Goal: Transaction & Acquisition: Obtain resource

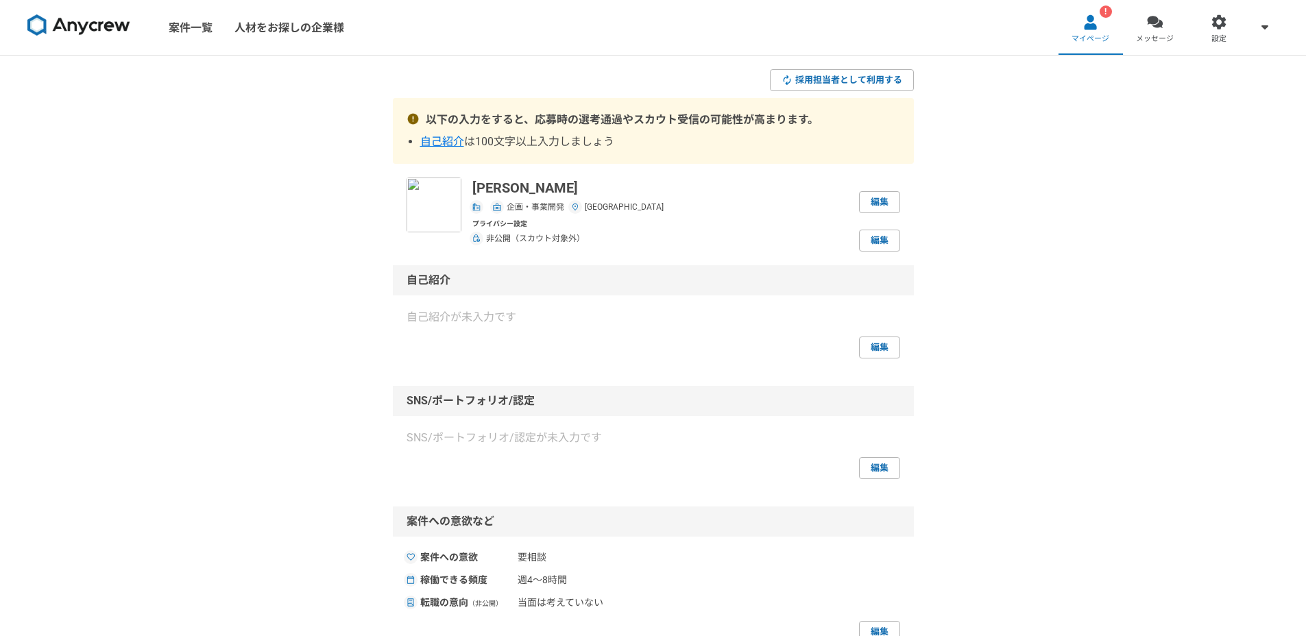
click at [715, 224] on div "プライバシー設定 非公開（スカウト対象外） 編集" at bounding box center [686, 235] width 428 height 33
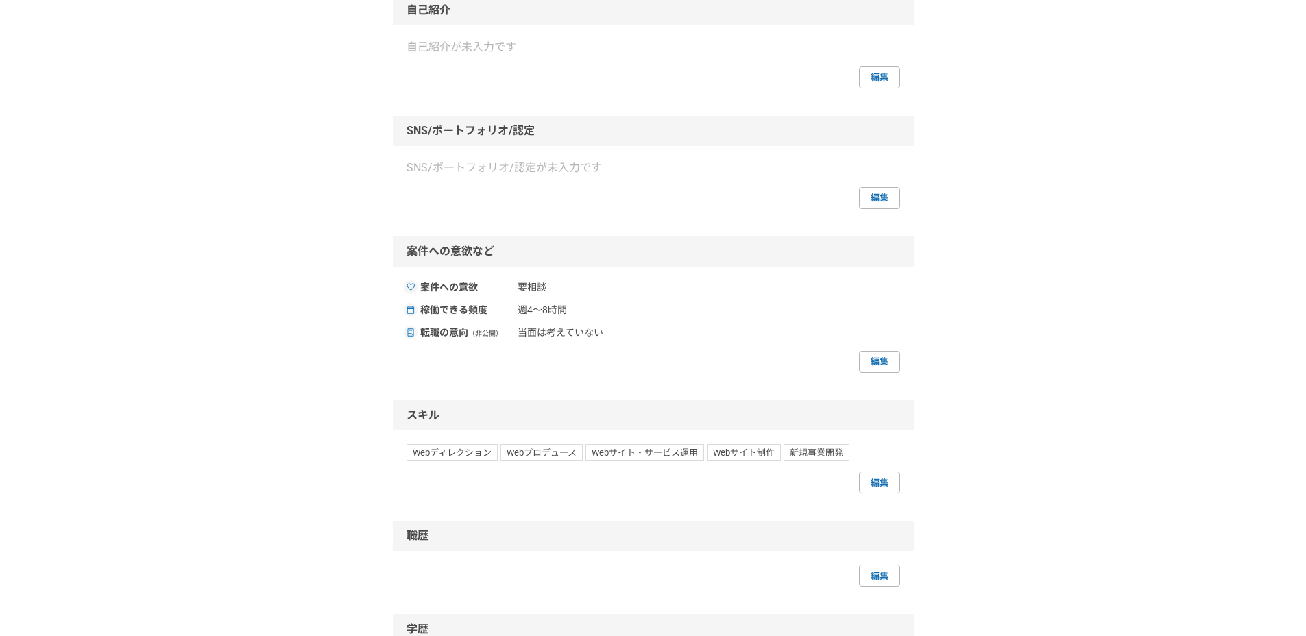
scroll to position [286, 0]
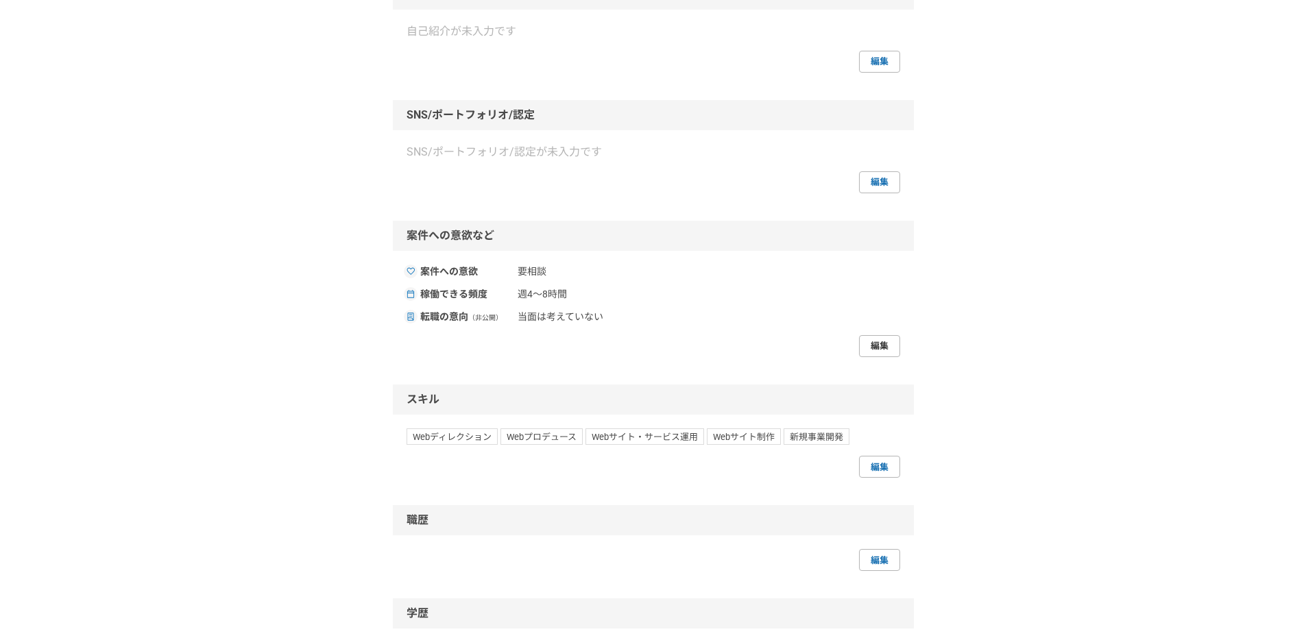
click at [897, 345] on link "編集" at bounding box center [879, 346] width 41 height 22
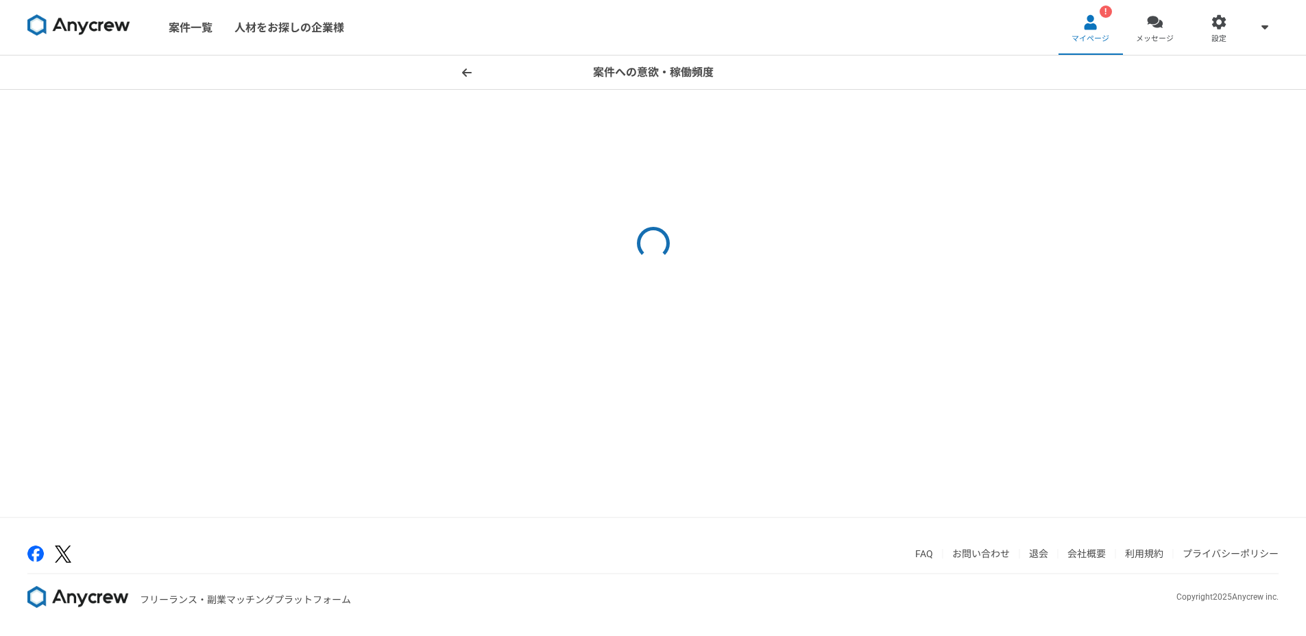
select select
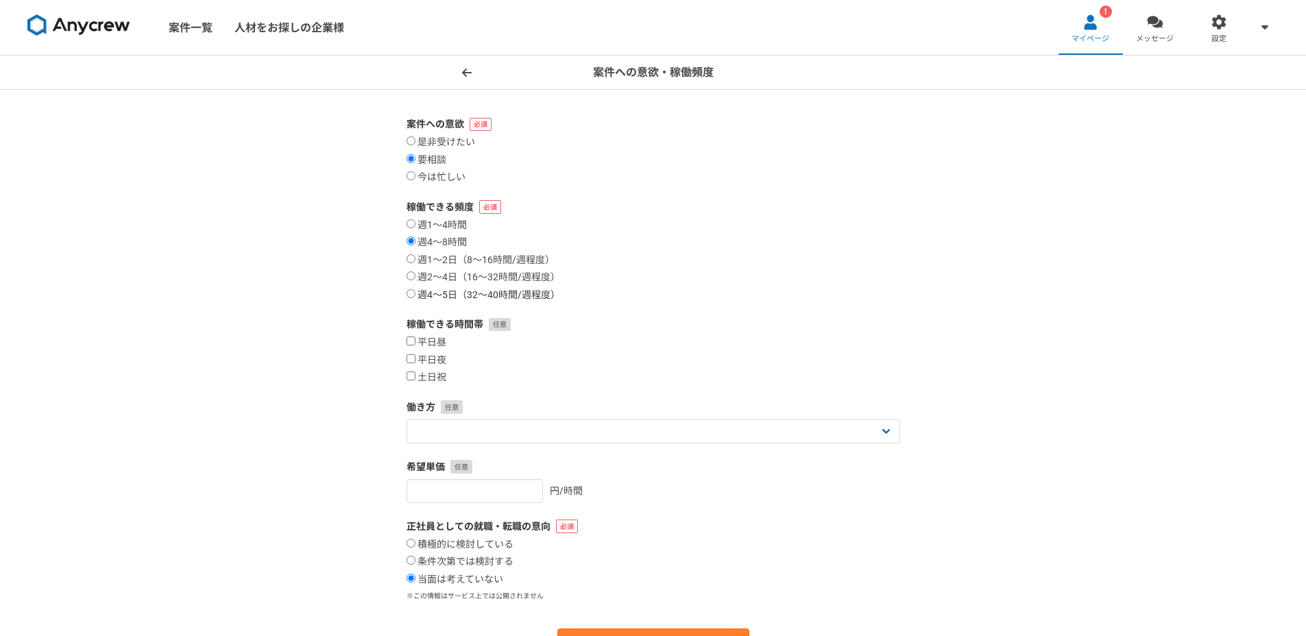
click at [491, 289] on label "週4〜5日（32〜40時間/週程度）" at bounding box center [484, 295] width 154 height 12
click at [415, 289] on input "週4〜5日（32〜40時間/週程度）" at bounding box center [411, 293] width 9 height 9
radio input "true"
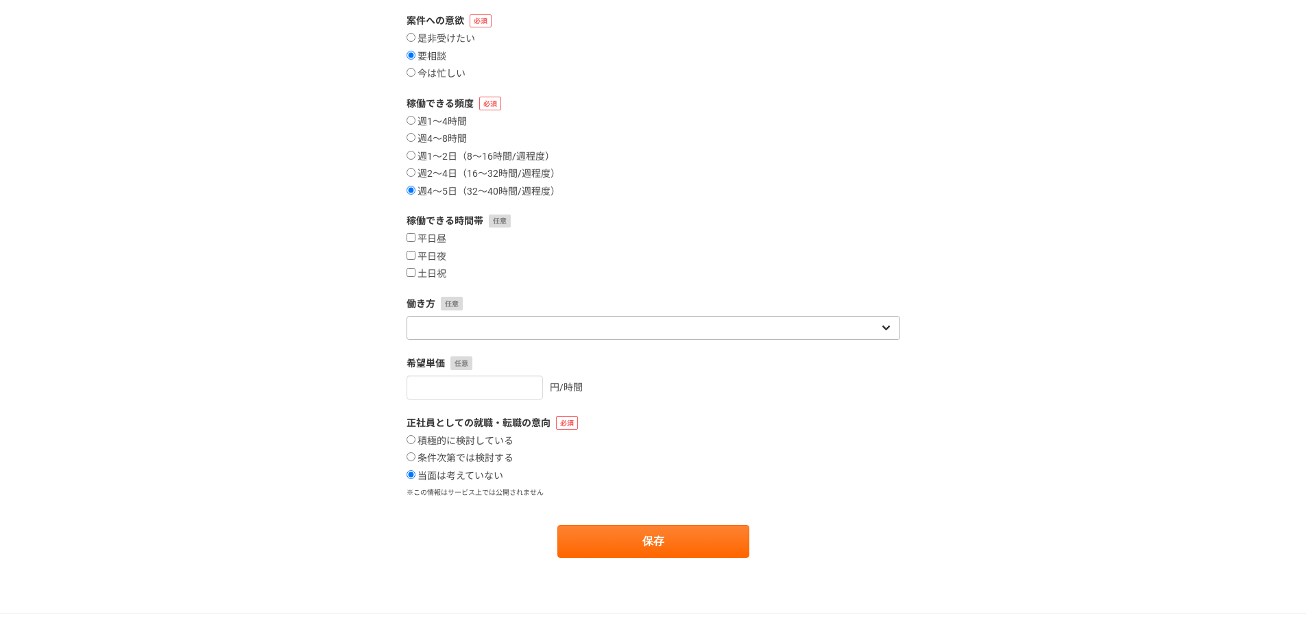
scroll to position [200, 0]
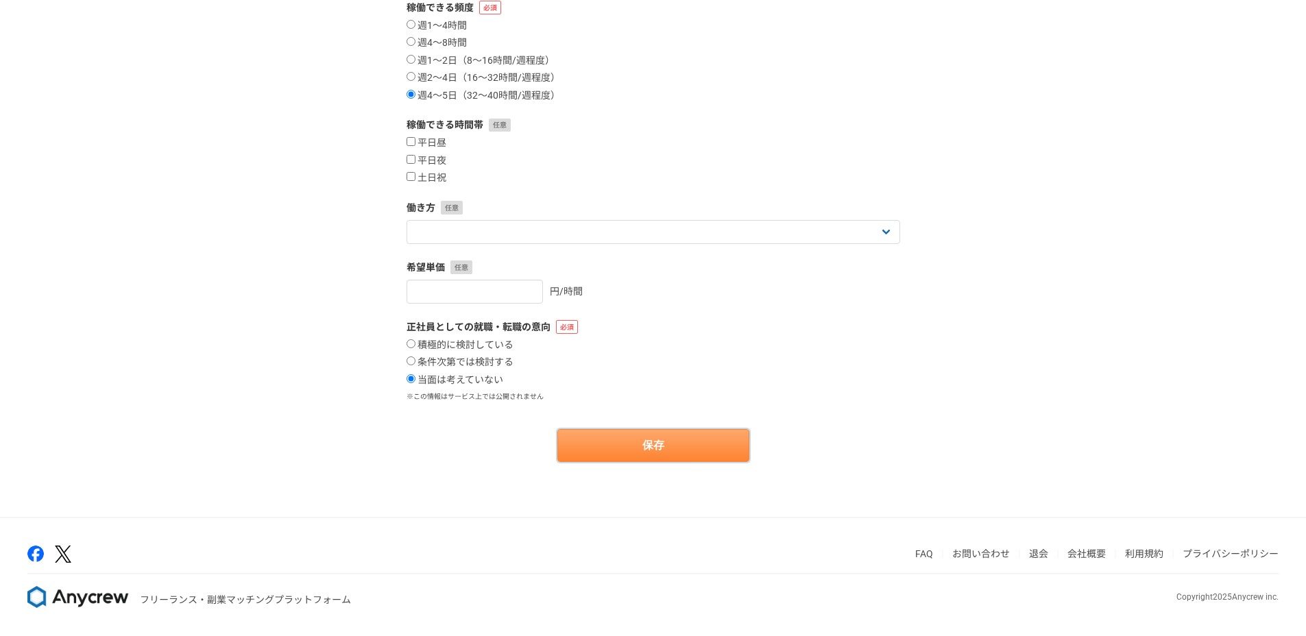
click at [645, 439] on button "保存" at bounding box center [653, 445] width 192 height 33
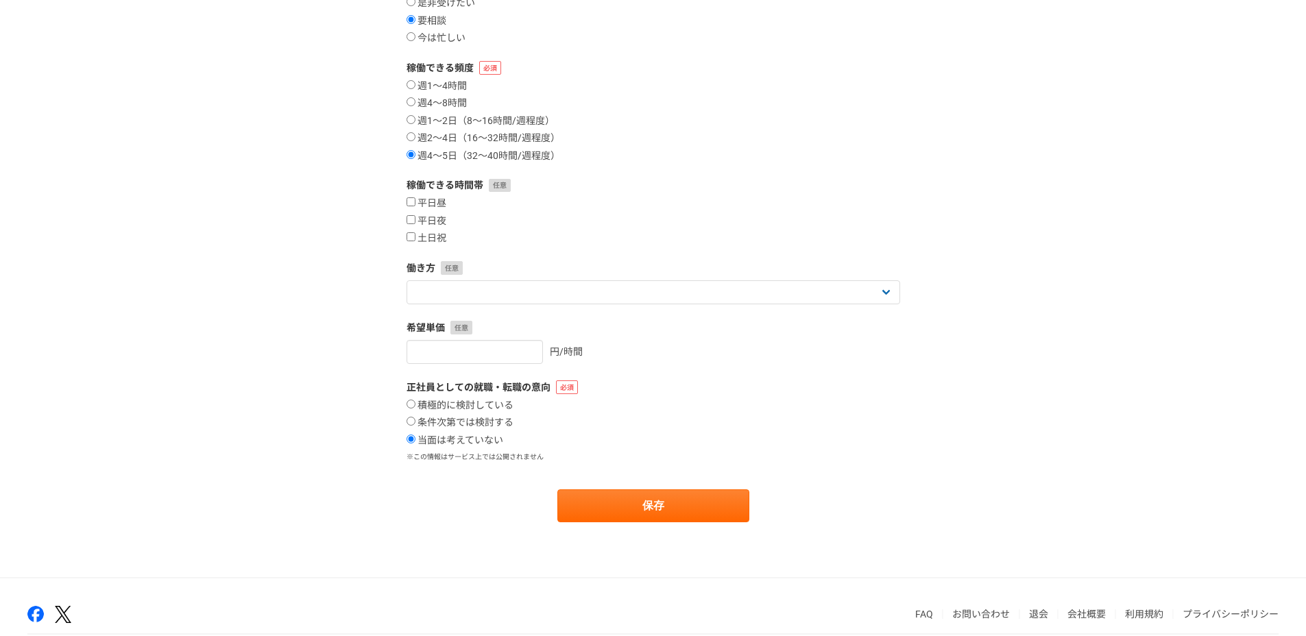
scroll to position [0, 0]
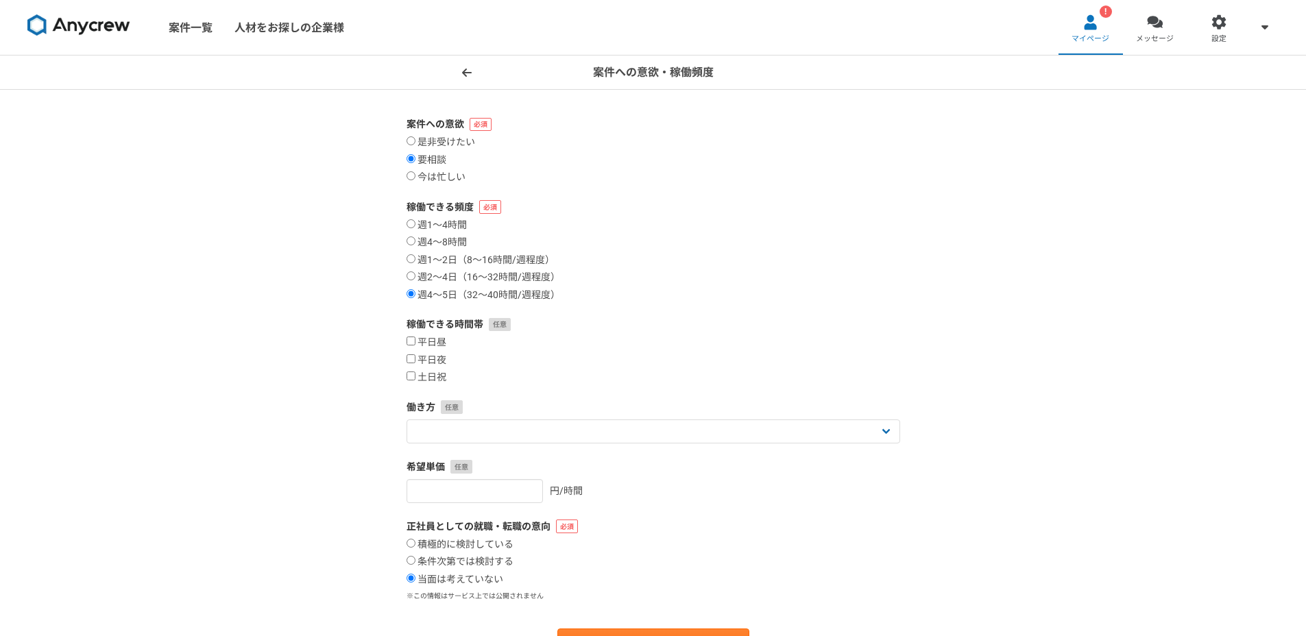
click at [470, 67] on icon at bounding box center [467, 72] width 10 height 11
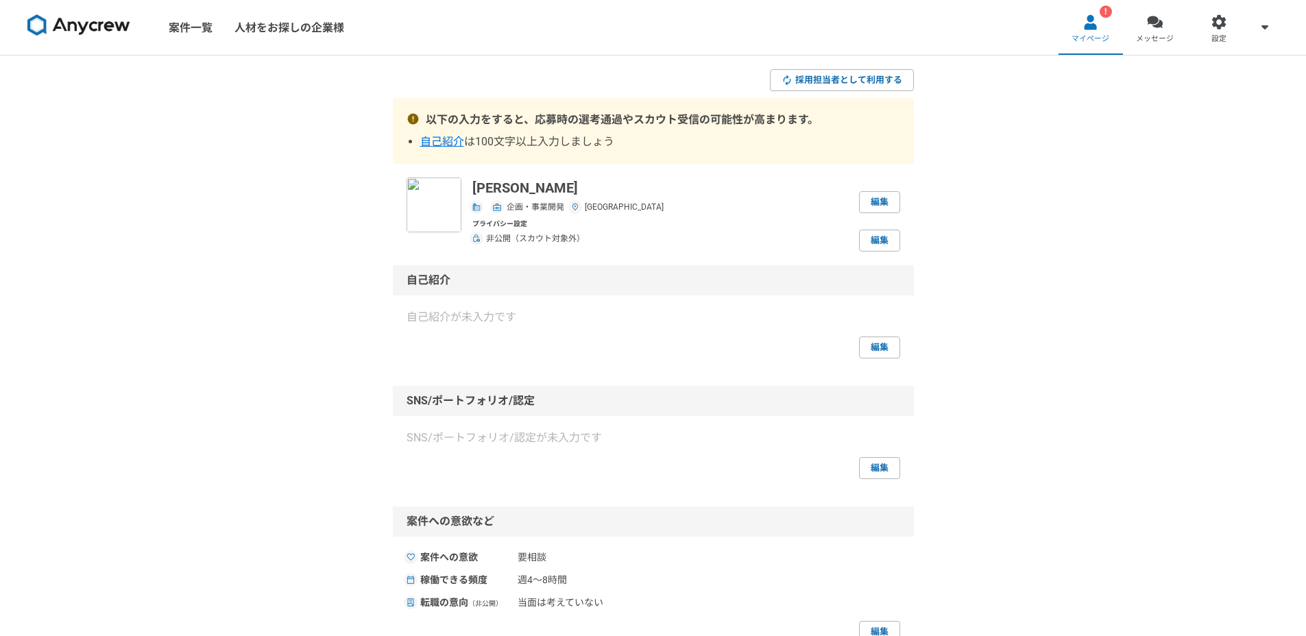
click at [1068, 272] on div "採用担当者として利用する 以下の入力をすると、応募時の選考通過やスカウト受信の可能性が高まります。 自己紹介 は100文字以上入力しましょう [PERSON_…" at bounding box center [653, 558] width 1306 height 1004
click at [732, 276] on div "自己紹介" at bounding box center [653, 280] width 521 height 30
click at [854, 339] on div "編集" at bounding box center [654, 348] width 494 height 22
click at [882, 352] on link "編集" at bounding box center [879, 348] width 41 height 22
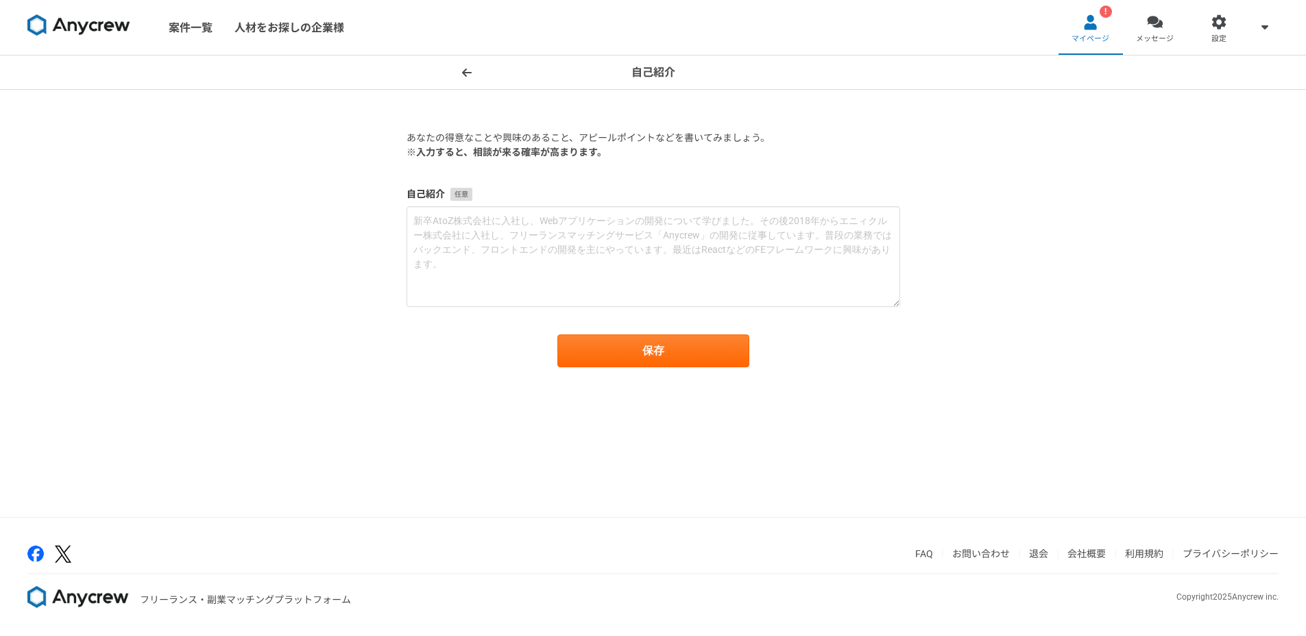
click at [951, 239] on div "自己紹介 あなたの得意なことや興味のあること、アピールポイントなどを書いてみましょう。 ※入力すると、相談が来る確率が高まります。 自己紹介 保存" at bounding box center [653, 286] width 1306 height 461
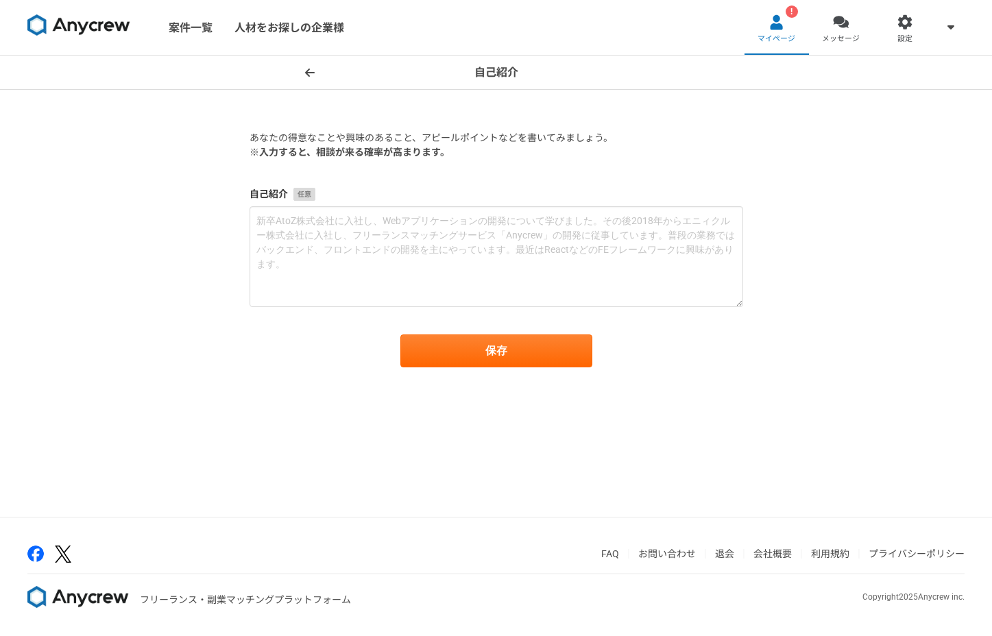
click at [907, 435] on div "自己紹介 あなたの得意なことや興味のあること、アピールポイントなどを書いてみましょう。 ※入力すると、相談が来る確率が高まります。 自己紹介 保存" at bounding box center [496, 286] width 992 height 461
click at [947, 385] on div "自己紹介 あなたの得意なことや興味のあること、アピールポイントなどを書いてみましょう。 ※入力すると、相談が来る確率が高まります。 自己紹介 保存" at bounding box center [496, 286] width 992 height 461
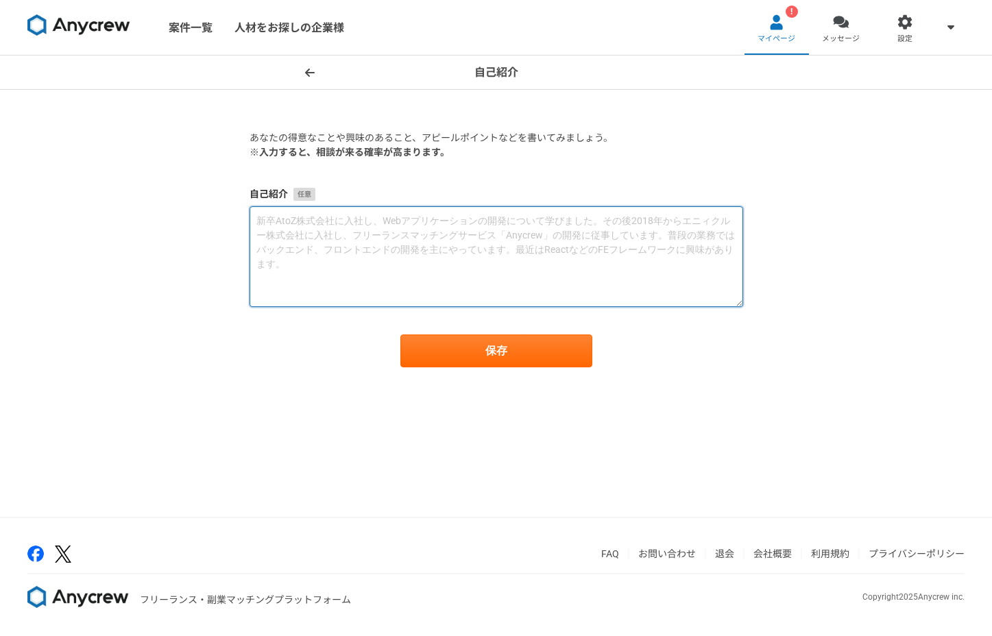
click at [494, 274] on textarea at bounding box center [497, 256] width 494 height 101
paste textarea "Loremips・dolorsitametconsecteturadipiscin、eliTSeddoeiusm「TempoRinc」utlABoreetdo…"
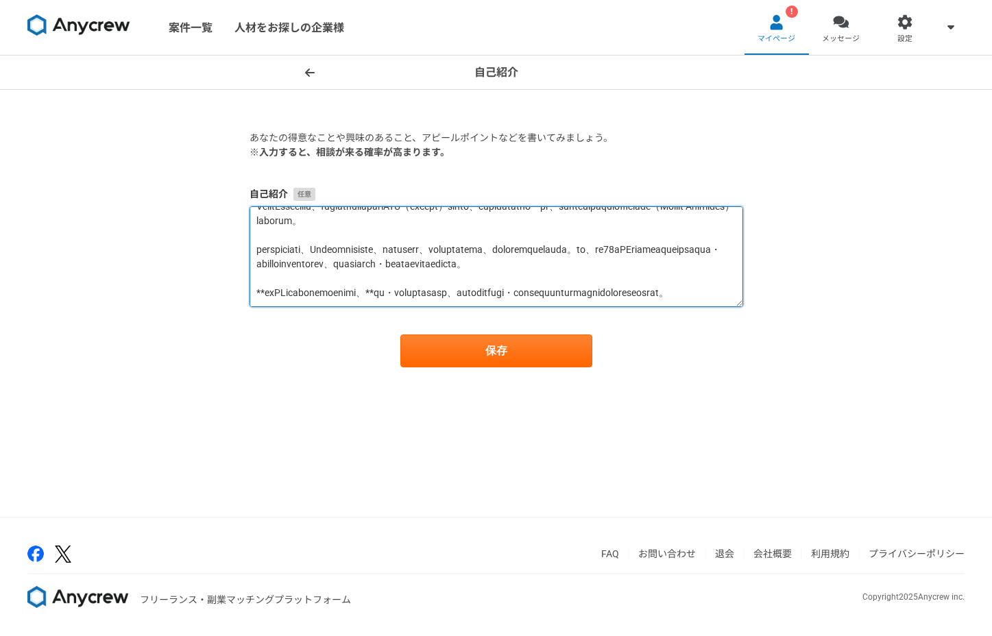
scroll to position [69, 0]
click at [531, 242] on textarea at bounding box center [497, 256] width 494 height 101
click at [326, 278] on textarea at bounding box center [497, 256] width 494 height 101
click at [415, 278] on textarea at bounding box center [497, 256] width 494 height 101
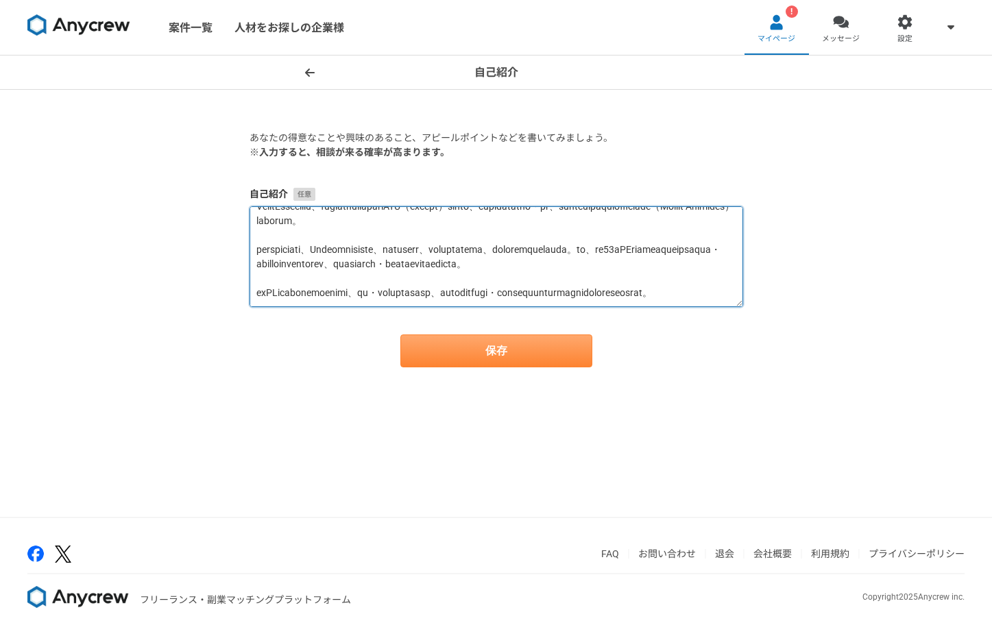
type textarea "Loremips・dolorsitametconsecteturadipiscin、eliTSeddoeiusm「TempoRinc」utlABoreetdo…"
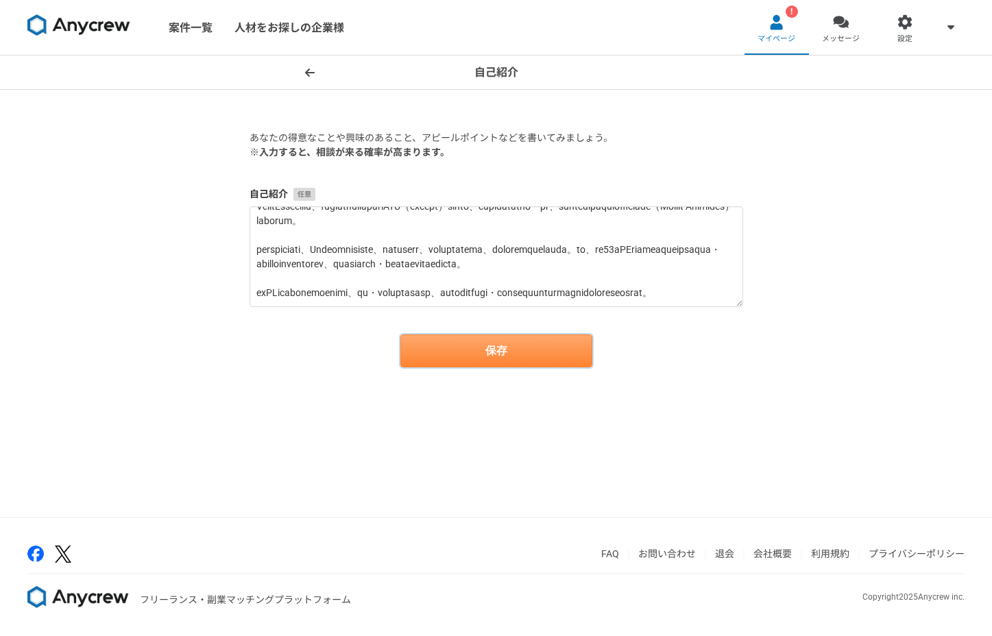
click at [552, 344] on button "保存" at bounding box center [496, 351] width 192 height 33
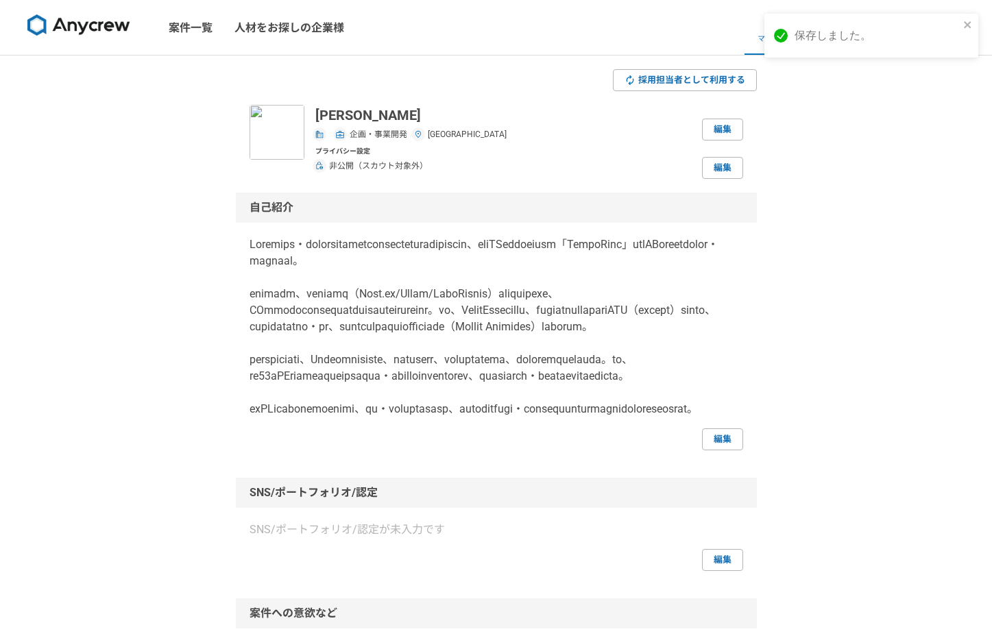
click at [793, 209] on div "採用担当者として利用する [PERSON_NAME] 企画・事業開発 [GEOGRAPHIC_DATA] 編集 プライバシー設定 非公開（スカウト対象外） 編…" at bounding box center [496, 604] width 992 height 1096
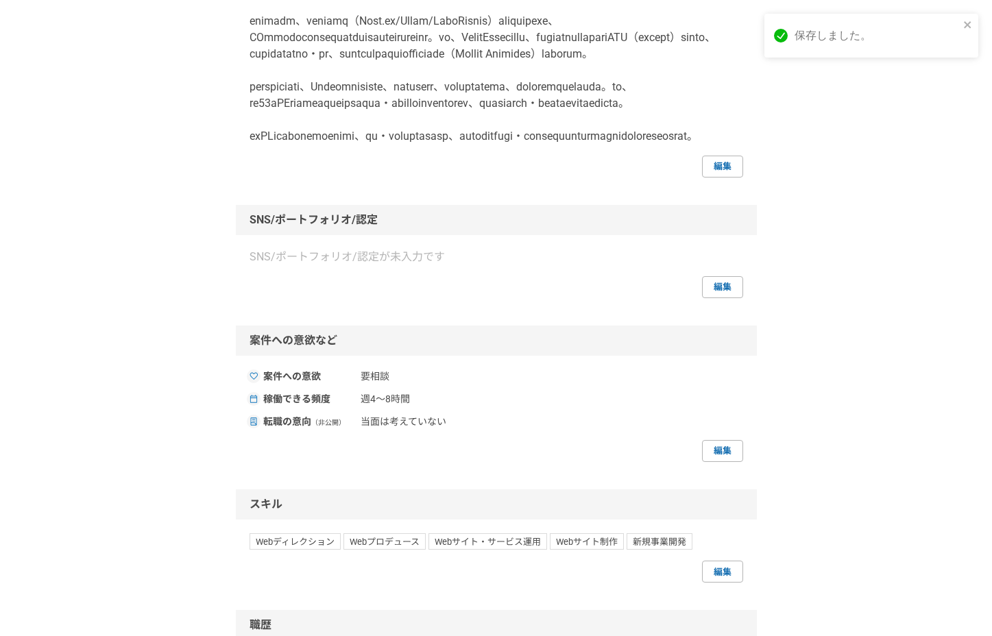
scroll to position [304, 0]
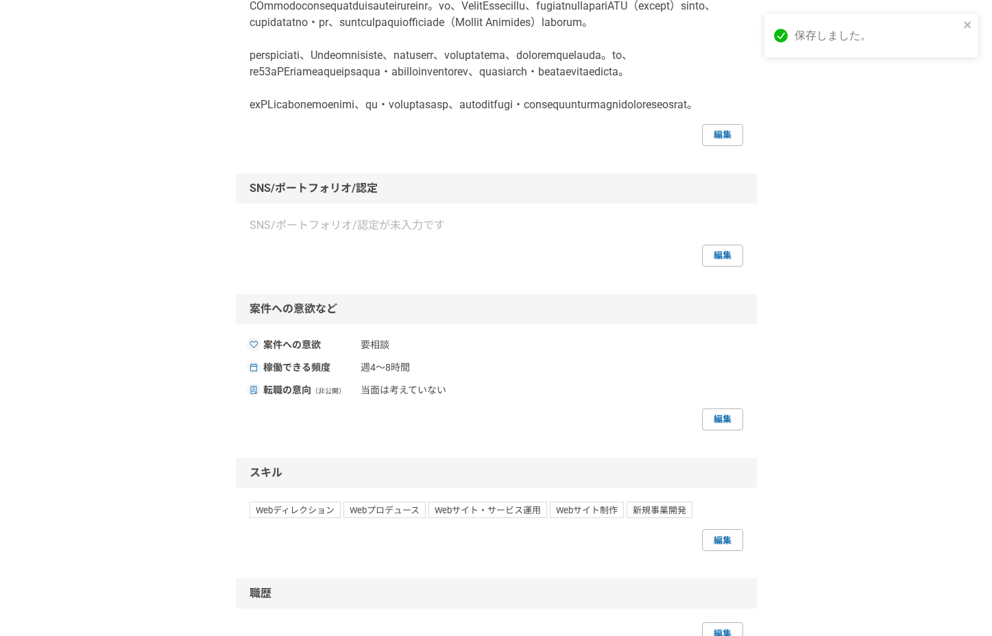
click at [438, 234] on p "SNS/ポートフォリオ/認定が未入力です" at bounding box center [497, 225] width 494 height 16
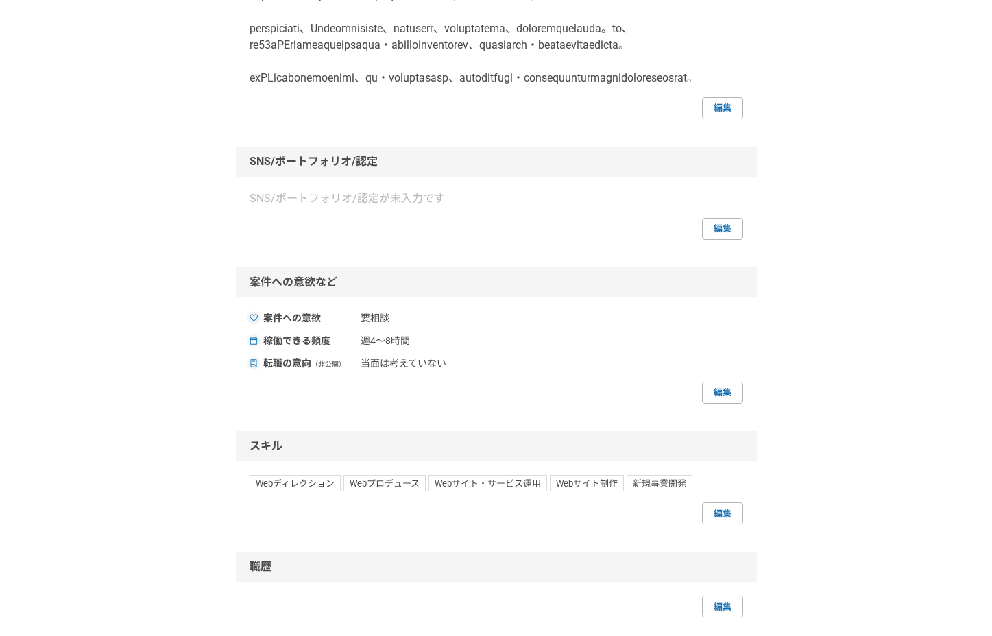
scroll to position [339, 0]
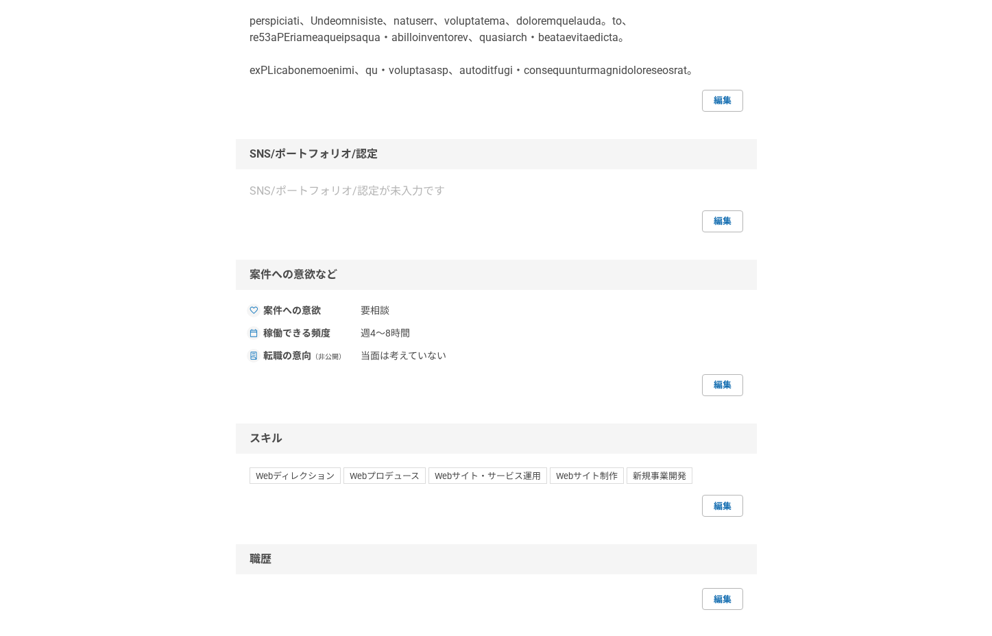
click at [699, 232] on div "編集" at bounding box center [497, 221] width 494 height 22
click at [706, 232] on link "編集" at bounding box center [722, 221] width 41 height 22
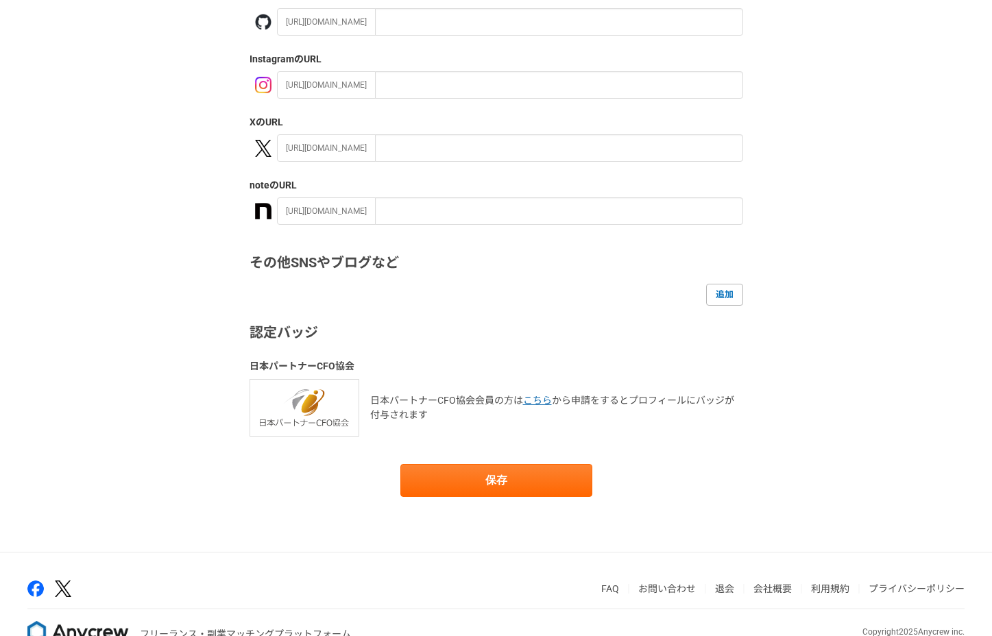
scroll to position [117, 0]
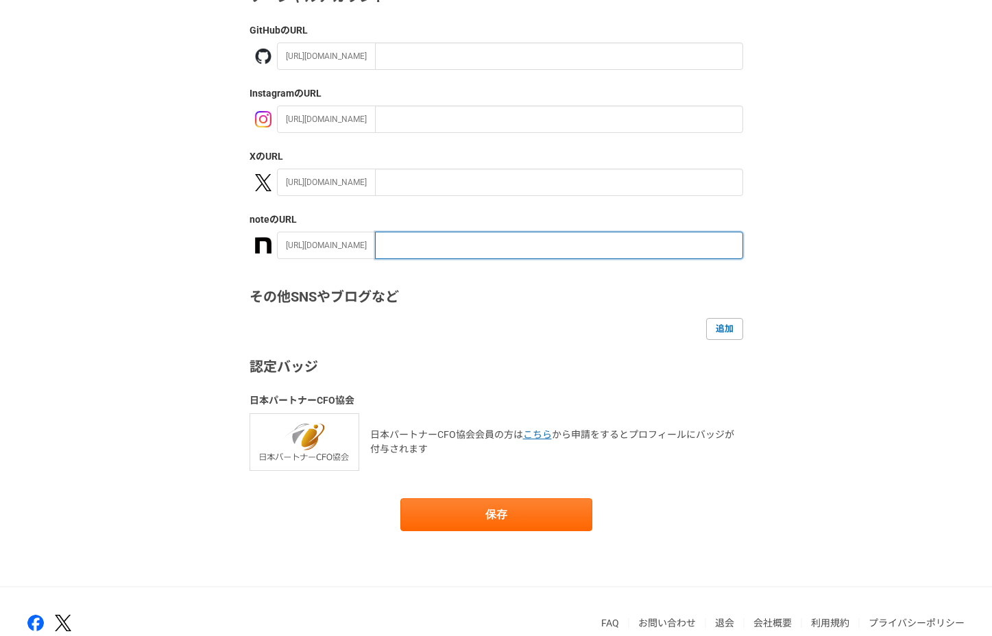
click at [390, 246] on input "text" at bounding box center [559, 245] width 368 height 27
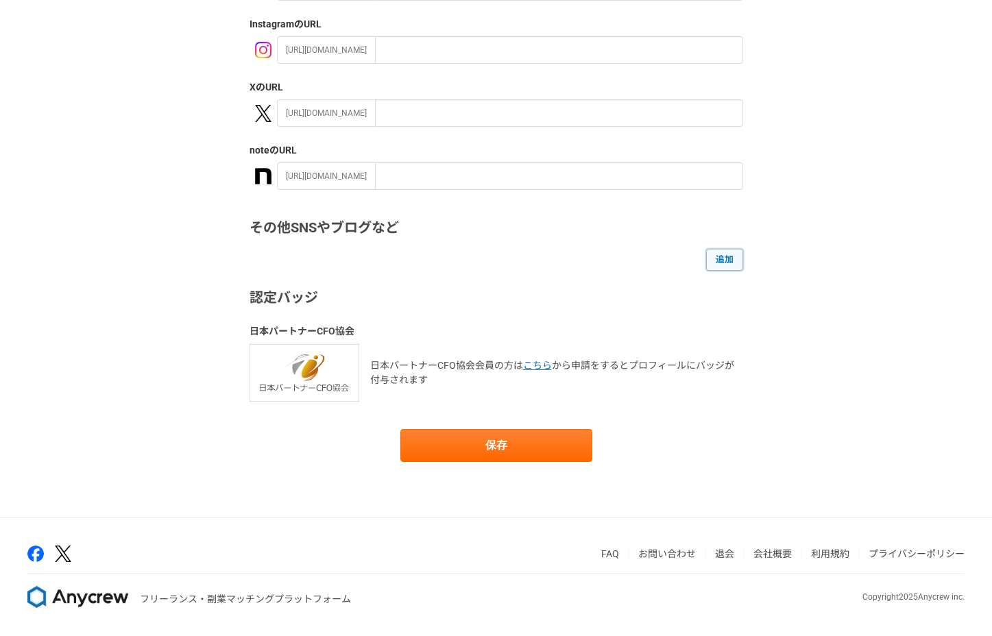
click at [736, 254] on link "追加" at bounding box center [724, 260] width 37 height 22
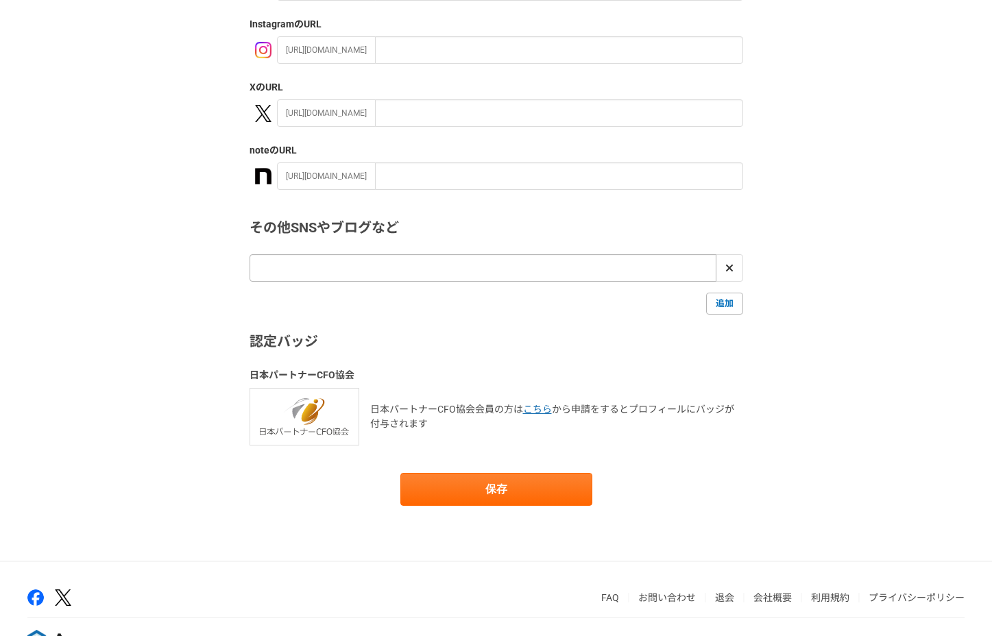
click at [682, 260] on input "url" at bounding box center [483, 267] width 467 height 27
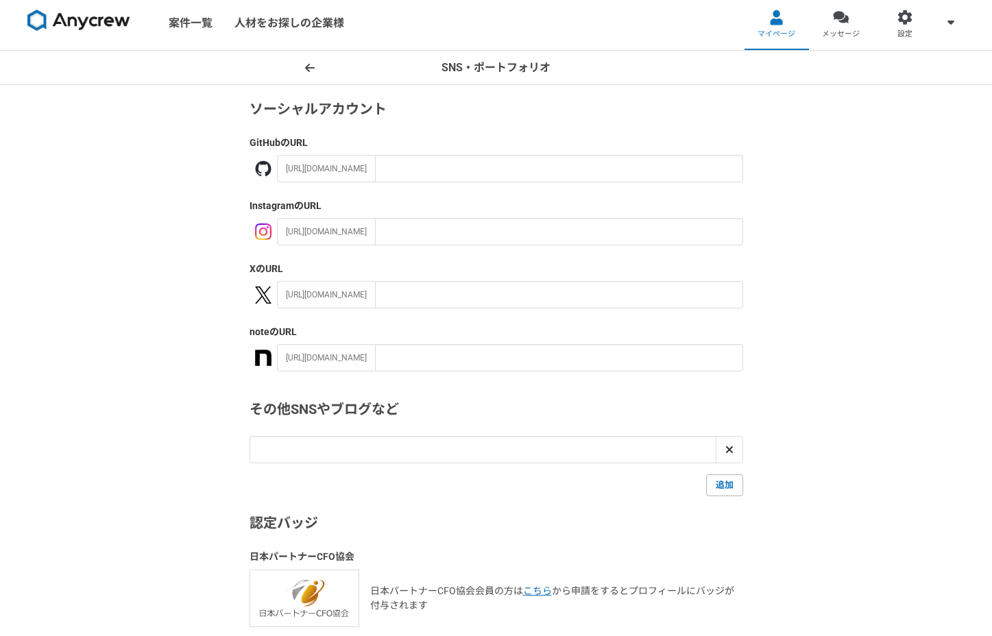
scroll to position [0, 0]
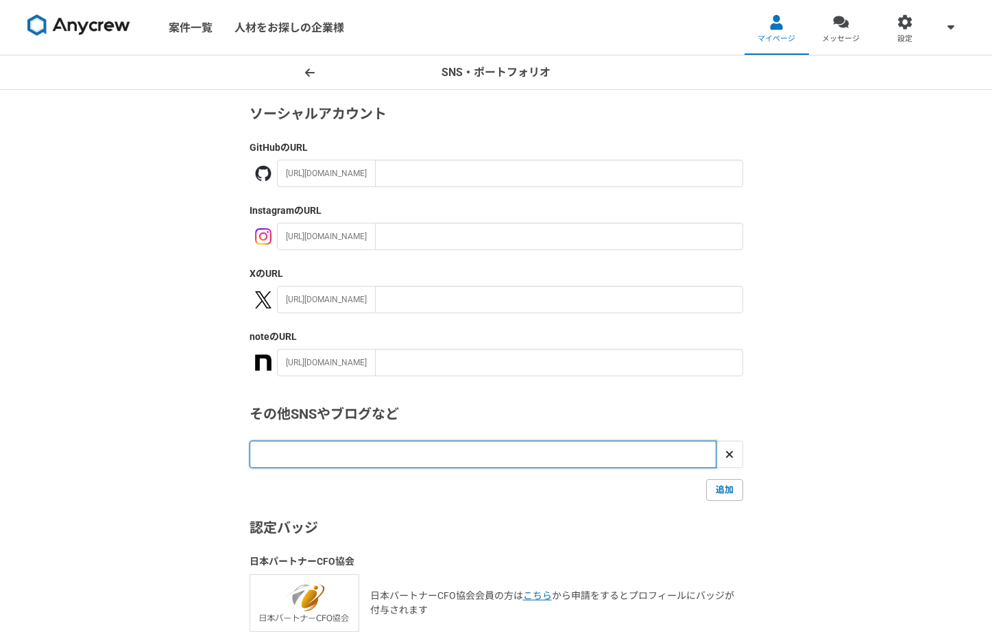
paste input "[URL][DOMAIN_NAME]"
type input "[URL][DOMAIN_NAME]"
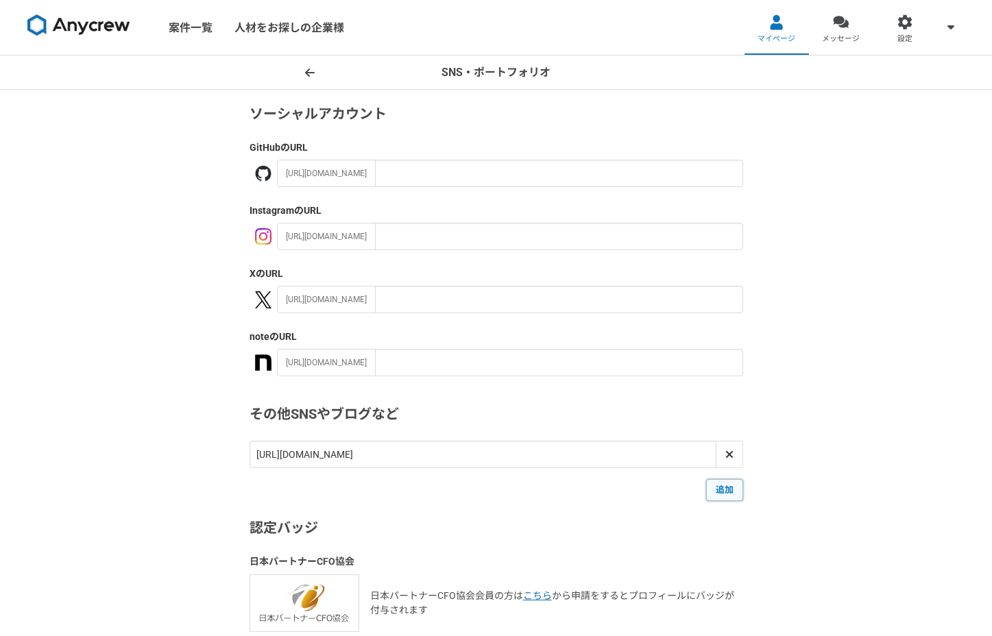
click at [727, 490] on link "追加" at bounding box center [724, 490] width 37 height 22
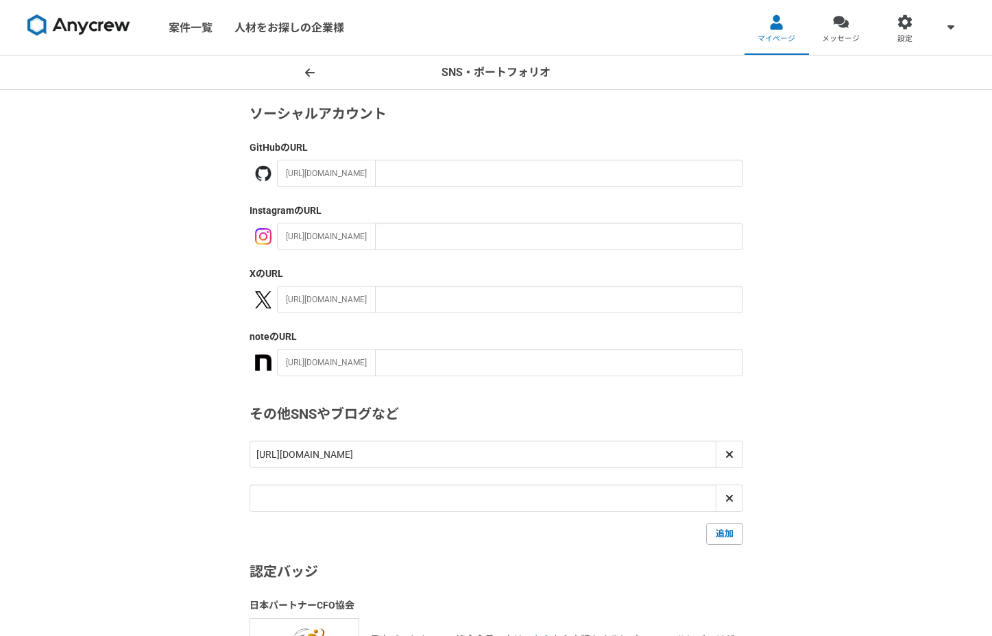
click at [822, 433] on div "SNS・ポートフォリオ ソーシャルアカウント GitHub のURL [URL][DOMAIN_NAME] Instagram のURL [URL][DOMA…" at bounding box center [496, 424] width 992 height 736
click at [738, 493] on link at bounding box center [729, 498] width 27 height 27
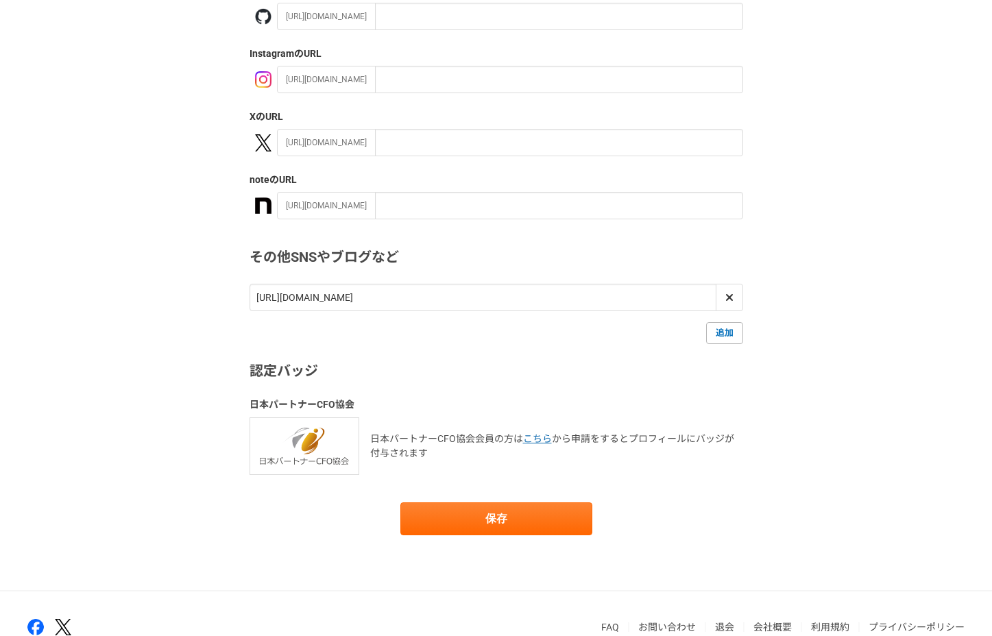
scroll to position [230, 0]
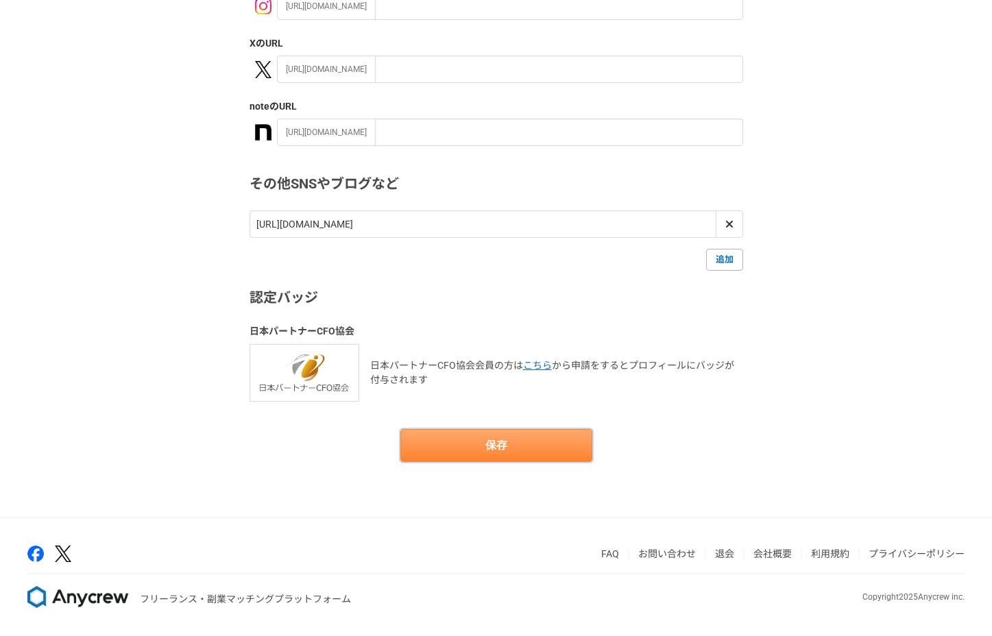
click at [541, 453] on button "保存" at bounding box center [496, 445] width 192 height 33
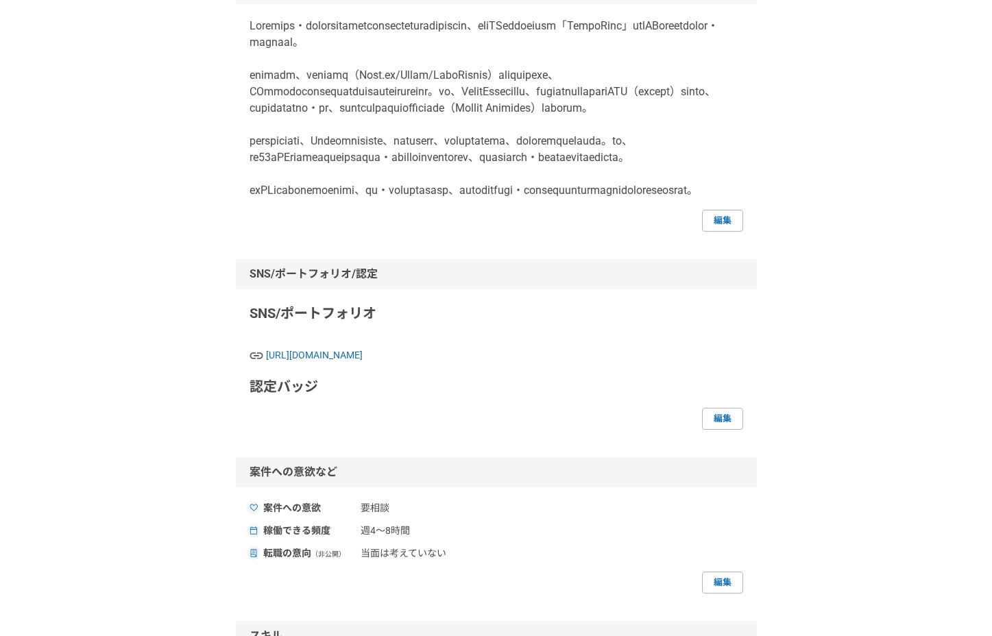
scroll to position [435, 0]
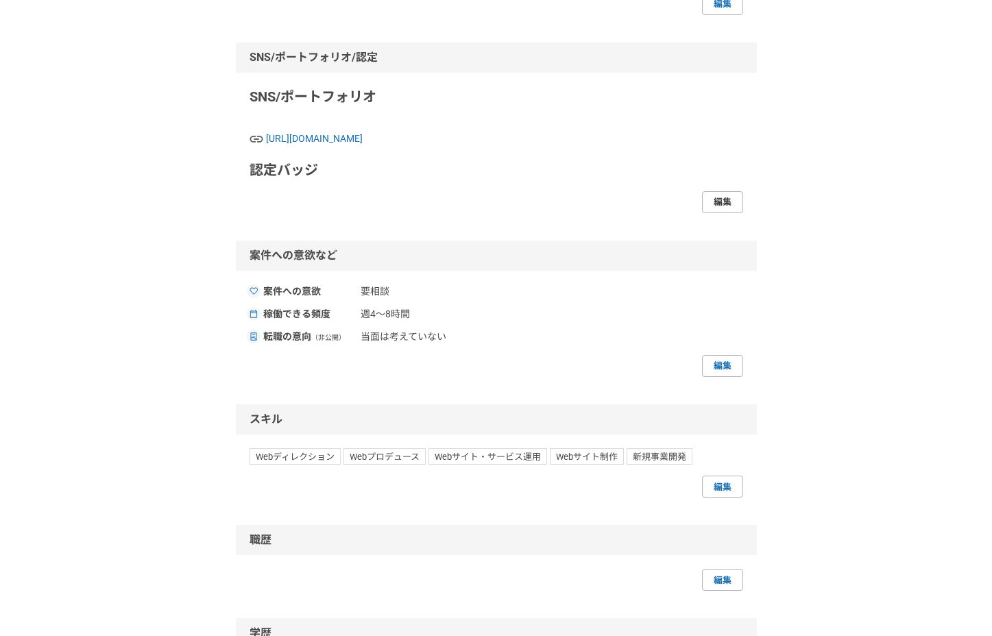
click at [716, 213] on link "編集" at bounding box center [722, 202] width 41 height 22
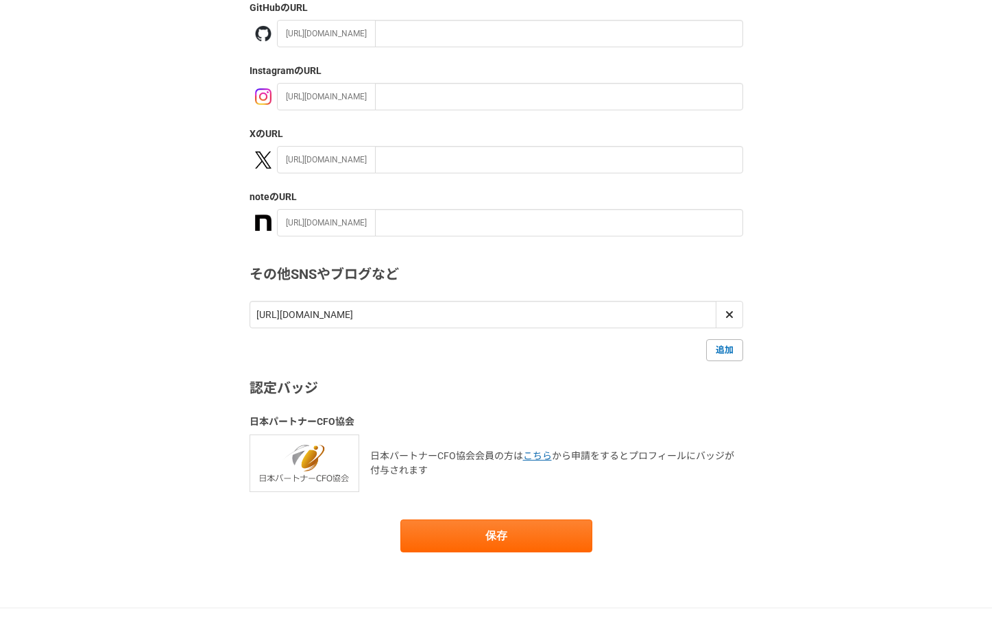
scroll to position [230, 0]
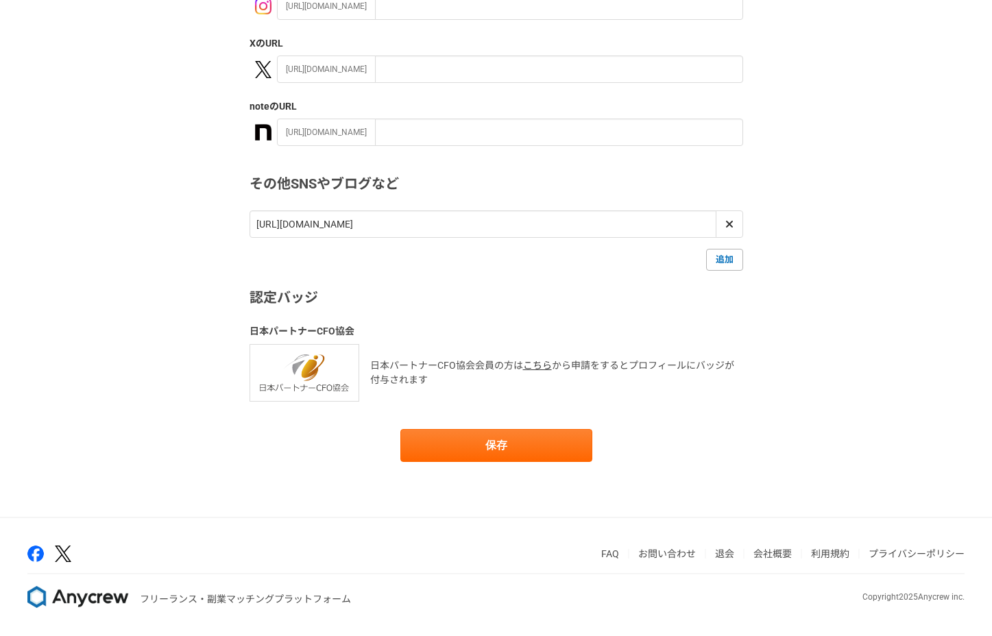
click at [542, 363] on link "こちら" at bounding box center [537, 365] width 29 height 11
click at [858, 133] on div "SNS・ポートフォリオ ソーシャルアカウント GitHub のURL [URL][DOMAIN_NAME] Instagram のURL [URL][DOMA…" at bounding box center [496, 171] width 992 height 692
click at [535, 438] on button "保存" at bounding box center [496, 445] width 192 height 33
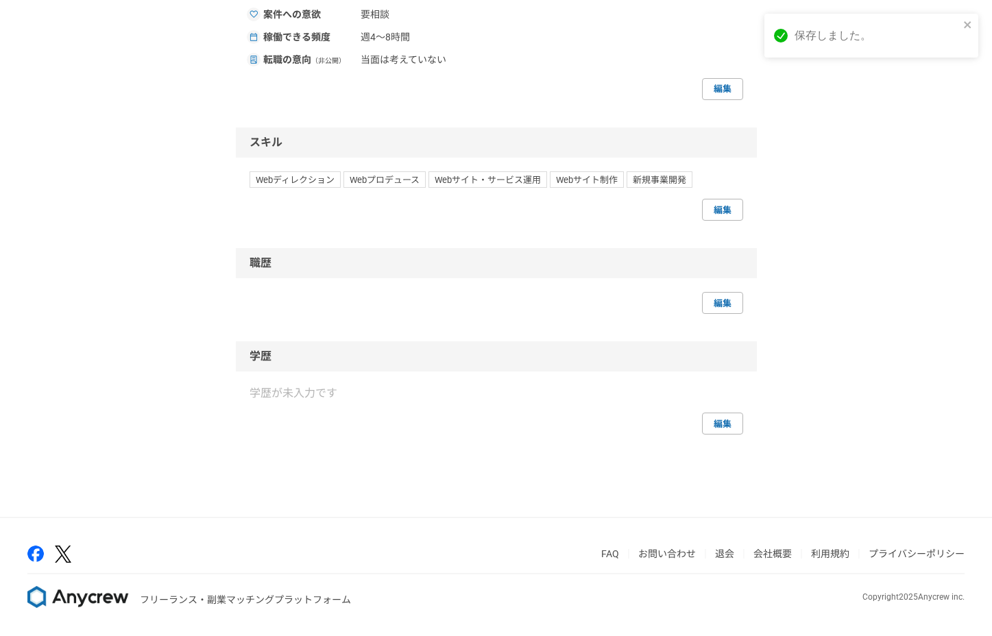
scroll to position [762, 0]
click at [714, 202] on link "編集" at bounding box center [722, 210] width 41 height 22
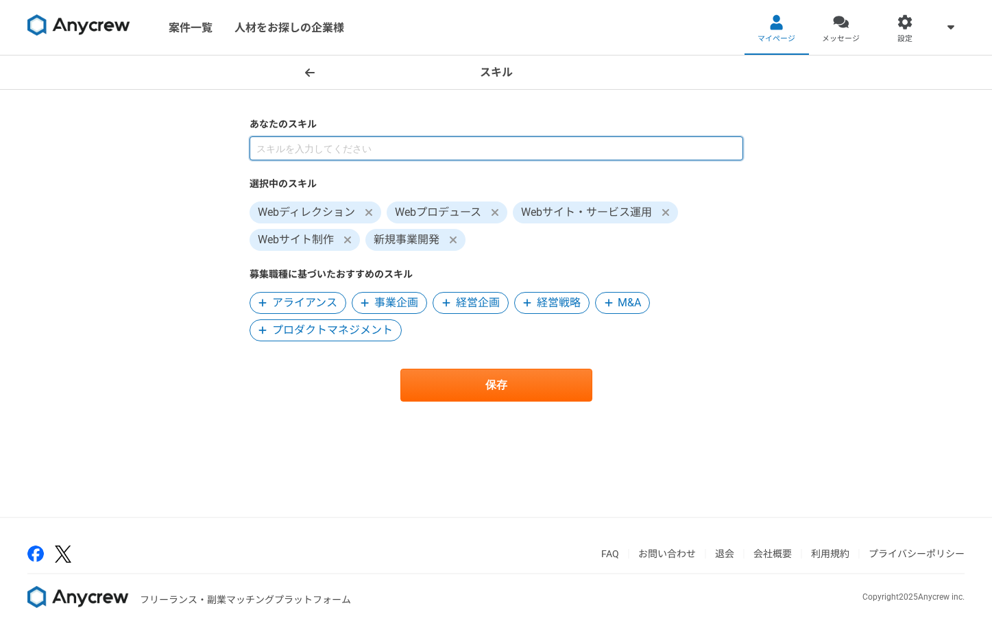
click at [405, 141] on input at bounding box center [497, 148] width 494 height 24
paste input "AI・最先端技術"
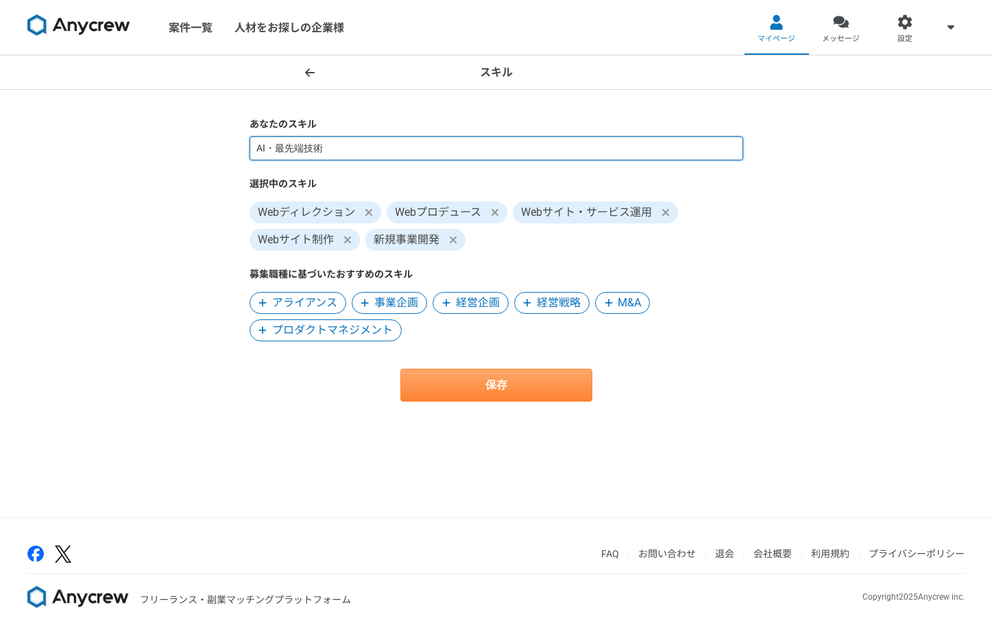
type input "AI・最先端技術"
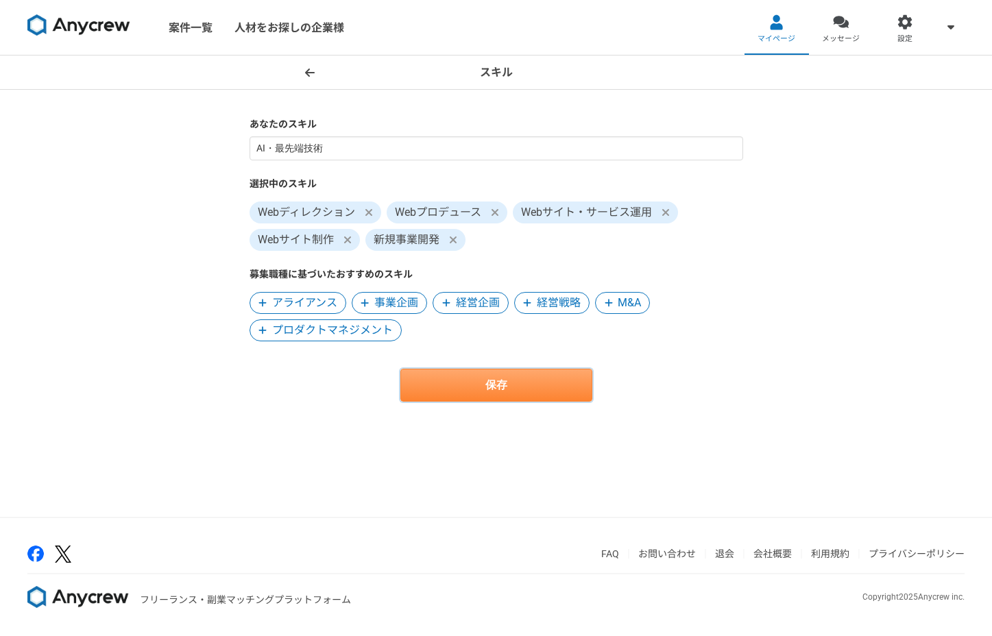
click at [484, 376] on button "保存" at bounding box center [496, 385] width 192 height 33
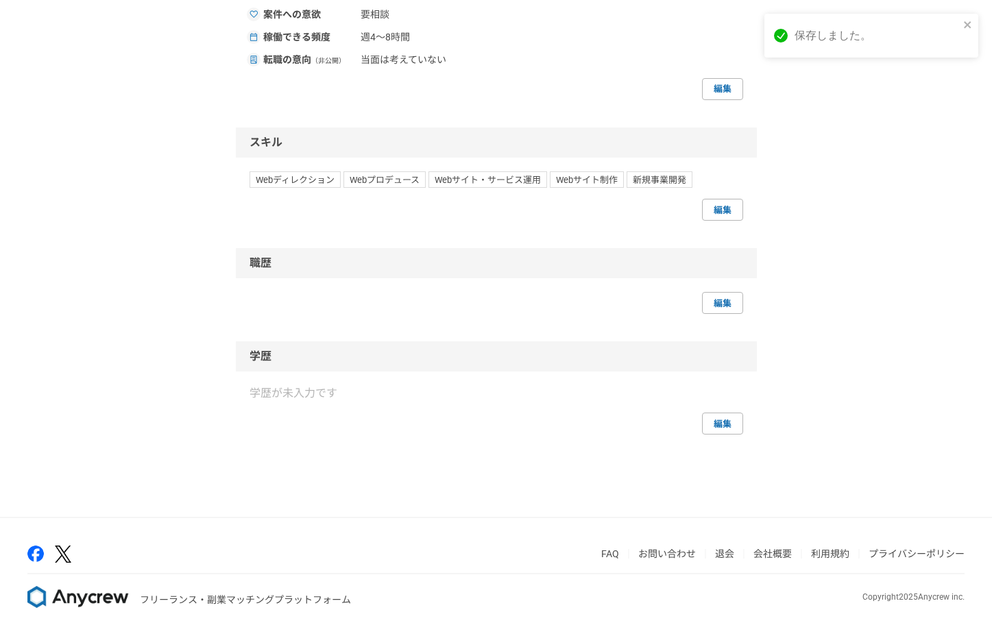
scroll to position [762, 0]
click at [719, 205] on link "編集" at bounding box center [722, 210] width 41 height 22
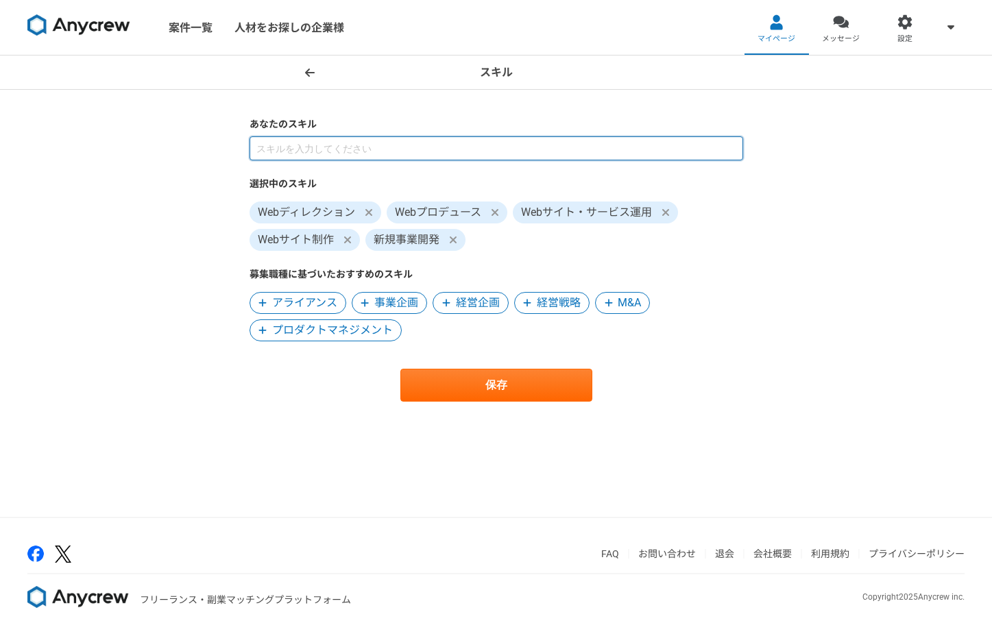
click at [484, 142] on input at bounding box center [497, 148] width 494 height 24
paste input "AI・最先端技術"
type input "AI・最先端技術"
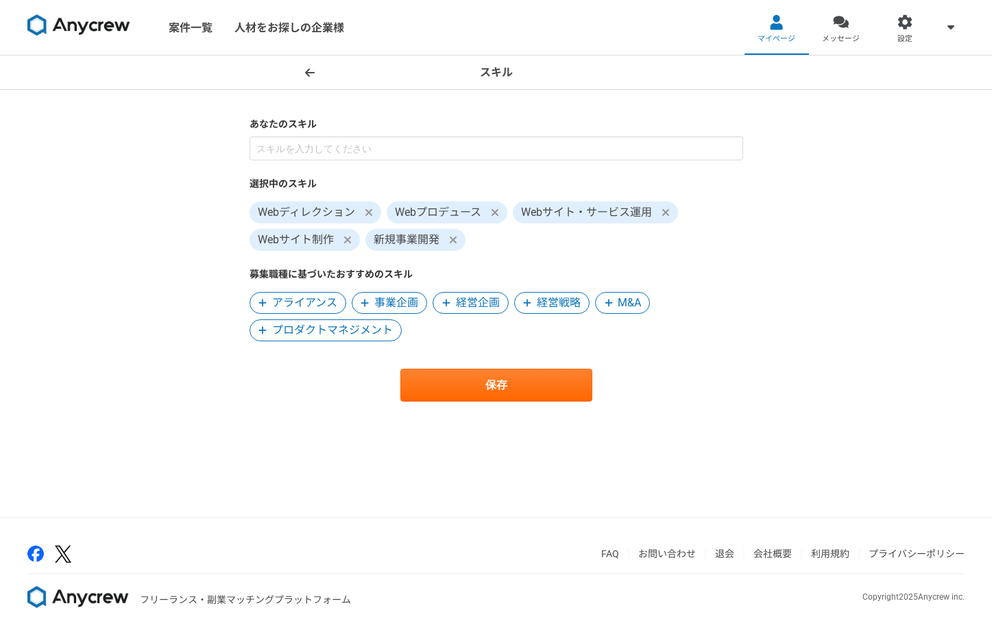
click at [813, 309] on div "スキル あなたのスキル 選択中のスキル Webディレクション Webプロデュース Webサイト・サービス運用 Webサイト制作 新規事業開発 募集職種に基づい…" at bounding box center [496, 286] width 992 height 461
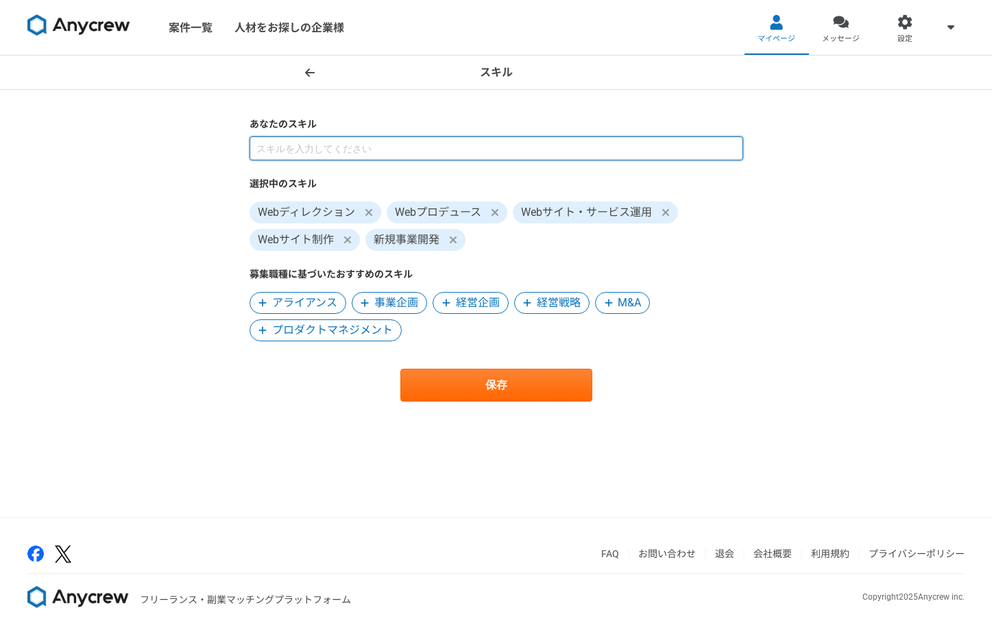
click at [494, 158] on input at bounding box center [497, 148] width 494 height 24
paste input "フロントエンド"
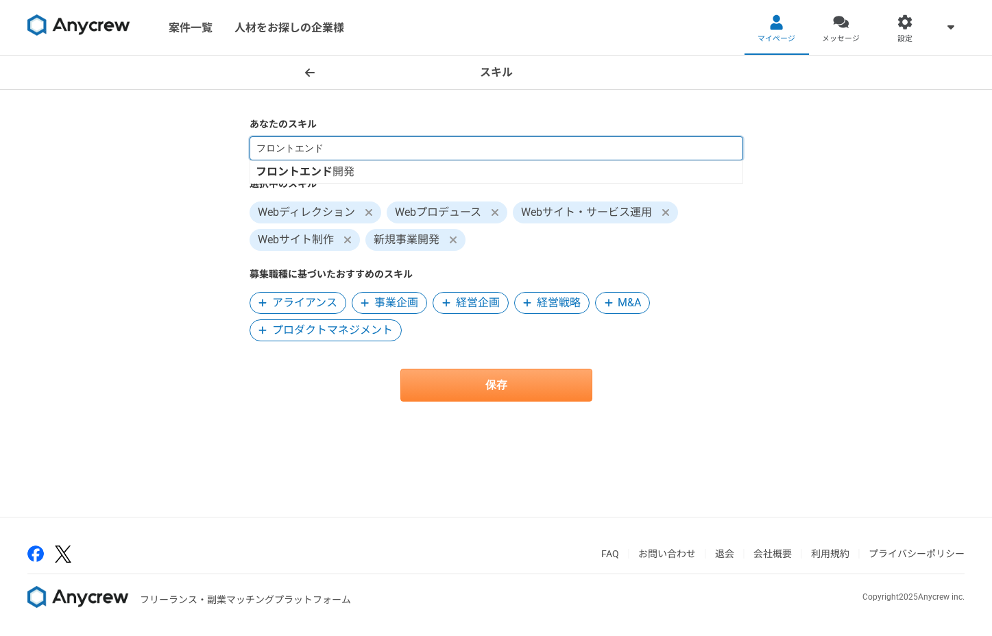
type input "フロントエンド"
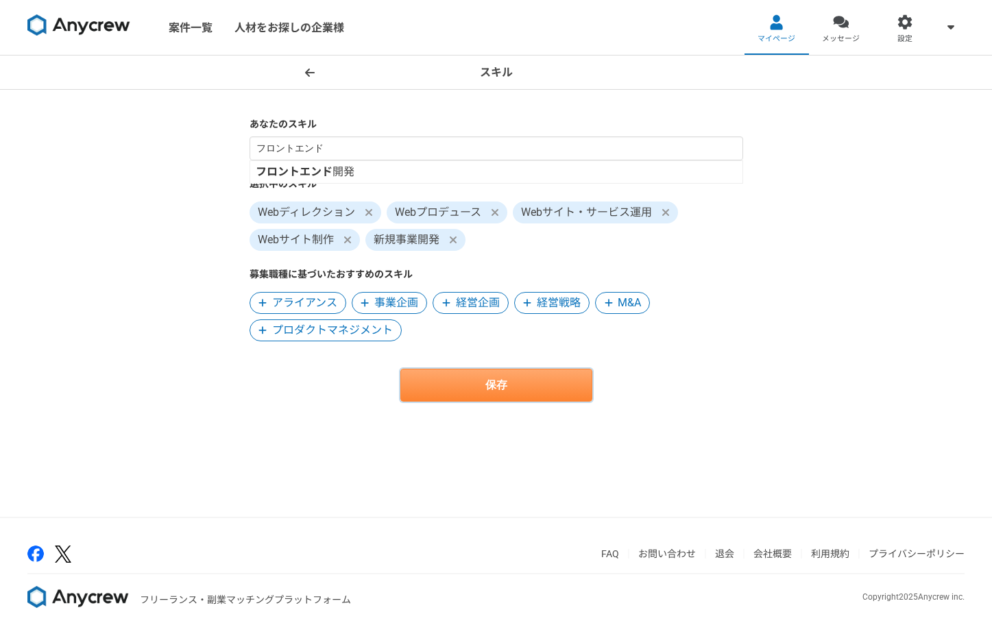
click at [524, 375] on button "保存" at bounding box center [496, 385] width 192 height 33
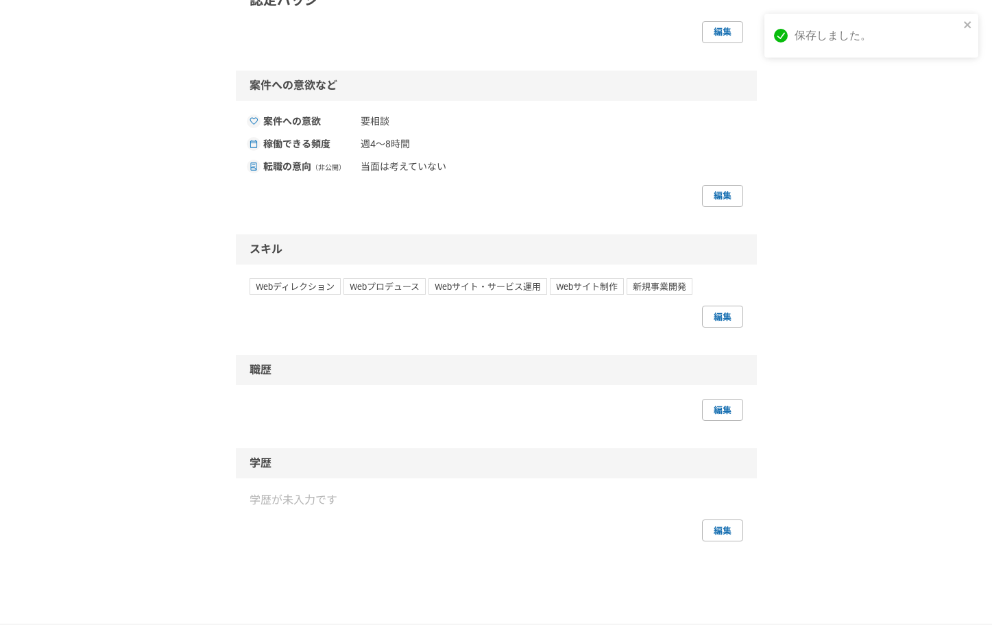
scroll to position [560, 0]
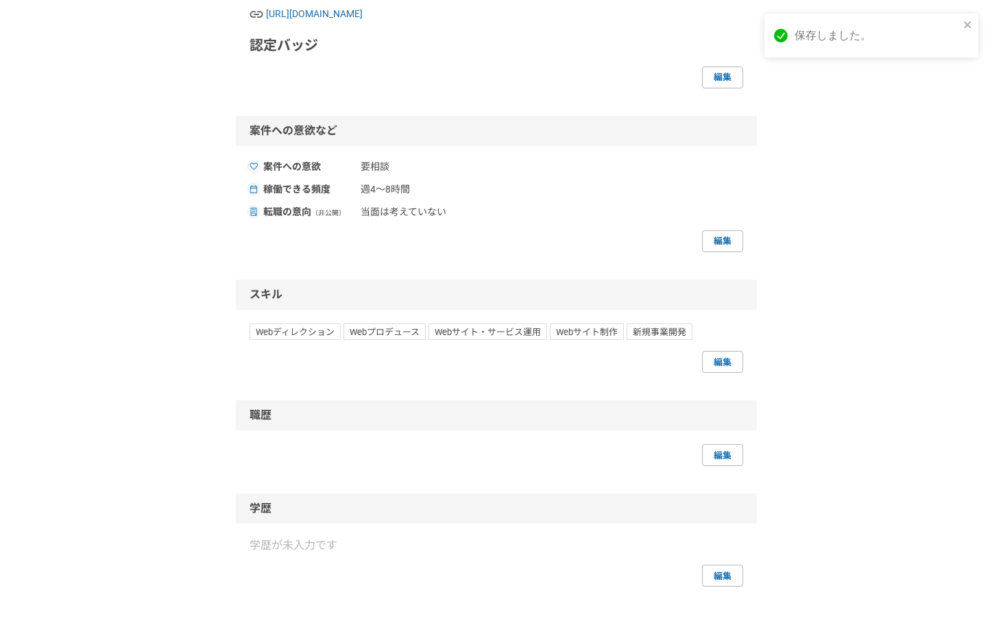
click at [311, 340] on span "Webディレクション" at bounding box center [295, 332] width 91 height 16
click at [395, 373] on div "Webディレクション Webプロデュース Webサイト・サービス運用 Webサイト制作 新規事業開発 編集" at bounding box center [497, 348] width 494 height 49
click at [396, 340] on span "Webプロデュース" at bounding box center [384, 332] width 82 height 16
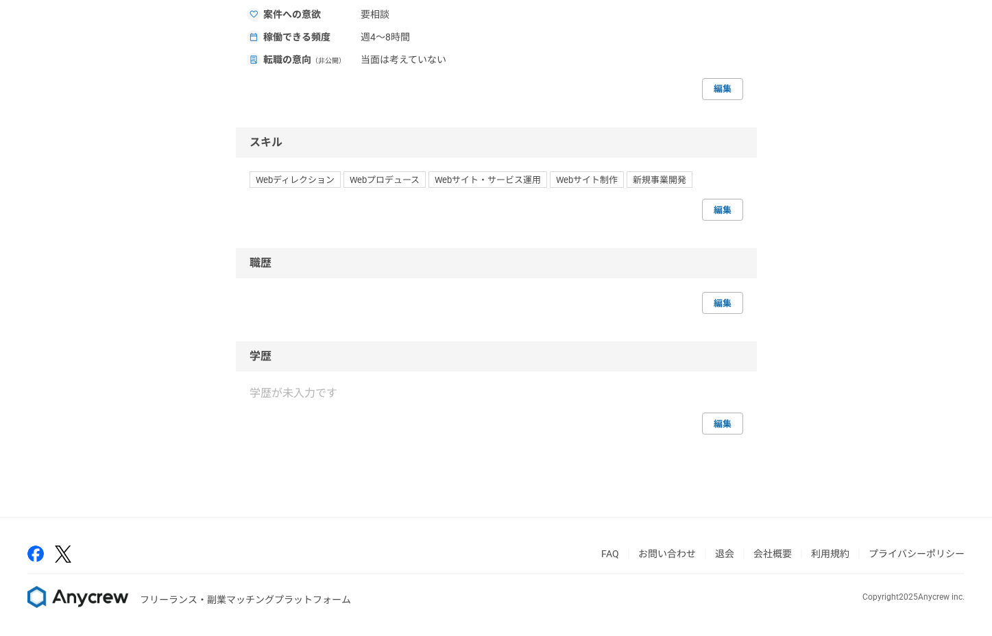
scroll to position [0, 0]
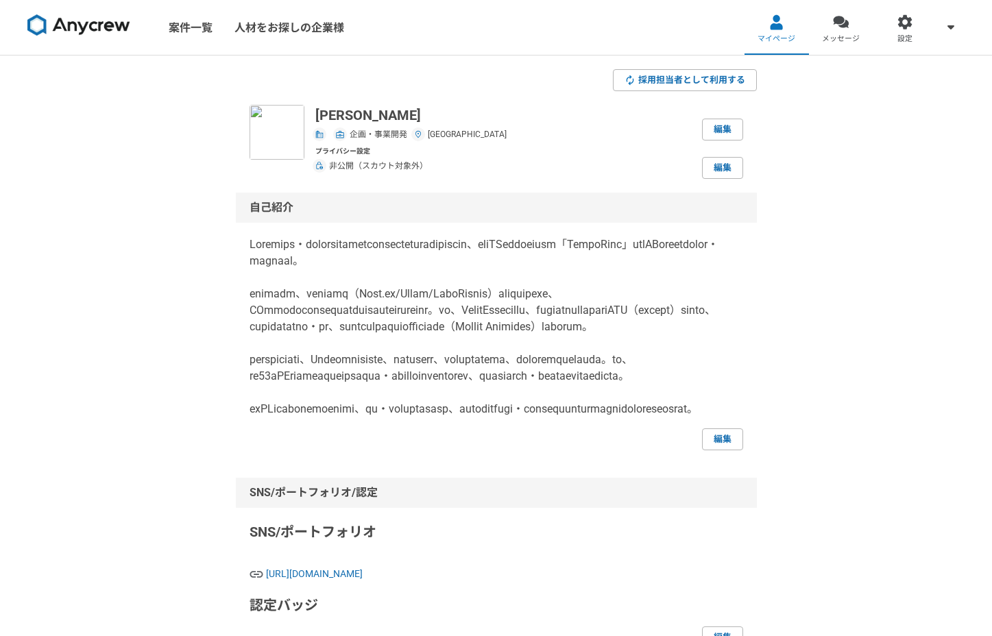
click at [559, 147] on div "プライバシー設定 非公開（スカウト対象外） 編集" at bounding box center [529, 162] width 428 height 33
click at [777, 40] on span "マイページ" at bounding box center [777, 39] width 38 height 11
click at [773, 25] on div at bounding box center [777, 22] width 16 height 16
click at [860, 27] on link "メッセージ" at bounding box center [841, 27] width 64 height 55
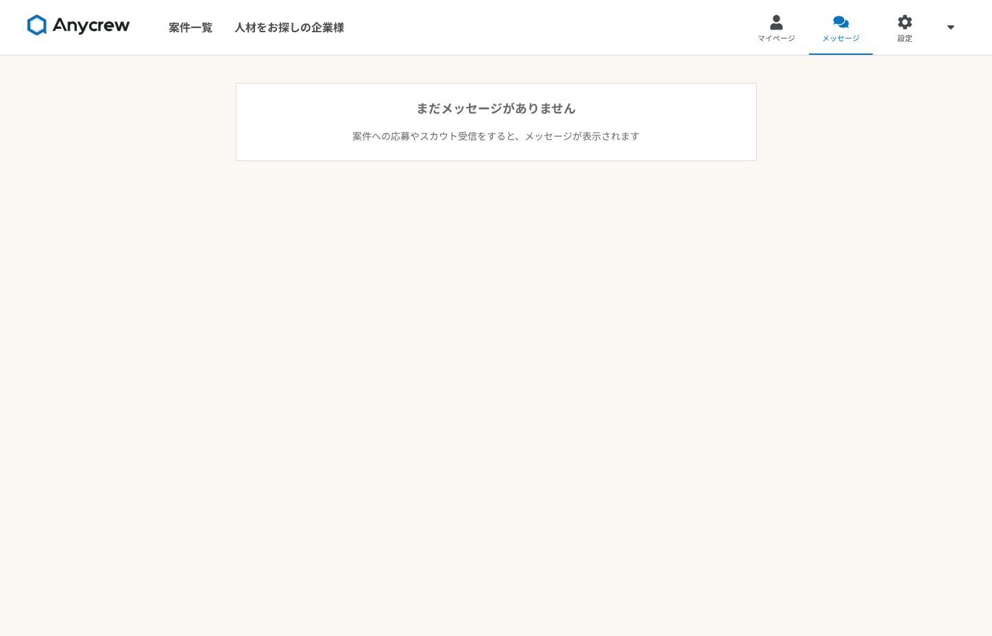
click at [900, 27] on div at bounding box center [905, 22] width 16 height 16
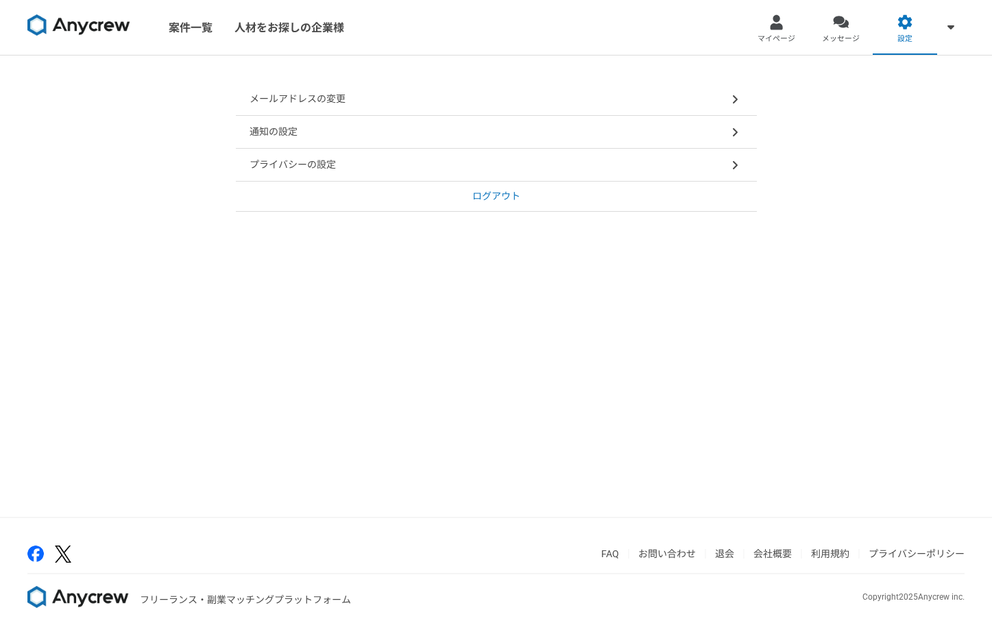
click at [668, 167] on div "プライバシーの設定" at bounding box center [496, 165] width 521 height 33
select select "closed"
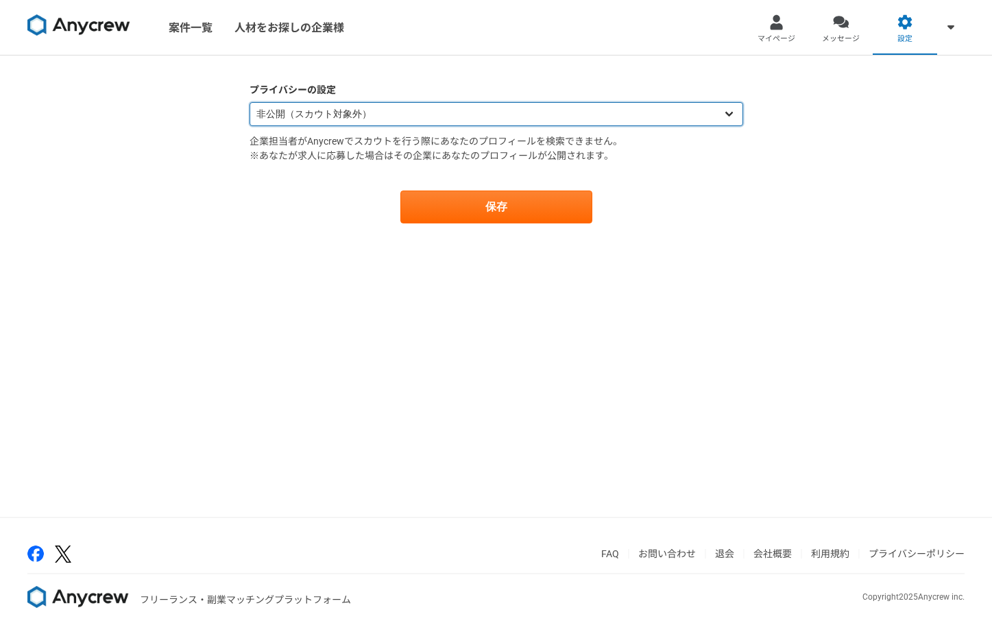
click at [682, 117] on select "公開（スカウト対象） 非公開（スカウト対象外）" at bounding box center [497, 114] width 494 height 24
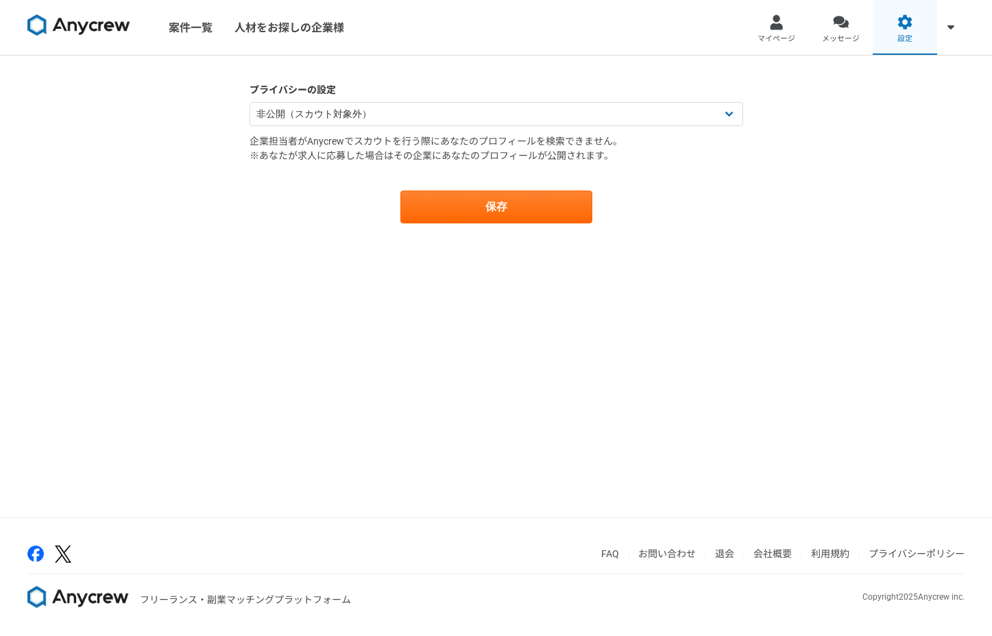
click at [895, 36] on link "設定" at bounding box center [905, 27] width 64 height 55
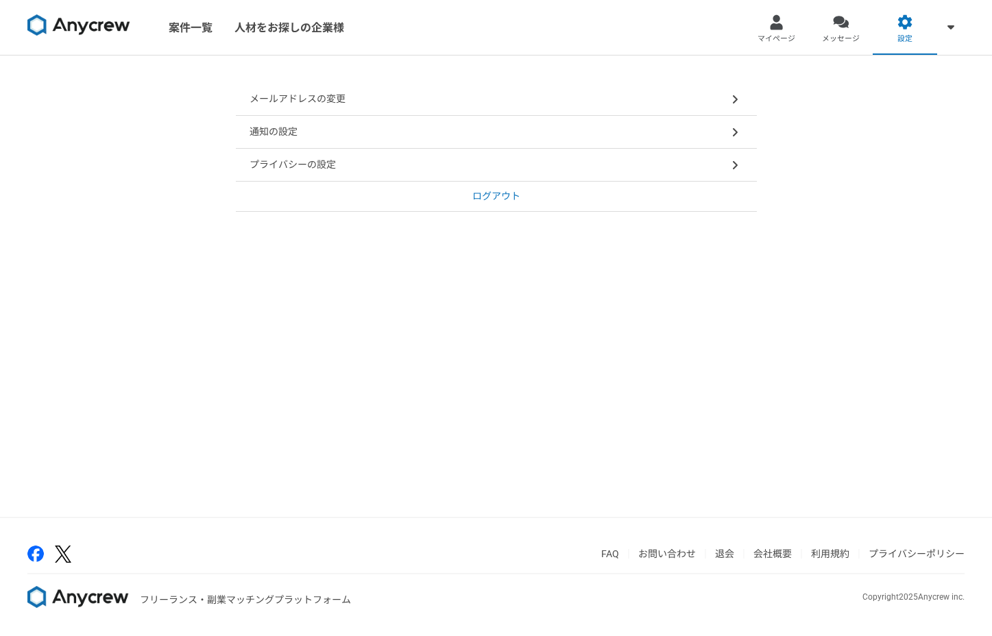
click at [724, 99] on div "メールアドレスの変更" at bounding box center [496, 99] width 521 height 33
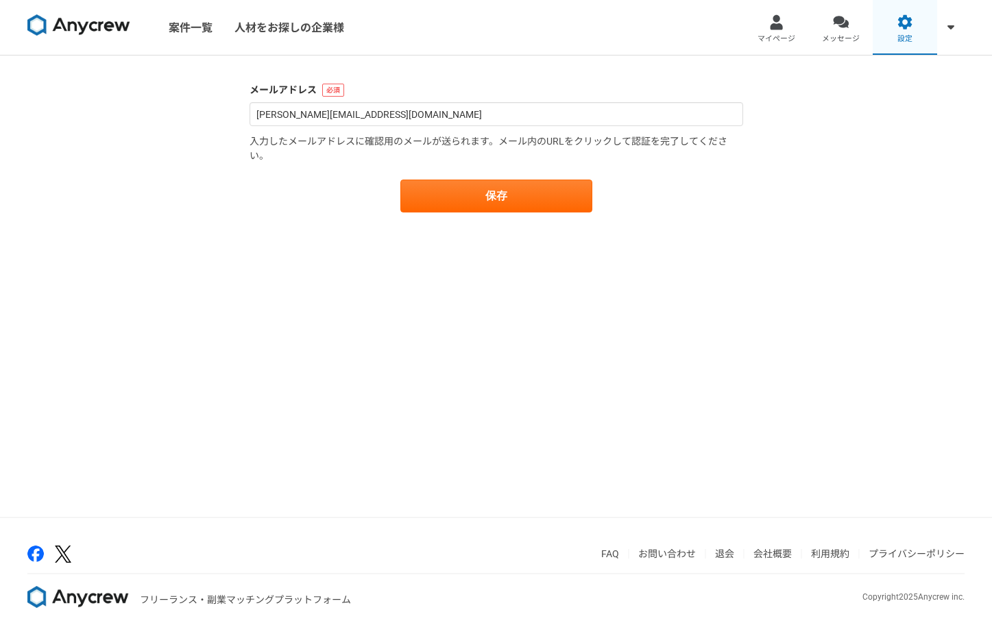
click at [924, 37] on link "設定" at bounding box center [905, 27] width 64 height 55
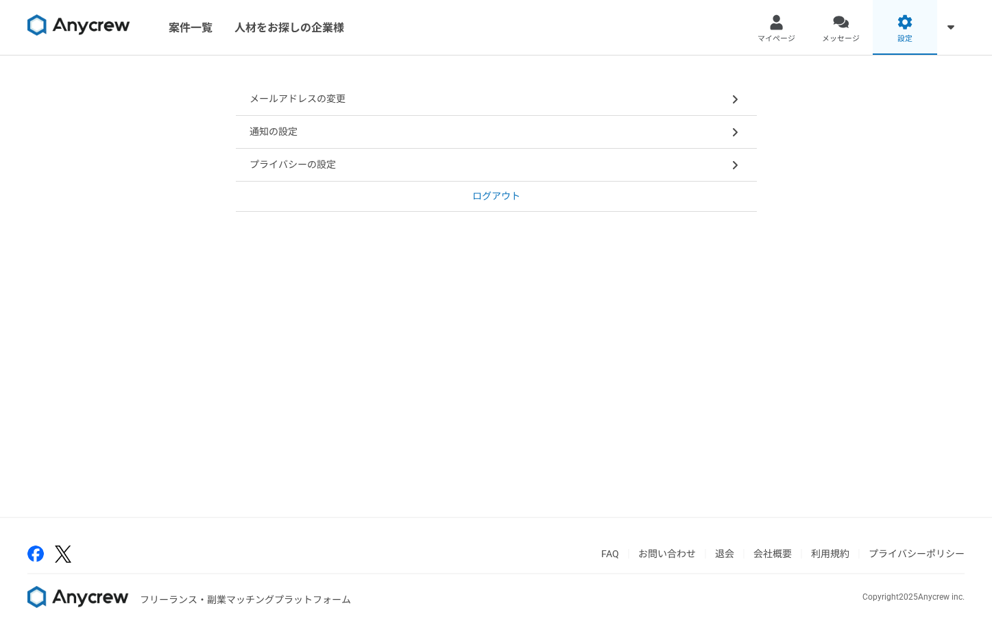
click at [902, 19] on div at bounding box center [905, 22] width 16 height 16
click at [782, 28] on div at bounding box center [777, 22] width 16 height 16
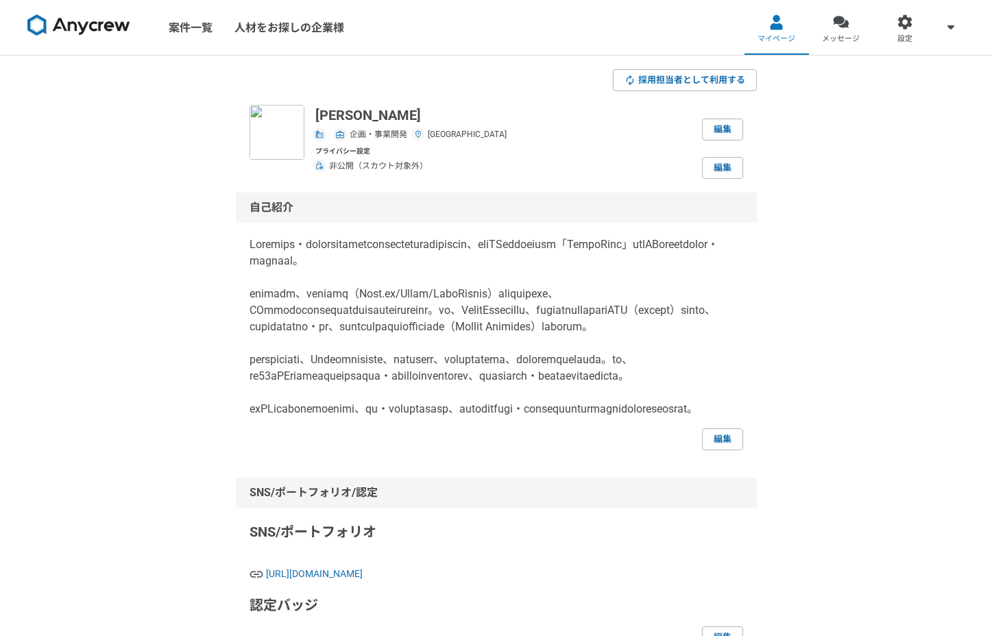
click at [771, 155] on div "採用担当者として利用する [PERSON_NAME] 企画・事業開発 [GEOGRAPHIC_DATA] 編集 プライバシー設定 非公開（スカウト対象外） 編…" at bounding box center [496, 643] width 992 height 1174
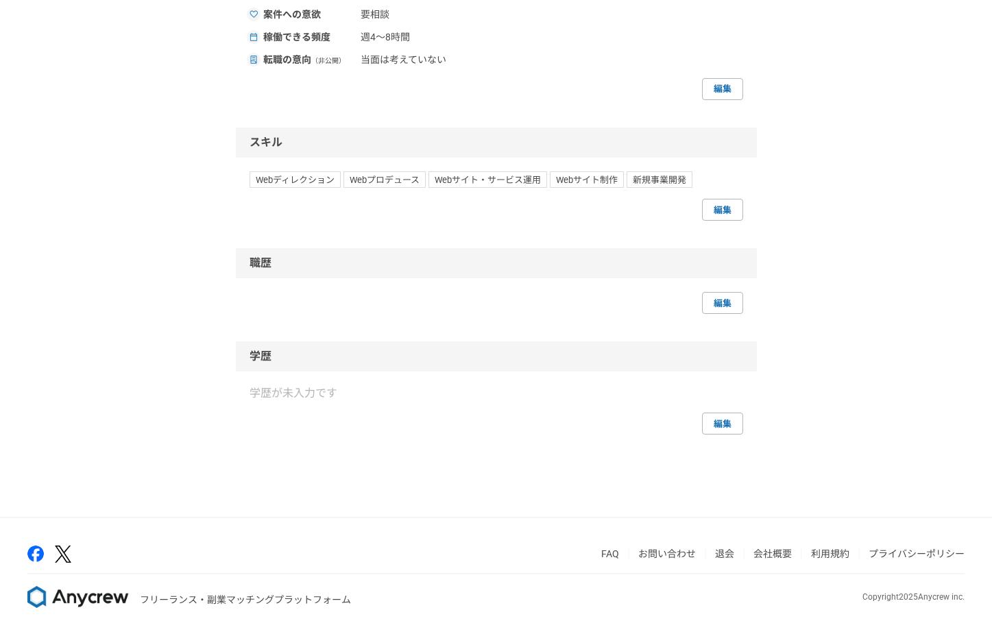
scroll to position [762, 0]
click at [723, 217] on link "編集" at bounding box center [722, 210] width 41 height 22
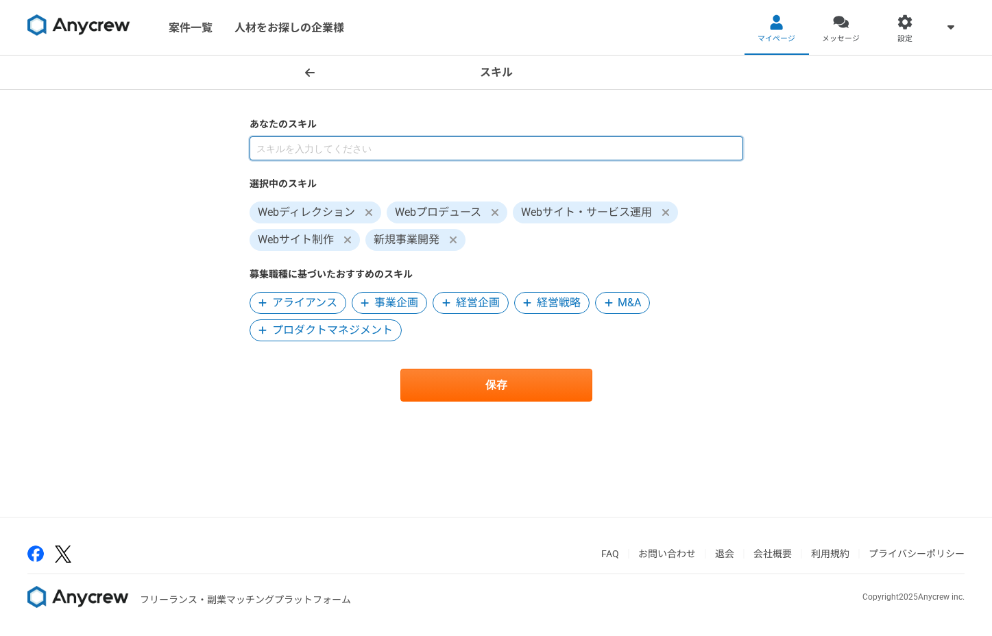
click at [466, 151] on input at bounding box center [497, 148] width 494 height 24
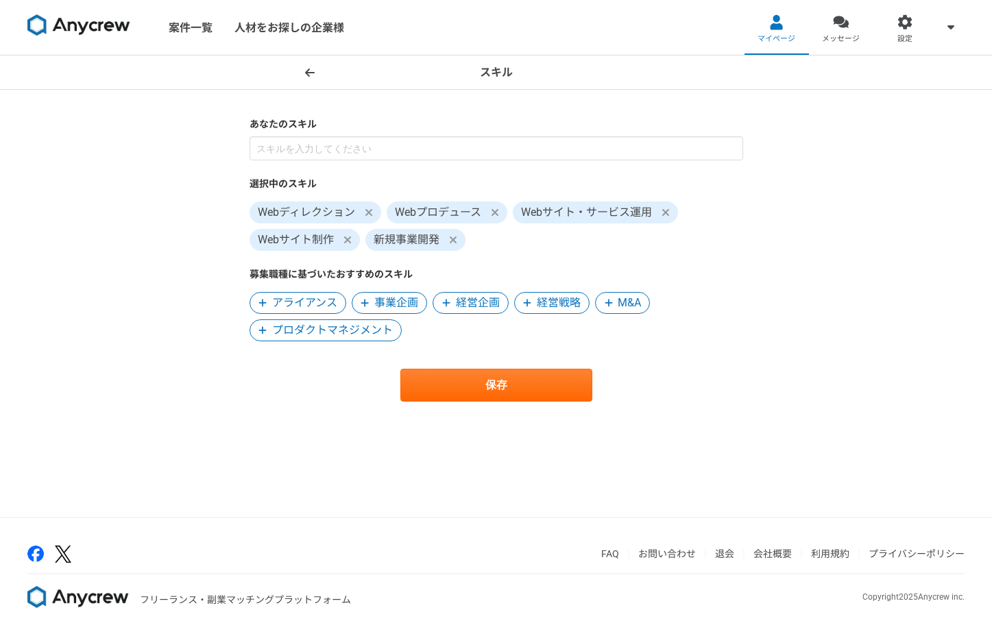
click at [403, 306] on span "事業企画" at bounding box center [396, 303] width 44 height 16
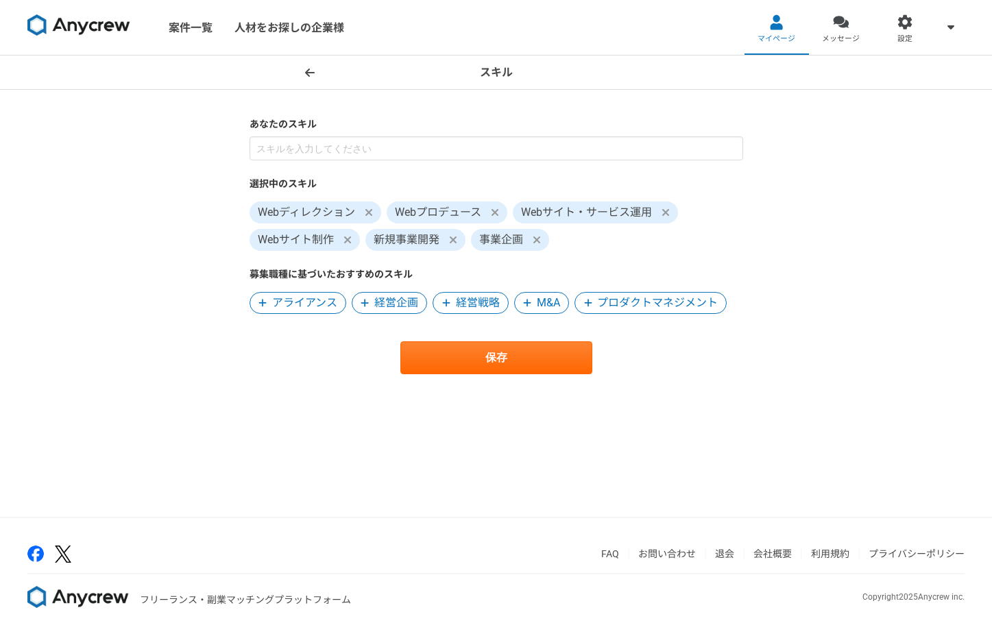
click at [538, 242] on icon at bounding box center [536, 240] width 7 height 7
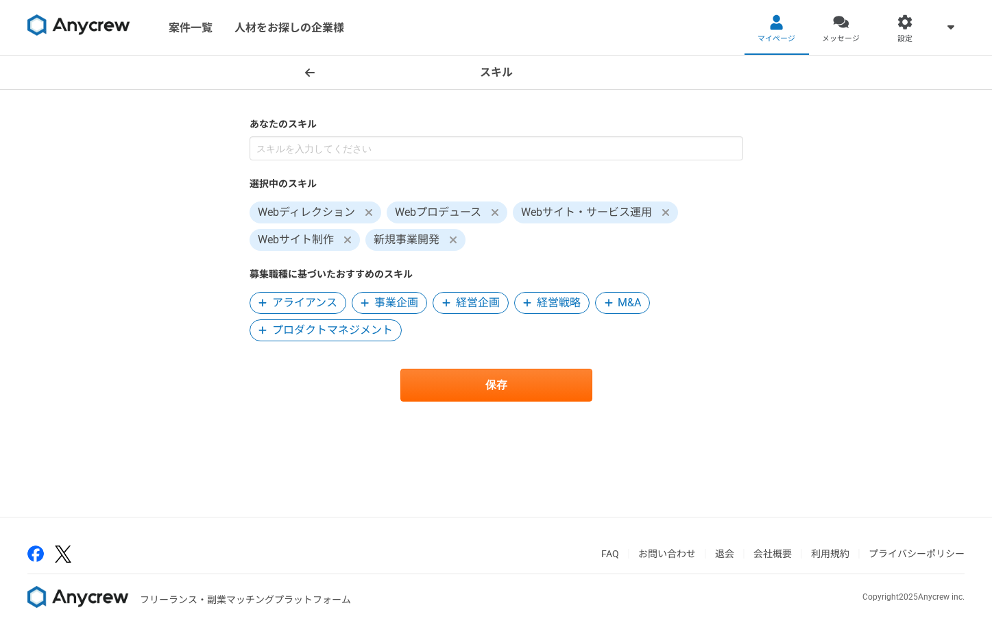
click at [406, 300] on span "事業企画" at bounding box center [396, 303] width 44 height 16
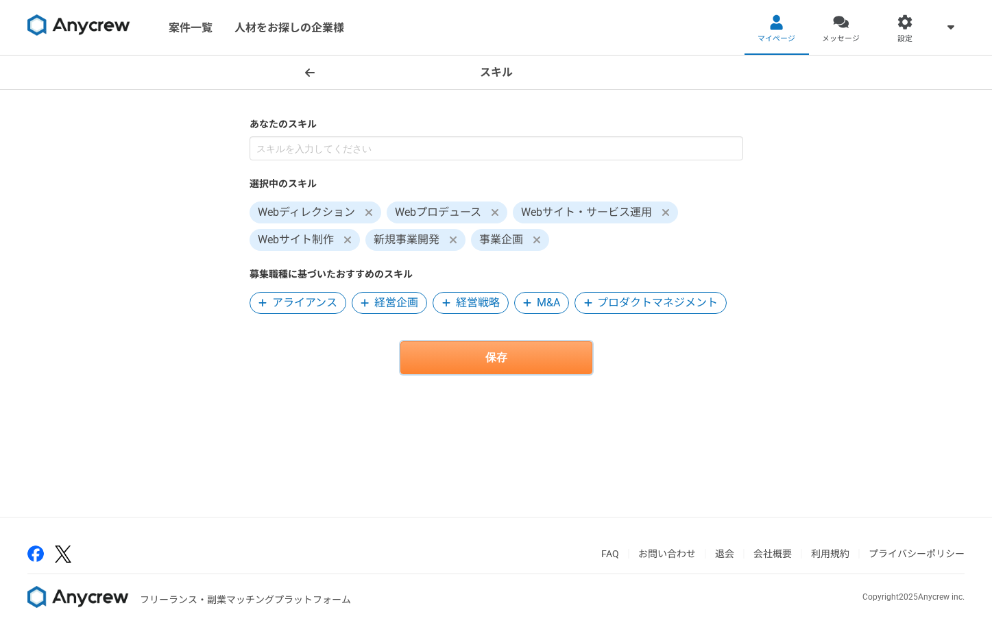
click at [458, 356] on button "保存" at bounding box center [496, 357] width 192 height 33
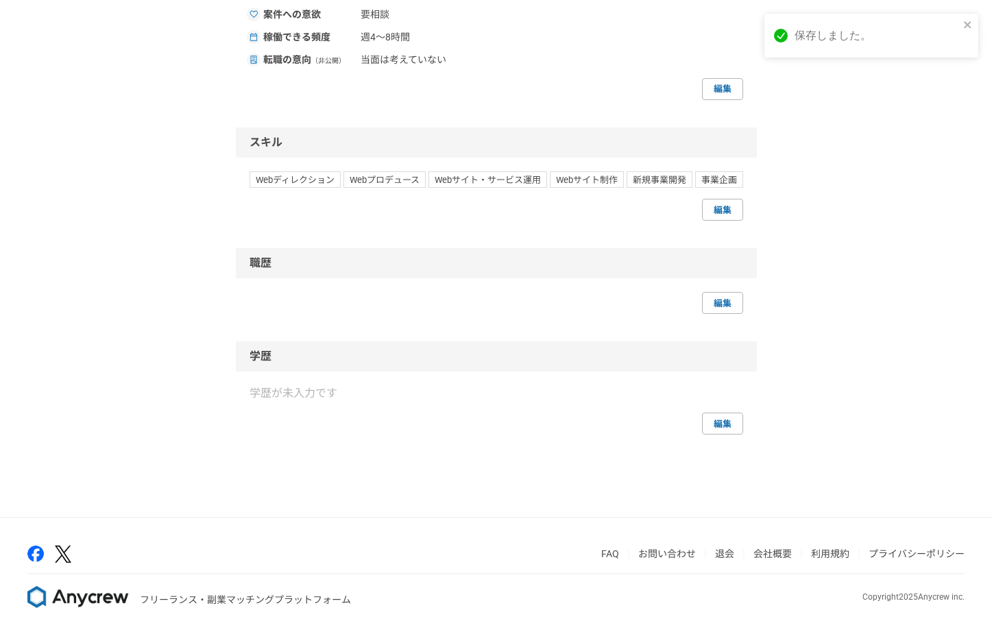
scroll to position [530, 0]
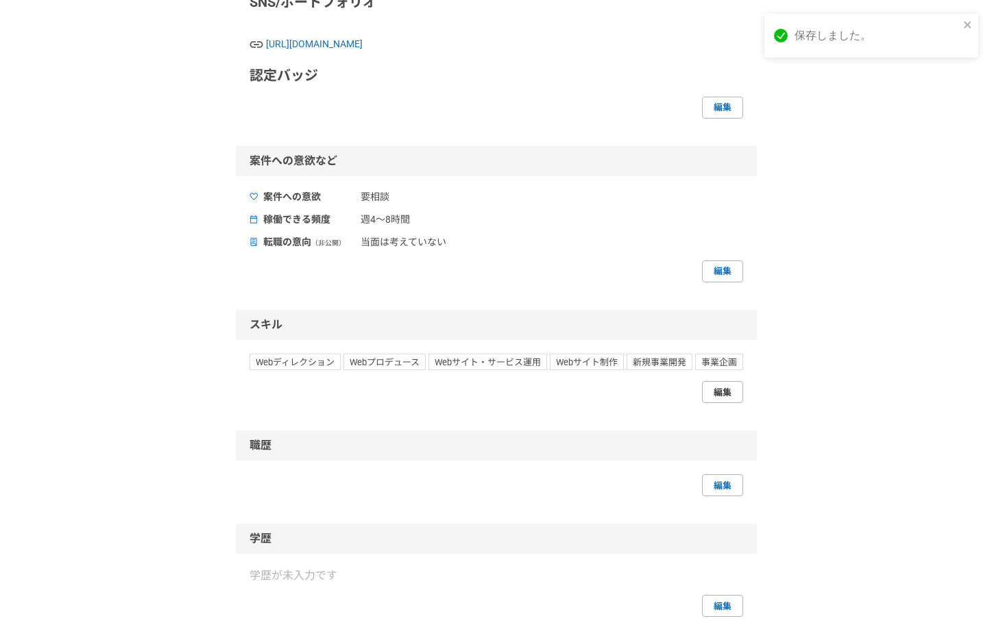
click at [729, 403] on link "編集" at bounding box center [722, 392] width 41 height 22
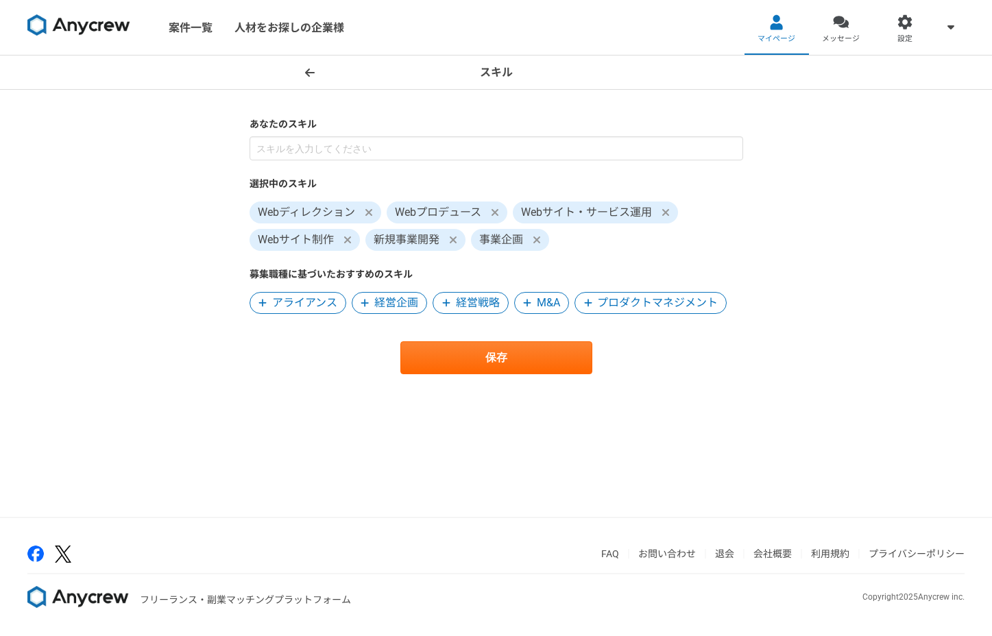
click at [374, 210] on span at bounding box center [369, 212] width 16 height 16
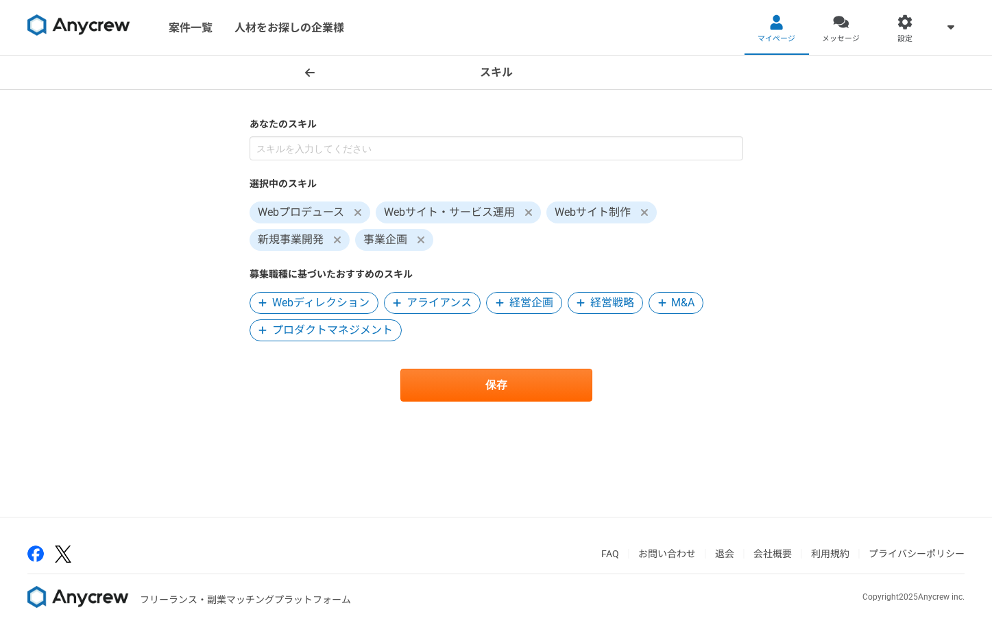
click at [354, 208] on icon at bounding box center [358, 212] width 8 height 11
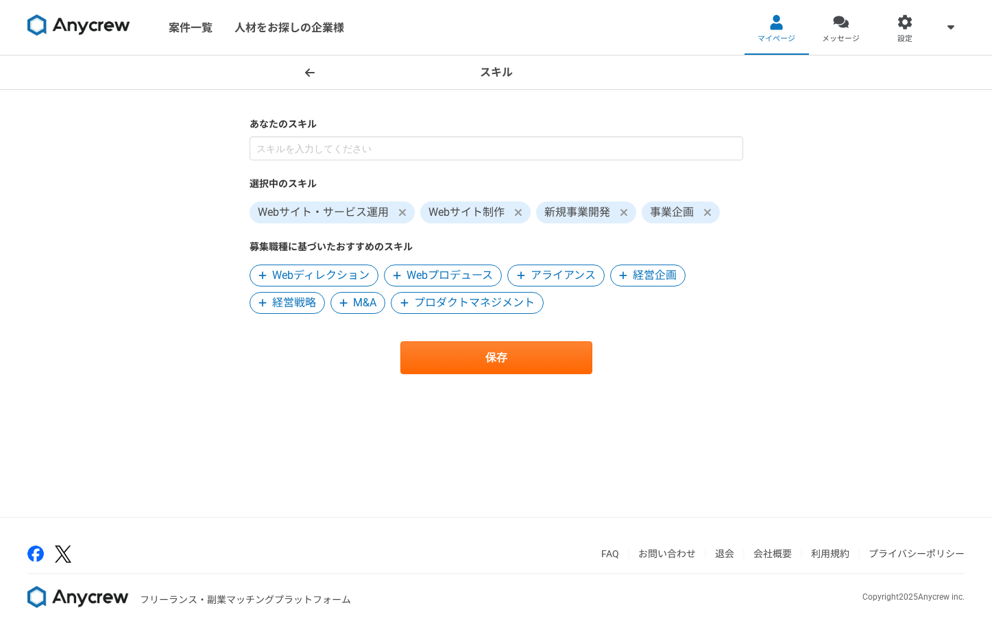
click at [399, 210] on icon at bounding box center [402, 212] width 8 height 11
click at [352, 214] on span at bounding box center [347, 212] width 16 height 16
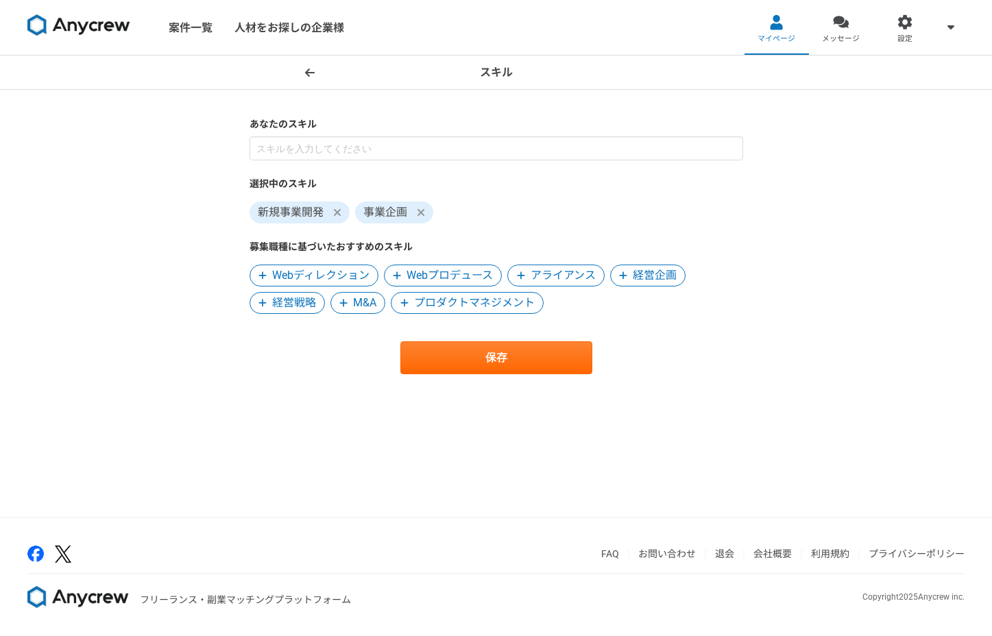
click at [339, 210] on icon at bounding box center [336, 212] width 7 height 7
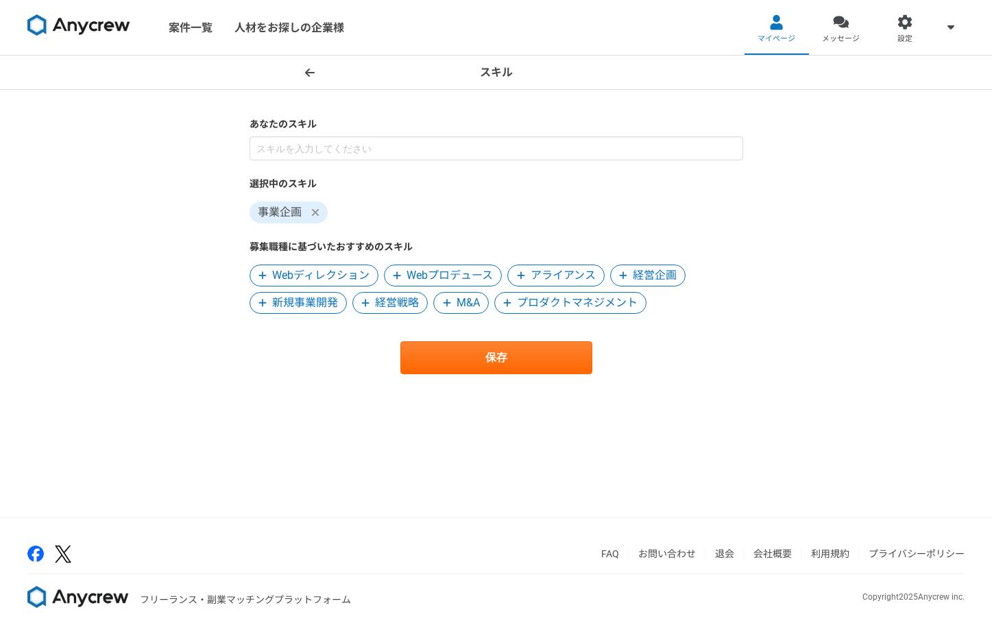
click at [317, 211] on icon at bounding box center [315, 212] width 8 height 11
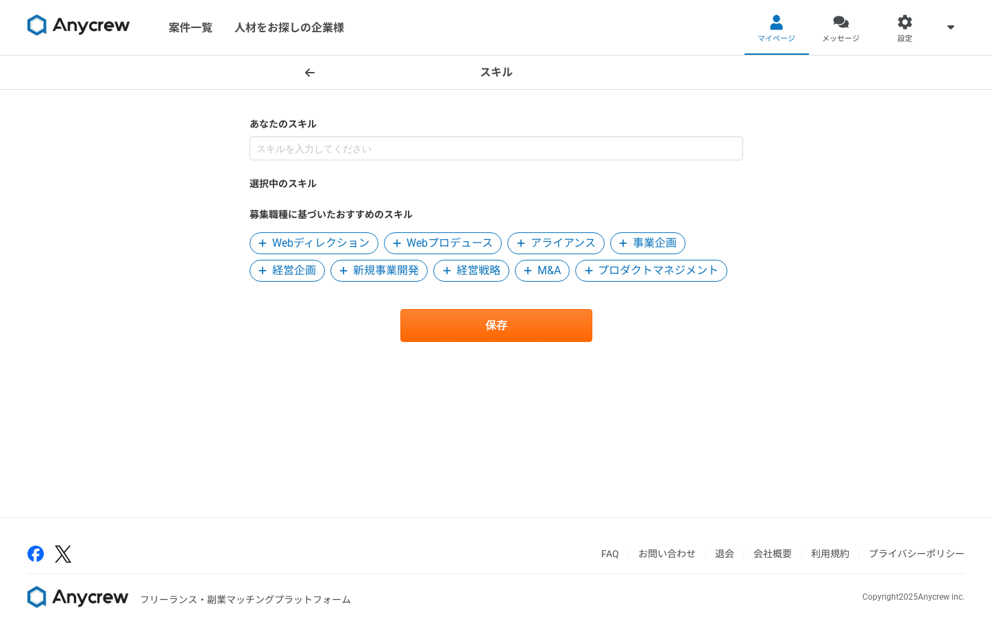
click at [327, 369] on main "あなたのスキル 選択中のスキル 募集職種に基づいたおすすめのスキル Webディレクション Webプロデュース アライアンス 事業企画 経営企画 新規事業開発 …" at bounding box center [496, 243] width 521 height 307
click at [347, 243] on span "Webディレクション" at bounding box center [320, 243] width 97 height 16
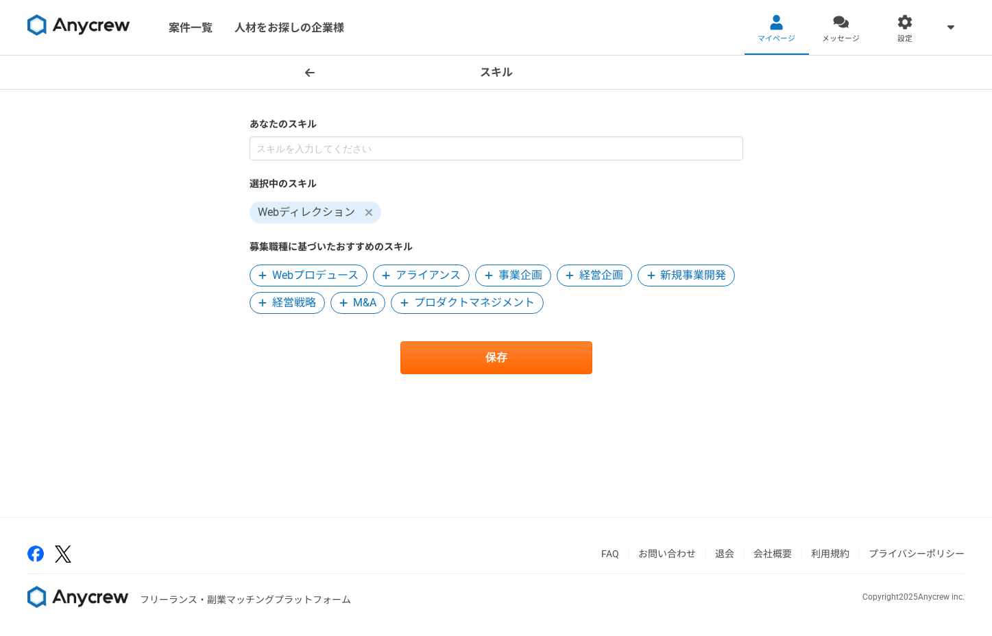
click at [316, 268] on span "Webプロデュース" at bounding box center [315, 275] width 86 height 16
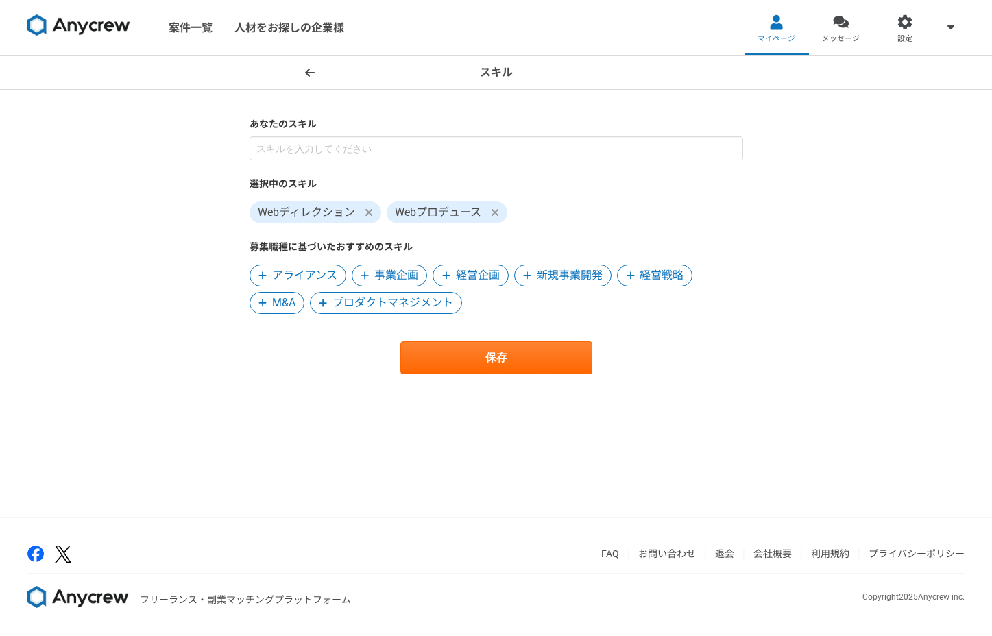
click at [552, 279] on span "新規事業開発" at bounding box center [570, 275] width 66 height 16
click at [557, 315] on form "あなたのスキル 選択中のスキル Webディレクション Webプロデュース 新規事業開発 募集職種に基づいたおすすめのスキル アライアンス 事業企画 経営企画 …" at bounding box center [497, 245] width 494 height 257
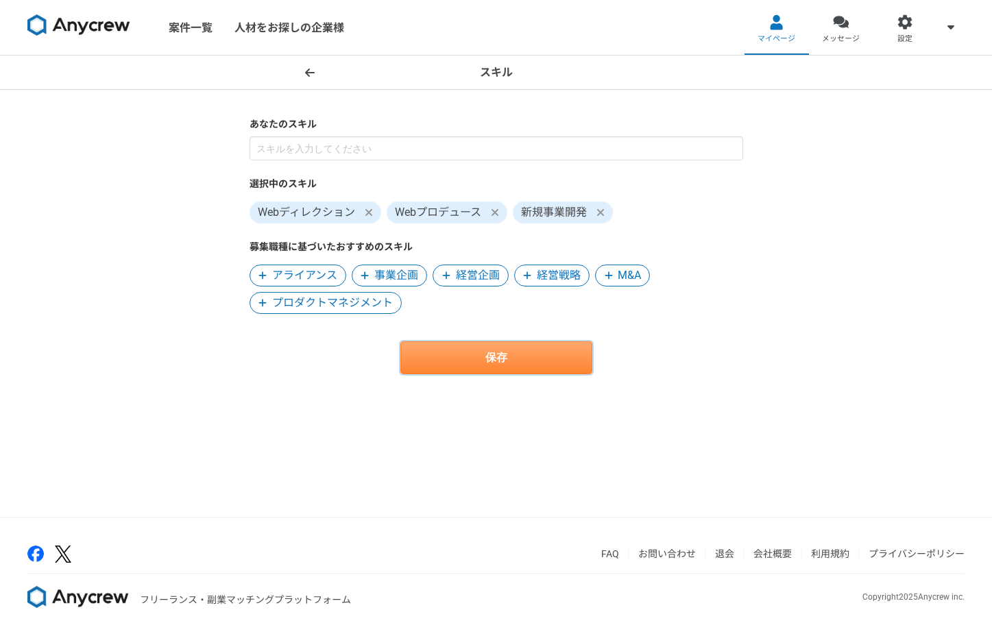
click at [506, 353] on button "保存" at bounding box center [496, 357] width 192 height 33
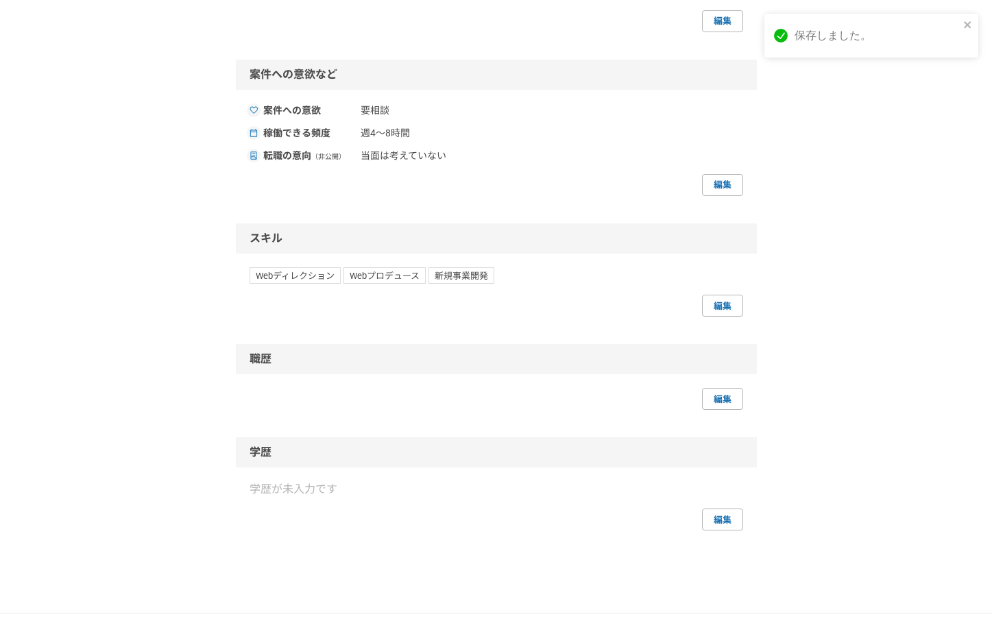
scroll to position [762, 0]
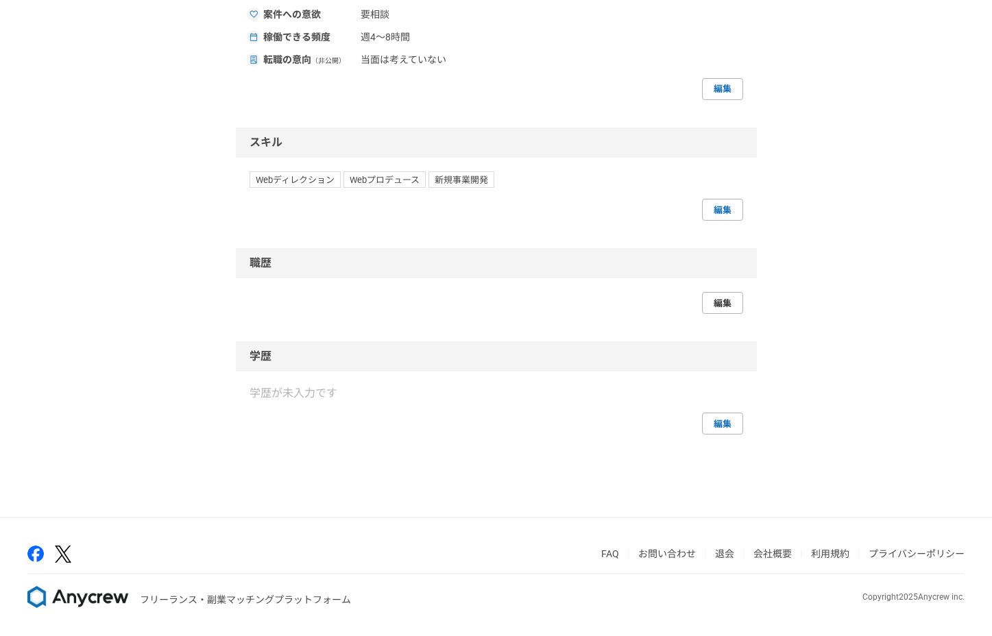
click at [727, 300] on link "編集" at bounding box center [722, 303] width 41 height 22
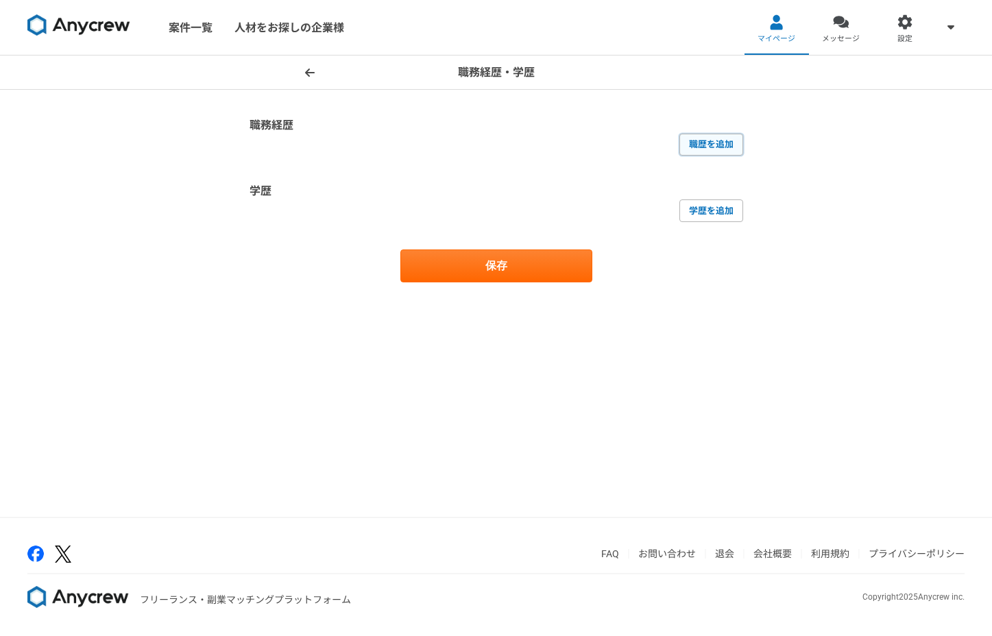
click at [690, 144] on link "職歴を追加" at bounding box center [711, 145] width 64 height 22
select select
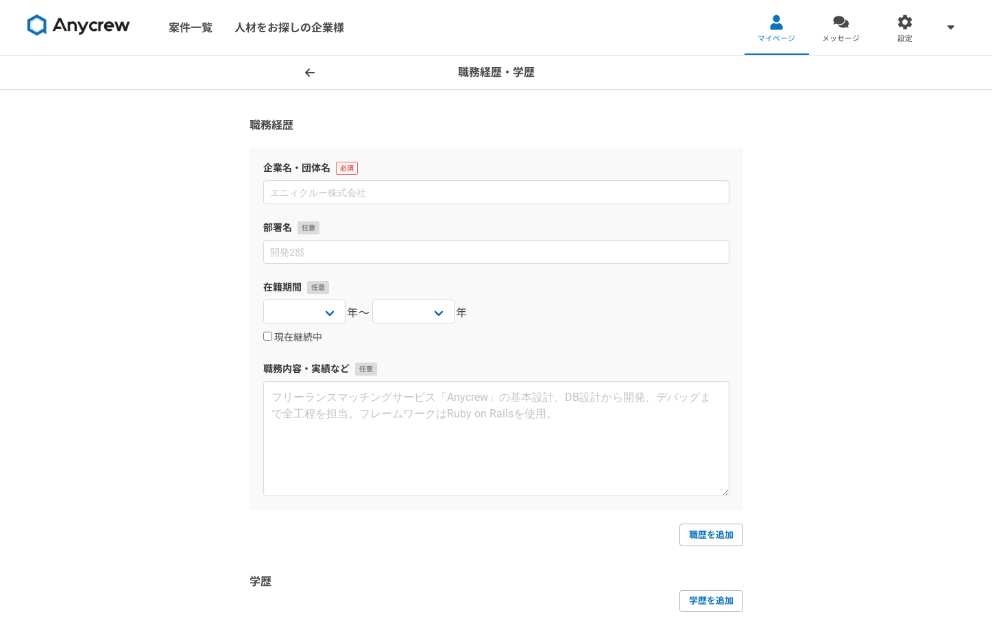
click at [311, 67] on icon at bounding box center [310, 72] width 10 height 11
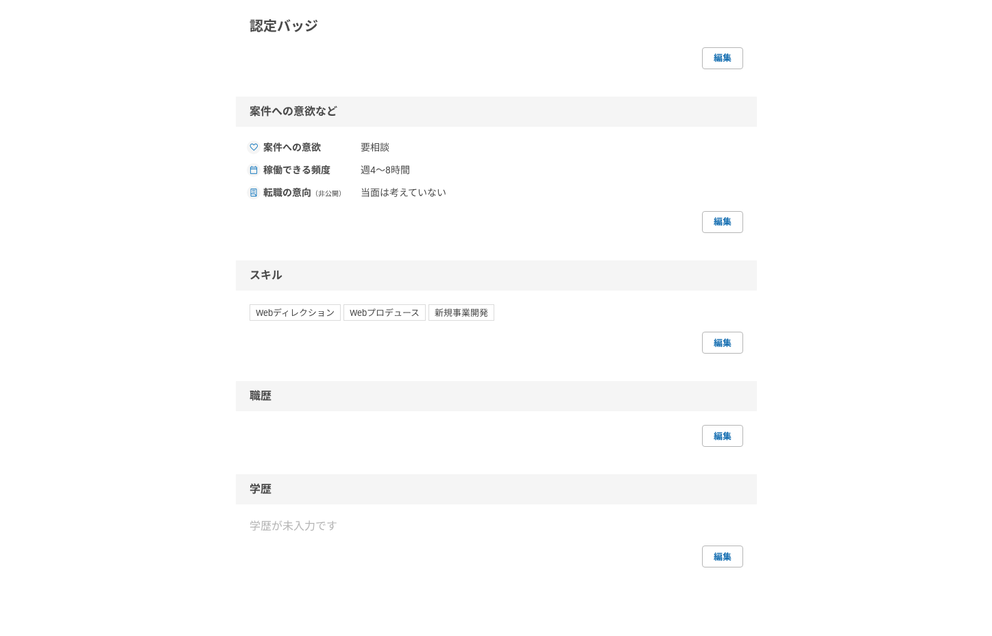
scroll to position [762, 0]
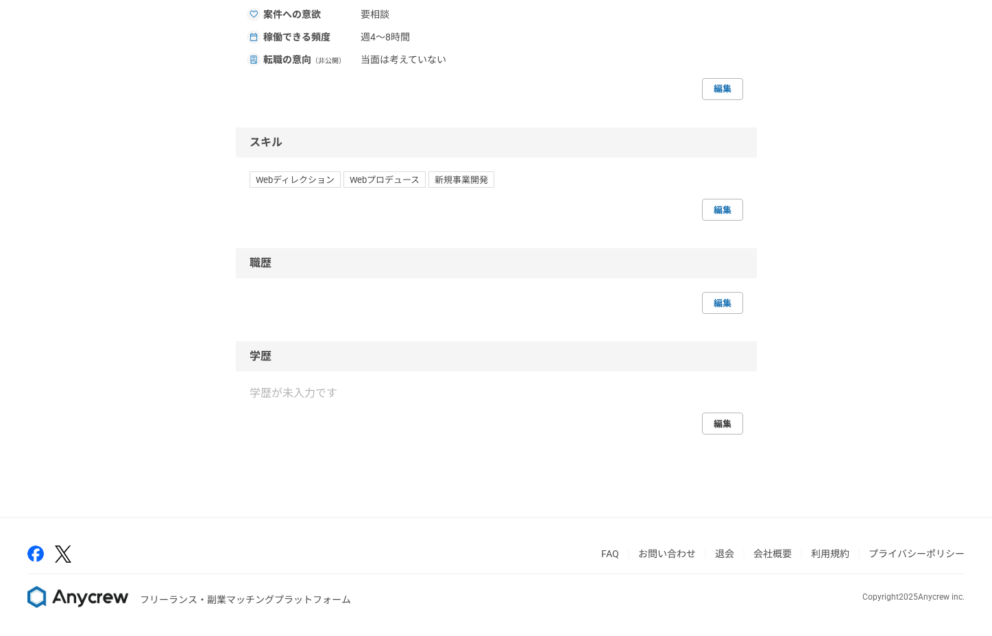
click at [720, 424] on link "編集" at bounding box center [722, 424] width 41 height 22
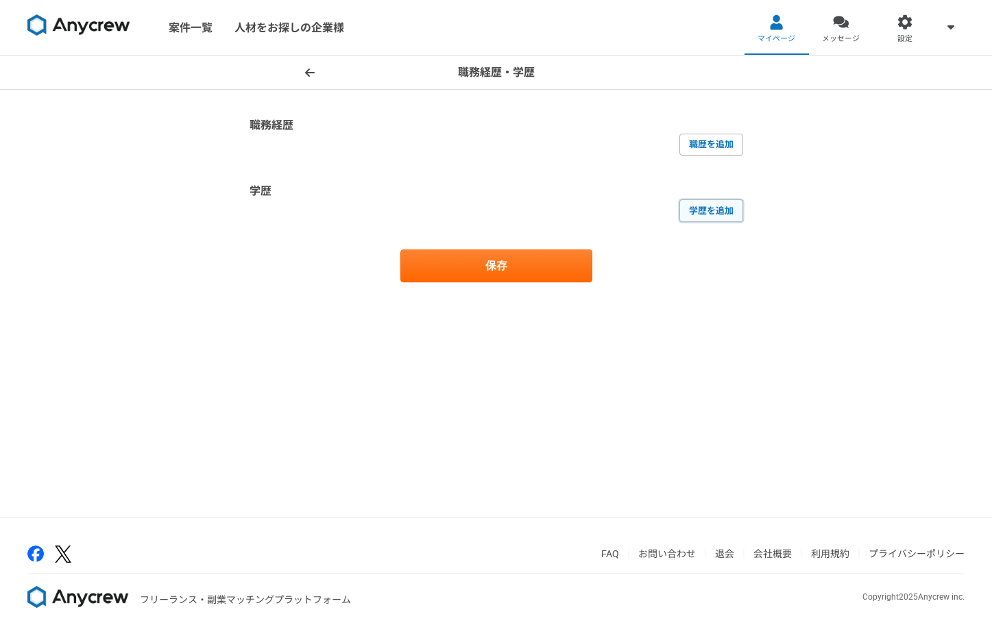
click at [725, 209] on link "学歴を追加" at bounding box center [711, 211] width 64 height 22
select select
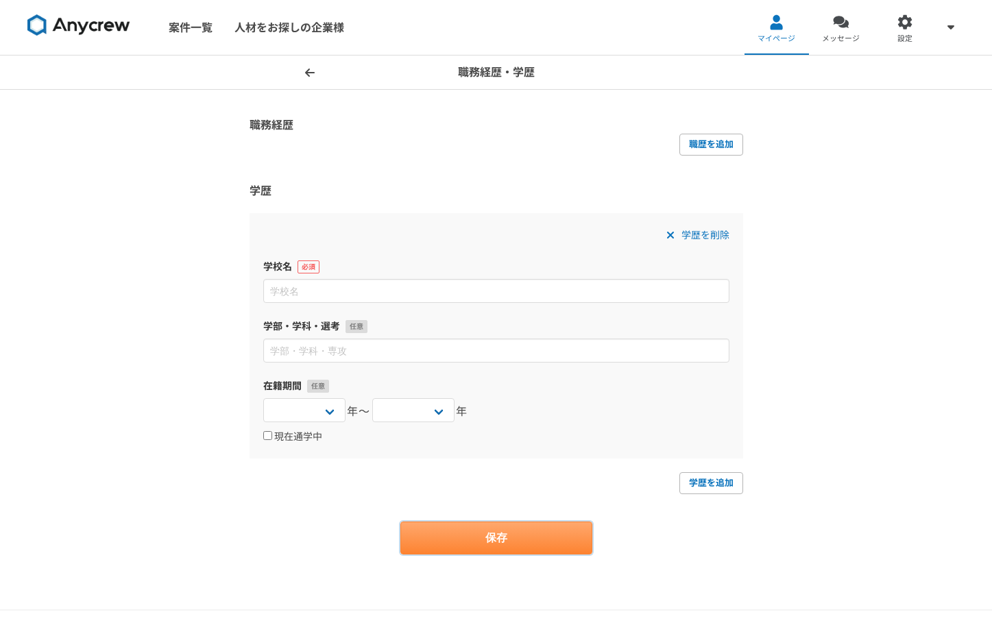
click at [538, 542] on button "保存" at bounding box center [496, 538] width 192 height 33
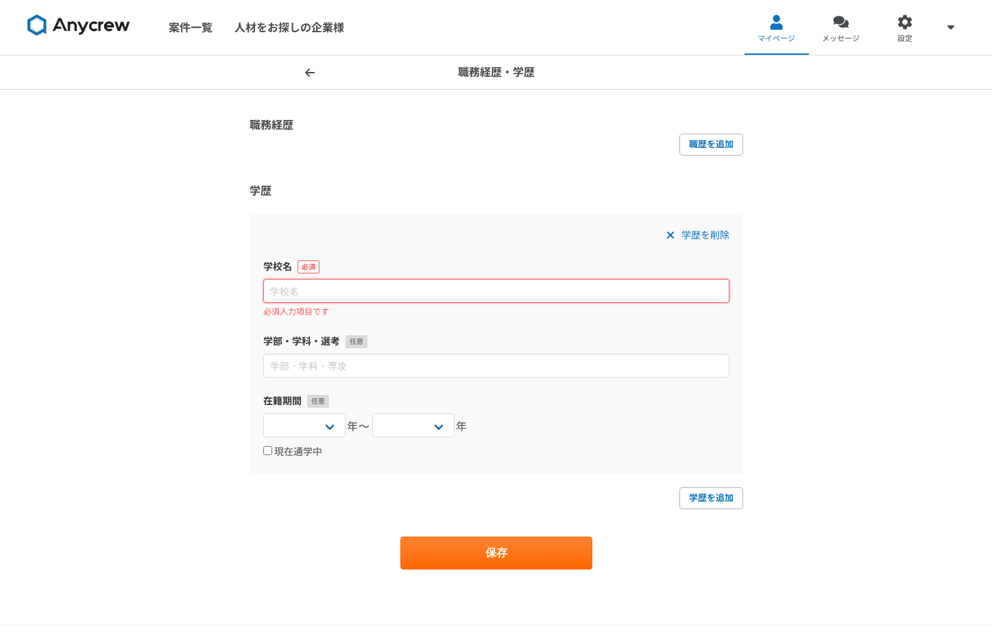
click at [596, 293] on input at bounding box center [496, 291] width 466 height 24
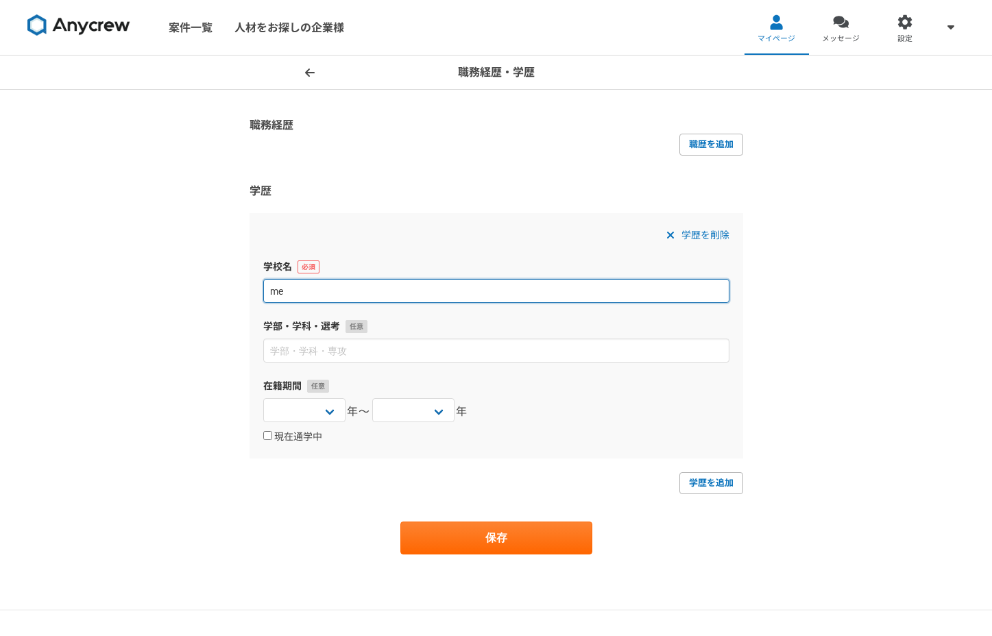
type input "m"
type input "明治大学"
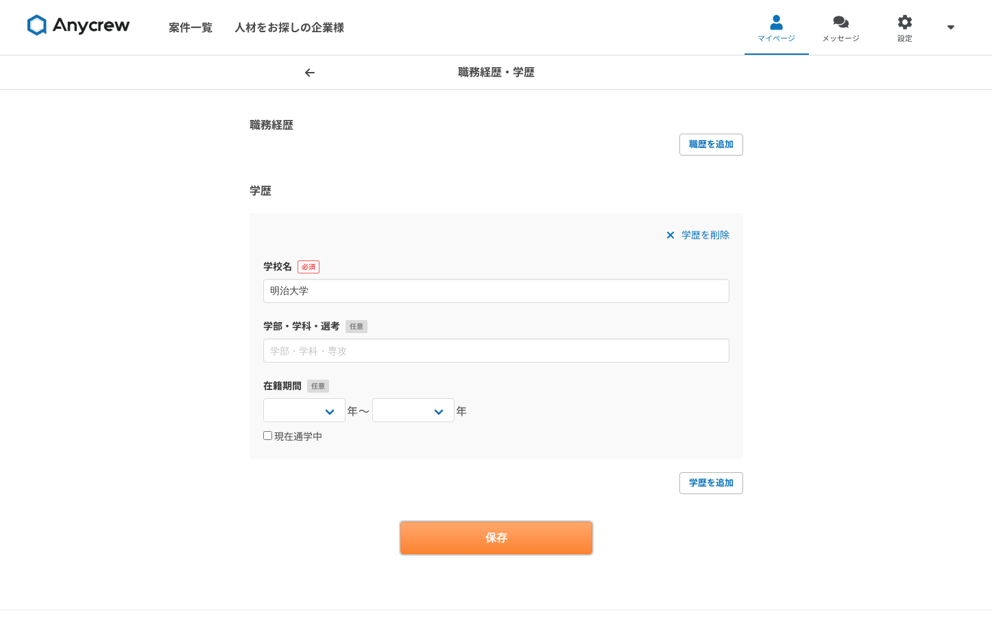
click at [529, 529] on button "保存" at bounding box center [496, 538] width 192 height 33
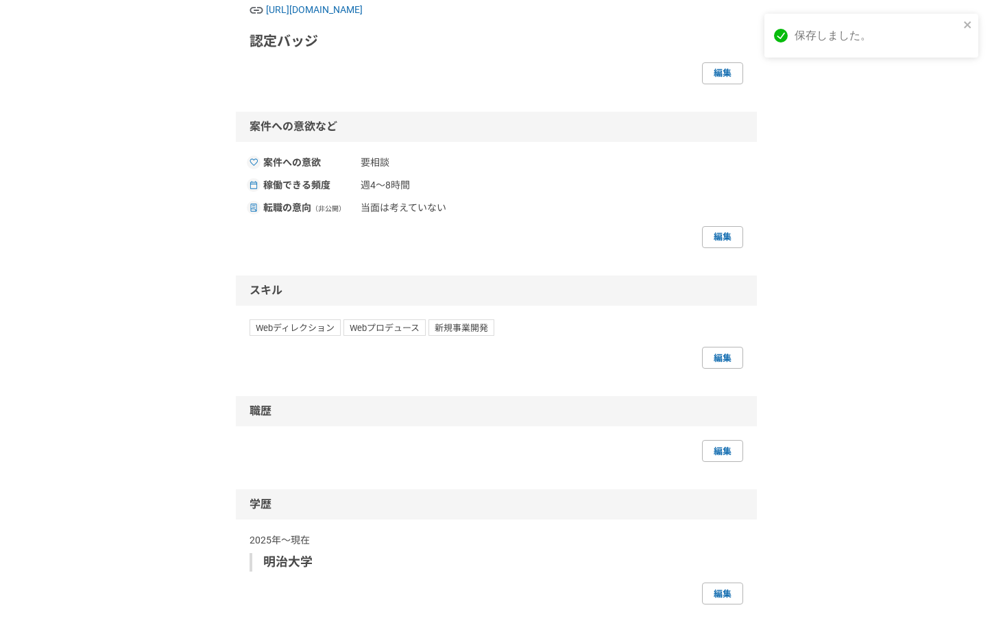
scroll to position [784, 0]
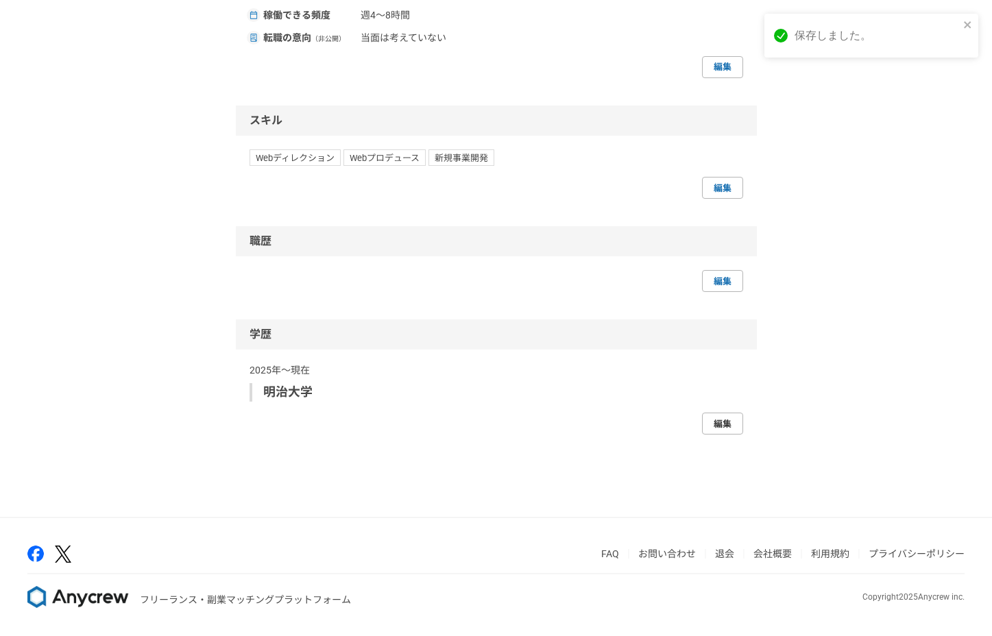
click at [723, 433] on link "編集" at bounding box center [722, 424] width 41 height 22
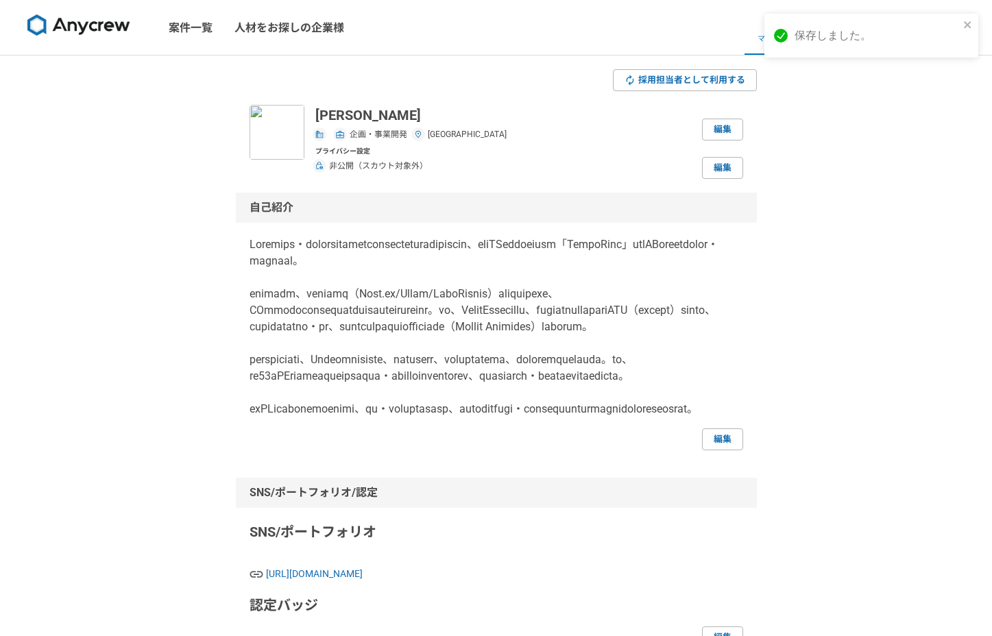
select select
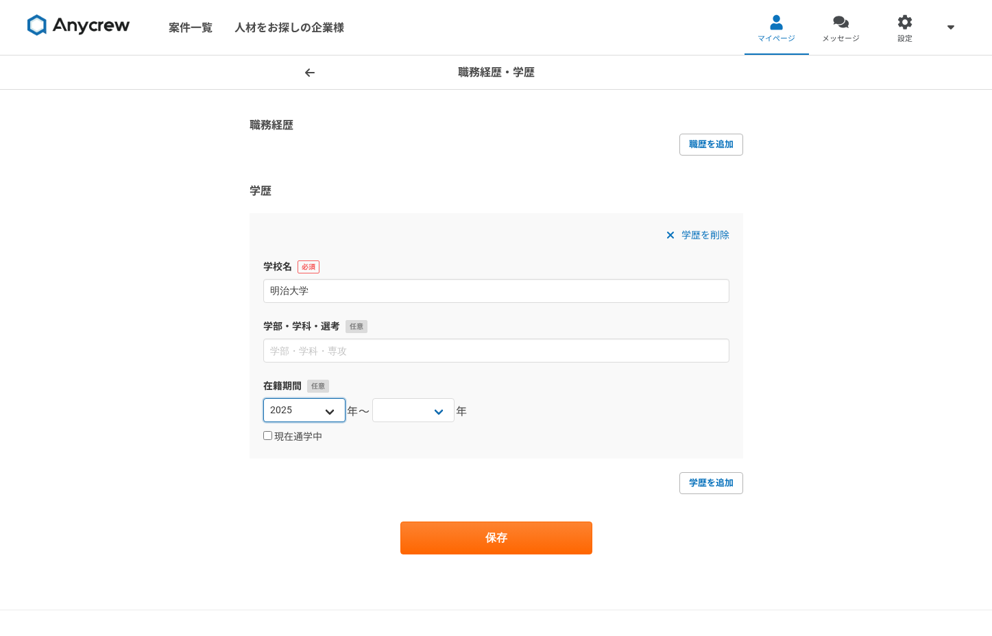
click at [308, 410] on select "[DATE] [DATE] [DATE] [DATE] [DATE] [DATE] [DATE] [DATE] [DATE] [DATE] [DATE] [D…" at bounding box center [304, 410] width 82 height 24
click at [350, 415] on span "年〜" at bounding box center [359, 412] width 24 height 16
click at [333, 411] on select "[DATE] [DATE] [DATE] [DATE] [DATE] [DATE] [DATE] [DATE] [DATE] [DATE] [DATE] [D…" at bounding box center [304, 410] width 82 height 24
click at [398, 423] on div "[DATE] [DATE] [DATE] [DATE] [DATE] [DATE] [DATE] [DATE] [DATE] [DATE] [DATE] [D…" at bounding box center [413, 411] width 82 height 27
click at [400, 412] on select "[DATE] [DATE] [DATE] [DATE] [DATE] [DATE] [DATE] [DATE] [DATE] [DATE] [DATE] [D…" at bounding box center [413, 410] width 82 height 24
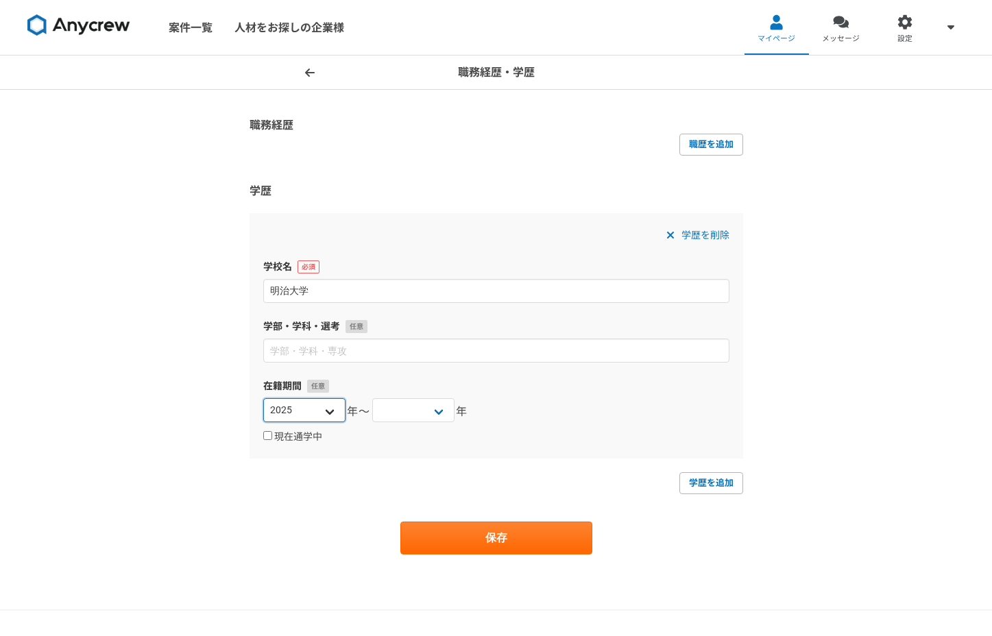
click at [287, 413] on select "[DATE] [DATE] [DATE] [DATE] [DATE] [DATE] [DATE] [DATE] [DATE] [DATE] [DATE] [D…" at bounding box center [304, 410] width 82 height 24
click at [263, 398] on select "[DATE] [DATE] [DATE] [DATE] [DATE] [DATE] [DATE] [DATE] [DATE] [DATE] [DATE] [D…" at bounding box center [304, 410] width 82 height 24
click at [437, 413] on select "[DATE] [DATE] [DATE] [DATE] [DATE] [DATE] [DATE] [DATE] [DATE] [DATE] [DATE] [D…" at bounding box center [413, 410] width 82 height 24
click at [316, 405] on select "[DATE] [DATE] [DATE] [DATE] [DATE] [DATE] [DATE] [DATE] [DATE] [DATE] [DATE] [D…" at bounding box center [304, 410] width 82 height 24
click at [328, 411] on select "[DATE] [DATE] [DATE] [DATE] [DATE] [DATE] [DATE] [DATE] [DATE] [DATE] [DATE] [D…" at bounding box center [304, 410] width 82 height 24
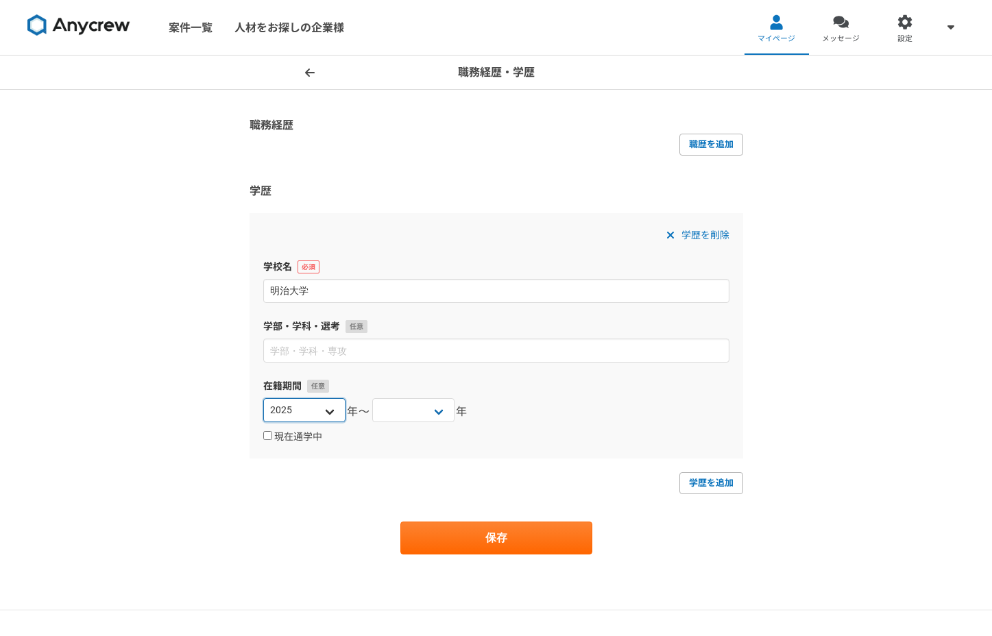
click at [309, 415] on select "[DATE] [DATE] [DATE] [DATE] [DATE] [DATE] [DATE] [DATE] [DATE] [DATE] [DATE] [D…" at bounding box center [304, 410] width 82 height 24
select select "2006"
click at [263, 398] on select "[DATE] [DATE] [DATE] [DATE] [DATE] [DATE] [DATE] [DATE] [DATE] [DATE] [DATE] [D…" at bounding box center [304, 410] width 82 height 24
click at [398, 420] on select "[DATE] [DATE] [DATE] [DATE] [DATE] [DATE] [DATE] [DATE] [DATE] [DATE] [DATE] [D…" at bounding box center [413, 410] width 82 height 24
select select "2009"
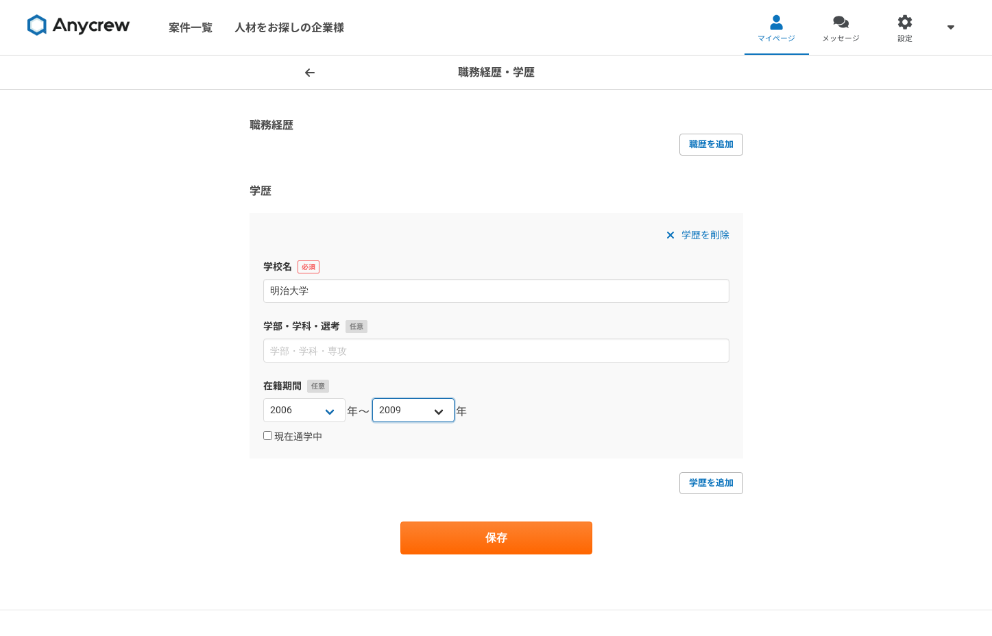
click at [372, 398] on select "[DATE] [DATE] [DATE] [DATE] [DATE] [DATE] [DATE] [DATE] [DATE] [DATE] [DATE] [D…" at bounding box center [413, 410] width 82 height 24
click at [794, 333] on div "職務経歴・学歴 職務経歴 職歴を追加 学歴 学歴を削除 学校[GEOGRAPHIC_DATA]・学科・選考 在籍期間 [DATE] [DATE] [DATE]…" at bounding box center [496, 333] width 992 height 554
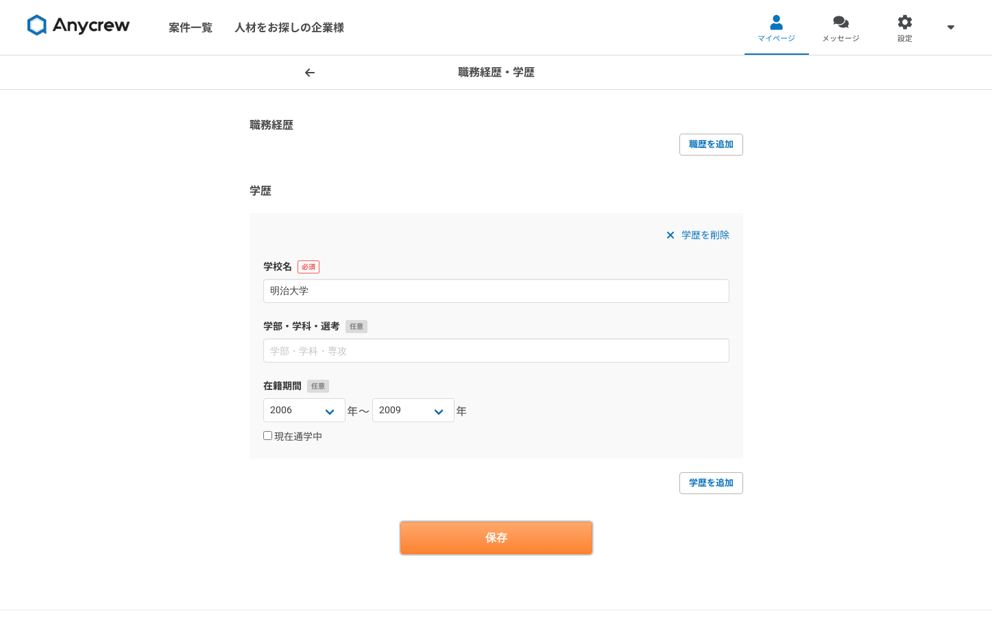
click at [520, 532] on button "保存" at bounding box center [496, 538] width 192 height 33
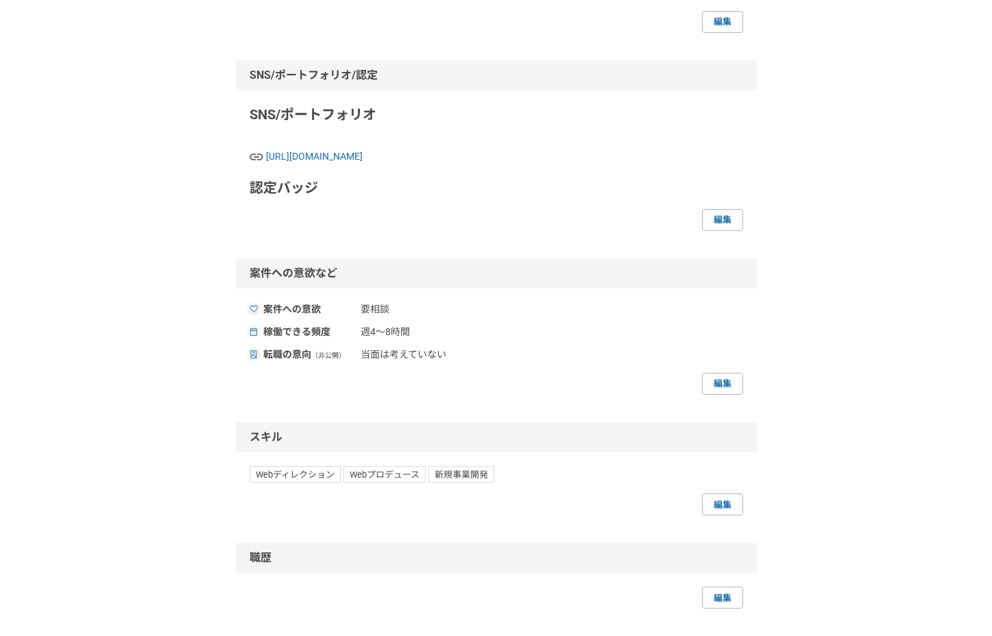
scroll to position [435, 0]
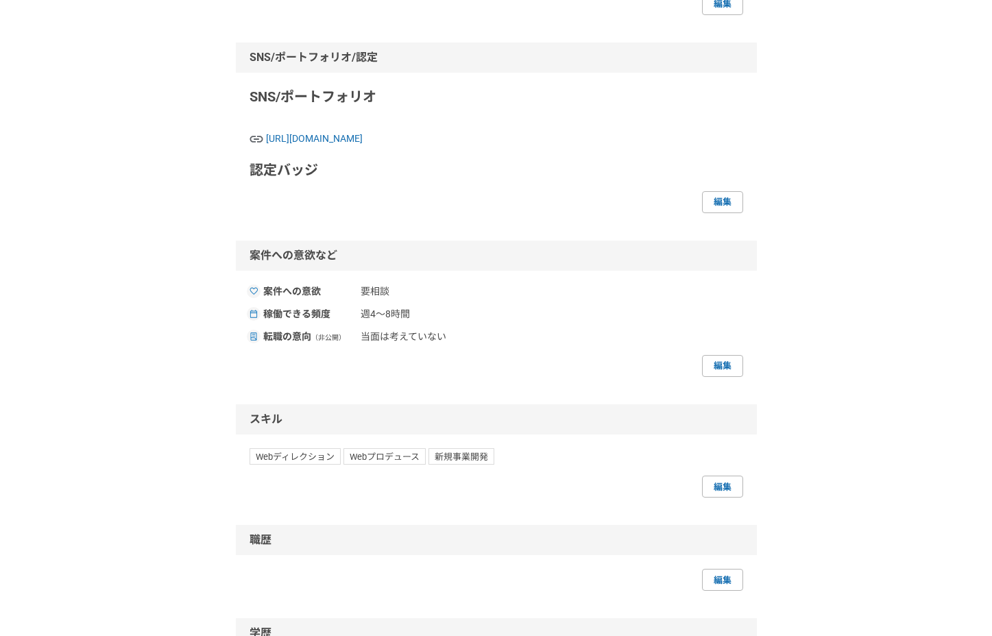
click at [642, 328] on div "案件への意欲など 案件への意欲 要相談 稼働できる頻度 週4〜8時間 転職の意向 （非公開） 当面は考えていない 編集" at bounding box center [496, 309] width 521 height 136
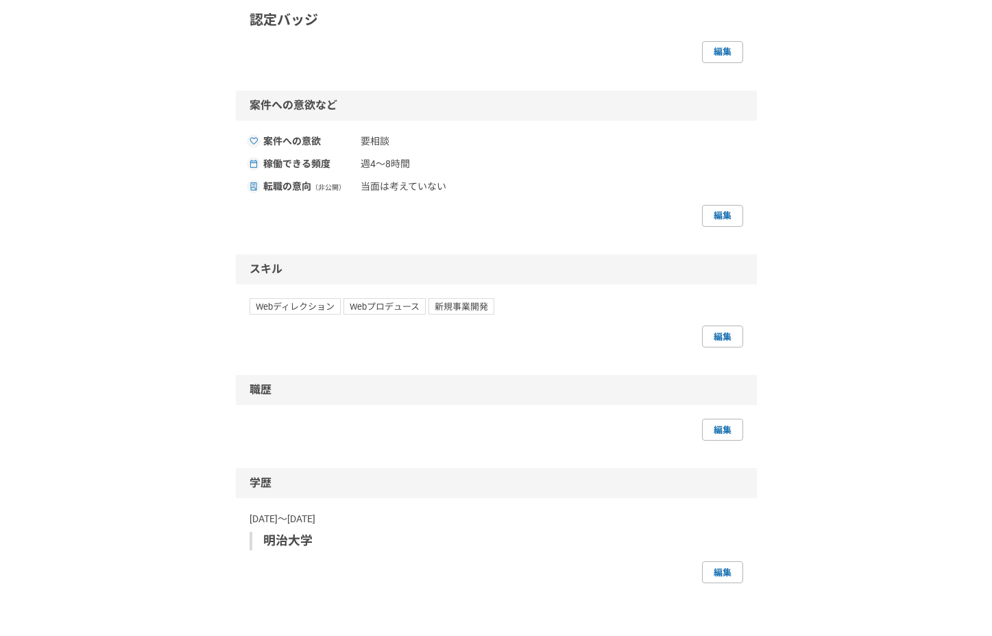
scroll to position [784, 0]
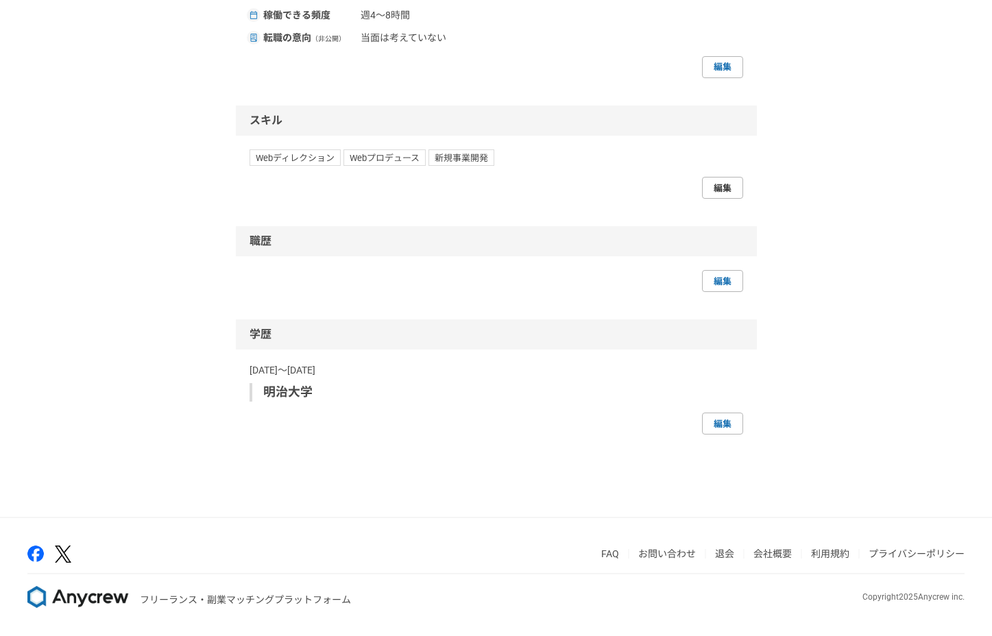
click at [726, 183] on link "編集" at bounding box center [722, 188] width 41 height 22
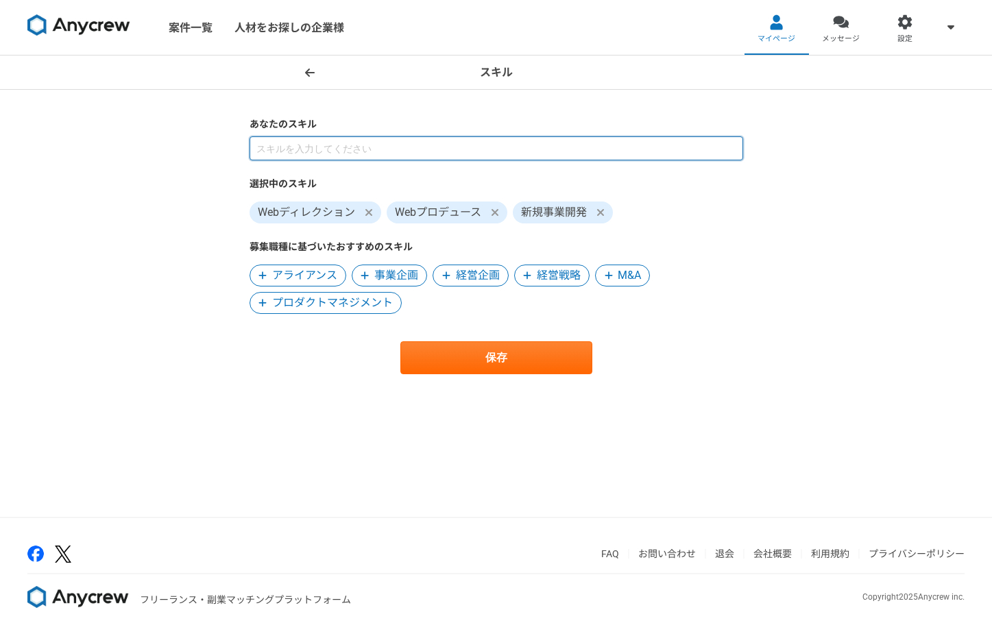
click at [710, 138] on input at bounding box center [497, 148] width 494 height 24
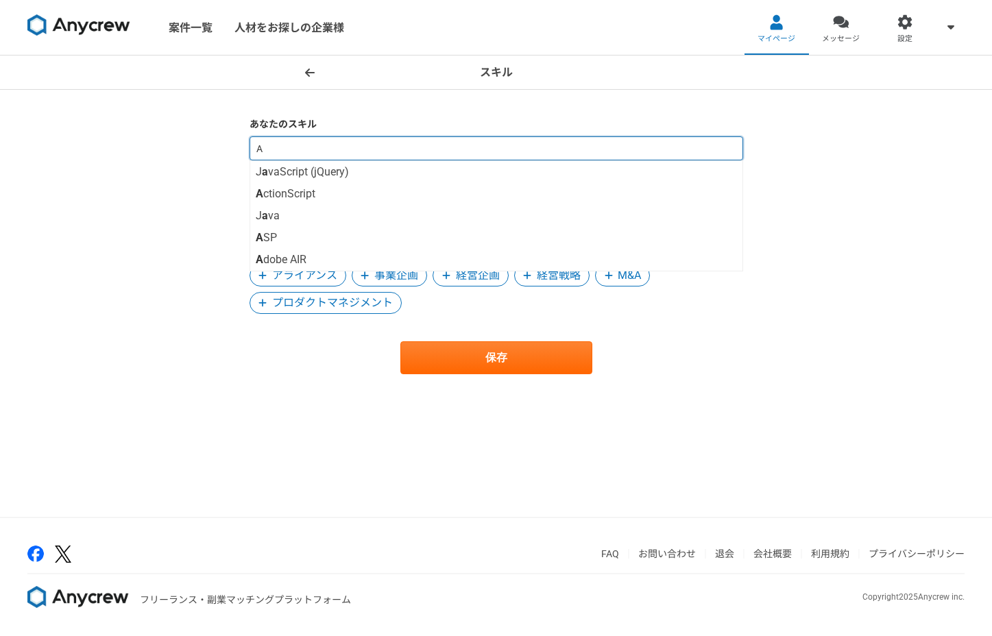
type input "AI"
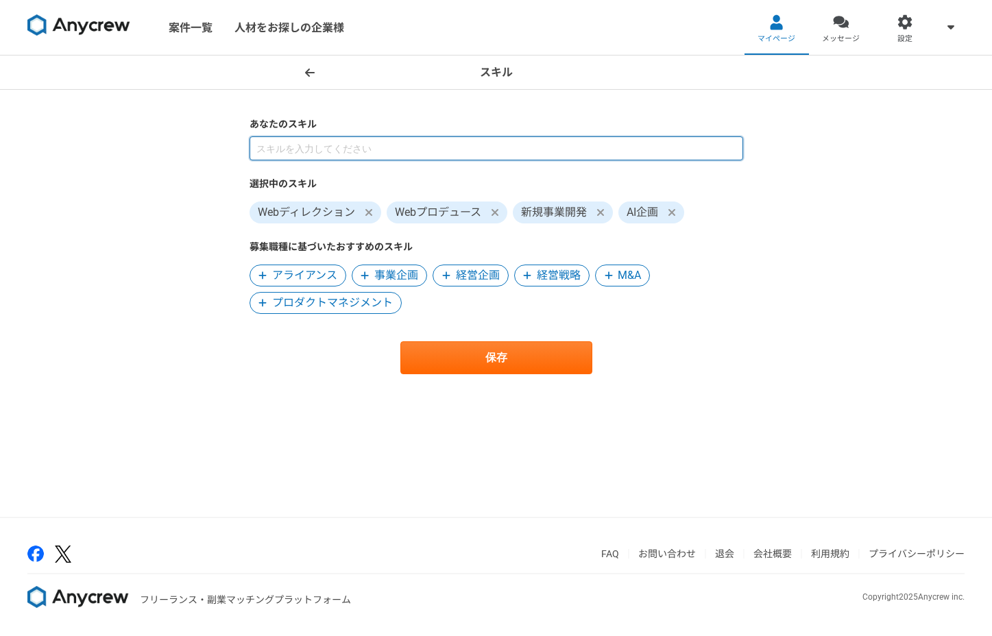
click at [576, 150] on input at bounding box center [497, 148] width 494 height 24
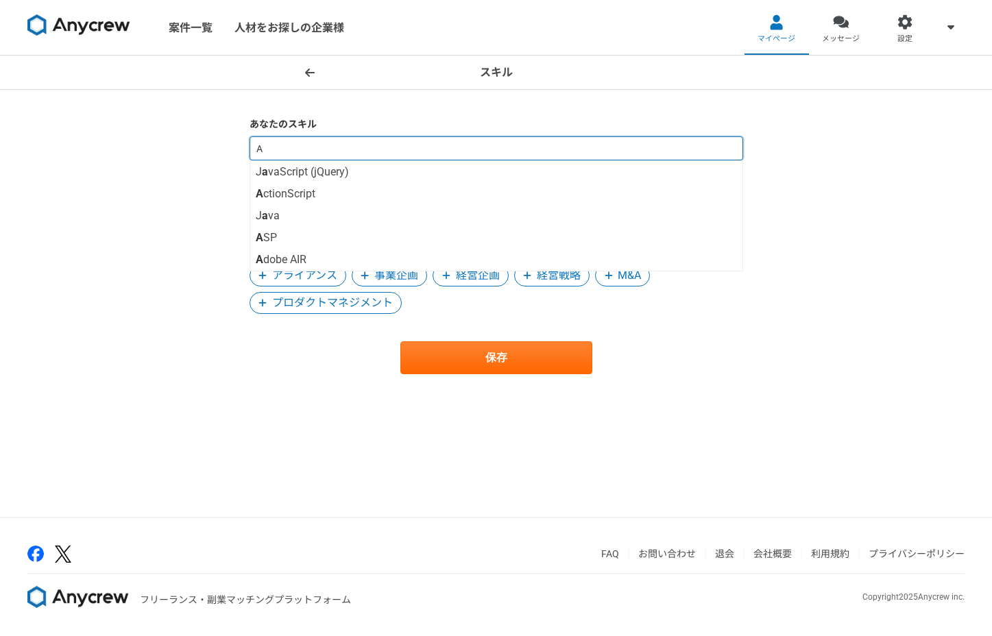
type input "AI"
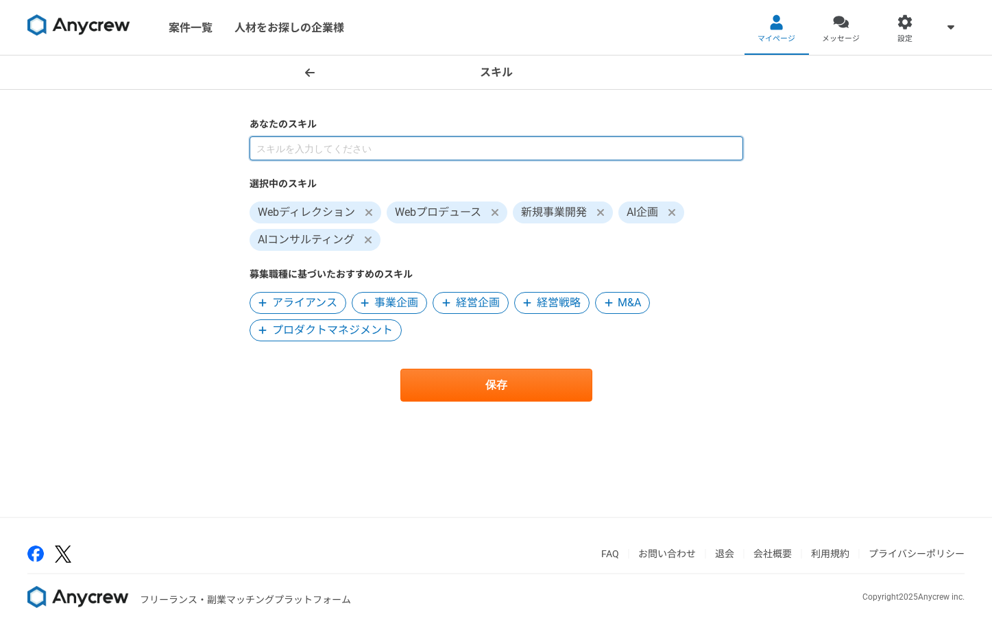
click at [484, 149] on input at bounding box center [497, 148] width 494 height 24
type input "フロント"
click at [463, 145] on input at bounding box center [497, 148] width 494 height 24
type input "バ"
type input "ば"
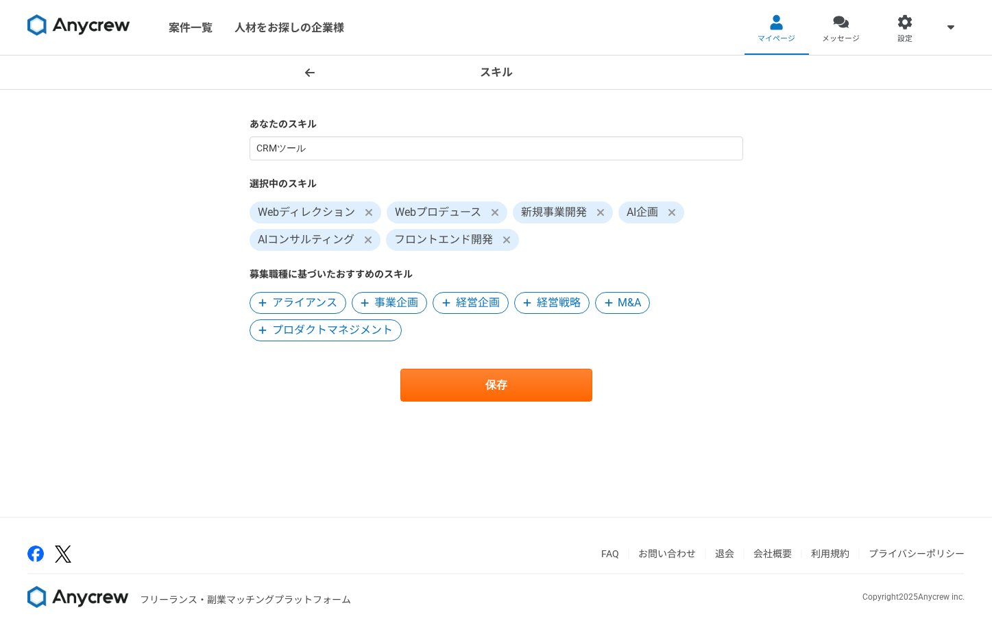
click at [354, 162] on div "CRMツール 選択中のスキル Webディレクション Webプロデュース 新規事業開発 AI企画 AIコンサルティング フロントエンド開発 募集職種に基づいたお…" at bounding box center [497, 238] width 494 height 205
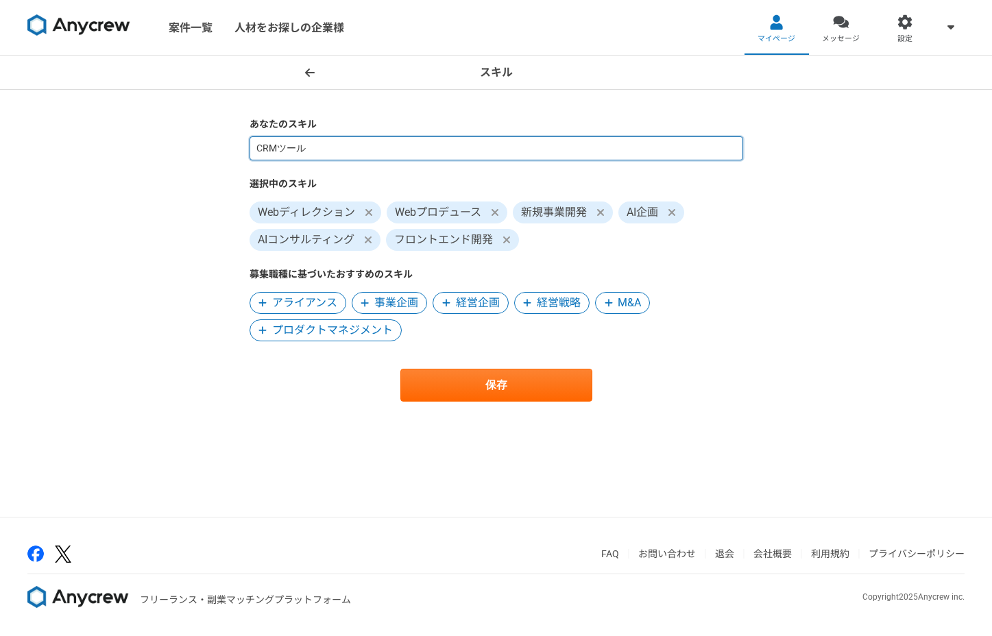
click at [349, 143] on input "CRMツール" at bounding box center [497, 148] width 494 height 24
type input "CRM"
click at [473, 148] on input at bounding box center [497, 148] width 494 height 24
type input "最"
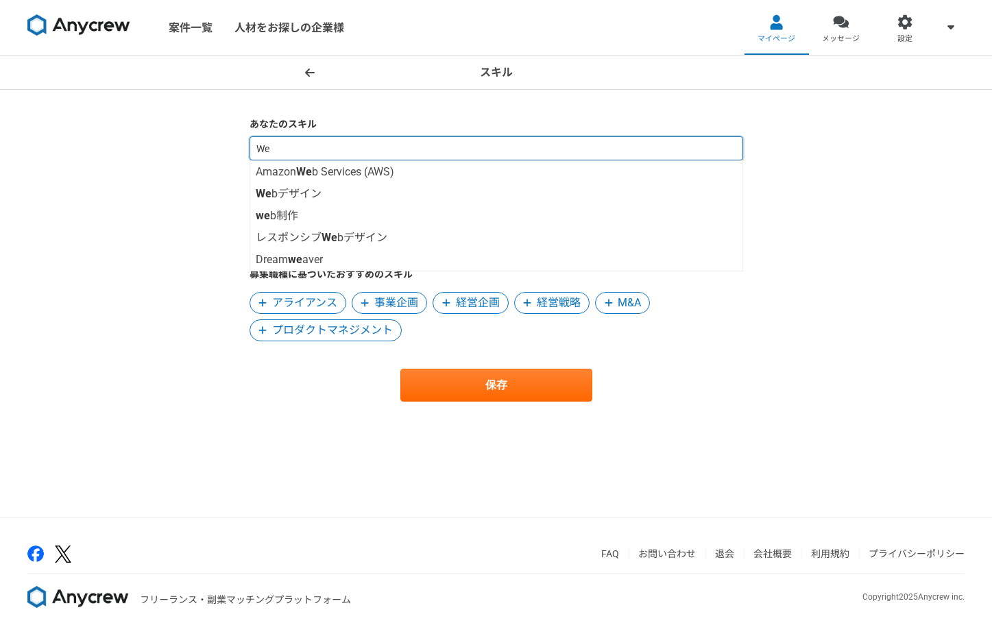
type input "Web"
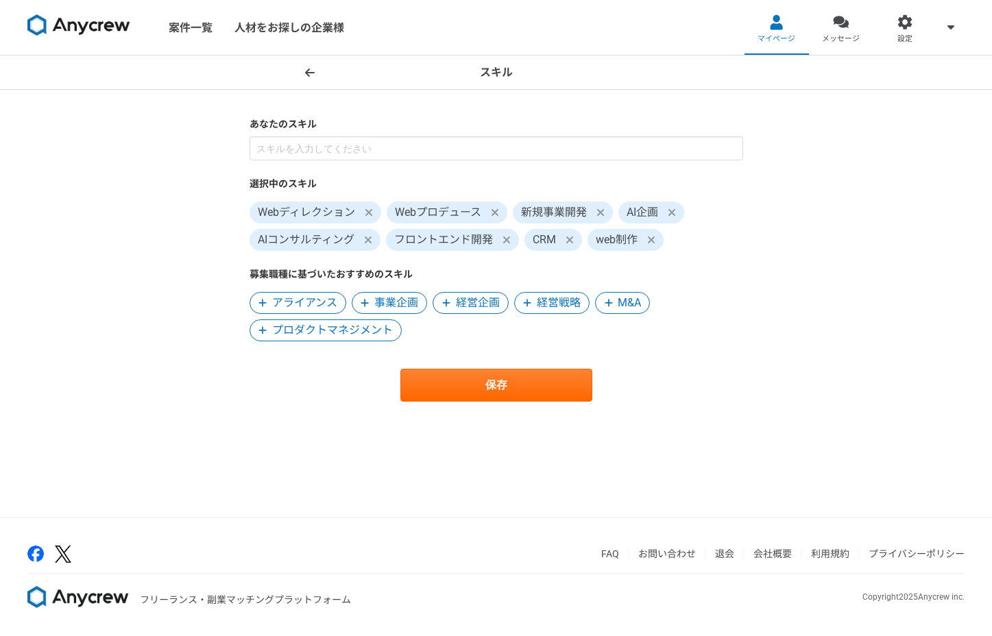
click at [599, 211] on icon at bounding box center [599, 212] width 7 height 7
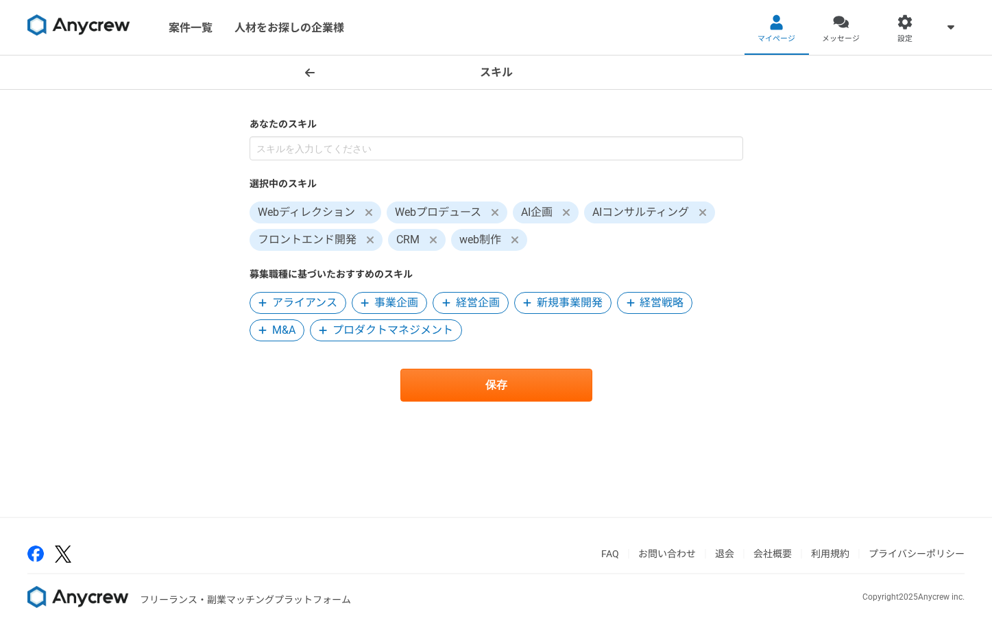
click at [495, 208] on icon at bounding box center [495, 212] width 8 height 11
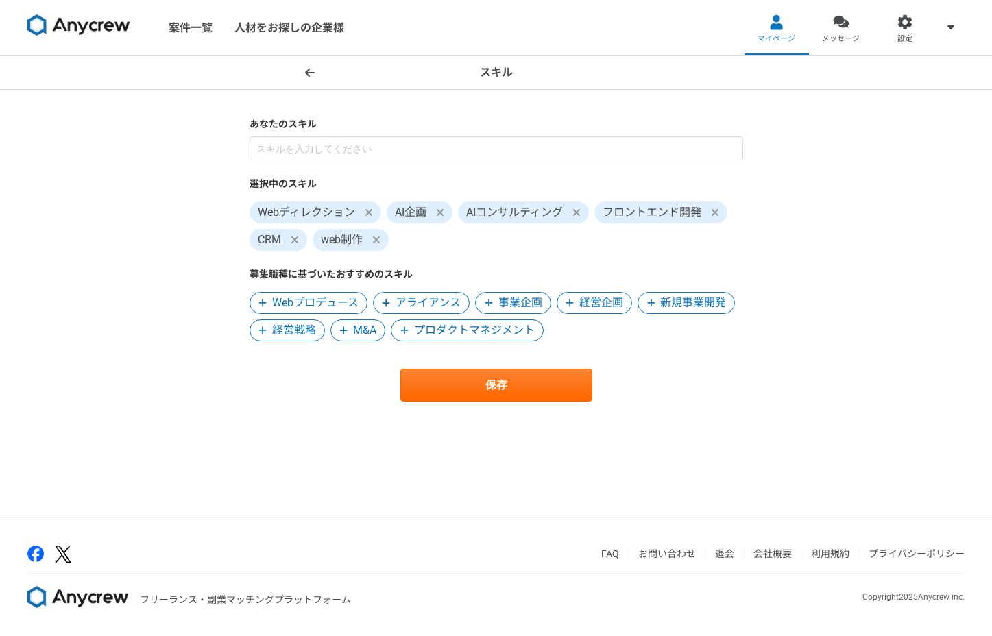
click at [365, 210] on icon at bounding box center [369, 212] width 8 height 11
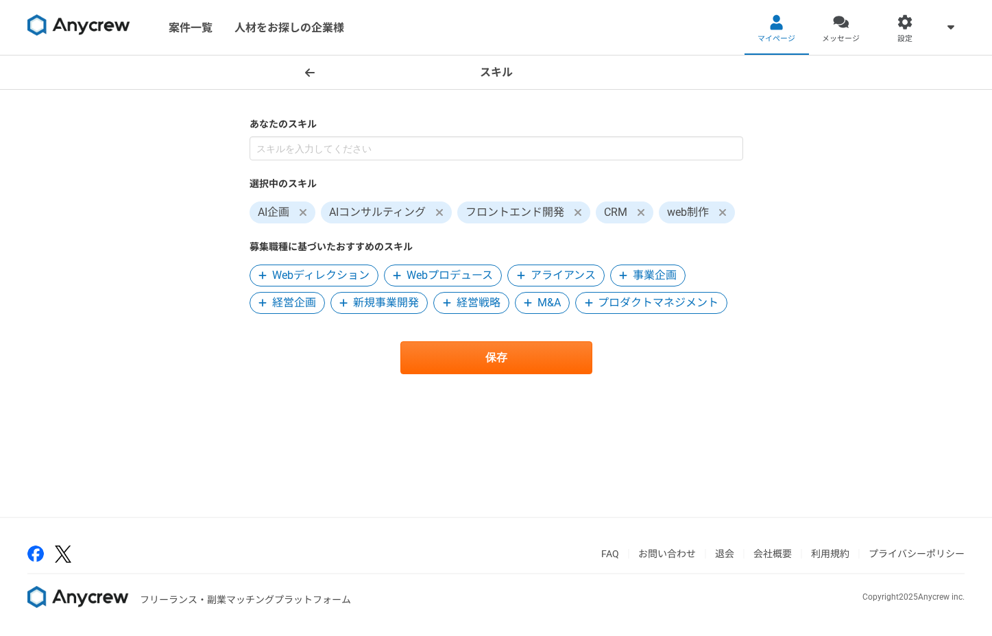
click at [581, 212] on icon at bounding box center [578, 212] width 8 height 11
click at [342, 273] on span "Webディレクション" at bounding box center [320, 275] width 97 height 16
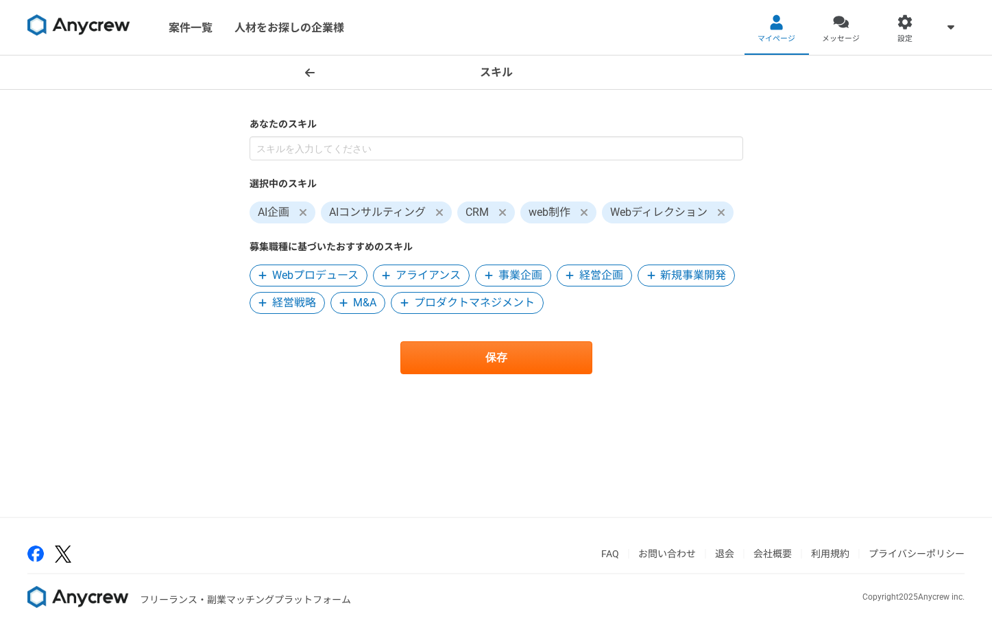
click at [330, 271] on span "Webプロデュース" at bounding box center [315, 275] width 86 height 16
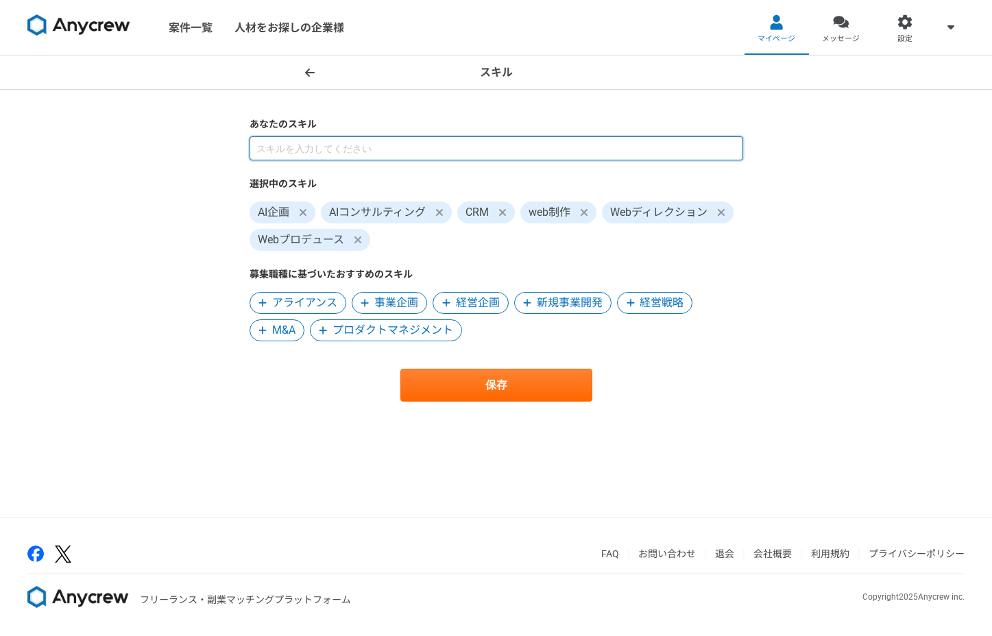
click at [396, 153] on input at bounding box center [497, 148] width 494 height 24
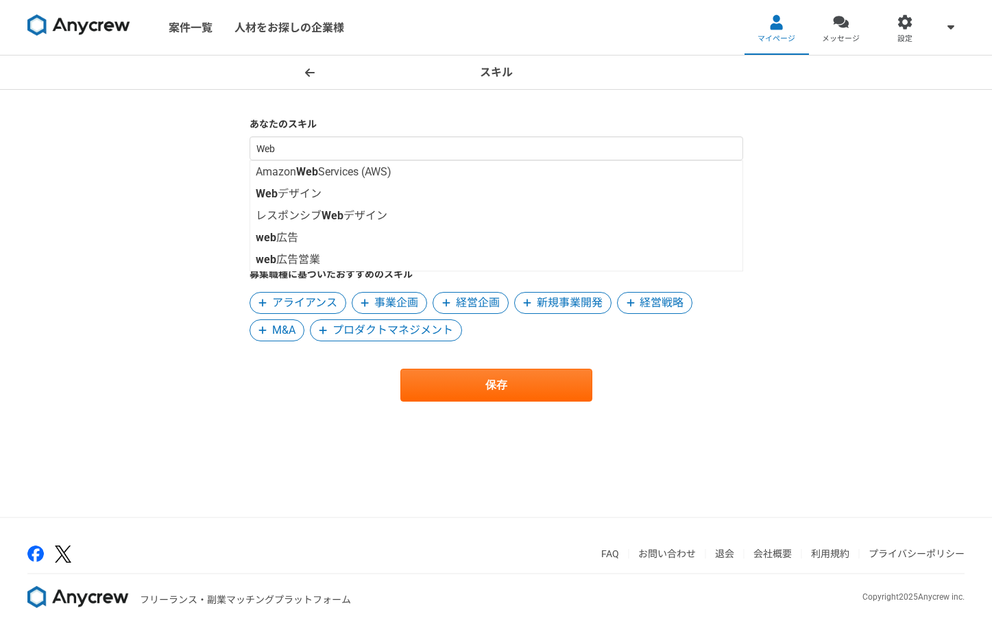
click at [170, 179] on div "スキル あなたのスキル Web Amazon Web Services (AWS) Web デザイン レスポンシブ Web デザイン web 広告 web 広…" at bounding box center [496, 286] width 992 height 461
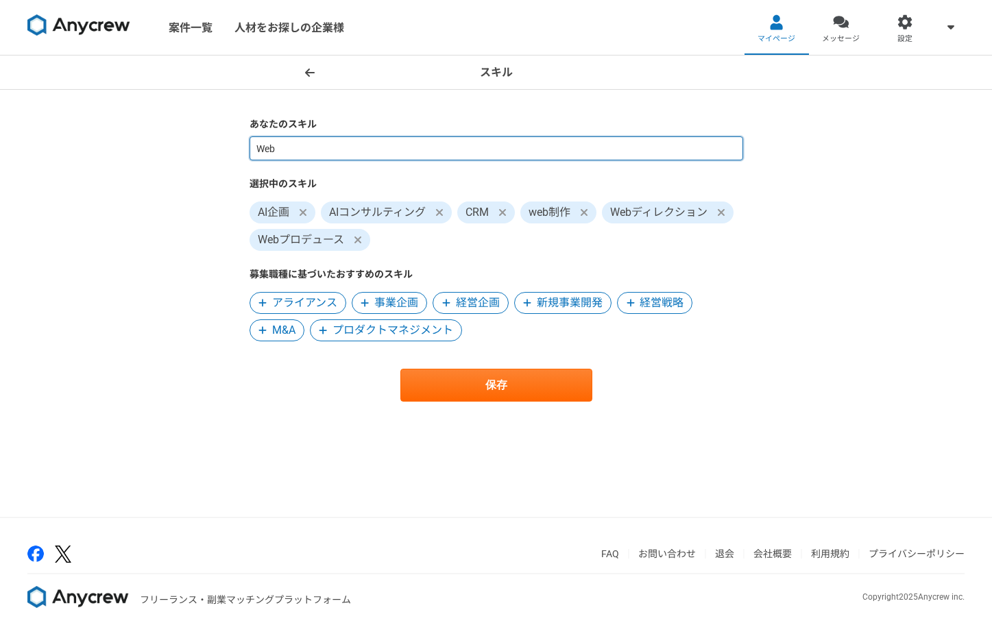
click at [412, 150] on input "Web" at bounding box center [497, 148] width 494 height 24
type input "新規"
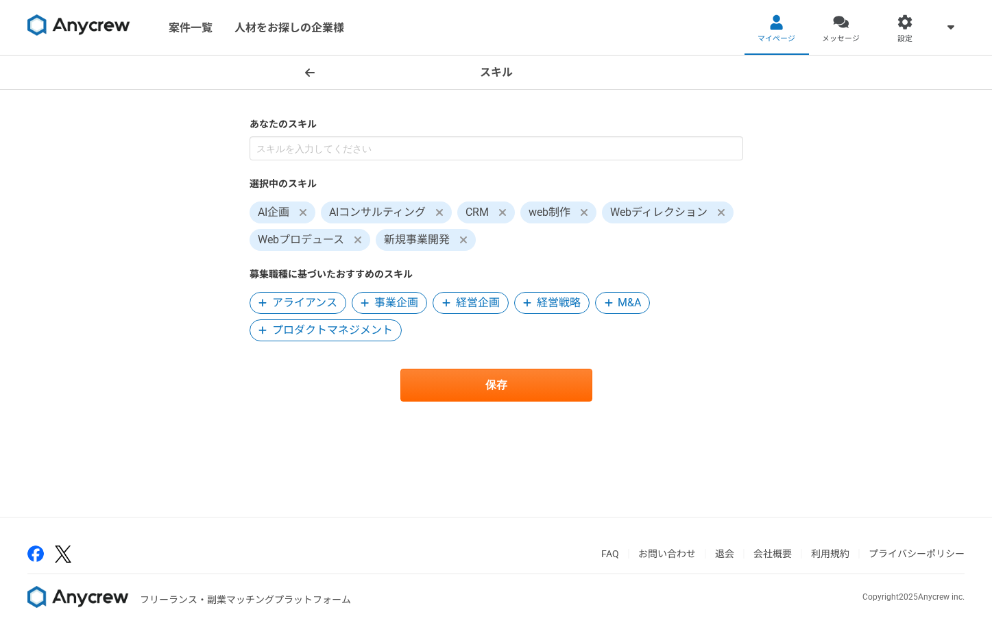
click at [172, 161] on div "スキル あなたのスキル 選択中のスキル AI企画 AIコンサルティング CRM web制作 Webディレクション Webプロデュース 新規事業開発 募集職種に…" at bounding box center [496, 286] width 992 height 461
click at [588, 211] on icon at bounding box center [584, 212] width 8 height 11
click at [647, 215] on span at bounding box center [639, 212] width 16 height 16
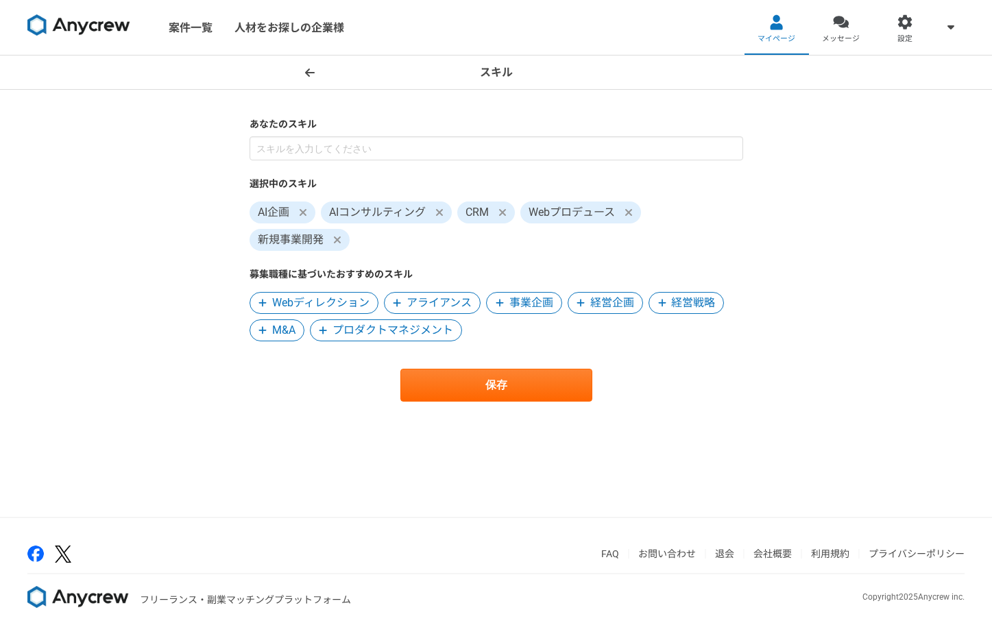
click at [635, 213] on span at bounding box center [628, 212] width 16 height 16
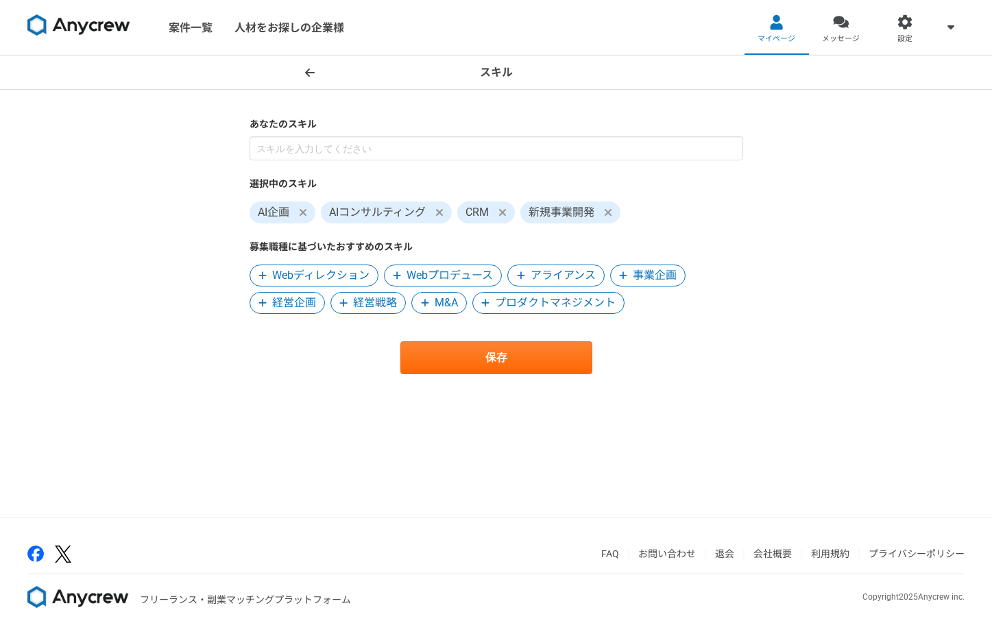
click at [613, 212] on span at bounding box center [608, 212] width 16 height 16
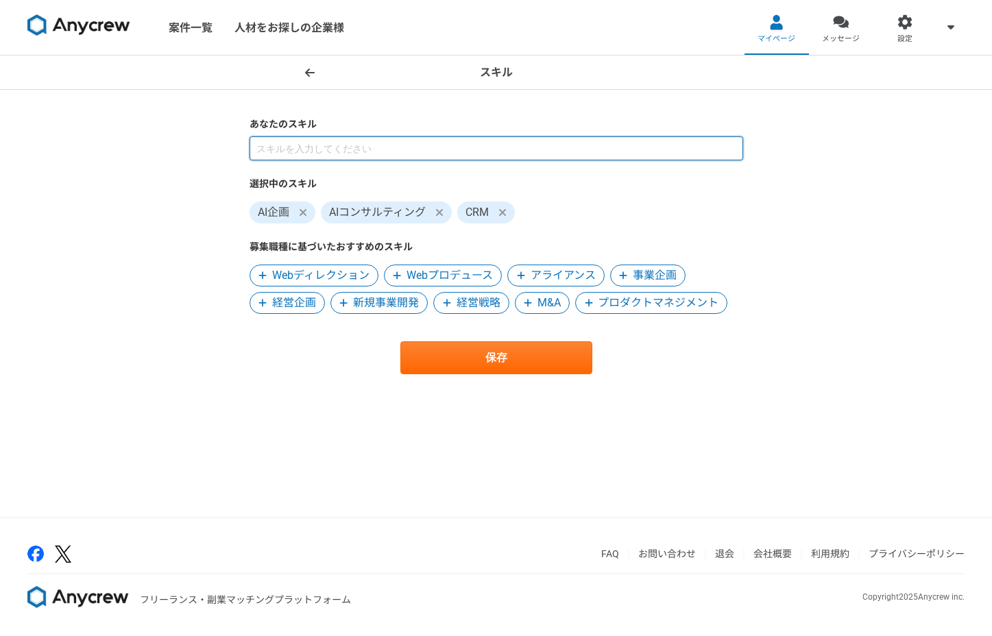
click at [588, 138] on input at bounding box center [497, 148] width 494 height 24
type input "フロント"
click at [545, 145] on input at bounding box center [497, 148] width 494 height 24
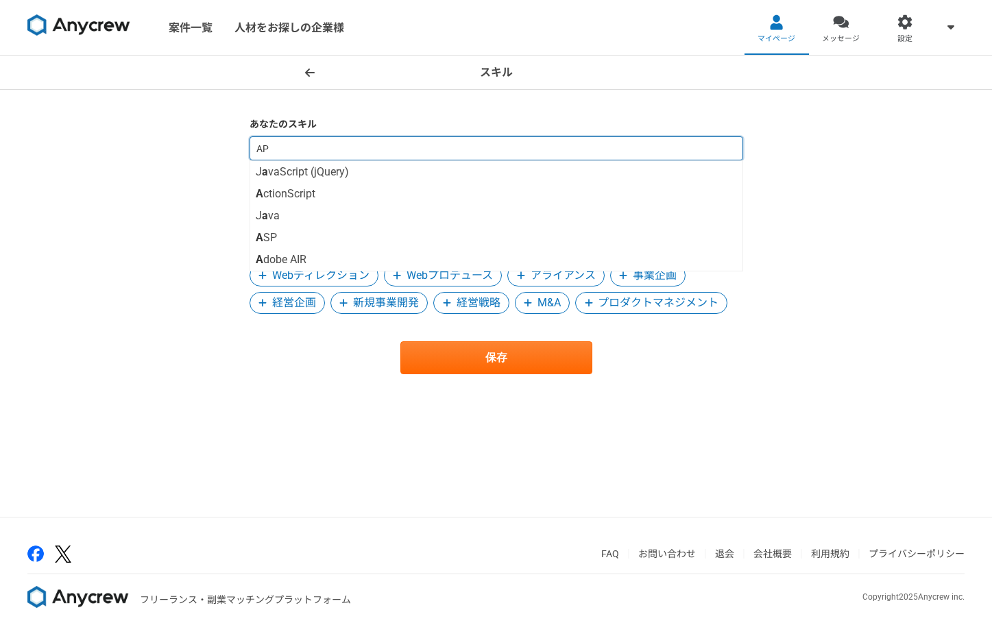
type input "API"
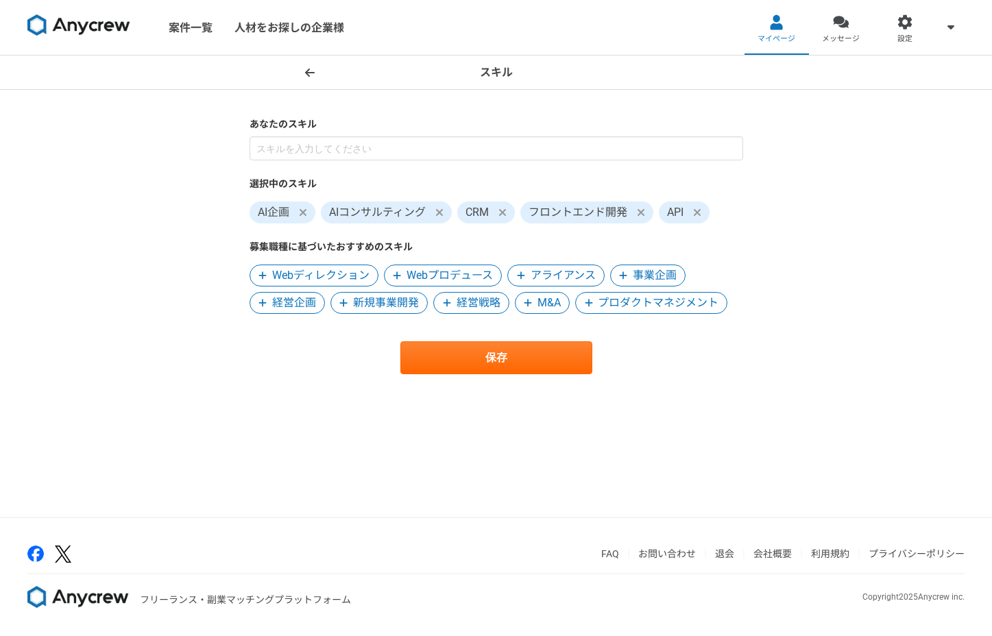
click at [637, 211] on span at bounding box center [641, 212] width 16 height 16
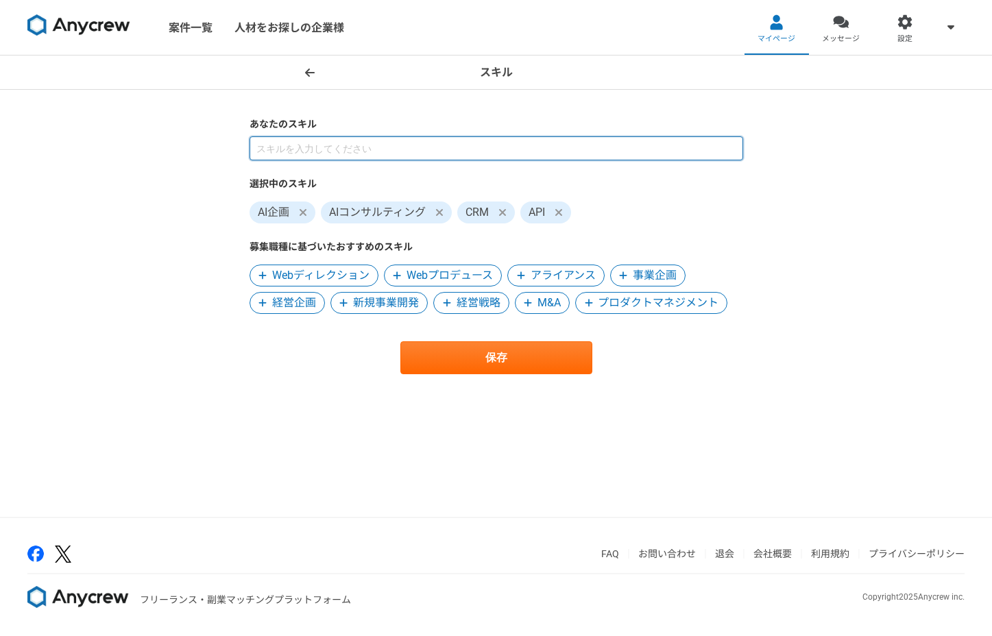
click at [591, 142] on input at bounding box center [497, 148] width 494 height 24
type input "フ"
type input "い"
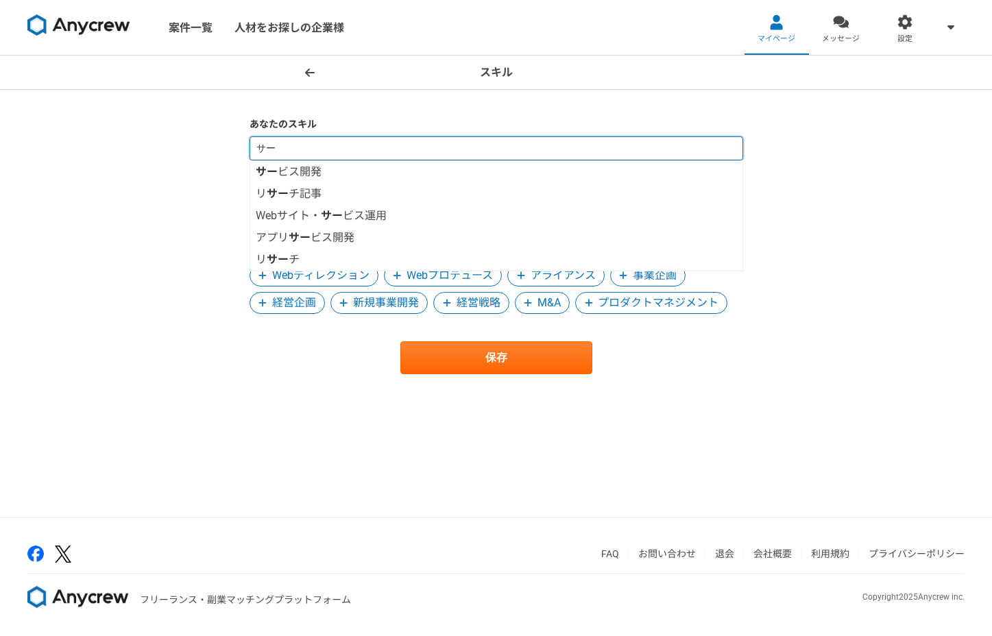
type input "サ"
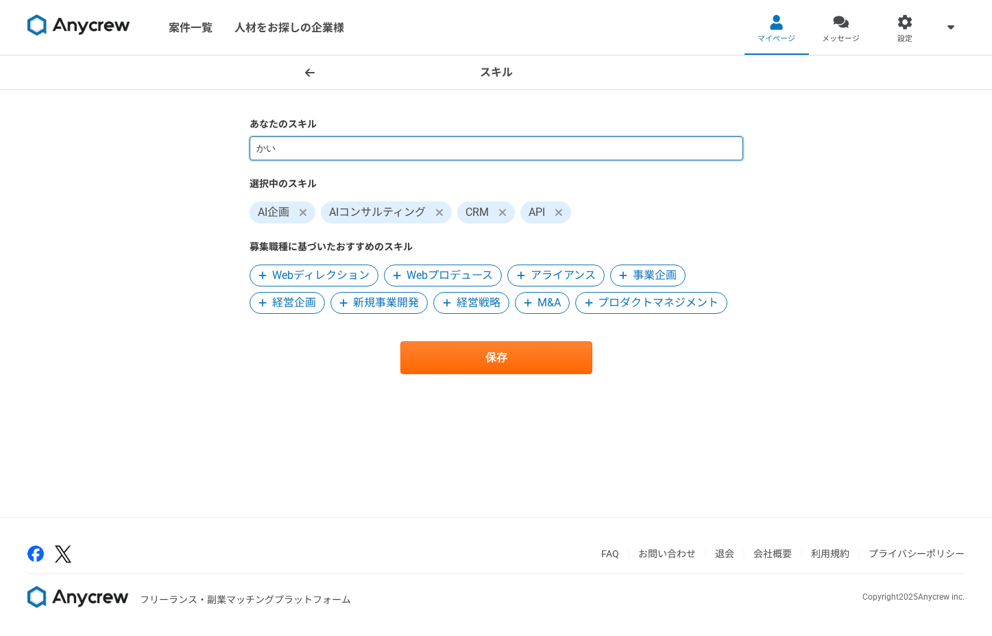
type input "か"
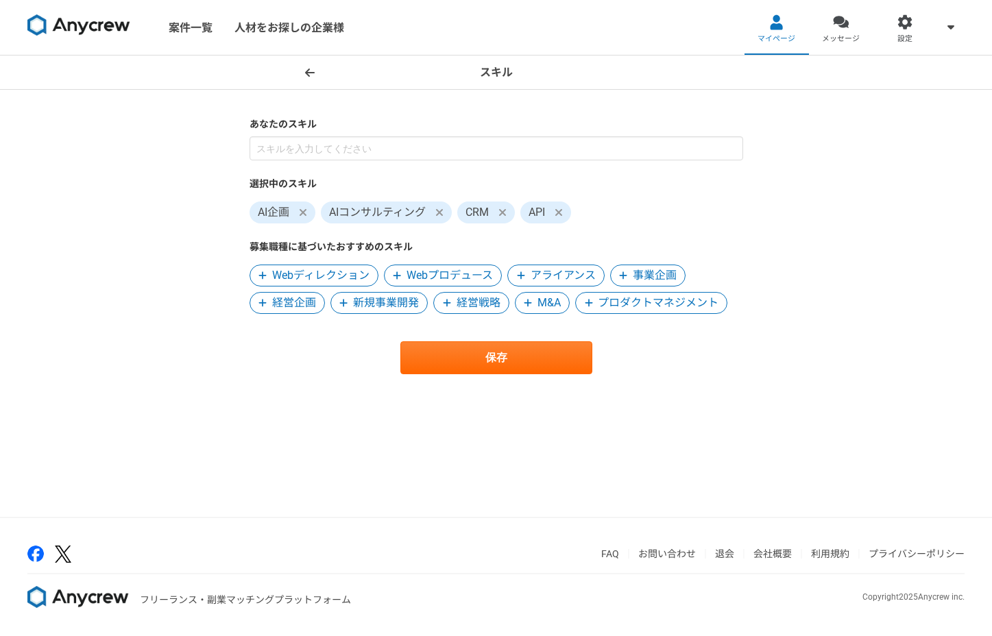
click at [875, 209] on div "スキル あなたのスキル 選択中のスキル AI企画 AIコンサルティング CRM API 募集職種に基づいたおすすめのスキル Webディレクション Webプロデ…" at bounding box center [496, 286] width 992 height 461
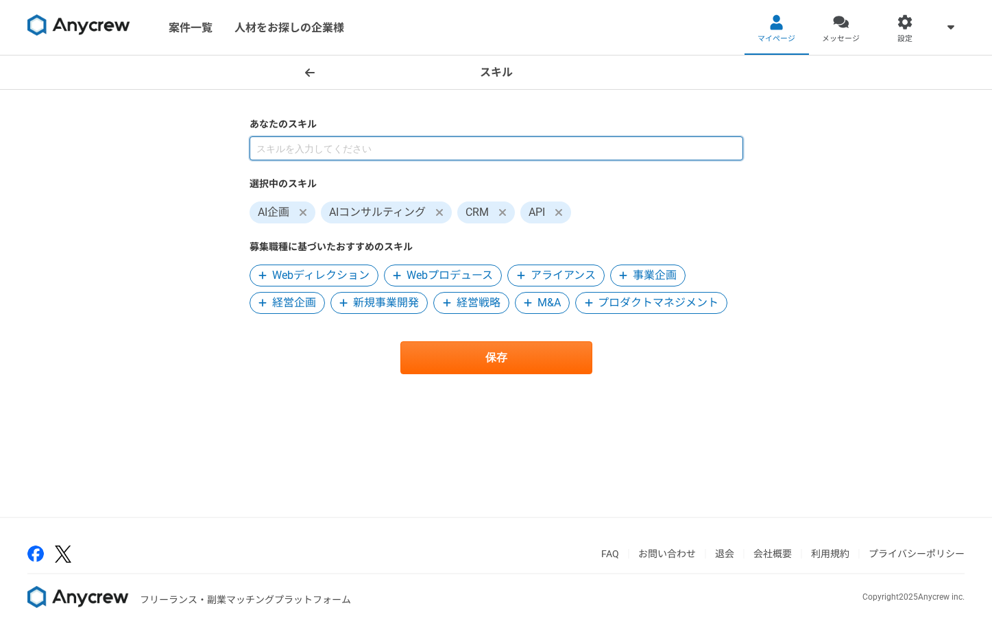
click at [410, 152] on input at bounding box center [497, 148] width 494 height 24
type input "サイト"
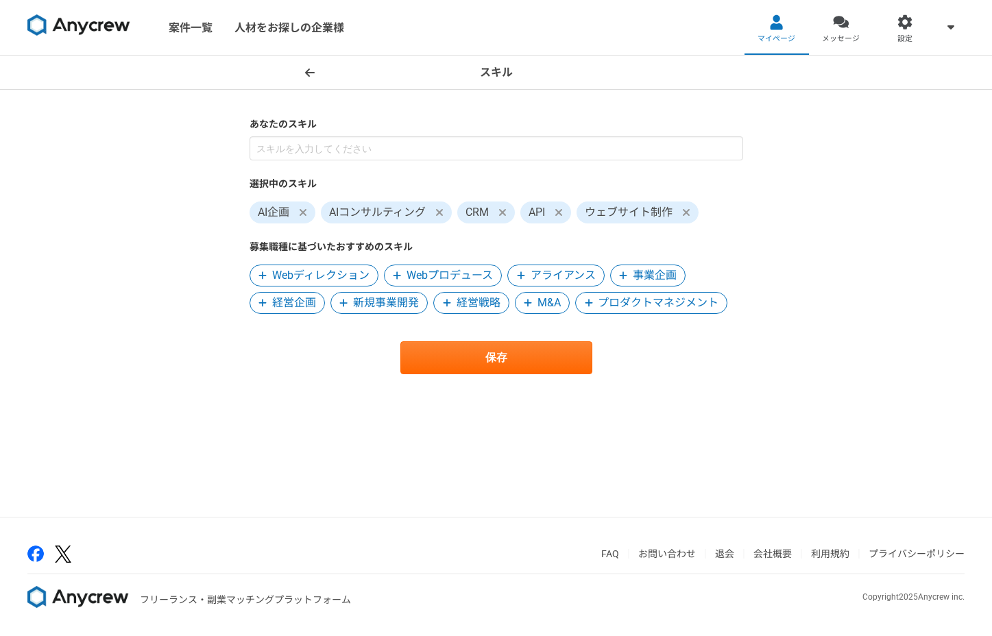
click at [339, 272] on span "Webディレクション" at bounding box center [320, 275] width 97 height 16
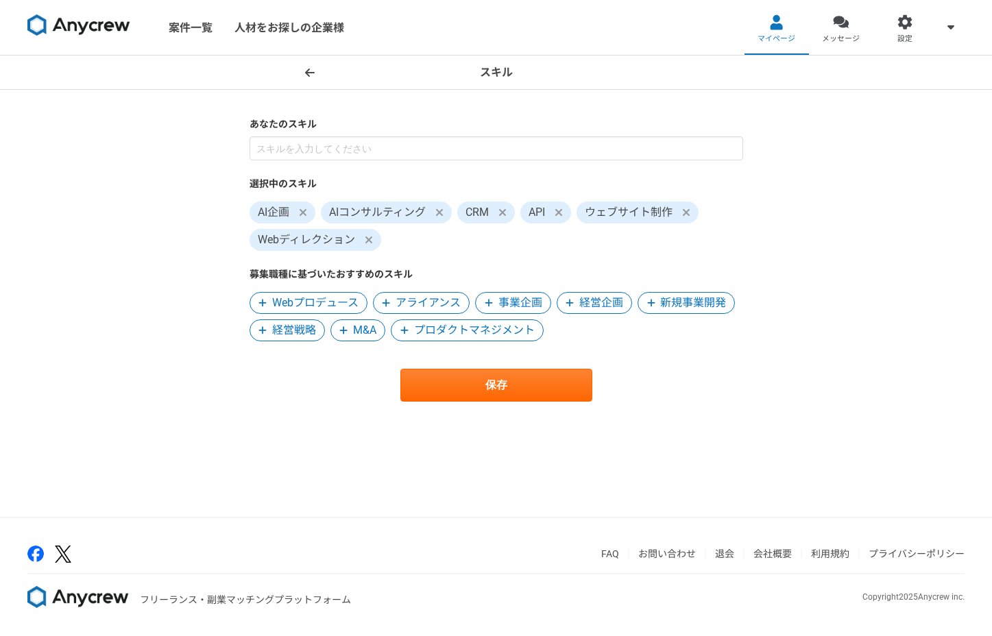
click at [335, 300] on span "Webプロデュース" at bounding box center [315, 303] width 86 height 16
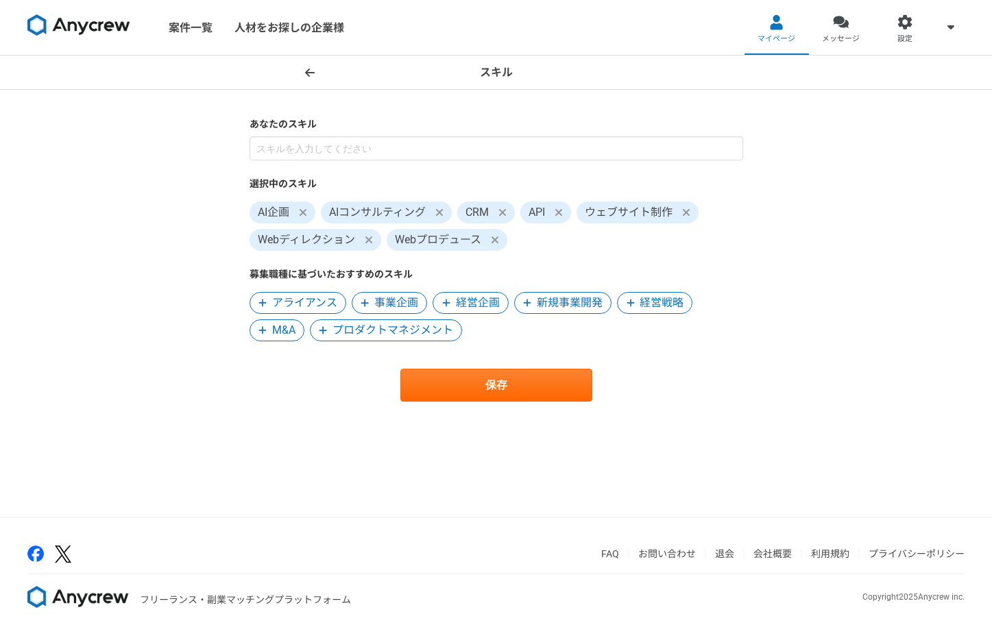
click at [564, 308] on span "新規事業開発" at bounding box center [570, 303] width 66 height 16
click at [745, 319] on section "あなたのスキル 選択中のスキル AI企画 AIコンサルティング CRM API ウェブサイト制作 Webディレクション Webプロデュース 新規事業開発 募集…" at bounding box center [496, 259] width 521 height 285
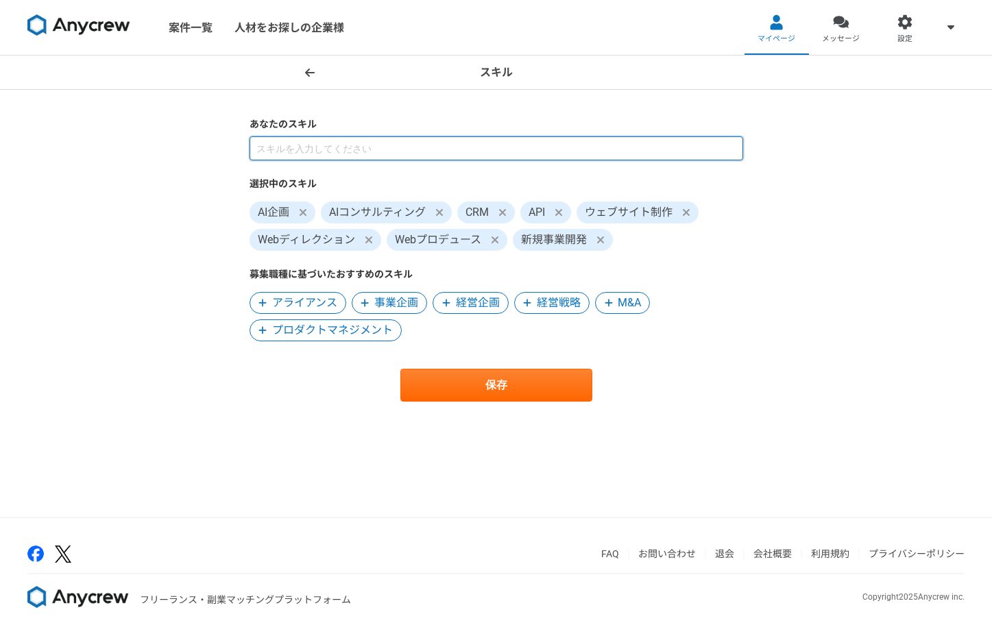
click at [635, 154] on input at bounding box center [497, 148] width 494 height 24
type input "運用"
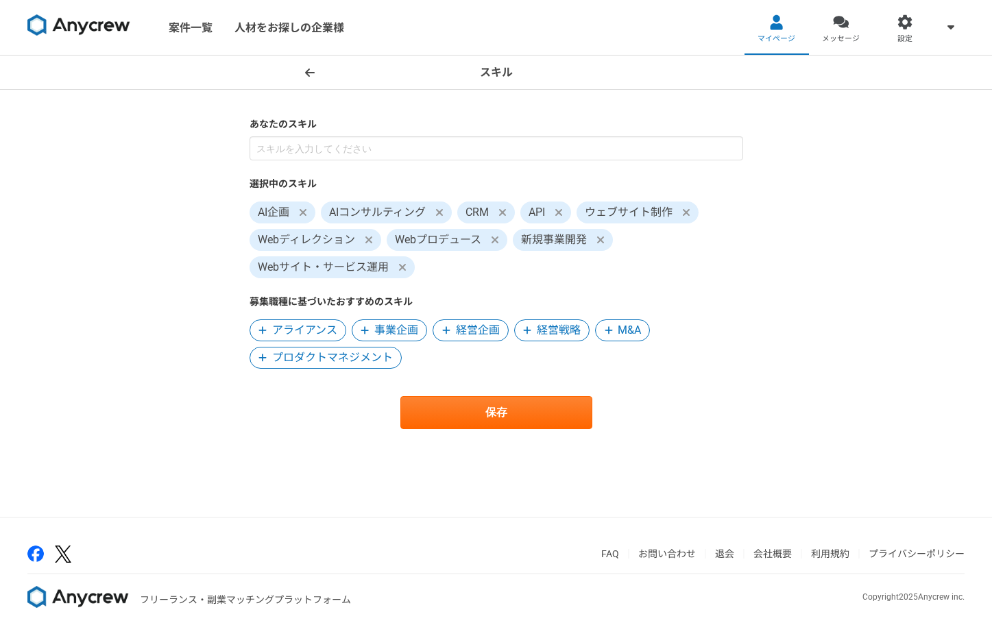
click at [604, 241] on icon at bounding box center [600, 239] width 8 height 11
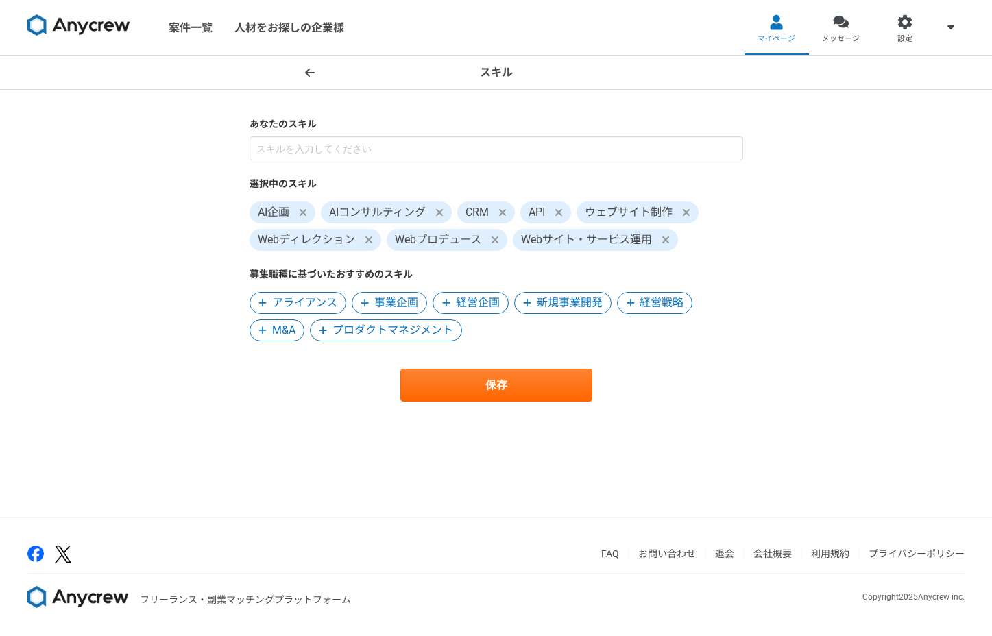
click at [566, 308] on span "新規事業開発" at bounding box center [570, 303] width 66 height 16
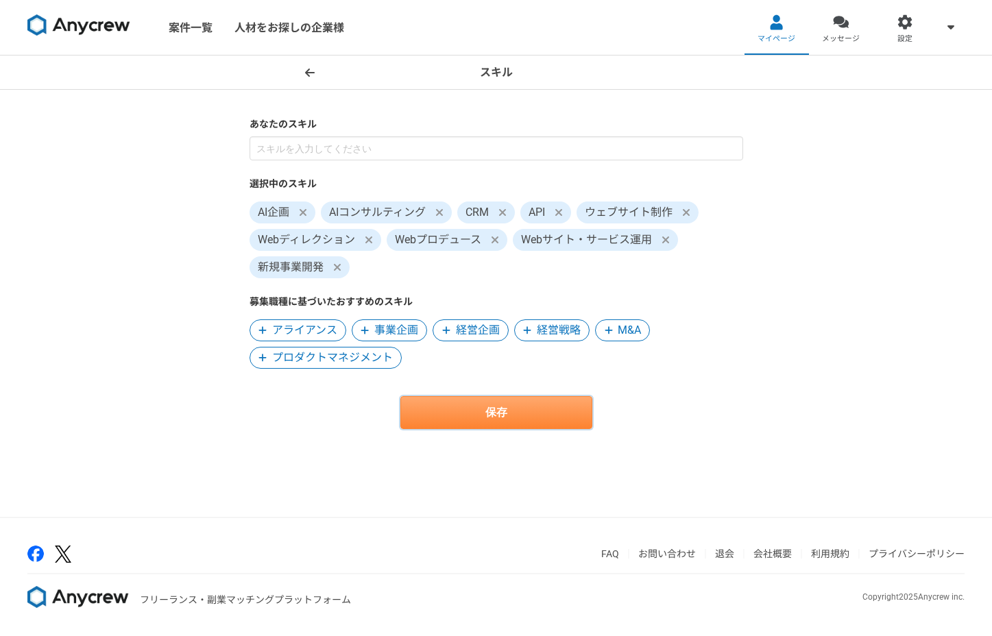
click at [563, 404] on button "保存" at bounding box center [496, 412] width 192 height 33
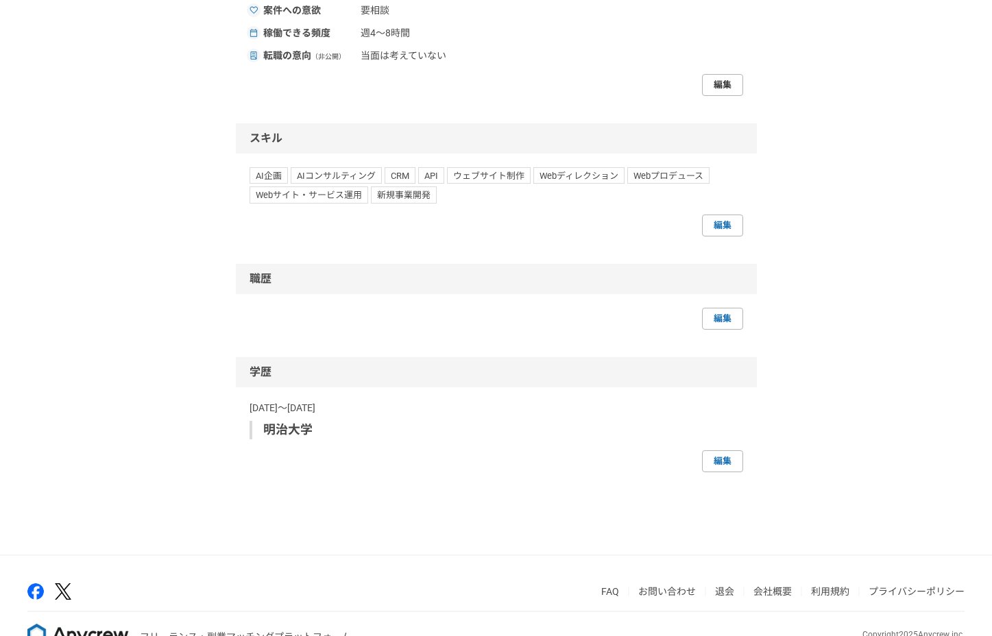
scroll to position [699, 0]
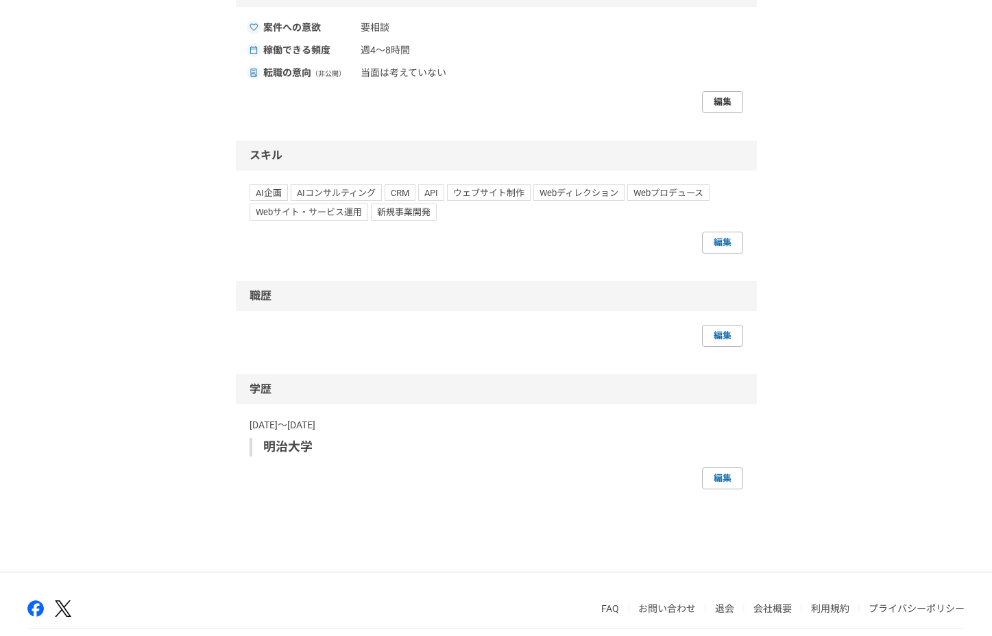
click at [732, 113] on link "編集" at bounding box center [722, 102] width 41 height 22
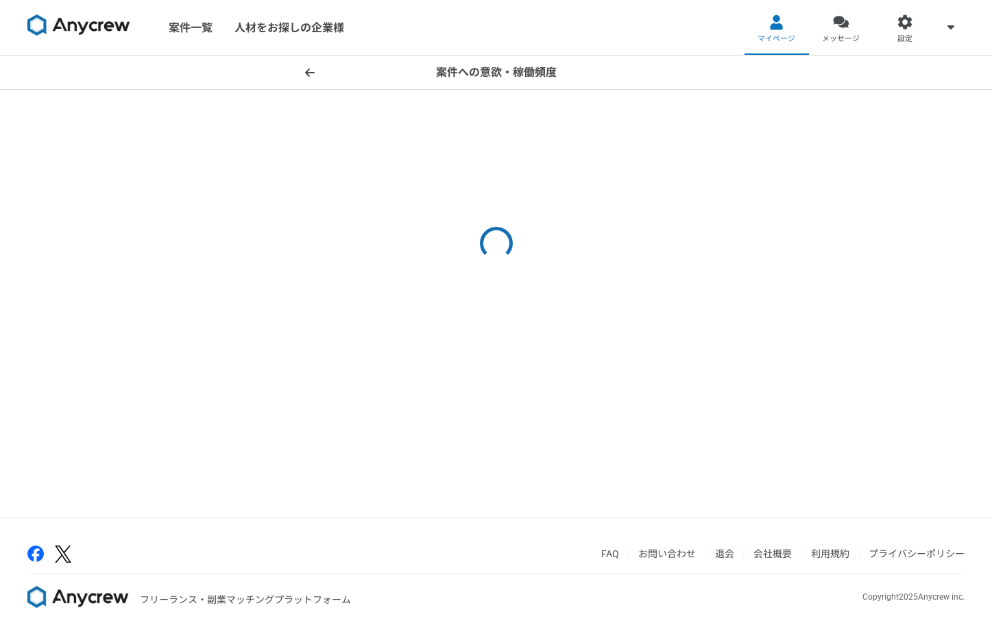
select select
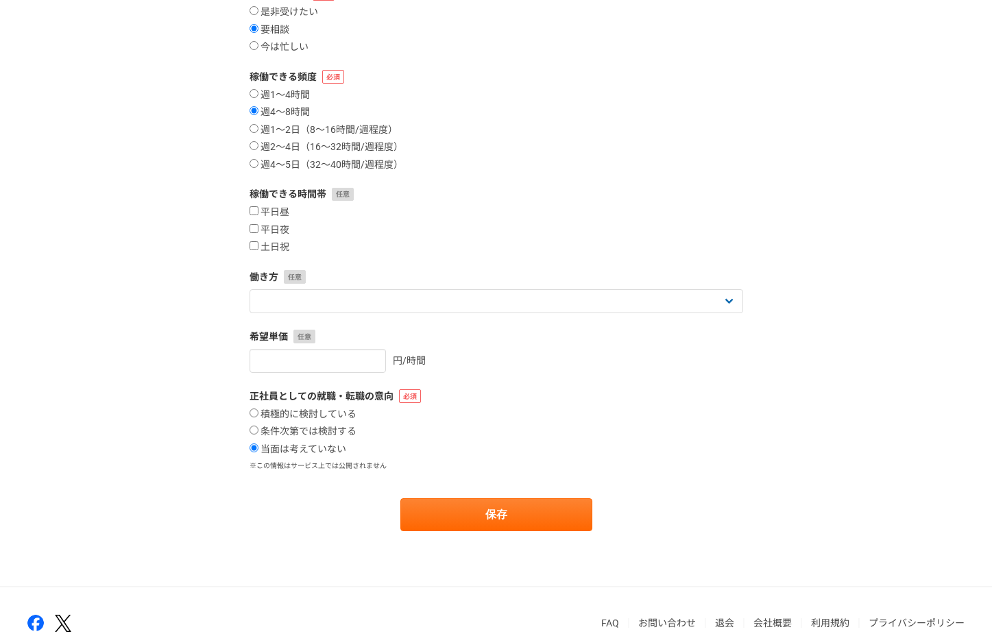
scroll to position [95, 0]
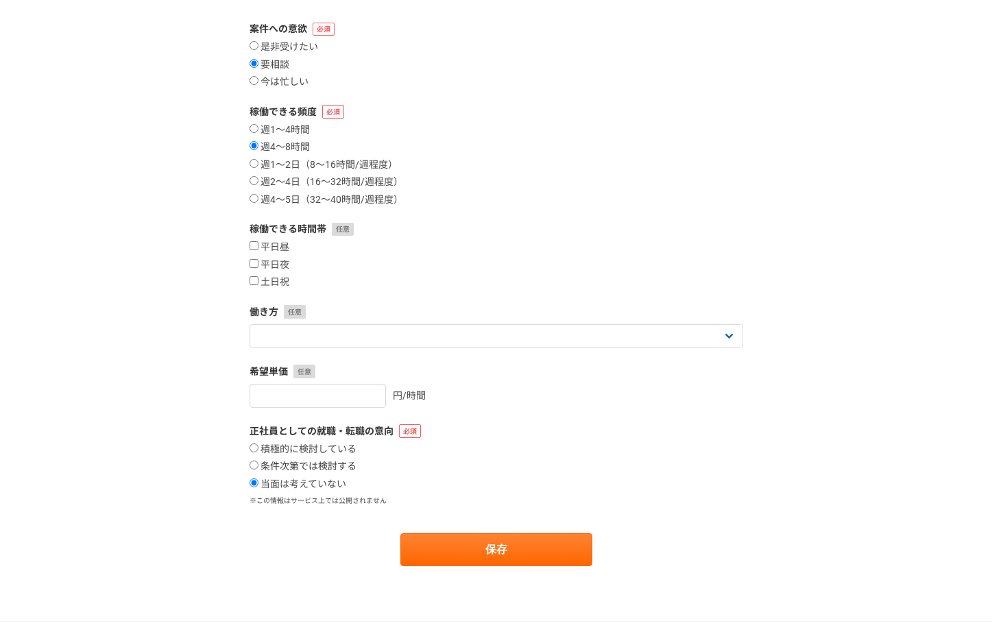
click at [257, 467] on input "条件次第では検討する" at bounding box center [254, 465] width 9 height 9
radio input "true"
click at [424, 548] on button "保存" at bounding box center [496, 549] width 192 height 33
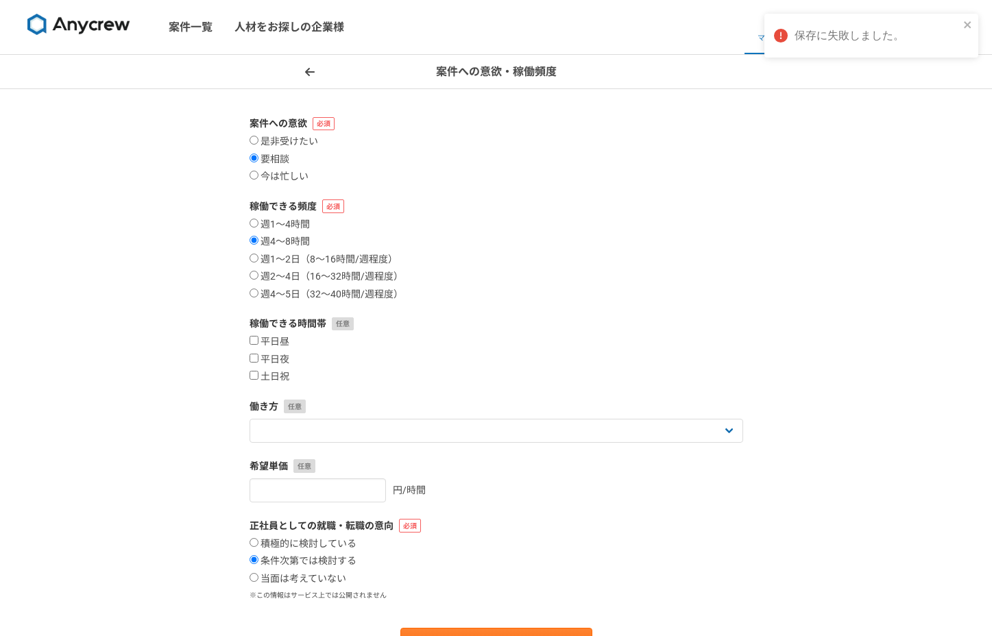
scroll to position [0, 0]
click at [293, 145] on label "是非受けたい" at bounding box center [284, 142] width 69 height 12
click at [258, 145] on input "是非受けたい" at bounding box center [254, 140] width 9 height 9
radio input "true"
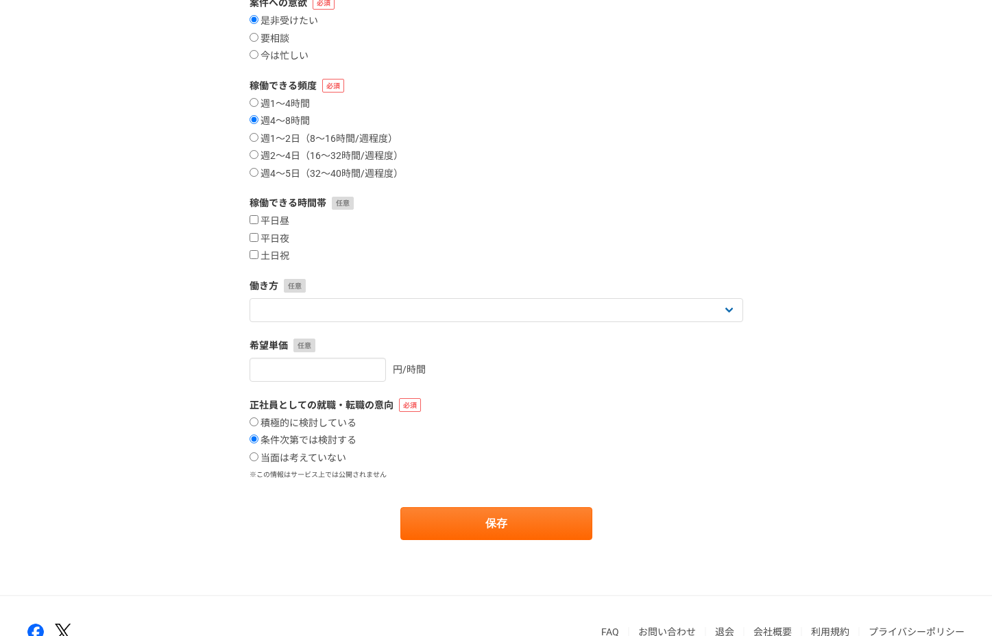
scroll to position [200, 0]
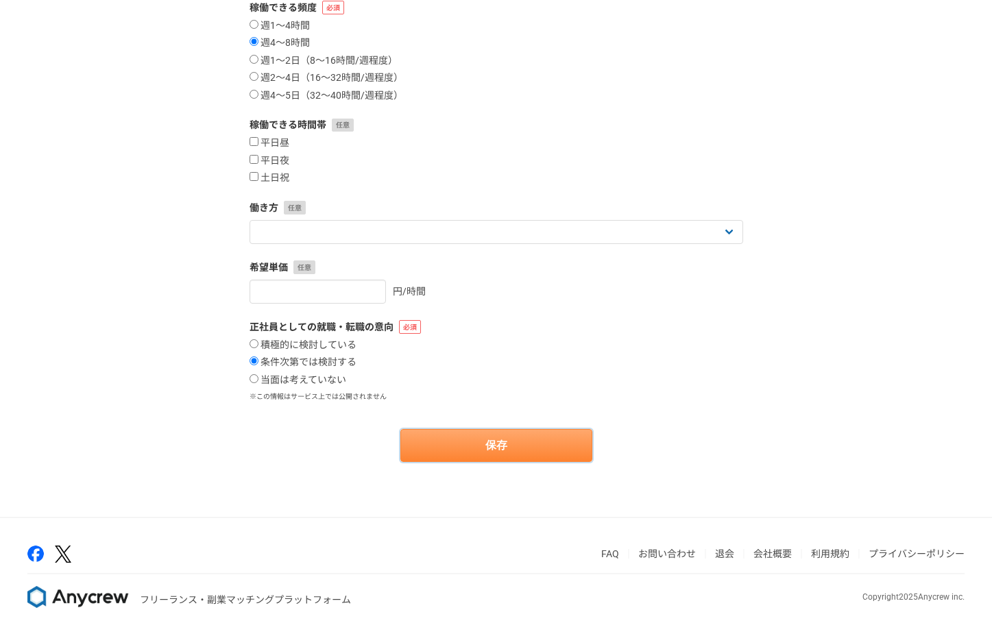
click at [459, 453] on button "保存" at bounding box center [496, 445] width 192 height 33
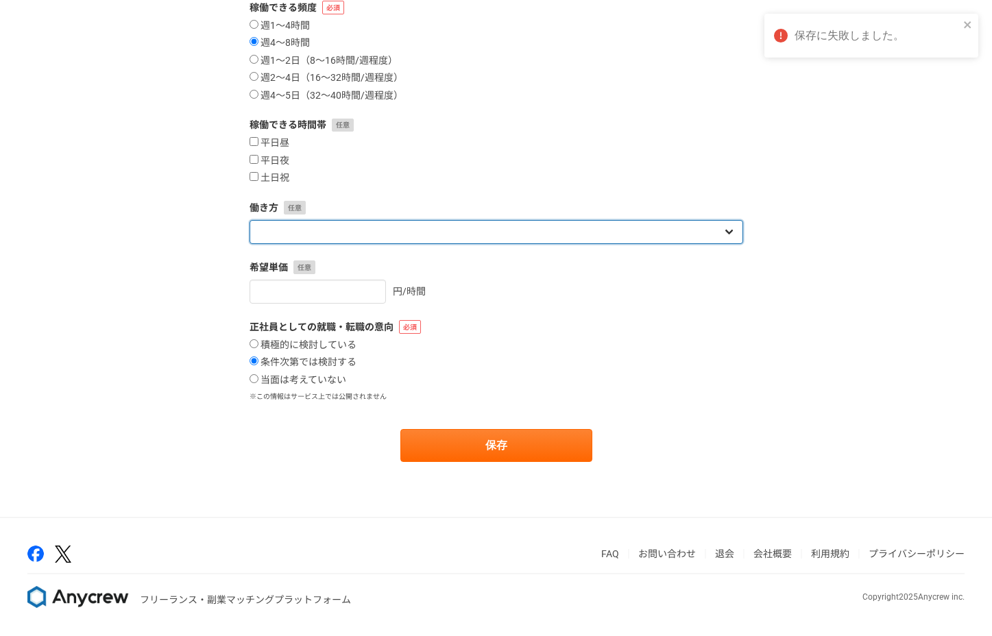
click at [373, 241] on select "フリーランス 副業 その他" at bounding box center [497, 232] width 494 height 24
select select "freelance"
click at [250, 220] on select "フリーランス 副業 その他" at bounding box center [497, 232] width 494 height 24
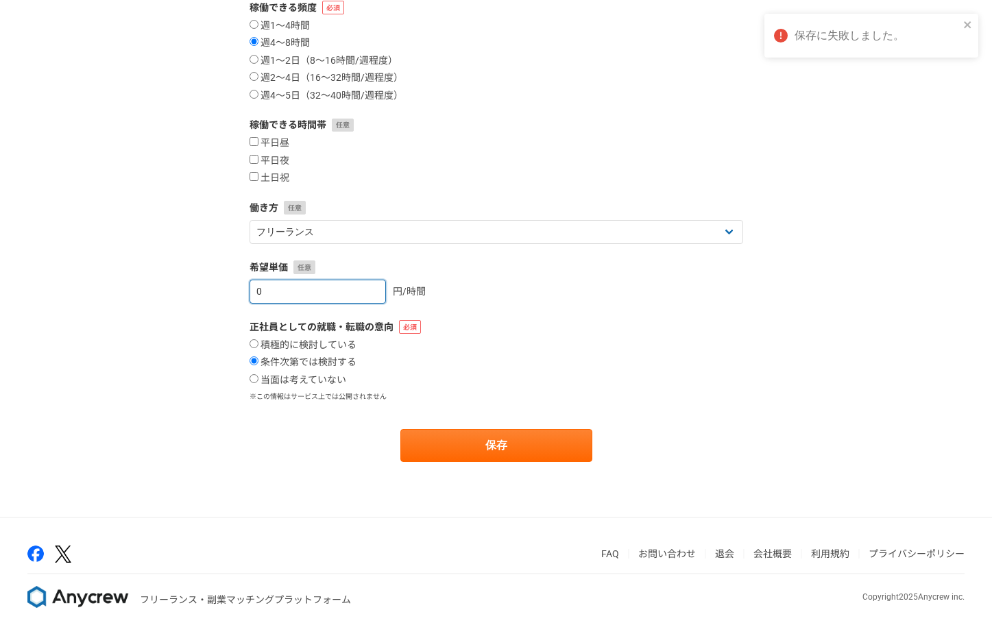
click at [361, 293] on input "0" at bounding box center [318, 292] width 136 height 24
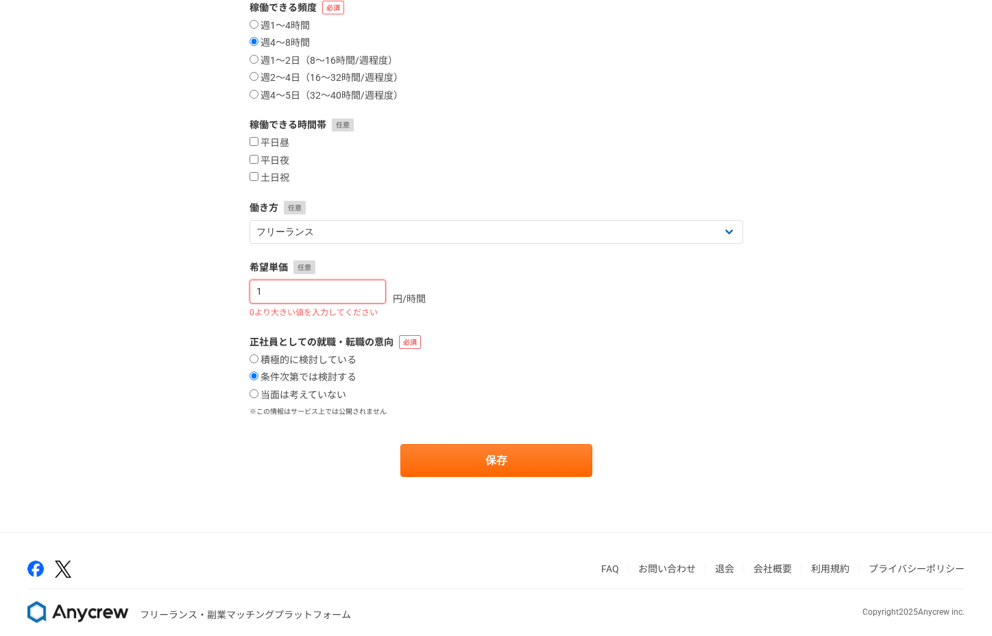
click at [359, 289] on input "1" at bounding box center [318, 292] width 136 height 24
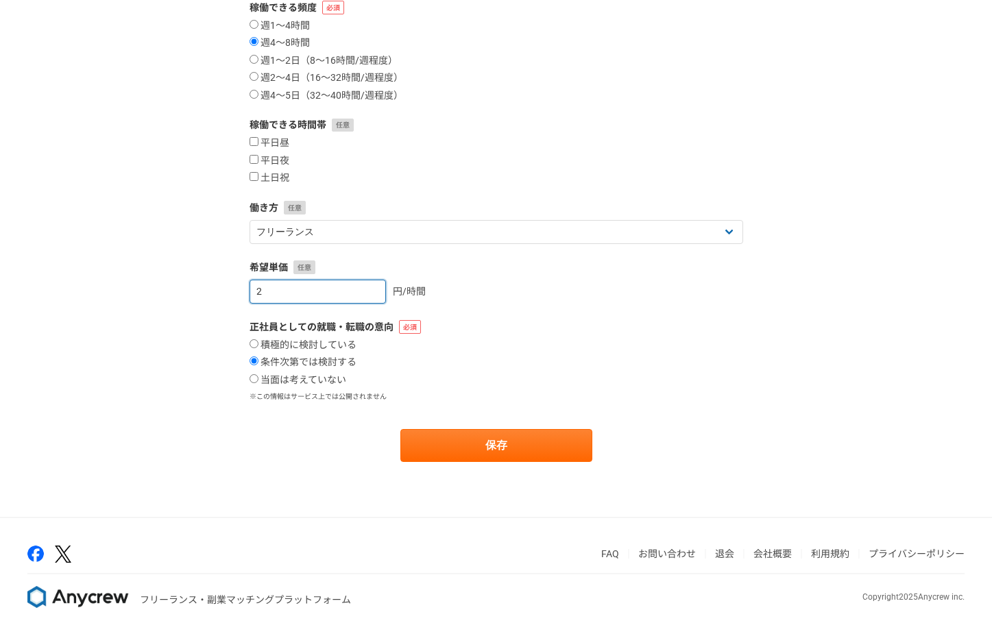
click at [359, 289] on input "2" at bounding box center [318, 292] width 136 height 24
click at [359, 289] on input "3" at bounding box center [318, 292] width 136 height 24
type input "4"
click at [359, 289] on input "4" at bounding box center [318, 292] width 136 height 24
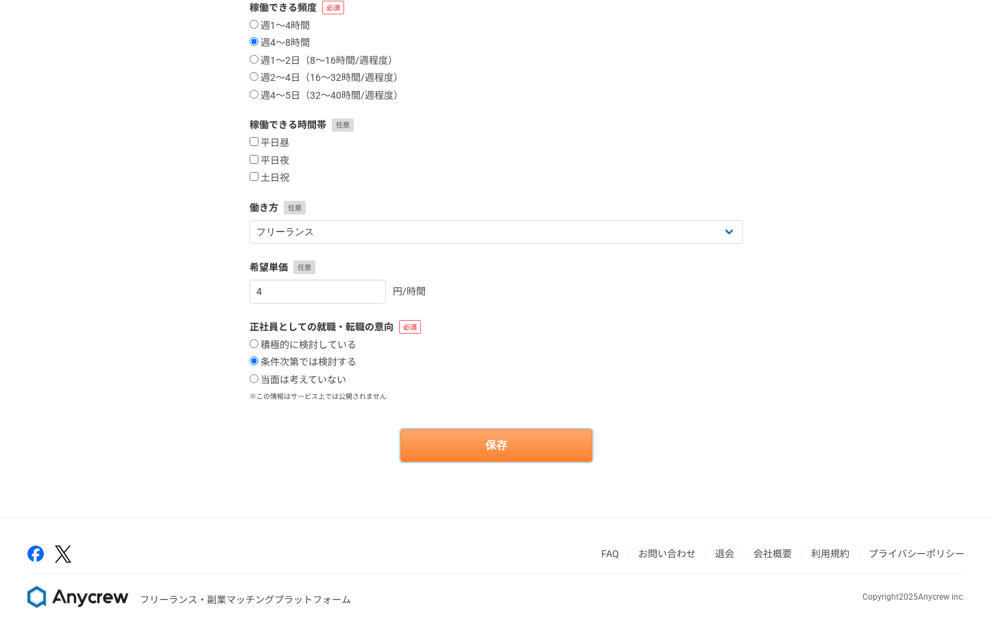
click at [424, 435] on button "保存" at bounding box center [496, 445] width 192 height 33
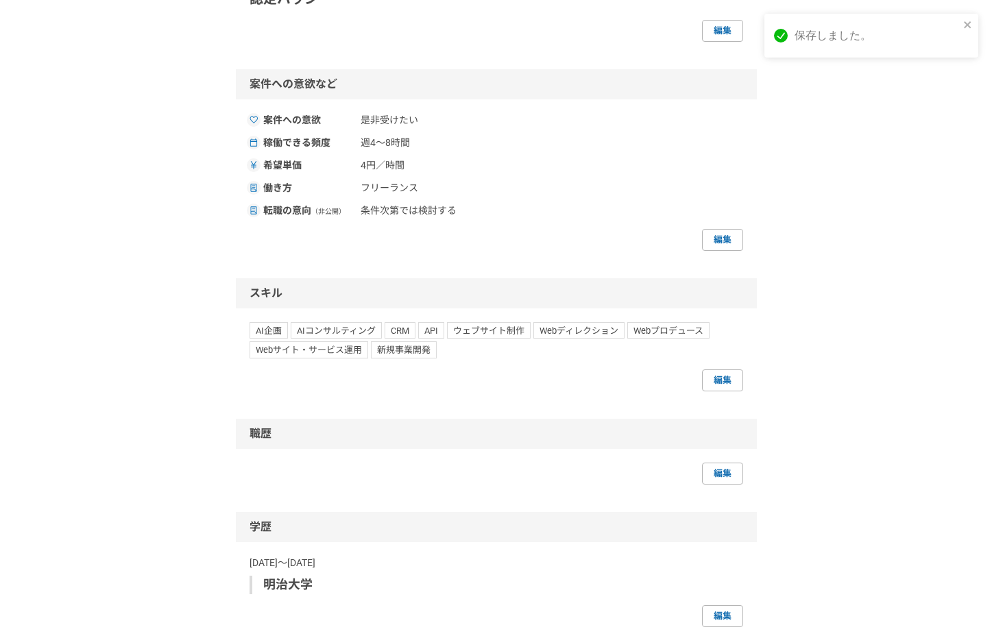
scroll to position [592, 0]
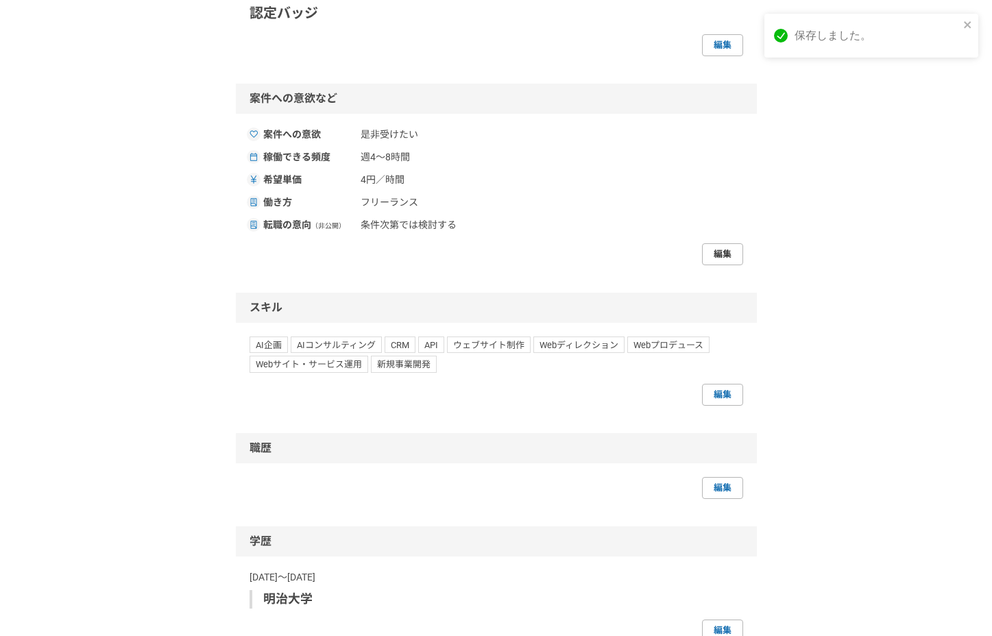
click at [722, 265] on link "編集" at bounding box center [722, 254] width 41 height 22
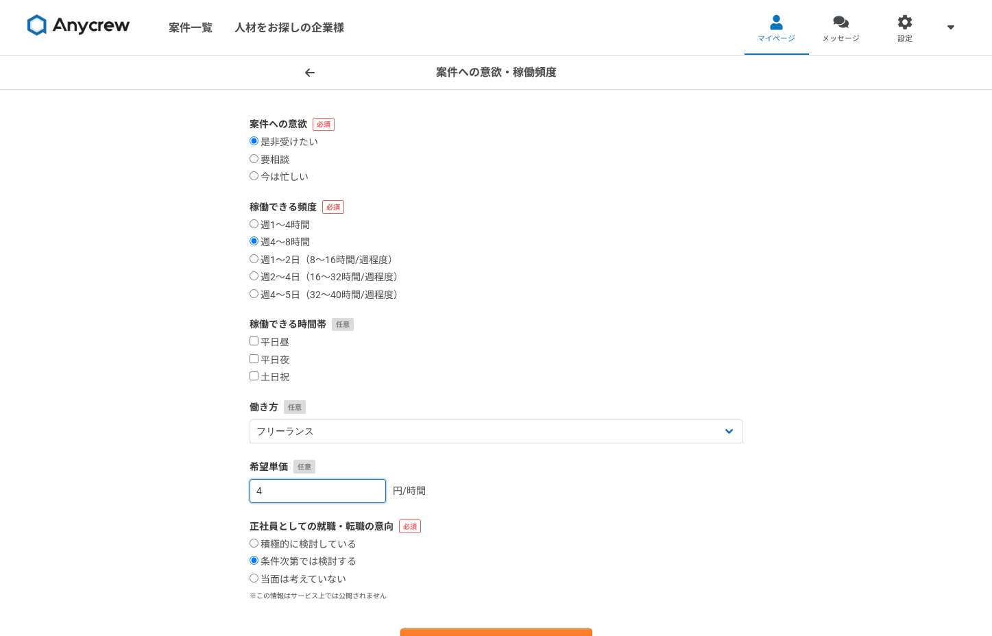
click at [324, 501] on input "4" at bounding box center [318, 491] width 136 height 24
click at [516, 474] on label "希望単価" at bounding box center [497, 467] width 494 height 14
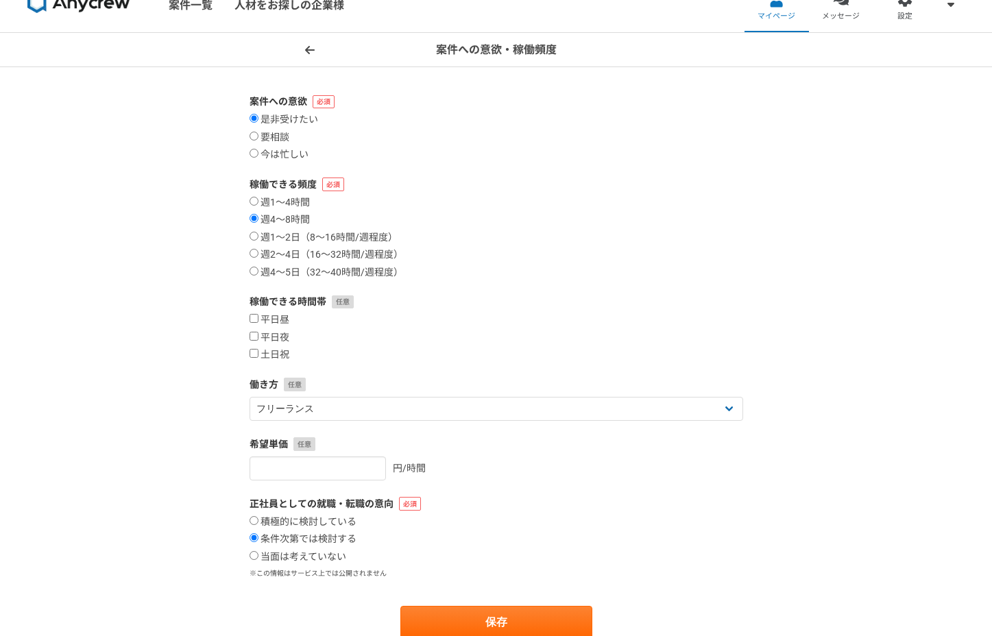
scroll to position [35, 0]
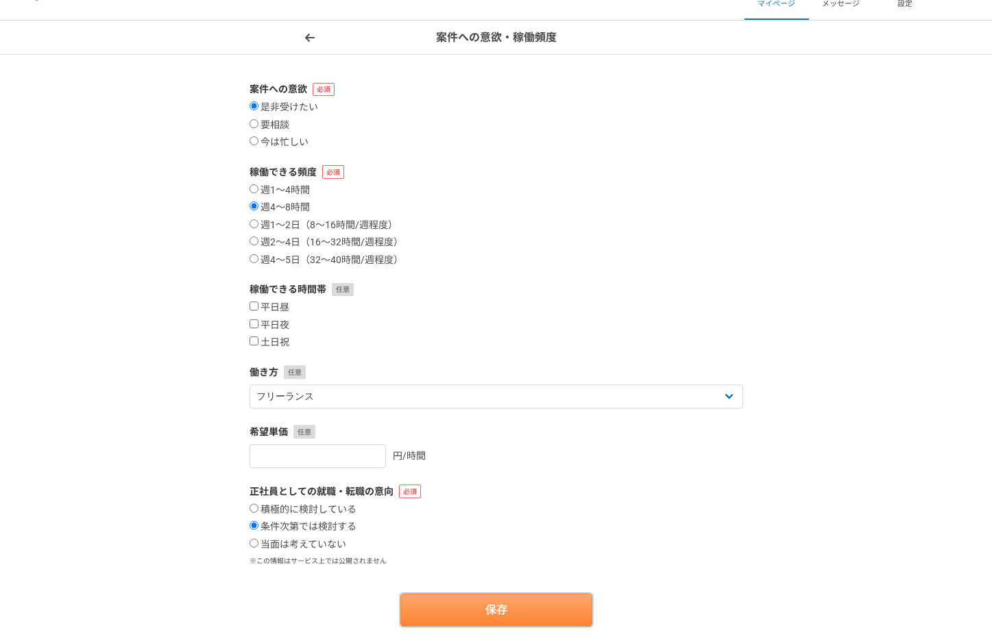
click at [490, 609] on button "保存" at bounding box center [496, 610] width 192 height 33
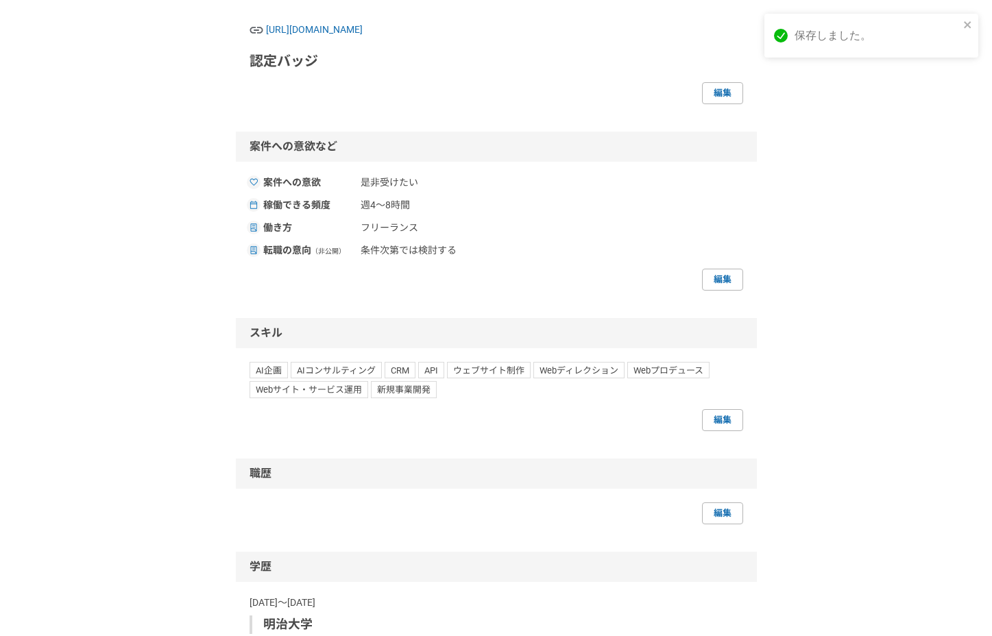
scroll to position [537, 0]
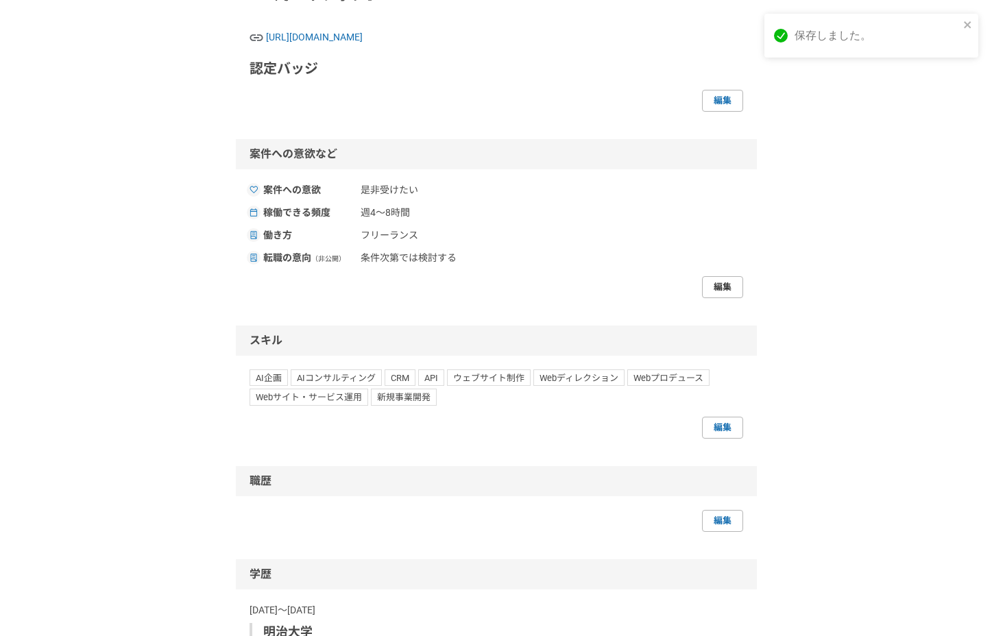
click at [725, 298] on link "編集" at bounding box center [722, 287] width 41 height 22
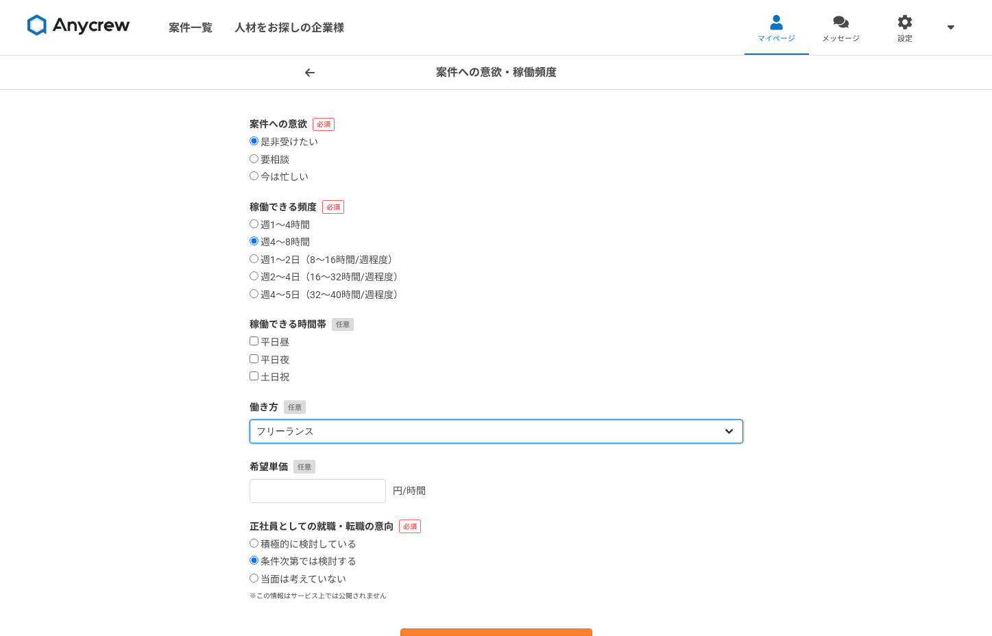
click at [595, 431] on select "フリーランス 副業 その他" at bounding box center [497, 432] width 494 height 24
click at [250, 420] on select "フリーランス 副業 その他" at bounding box center [497, 432] width 494 height 24
click at [598, 428] on select "フリーランス 副業 その他" at bounding box center [497, 432] width 494 height 24
select select "freelance"
click at [250, 420] on select "フリーランス 副業 その他" at bounding box center [497, 432] width 494 height 24
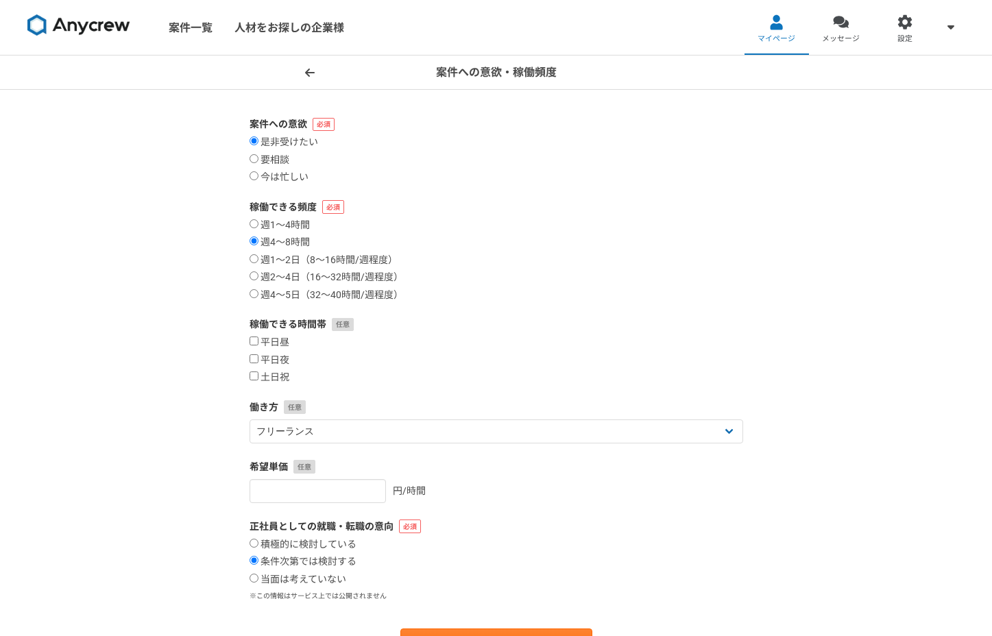
click at [206, 390] on div "案件への意欲・稼働頻度 案件への意欲 是非受けたい 要相談 今は忙しい 稼働できる頻度 週1〜4時間 週4〜8時間 週1〜2日（8〜16時間/週程度） 週2〜…" at bounding box center [496, 386] width 992 height 661
click at [266, 296] on label "週4〜5日（32〜40時間/週程度）" at bounding box center [327, 295] width 154 height 12
click at [258, 296] on input "週4〜5日（32〜40時間/週程度）" at bounding box center [254, 293] width 9 height 9
radio input "true"
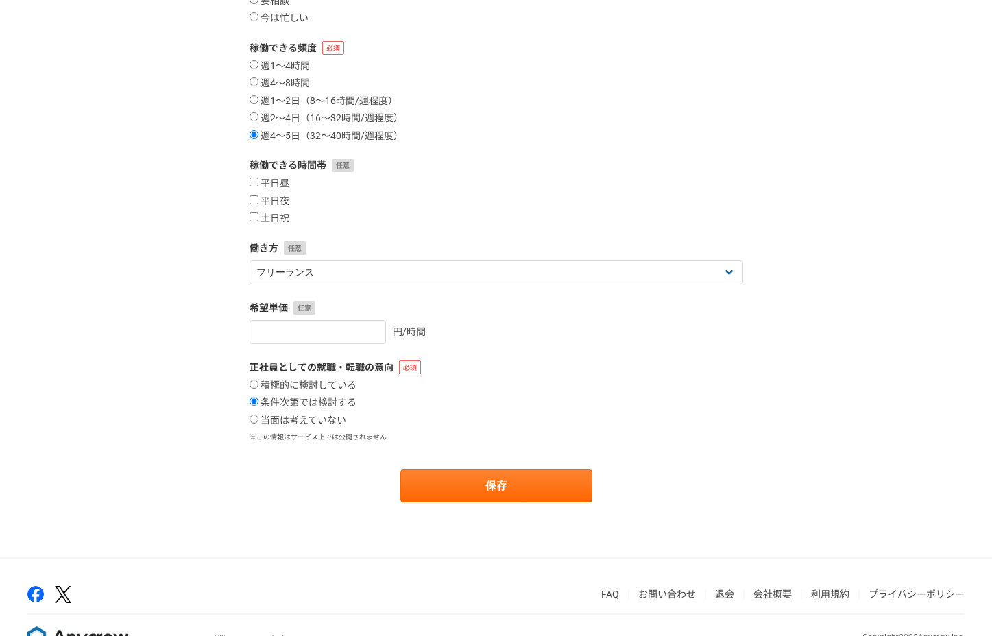
scroll to position [200, 0]
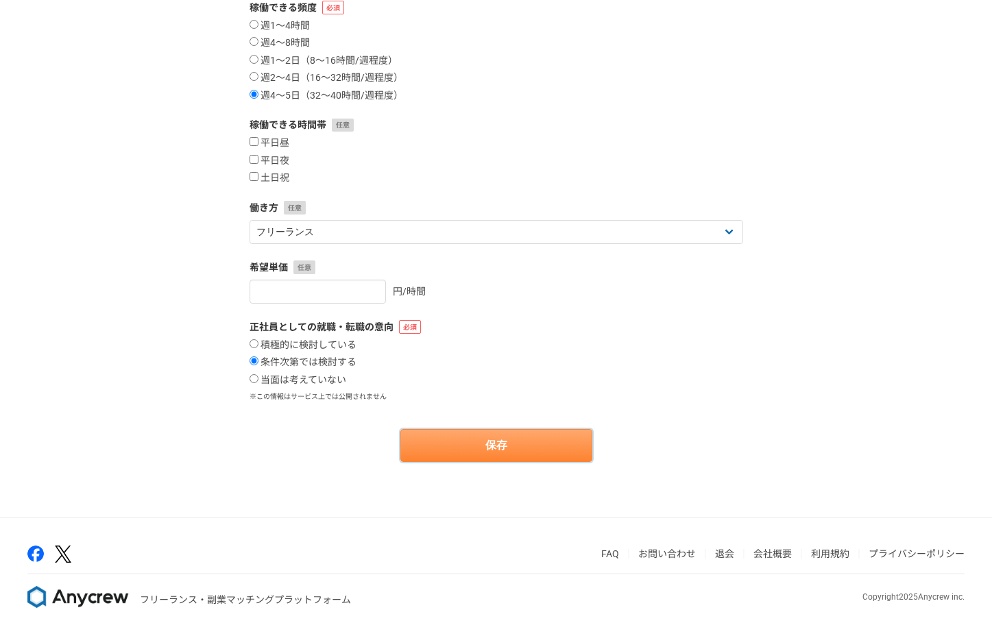
click at [445, 453] on button "保存" at bounding box center [496, 445] width 192 height 33
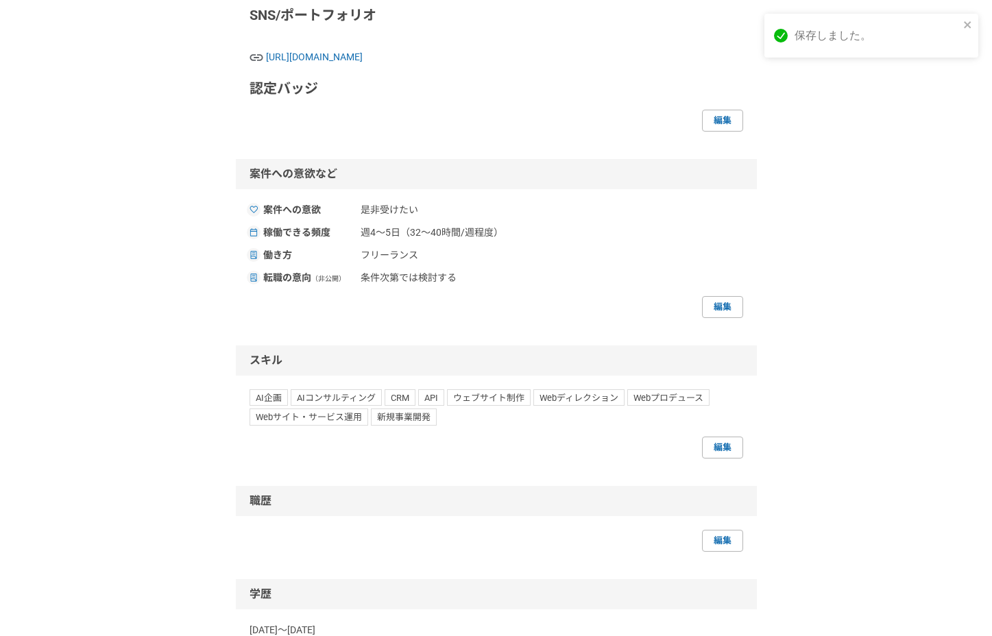
scroll to position [495, 0]
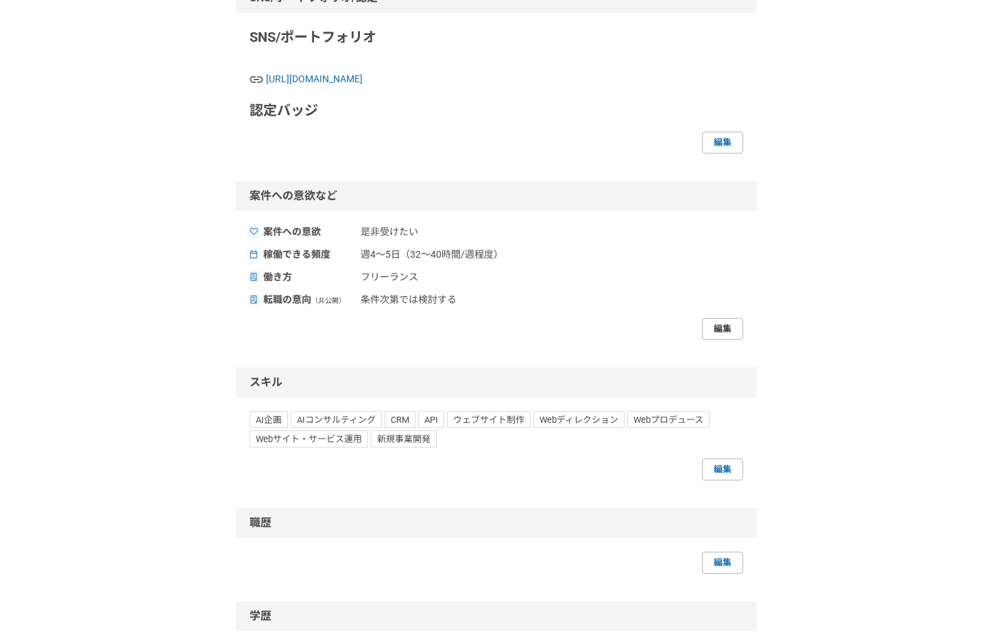
click at [720, 340] on link "編集" at bounding box center [722, 329] width 41 height 22
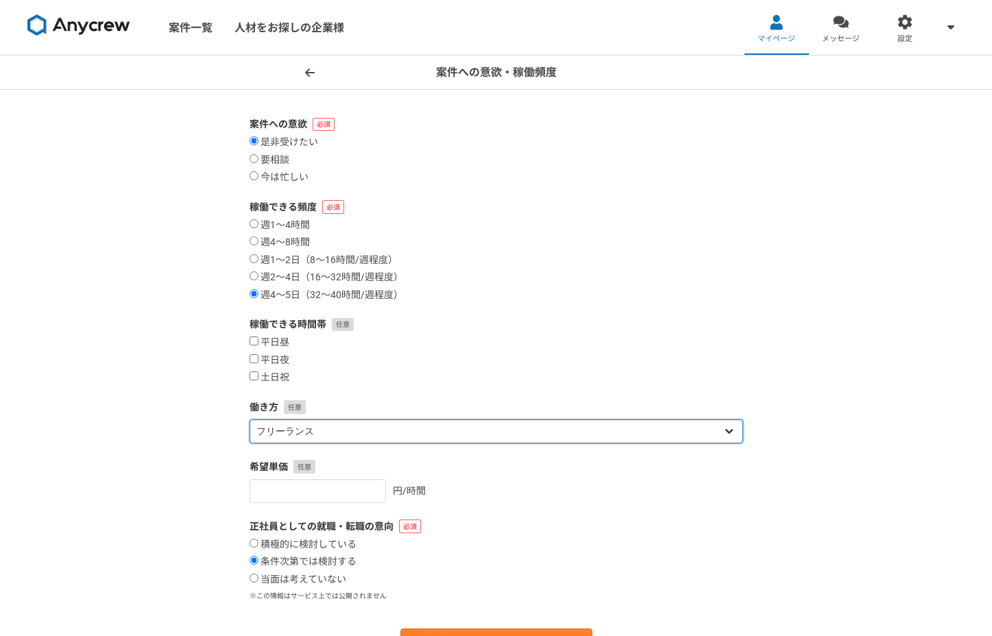
click at [630, 442] on select "フリーランス 副業 その他" at bounding box center [497, 432] width 494 height 24
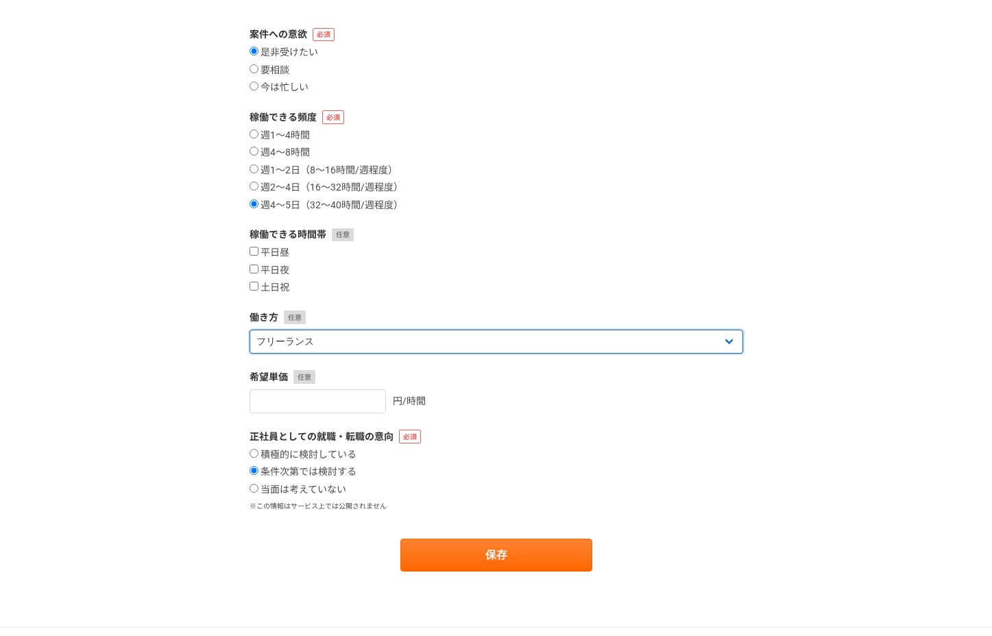
scroll to position [200, 0]
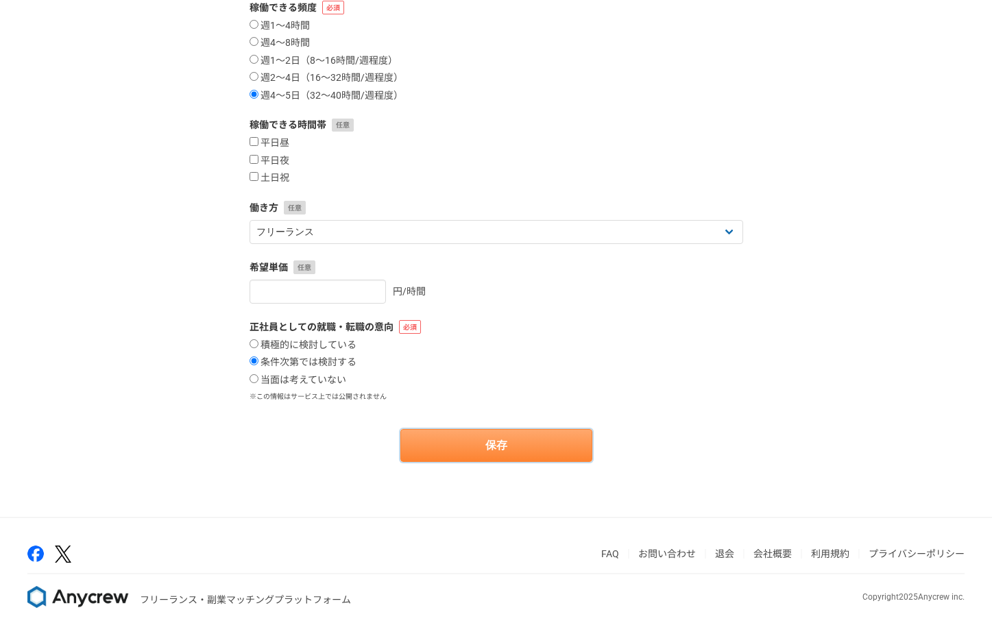
click at [536, 437] on button "保存" at bounding box center [496, 445] width 192 height 33
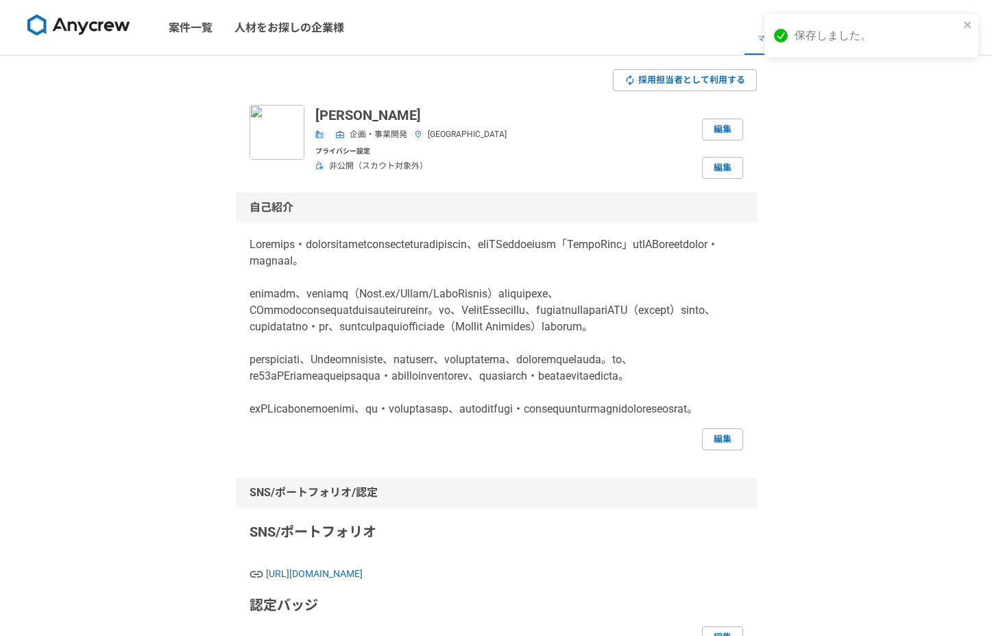
click at [574, 245] on p at bounding box center [497, 327] width 494 height 181
click at [967, 23] on icon "close" at bounding box center [968, 24] width 10 height 11
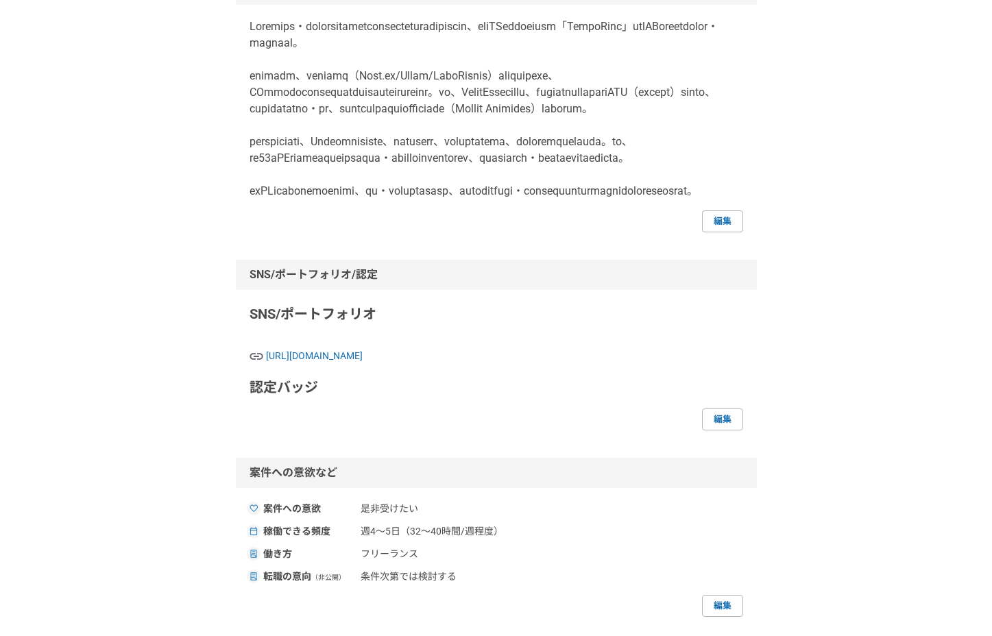
scroll to position [185, 0]
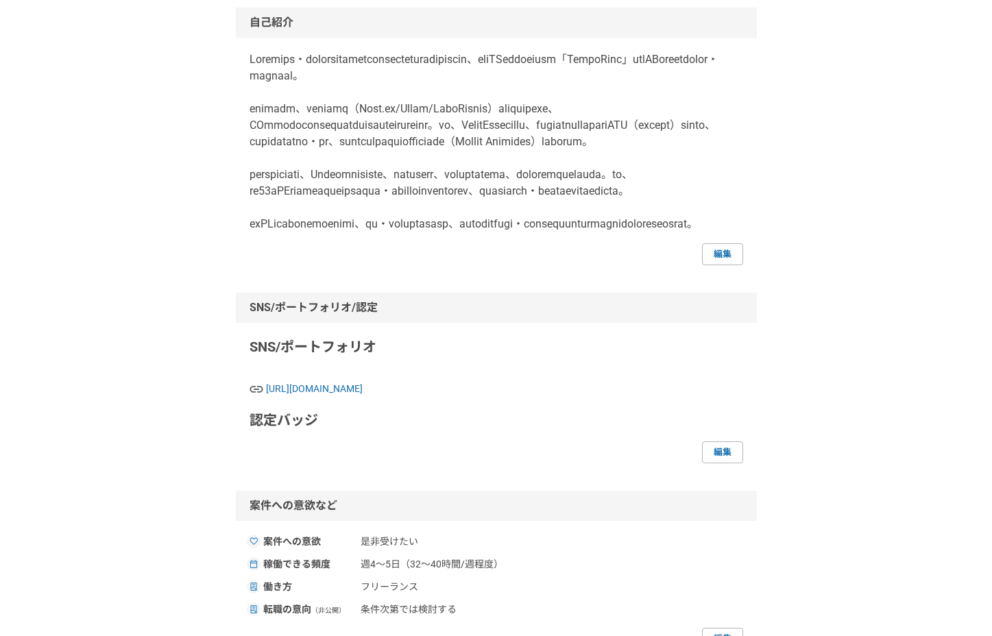
click at [841, 123] on div "採用担当者として利用する [PERSON_NAME] 企画・事業開発 [GEOGRAPHIC_DATA] 編集 プライバシー設定 非公開（スカウト対象外） 編…" at bounding box center [496, 489] width 992 height 1238
click at [305, 95] on p at bounding box center [497, 141] width 494 height 181
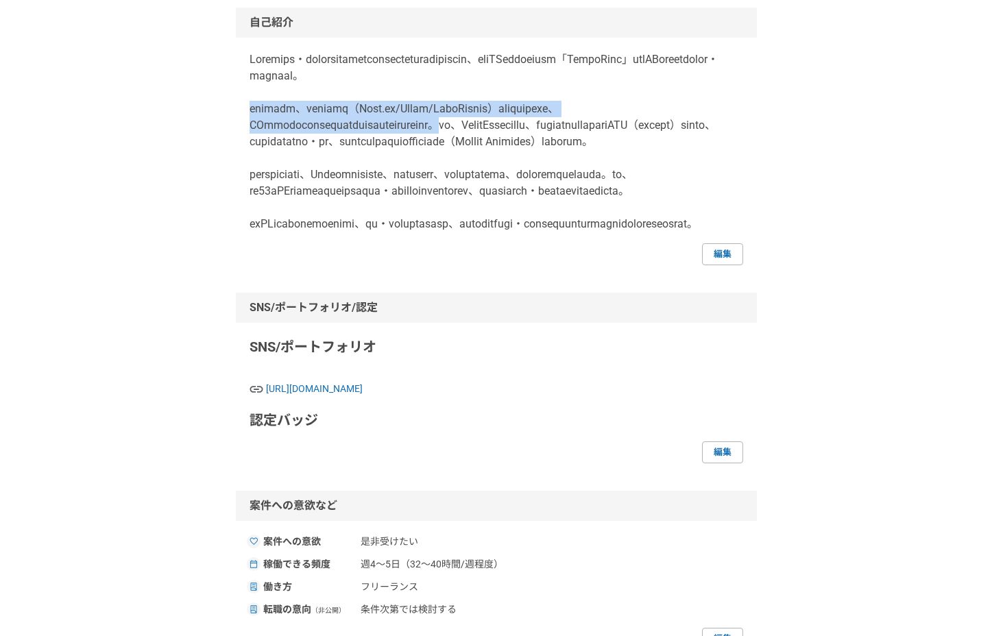
drag, startPoint x: 246, startPoint y: 101, endPoint x: 545, endPoint y: 119, distance: 299.5
click at [545, 119] on div "自己紹介 編集" at bounding box center [496, 137] width 521 height 258
copy p "普段の業務では、フロントエンド（Next.js/React/TypeScript）からバックエンドまで、AIツールを駆使した効率的なフルスタック開発を主に手掛…"
click at [835, 116] on div "採用担当者として利用する [PERSON_NAME] 企画・事業開発 [GEOGRAPHIC_DATA] 編集 プライバシー設定 非公開（スカウト対象外） 編…" at bounding box center [496, 489] width 992 height 1238
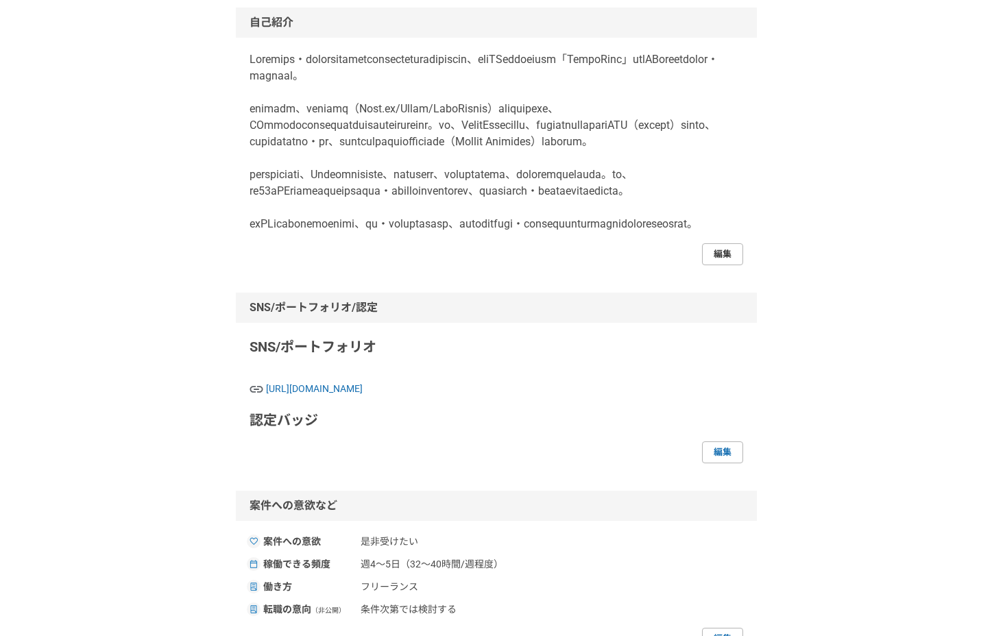
click at [723, 265] on link "編集" at bounding box center [722, 254] width 41 height 22
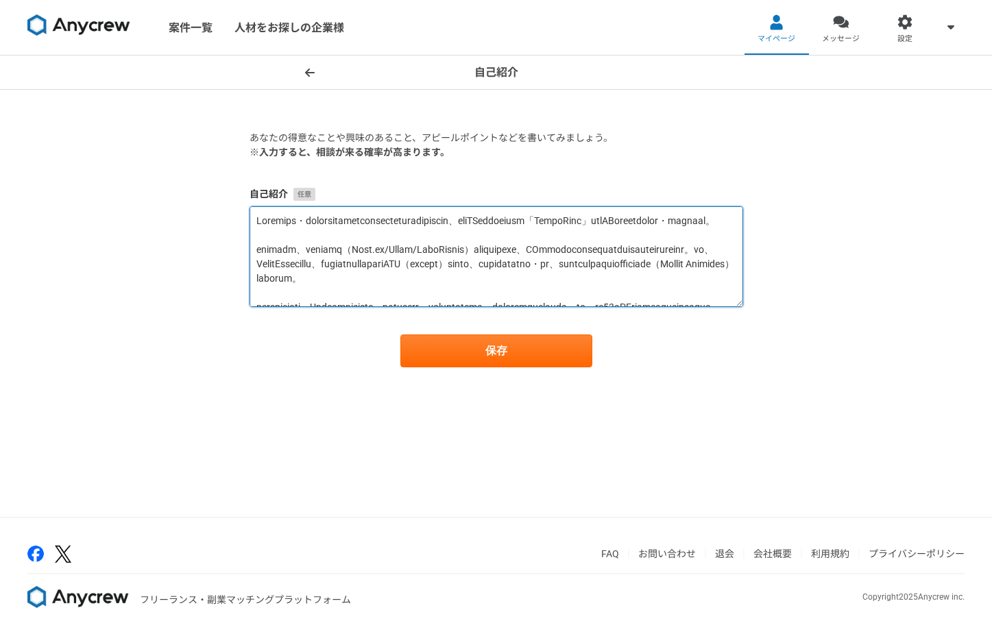
click at [370, 268] on textarea at bounding box center [497, 256] width 494 height 101
click at [464, 276] on textarea at bounding box center [497, 256] width 494 height 101
paste textarea "API/データ連携基盤"
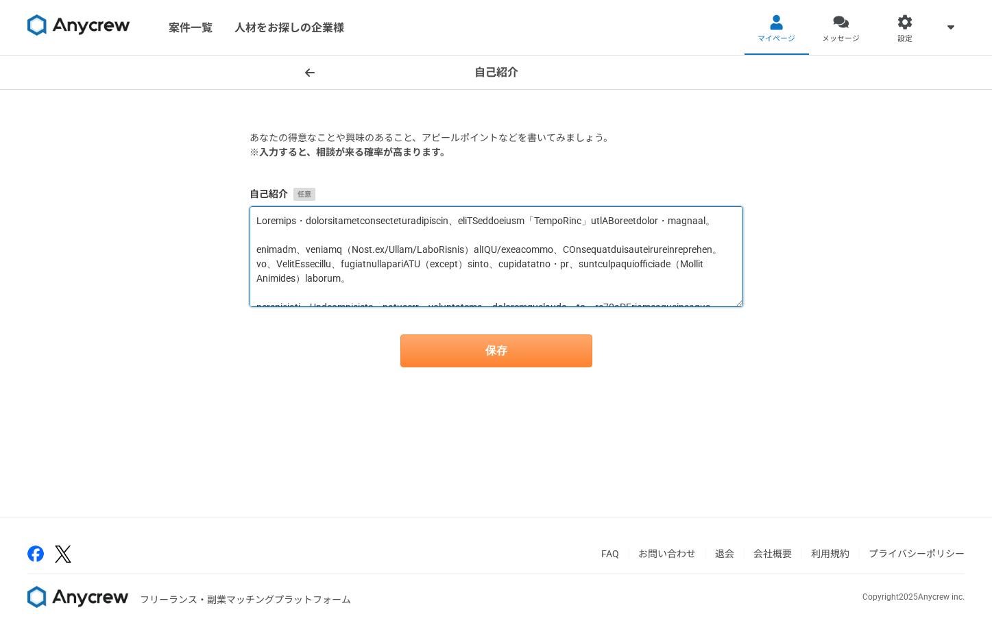
type textarea "Loremips・dolorsitametconsecteturadipiscin、eliTSeddoeiusm「TempoRinc」utlABoreetdo…"
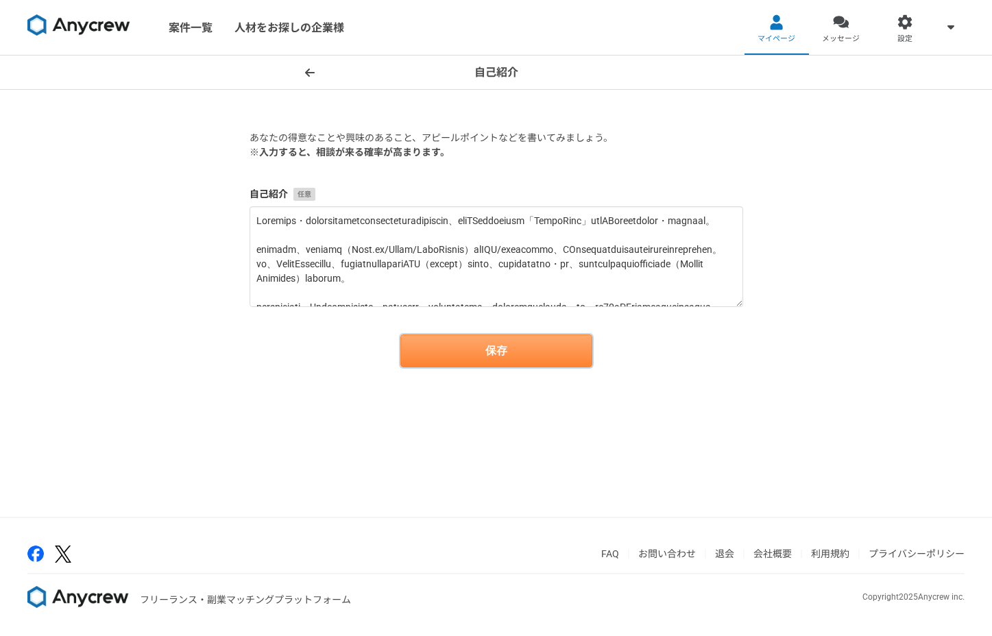
click at [547, 352] on button "保存" at bounding box center [496, 351] width 192 height 33
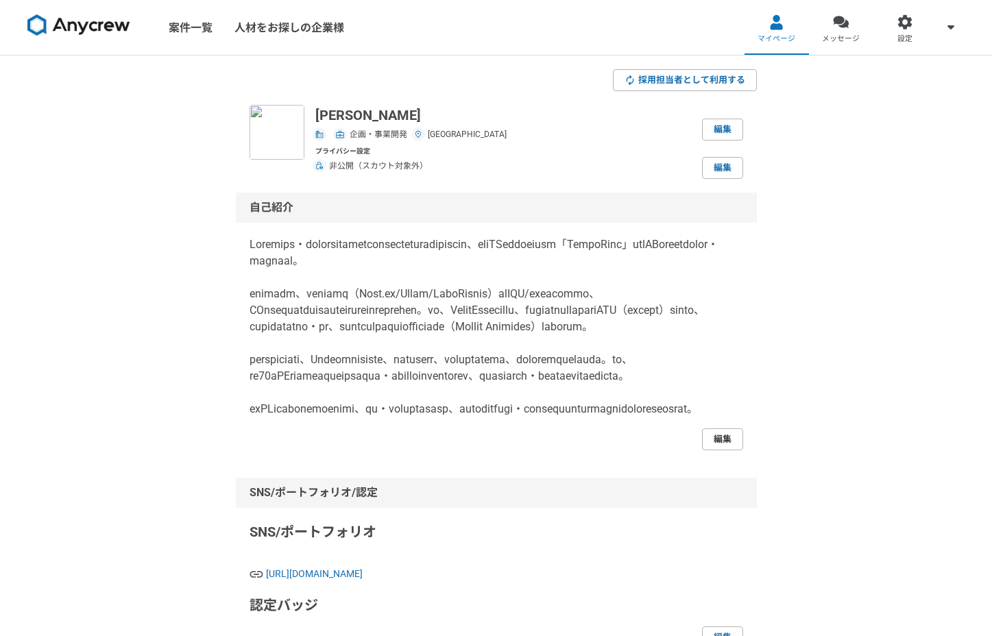
click at [727, 450] on link "編集" at bounding box center [722, 440] width 41 height 22
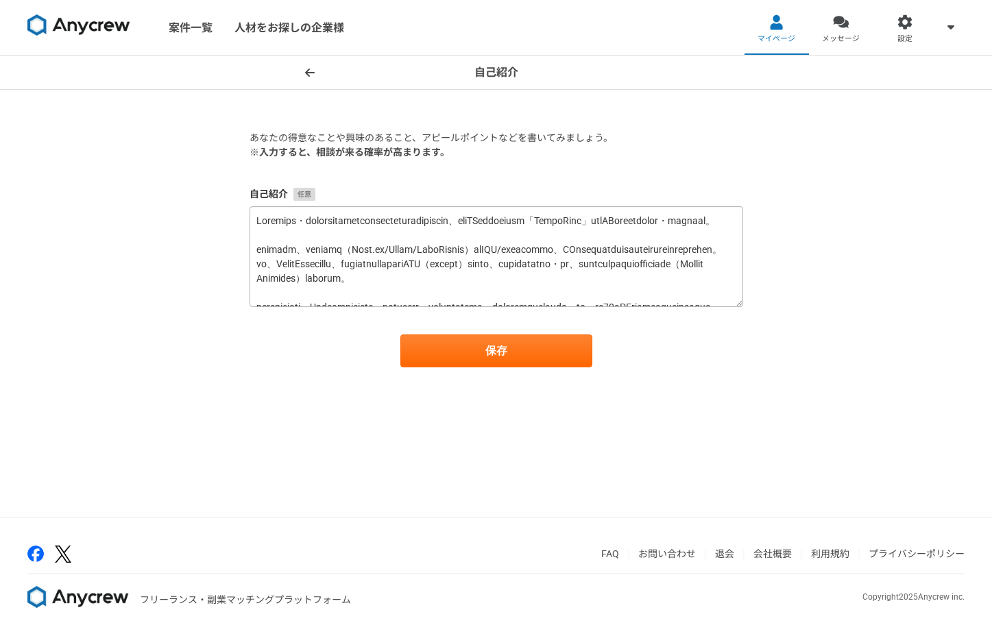
scroll to position [115, 0]
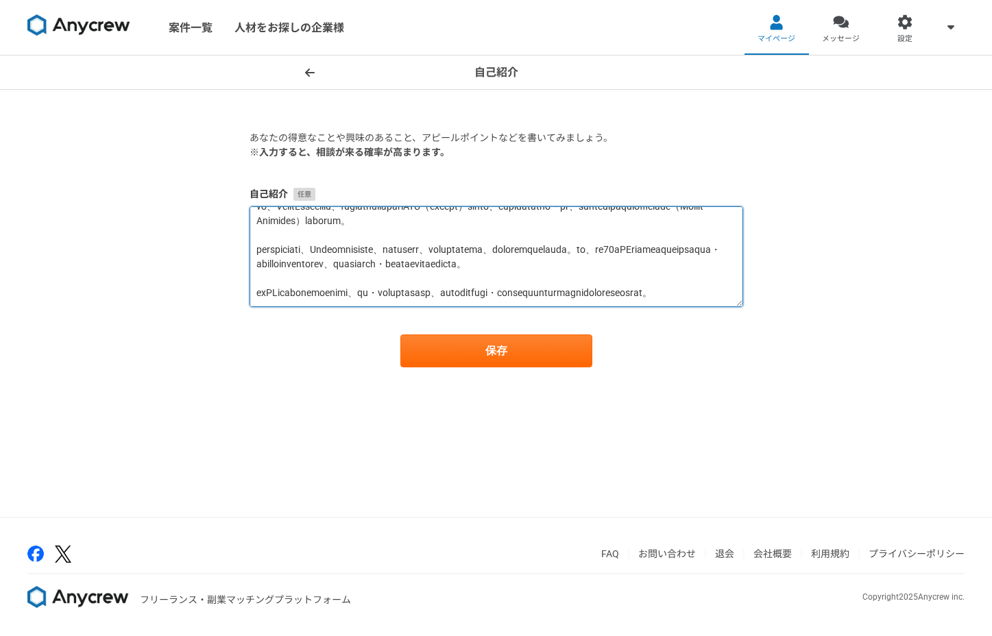
click at [456, 291] on textarea at bounding box center [497, 256] width 494 height 101
type textarea "Loremips・dolorsitametconsecteturadipiscin、eliTSeddoeiusm「TempoRinc」utlABoreetdo…"
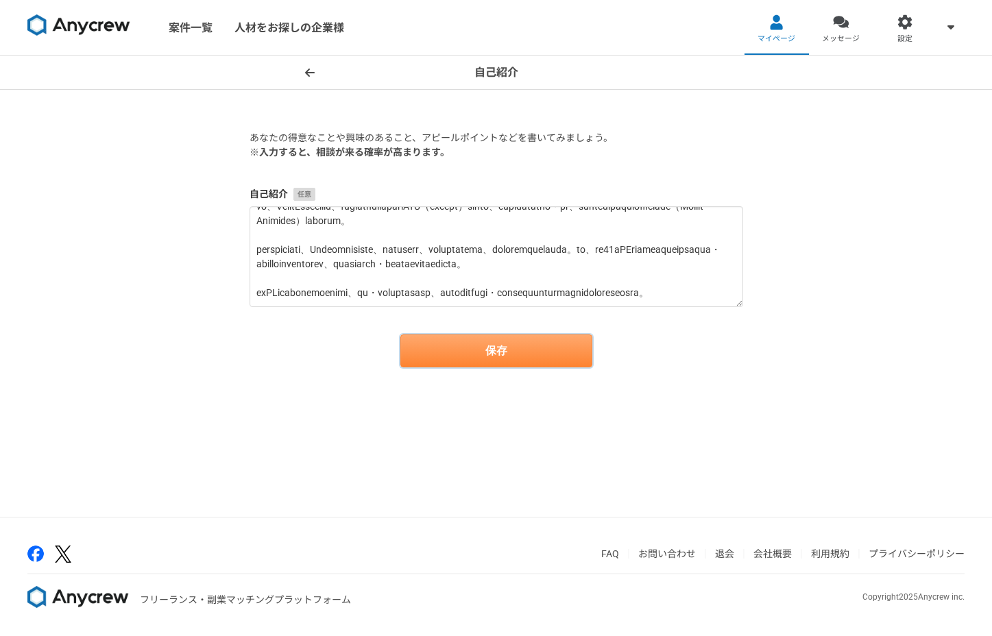
click at [503, 343] on button "保存" at bounding box center [496, 351] width 192 height 33
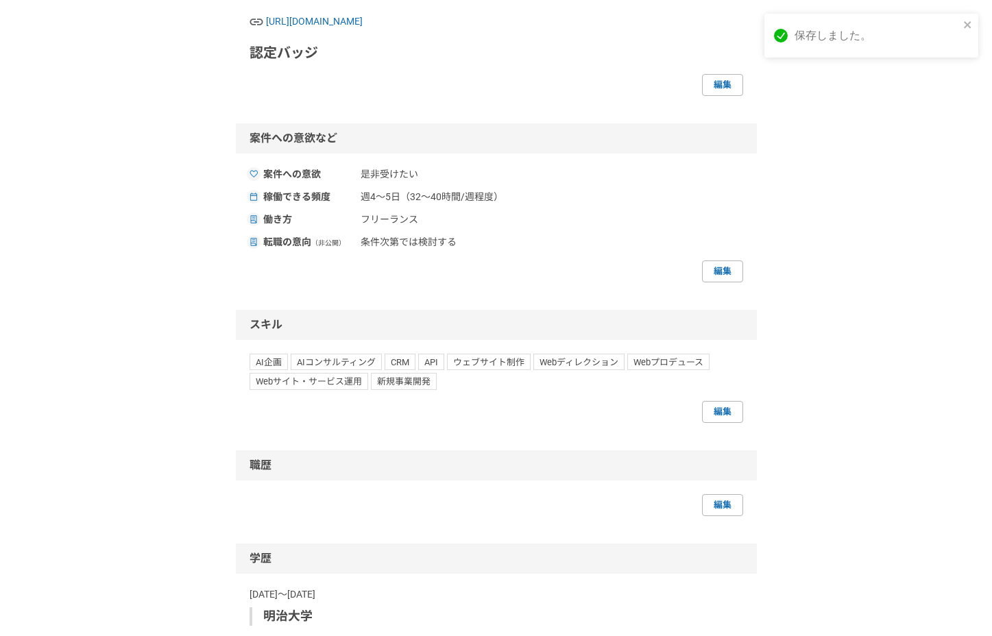
scroll to position [504, 0]
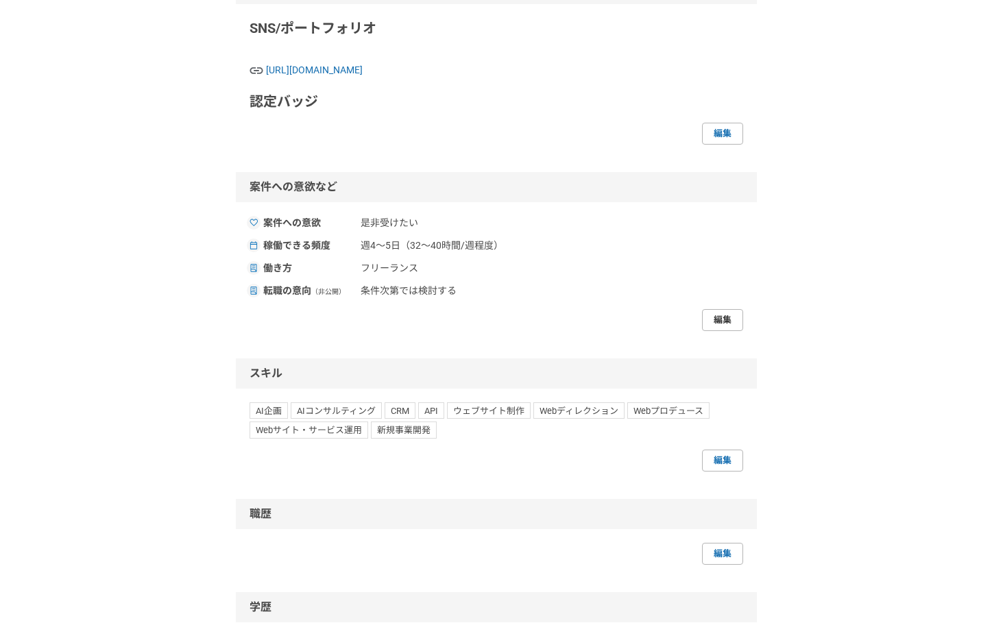
click at [713, 331] on link "編集" at bounding box center [722, 320] width 41 height 22
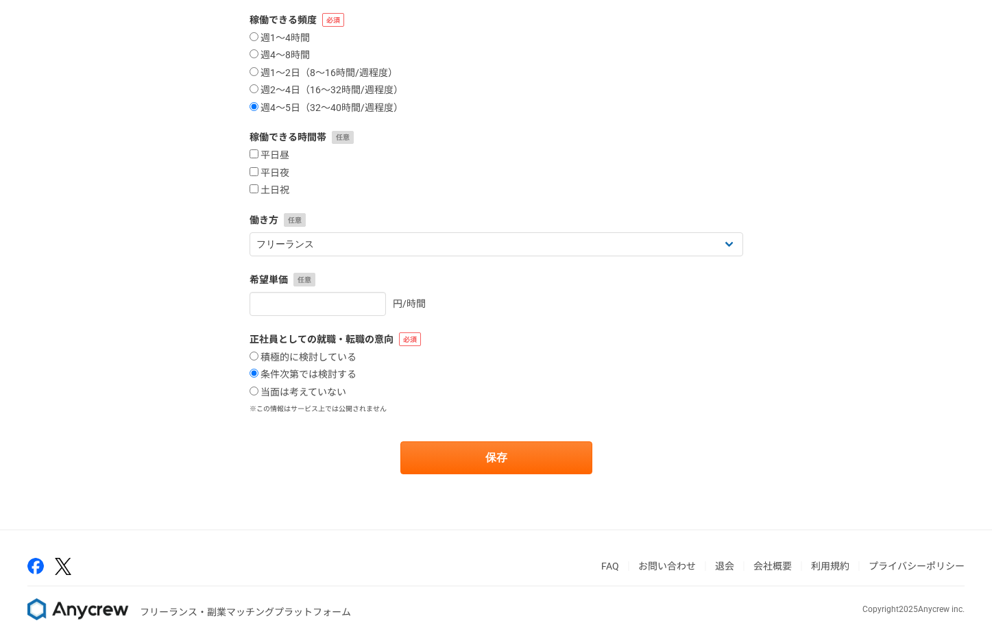
scroll to position [200, 0]
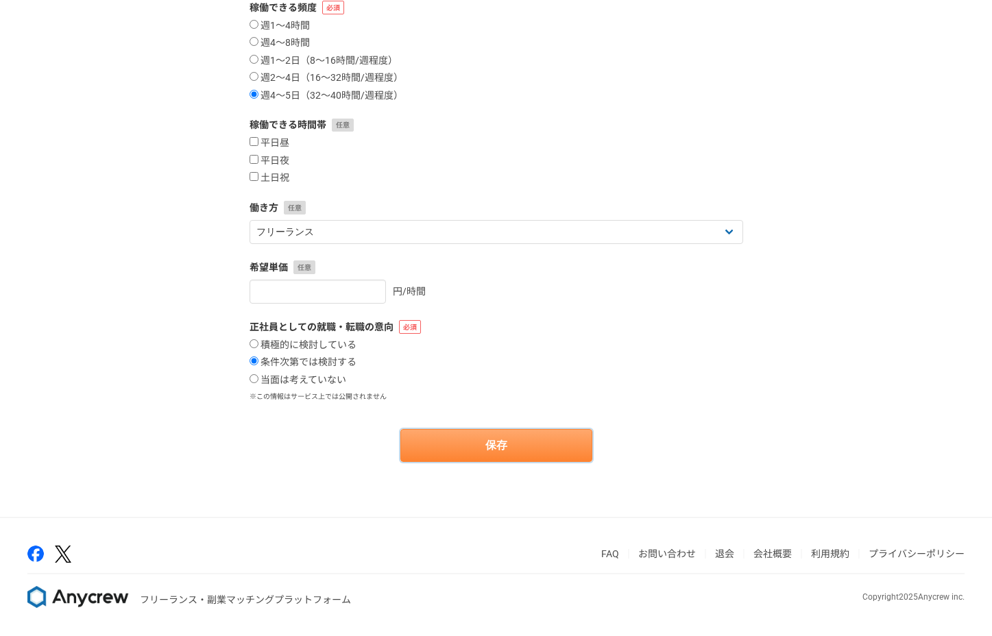
click at [515, 444] on button "保存" at bounding box center [496, 445] width 192 height 33
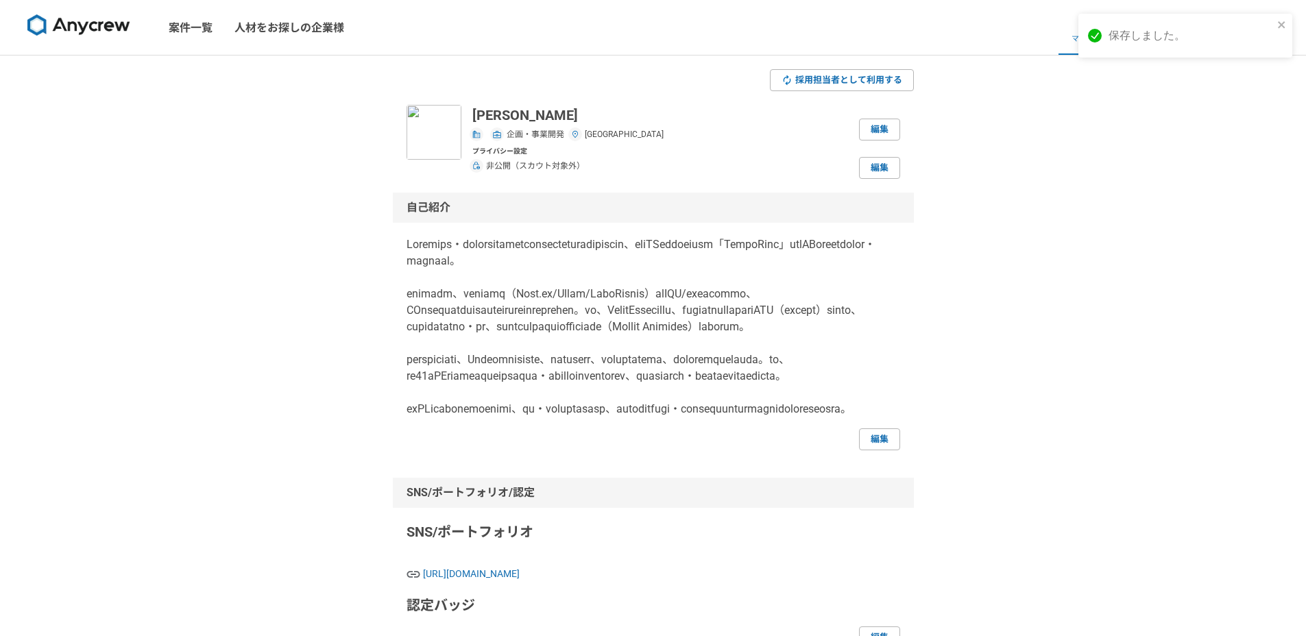
click at [1212, 49] on link "設定" at bounding box center [1219, 27] width 64 height 55
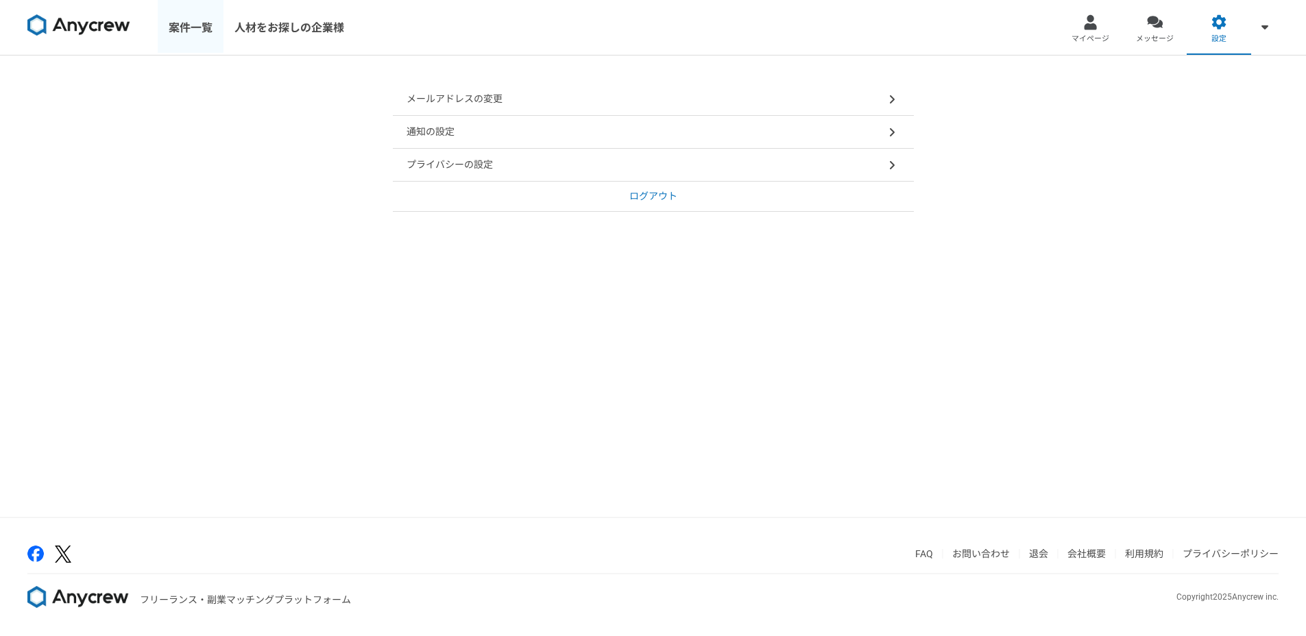
click at [181, 15] on link "案件一覧" at bounding box center [191, 27] width 66 height 55
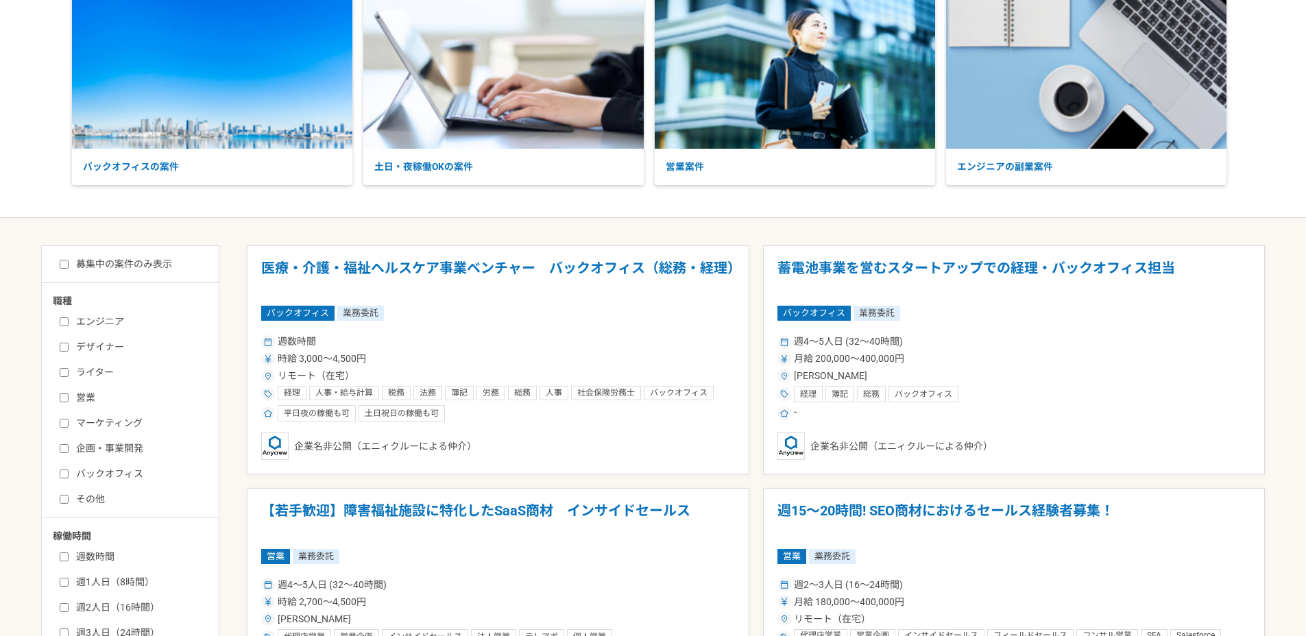
scroll to position [104, 0]
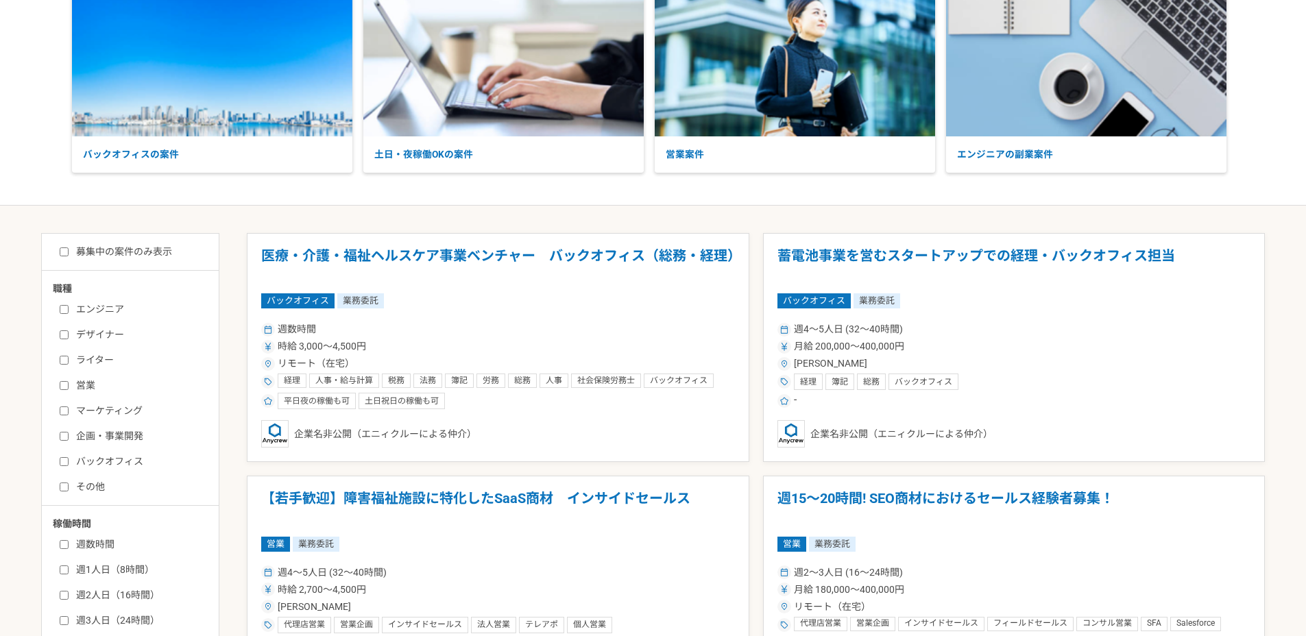
click at [160, 252] on label "募集中の案件のみ表示" at bounding box center [116, 252] width 112 height 14
click at [69, 252] on input "募集中の案件のみ表示" at bounding box center [64, 252] width 9 height 9
checkbox input "true"
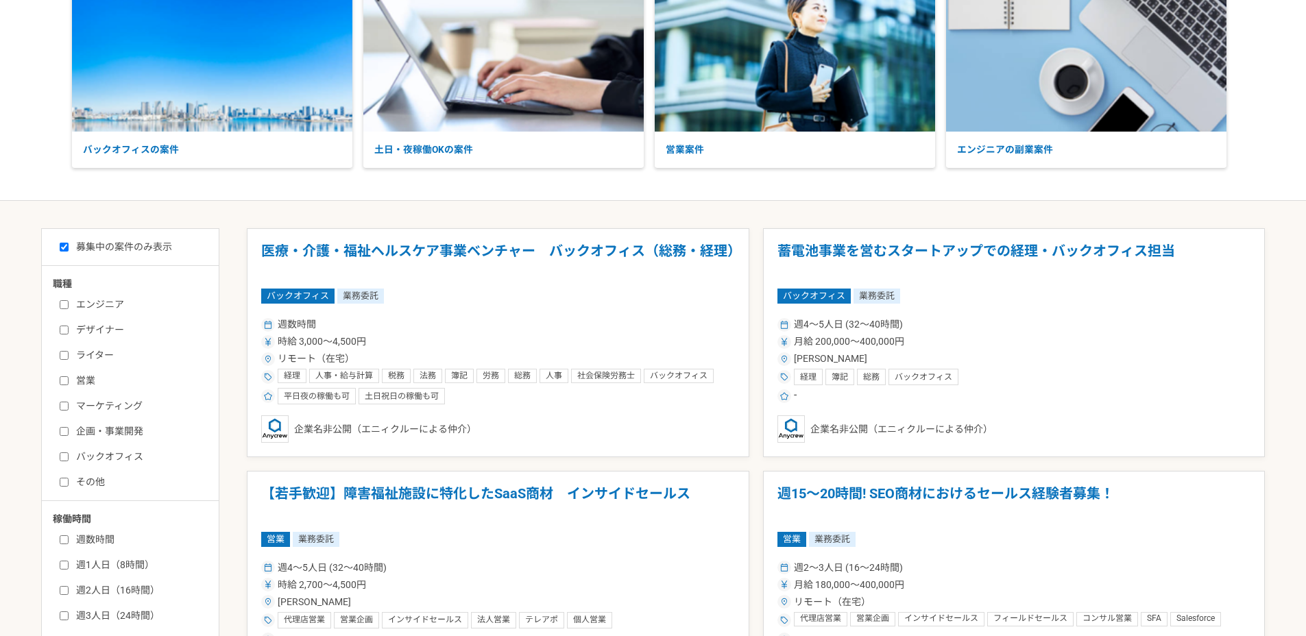
scroll to position [385, 0]
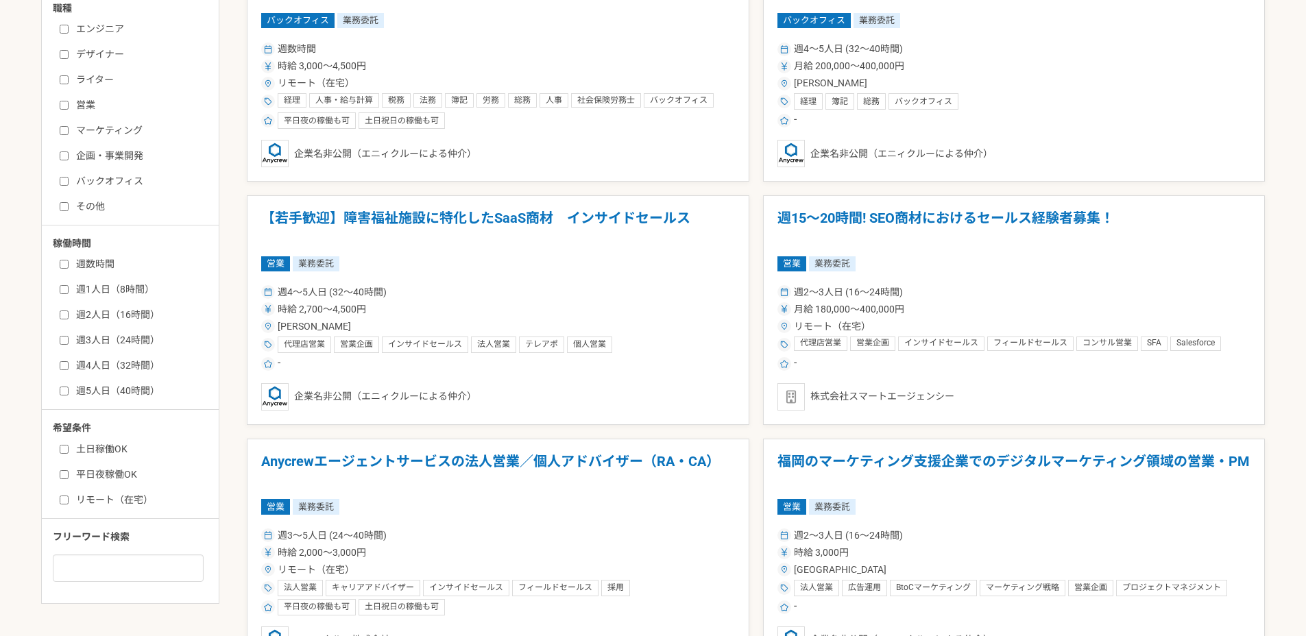
click at [119, 494] on label "リモート（在宅）" at bounding box center [139, 500] width 158 height 14
click at [69, 496] on input "リモート（在宅）" at bounding box center [64, 500] width 9 height 9
checkbox input "true"
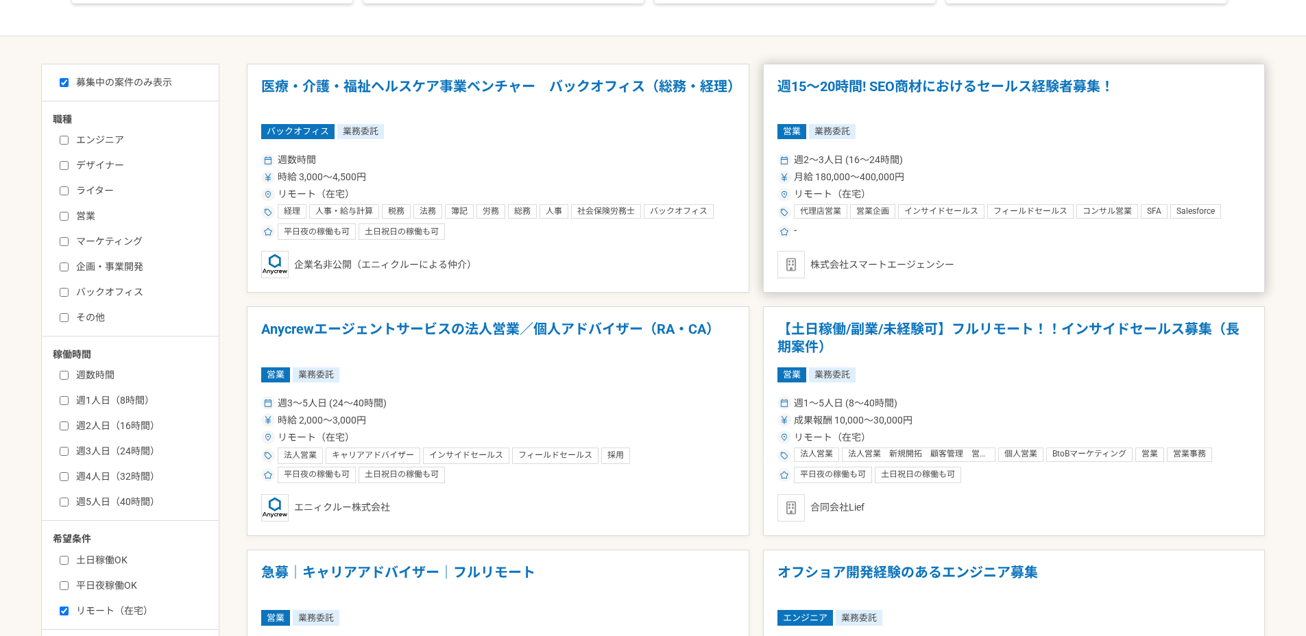
scroll to position [500, 0]
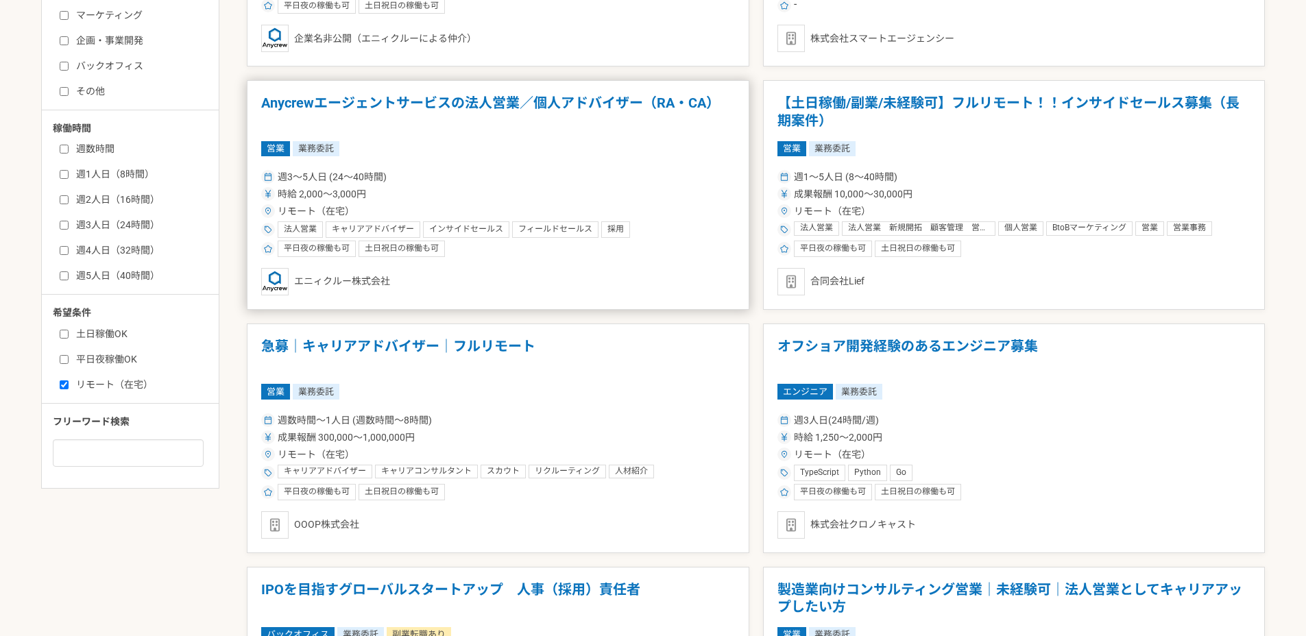
click at [660, 193] on div "時給 2,000〜3,000円" at bounding box center [498, 194] width 474 height 14
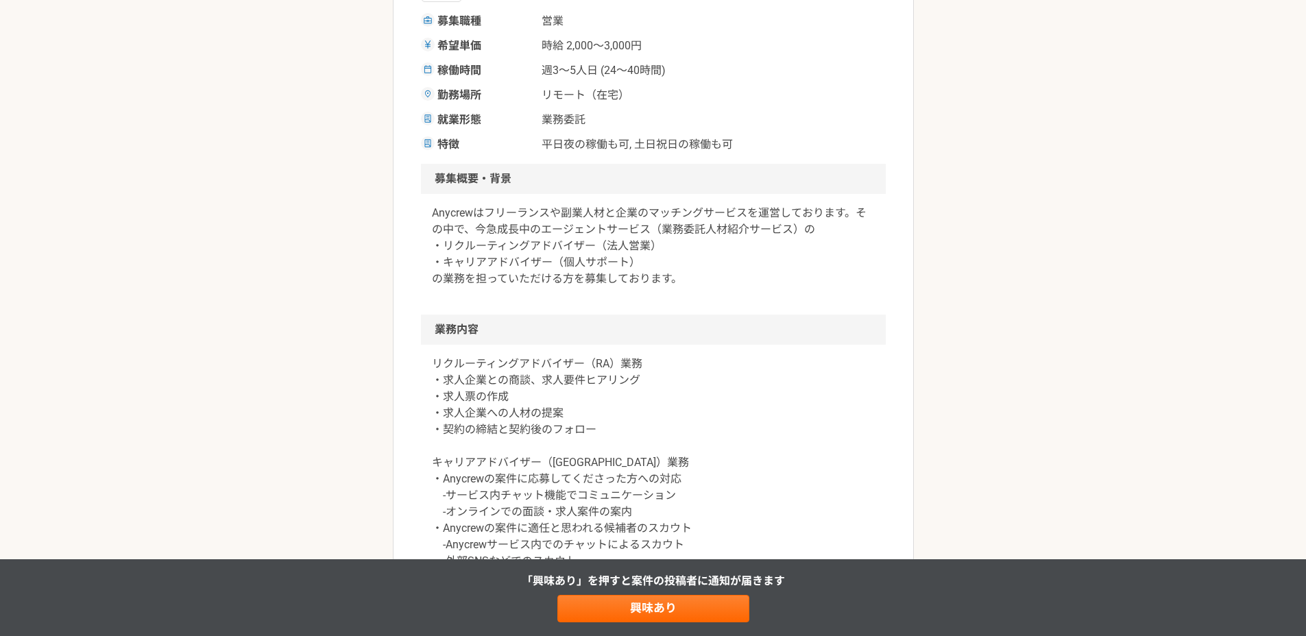
scroll to position [281, 0]
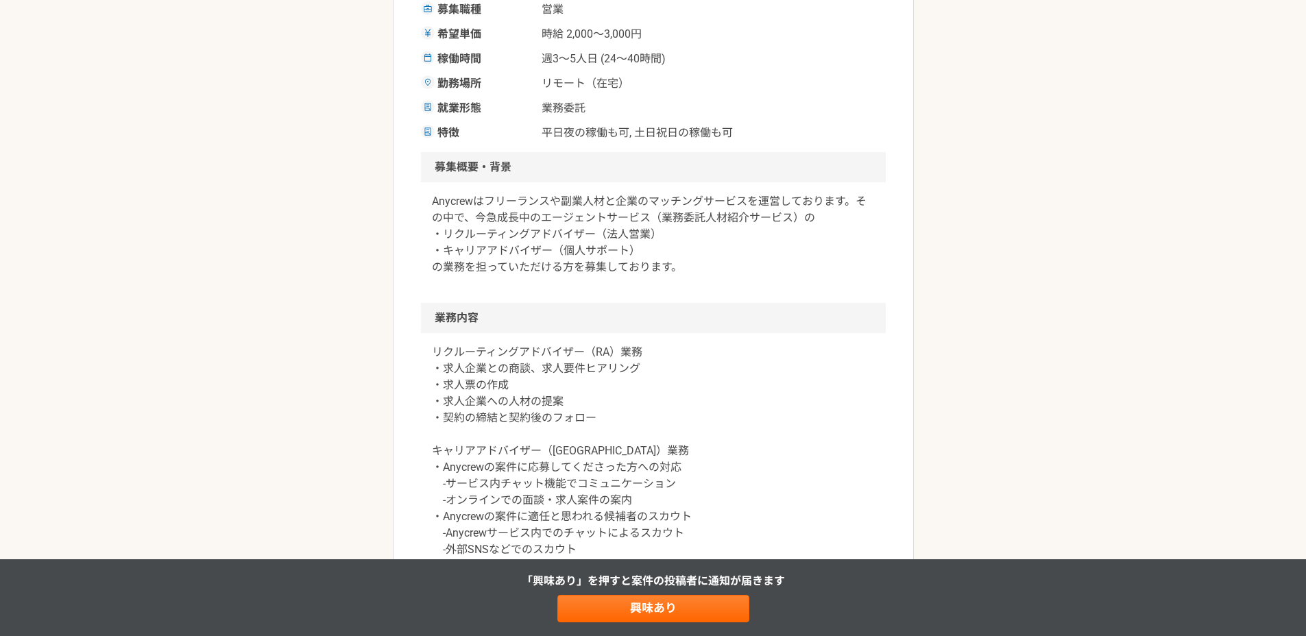
click at [759, 316] on h2 "業務内容" at bounding box center [653, 318] width 465 height 30
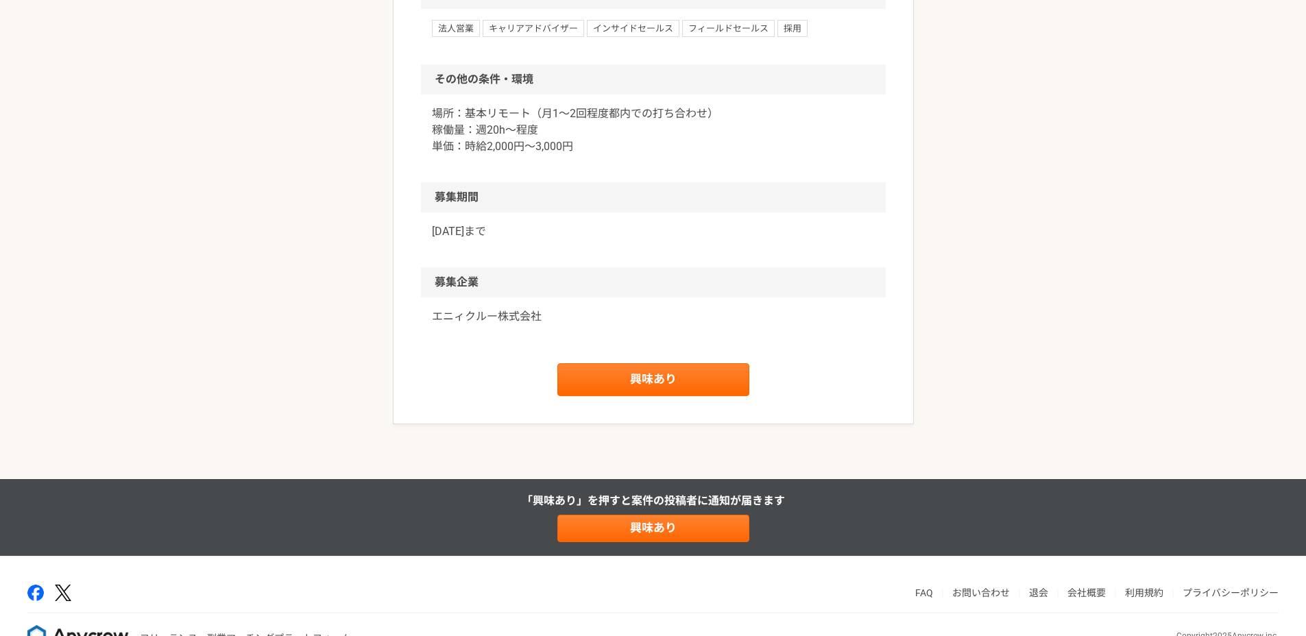
scroll to position [1209, 0]
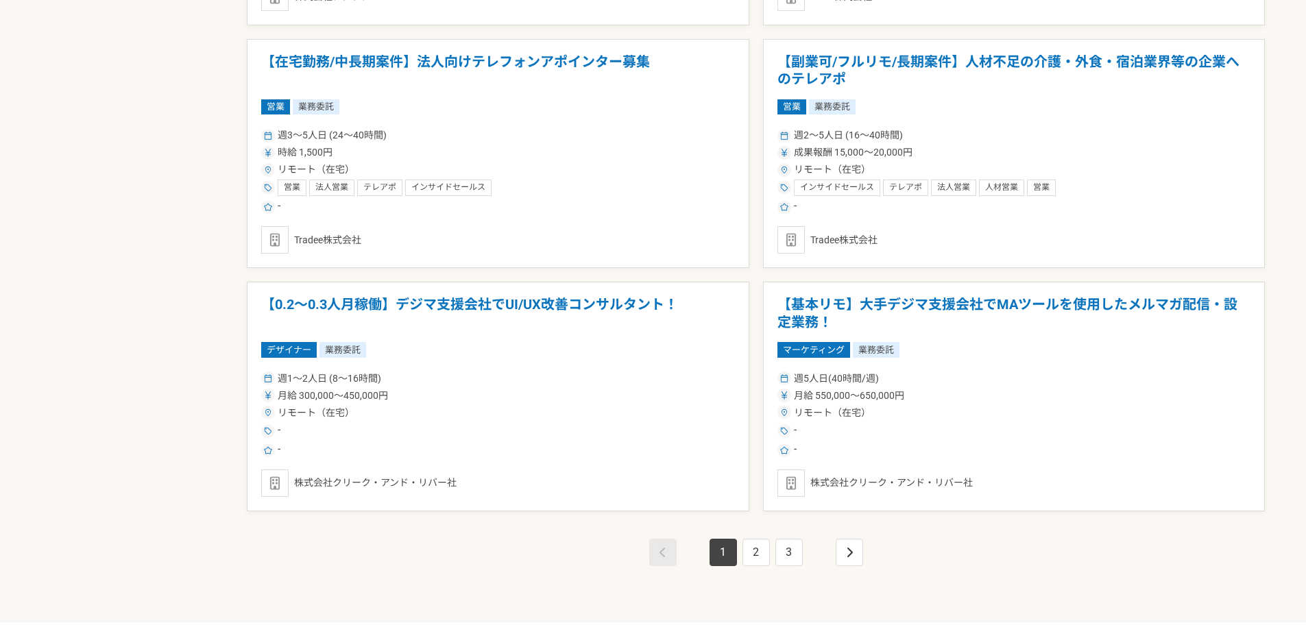
scroll to position [2348, 0]
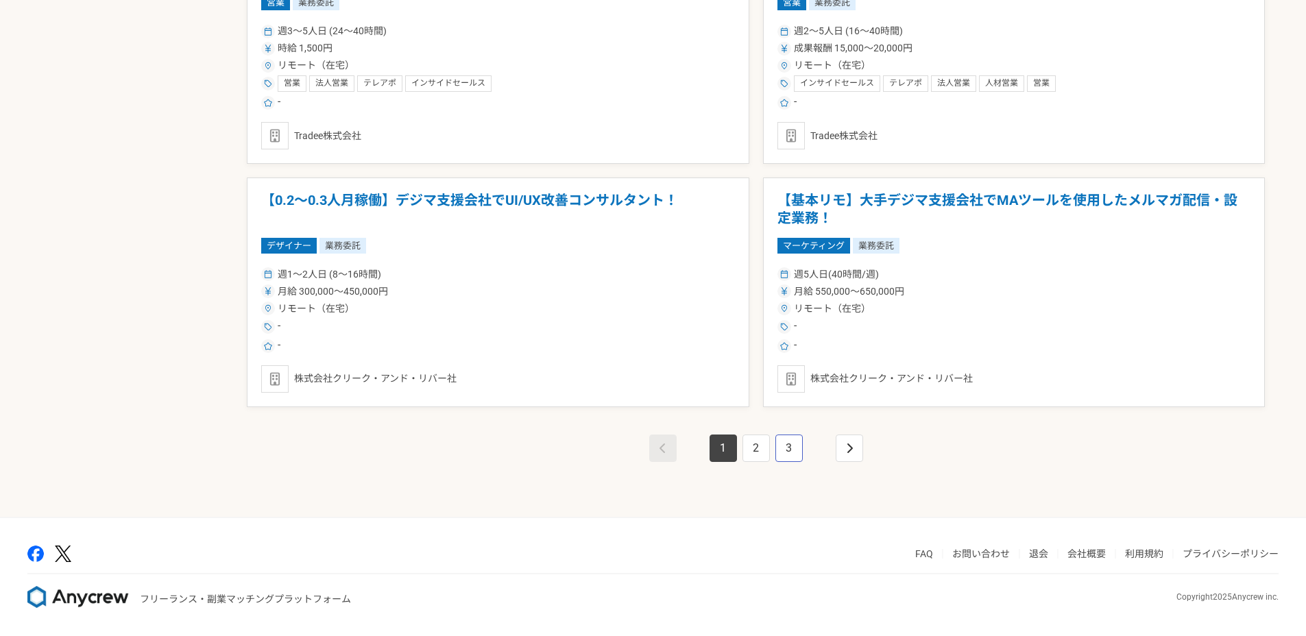
click at [799, 457] on link "3" at bounding box center [788, 448] width 27 height 27
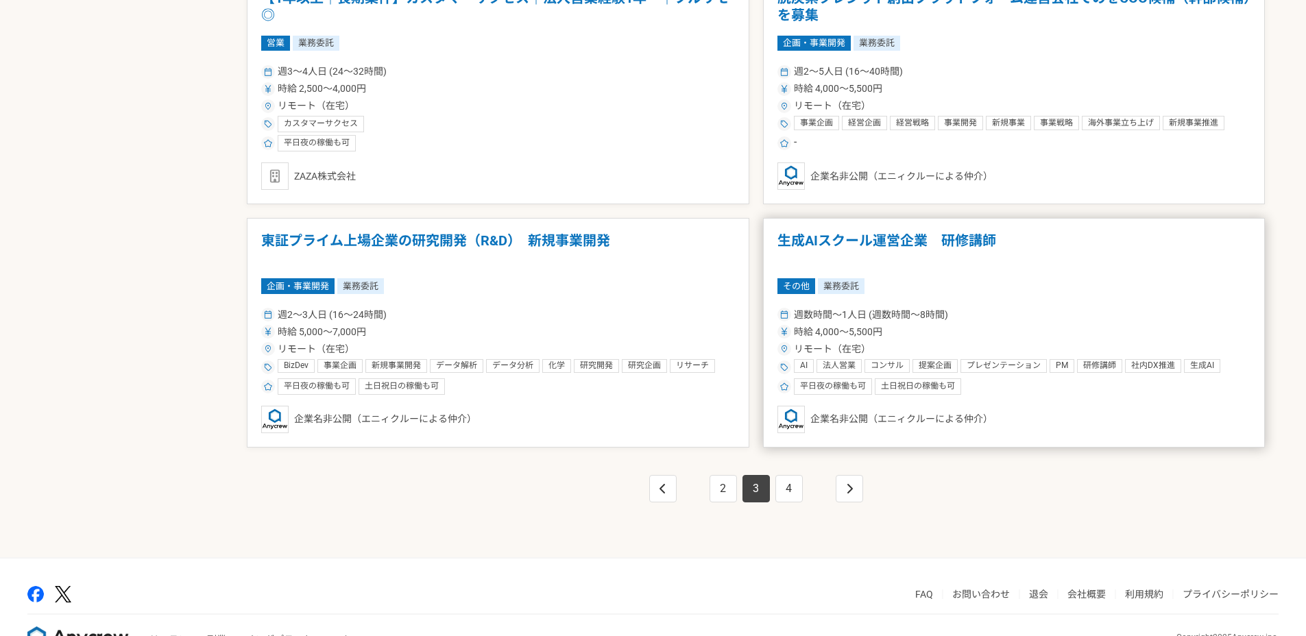
scroll to position [2348, 0]
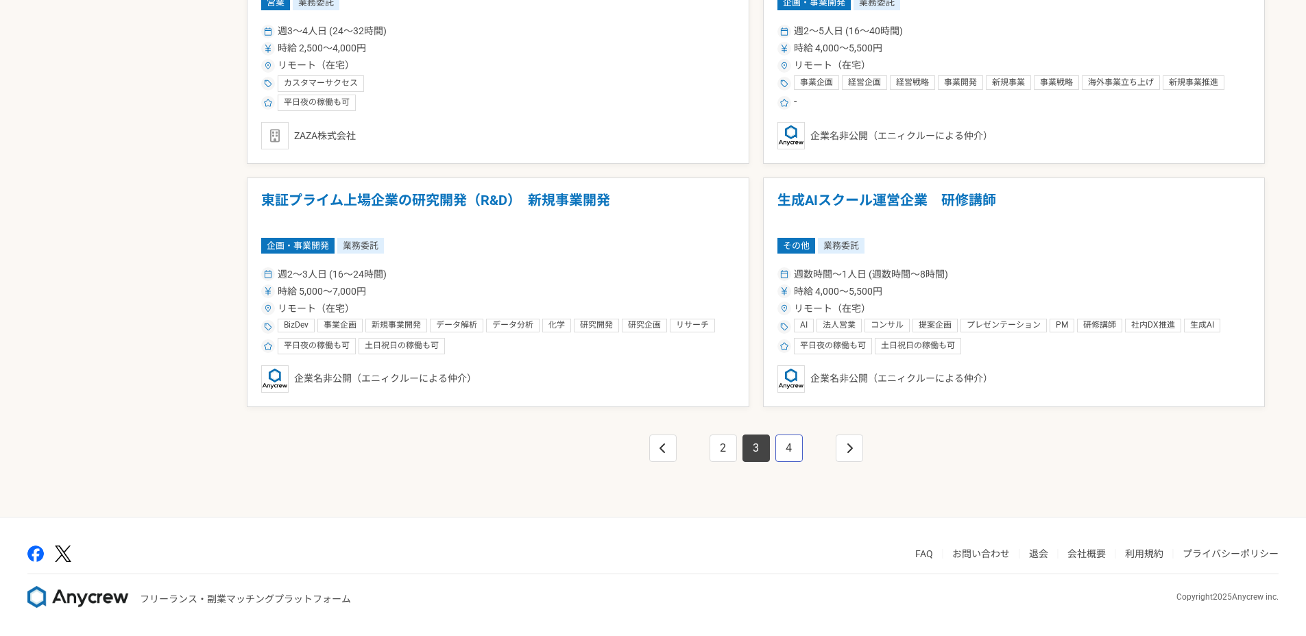
click at [799, 455] on link "4" at bounding box center [788, 448] width 27 height 27
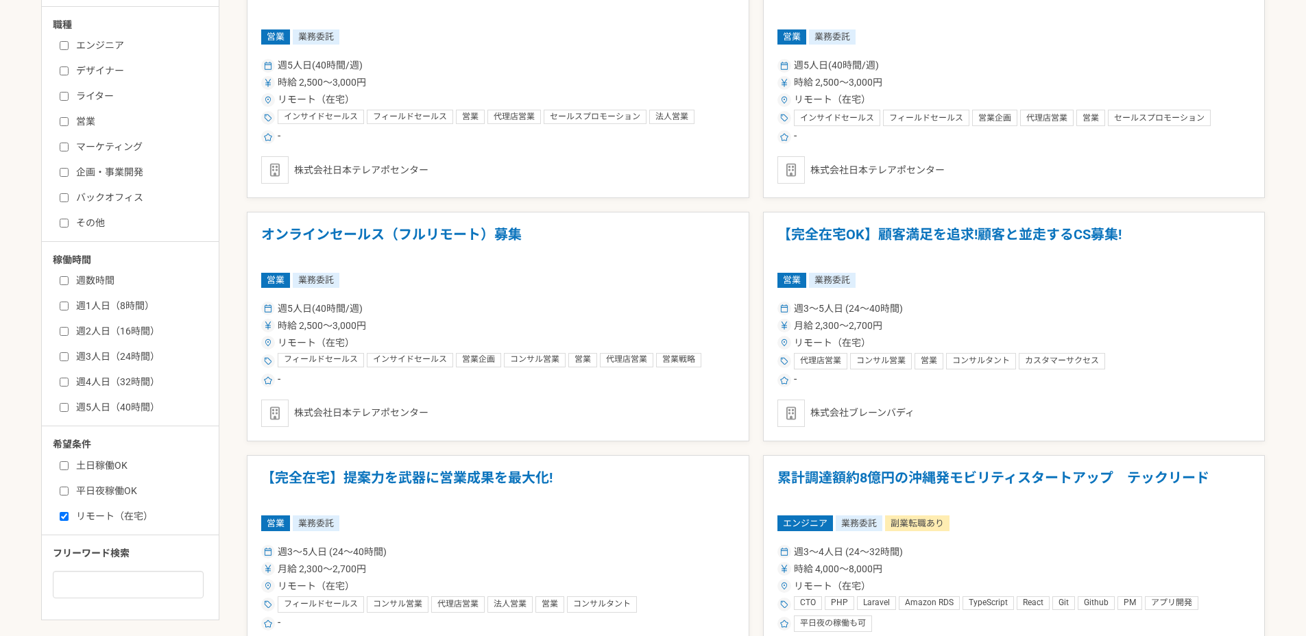
scroll to position [1132, 0]
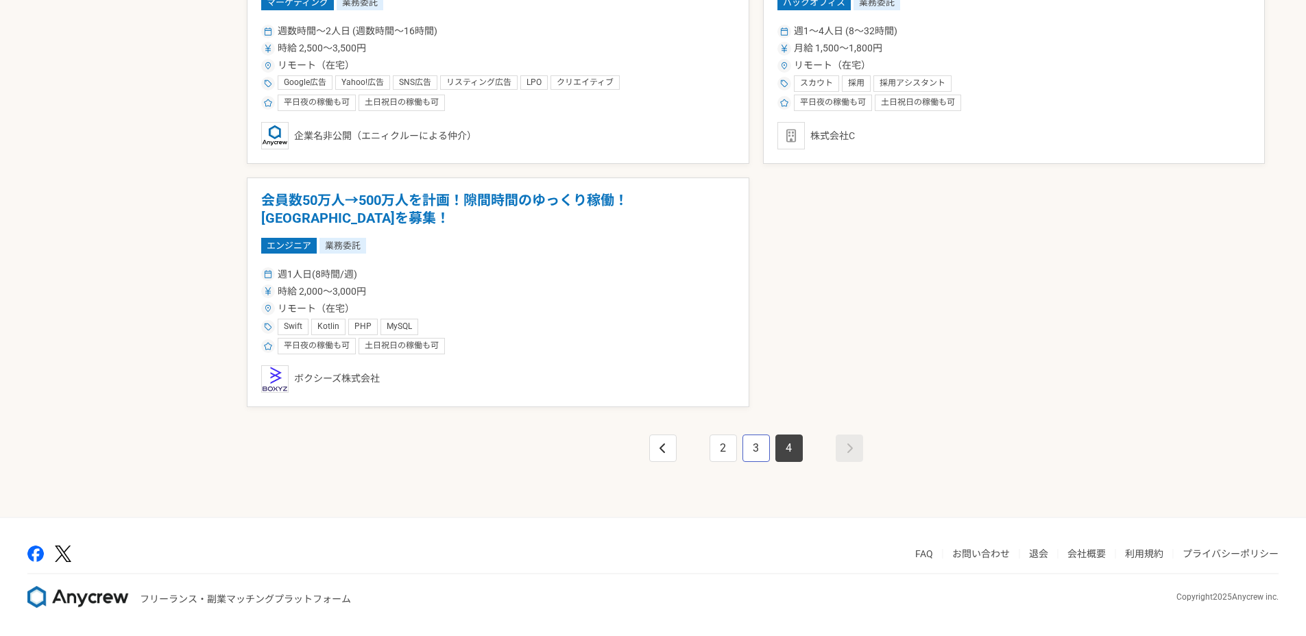
click at [758, 458] on link "3" at bounding box center [756, 448] width 27 height 27
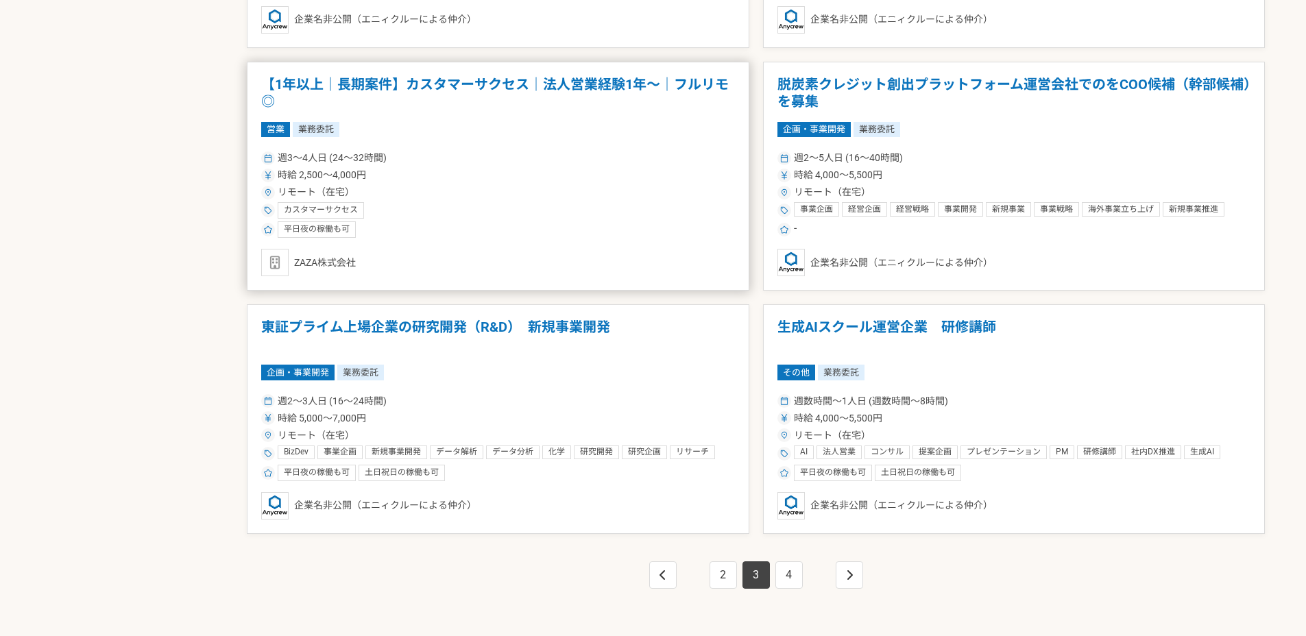
scroll to position [2208, 0]
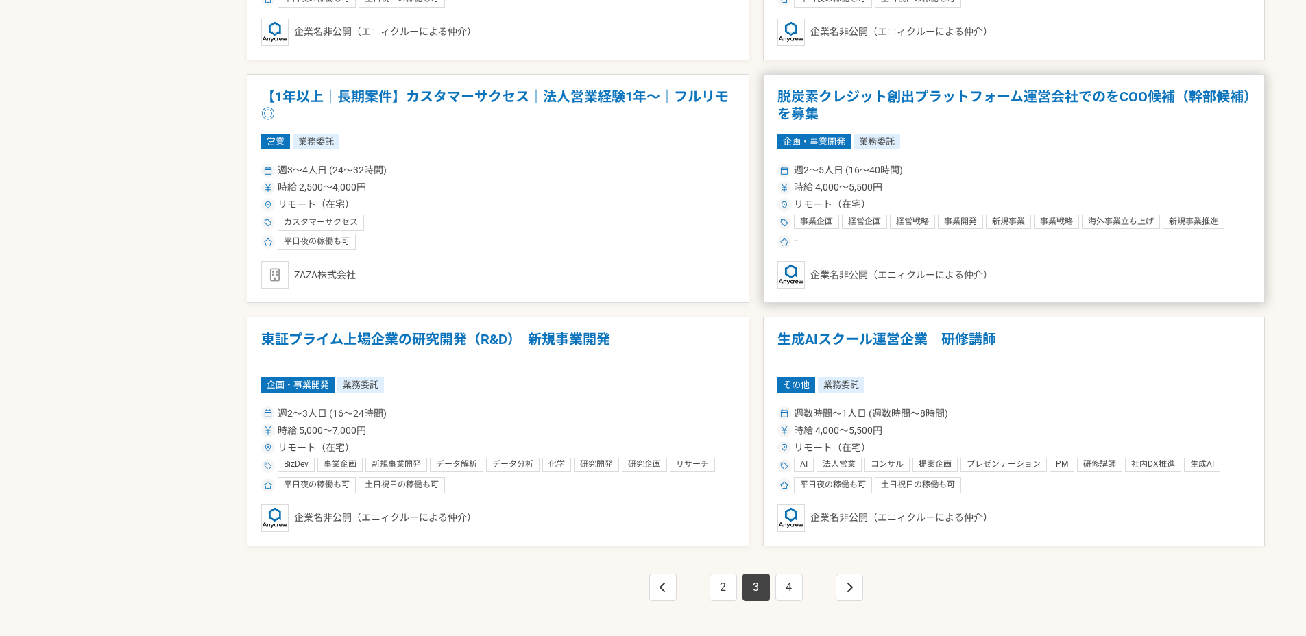
click at [965, 157] on article "脱炭素クレジット創出プラットフォーム運営会社でのをCOO候補（幹部候補）を募集 企画・事業開発 業務委託 週2〜5人日 (16〜40時間) 時給 4,000〜…" at bounding box center [1014, 189] width 503 height 230
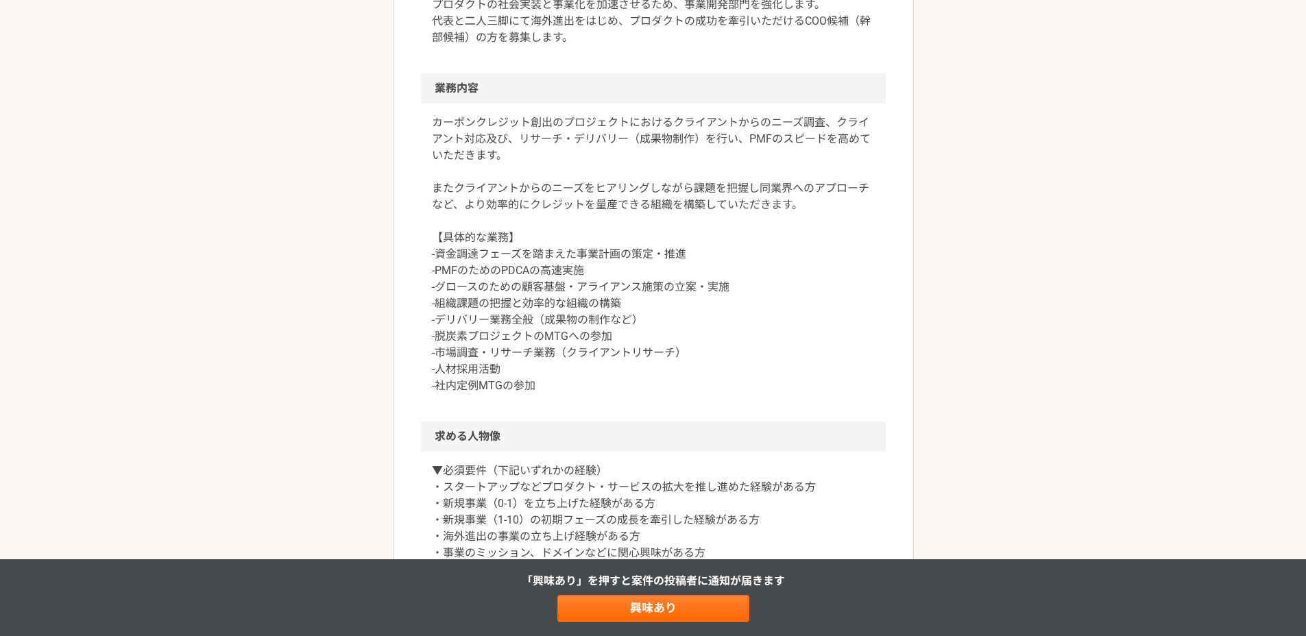
scroll to position [537, 0]
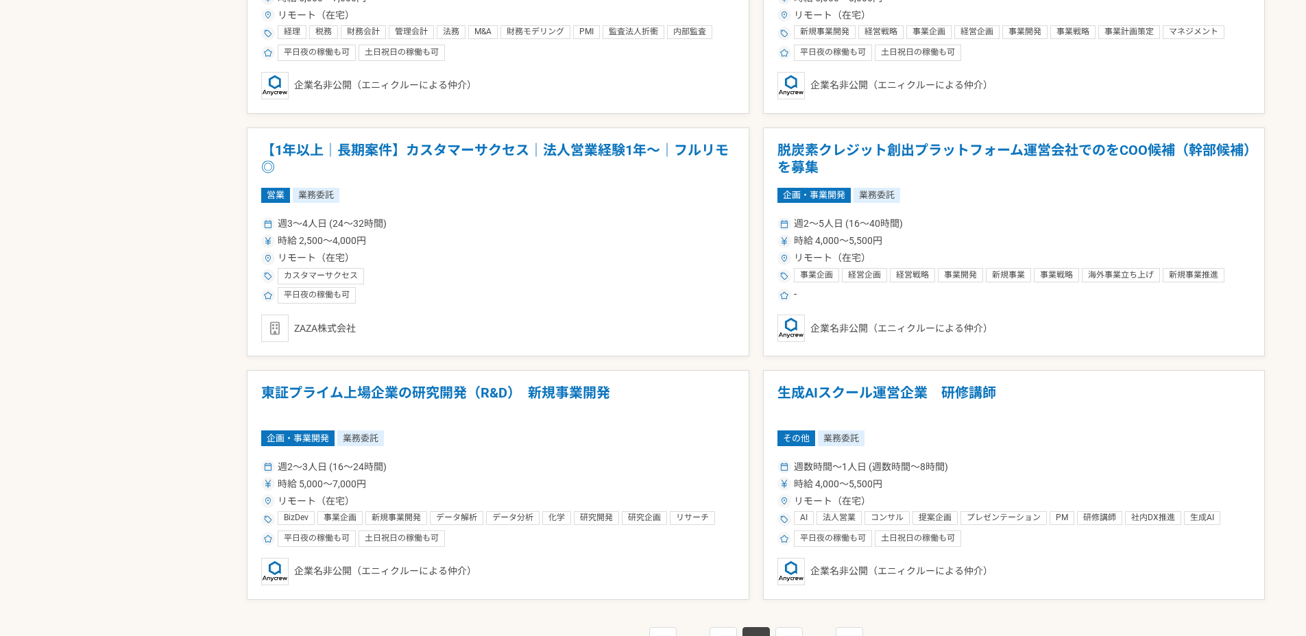
scroll to position [2139, 0]
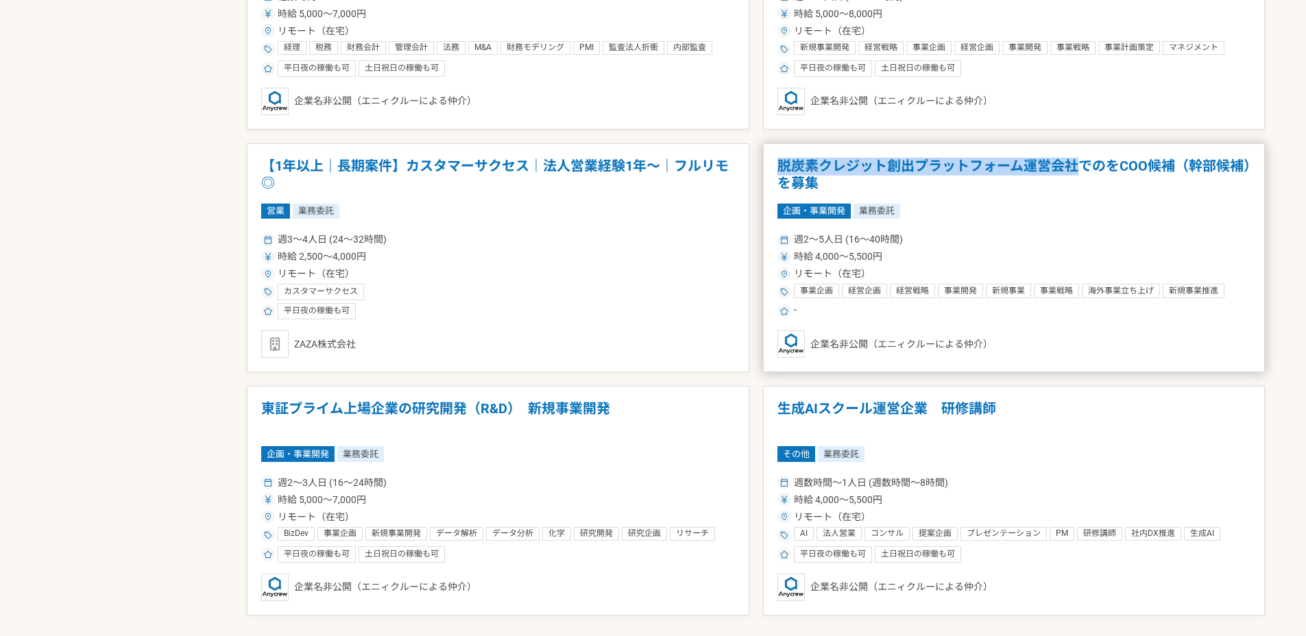
drag, startPoint x: 776, startPoint y: 164, endPoint x: 1079, endPoint y: 165, distance: 303.0
click at [1079, 165] on h1 "脱炭素クレジット創出プラットフォーム運営会社でのをCOO候補（幹部候補）を募集" at bounding box center [1014, 175] width 474 height 35
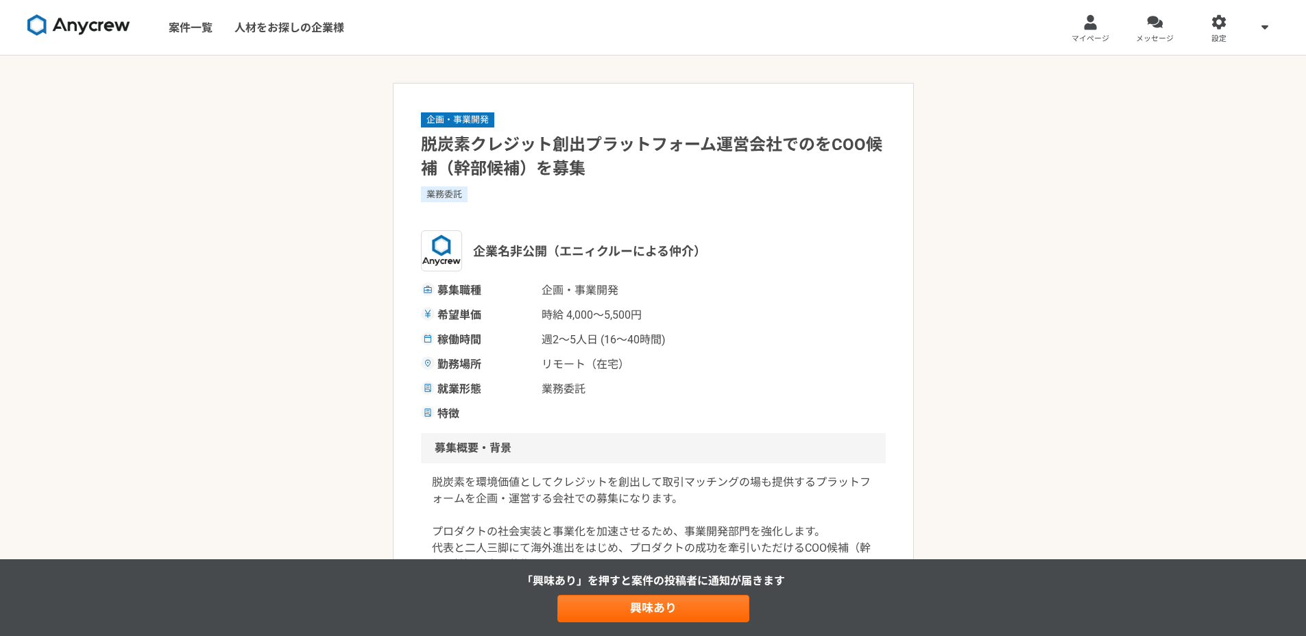
click at [684, 154] on h1 "脱炭素クレジット創出プラットフォーム運営会社でのをCOO候補（幹部候補）を募集" at bounding box center [653, 157] width 465 height 48
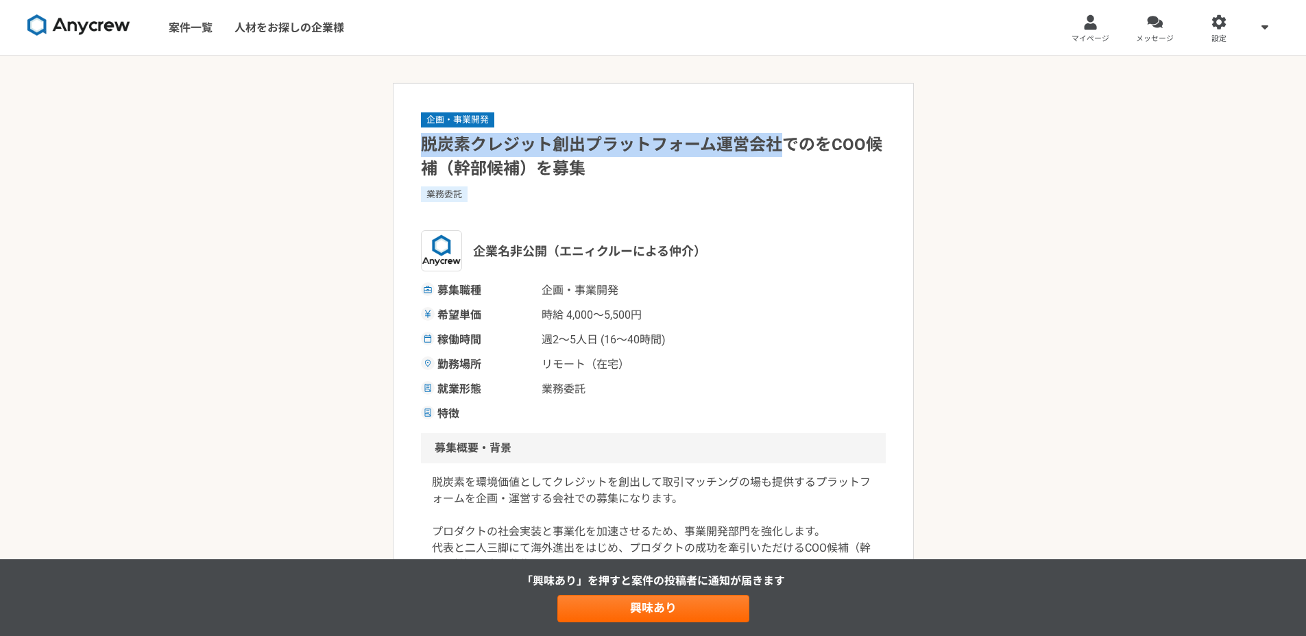
drag, startPoint x: 419, startPoint y: 143, endPoint x: 785, endPoint y: 141, distance: 366.1
copy h1 "脱炭素クレジット創出プラットフォーム運営会社"
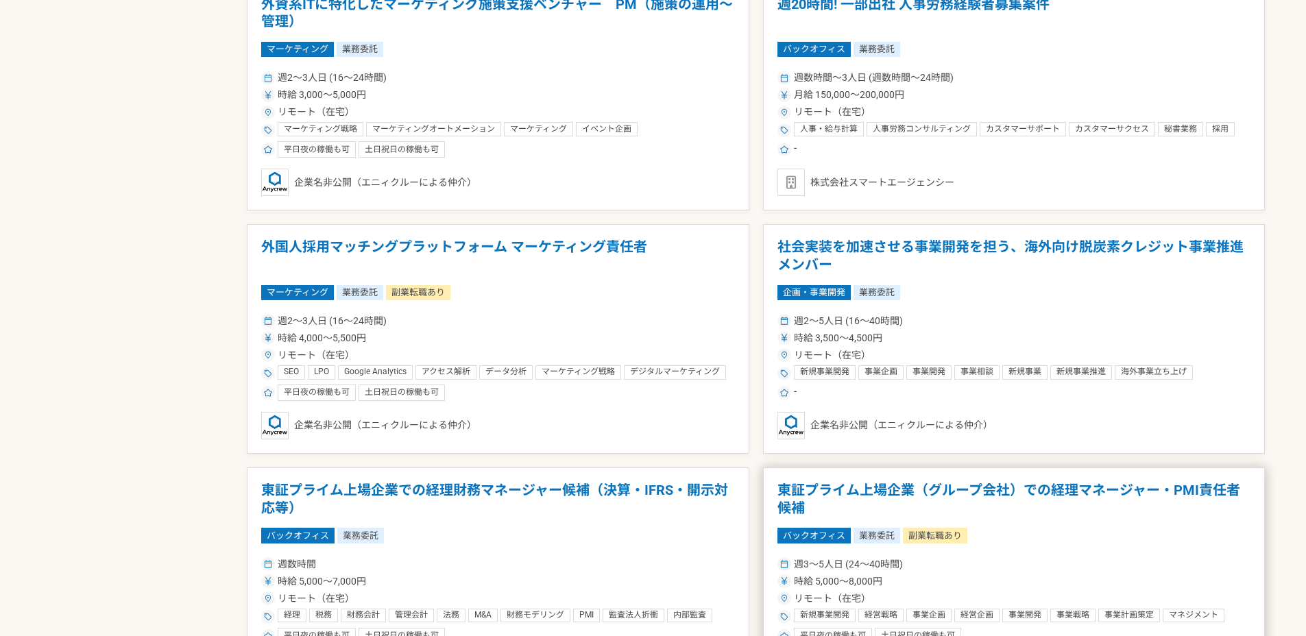
scroll to position [1567, 0]
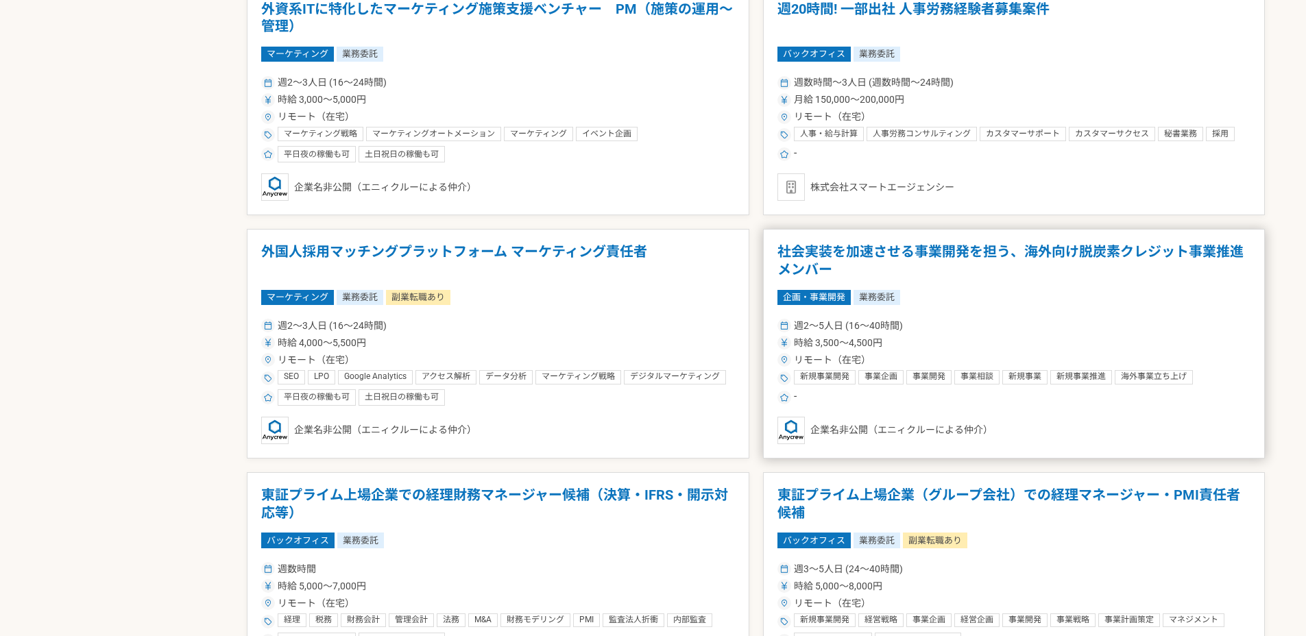
click at [892, 335] on div "週2〜5人日 (16〜40時間) 時給 3,500〜4,500円 リモート（在宅） 新規事業開発 事業企画 事業開発 事業相談 新規事業 新規事業推進 海外事…" at bounding box center [1014, 361] width 474 height 90
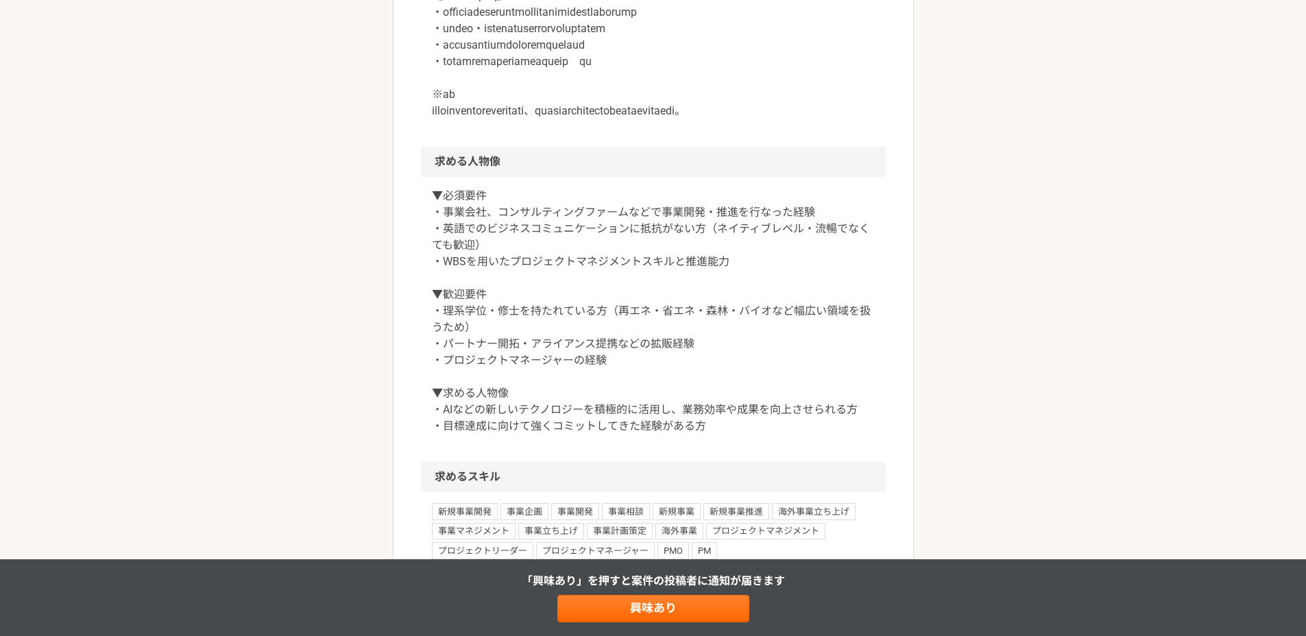
scroll to position [875, 0]
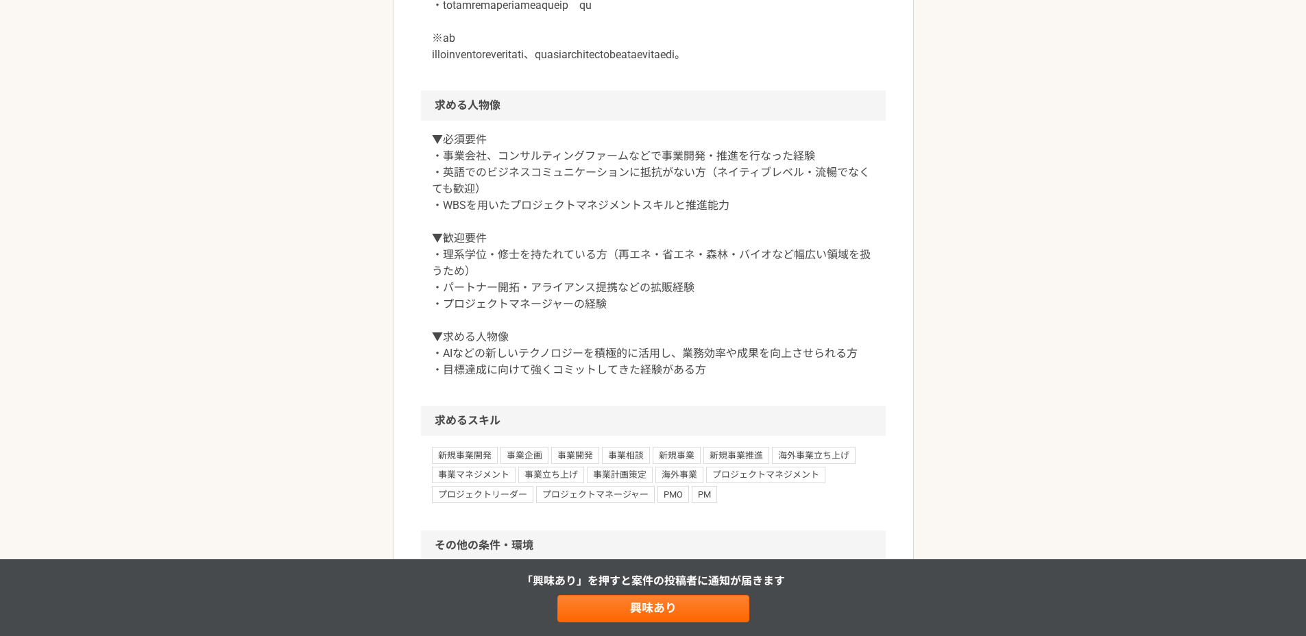
drag, startPoint x: 461, startPoint y: 298, endPoint x: 445, endPoint y: 307, distance: 19.0
click at [461, 298] on p "▼必須要件 ・事業会社、コンサルティングファームなどで事業開発・推進を行なった経験 ・英語でのビジネスコミュニケーションに抵抗がない方（ネイティブレベル・流暢…" at bounding box center [653, 255] width 443 height 247
drag, startPoint x: 441, startPoint y: 306, endPoint x: 749, endPoint y: 309, distance: 307.9
click at [749, 309] on p "▼必須要件 ・事業会社、コンサルティングファームなどで事業開発・推進を行なった経験 ・英語でのビジネスコミュニケーションに抵抗がない方（ネイティブレベル・流暢…" at bounding box center [653, 255] width 443 height 247
copy p "WBSを用いたプロジェクトマネジメントスキルと推進能力"
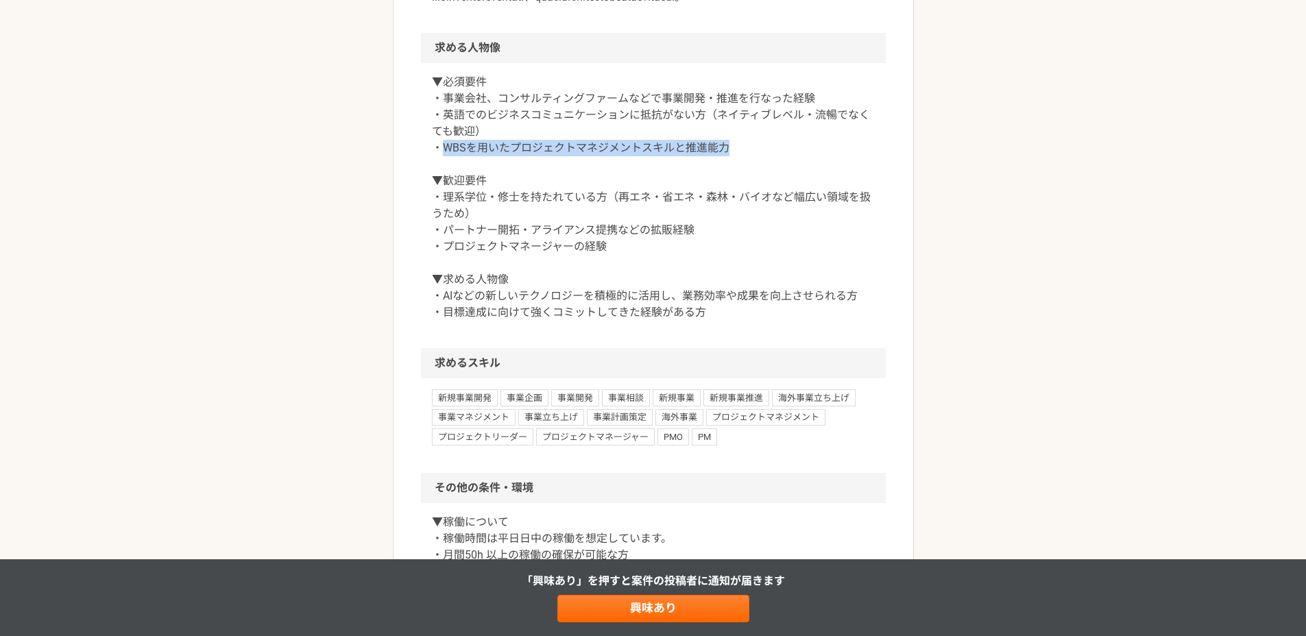
scroll to position [944, 0]
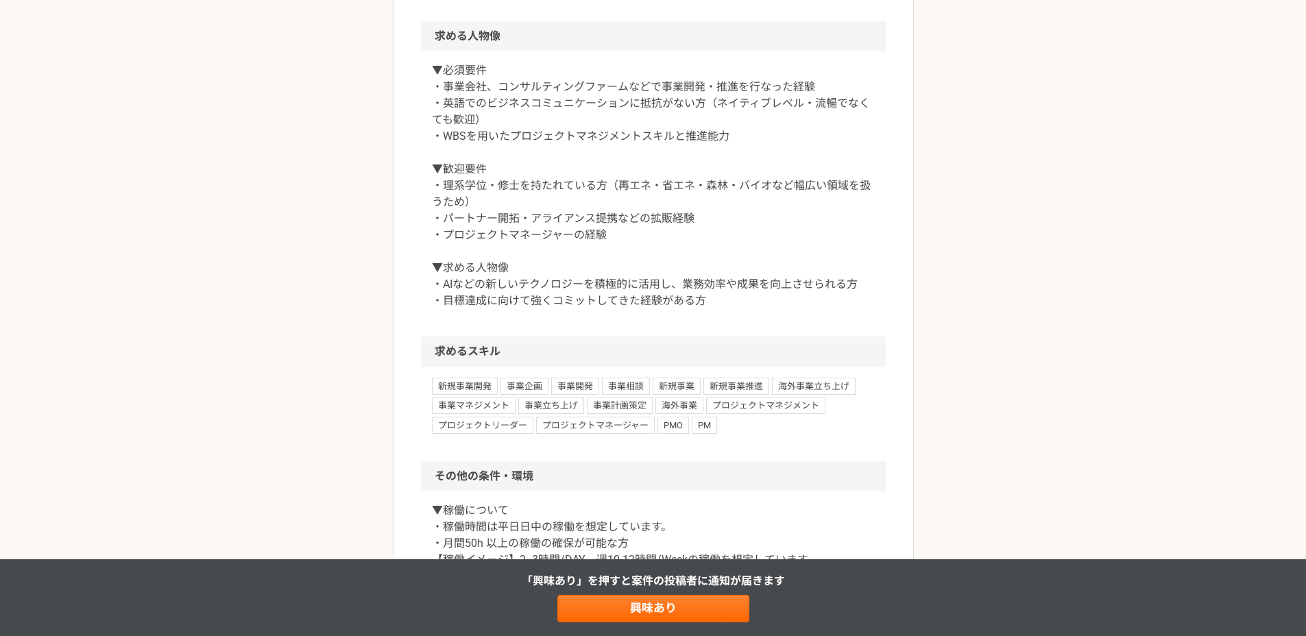
click at [219, 150] on div "企画・事業開発 社会実装を加速させる事業開発を担う、海外向け脱炭素クレジット事業推進メンバー 業務委託 企業名非公開（エニィクルーによる仲介） 募集職種 企画…" at bounding box center [653, 51] width 1306 height 1880
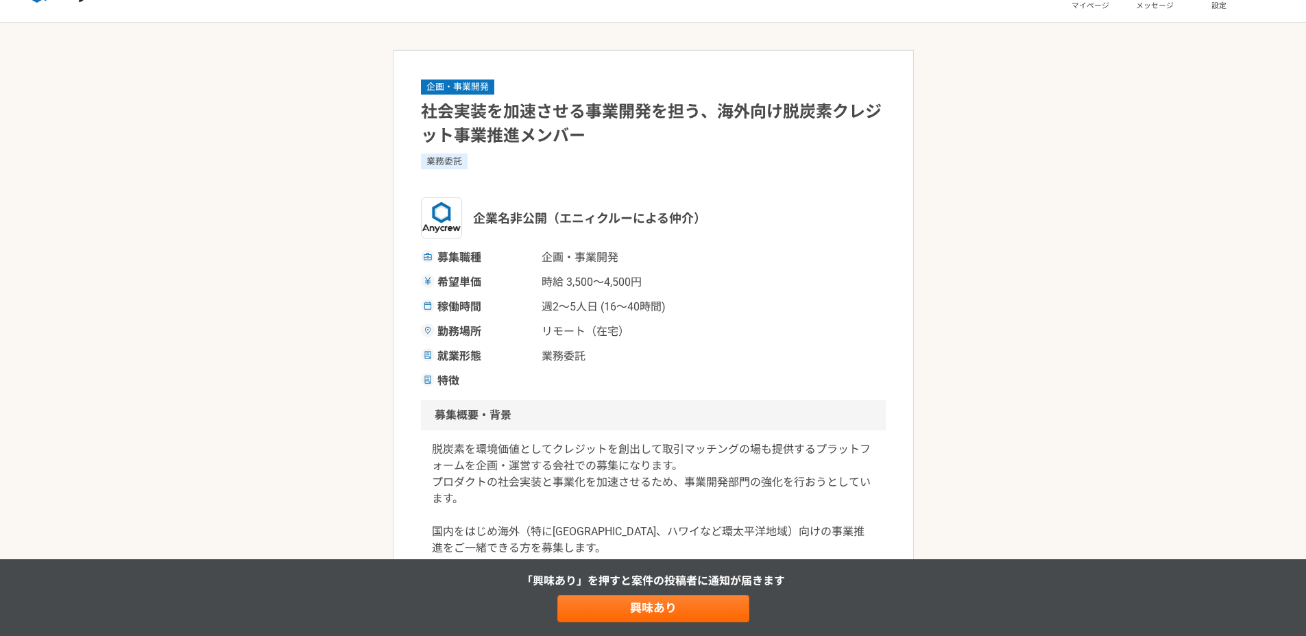
scroll to position [0, 0]
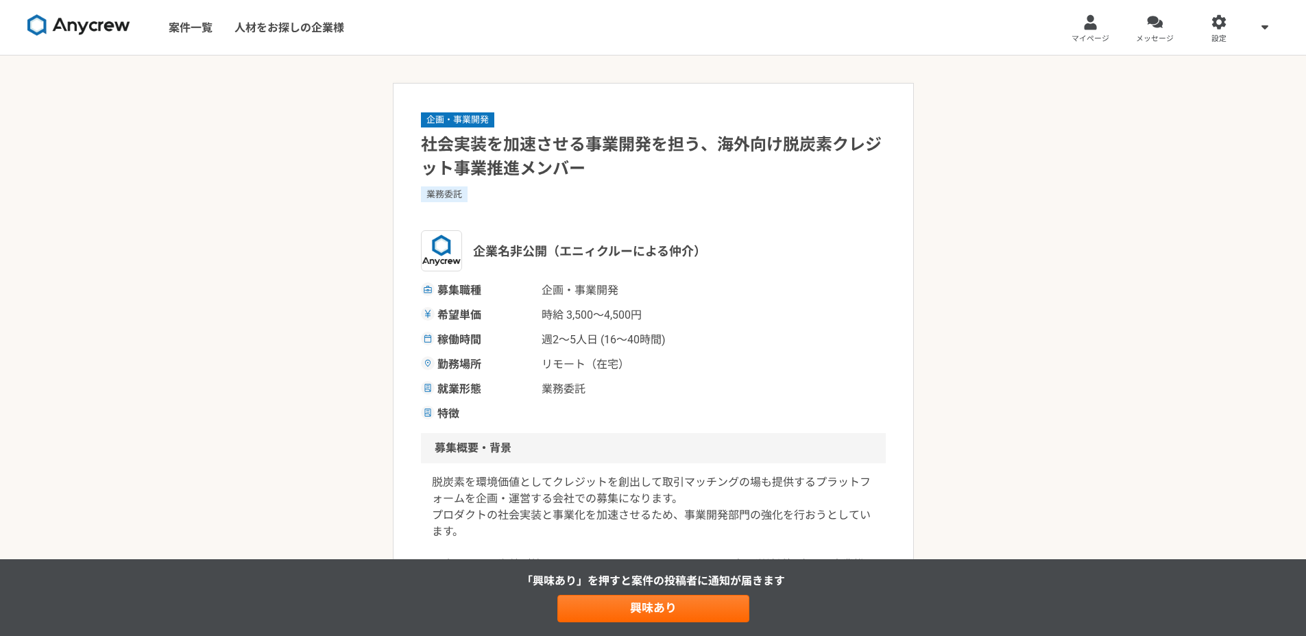
click at [115, 11] on link at bounding box center [79, 28] width 114 height 38
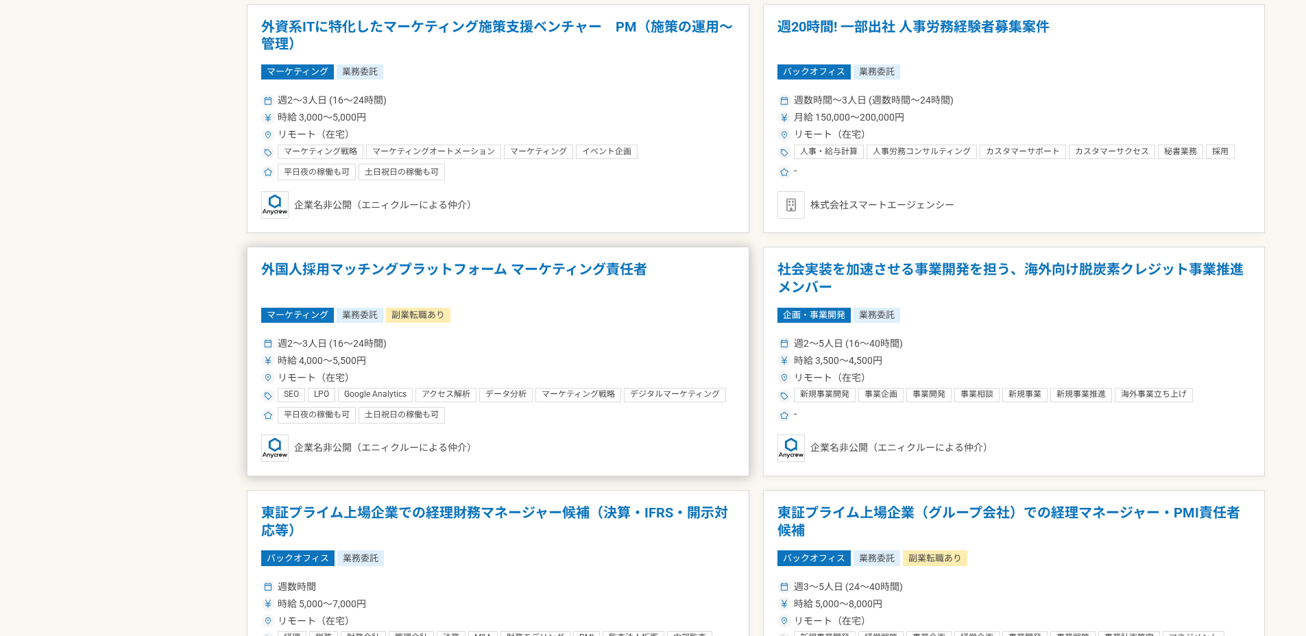
scroll to position [1533, 0]
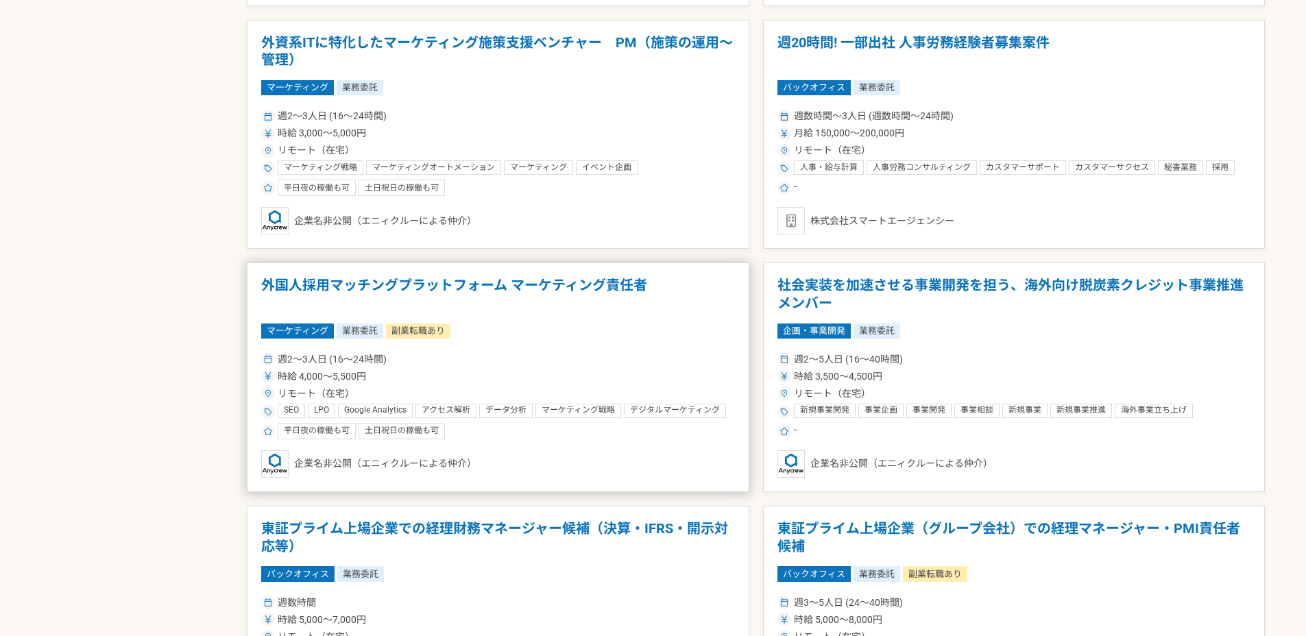
click at [654, 342] on article "外国人採用マッチングプラットフォーム マーケティング責任者 マーケティング 業務委託 副業転職あり 週2〜3人日 (16〜24時間) 時給 4,000〜5,5…" at bounding box center [498, 378] width 503 height 230
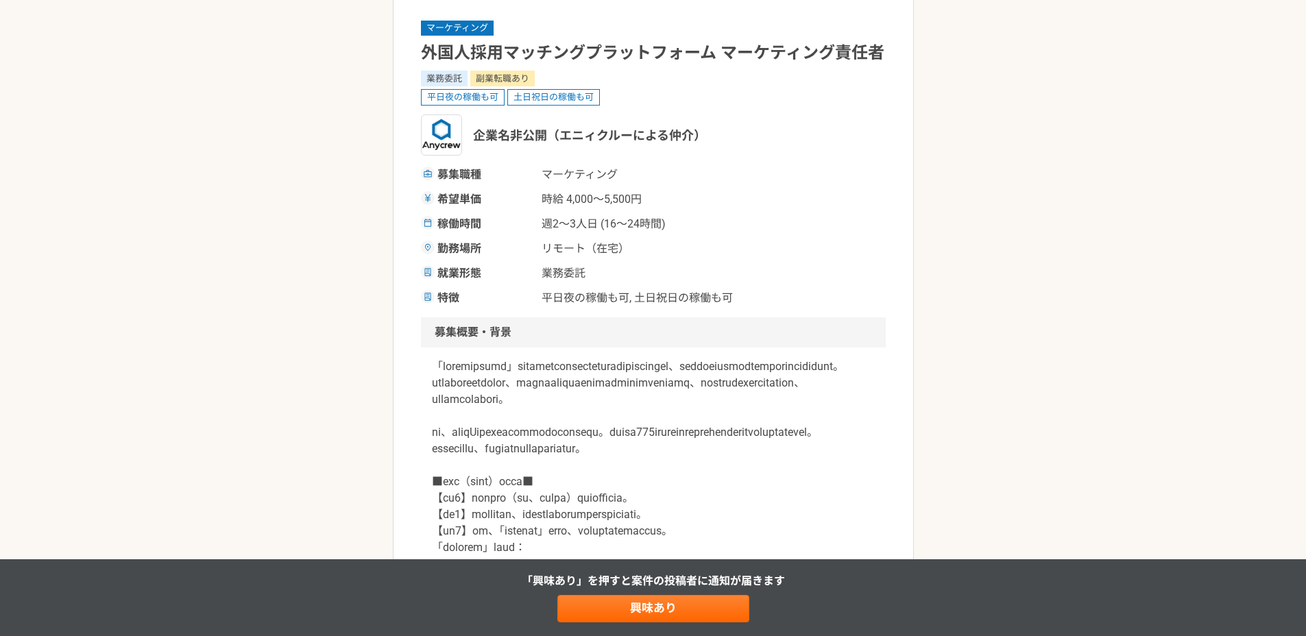
scroll to position [104, 0]
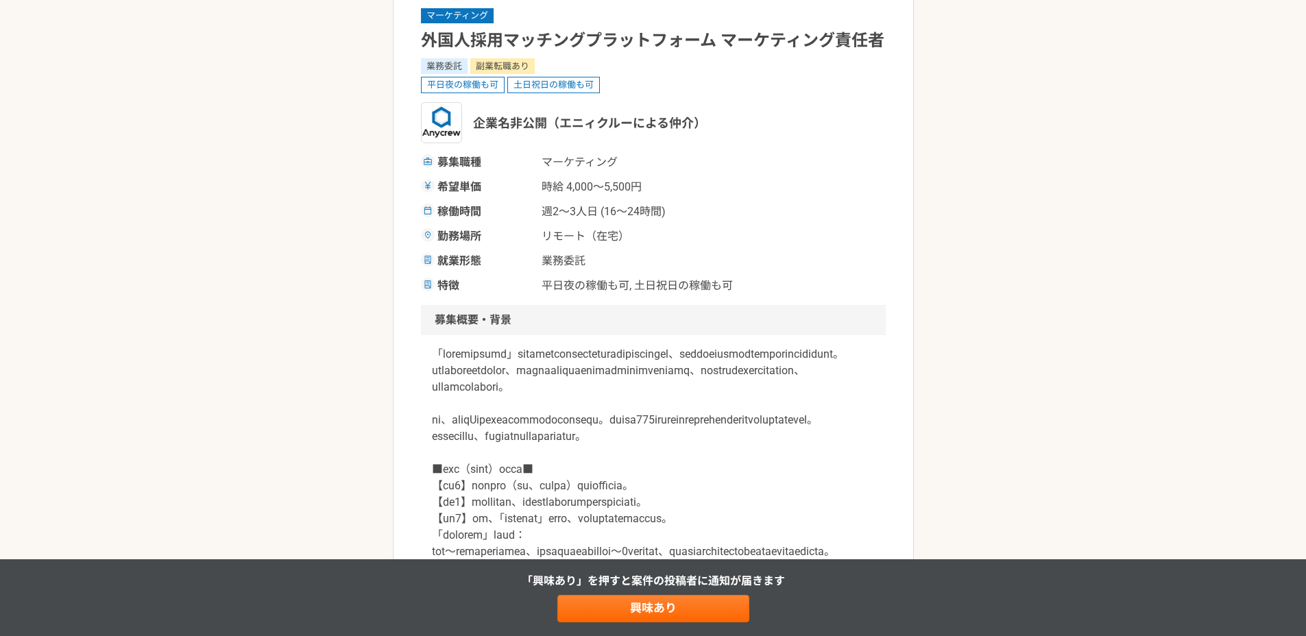
click at [451, 355] on p at bounding box center [653, 535] width 443 height 378
drag, startPoint x: 425, startPoint y: 355, endPoint x: 741, endPoint y: 352, distance: 316.1
click at [741, 352] on div at bounding box center [653, 543] width 465 height 417
copy p "「在留外国人特定技能人材」のマッチングプラットフォームの"
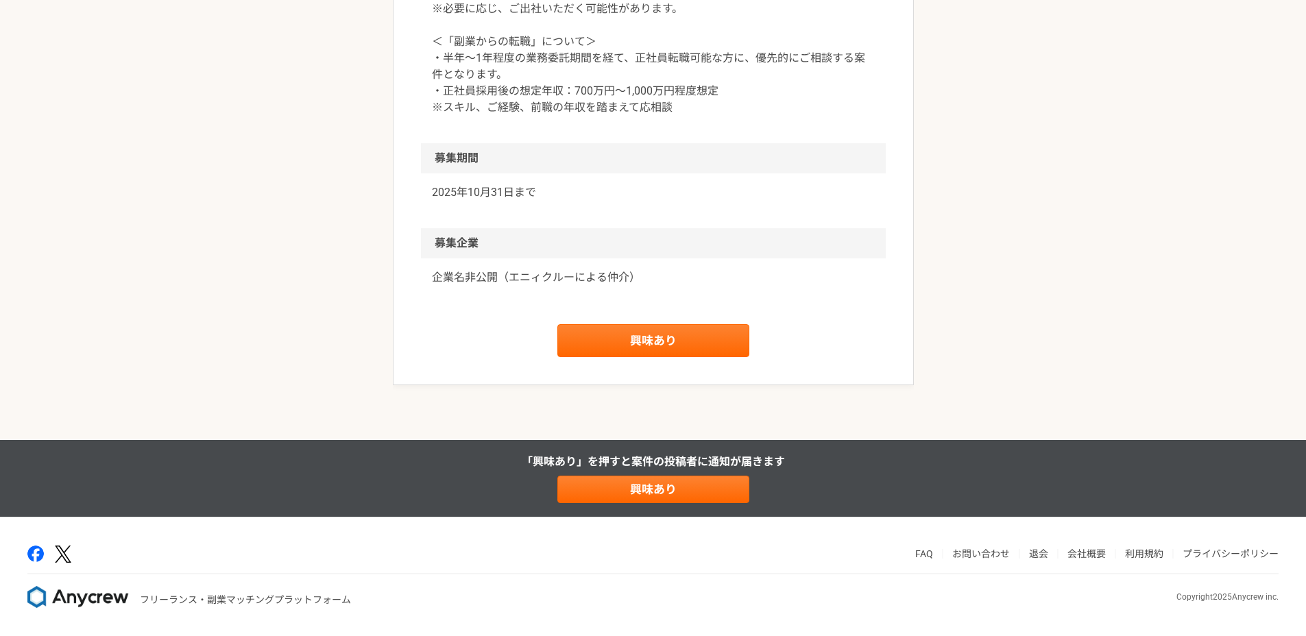
scroll to position [0, 0]
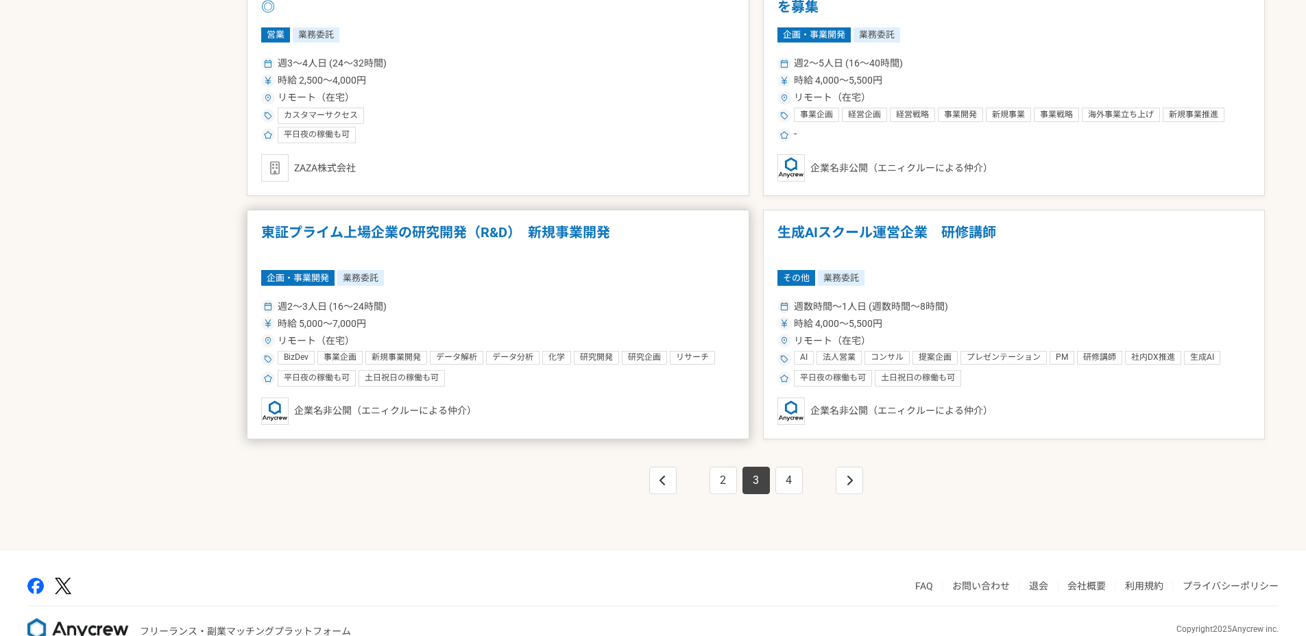
scroll to position [2348, 0]
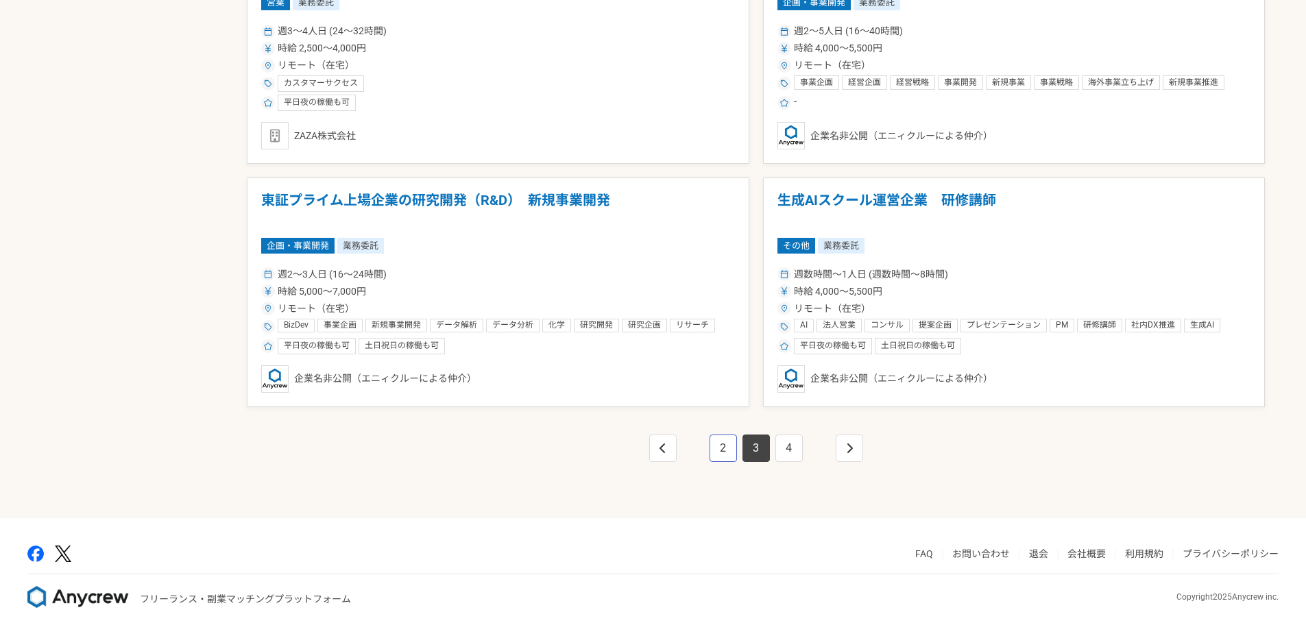
click at [712, 446] on link "2" at bounding box center [723, 448] width 27 height 27
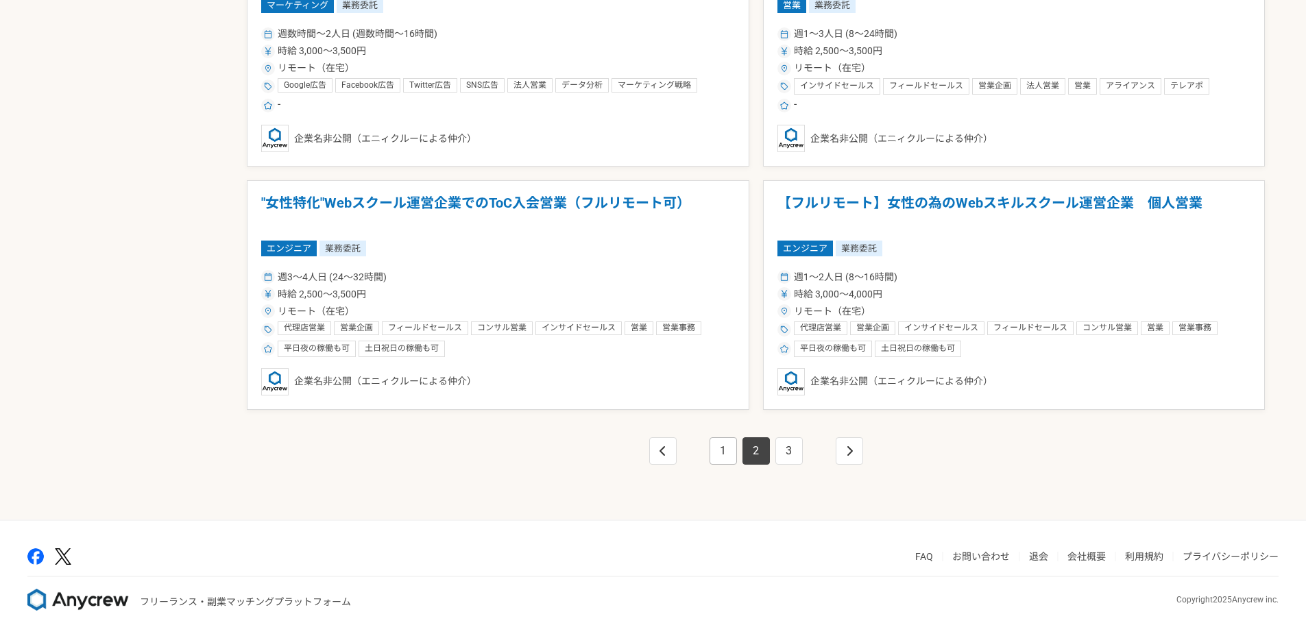
scroll to position [2348, 0]
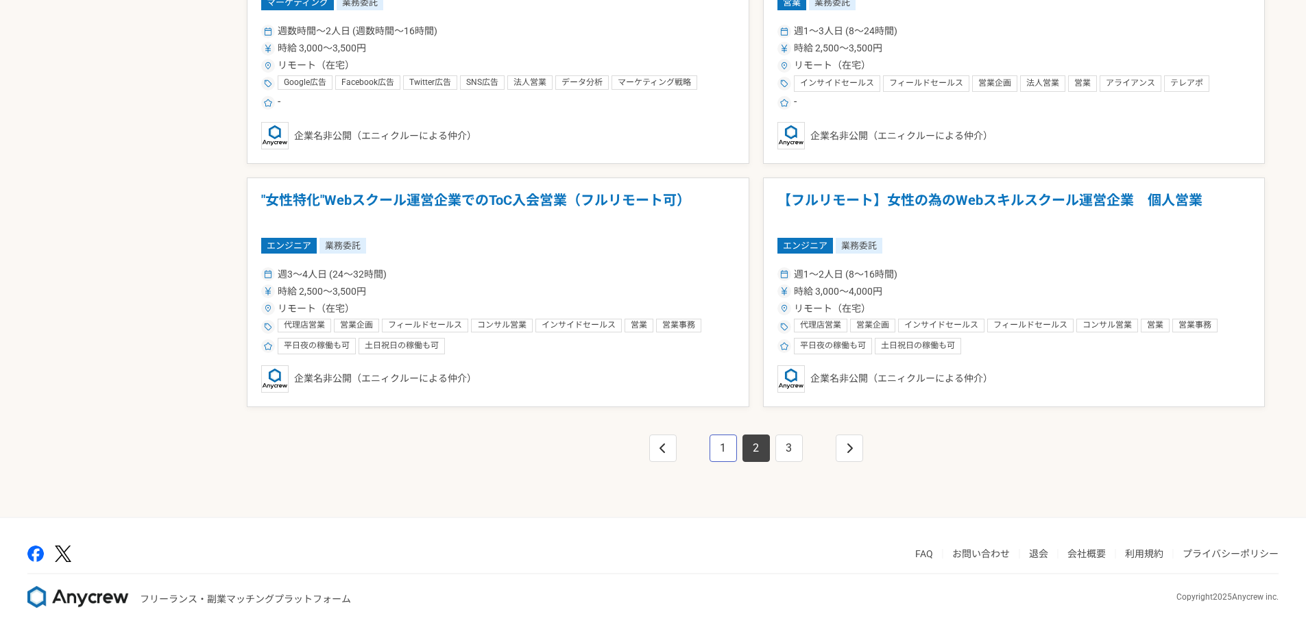
click at [712, 446] on link "1" at bounding box center [723, 448] width 27 height 27
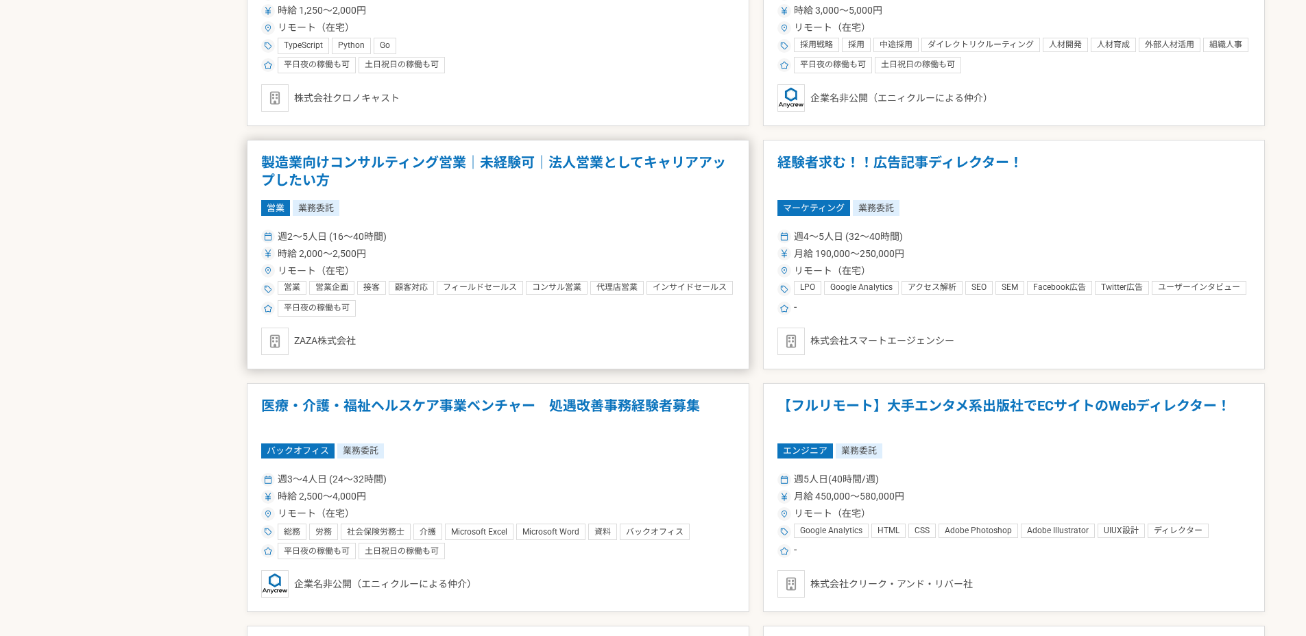
scroll to position [1506, 0]
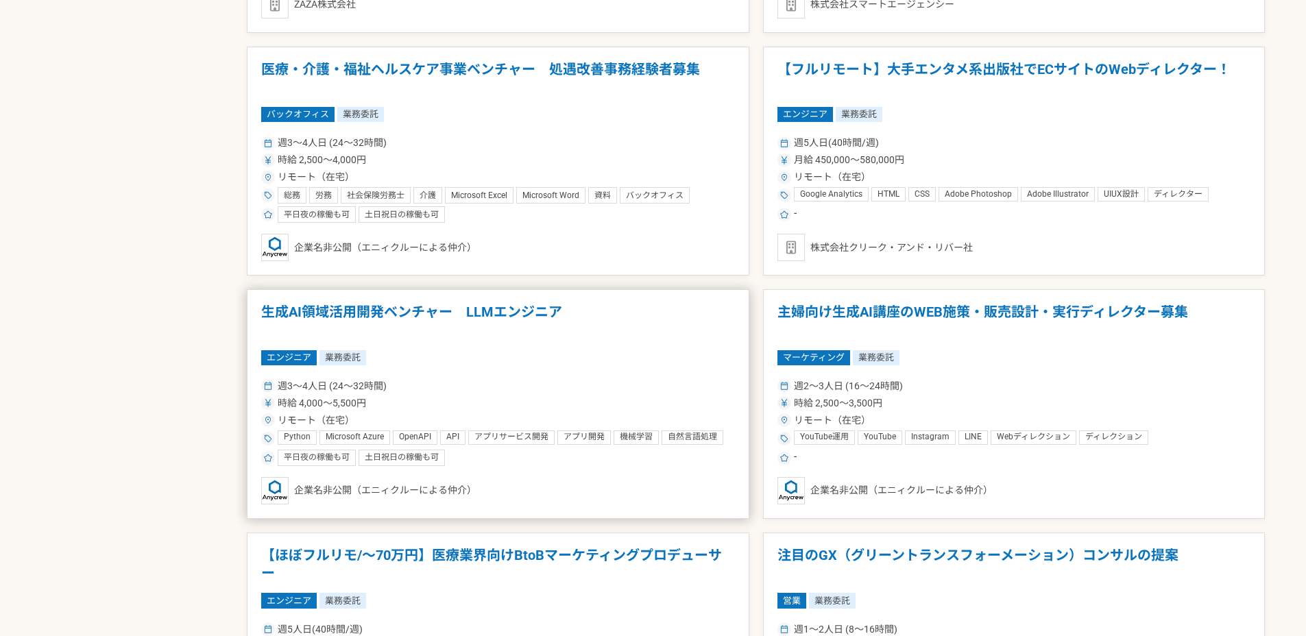
click at [464, 309] on h1 "生成AI領域活用開発ベンチャー　LLMエンジニア" at bounding box center [498, 321] width 474 height 35
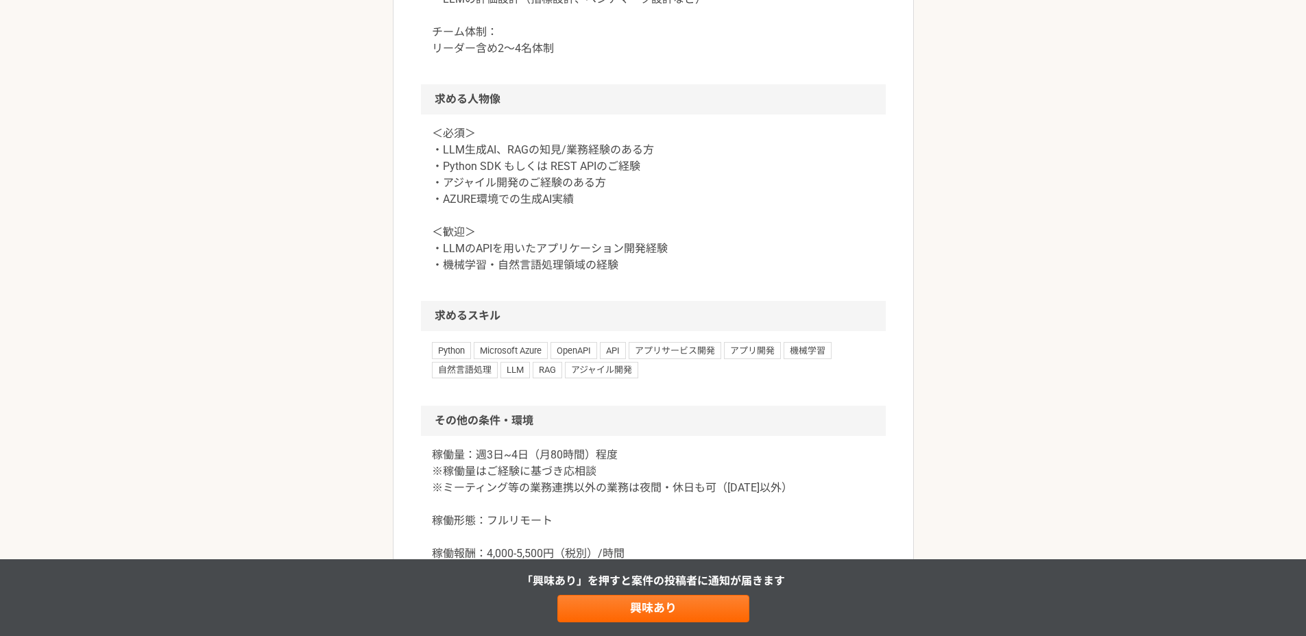
scroll to position [791, 0]
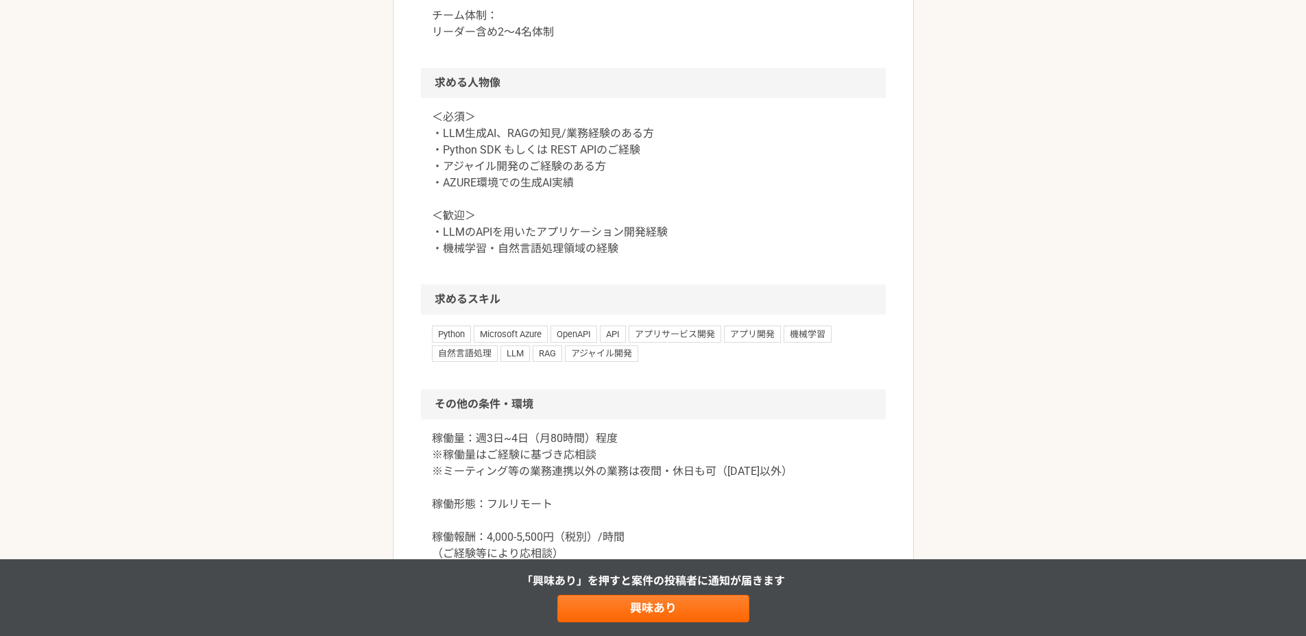
click at [528, 331] on span "Microsoft Azure" at bounding box center [511, 334] width 74 height 16
click at [695, 303] on h2 "求めるスキル" at bounding box center [653, 300] width 465 height 30
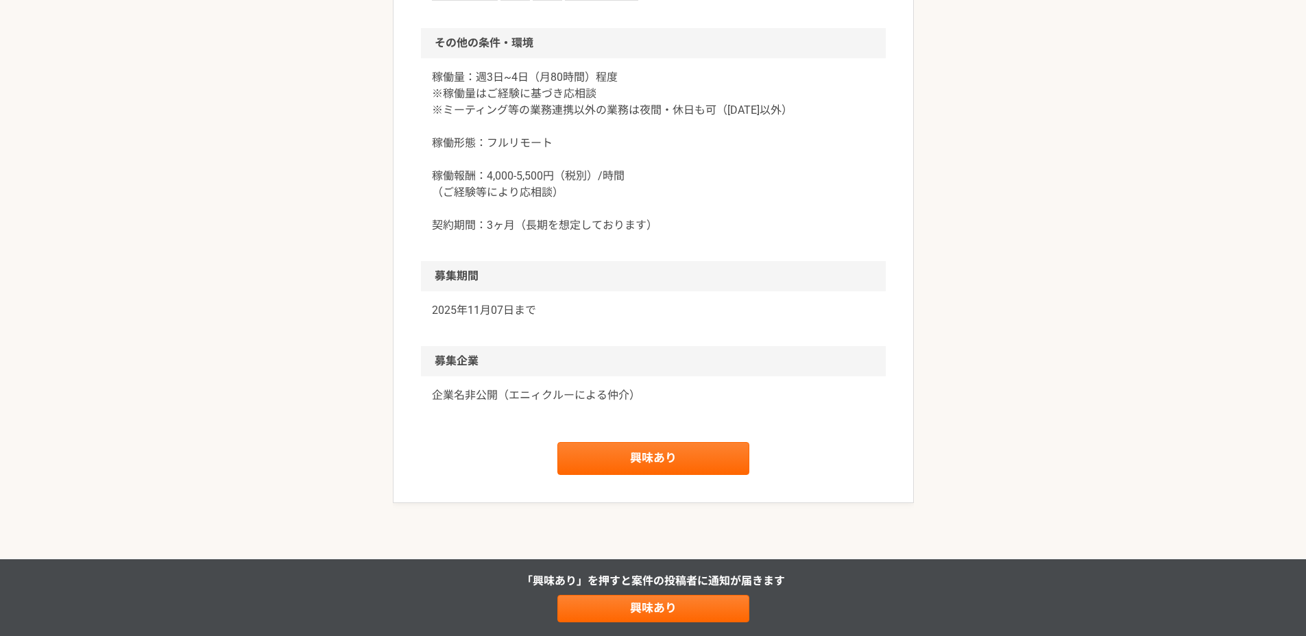
scroll to position [1194, 0]
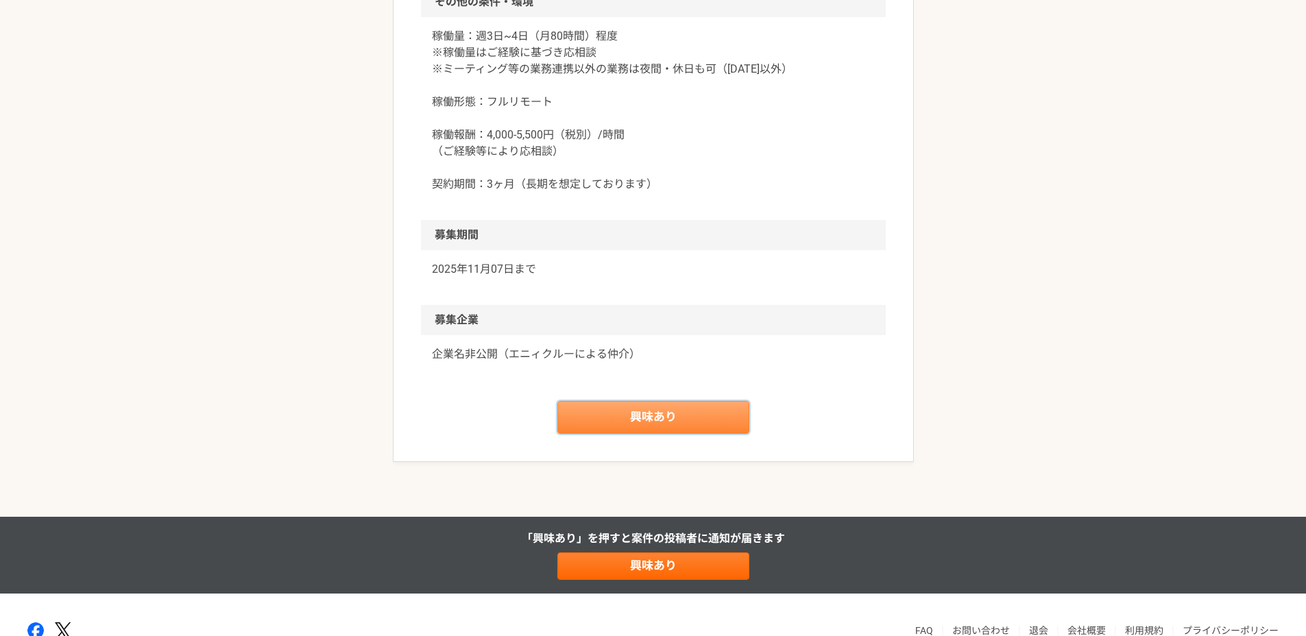
click at [671, 423] on link "興味あり" at bounding box center [653, 417] width 192 height 33
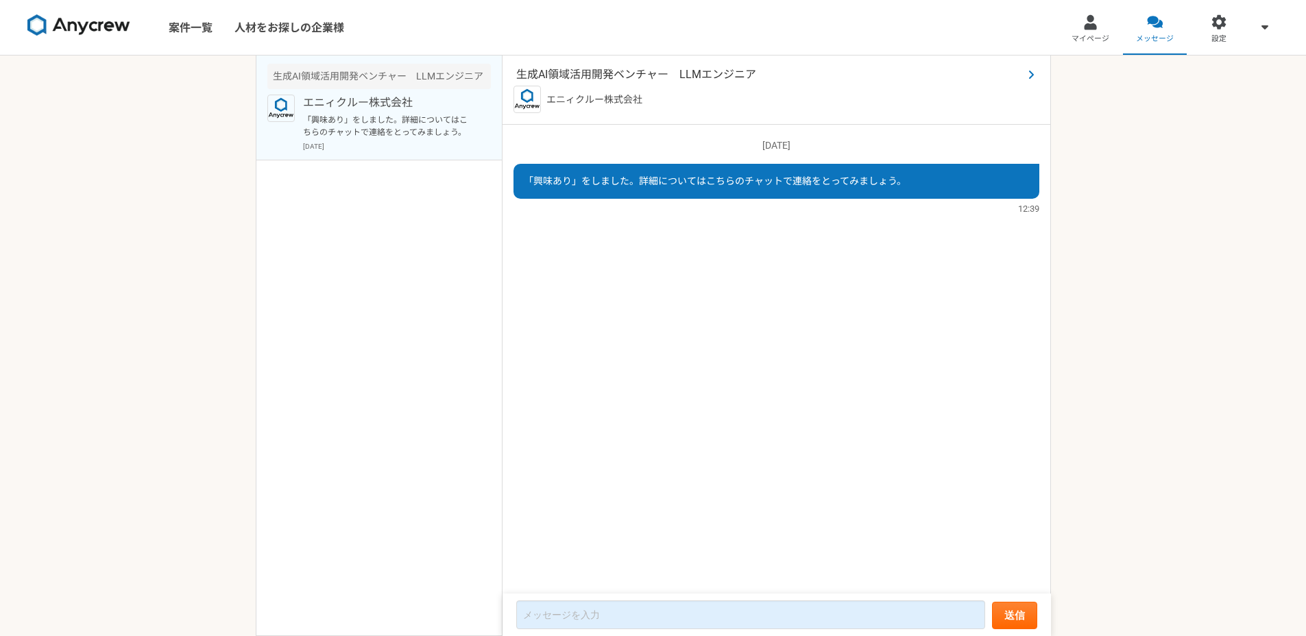
click at [717, 71] on span "生成AI領域活用開発ベンチャー　LLMエンジニア" at bounding box center [769, 75] width 507 height 16
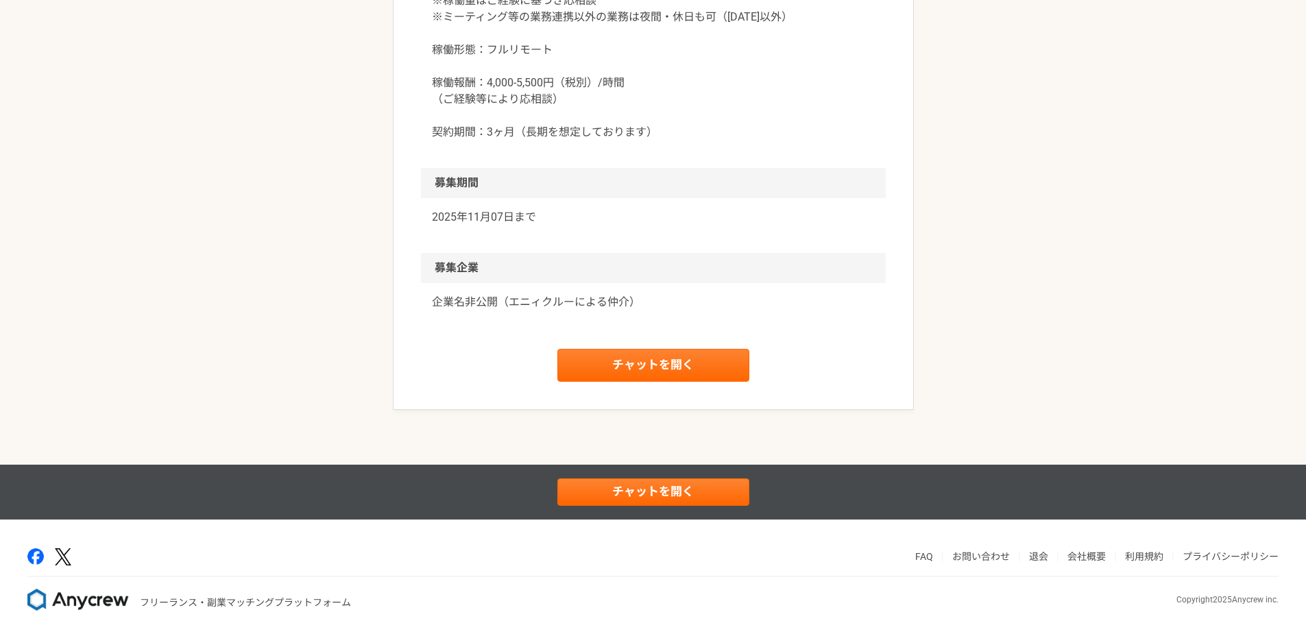
scroll to position [1249, 0]
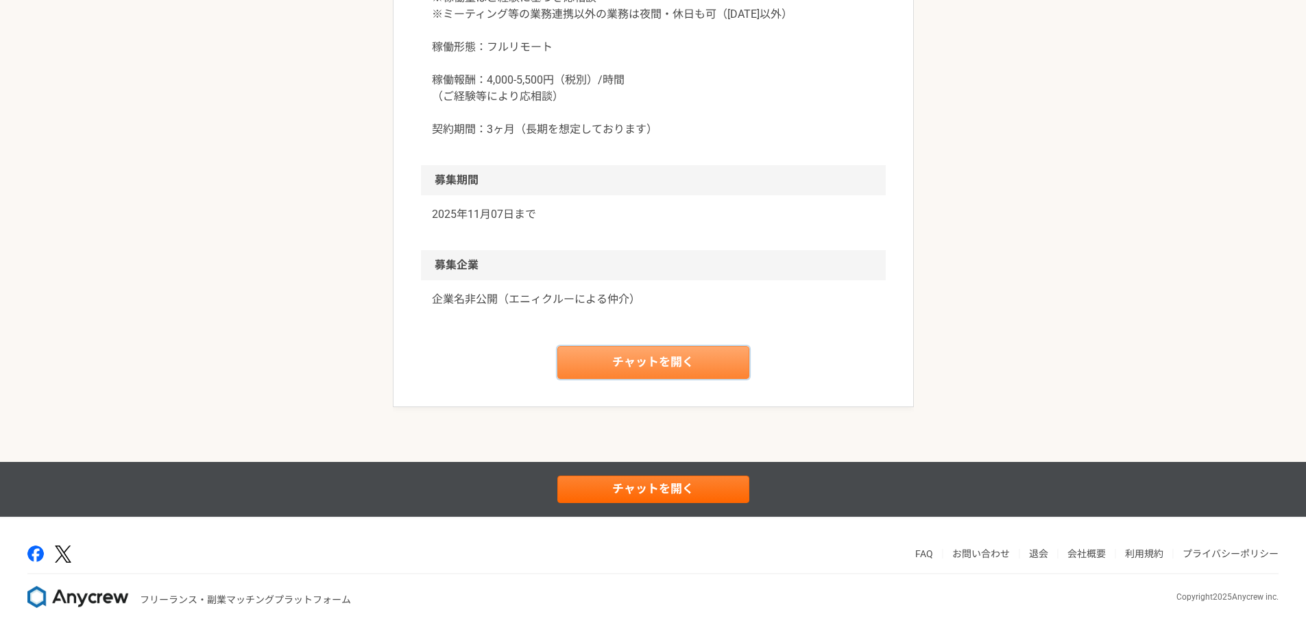
click at [682, 356] on link "チャットを開く" at bounding box center [653, 362] width 192 height 33
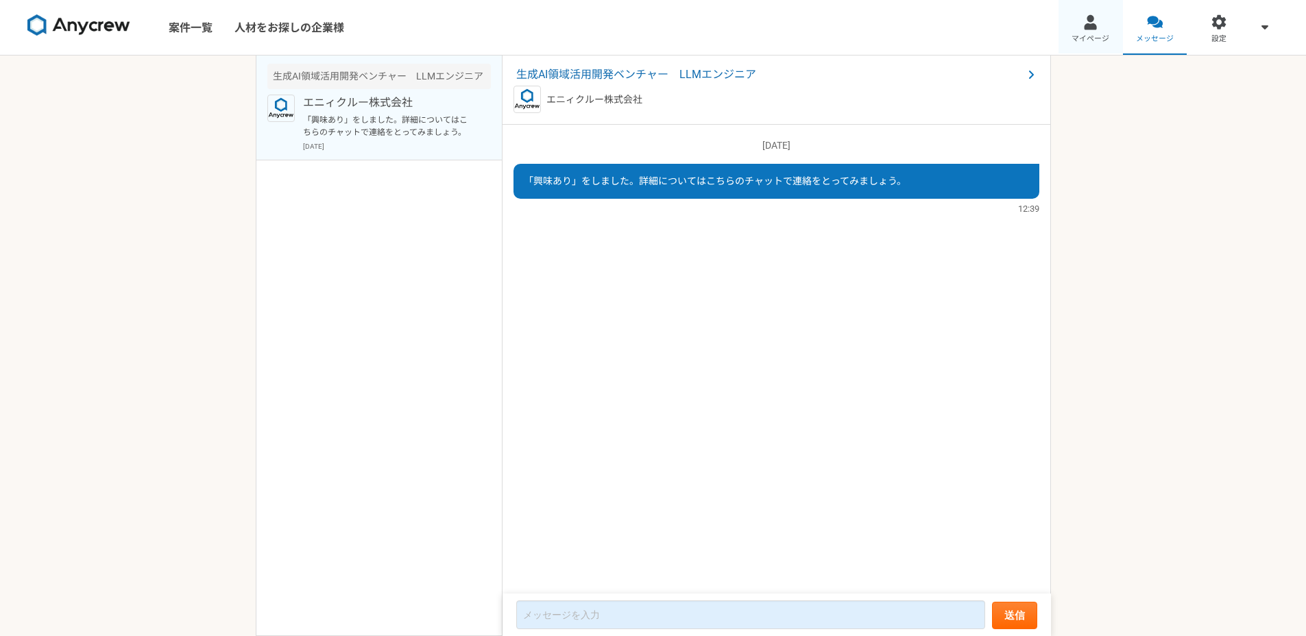
click at [1107, 27] on link "マイページ" at bounding box center [1091, 27] width 64 height 55
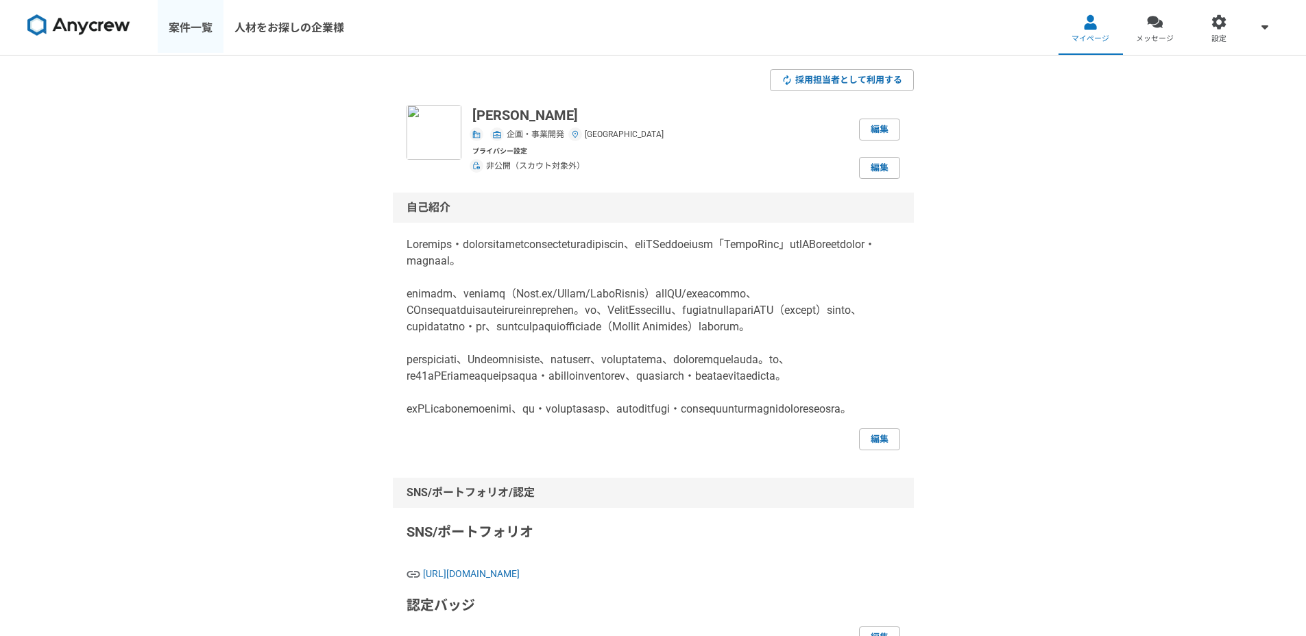
click at [169, 27] on link "案件一覧" at bounding box center [191, 27] width 66 height 55
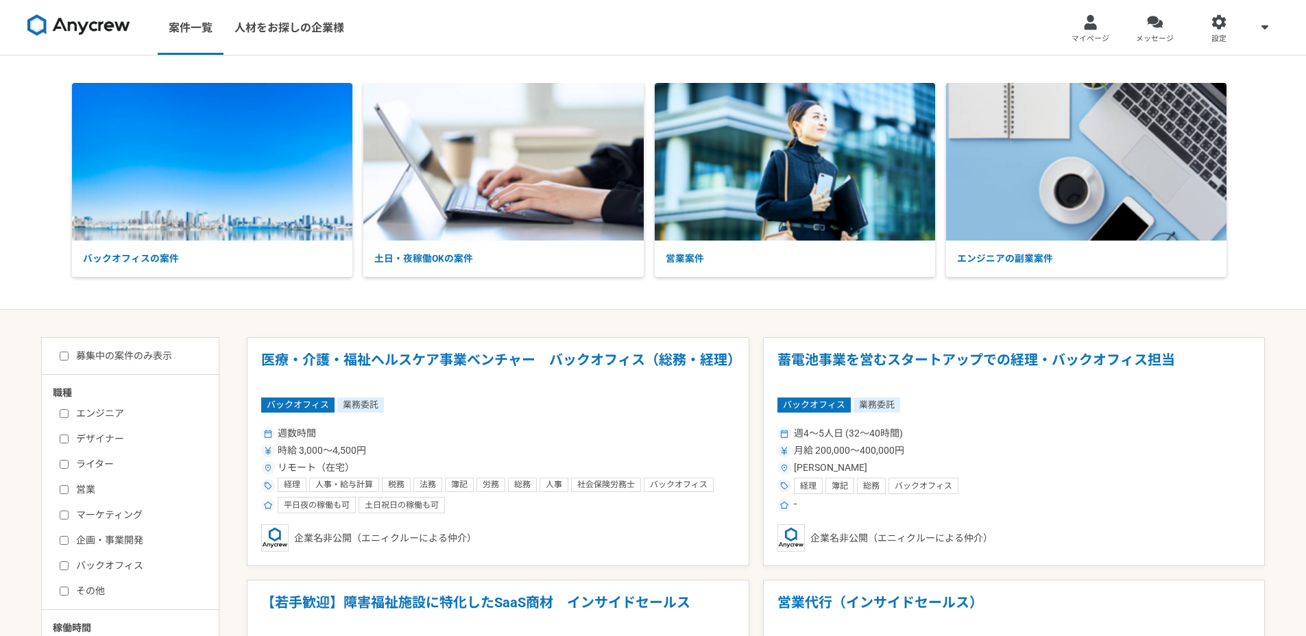
click at [66, 357] on input "募集中の案件のみ表示" at bounding box center [64, 356] width 9 height 9
checkbox input "true"
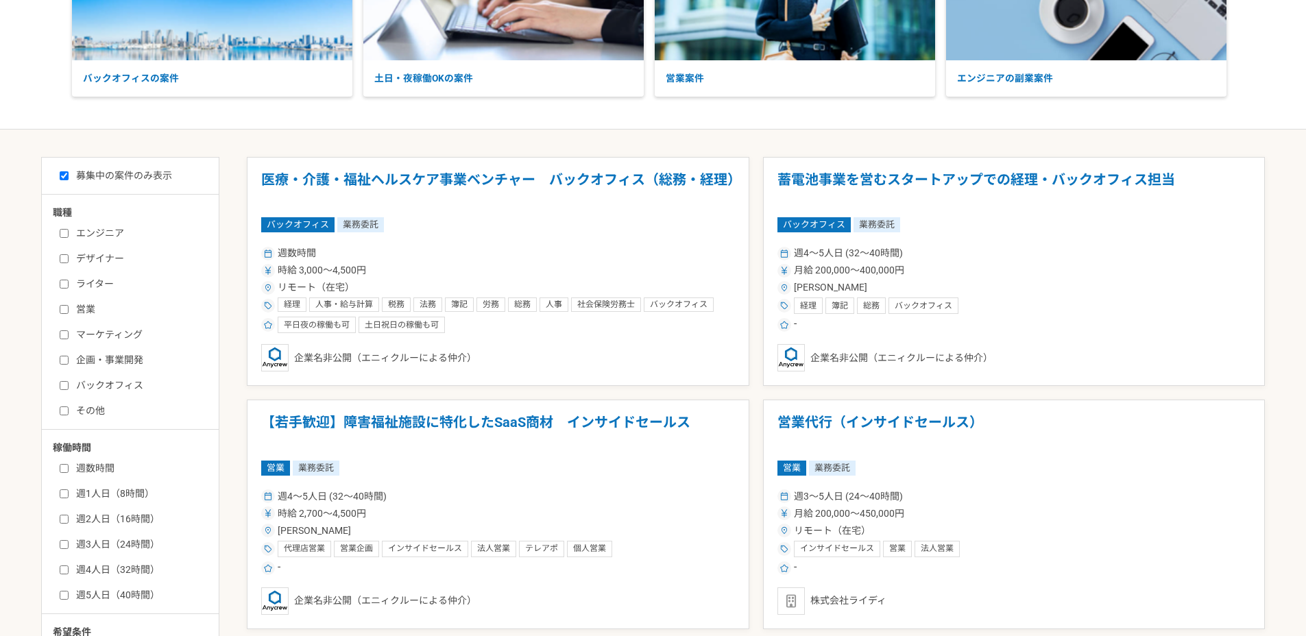
scroll to position [287, 0]
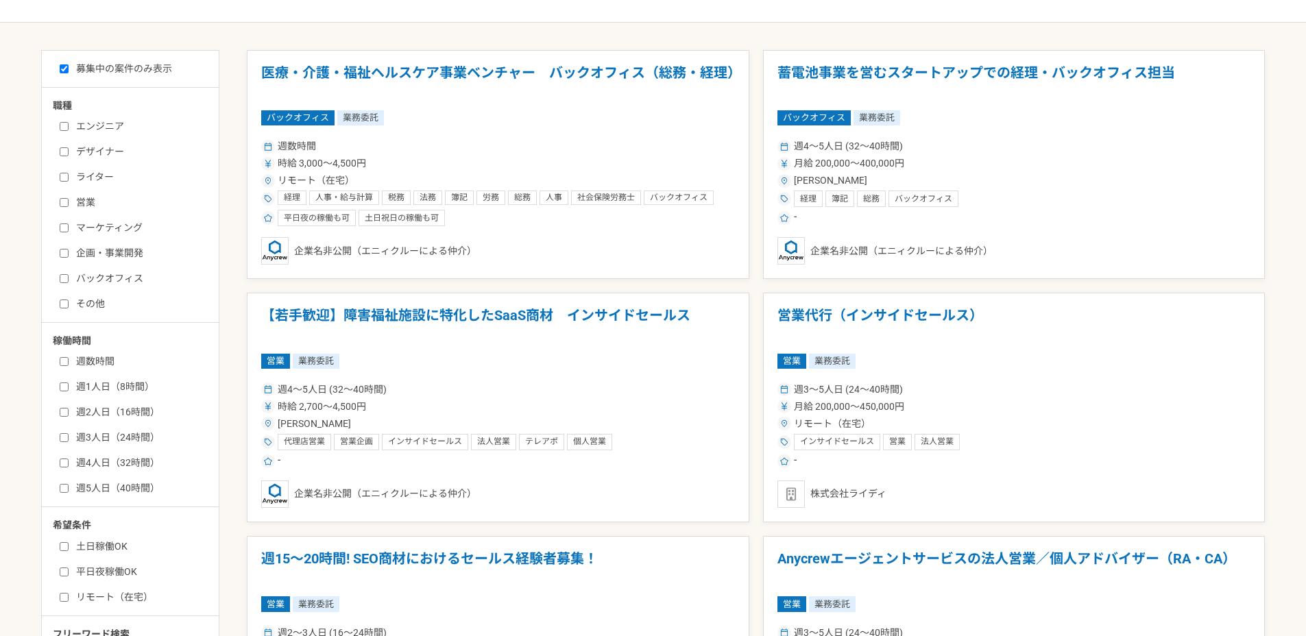
click at [119, 494] on label "週5人日（40時間）" at bounding box center [139, 488] width 158 height 14
click at [69, 493] on input "週5人日（40時間）" at bounding box center [64, 488] width 9 height 9
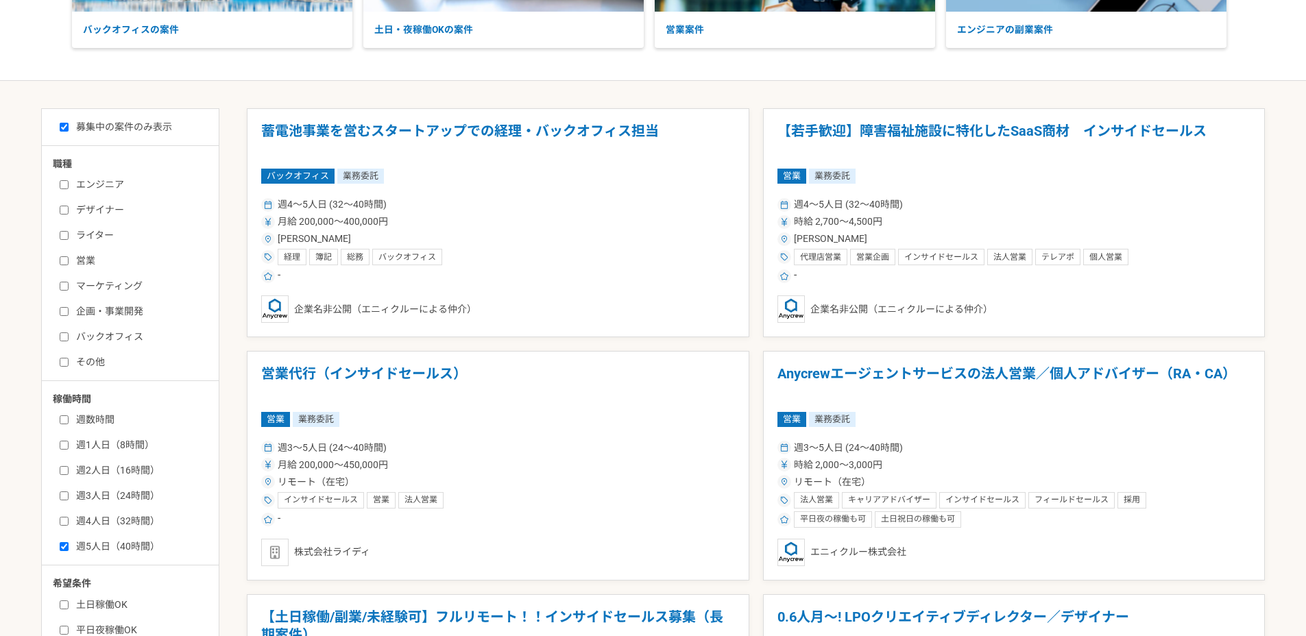
scroll to position [263, 0]
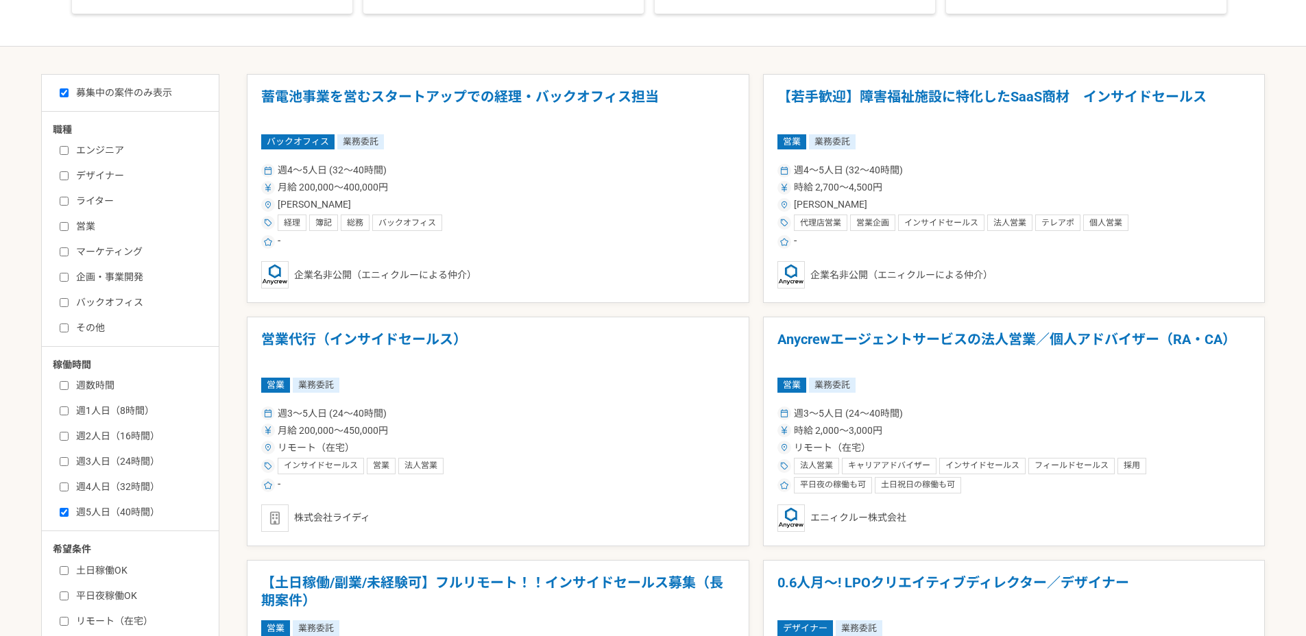
click at [109, 507] on label "週5人日（40時間）" at bounding box center [139, 512] width 158 height 14
click at [69, 508] on input "週5人日（40時間）" at bounding box center [64, 512] width 9 height 9
checkbox input "false"
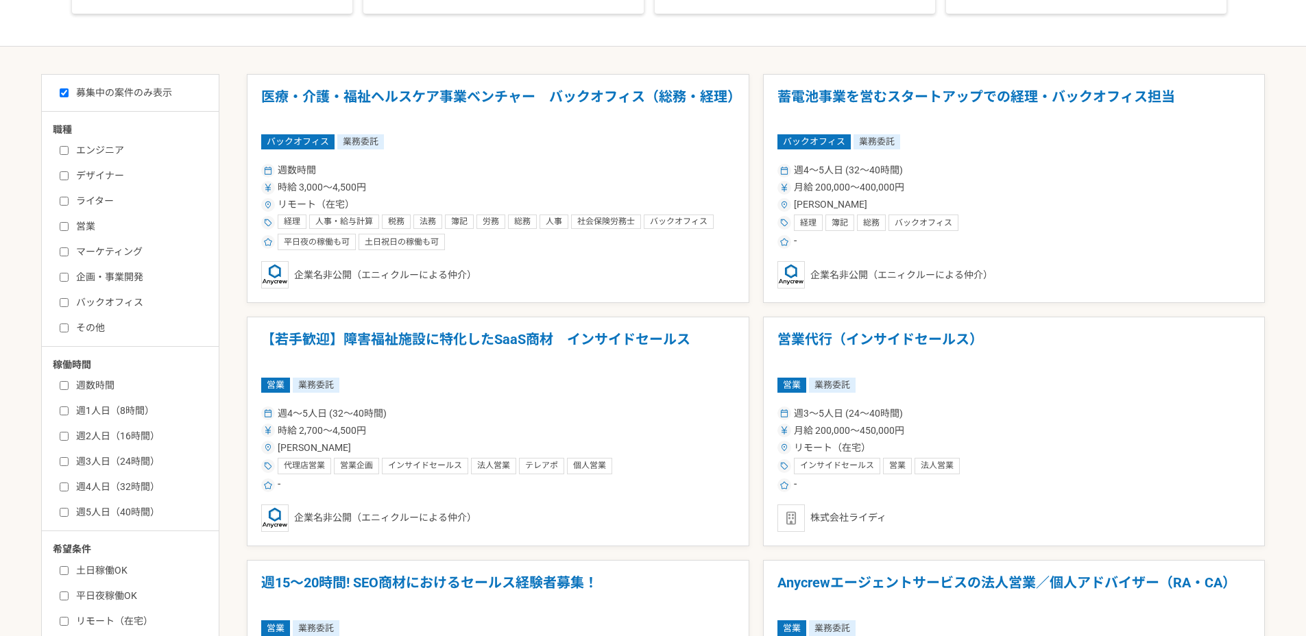
scroll to position [298, 0]
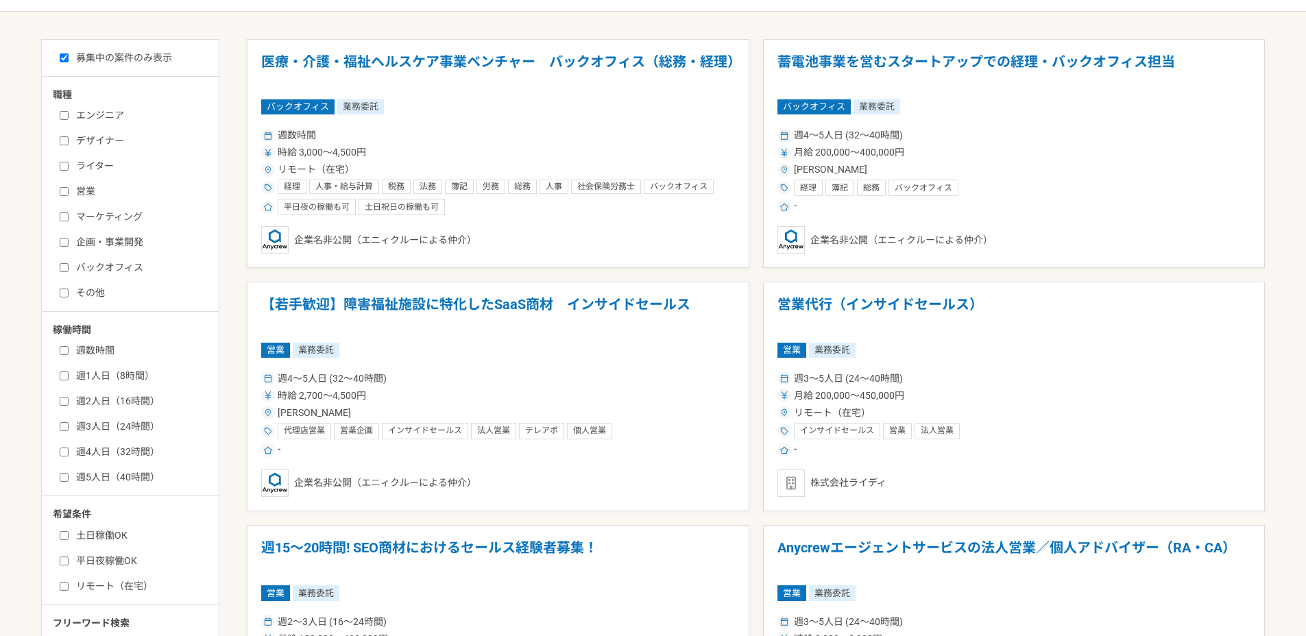
click at [95, 580] on label "リモート（在宅）" at bounding box center [139, 586] width 158 height 14
click at [69, 582] on input "リモート（在宅）" at bounding box center [64, 586] width 9 height 9
checkbox input "true"
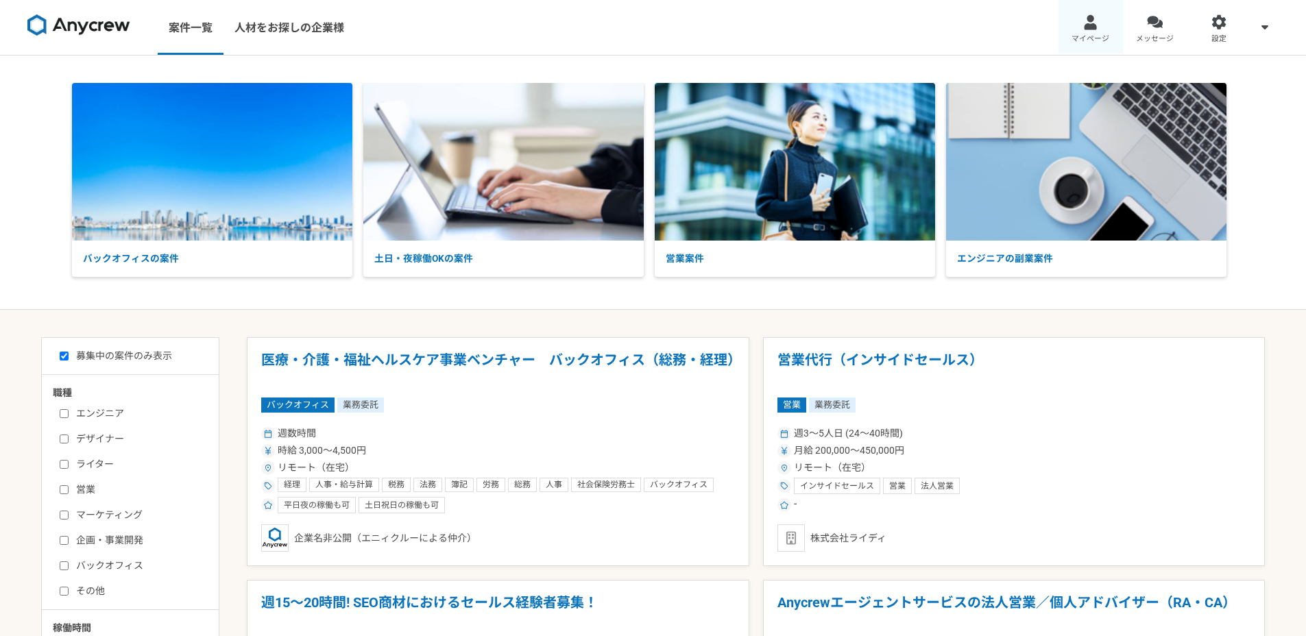
click at [1109, 36] on link "マイページ" at bounding box center [1091, 27] width 64 height 55
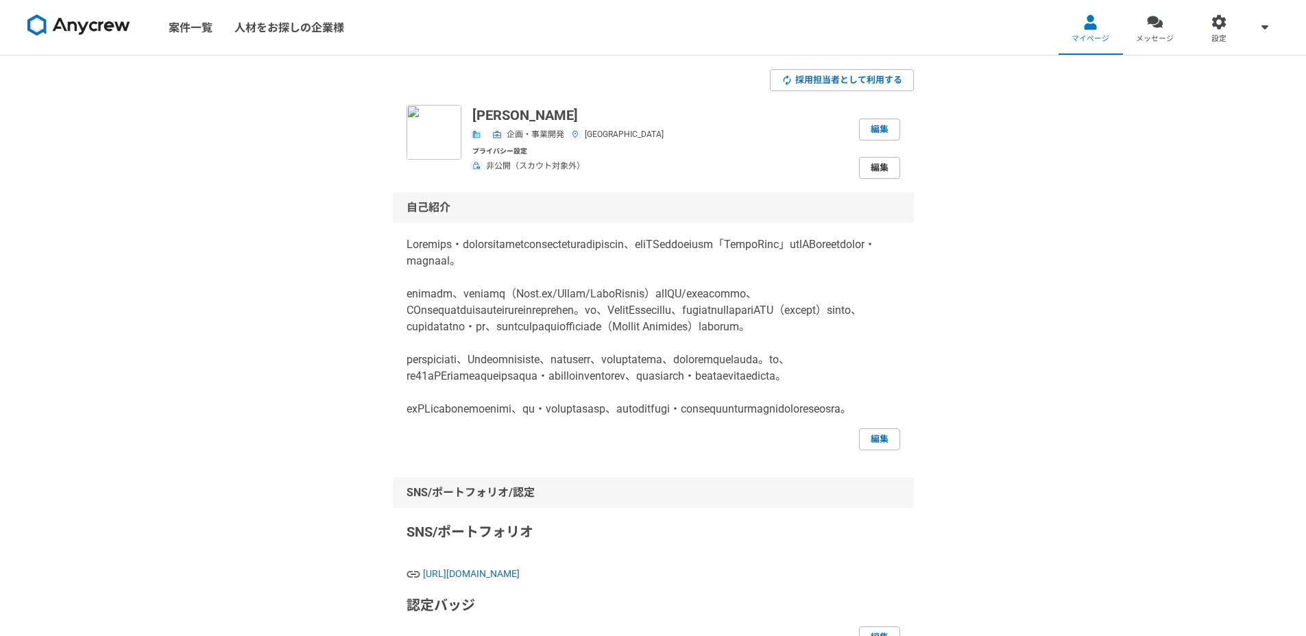
click at [877, 171] on link "編集" at bounding box center [879, 168] width 41 height 22
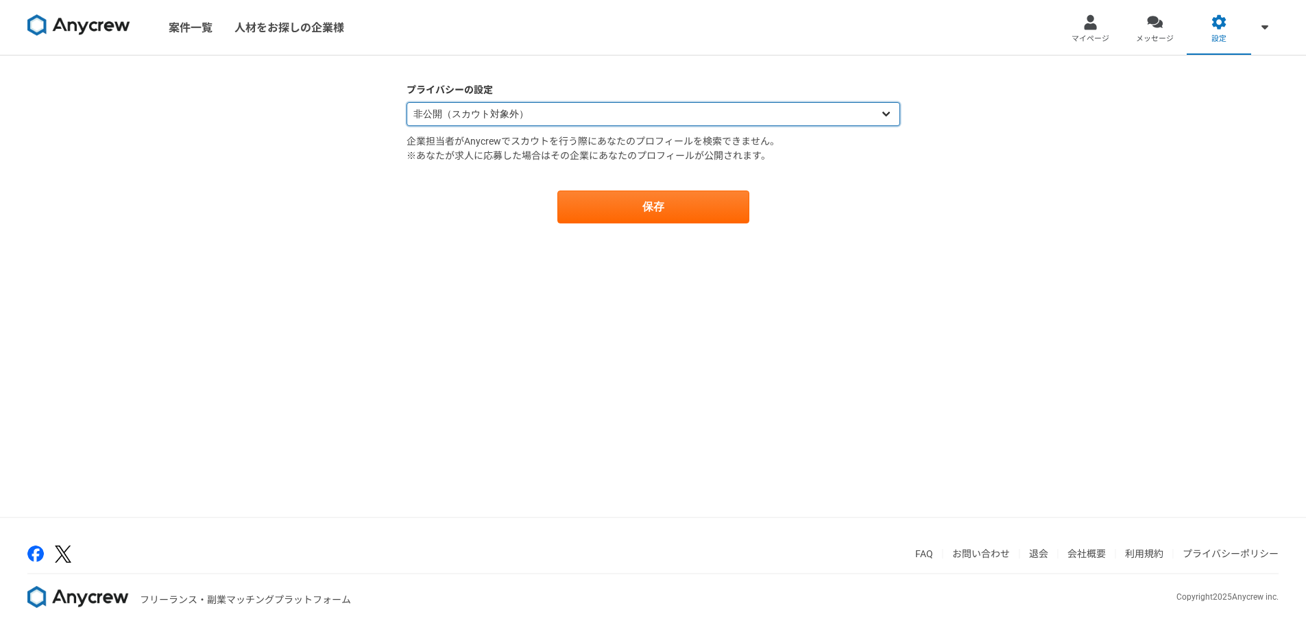
click at [849, 108] on select "公開（スカウト対象） 非公開（スカウト対象外）" at bounding box center [654, 114] width 494 height 24
select select "opened"
click at [407, 102] on select "公開（スカウト対象） 非公開（スカウト対象外）" at bounding box center [654, 114] width 494 height 24
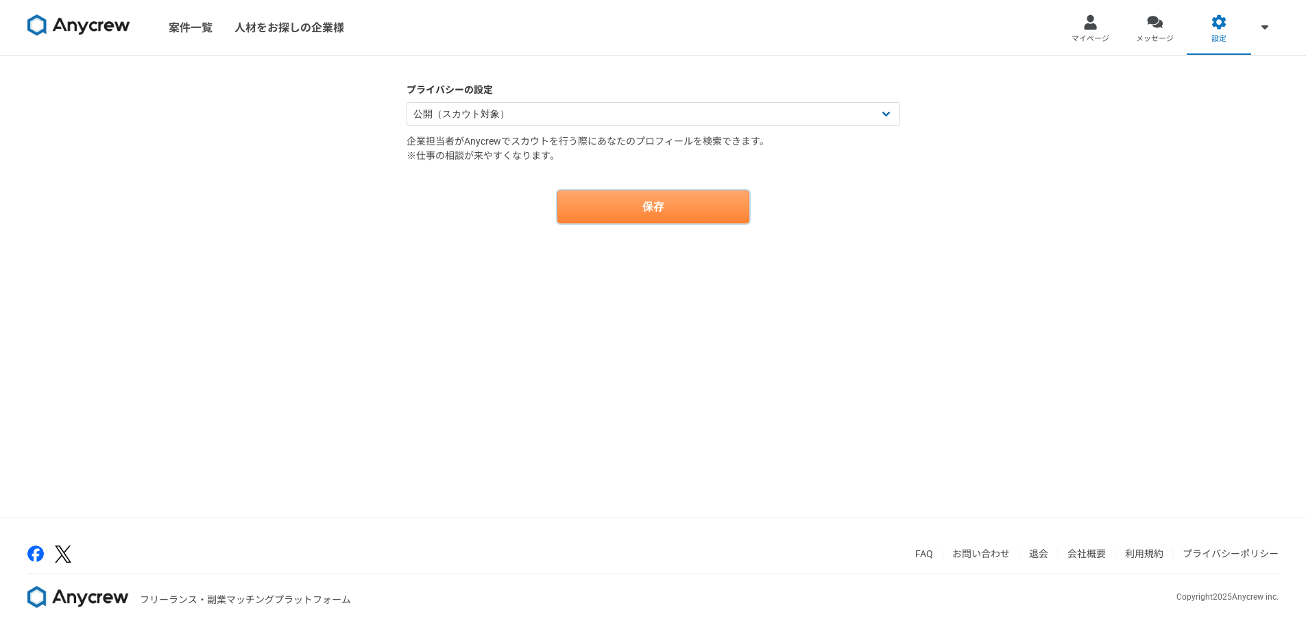
click at [658, 202] on button "保存" at bounding box center [653, 207] width 192 height 33
click at [1087, 155] on div "プライバシーの設定 公開（スカウト対象） 非公開（スカウト対象外） 企業担当者がAnycrewでスカウトを行う際にあなたのプロフィールを検索できます。 ※仕事…" at bounding box center [653, 286] width 1306 height 461
click at [1282, 23] on icon "close" at bounding box center [1281, 24] width 7 height 7
click at [1090, 45] on link "マイページ" at bounding box center [1091, 27] width 64 height 55
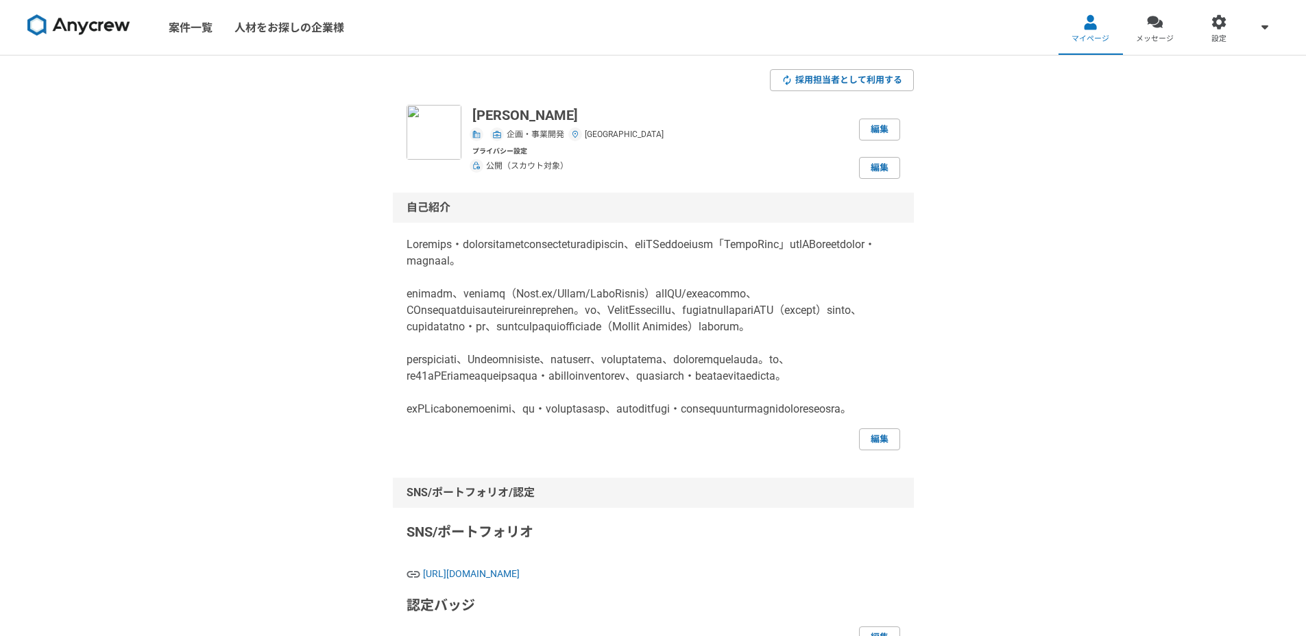
click at [580, 154] on div "プライバシー設定 公開（スカウト対象） 編集" at bounding box center [686, 162] width 428 height 33
click at [219, 27] on link "案件一覧" at bounding box center [191, 27] width 66 height 55
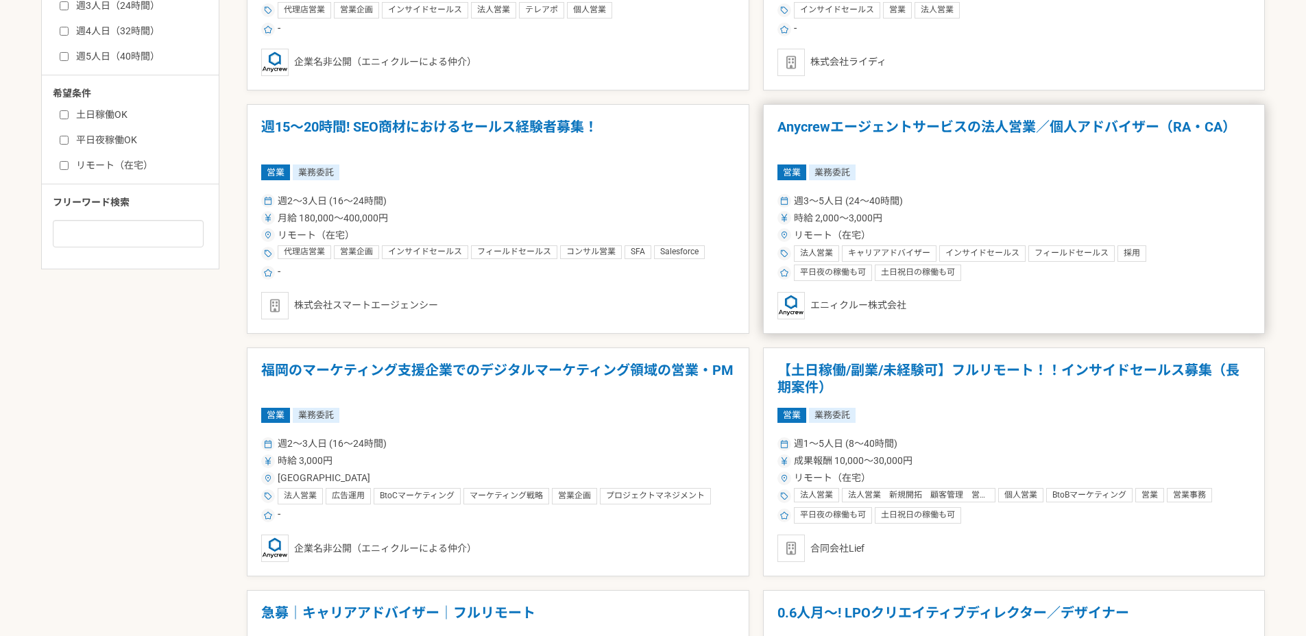
scroll to position [736, 0]
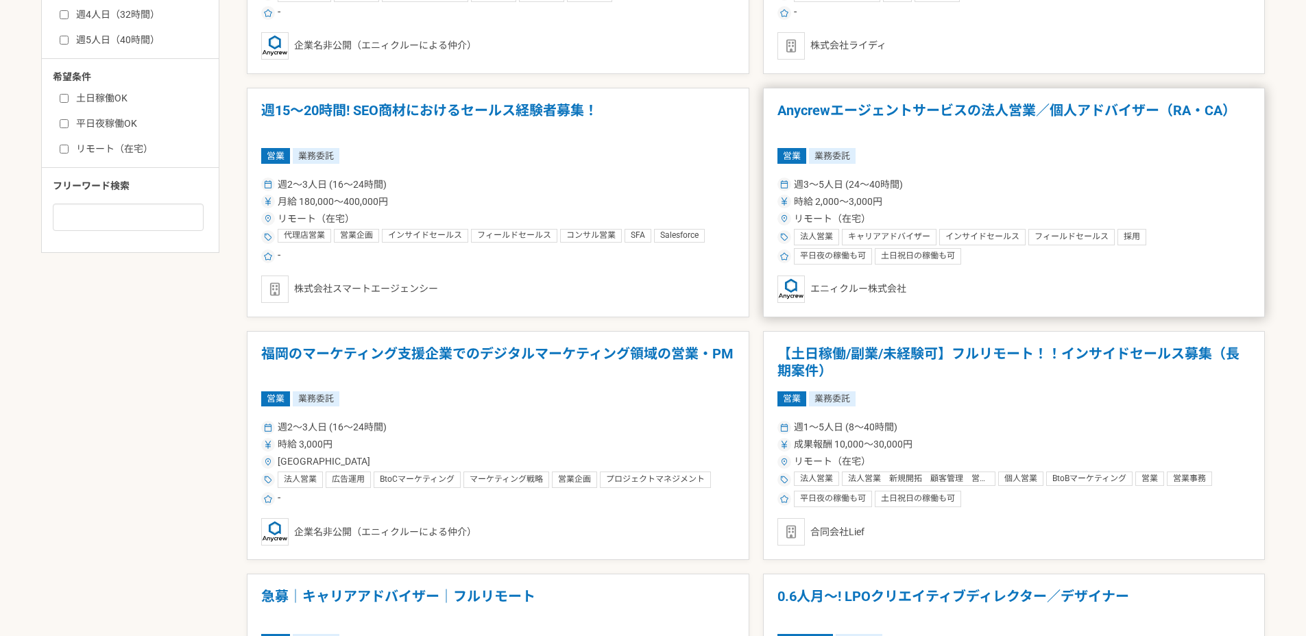
click at [877, 154] on div "営業 業務委託" at bounding box center [1014, 155] width 474 height 15
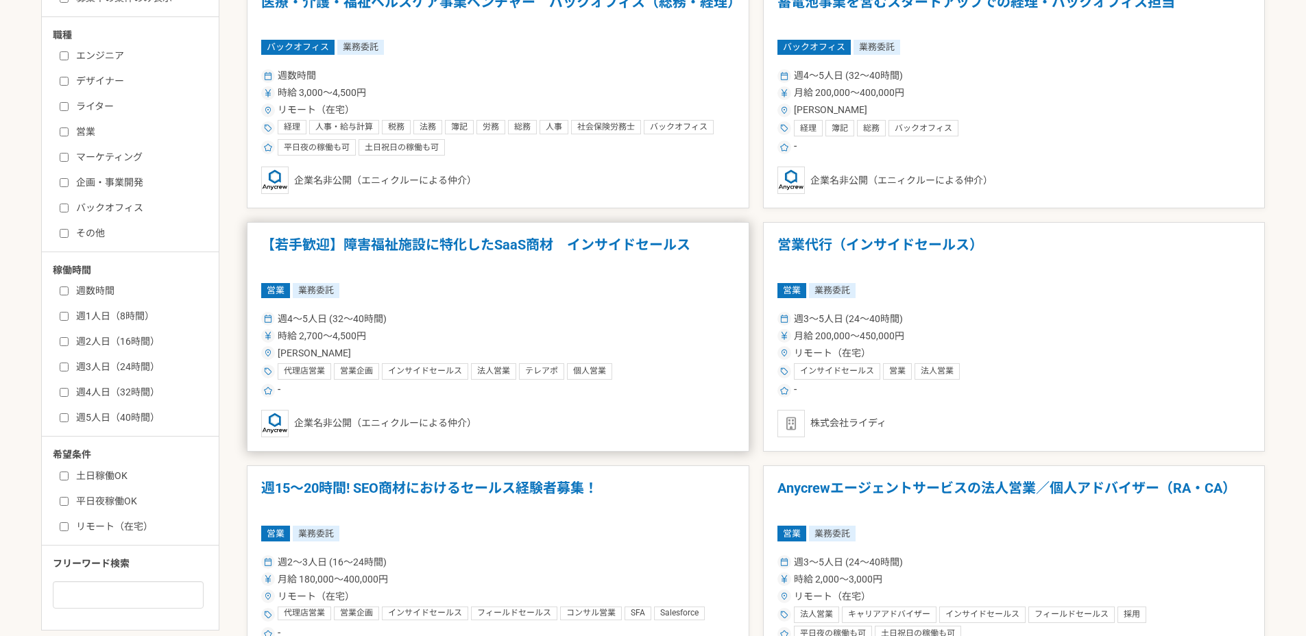
scroll to position [370, 0]
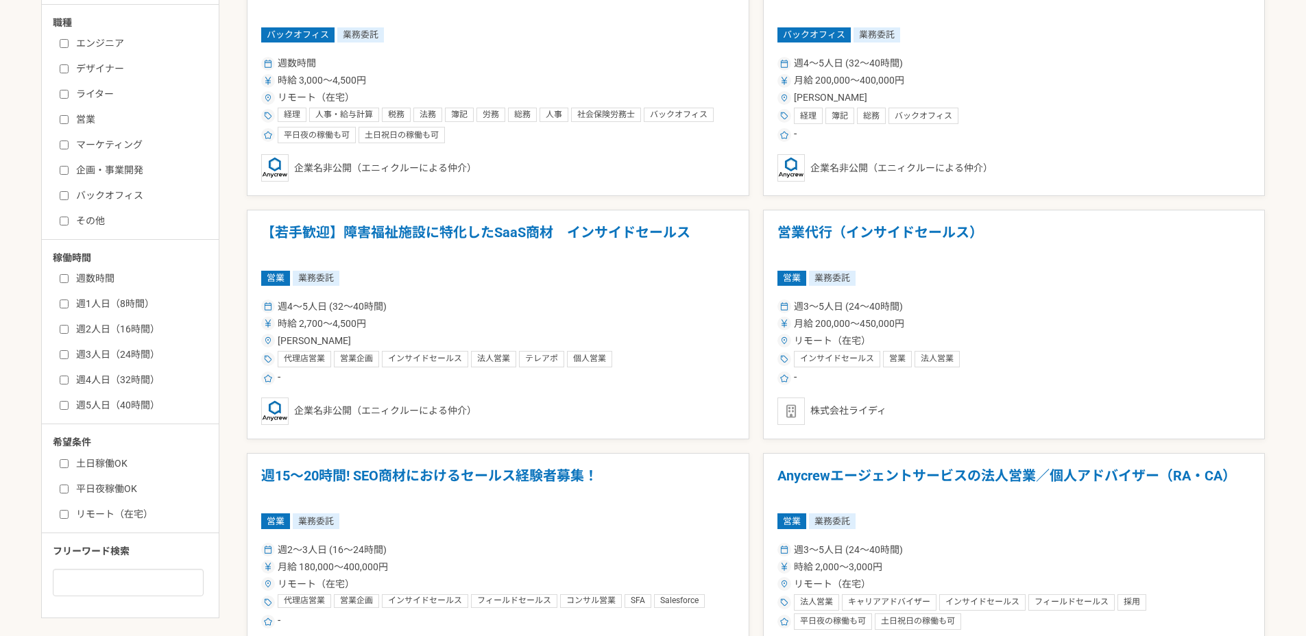
click at [91, 513] on label "リモート（在宅）" at bounding box center [139, 514] width 158 height 14
click at [69, 513] on input "リモート（在宅）" at bounding box center [64, 514] width 9 height 9
checkbox input "true"
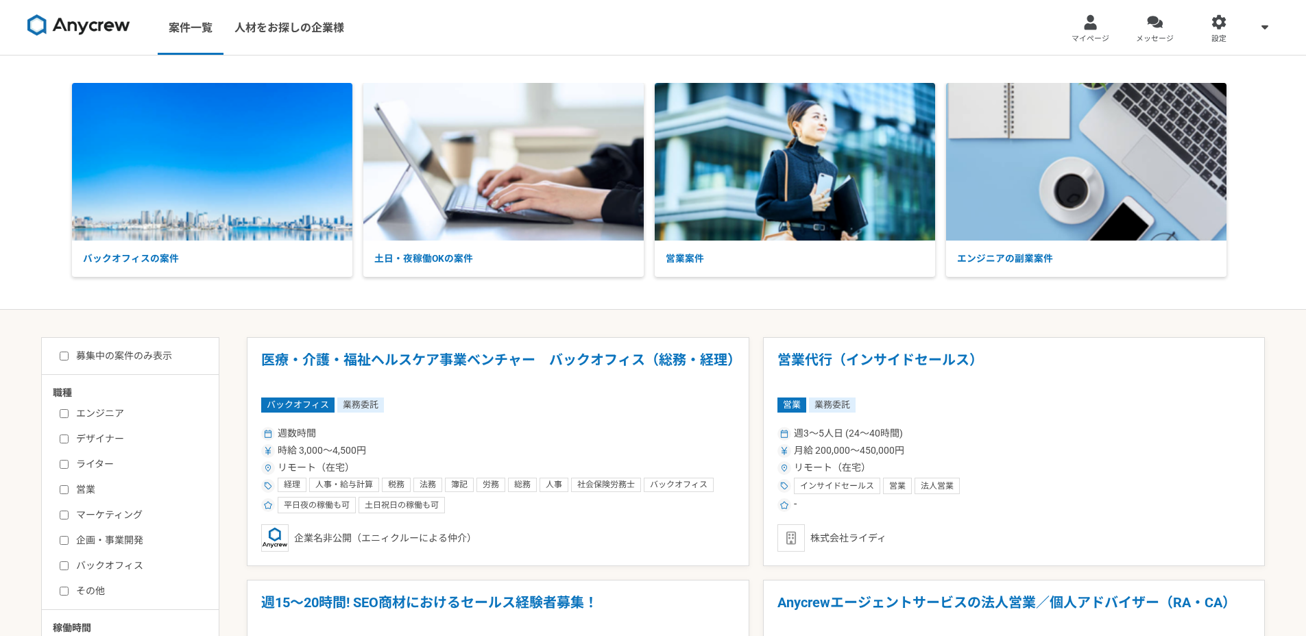
click at [88, 362] on label "募集中の案件のみ表示" at bounding box center [116, 356] width 112 height 14
click at [69, 361] on input "募集中の案件のみ表示" at bounding box center [64, 356] width 9 height 9
checkbox input "true"
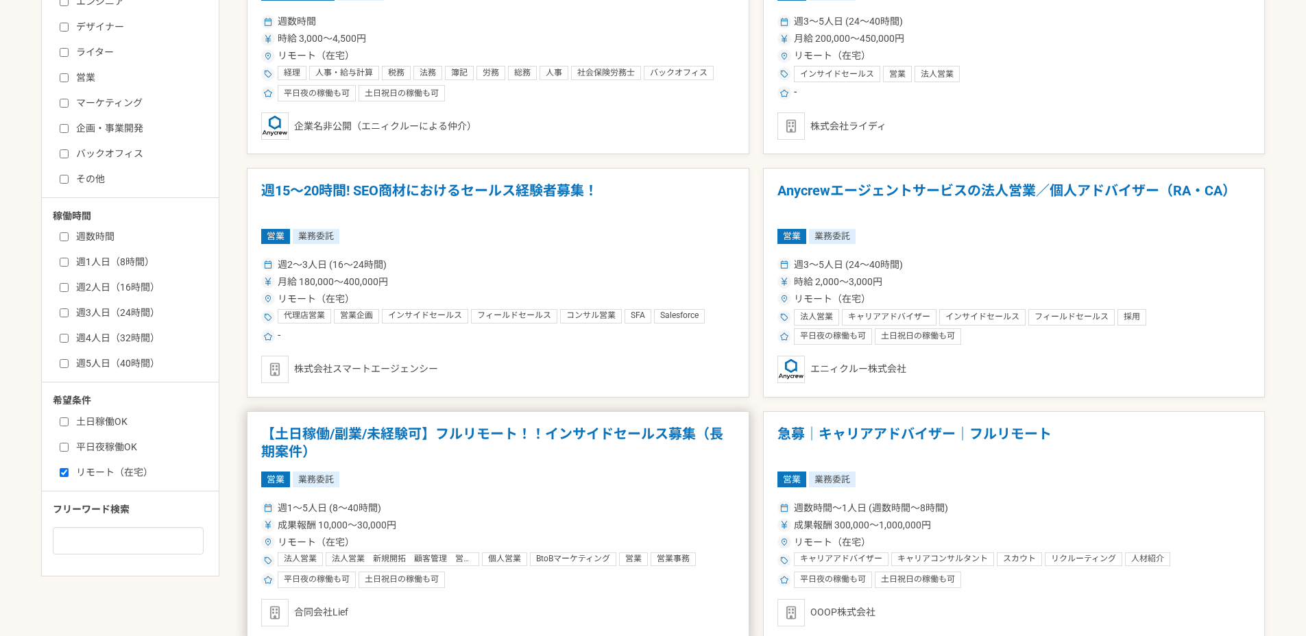
scroll to position [506, 0]
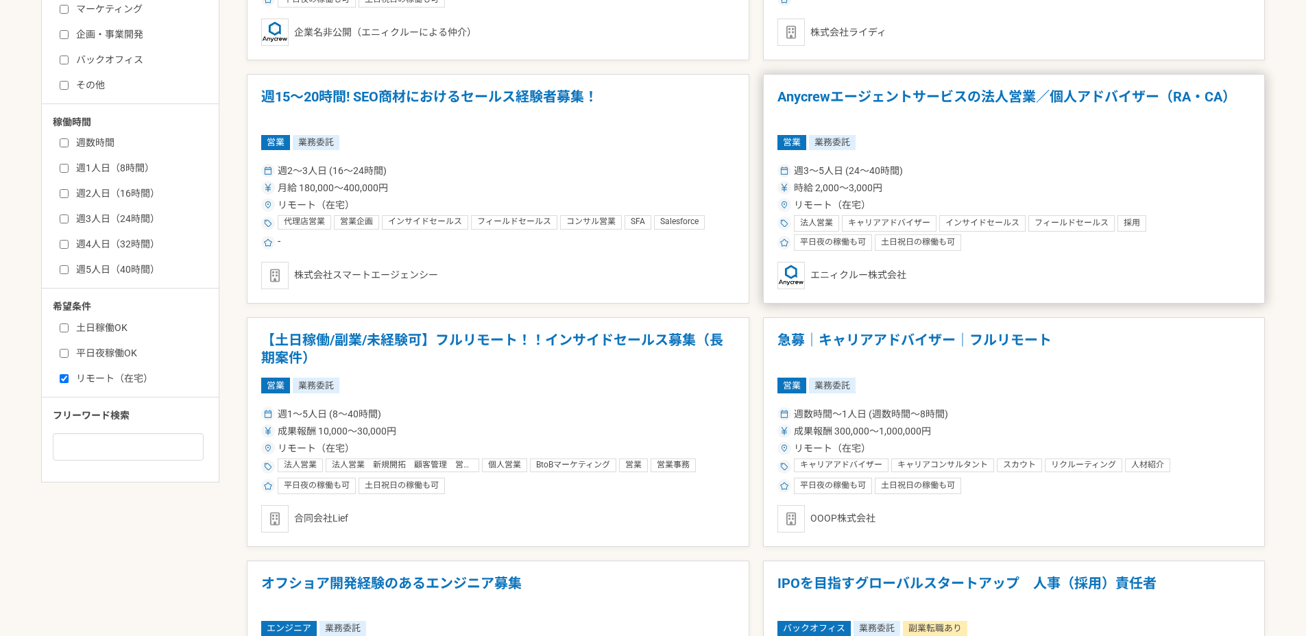
click at [917, 182] on div "時給 2,000〜3,000円" at bounding box center [1014, 188] width 474 height 14
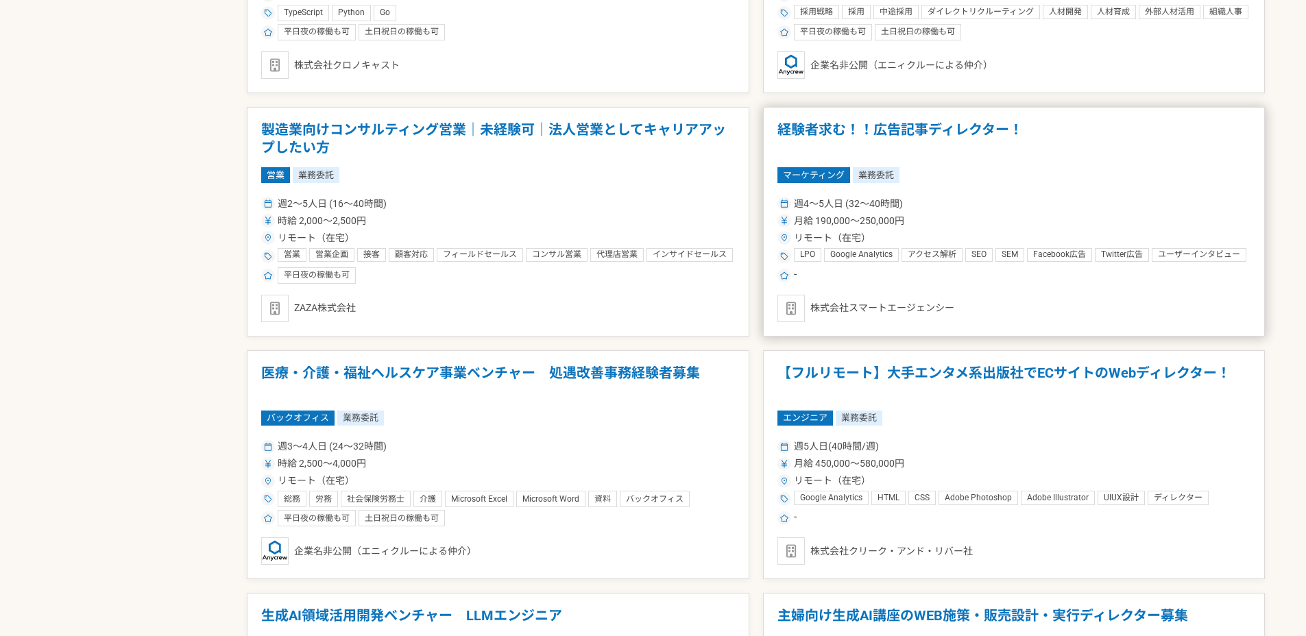
scroll to position [1219, 0]
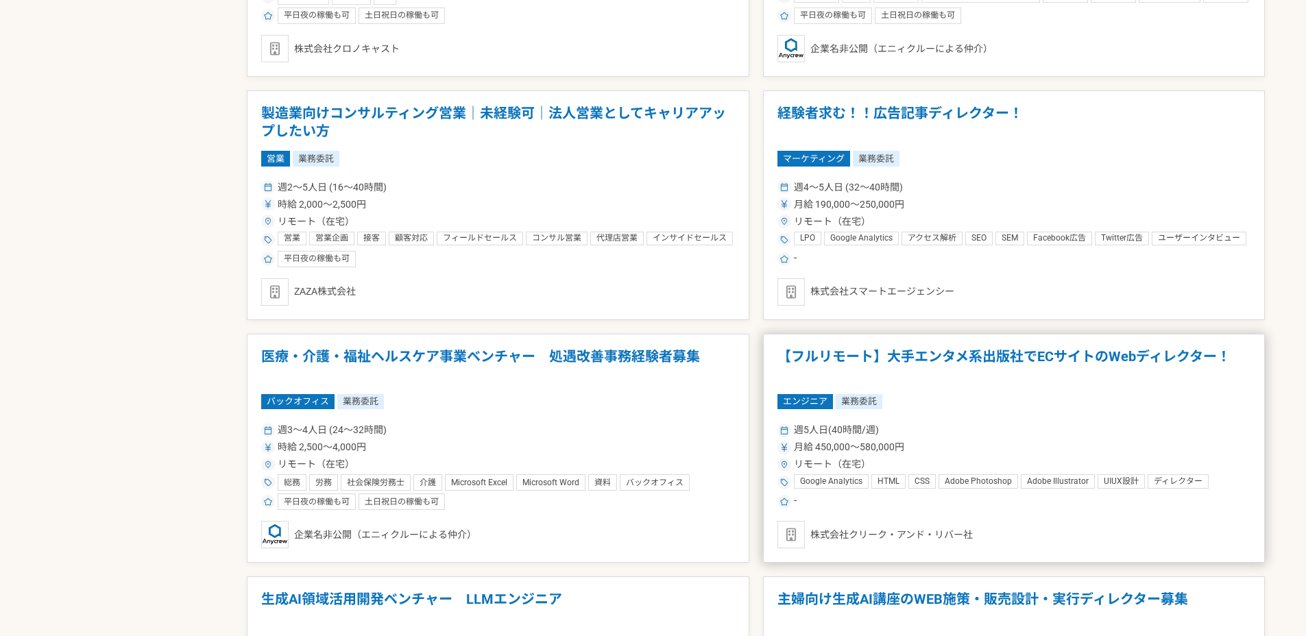
click at [788, 355] on h1 "【フルリモート】大手エンタメ系出版社でECサイトのWebディレクター！" at bounding box center [1014, 365] width 474 height 35
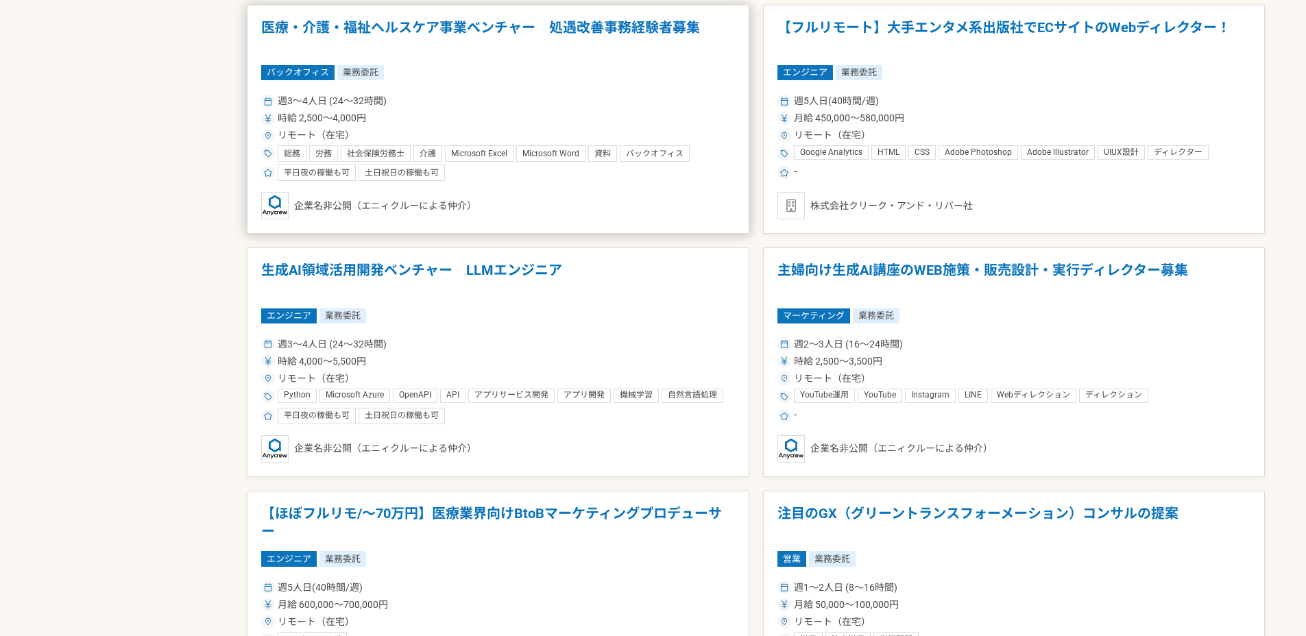
scroll to position [1613, 0]
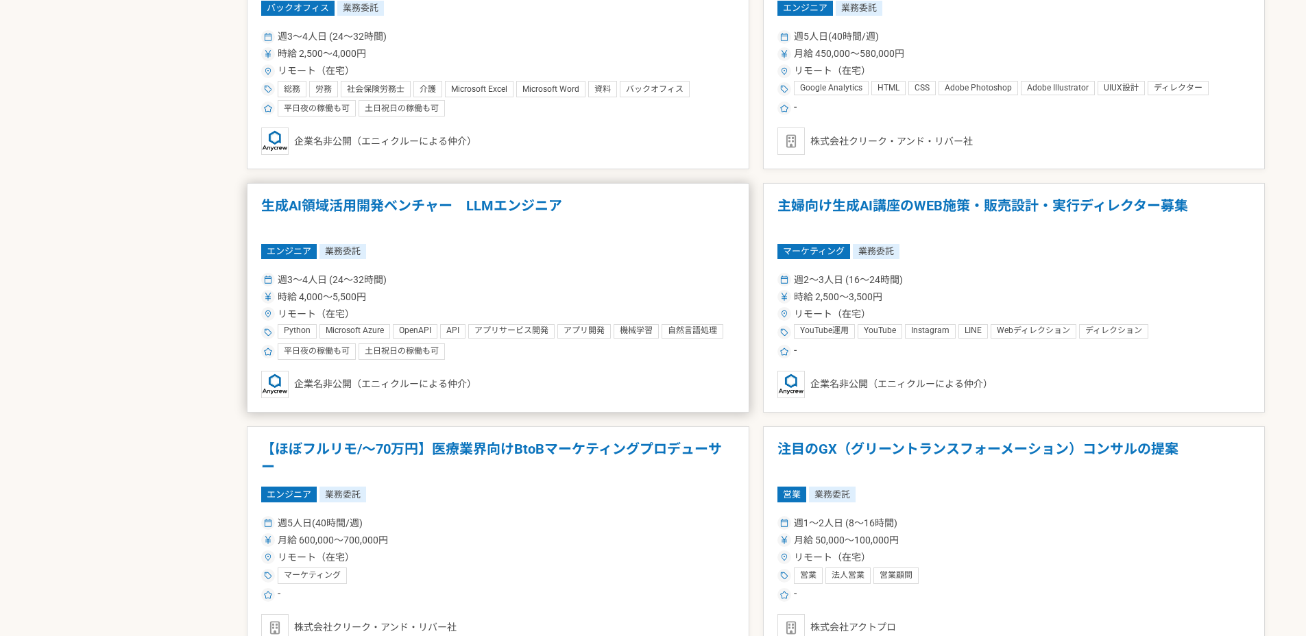
click at [529, 210] on h1 "生成AI領域活用開発ベンチャー　LLMエンジニア" at bounding box center [498, 214] width 474 height 35
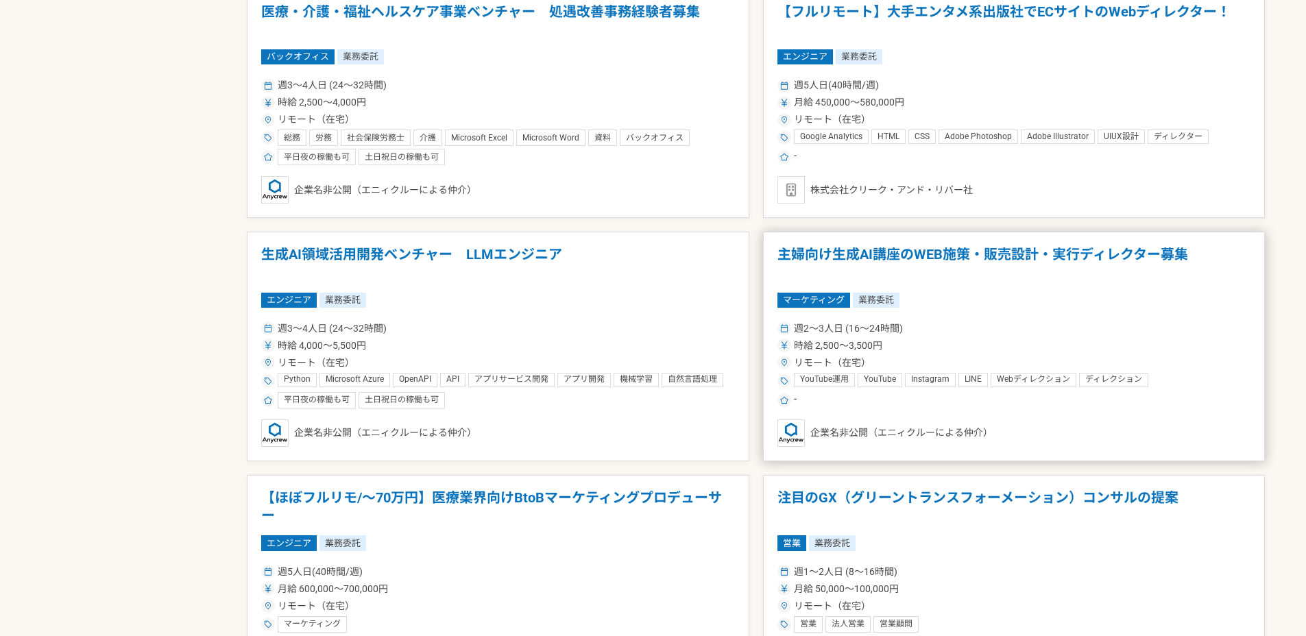
scroll to position [1565, 0]
click at [1022, 253] on h1 "主婦向け生成AI講座のWEB施策・販売設計・実行ディレクター募集" at bounding box center [1014, 262] width 474 height 35
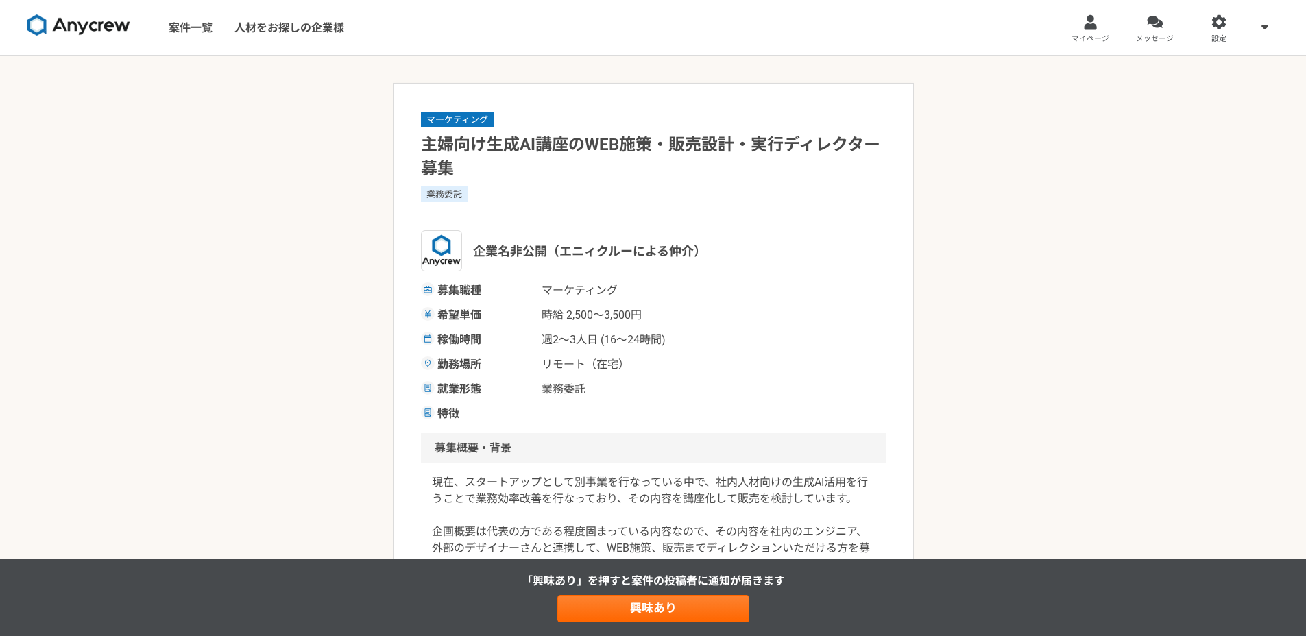
click at [833, 216] on div "業務委託" at bounding box center [653, 202] width 465 height 33
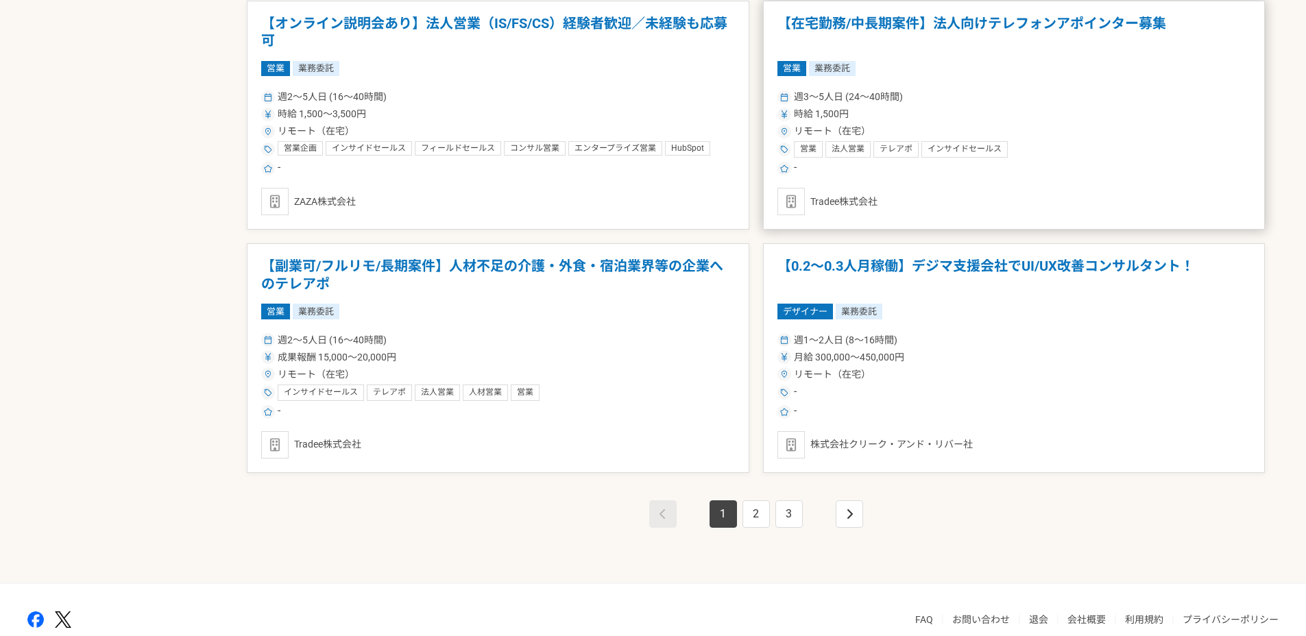
scroll to position [2297, 0]
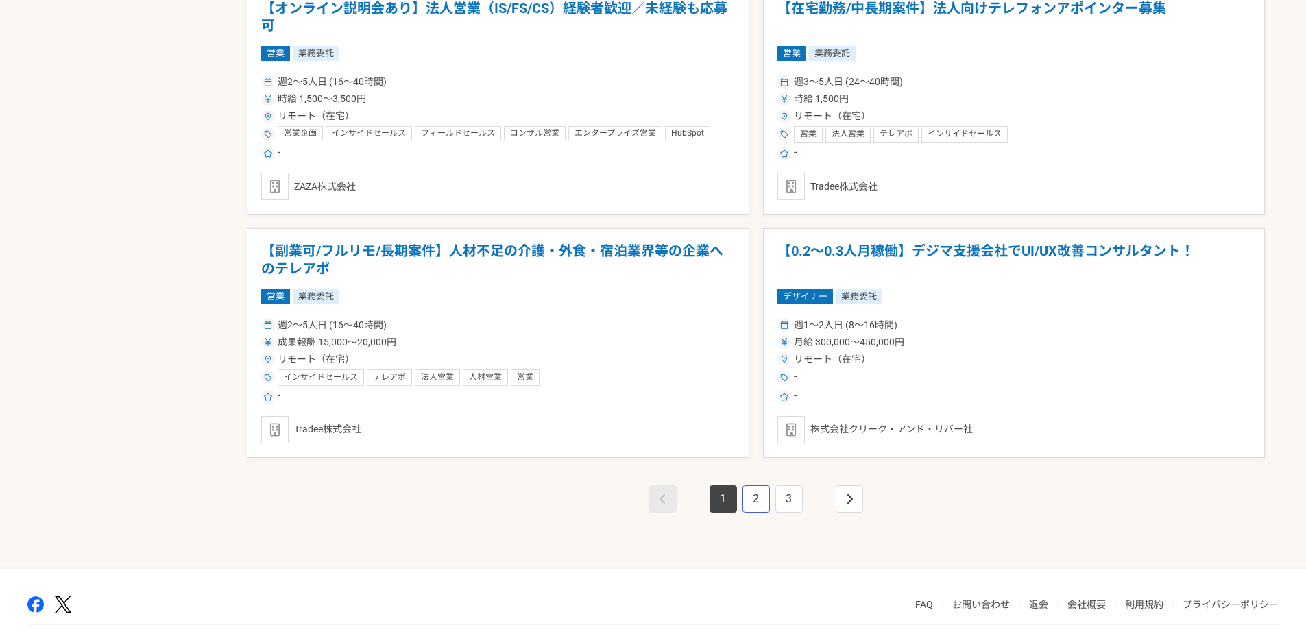
click at [760, 493] on link "2" at bounding box center [756, 498] width 27 height 27
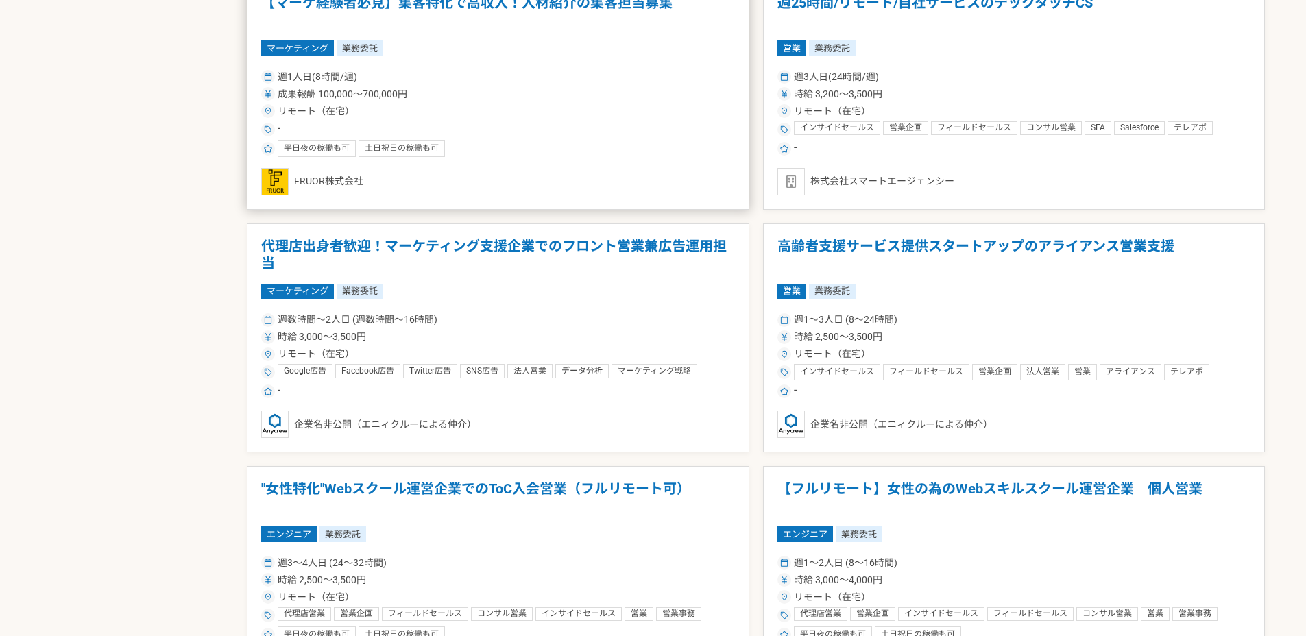
scroll to position [2348, 0]
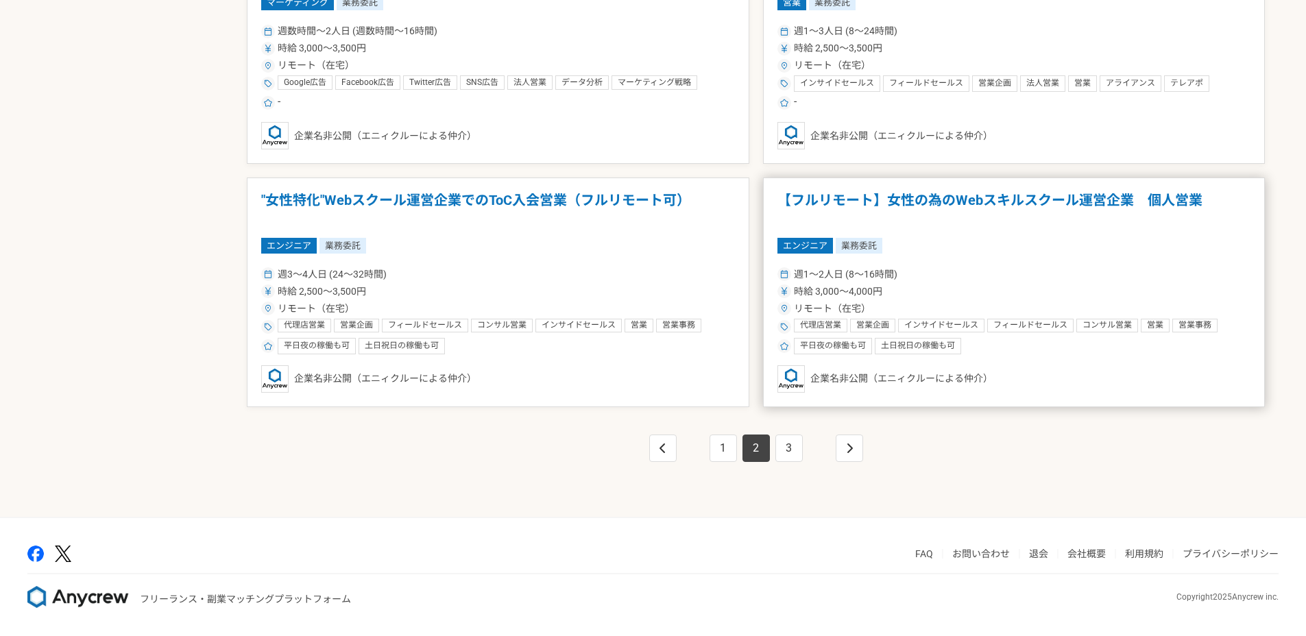
click at [909, 292] on div "時給 3,000〜4,000円" at bounding box center [1014, 292] width 474 height 14
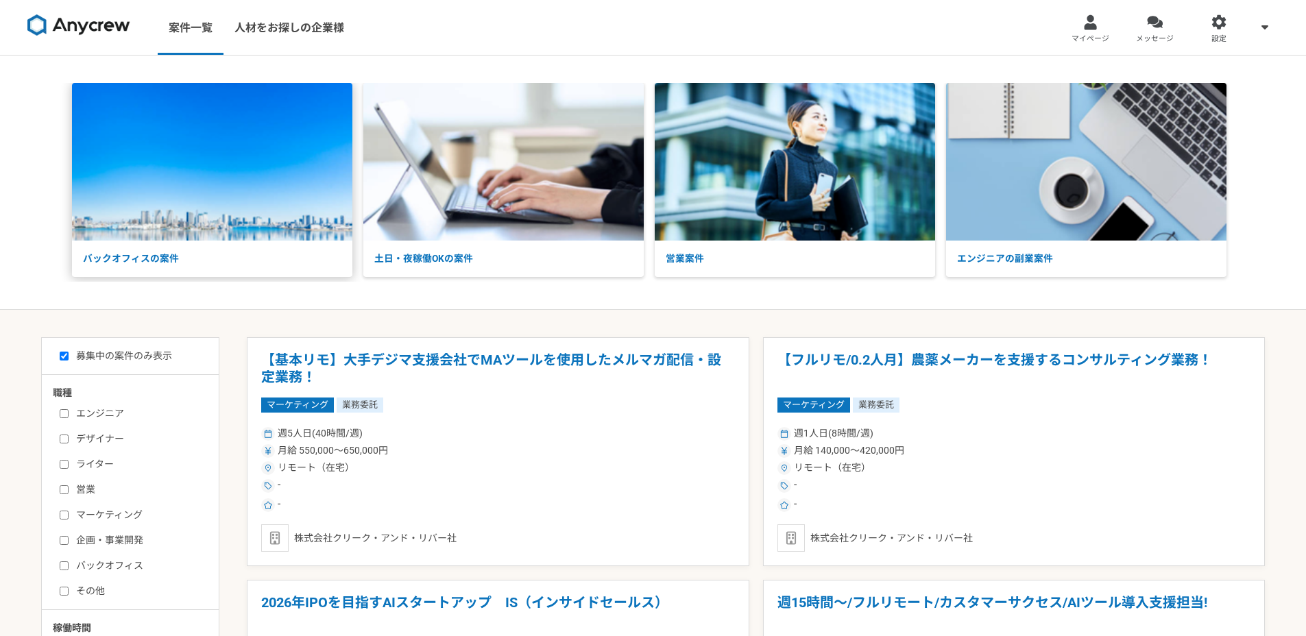
scroll to position [2348, 0]
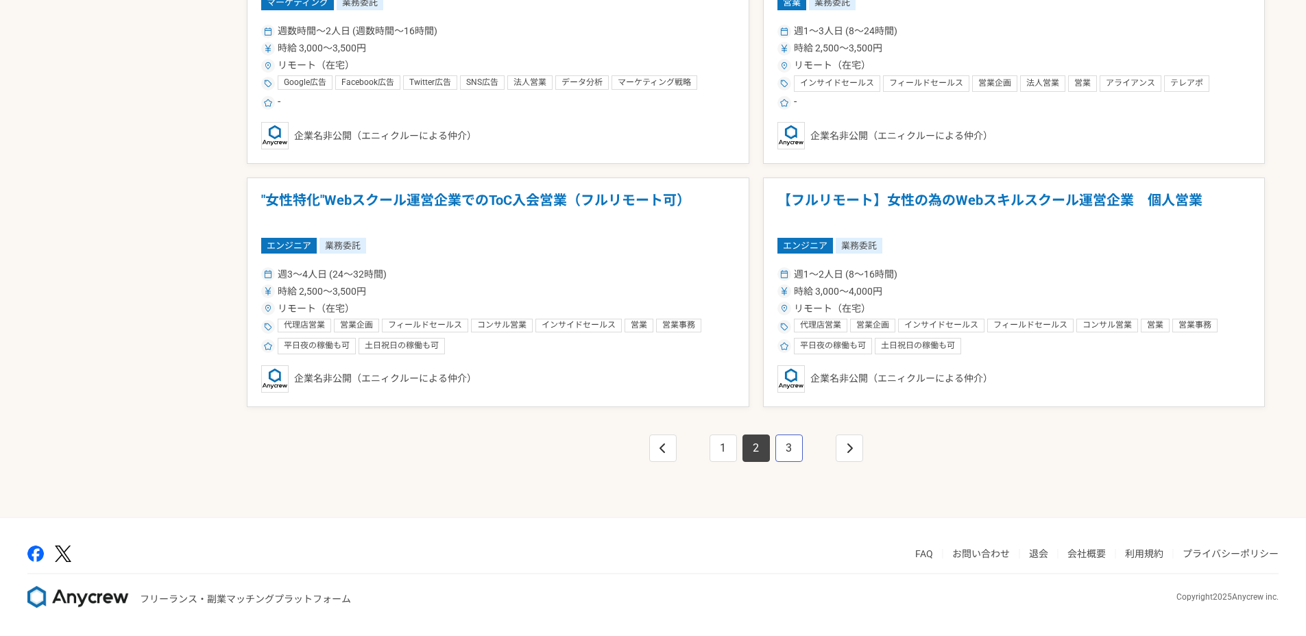
click at [791, 446] on link "3" at bounding box center [788, 448] width 27 height 27
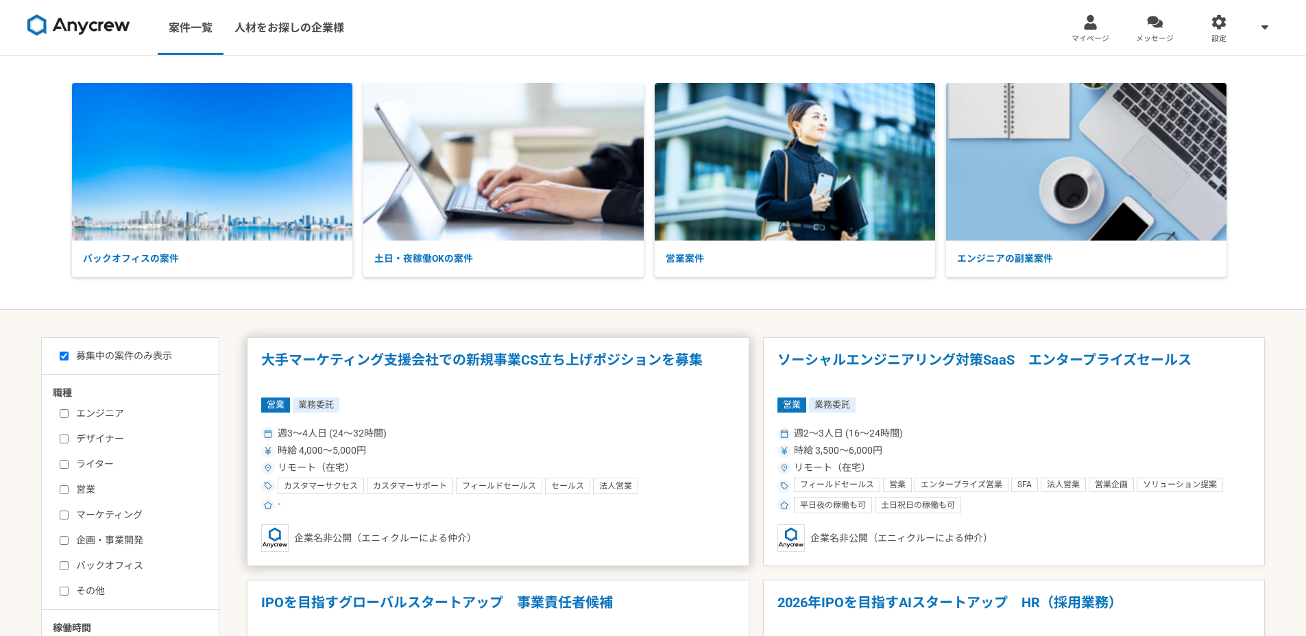
click at [589, 405] on div "営業 業務委託" at bounding box center [498, 405] width 474 height 15
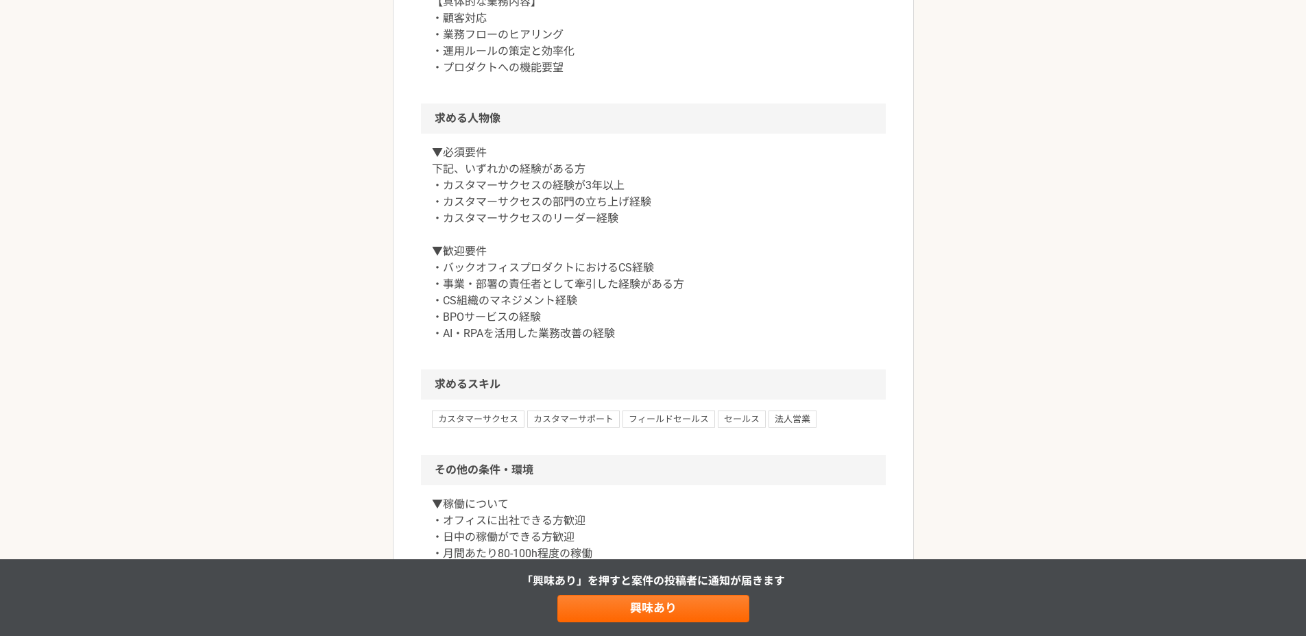
scroll to position [679, 0]
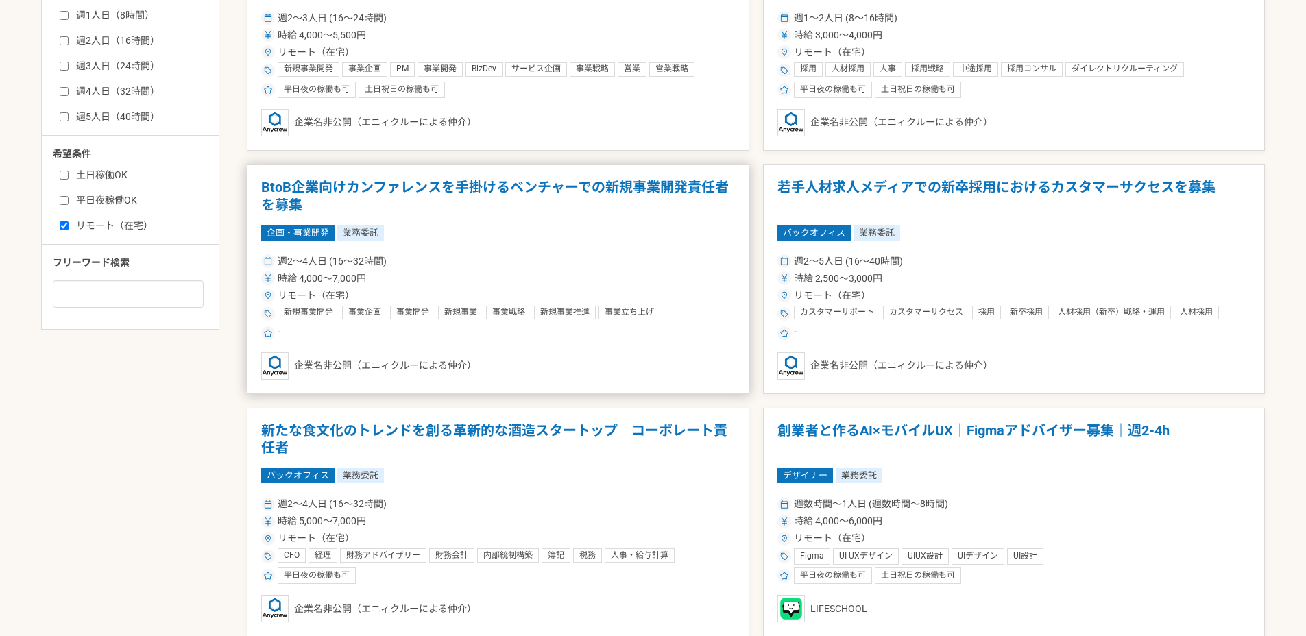
scroll to position [692, 0]
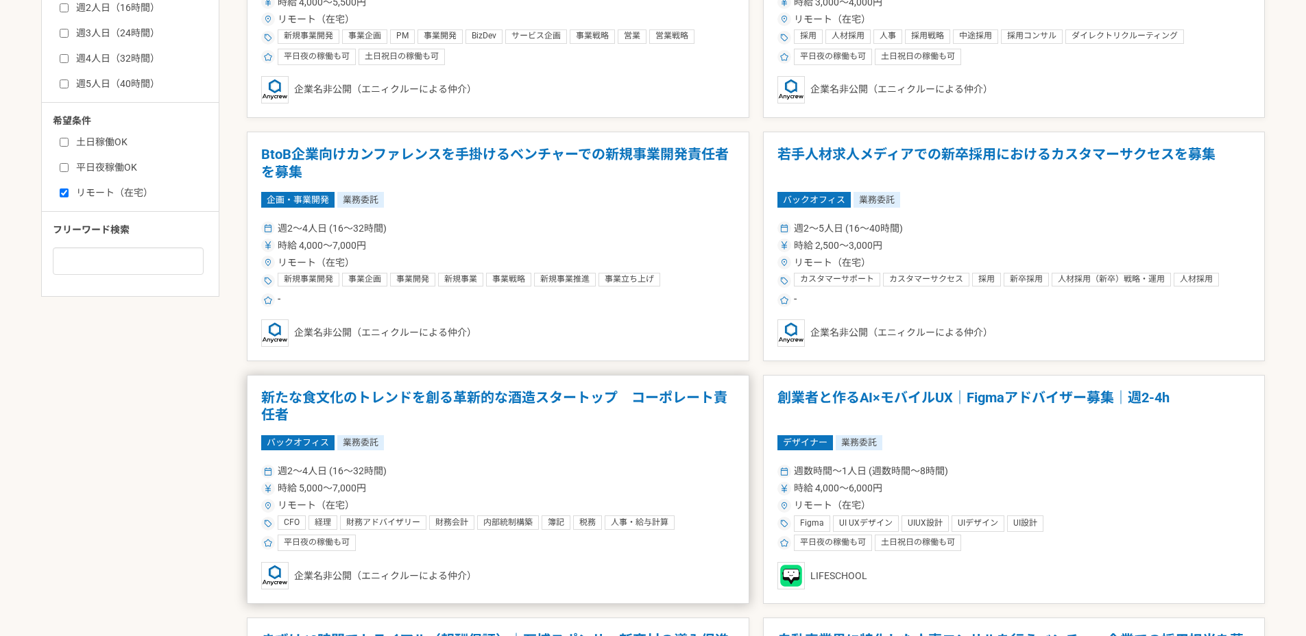
click at [626, 398] on h1 "新たな食文化のトレンドを創る革新的な酒造スタートップ　コーポレート責任者" at bounding box center [498, 406] width 474 height 35
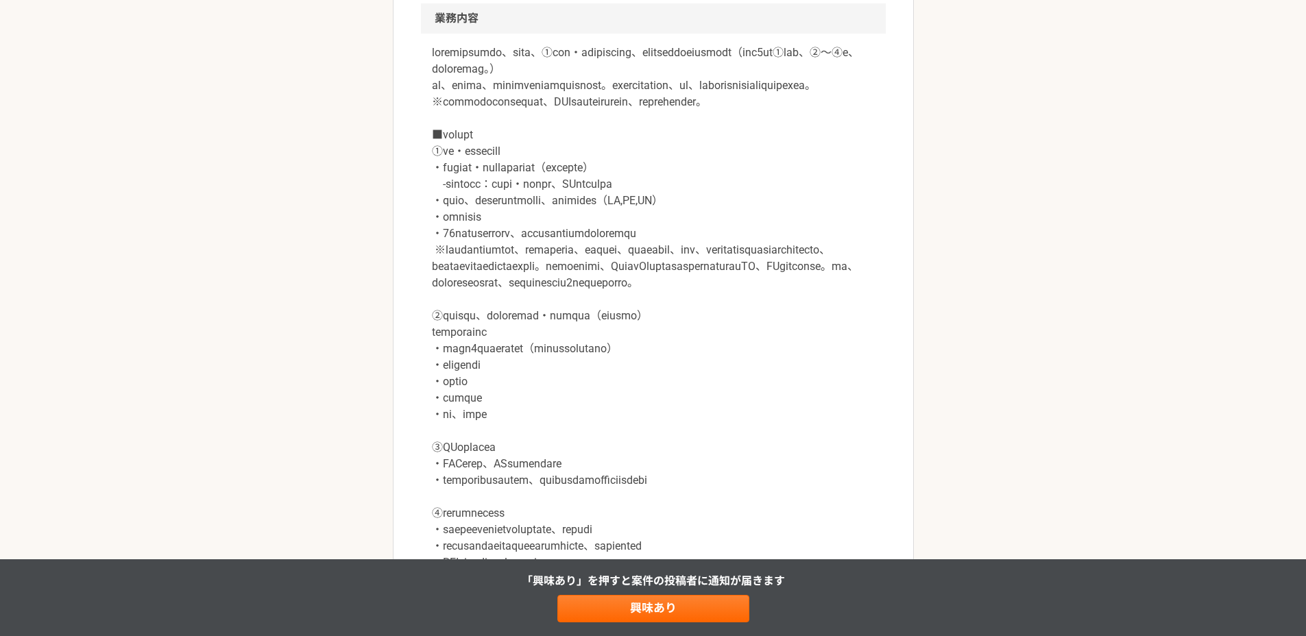
scroll to position [819, 0]
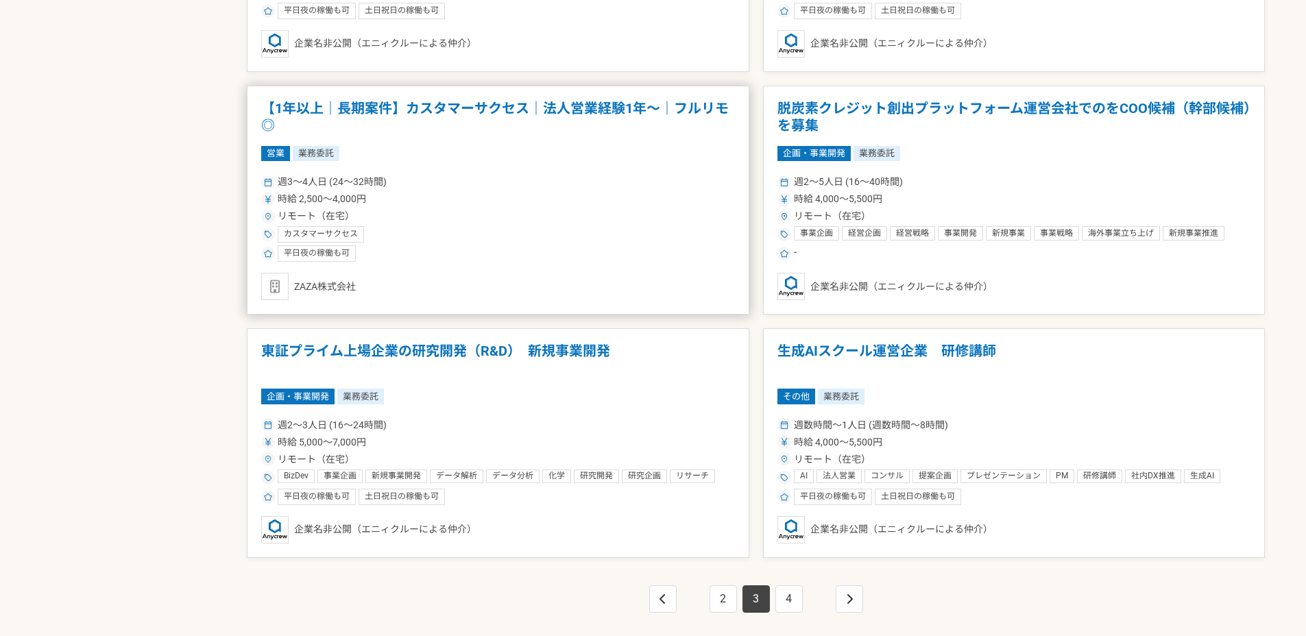
scroll to position [2348, 0]
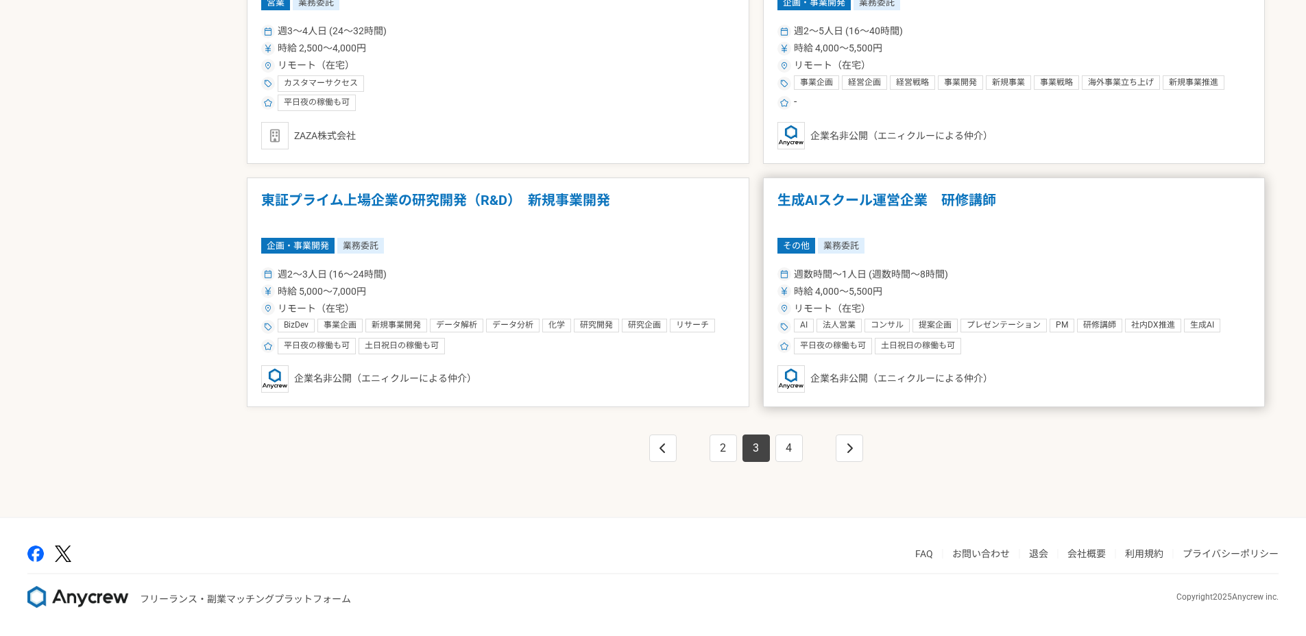
click at [919, 337] on div "週数時間〜1人日 (週数時間〜8時間) 時給 4,000〜5,500円 リモート（在宅） AI 法人営業 コンサル 提案企画 プレゼンテーション PM 研修講…" at bounding box center [1014, 310] width 474 height 90
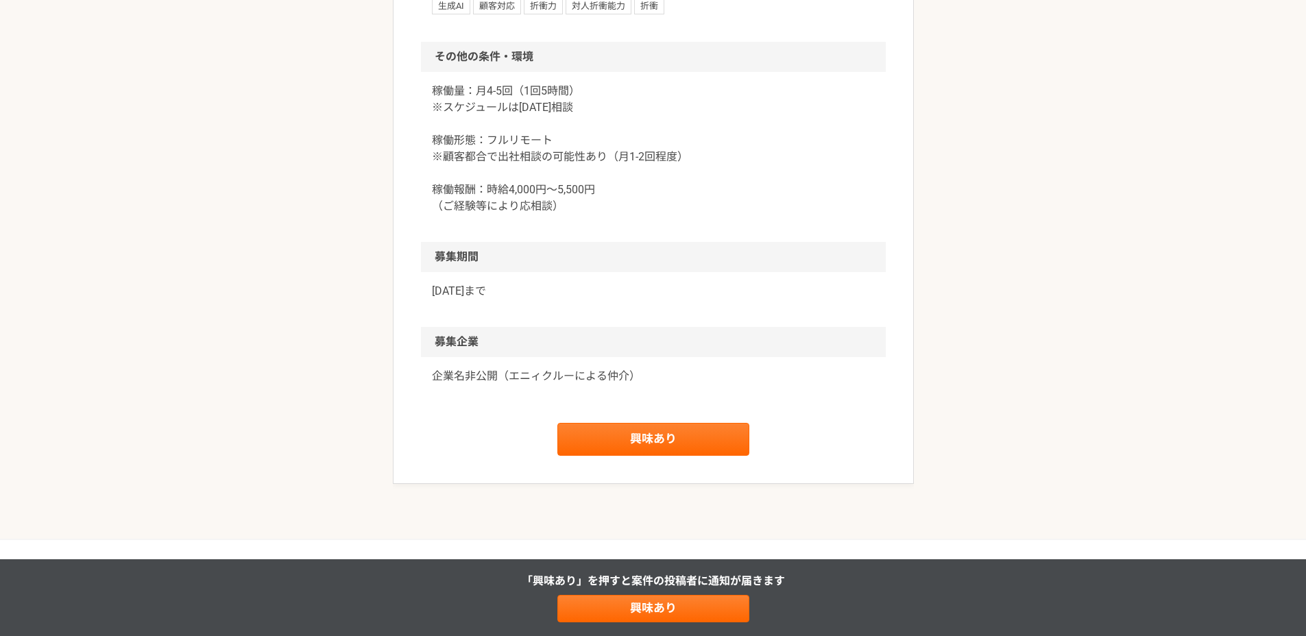
scroll to position [1342, 0]
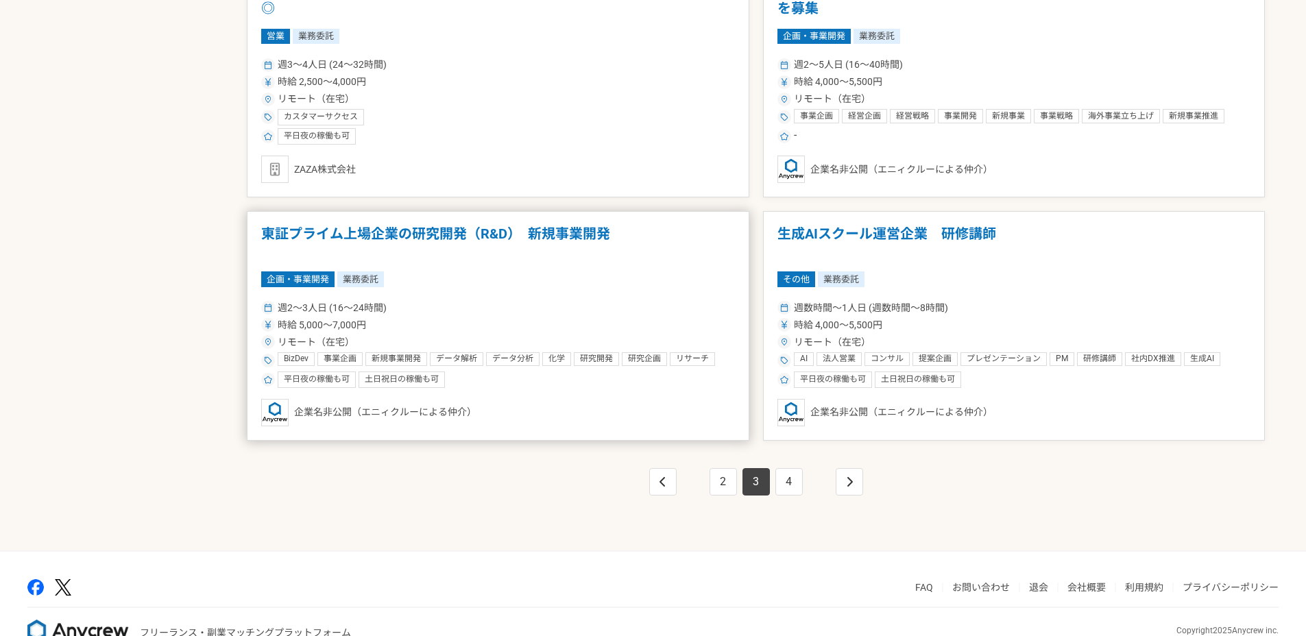
scroll to position [2348, 0]
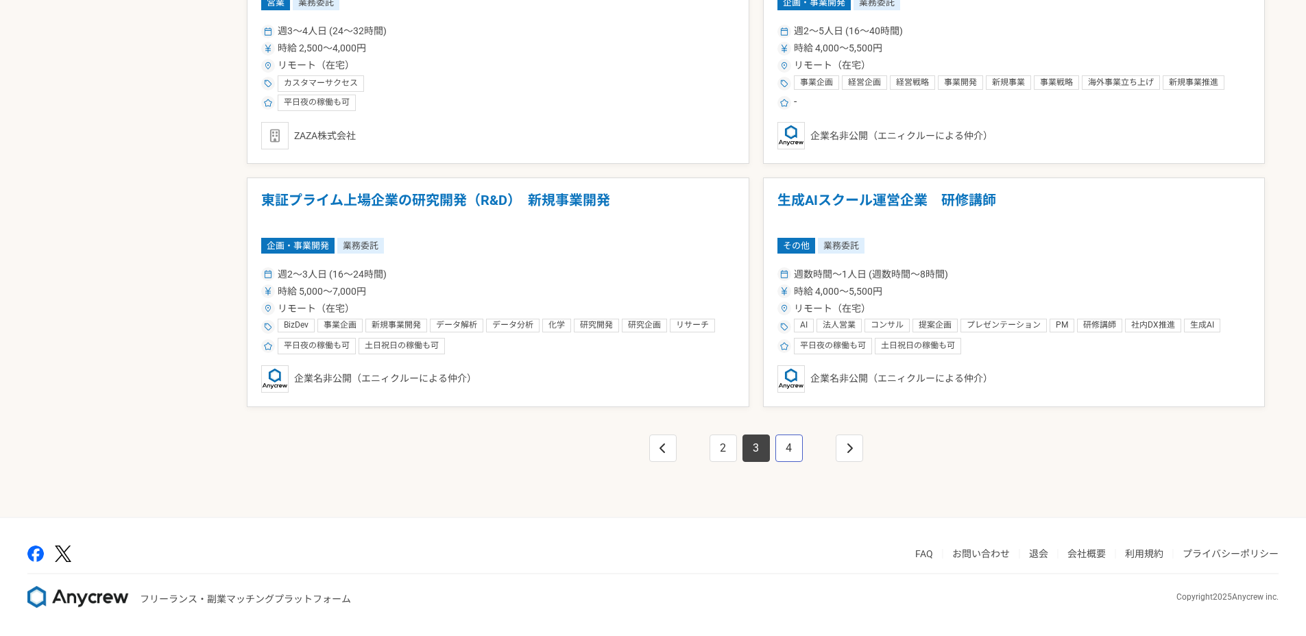
click at [790, 446] on link "4" at bounding box center [788, 448] width 27 height 27
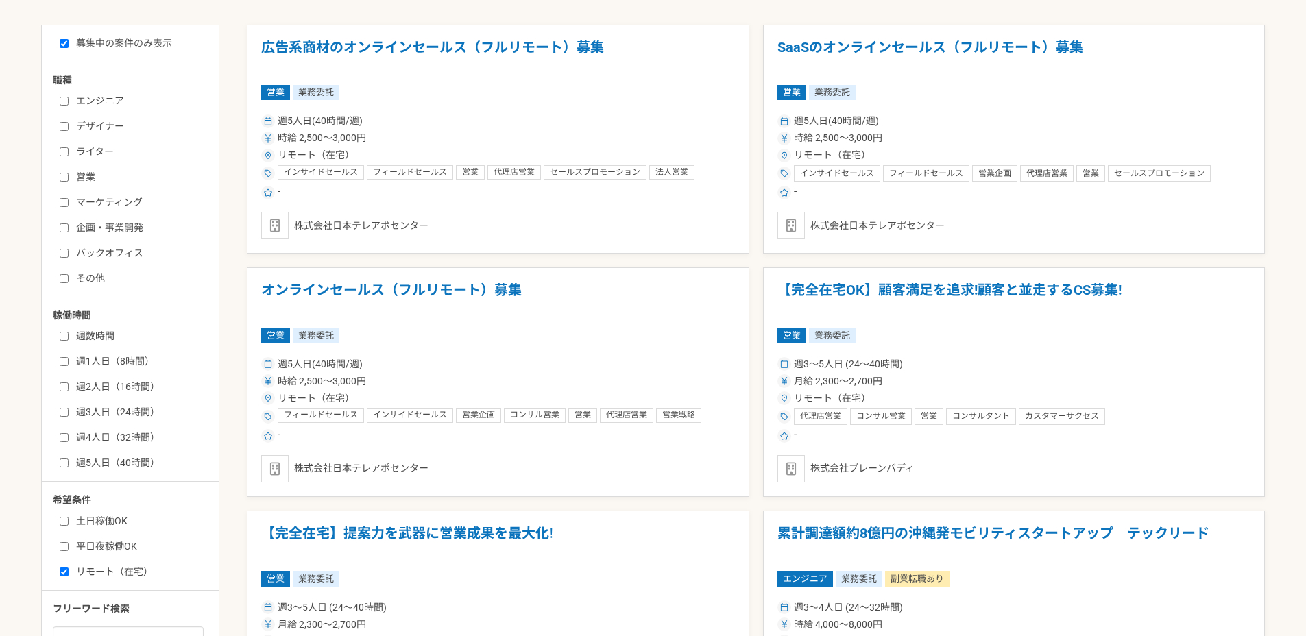
scroll to position [348, 0]
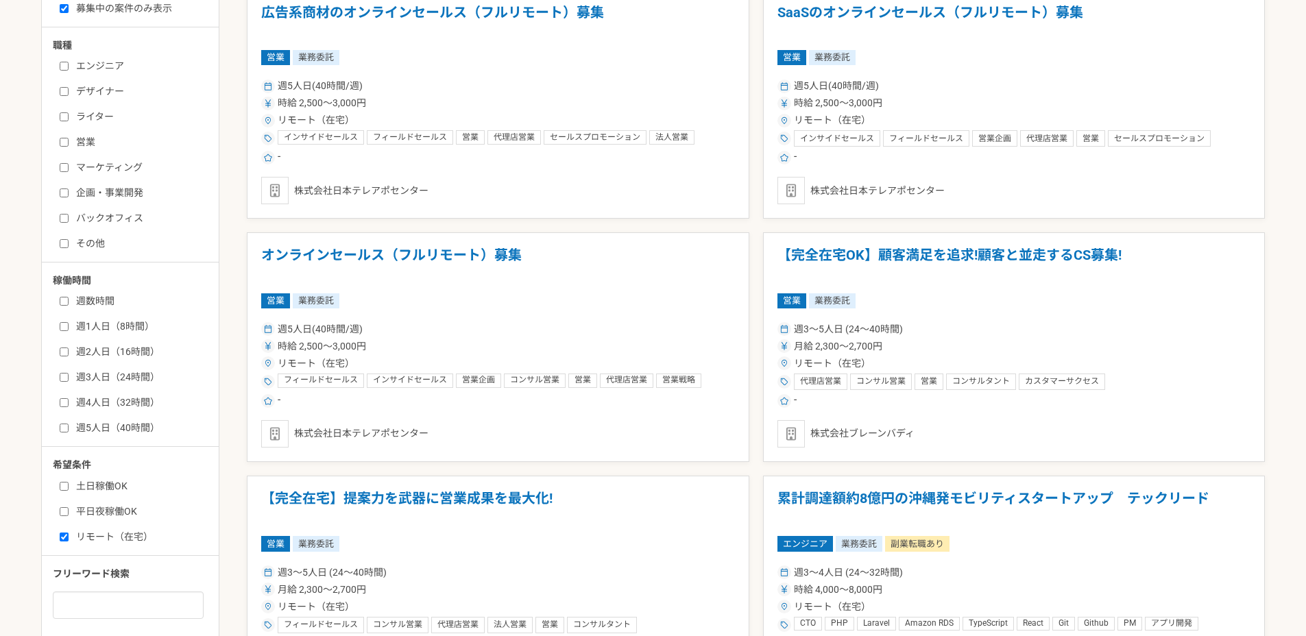
click at [88, 542] on label "リモート（在宅）" at bounding box center [139, 537] width 158 height 14
click at [69, 542] on input "リモート（在宅）" at bounding box center [64, 537] width 9 height 9
checkbox input "false"
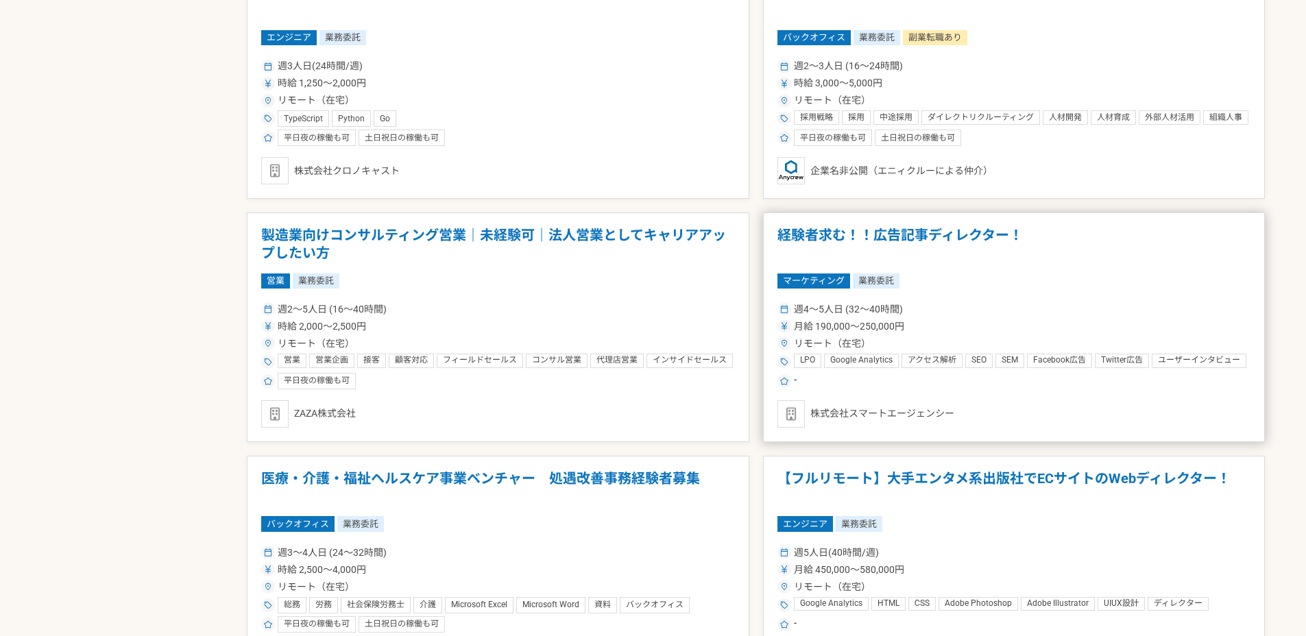
scroll to position [1712, 0]
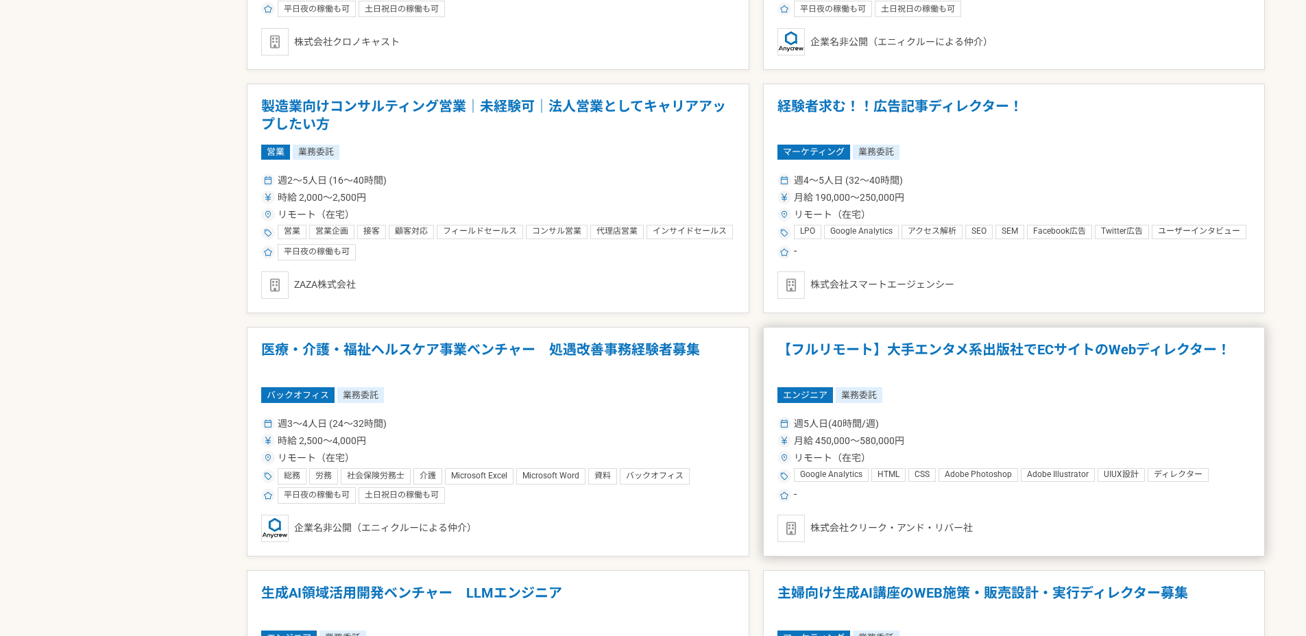
click at [1047, 448] on div "週5人日(40時間/週) 月給 450,000〜580,000円 リモート（在宅） Google Analytics HTML CSS Adobe Photo…" at bounding box center [1014, 459] width 474 height 90
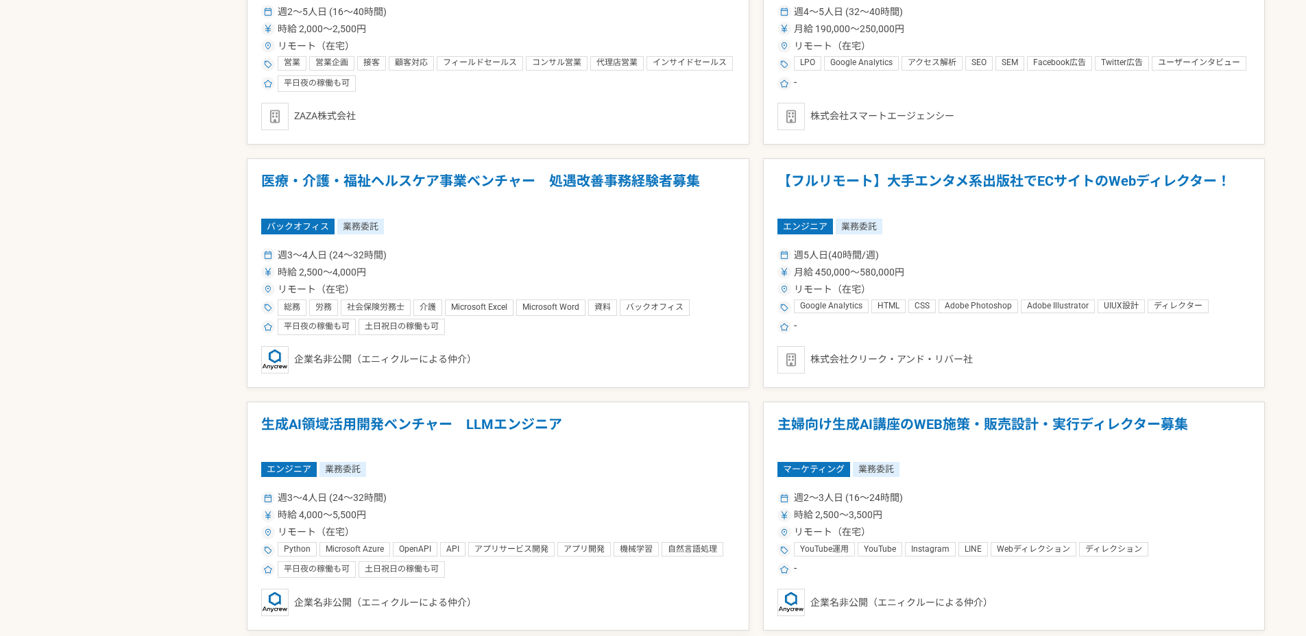
scroll to position [2348, 0]
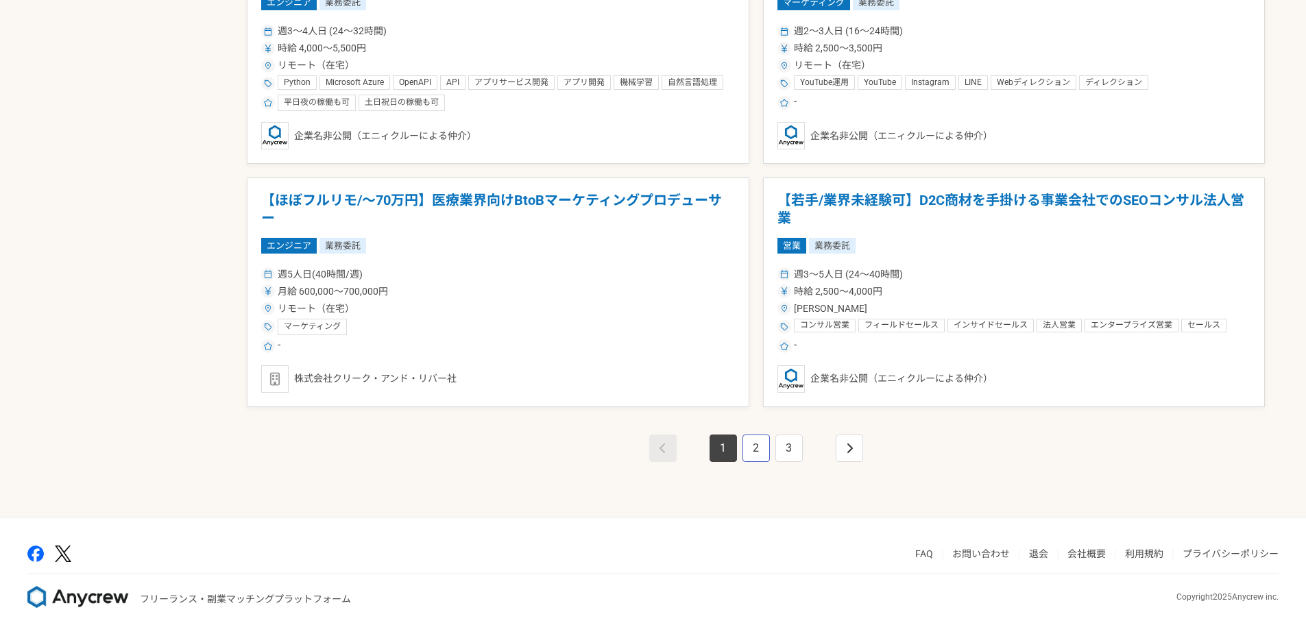
click at [761, 448] on link "2" at bounding box center [756, 448] width 27 height 27
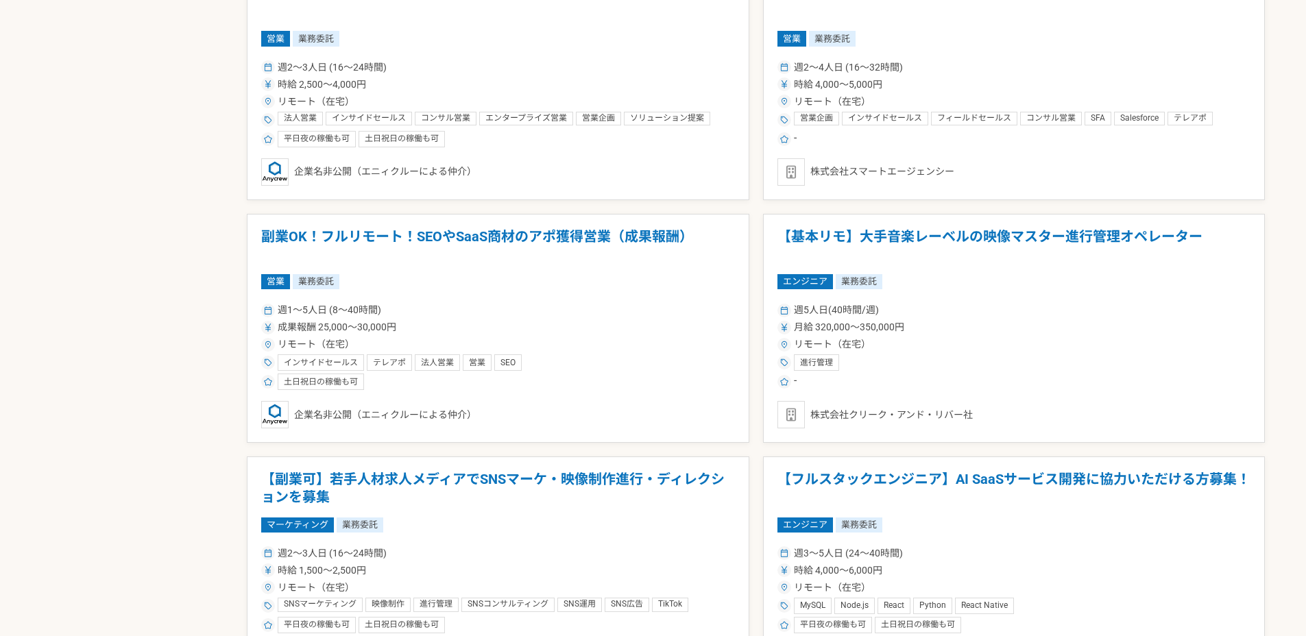
scroll to position [1611, 0]
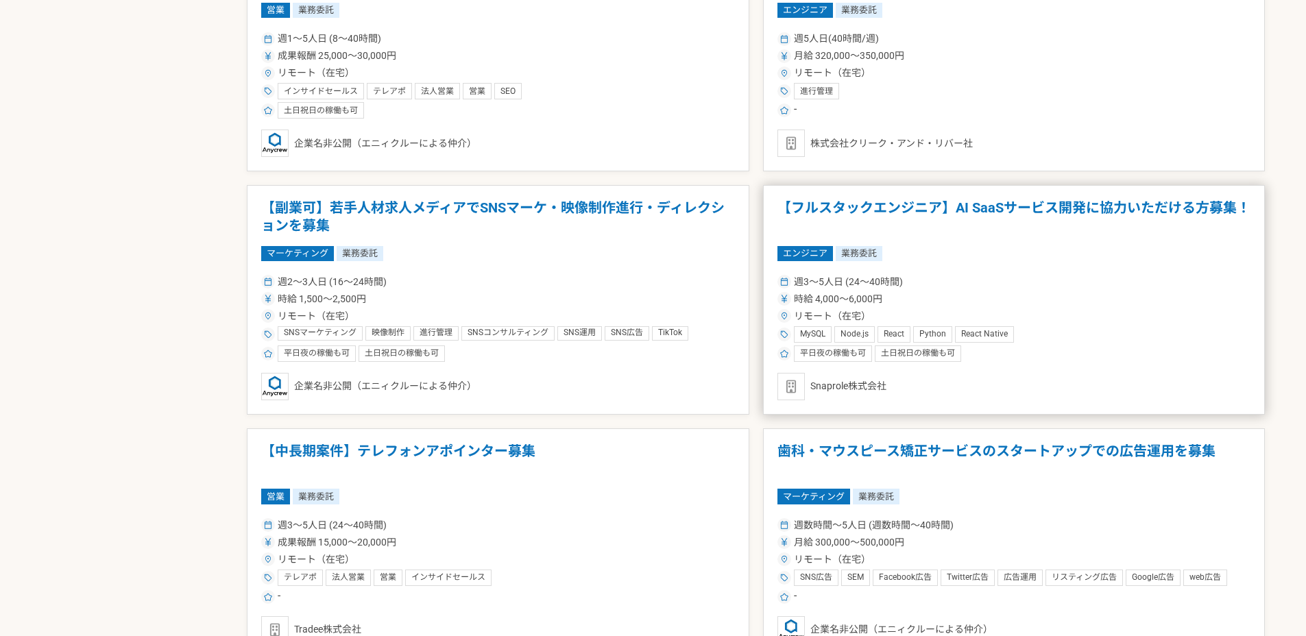
click at [1029, 272] on div "週3〜5人日 (24〜40時間) 時給 4,000〜6,000円 リモート（在宅） MySQL Node.js React Python React Nati…" at bounding box center [1014, 317] width 474 height 90
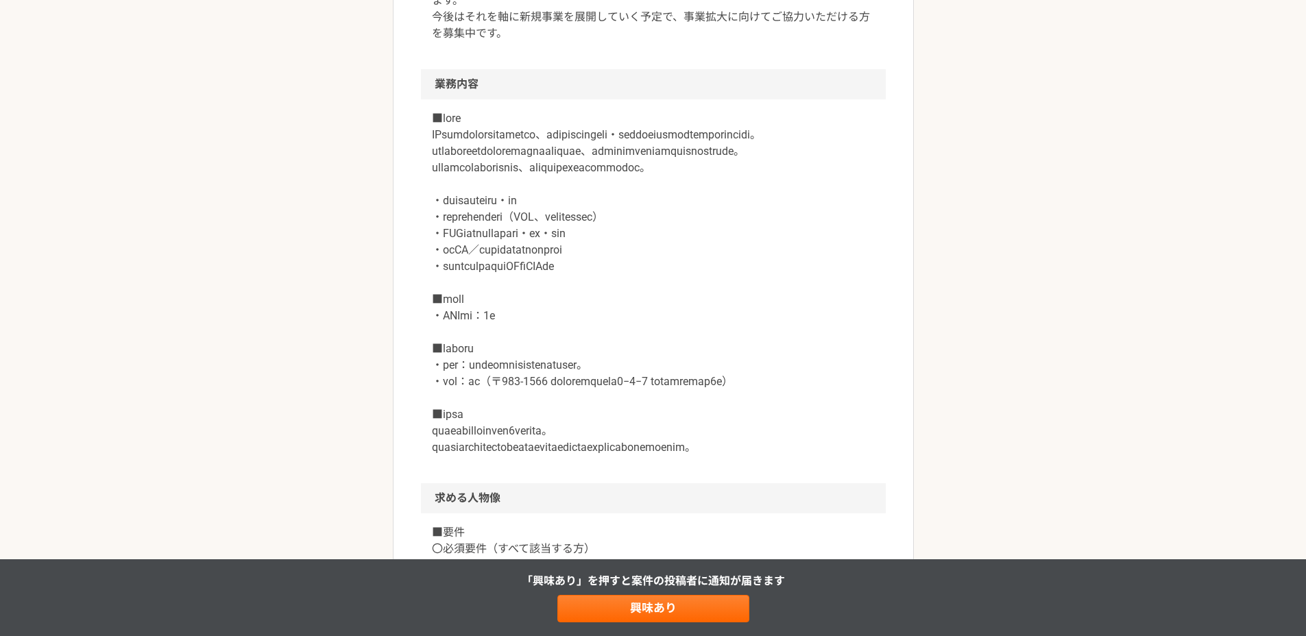
scroll to position [599, 0]
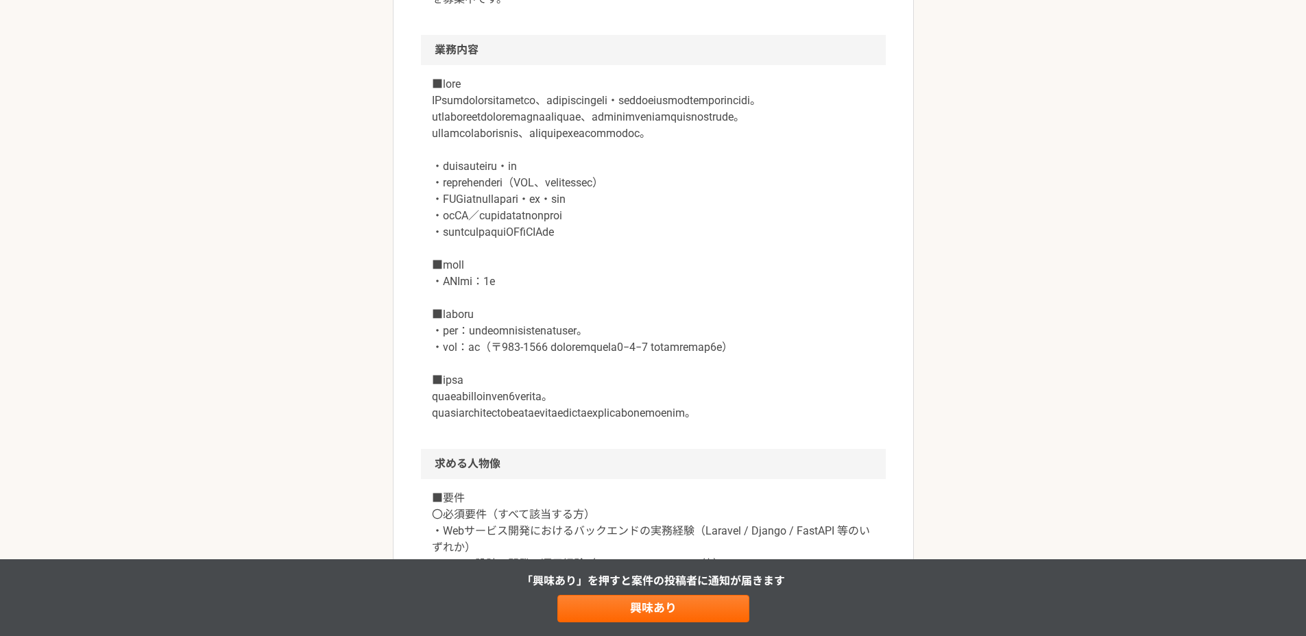
click at [706, 370] on p at bounding box center [653, 249] width 443 height 346
drag, startPoint x: 584, startPoint y: 378, endPoint x: 455, endPoint y: 394, distance: 129.8
click at [455, 394] on p at bounding box center [653, 249] width 443 height 346
copy p "[PERSON_NAME][STREET_ADDRESS]"
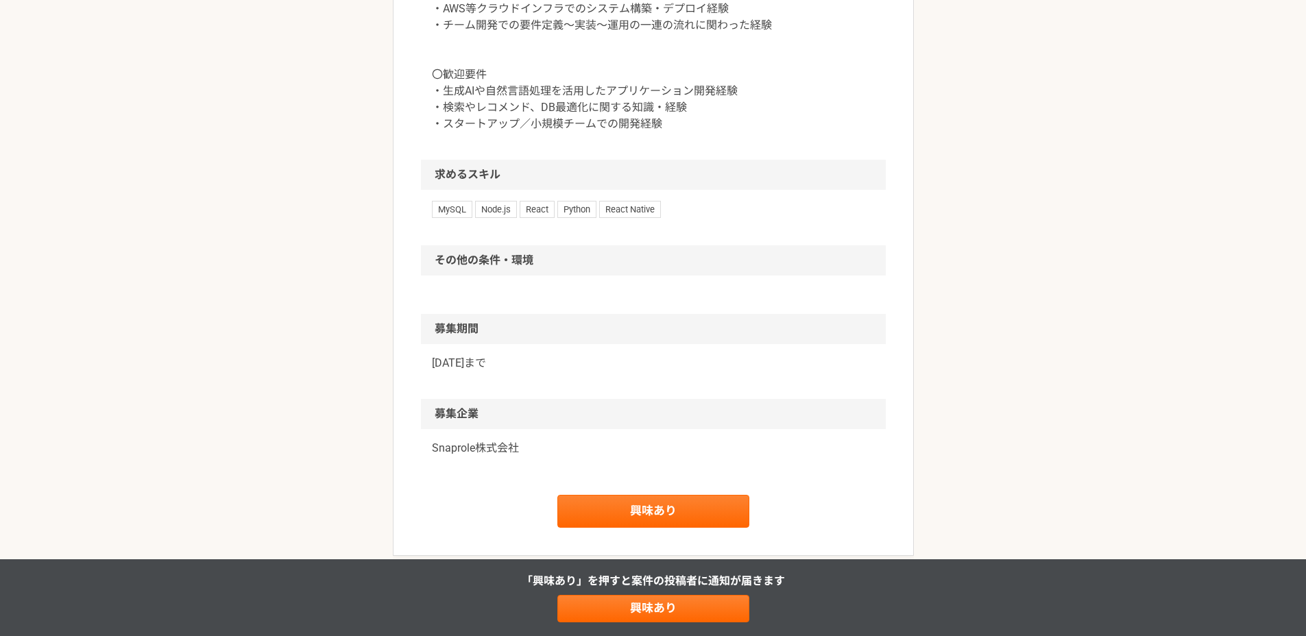
scroll to position [970, 0]
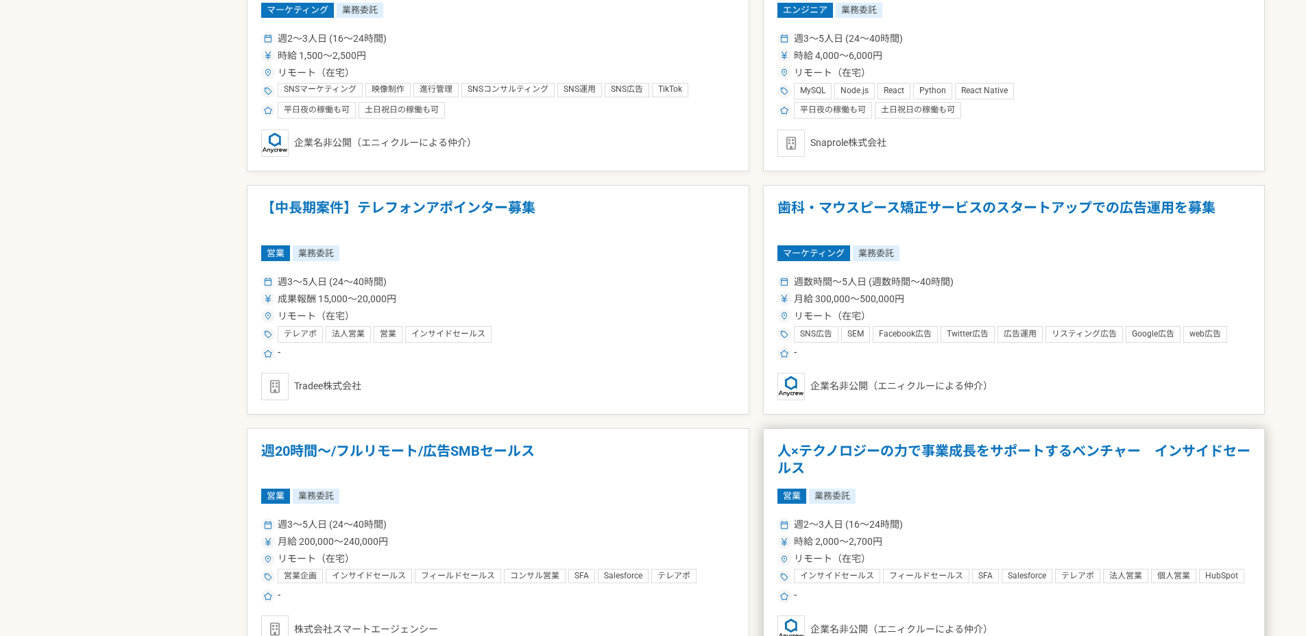
scroll to position [2348, 0]
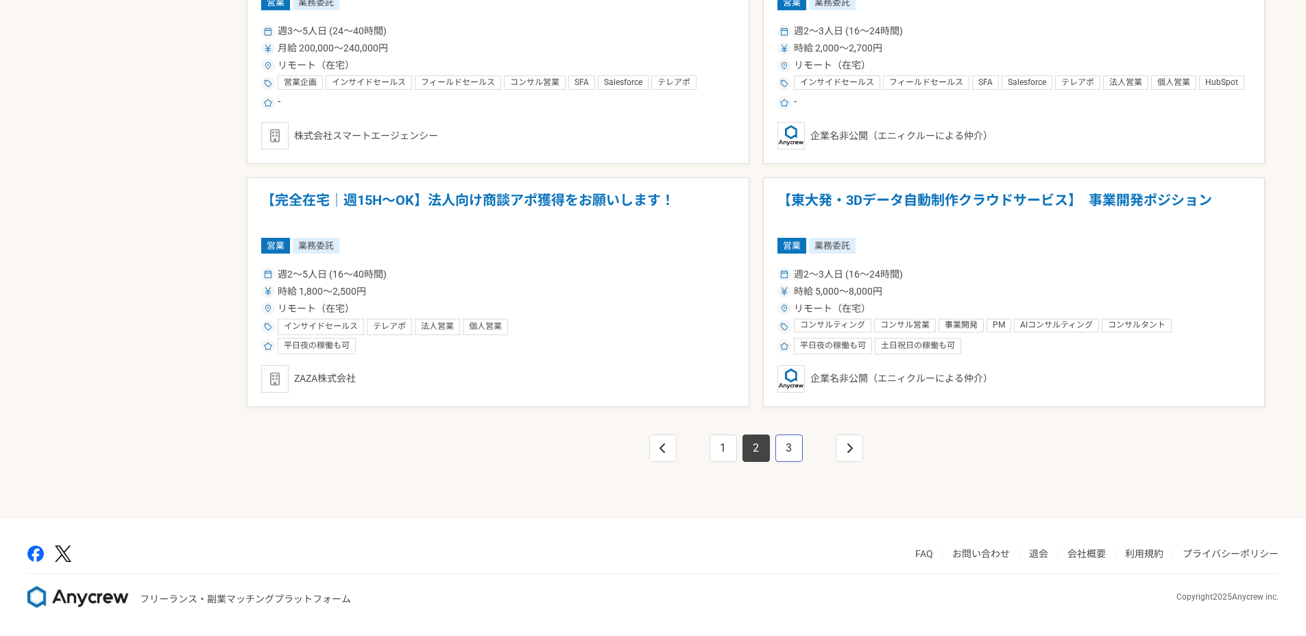
click at [788, 446] on link "3" at bounding box center [788, 448] width 27 height 27
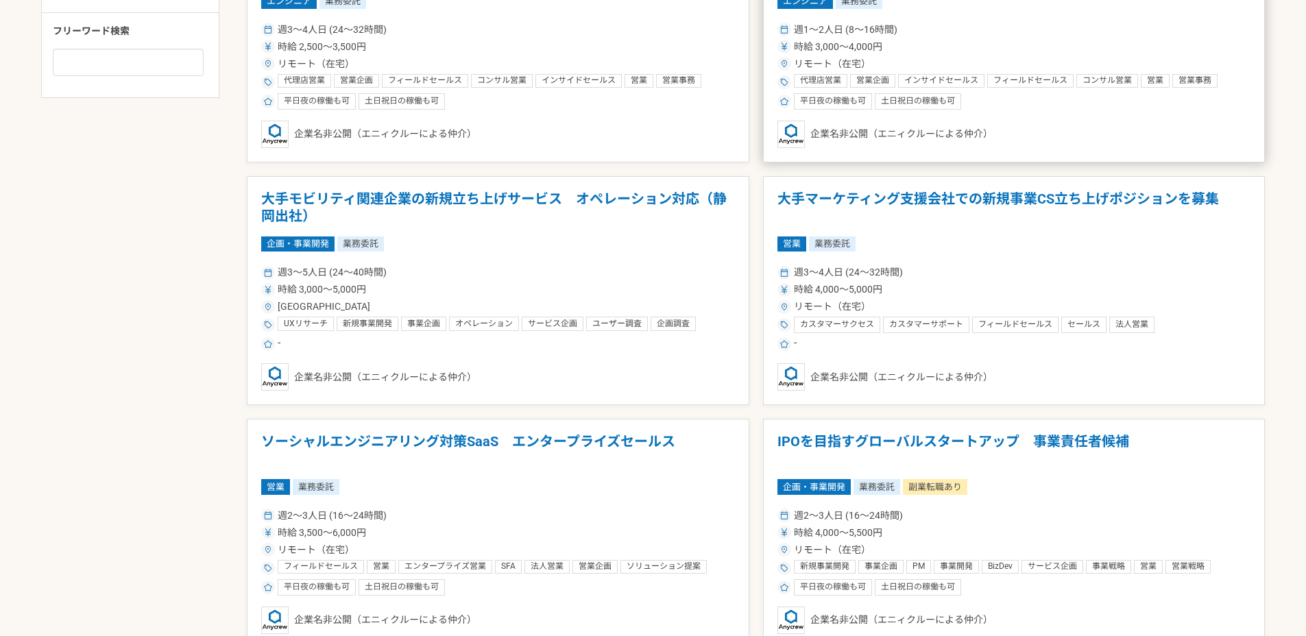
scroll to position [611, 0]
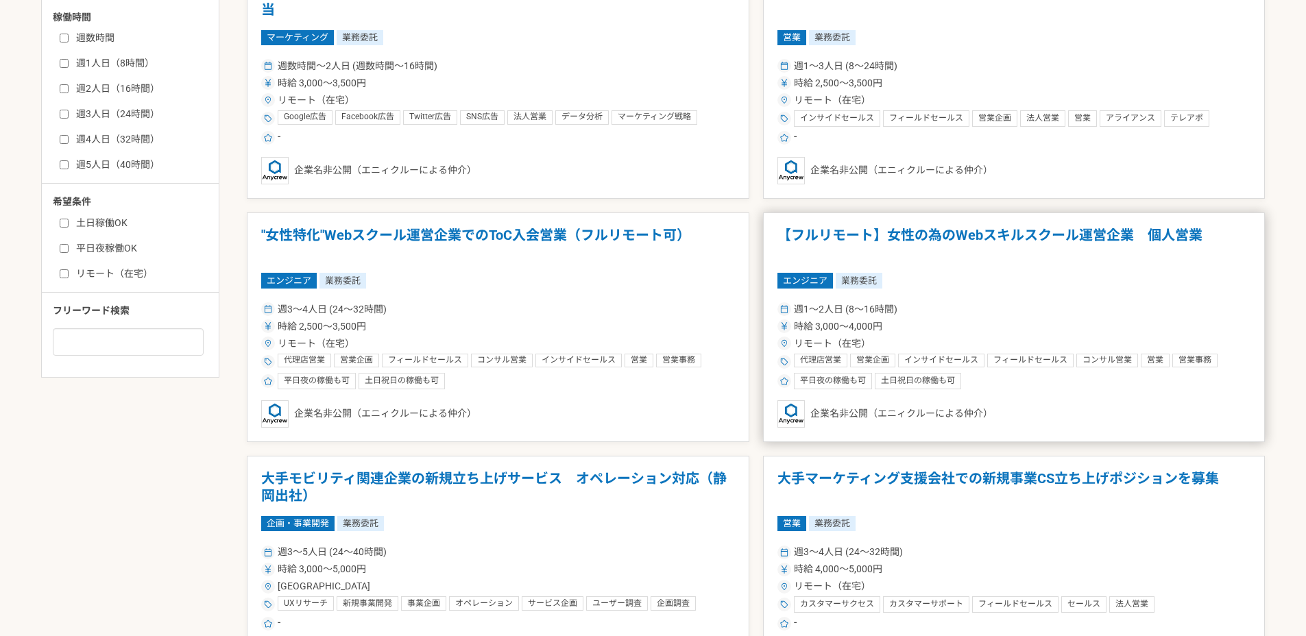
click at [993, 309] on div "週1〜2人日 (8〜16時間)" at bounding box center [1014, 309] width 474 height 14
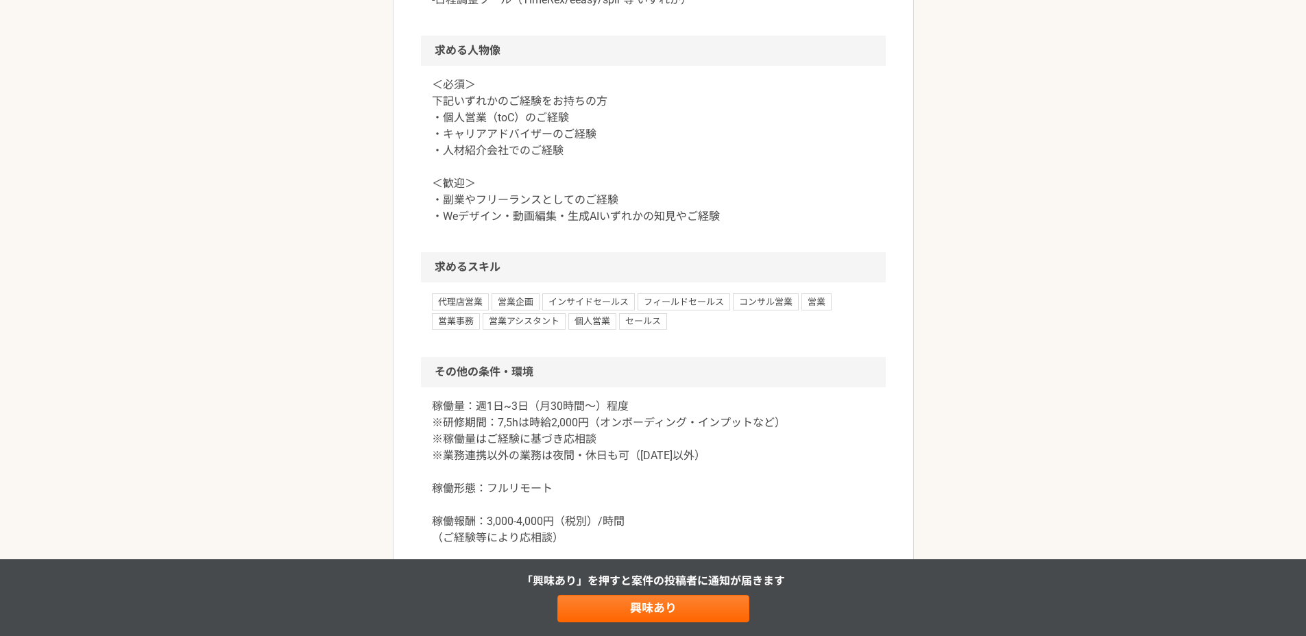
scroll to position [786, 0]
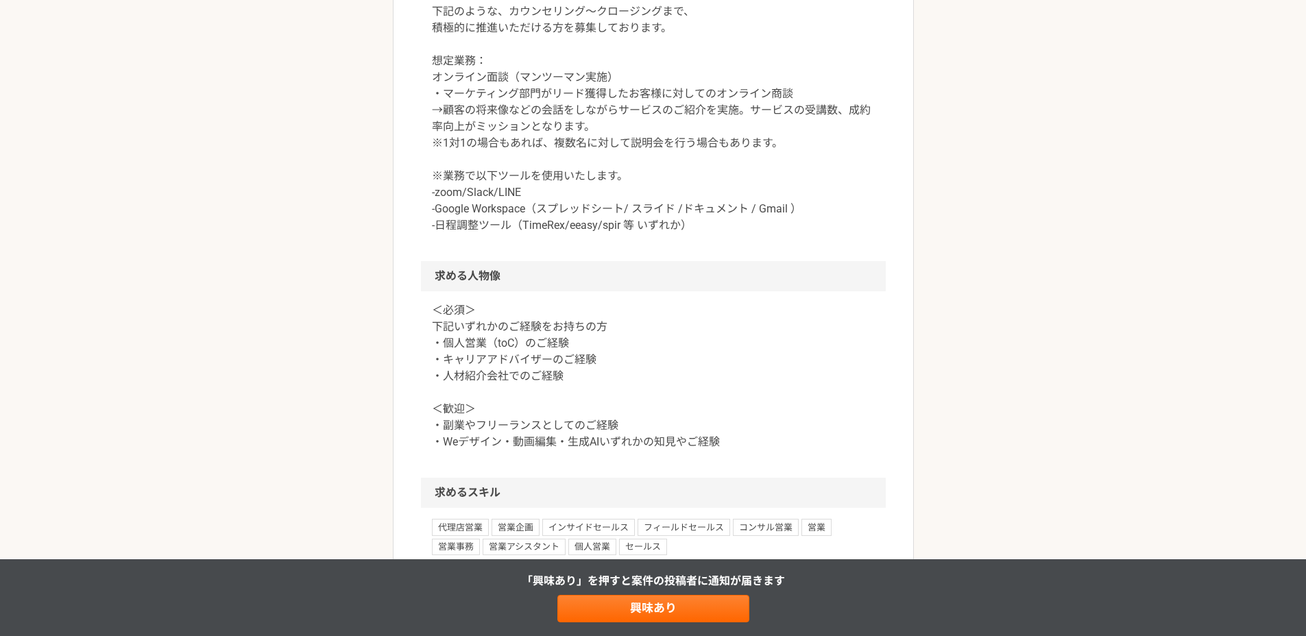
click at [188, 145] on div "エンジニア 【フルリモート】女性の為のWebスキルスクール運営企業　個人営業 業務委託 平日夜の稼働も可 土日祝日の稼働も可 企業名非公開（エニィクルーによる…" at bounding box center [653, 199] width 1306 height 1860
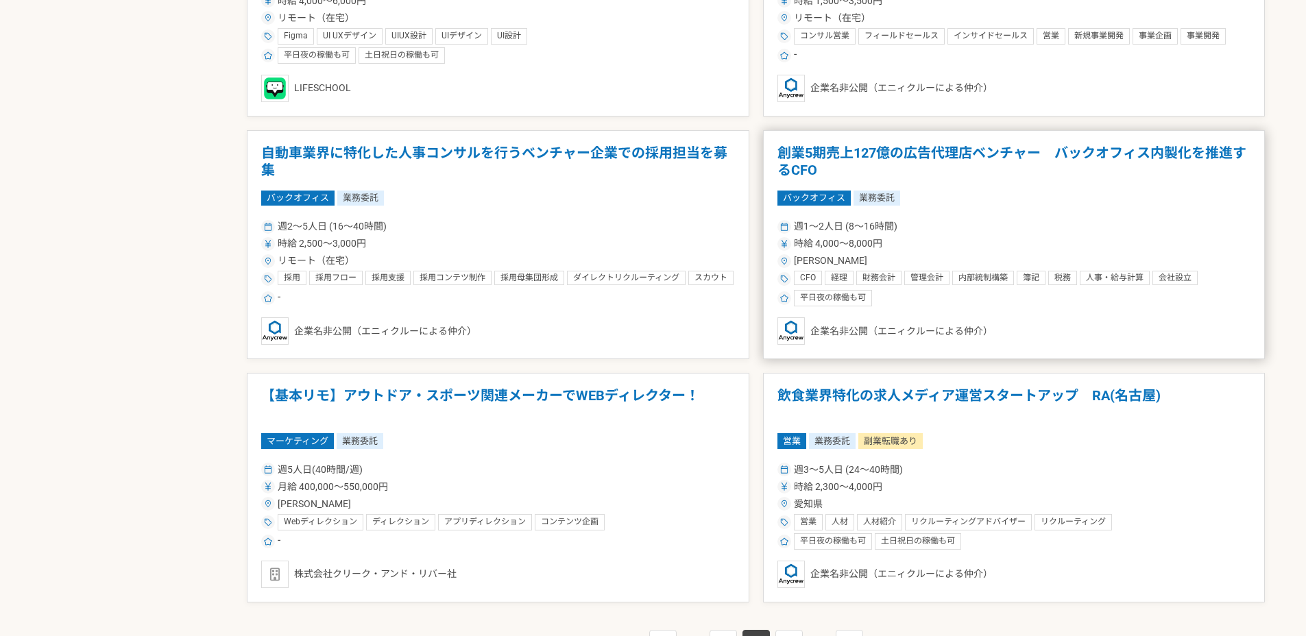
scroll to position [2332, 0]
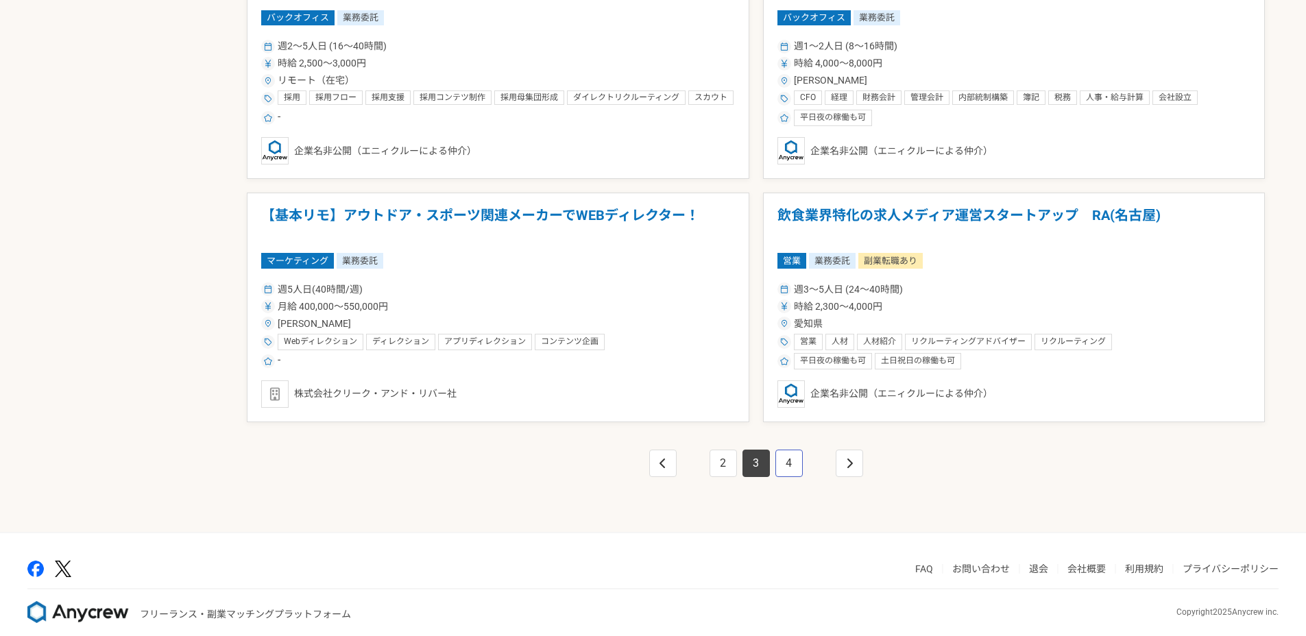
click at [793, 454] on link "4" at bounding box center [788, 463] width 27 height 27
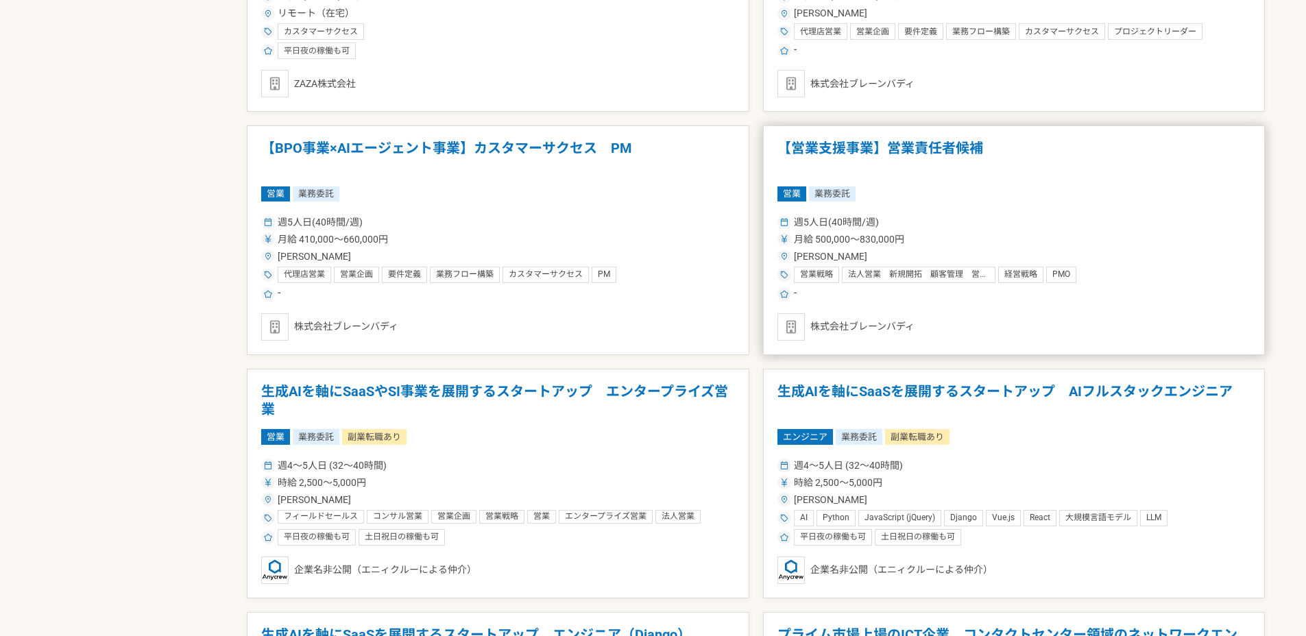
scroll to position [1803, 0]
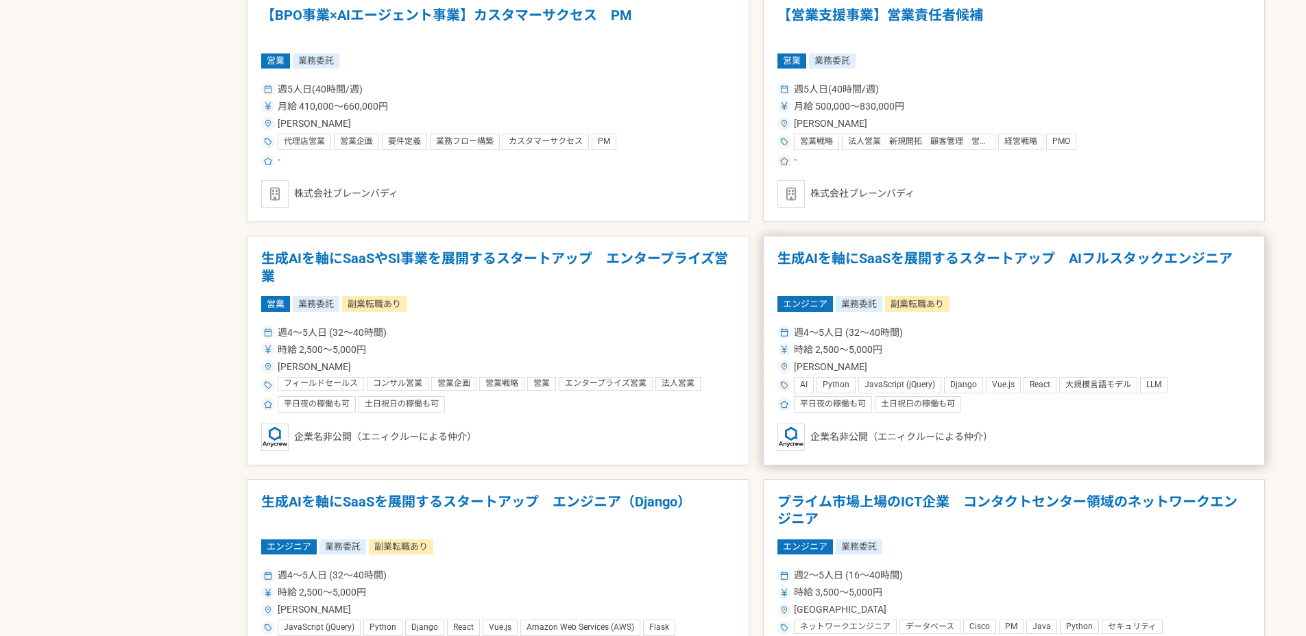
click at [1068, 324] on div "週4〜5人日 (32〜40時間) 時給 2,500〜5,000円 [PERSON_NAME] AI Python JavaScript (jQuery) Dj…" at bounding box center [1014, 368] width 474 height 90
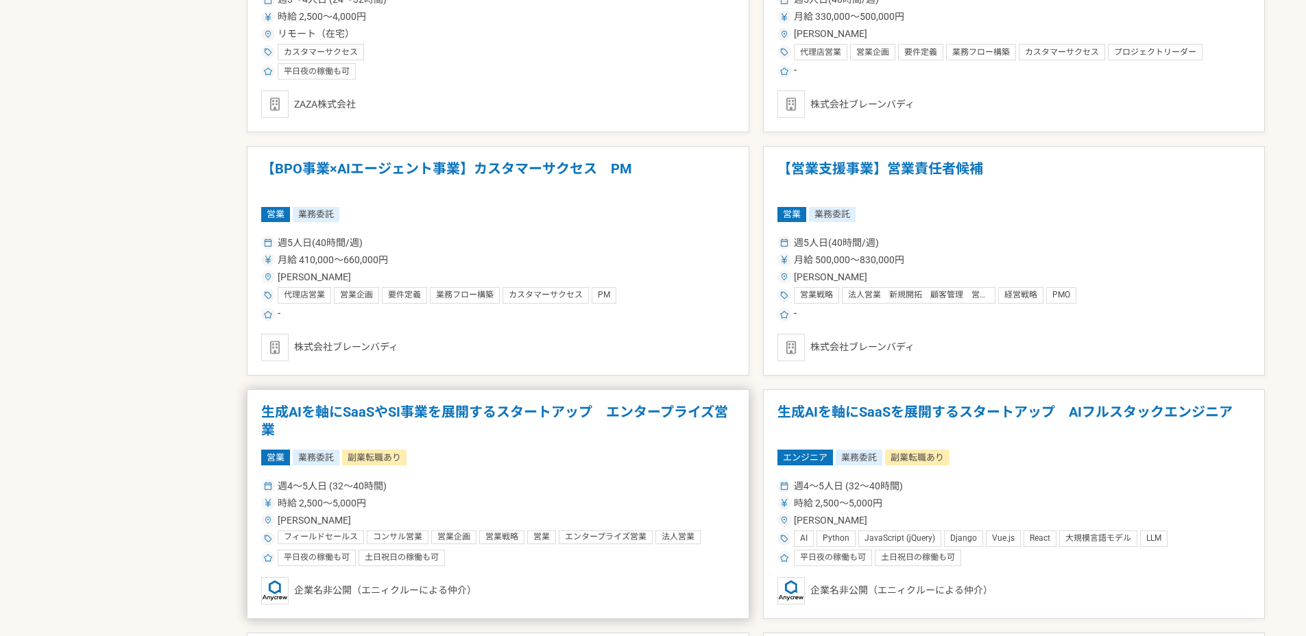
scroll to position [1592, 0]
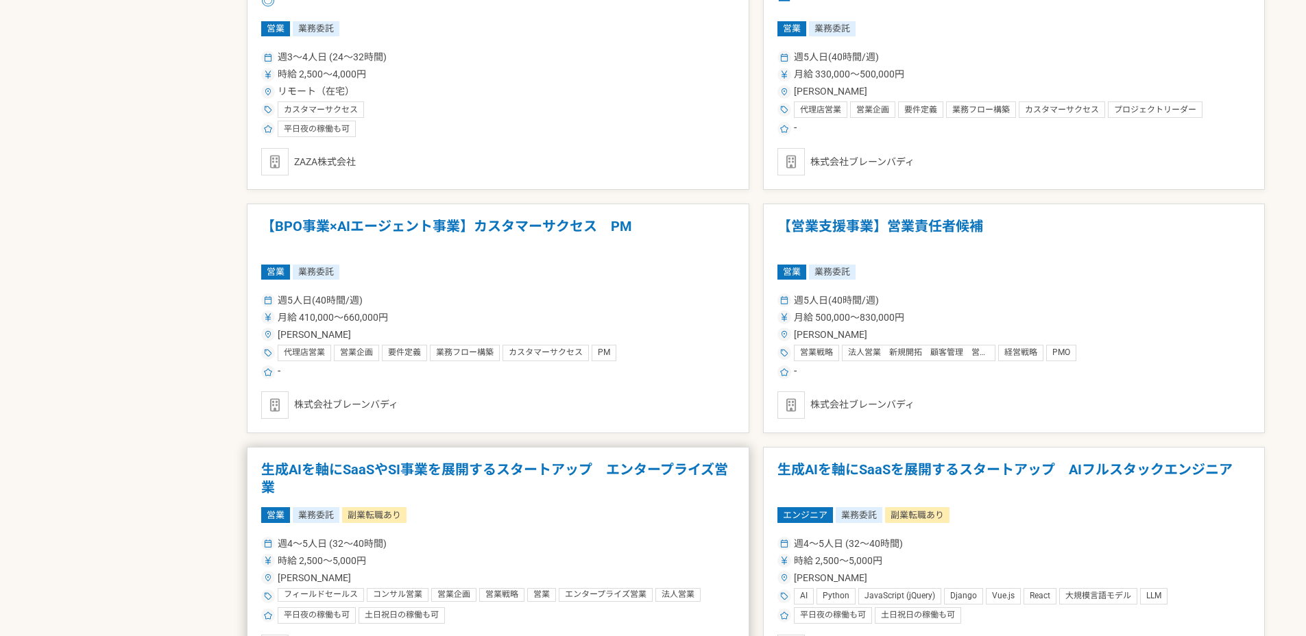
click at [529, 459] on article "生成AIを軸にSaaSやSI事業を展開するスタートアップ　エンタープライズ営業 営業 業務委託 副業転職あり 週4〜5人日 (32〜40時間) 時給 2,50…" at bounding box center [498, 562] width 503 height 230
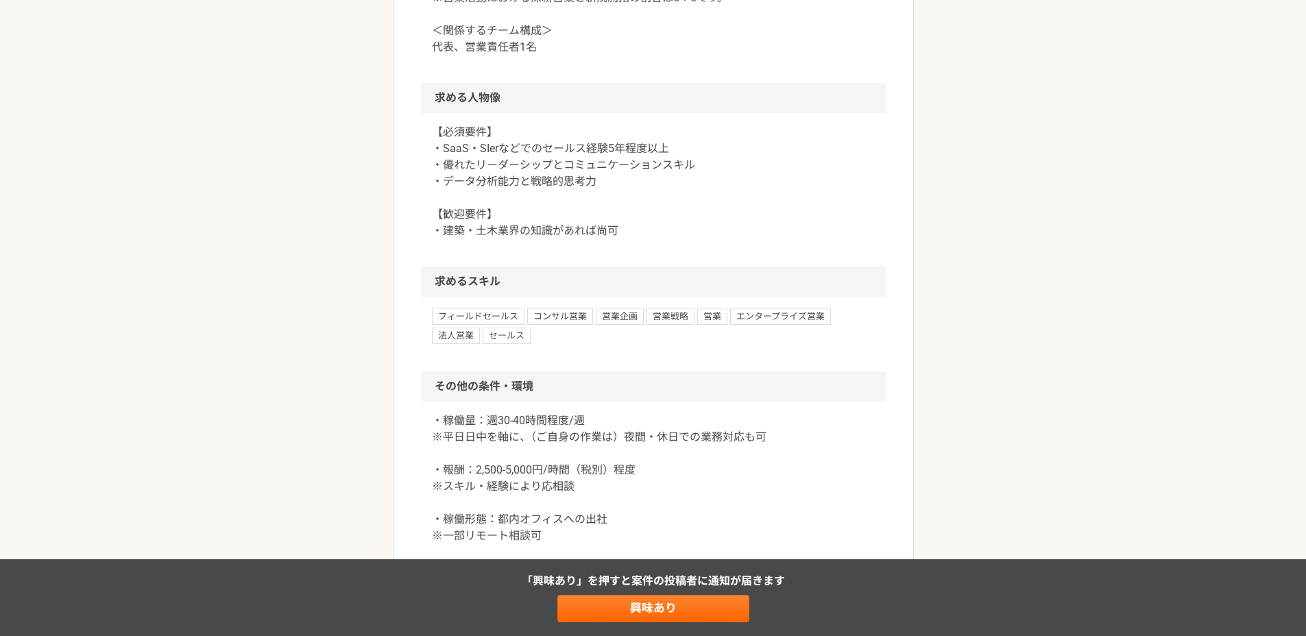
scroll to position [1565, 0]
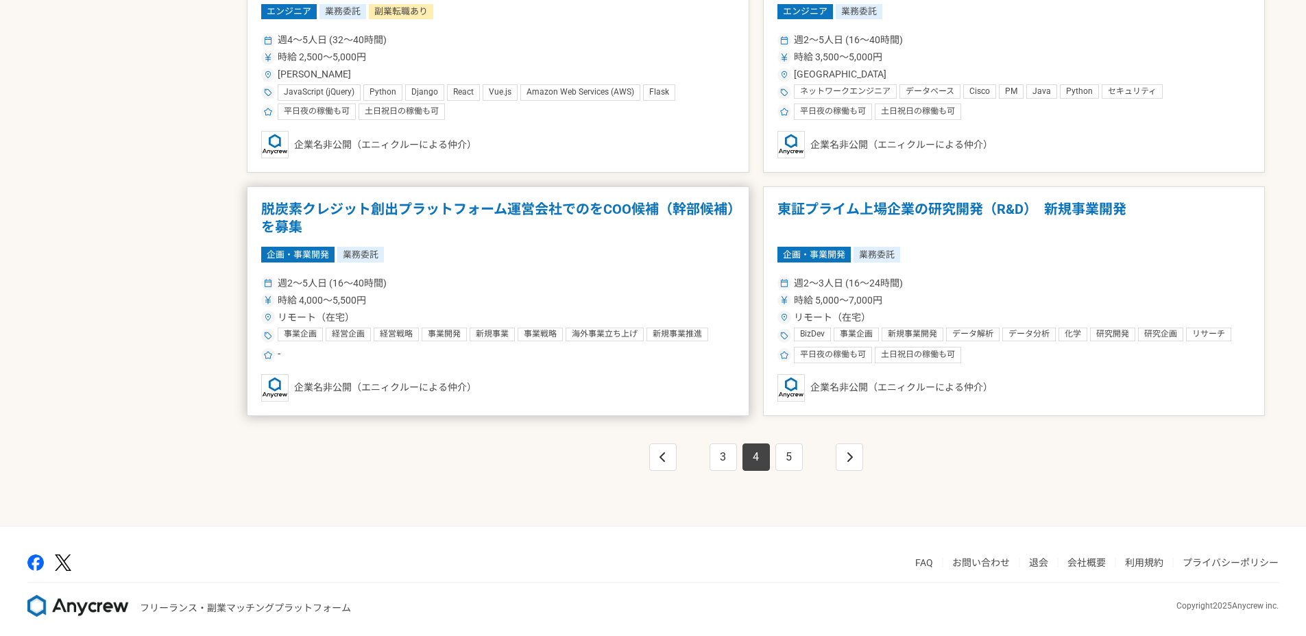
scroll to position [2348, 0]
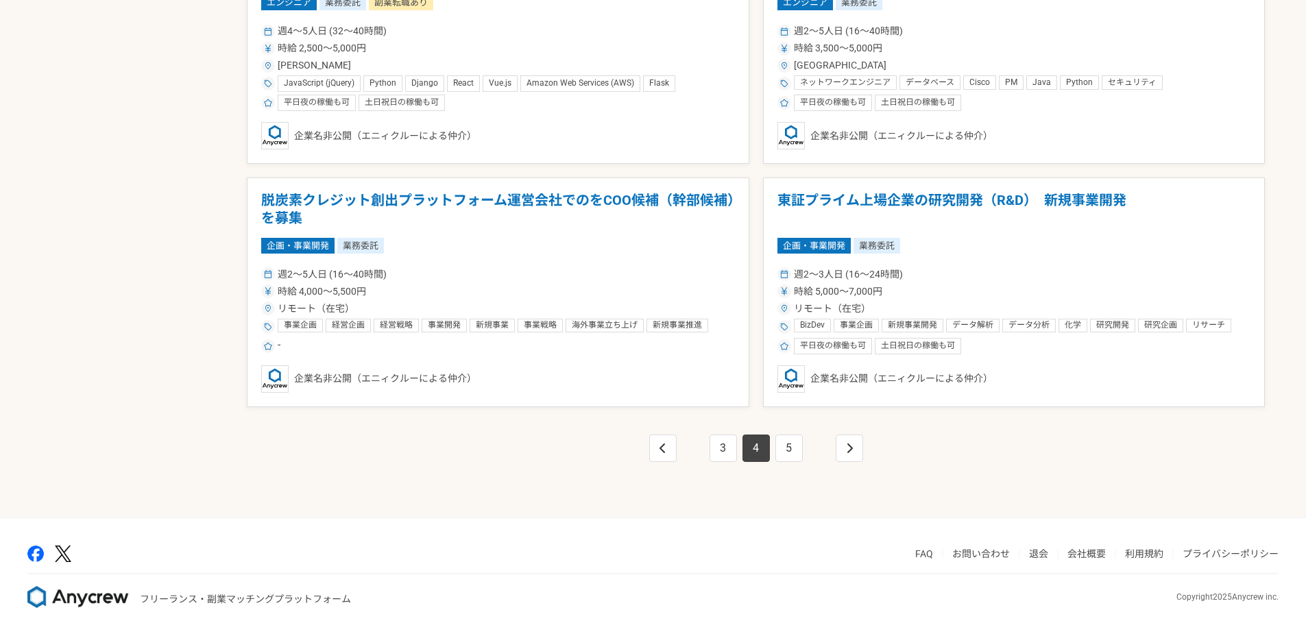
click at [771, 444] on li "4" at bounding box center [756, 448] width 33 height 27
click at [780, 444] on link "5" at bounding box center [788, 448] width 27 height 27
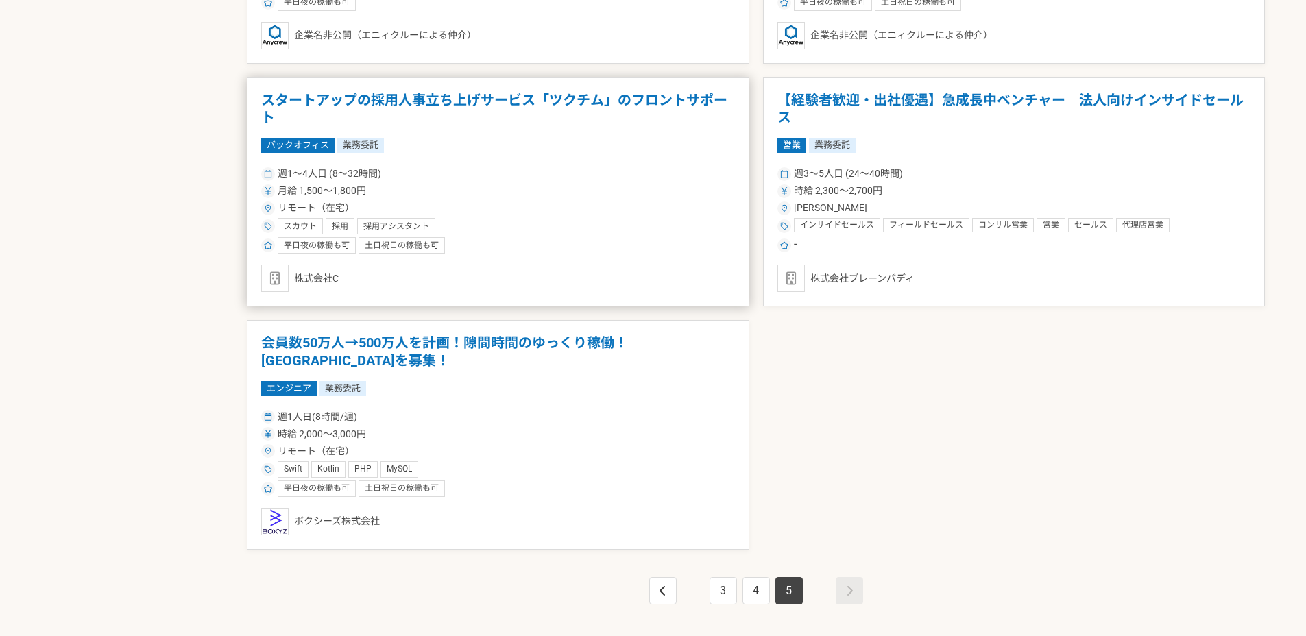
scroll to position [1618, 0]
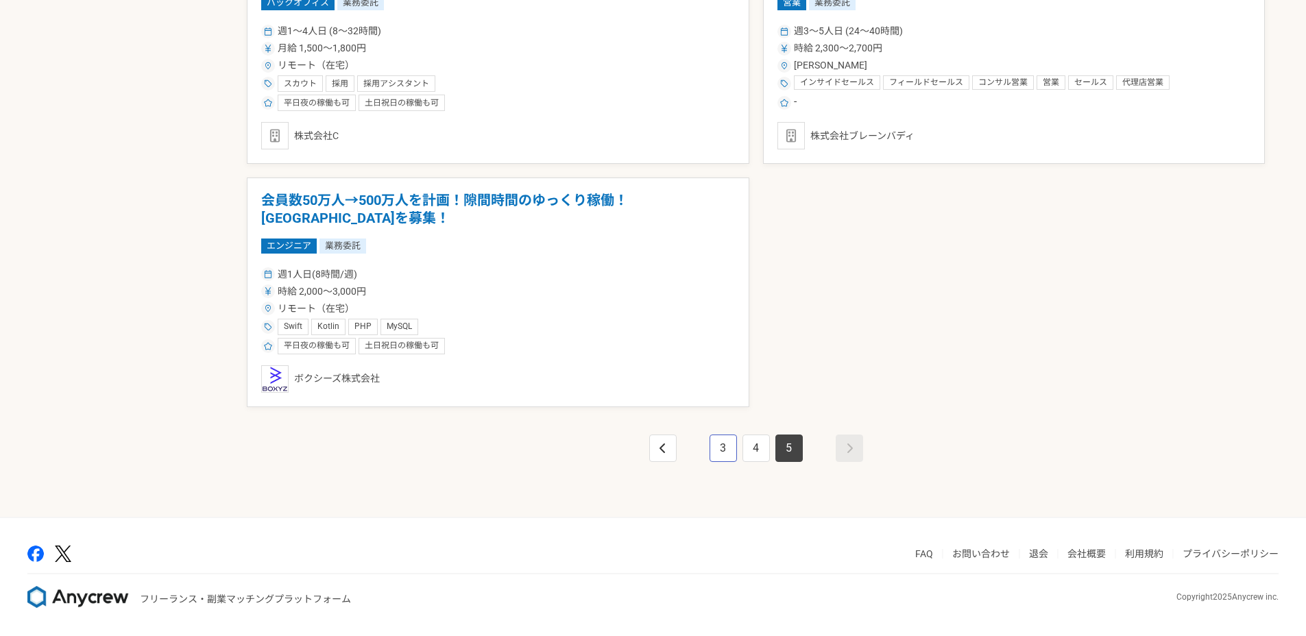
click at [712, 448] on link "3" at bounding box center [723, 448] width 27 height 27
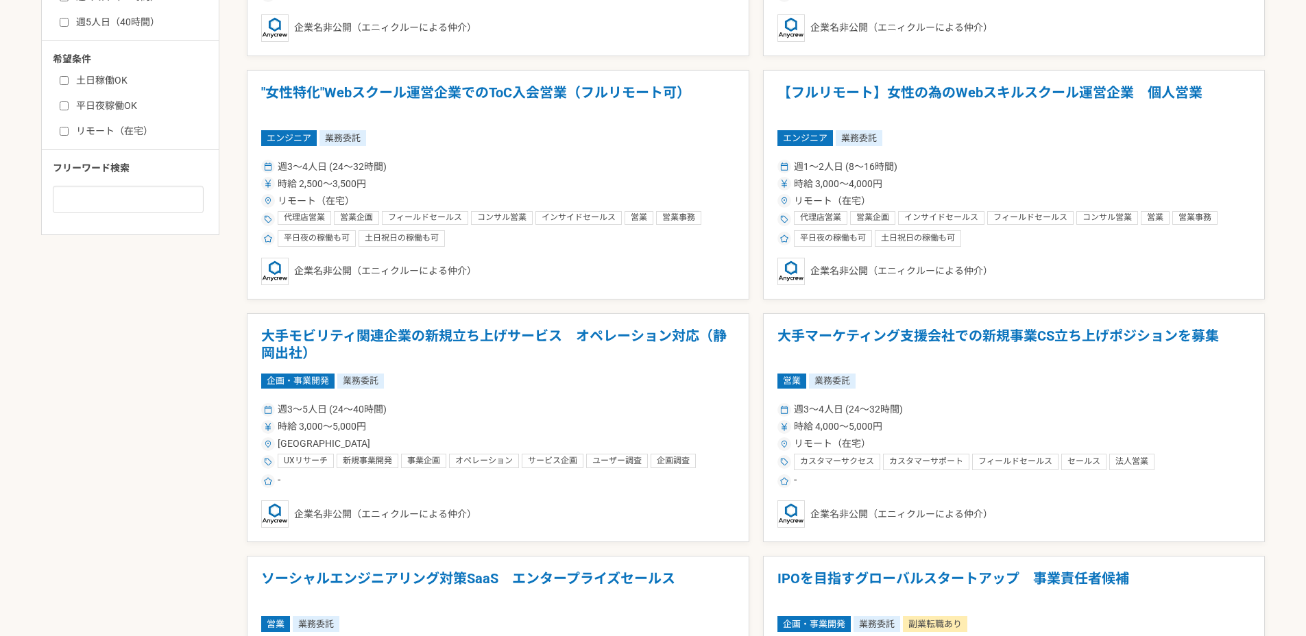
scroll to position [2348, 0]
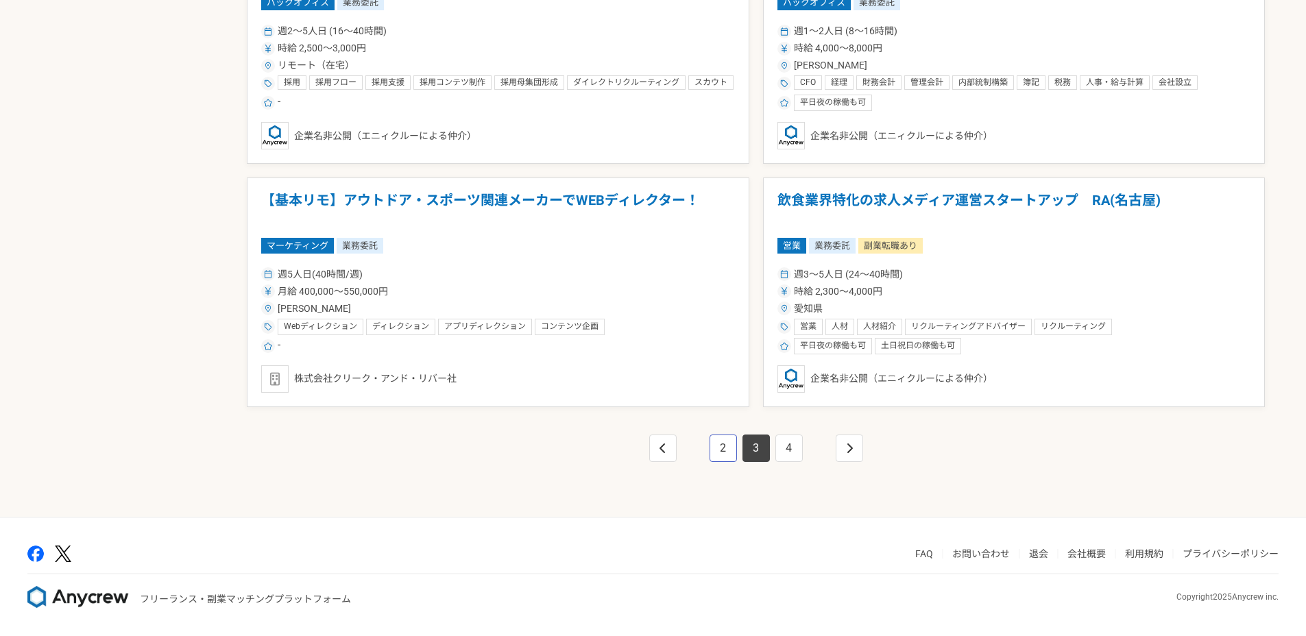
click at [711, 448] on link "2" at bounding box center [723, 448] width 27 height 27
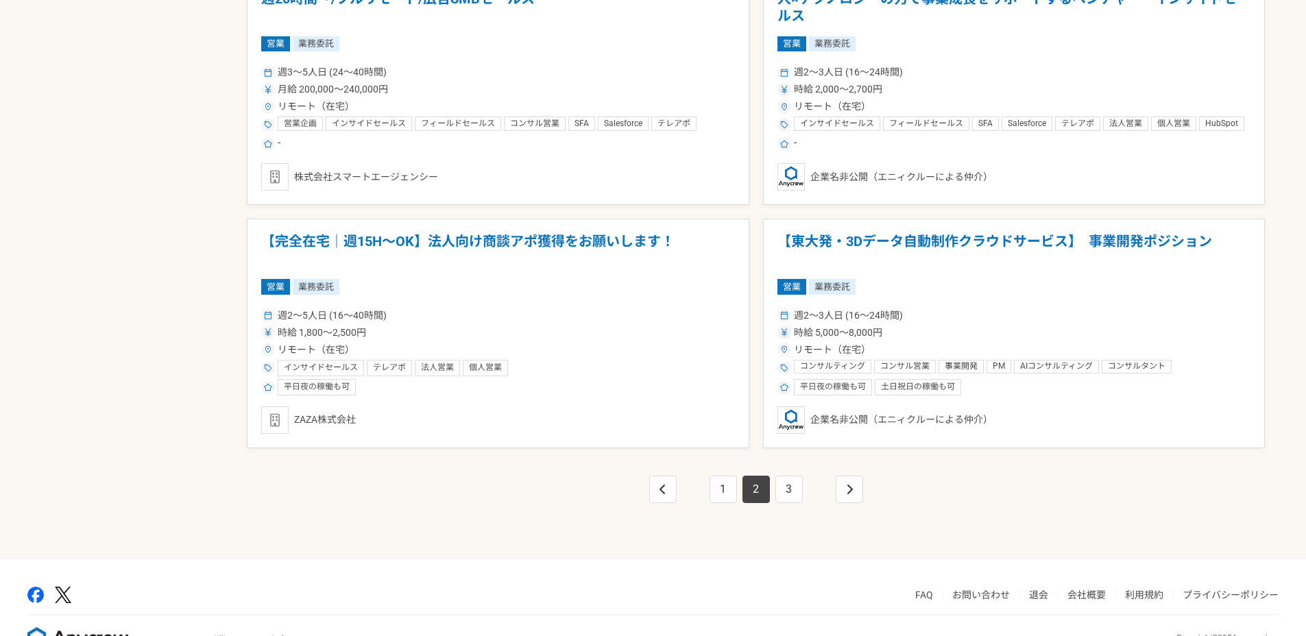
scroll to position [2348, 0]
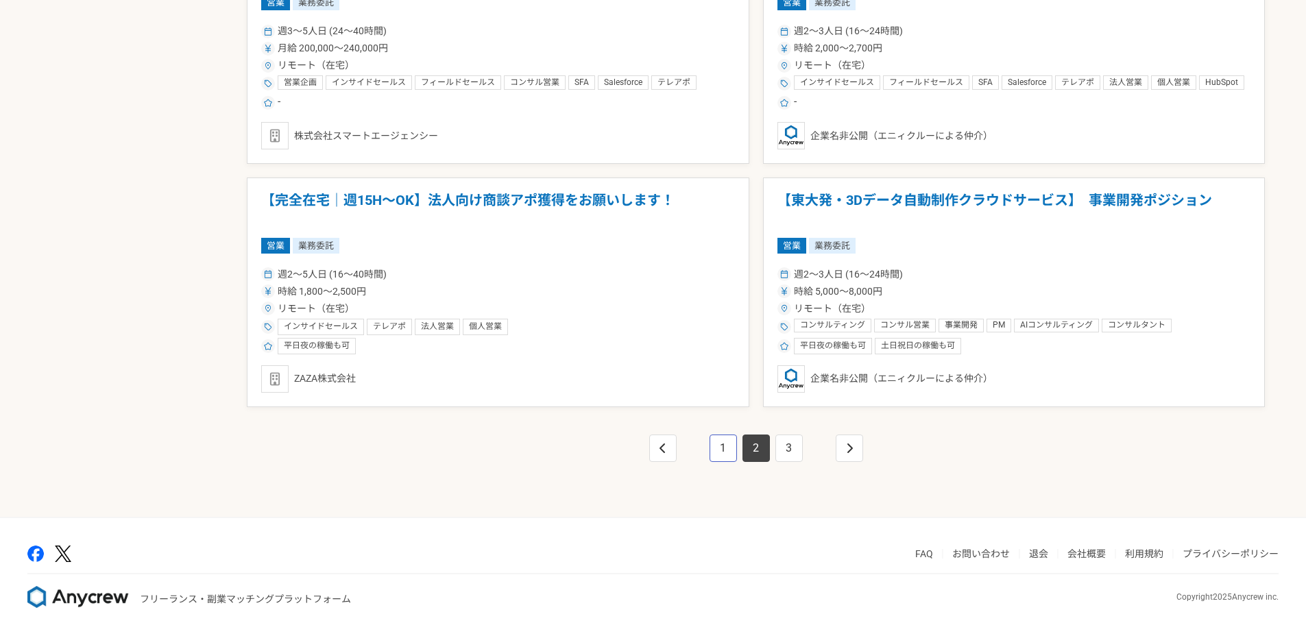
click at [711, 448] on link "1" at bounding box center [723, 448] width 27 height 27
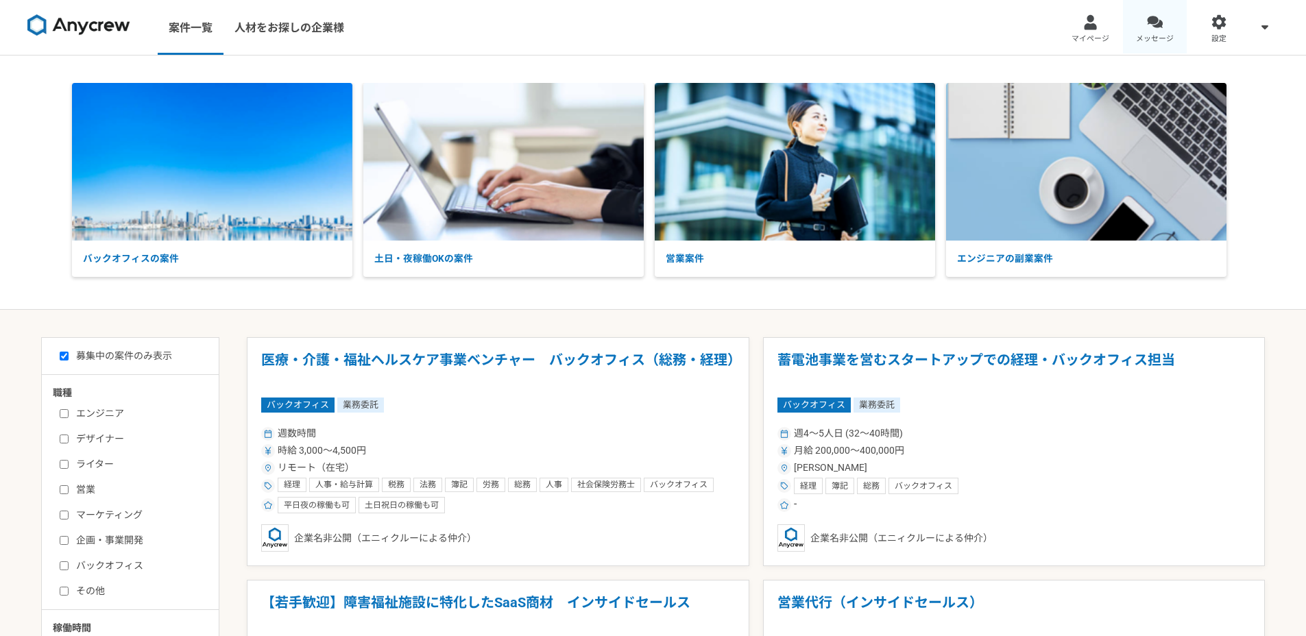
click at [1135, 43] on link "メッセージ" at bounding box center [1155, 27] width 64 height 55
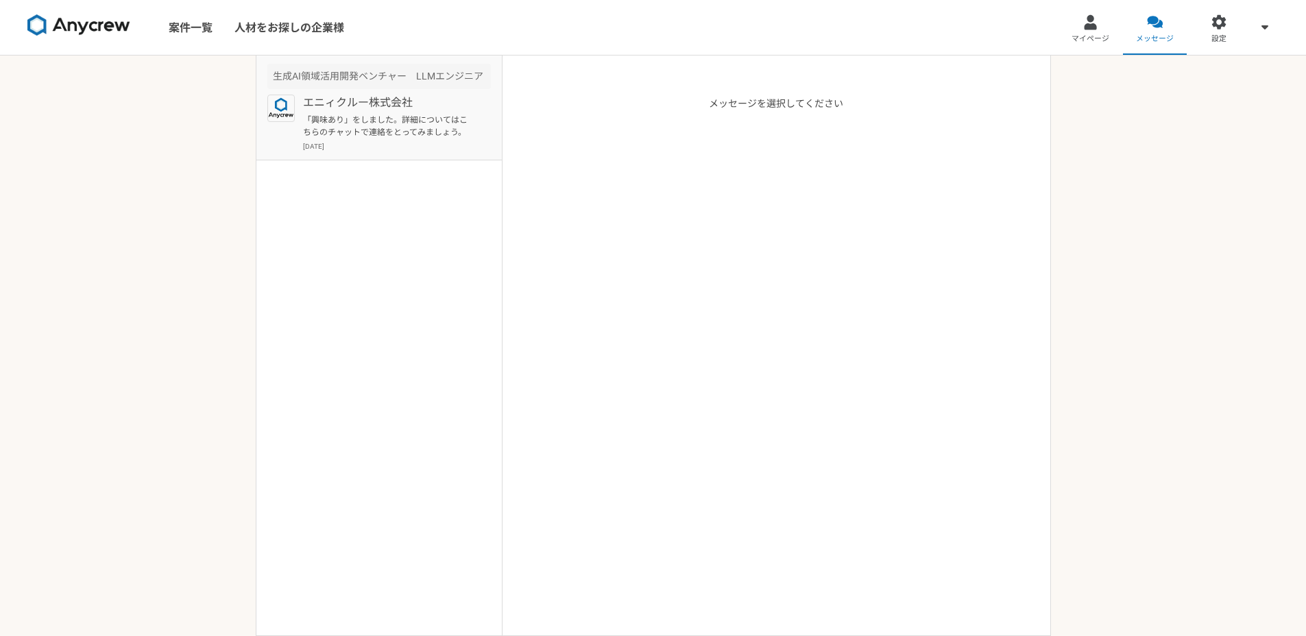
click at [432, 125] on p "「興味あり」をしました。詳細についてはこちらのチャットで連絡をとってみましょう。" at bounding box center [387, 126] width 169 height 25
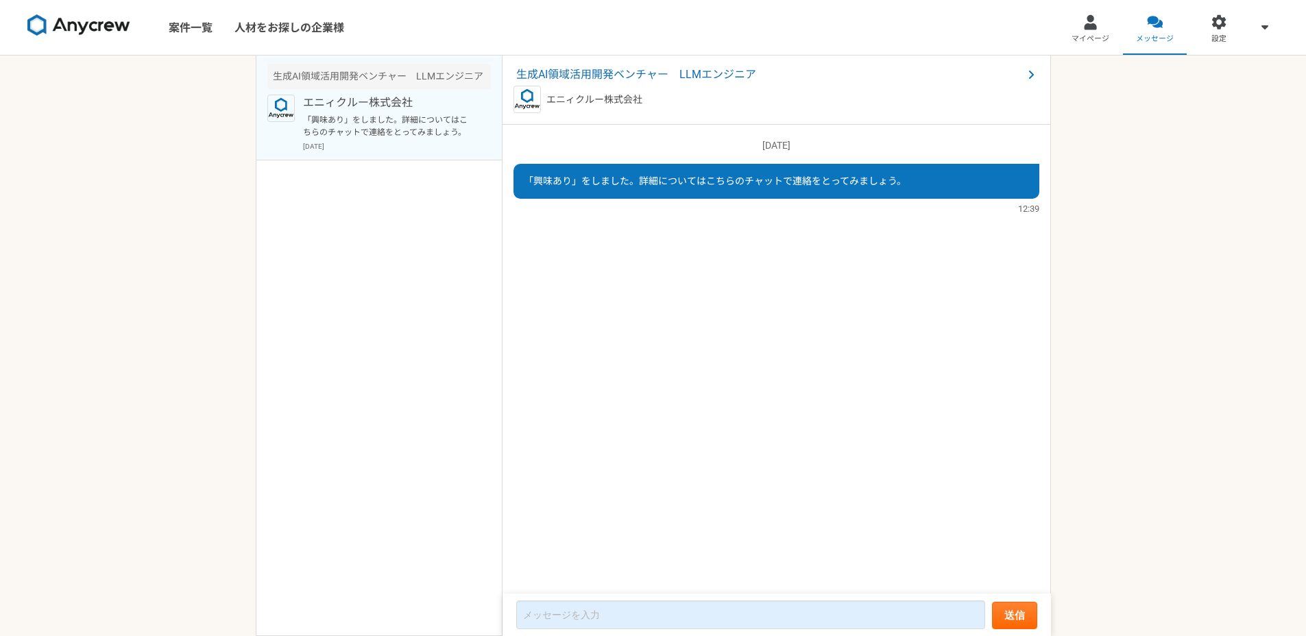
click at [691, 179] on span "「興味あり」をしました。詳細についてはこちらのチャットで連絡をとってみましょう。" at bounding box center [715, 181] width 383 height 11
click at [164, 36] on link "案件一覧" at bounding box center [191, 27] width 66 height 55
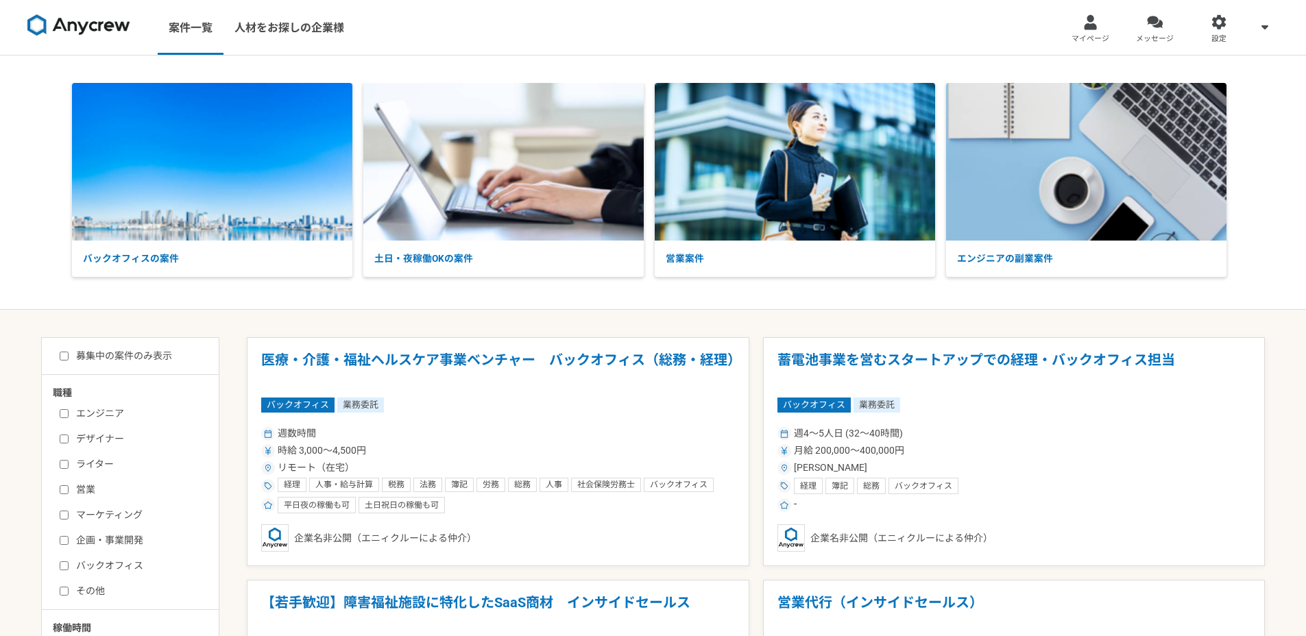
click at [157, 359] on label "募集中の案件のみ表示" at bounding box center [116, 356] width 112 height 14
click at [69, 359] on input "募集中の案件のみ表示" at bounding box center [64, 356] width 9 height 9
checkbox input "true"
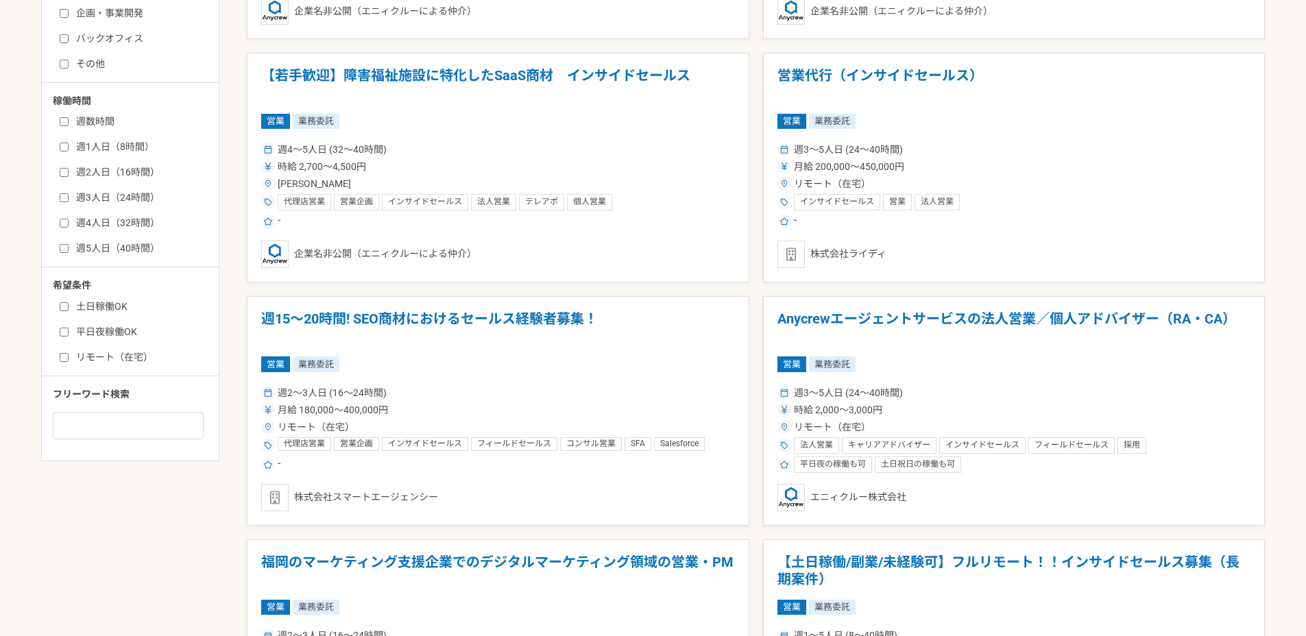
click at [104, 356] on label "リモート（在宅）" at bounding box center [139, 357] width 158 height 14
click at [69, 356] on input "リモート（在宅）" at bounding box center [64, 357] width 9 height 9
checkbox input "true"
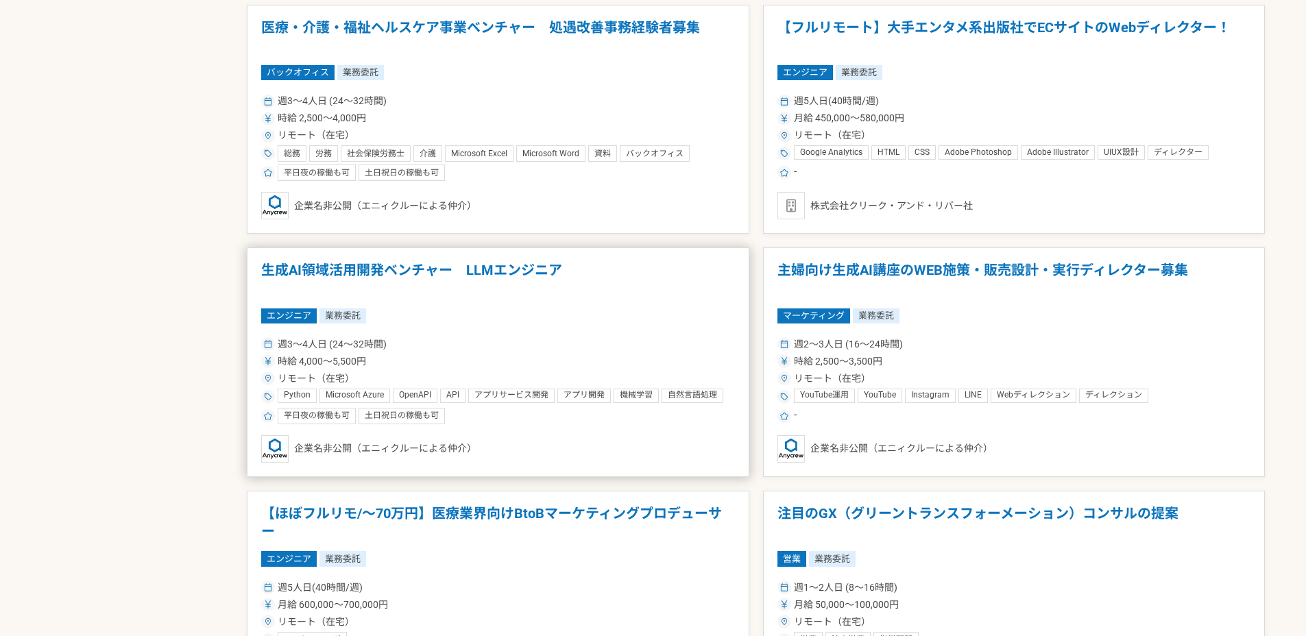
scroll to position [1596, 0]
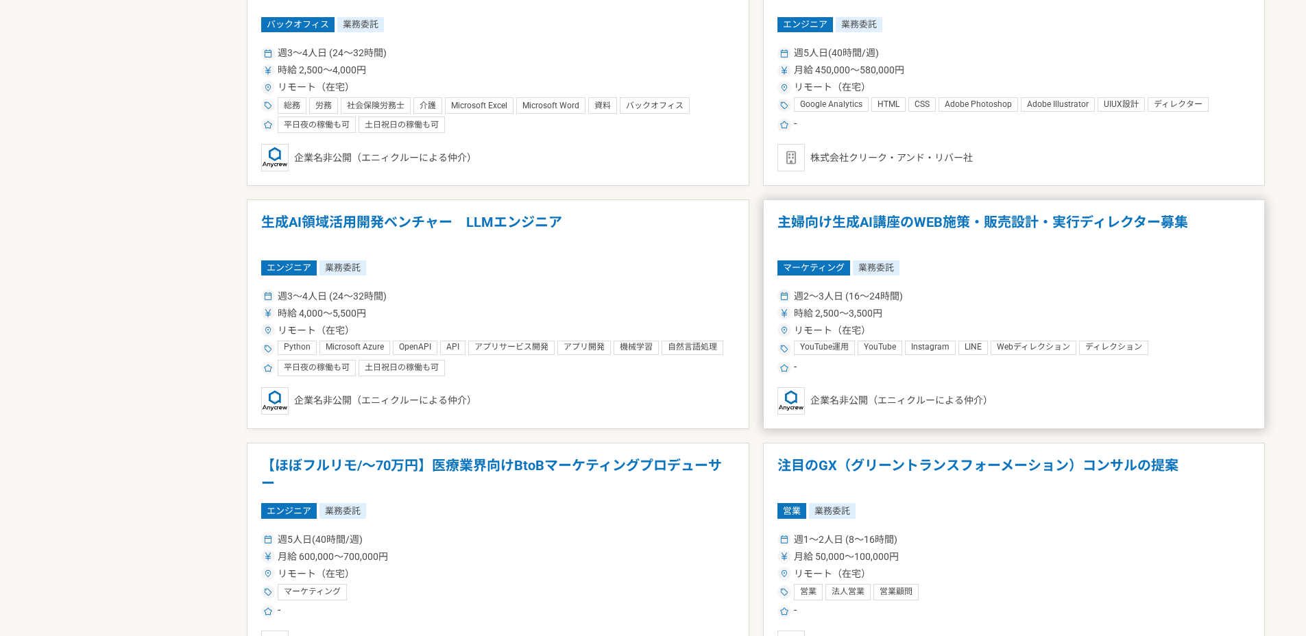
click at [865, 219] on h1 "主婦向け生成AI講座のWEB施策・販売設計・実行ディレクター募集" at bounding box center [1014, 231] width 474 height 35
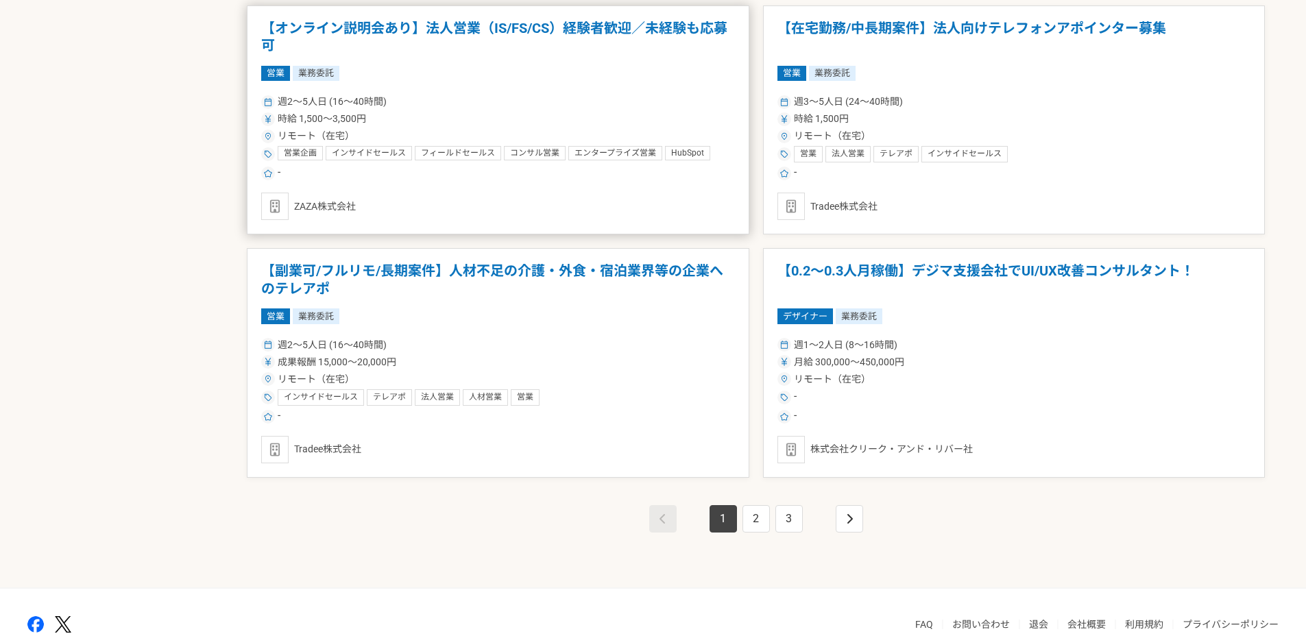
scroll to position [2330, 0]
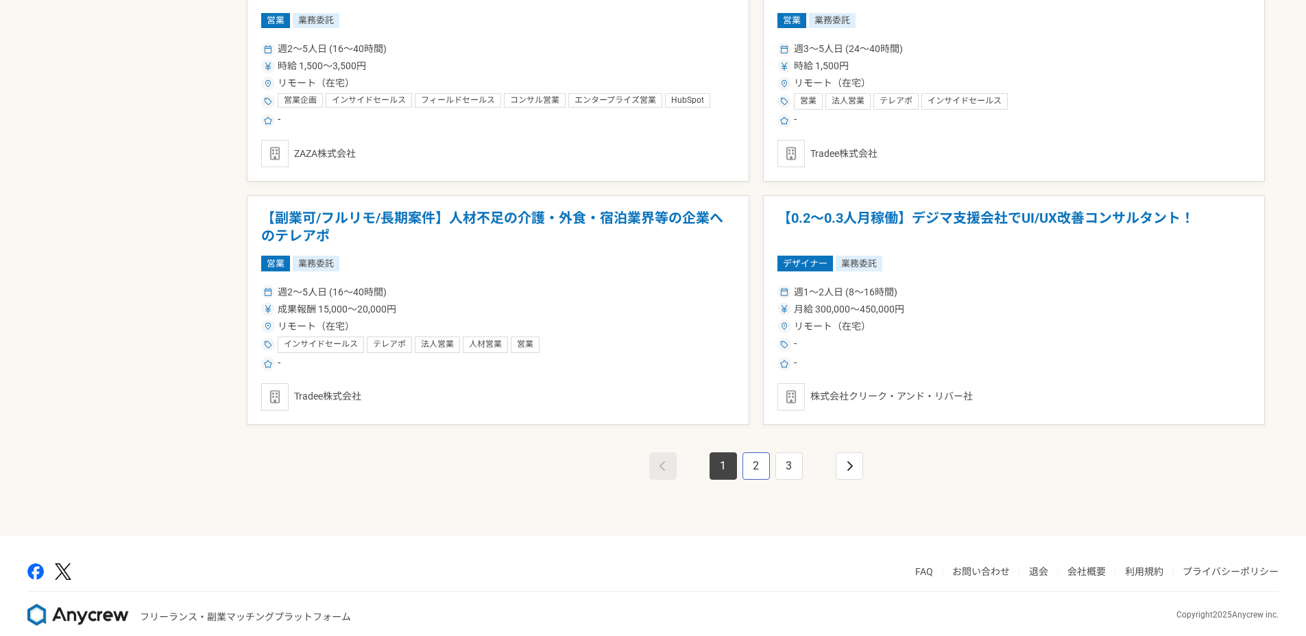
click at [749, 470] on link "2" at bounding box center [756, 466] width 27 height 27
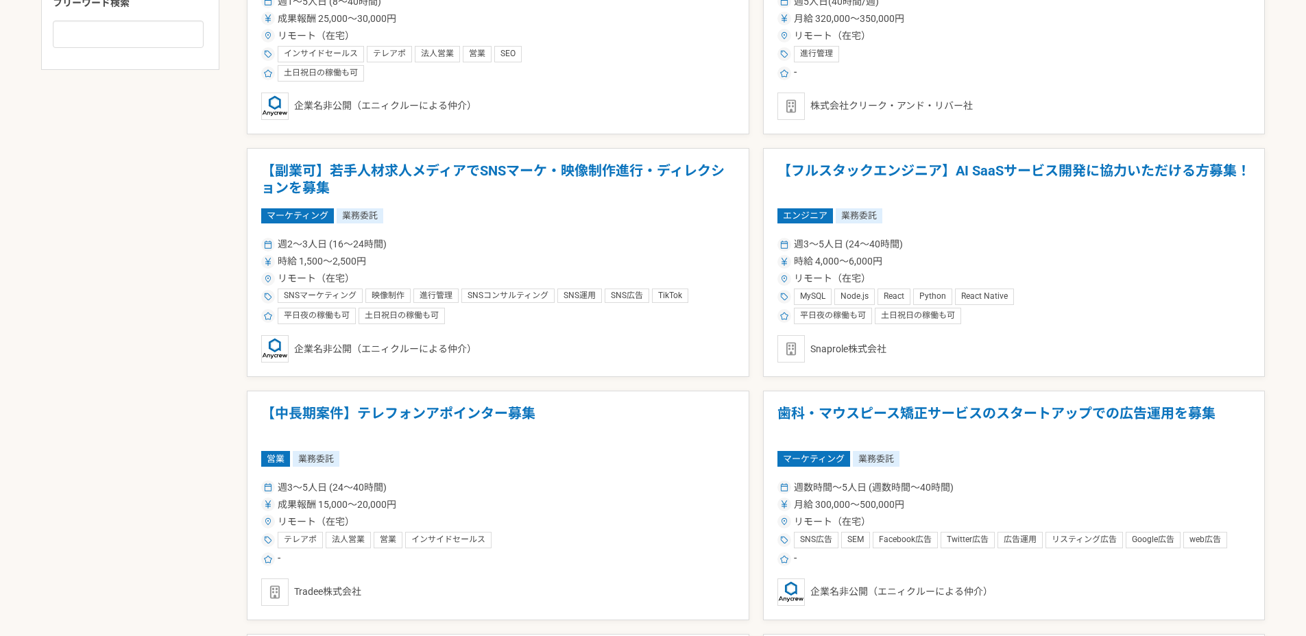
scroll to position [930, 0]
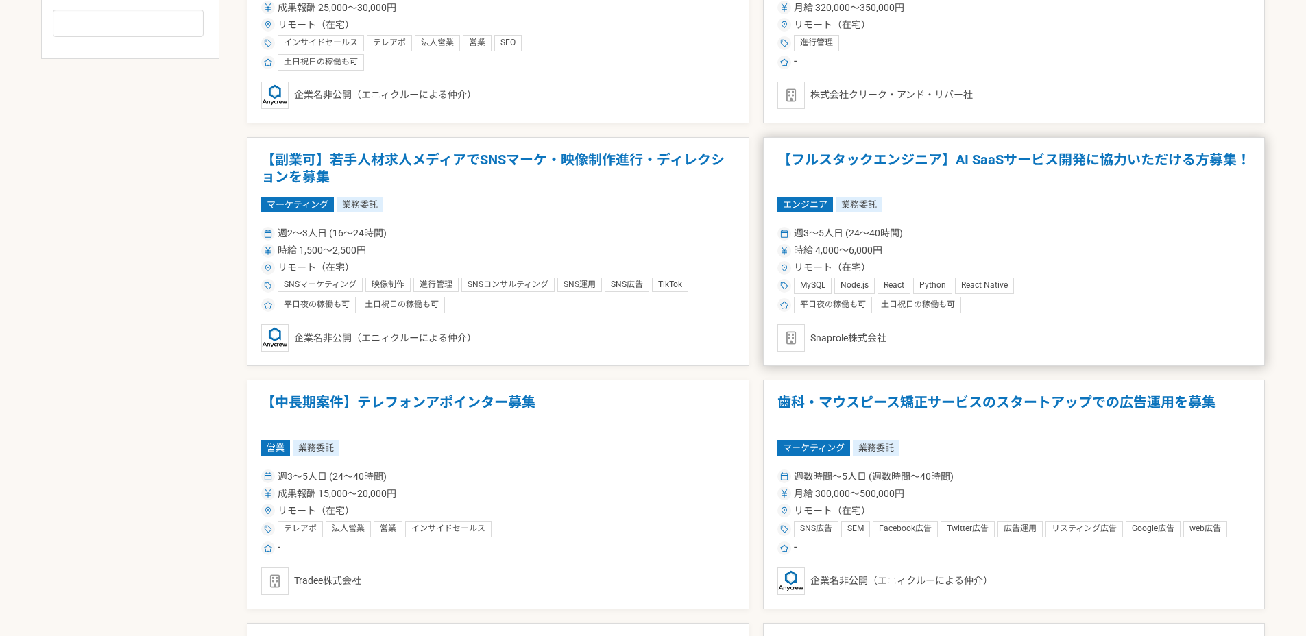
click at [943, 170] on h1 "【フルスタックエンジニア】AI SaaSサービス開発に協力いただける方募集！" at bounding box center [1014, 169] width 474 height 35
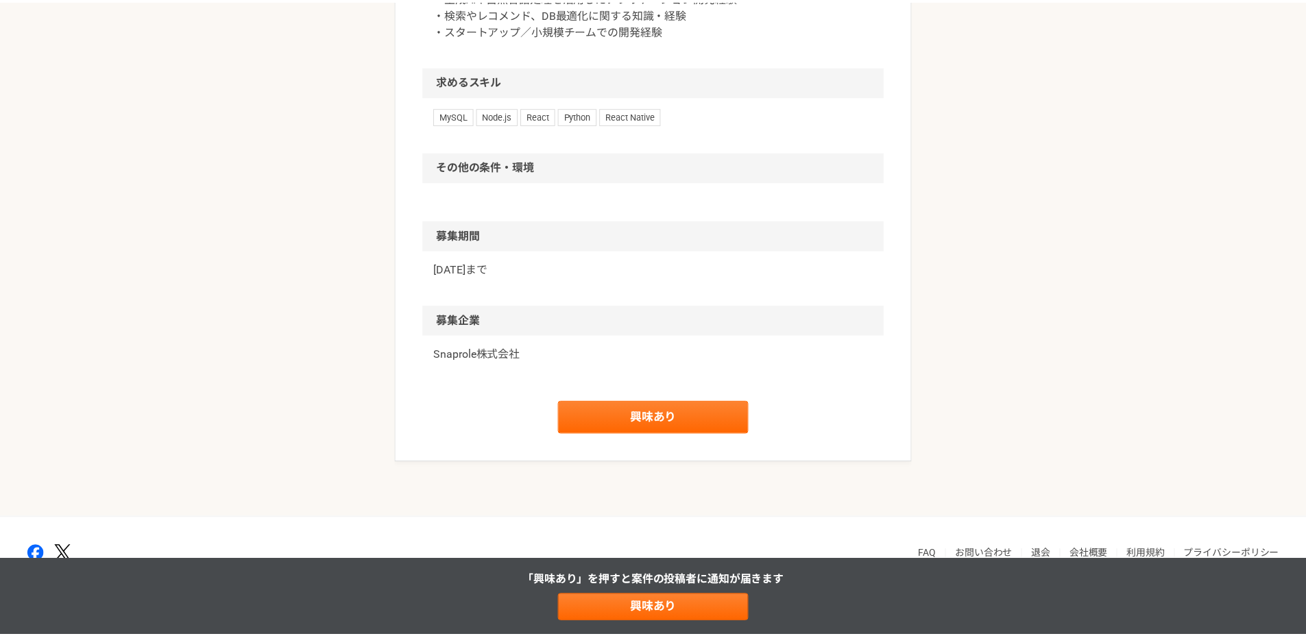
scroll to position [1236, 0]
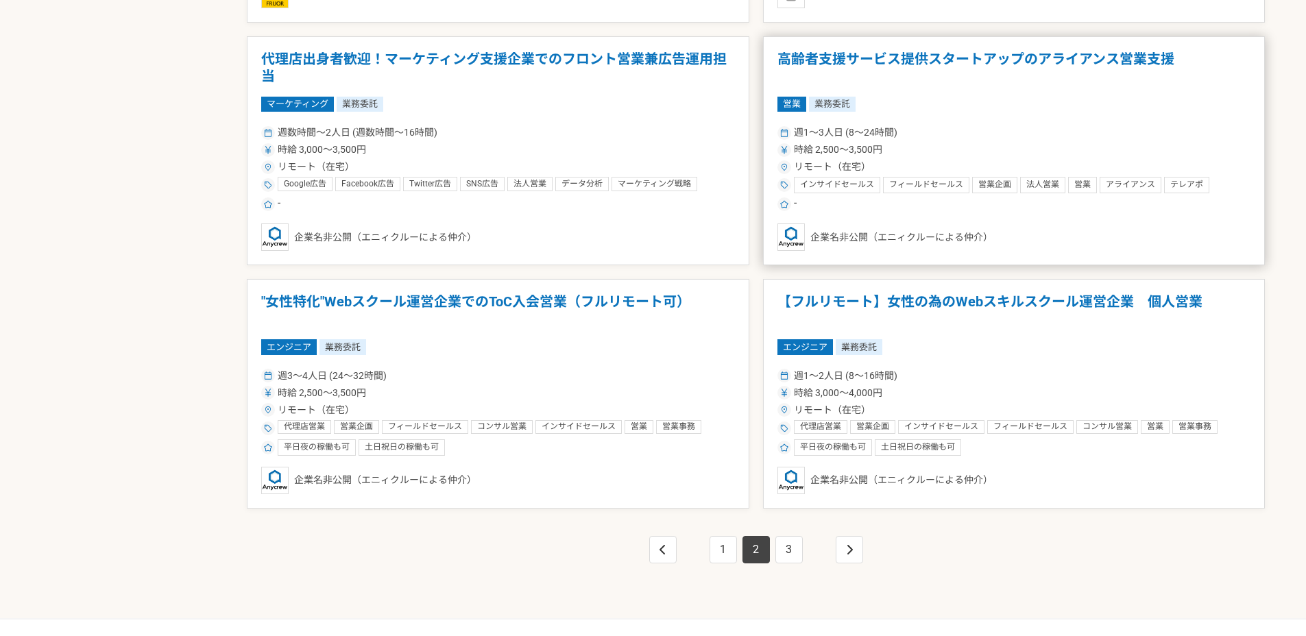
scroll to position [2249, 0]
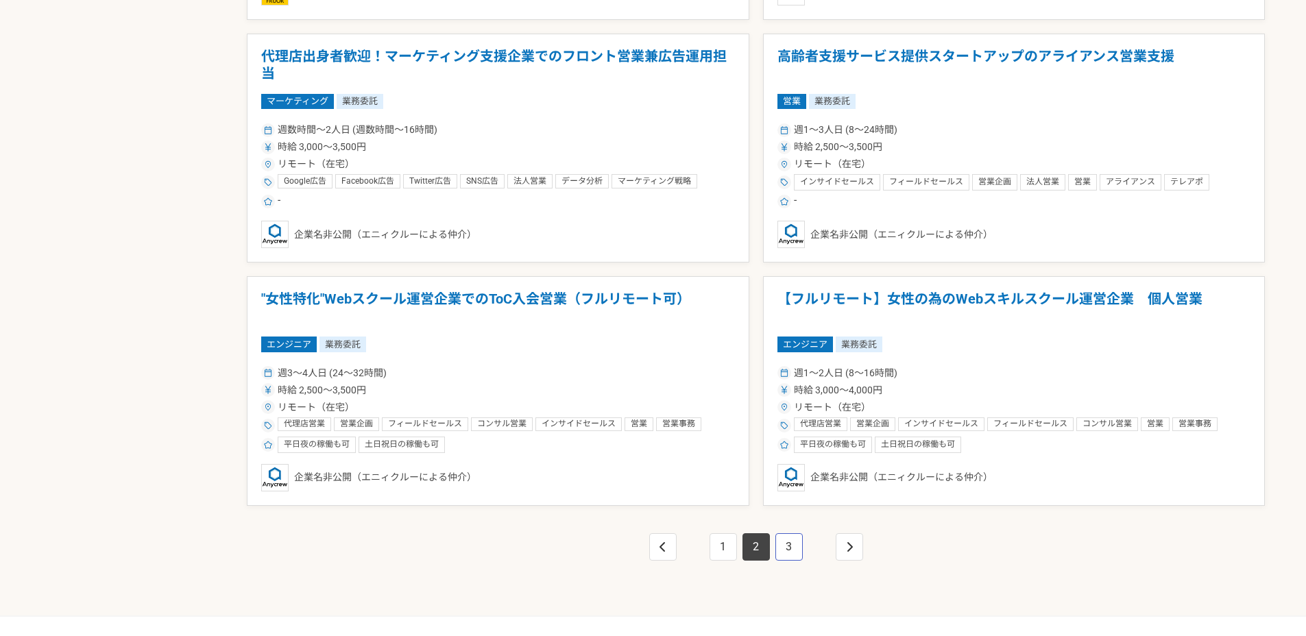
click at [777, 557] on link "3" at bounding box center [788, 546] width 27 height 27
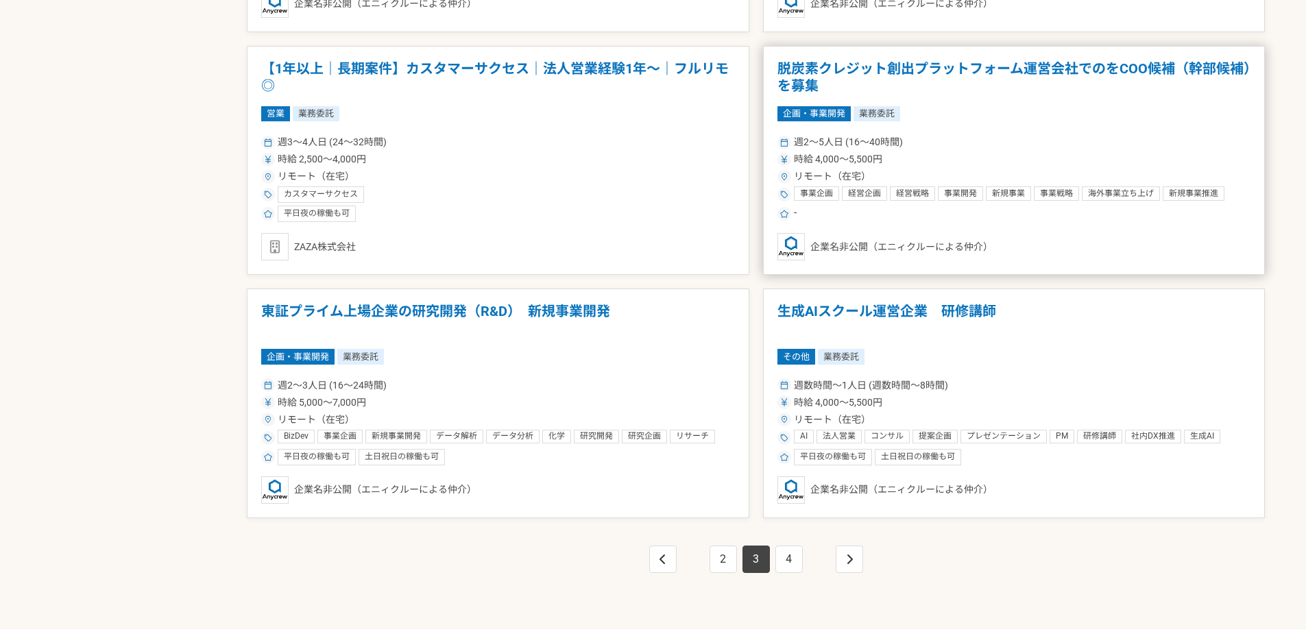
scroll to position [2245, 0]
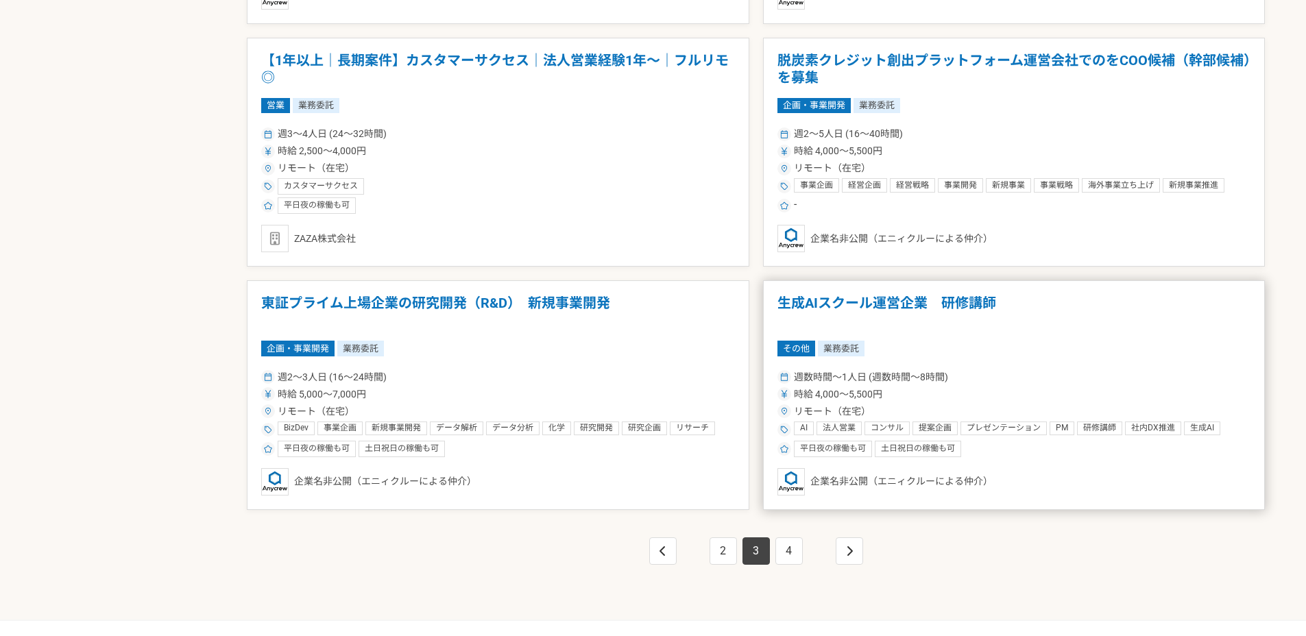
click at [857, 302] on h1 "生成AIスクール運営企業　研修講師" at bounding box center [1014, 312] width 474 height 35
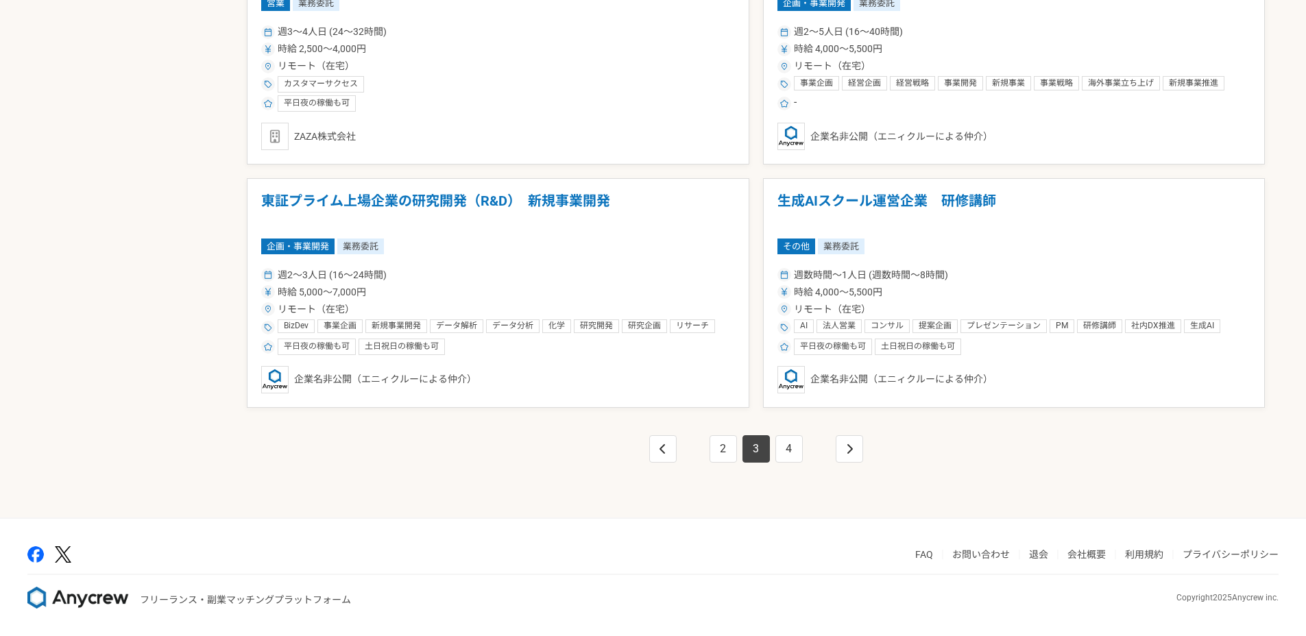
scroll to position [2348, 0]
click at [784, 453] on link "4" at bounding box center [788, 448] width 27 height 27
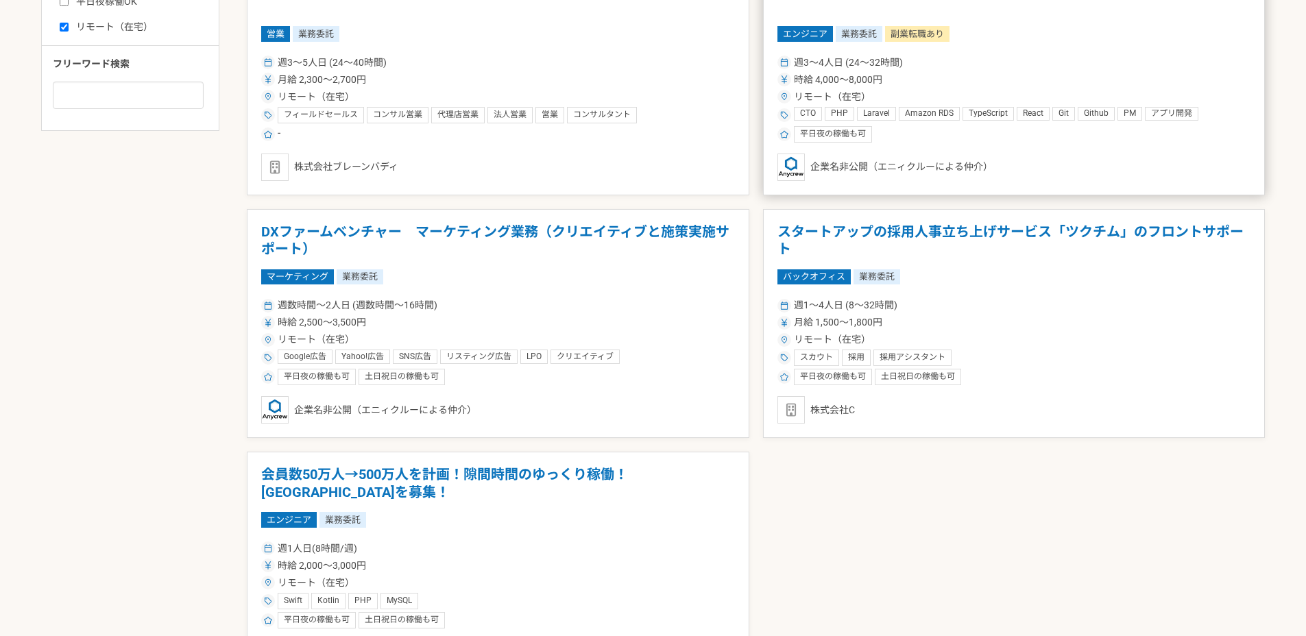
scroll to position [868, 0]
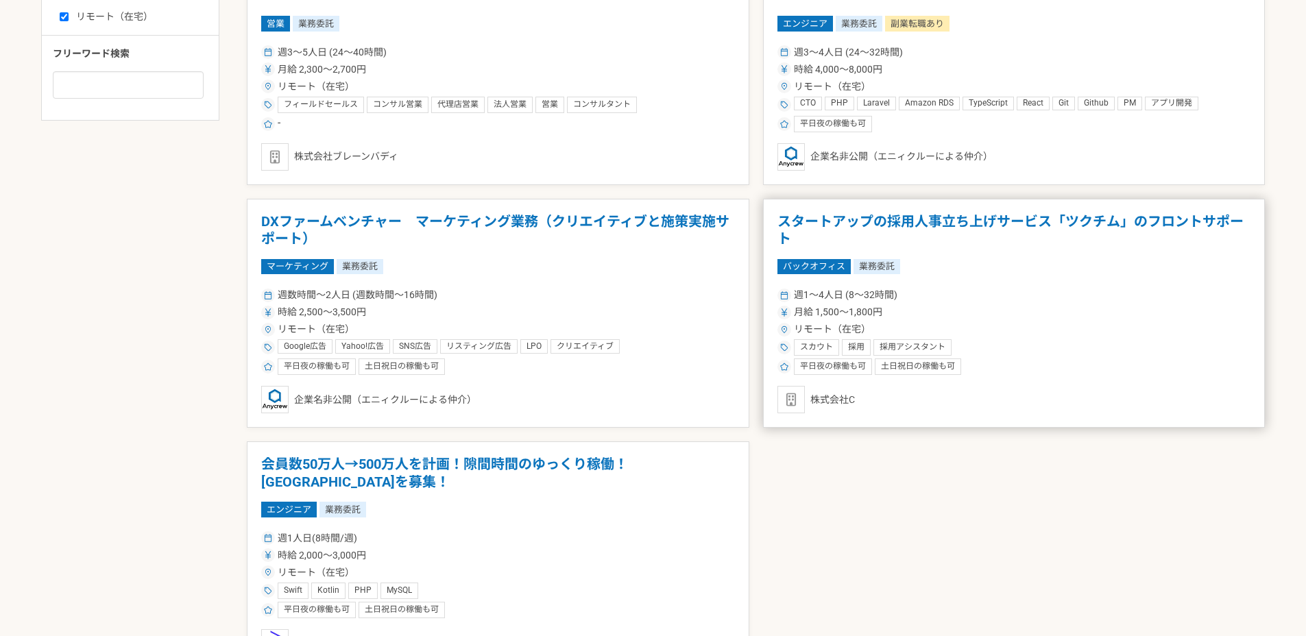
click at [986, 230] on h1 "スタートアップの採用人事立ち上げサービス「ツクチム」のフロントサポート" at bounding box center [1014, 230] width 474 height 35
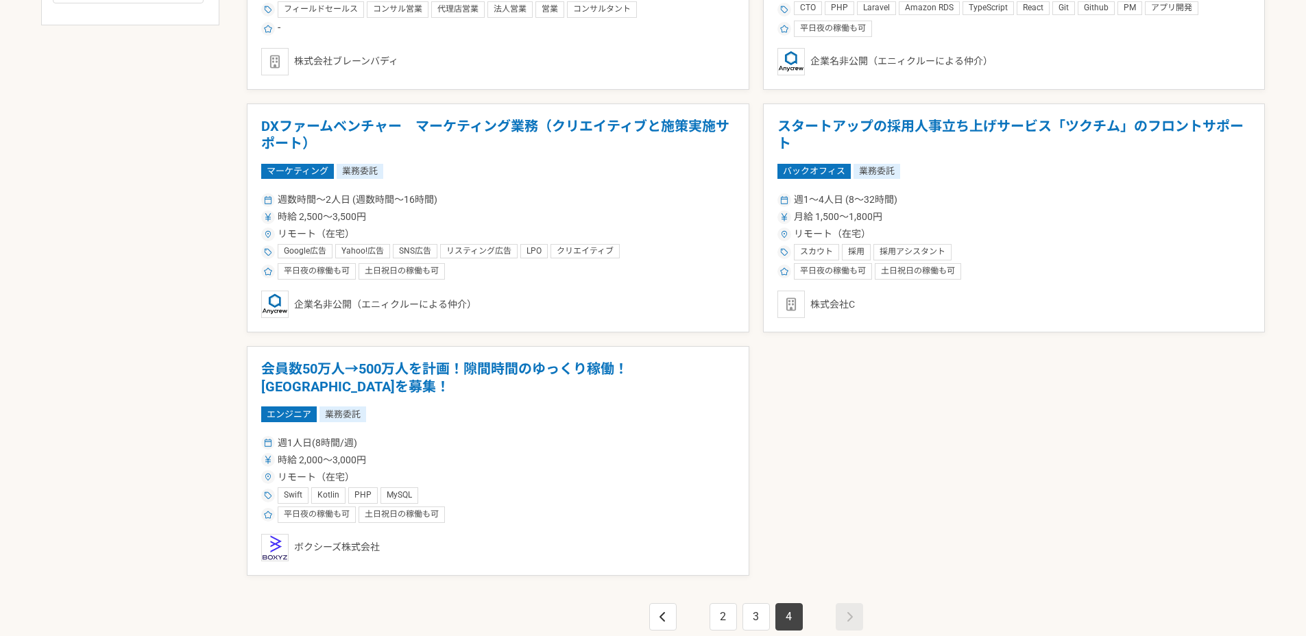
scroll to position [1132, 0]
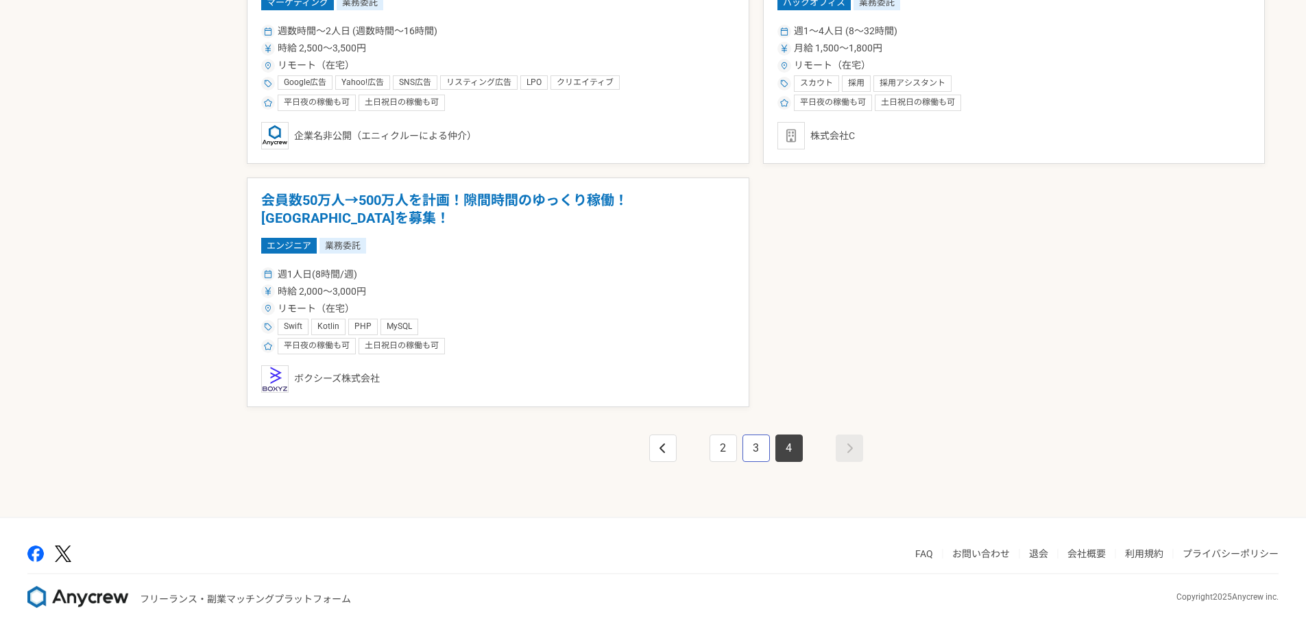
click at [748, 448] on link "3" at bounding box center [756, 448] width 27 height 27
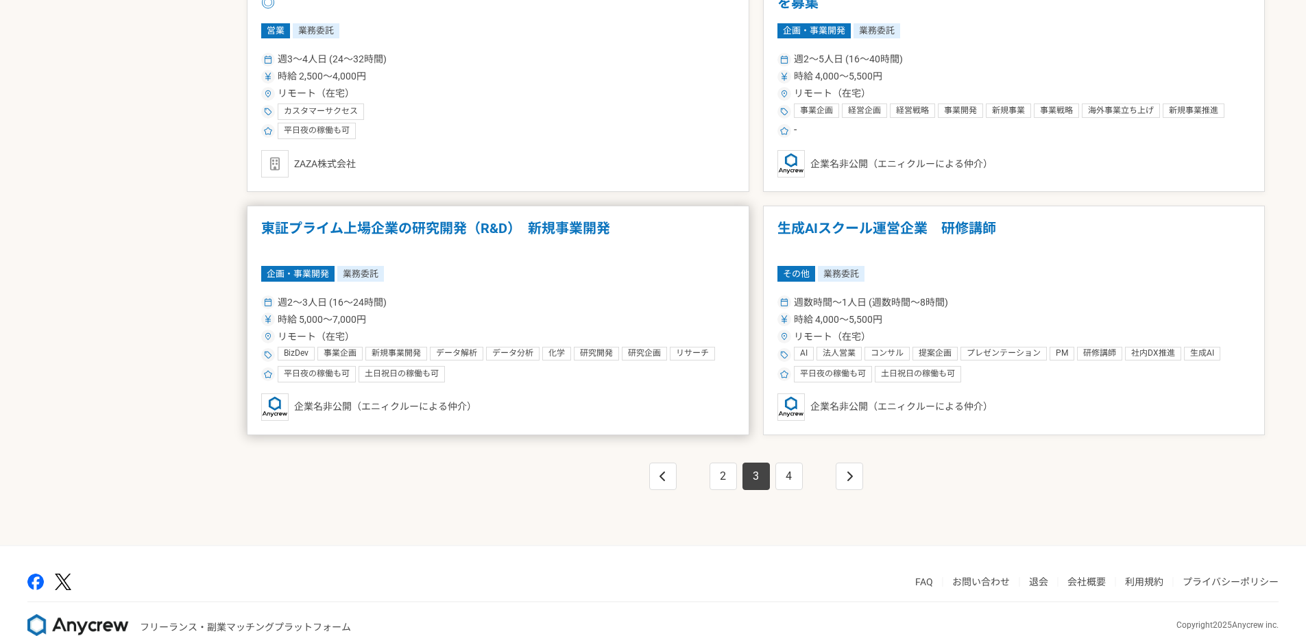
scroll to position [2327, 0]
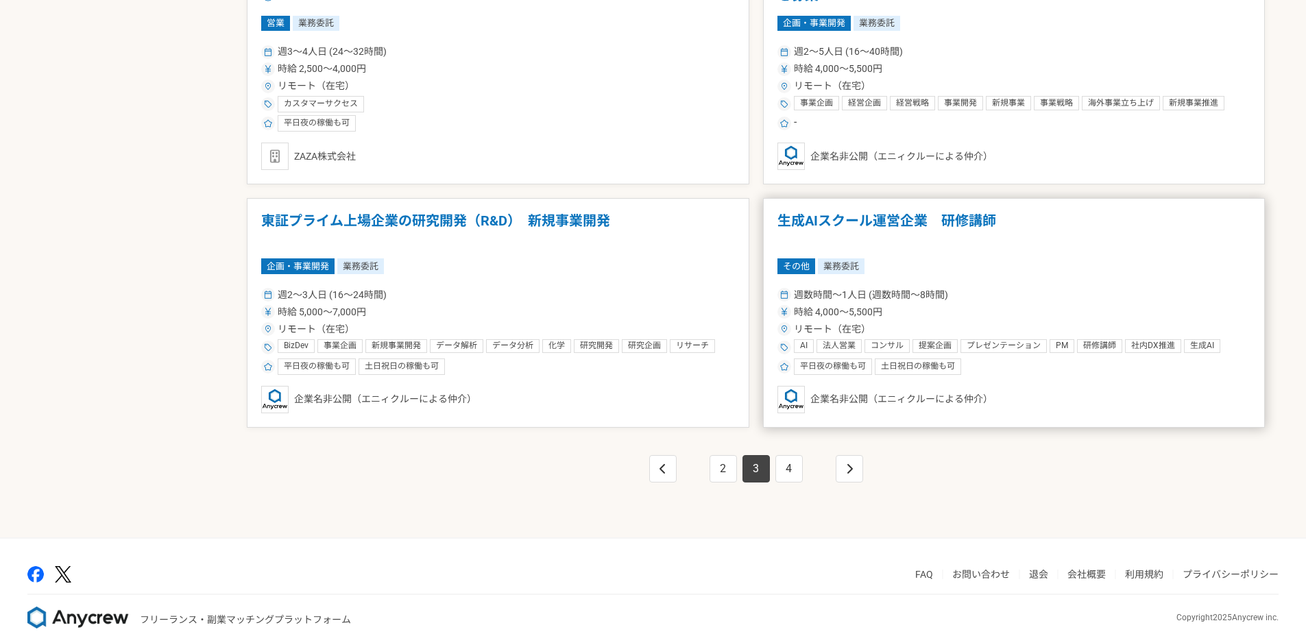
click at [866, 346] on div "コンサル" at bounding box center [887, 346] width 45 height 14
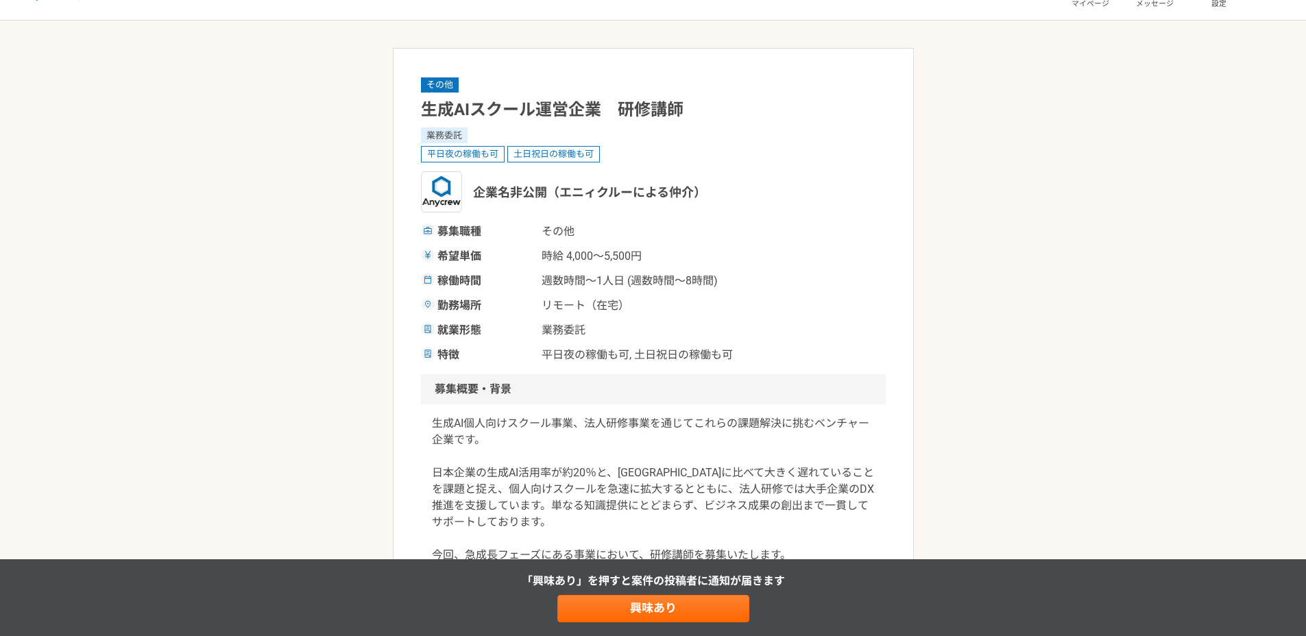
scroll to position [266, 0]
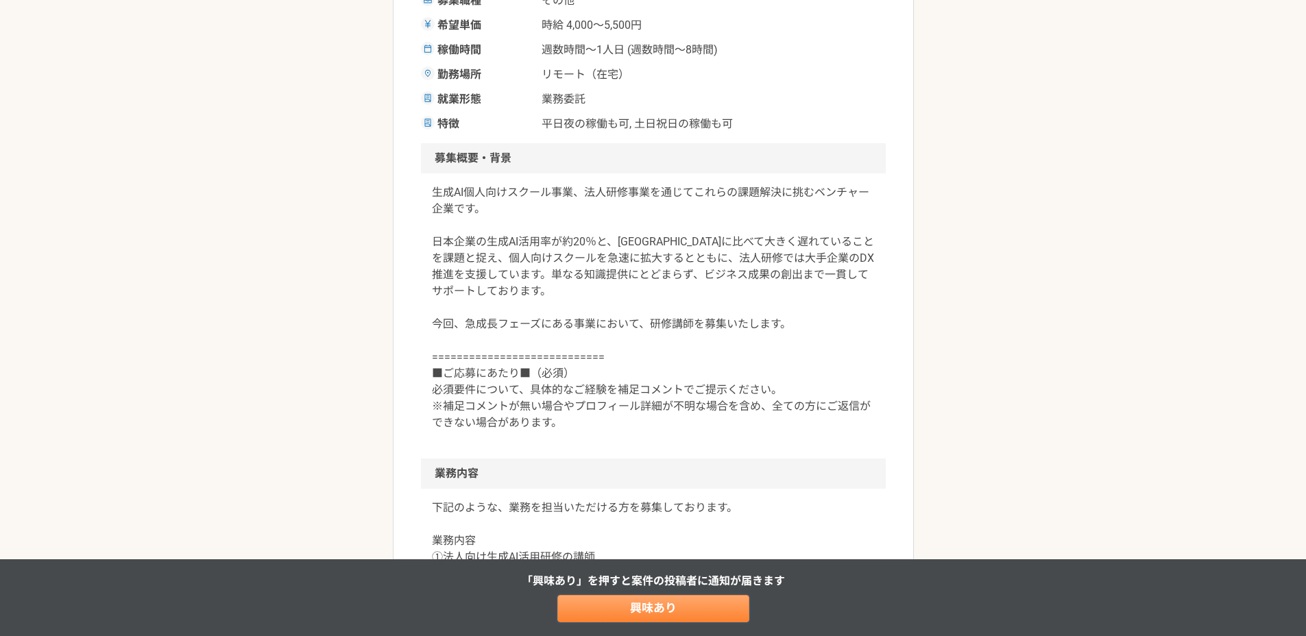
click at [690, 607] on link "興味あり" at bounding box center [653, 608] width 192 height 27
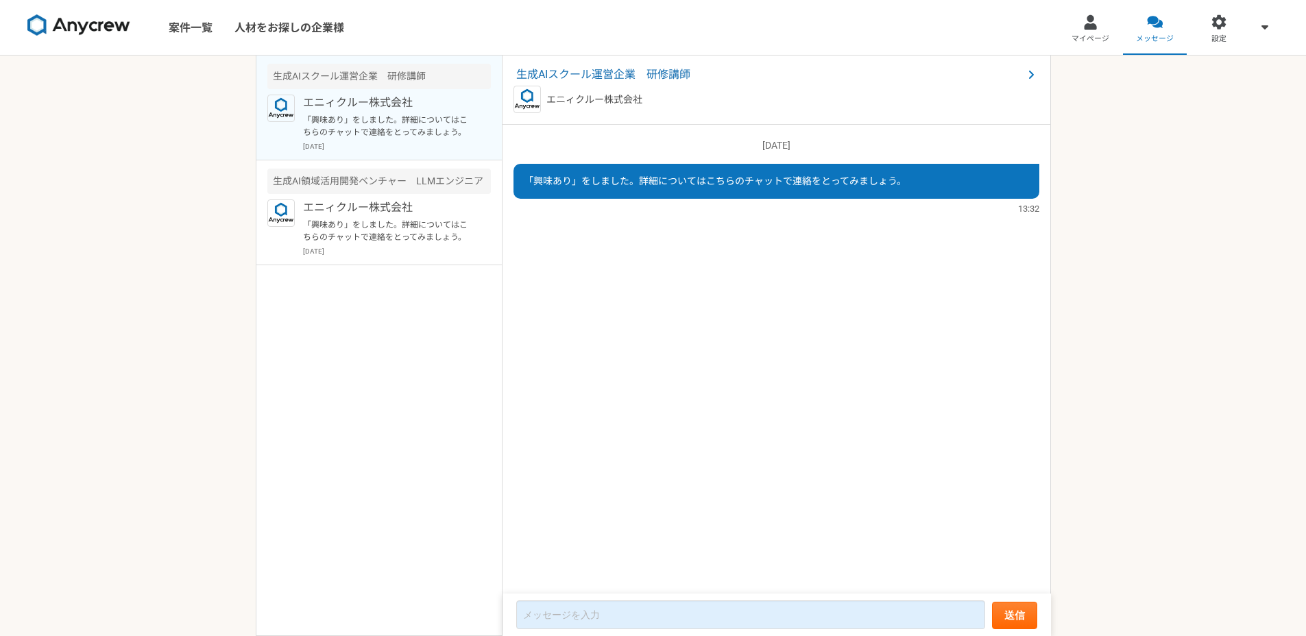
click at [1098, 174] on div "案件一覧 人材をお探しの企業様 マイページ メッセージ 設定 生成AIスクール運営企業　研修講師 エニィクルー株式会社 「興味あり」をしました。詳細については…" at bounding box center [653, 318] width 1306 height 636
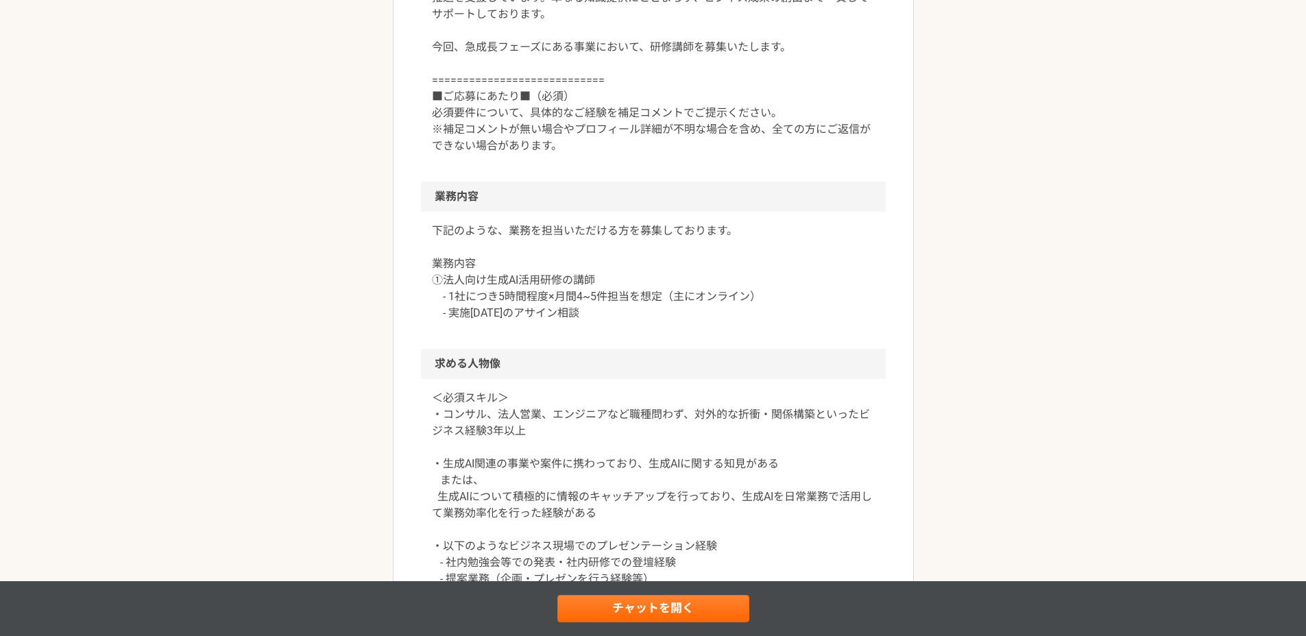
scroll to position [1342, 0]
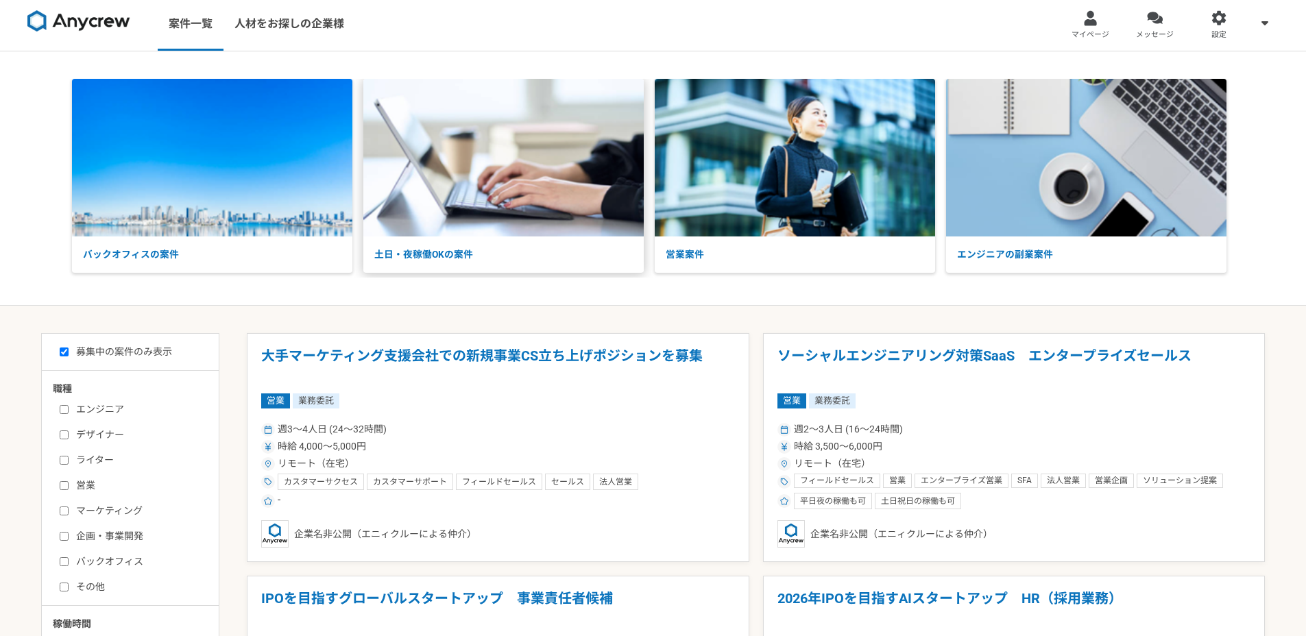
scroll to position [2348, 0]
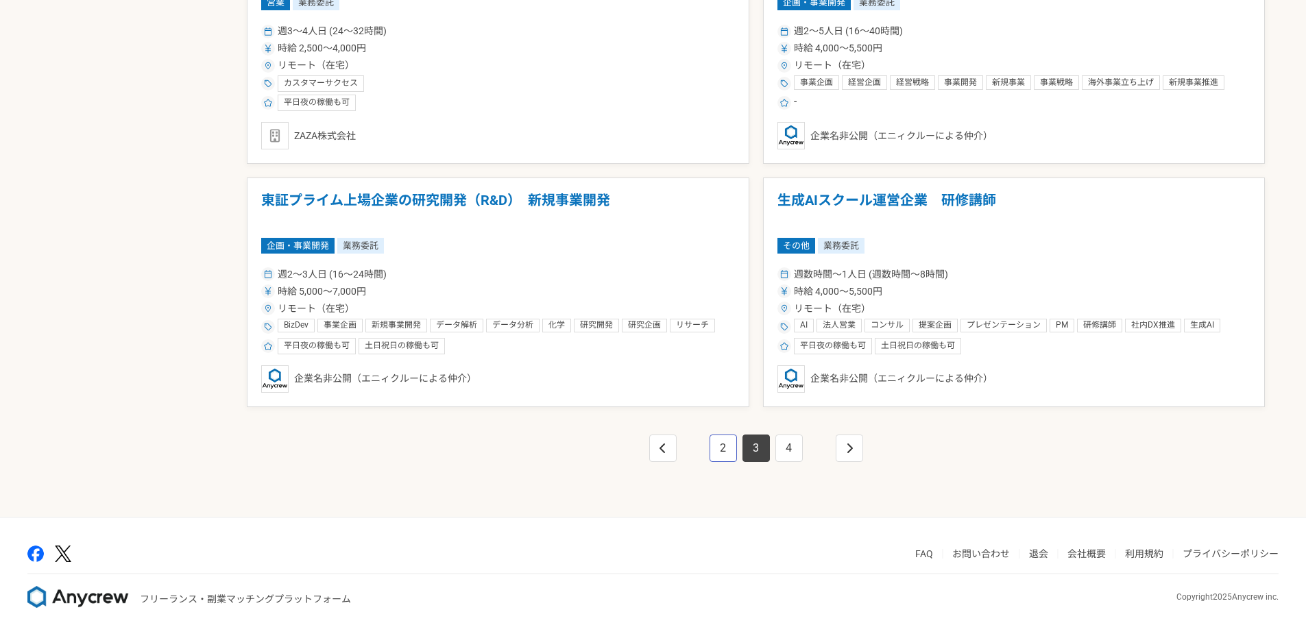
click at [720, 455] on link "2" at bounding box center [723, 448] width 27 height 27
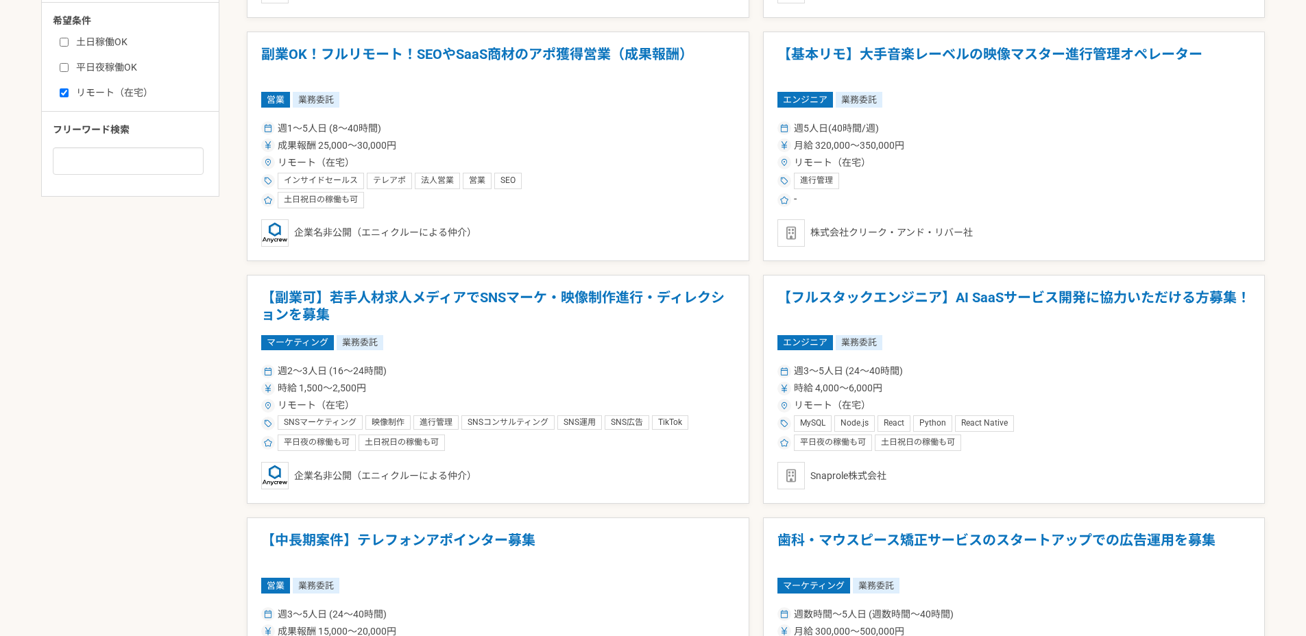
scroll to position [755, 0]
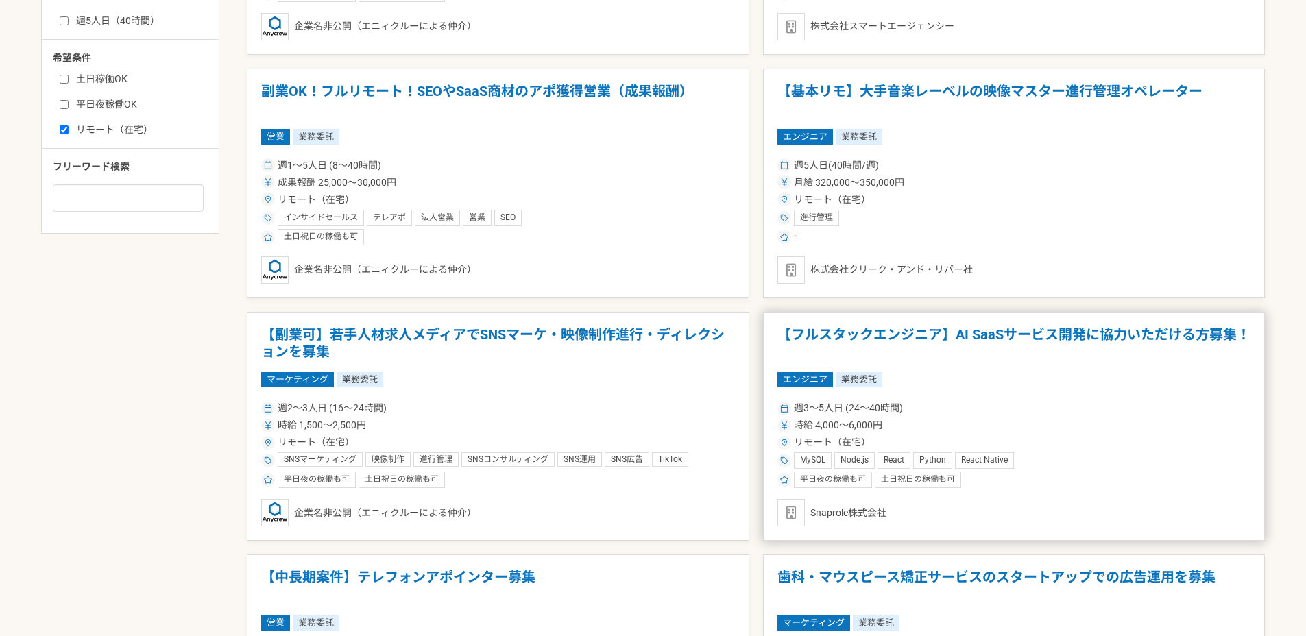
click at [908, 353] on h1 "【フルスタックエンジニア】AI SaaSサービス開発に協力いただける方募集！" at bounding box center [1014, 343] width 474 height 35
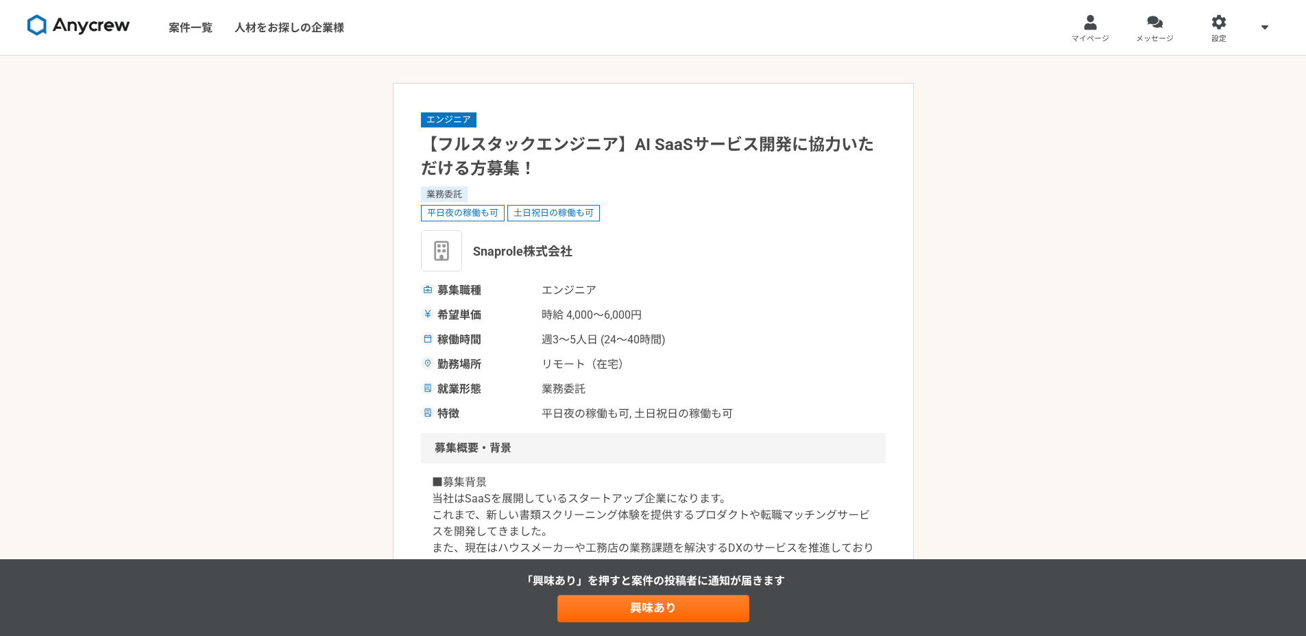
scroll to position [1347, 0]
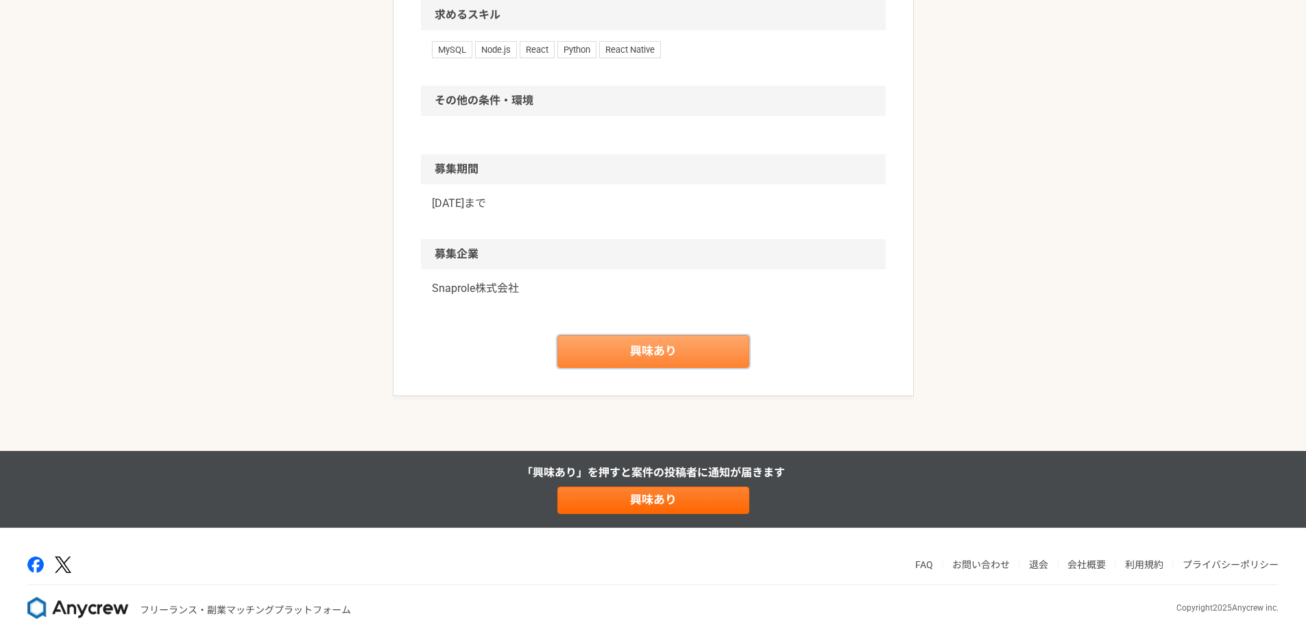
click at [656, 368] on link "興味あり" at bounding box center [653, 351] width 192 height 33
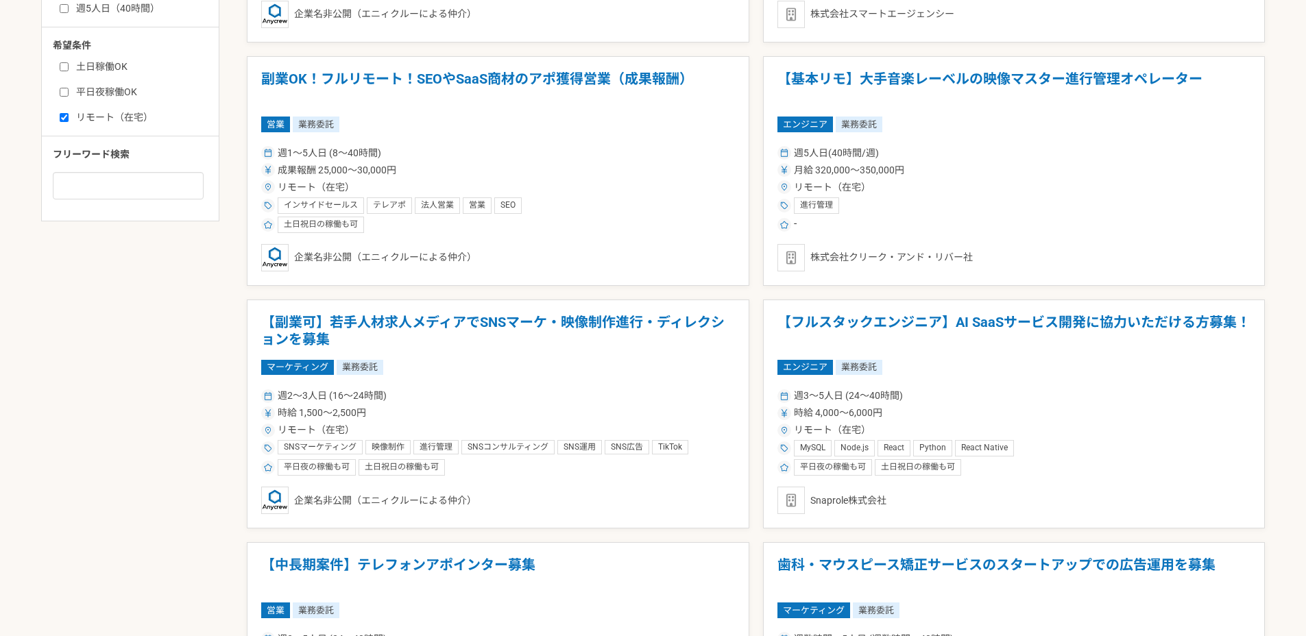
scroll to position [2348, 0]
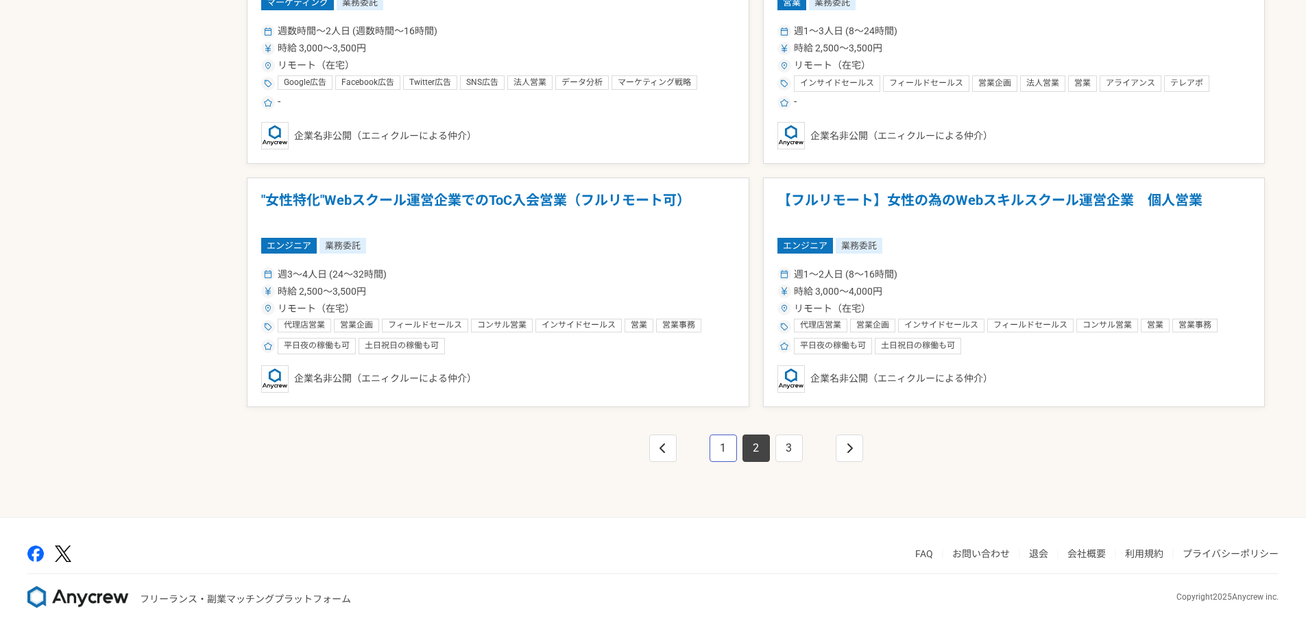
click at [729, 441] on link "1" at bounding box center [723, 448] width 27 height 27
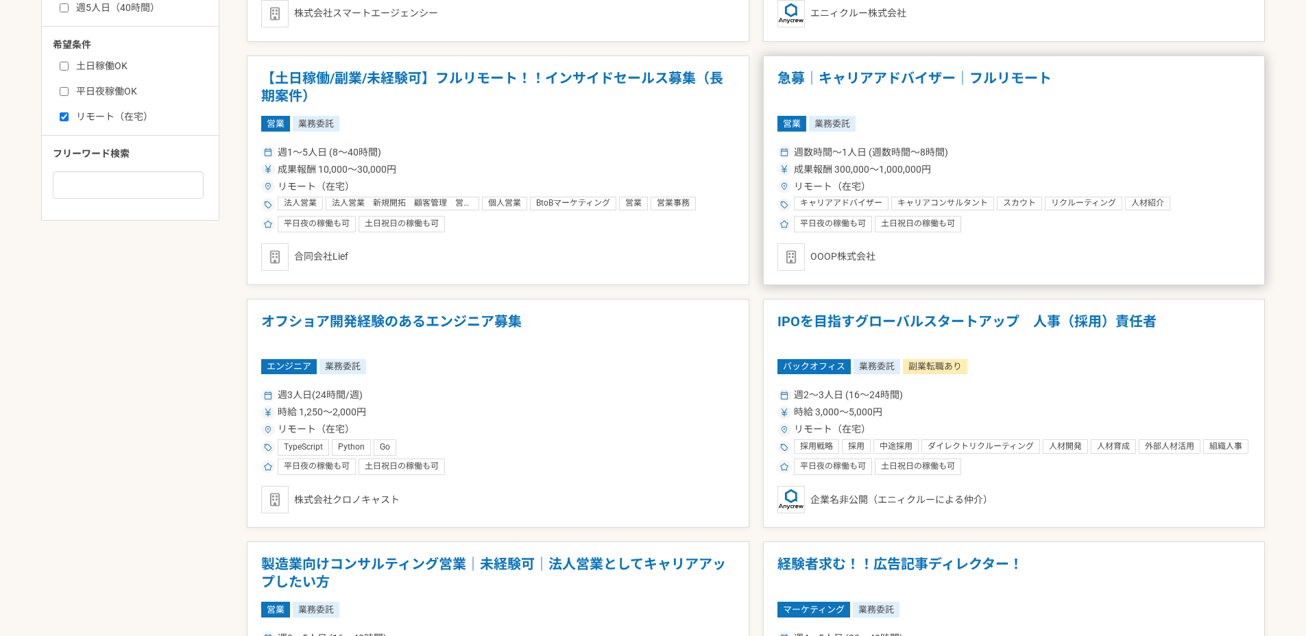
scroll to position [1400, 0]
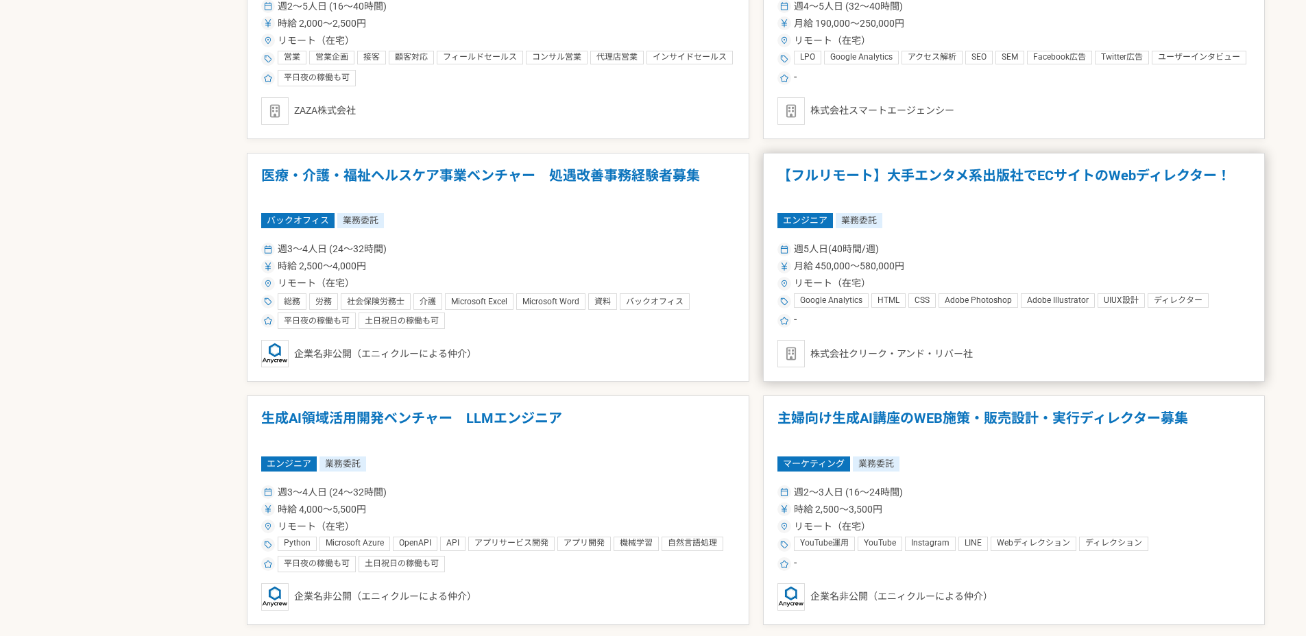
click at [924, 279] on div "リモート（在宅）" at bounding box center [1014, 283] width 474 height 14
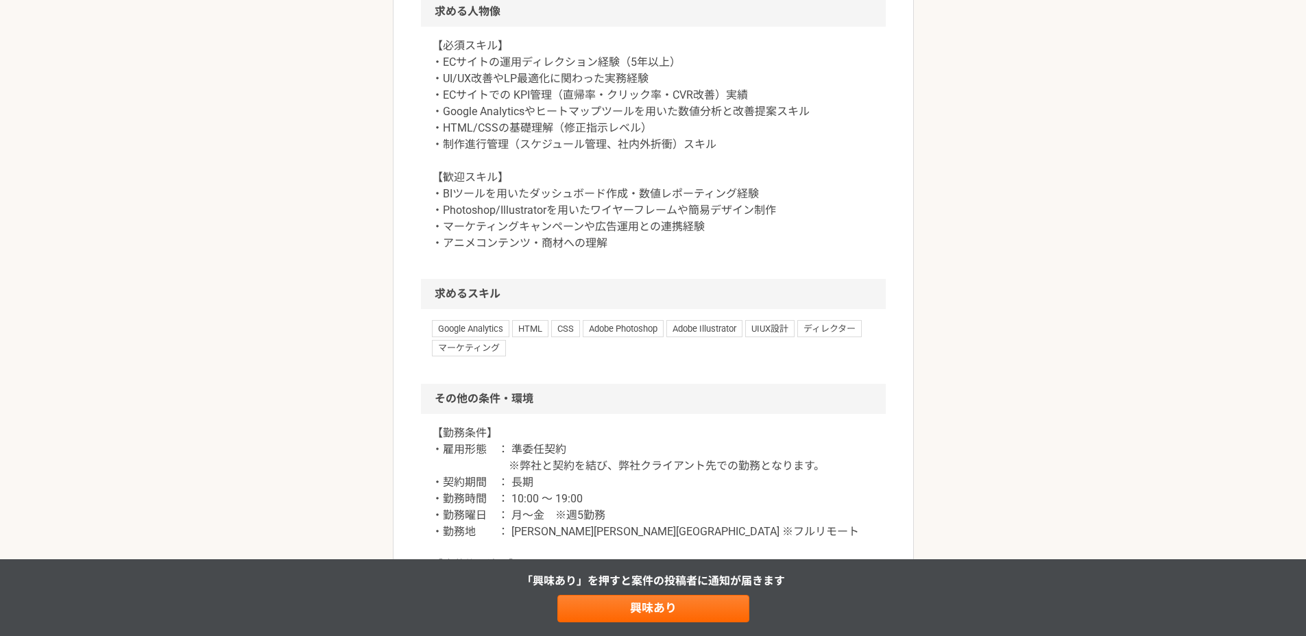
scroll to position [1366, 0]
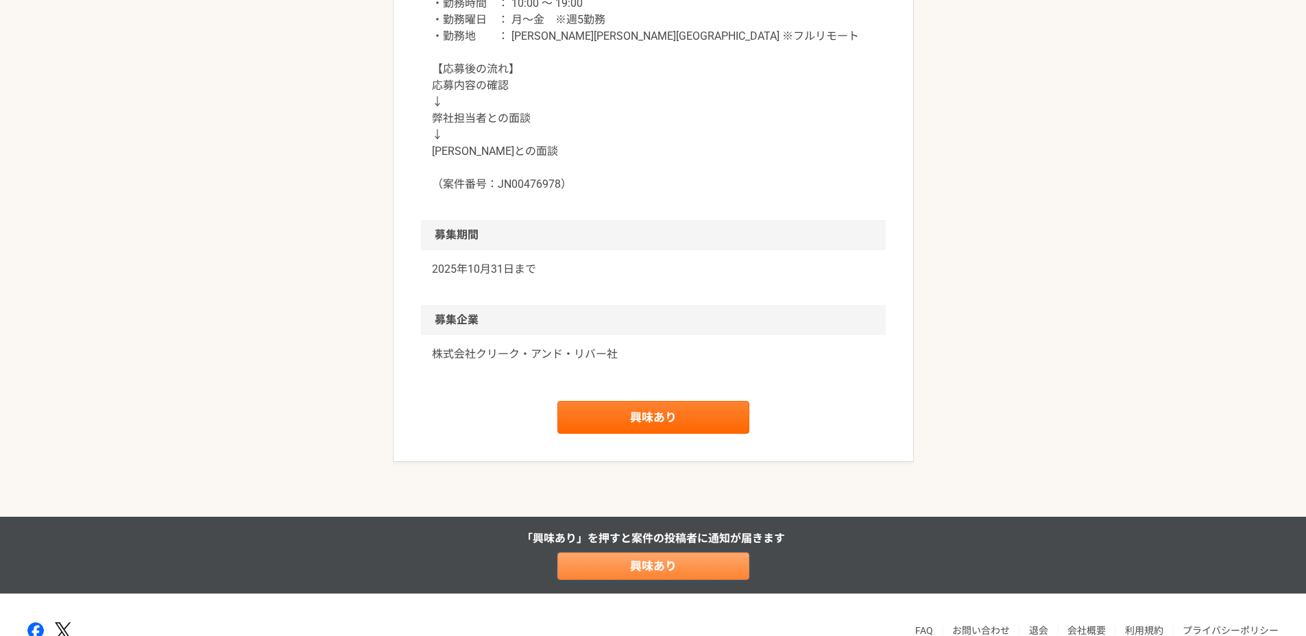
click at [690, 576] on link "興味あり" at bounding box center [653, 566] width 192 height 27
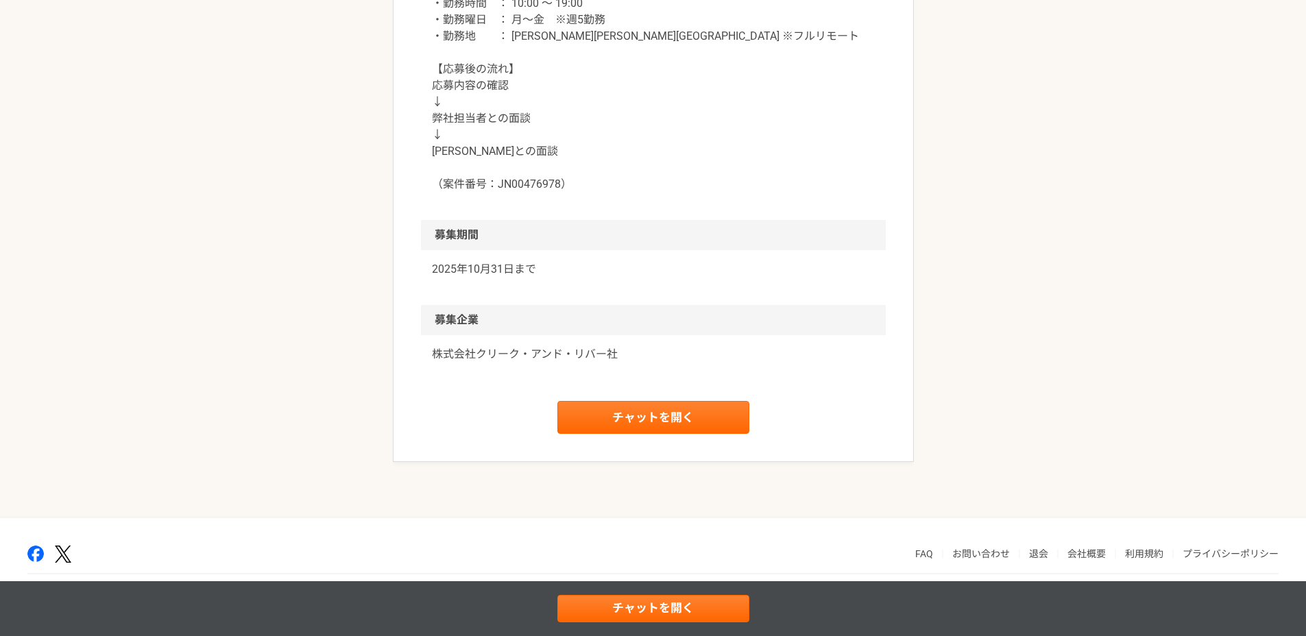
scroll to position [1421, 0]
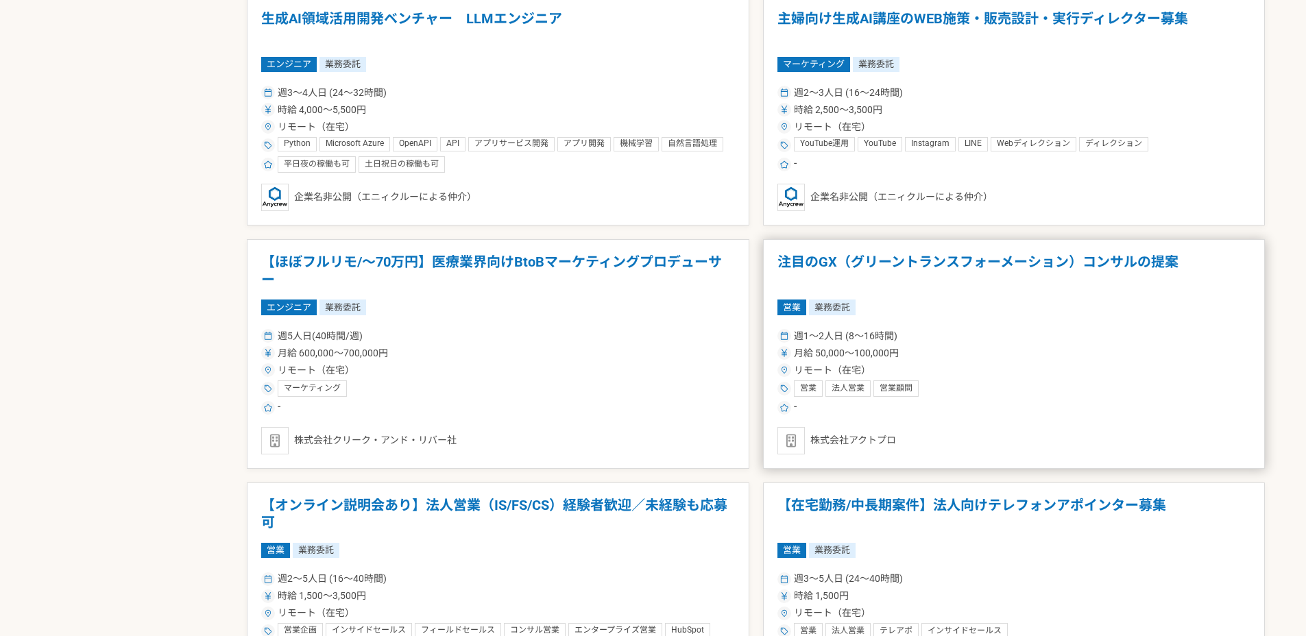
scroll to position [1765, 0]
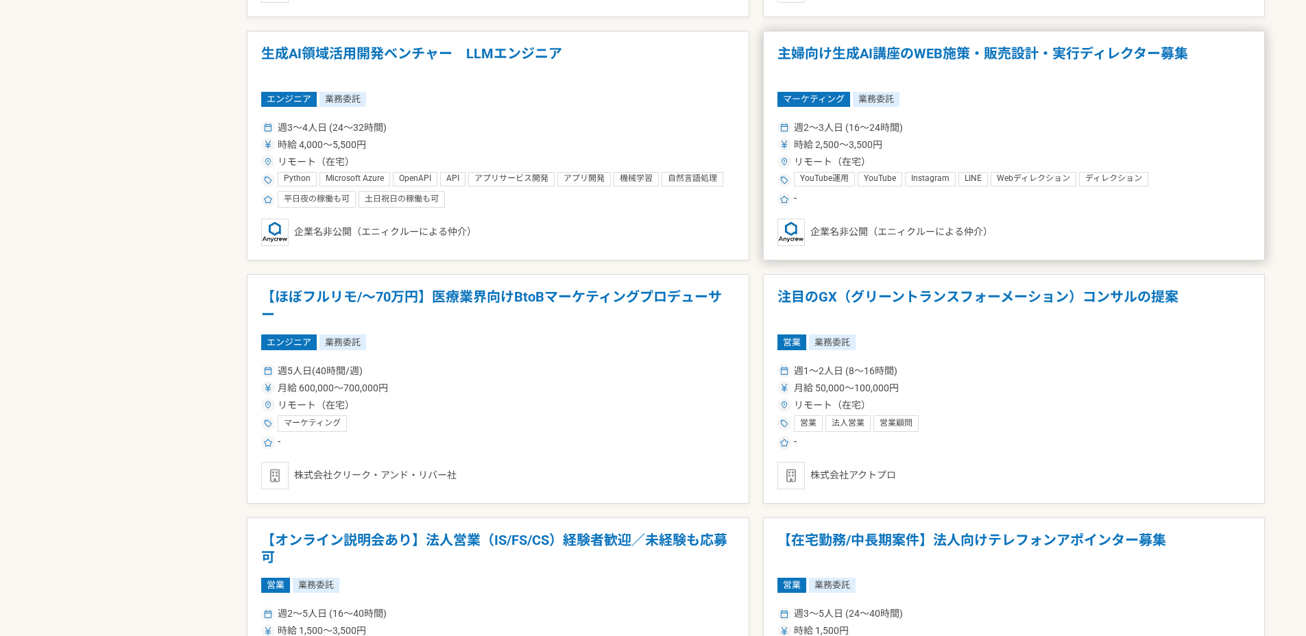
click at [944, 87] on article "主婦向け生成AI講座のWEB施策・販売設計・実行ディレクター募集 マーケティング 業務委託 週2〜3人日 (16〜24時間) 時給 2,500〜3,500円 …" at bounding box center [1014, 146] width 503 height 230
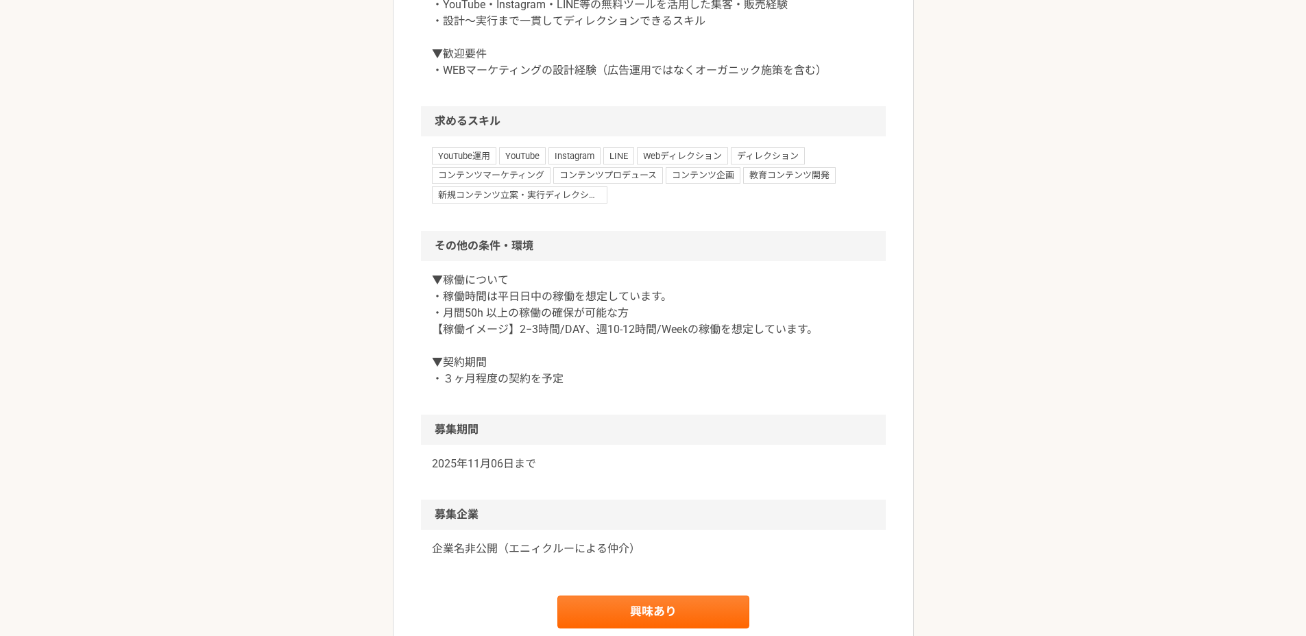
scroll to position [1270, 0]
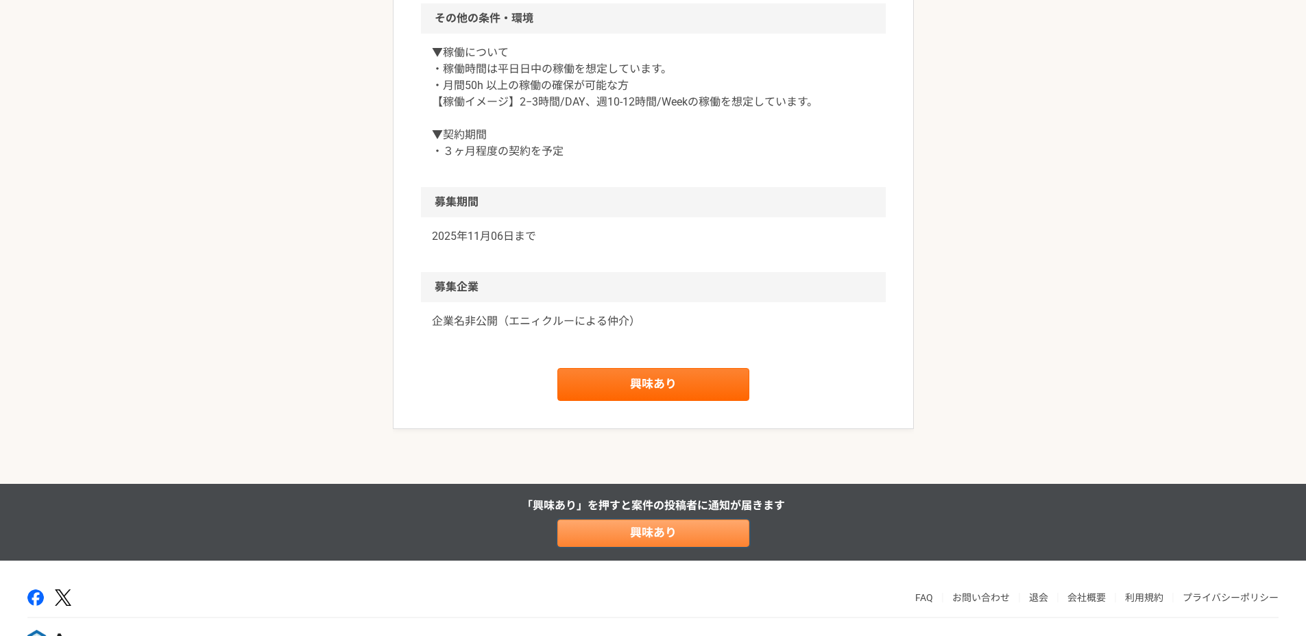
click at [652, 547] on link "興味あり" at bounding box center [653, 533] width 192 height 27
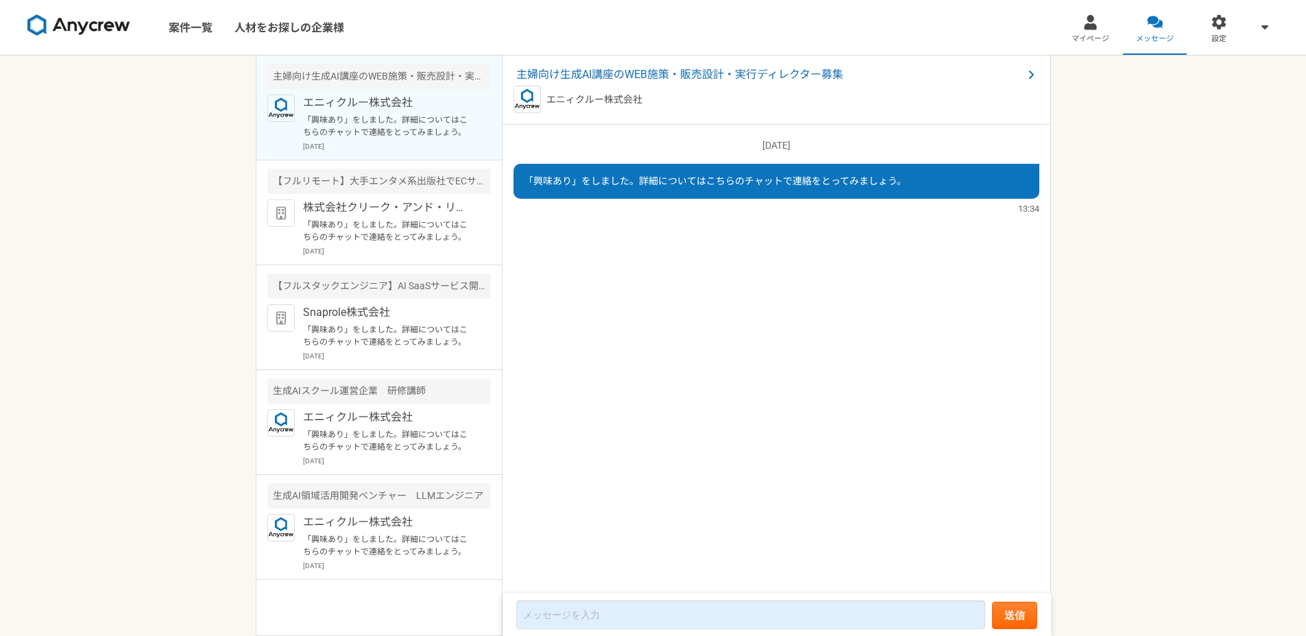
click at [137, 180] on div "案件一覧 人材をお探しの企業様 マイページ メッセージ 設定 主婦向け生成AI講座のWEB施策・販売設計・実行ディレクター募集 エニィクルー株式会社 「興味あ…" at bounding box center [653, 318] width 1306 height 636
click at [91, 200] on div "案件一覧 人材をお探しの企業様 マイページ メッセージ 設定 主婦向け生成AI講座のWEB施策・販売設計・実行ディレクター募集 エニィクルー株式会社 「興味あ…" at bounding box center [653, 318] width 1306 height 636
click at [1118, 28] on link "マイページ" at bounding box center [1091, 27] width 64 height 55
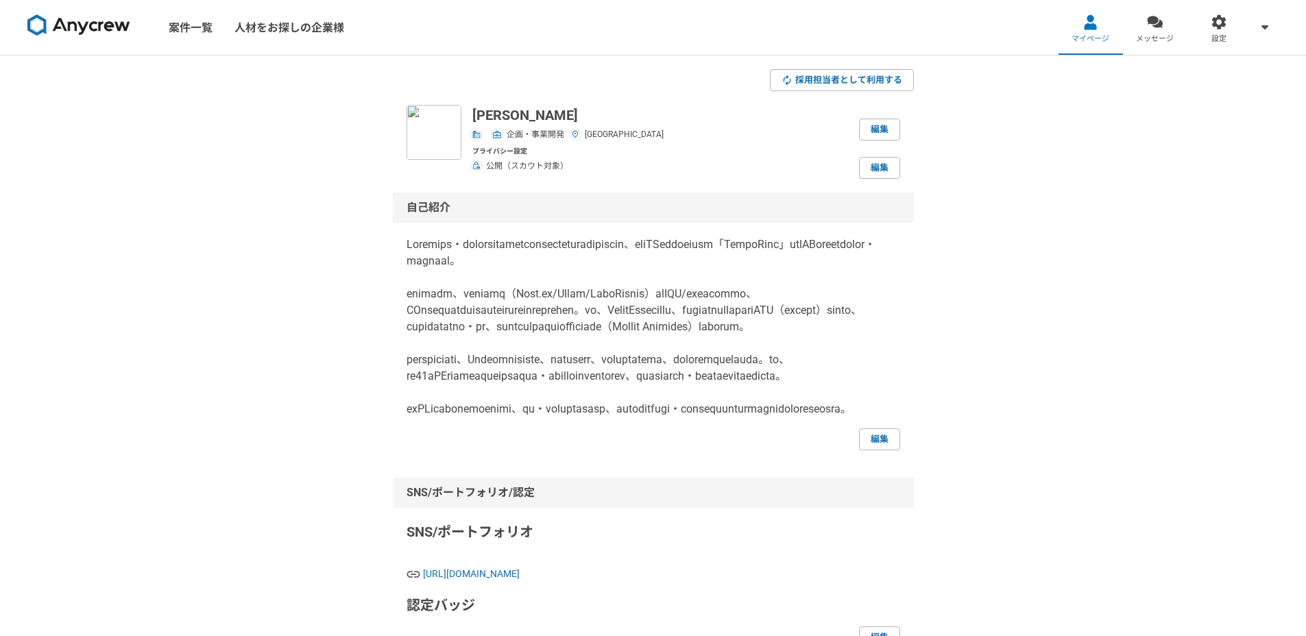
click at [477, 251] on p at bounding box center [654, 327] width 494 height 181
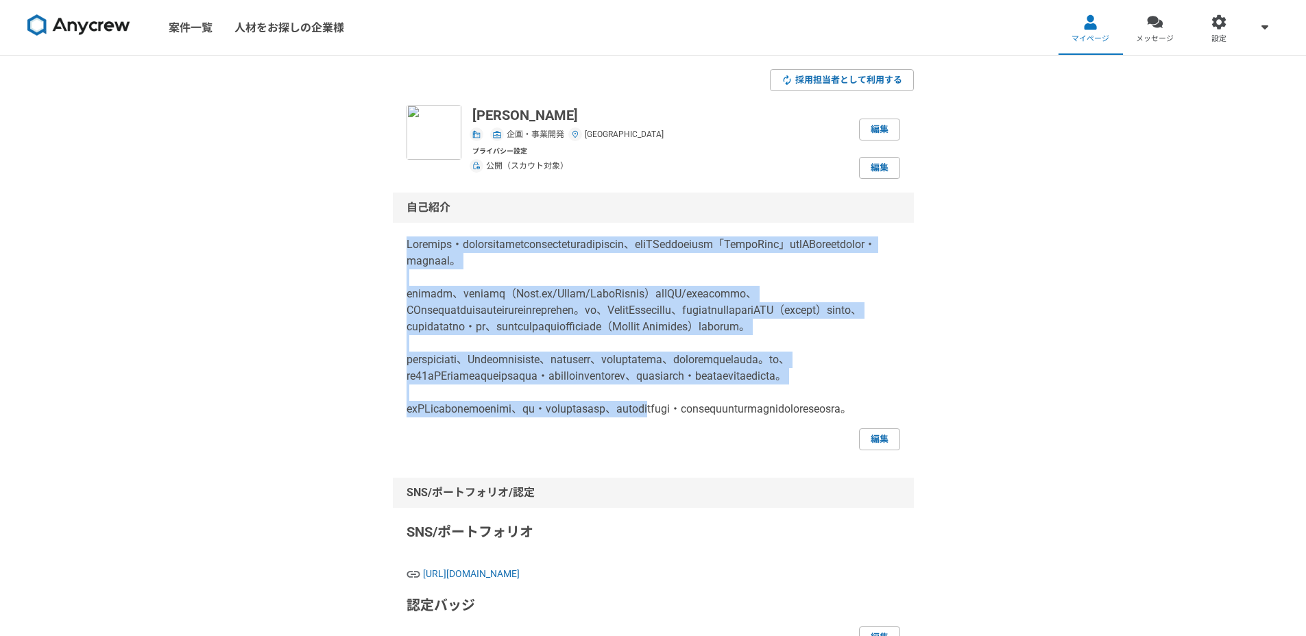
drag, startPoint x: 398, startPoint y: 248, endPoint x: 831, endPoint y: 449, distance: 477.6
click at [831, 449] on div "自己紹介 編集" at bounding box center [653, 322] width 521 height 258
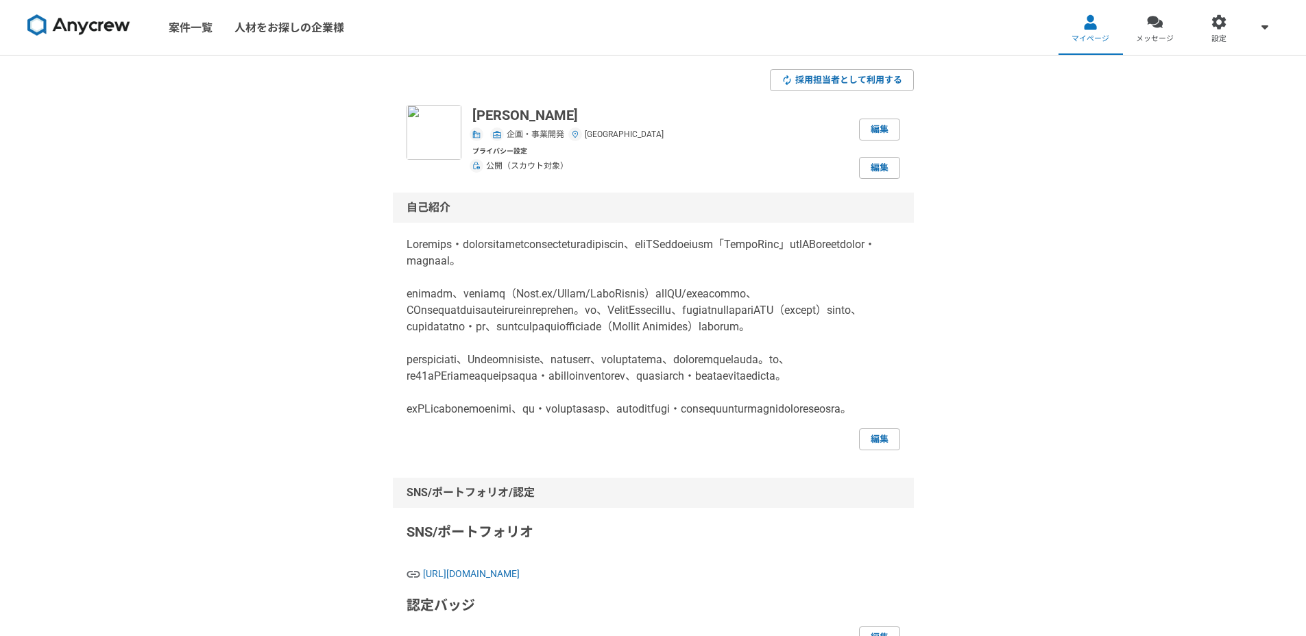
click at [800, 418] on p at bounding box center [654, 327] width 494 height 181
click at [795, 418] on p at bounding box center [654, 327] width 494 height 181
click at [764, 418] on p at bounding box center [654, 327] width 494 height 181
drag, startPoint x: 753, startPoint y: 467, endPoint x: 647, endPoint y: 431, distance: 112.3
click at [647, 431] on div "編集" at bounding box center [654, 344] width 494 height 214
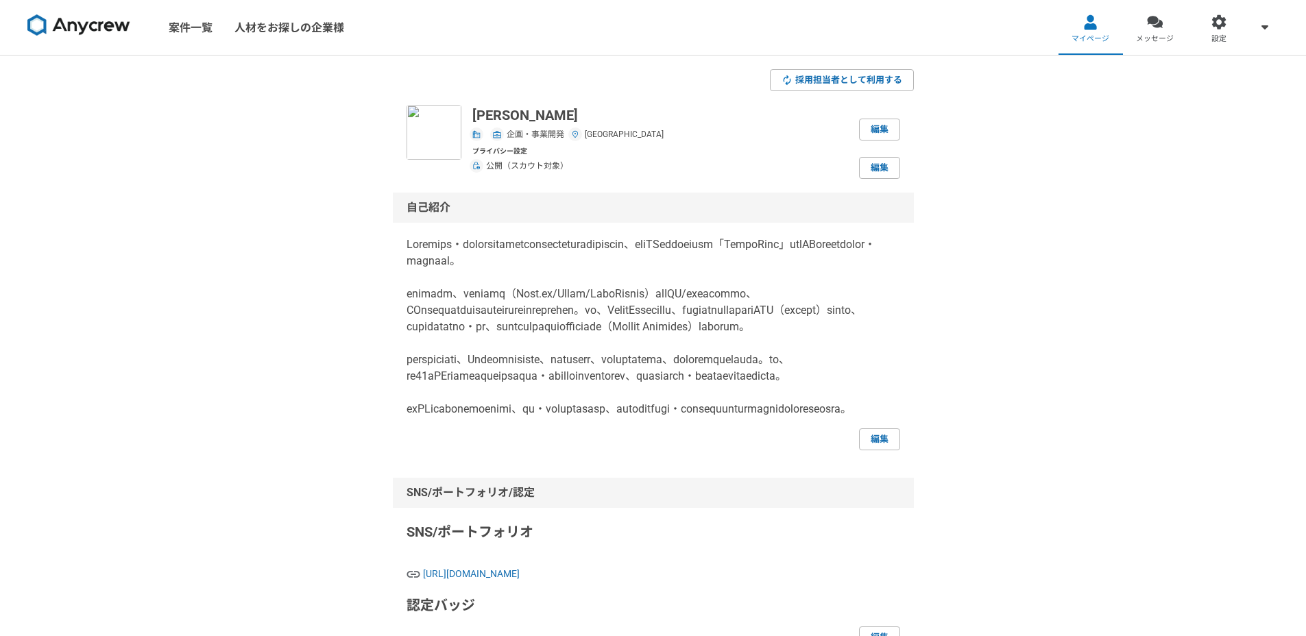
click at [612, 327] on p at bounding box center [654, 327] width 494 height 181
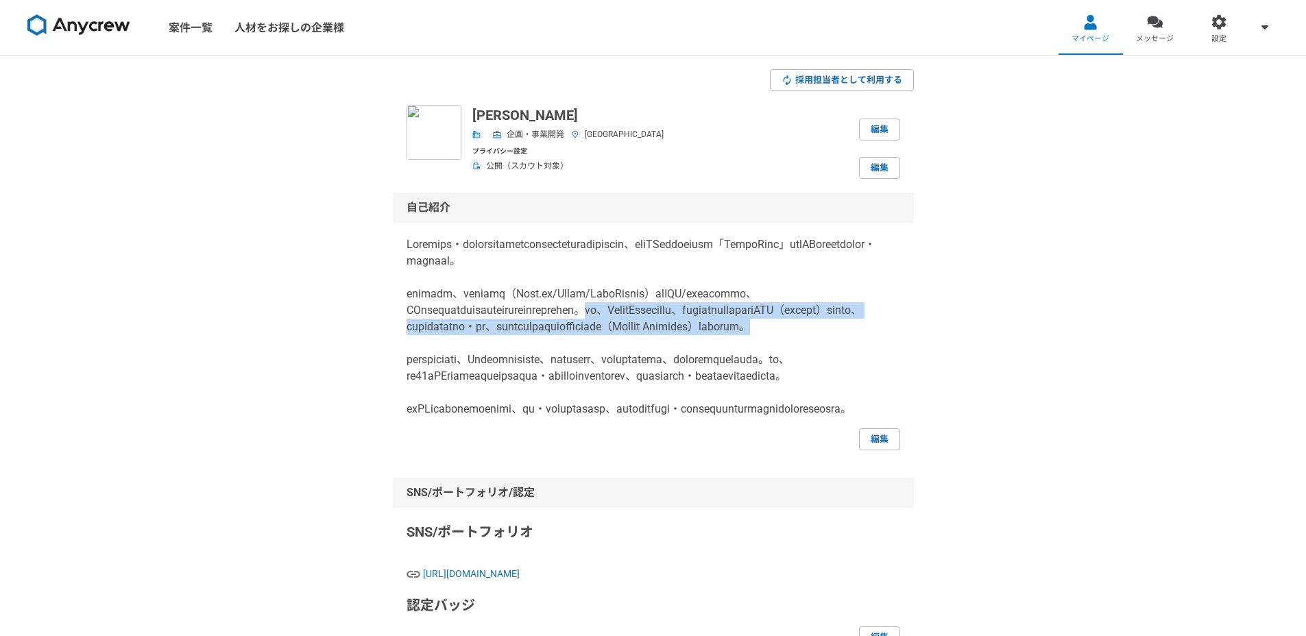
drag, startPoint x: 823, startPoint y: 342, endPoint x: 733, endPoint y: 312, distance: 95.4
click at [733, 312] on p at bounding box center [654, 327] width 494 height 181
copy p "特に、AlphaLullの開発では、小児睡眠の専門データを活用したRAG（検索拡張生成）システムや、ハイブリッド検索の設計・統合、さらにプロダクトとしての倫理…"
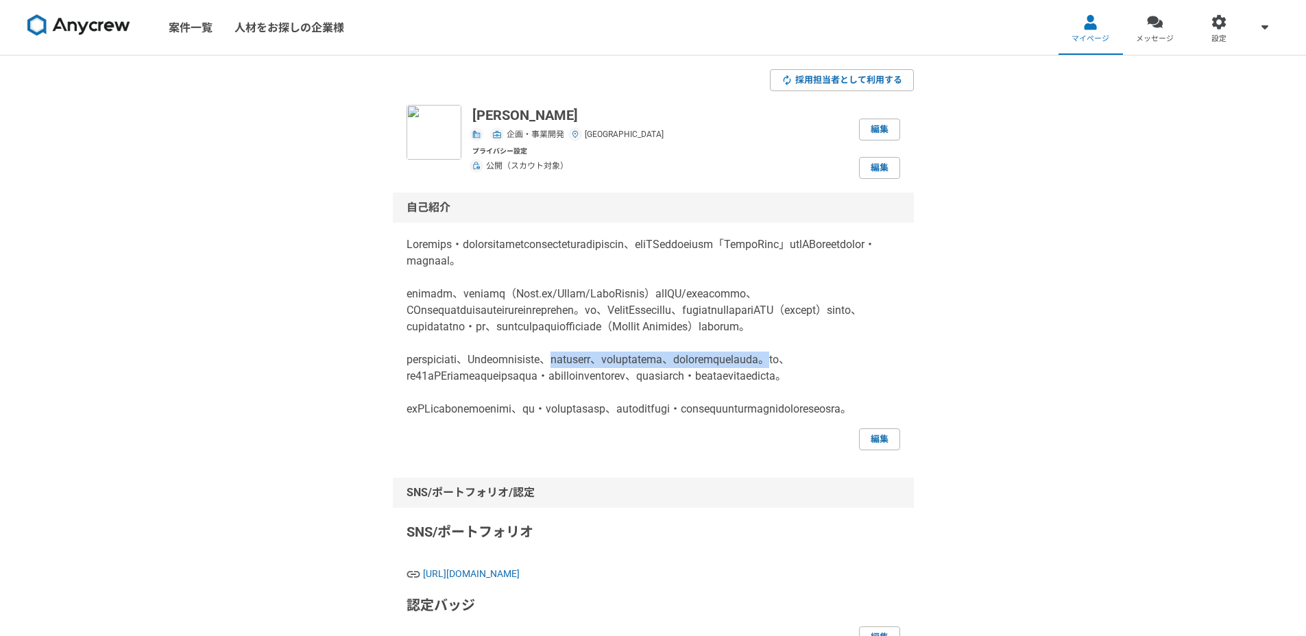
drag, startPoint x: 682, startPoint y: 375, endPoint x: 597, endPoint y: 391, distance: 85.8
click at [597, 391] on p at bounding box center [654, 327] width 494 height 181
copy p "地元特産品モール、観光事業の立ち上げなど、新規事業開発を経験してきました。"
drag, startPoint x: 640, startPoint y: 391, endPoint x: 845, endPoint y: 394, distance: 205.7
click at [845, 394] on p at bounding box center [654, 327] width 494 height 181
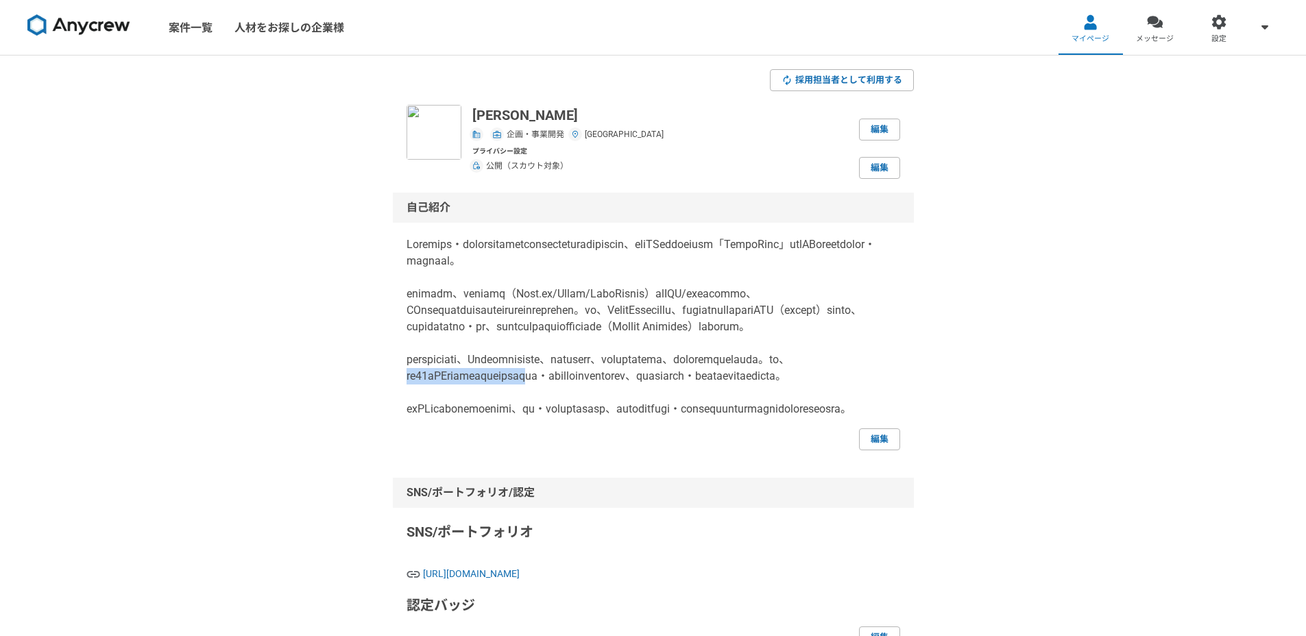
copy p "月間20億PVクラスの大手ポータルサイトの"
click at [745, 382] on p at bounding box center [654, 327] width 494 height 181
drag, startPoint x: 839, startPoint y: 391, endPoint x: 847, endPoint y: 397, distance: 10.5
click at [847, 397] on p at bounding box center [654, 327] width 494 height 181
click at [848, 395] on p at bounding box center [654, 327] width 494 height 181
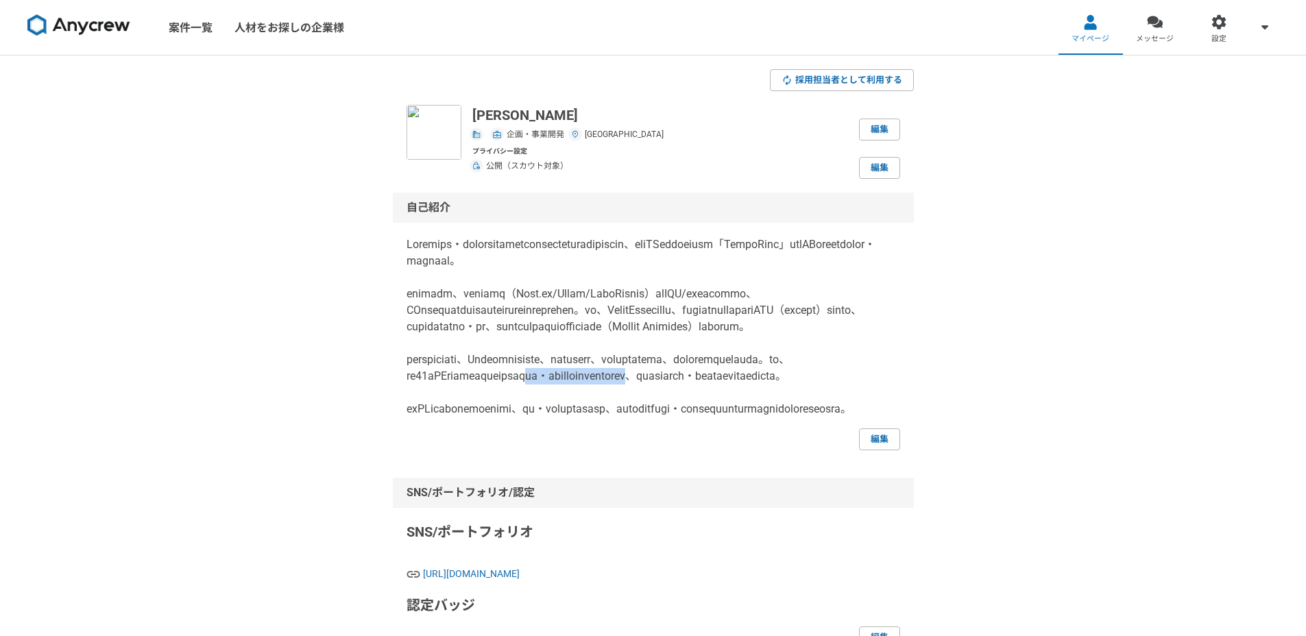
drag, startPoint x: 848, startPoint y: 393, endPoint x: 570, endPoint y: 414, distance: 278.5
click at [570, 414] on p at bounding box center [654, 327] width 494 height 181
copy p "編集・ディレクター業務にも携わっており"
click at [754, 347] on p at bounding box center [654, 327] width 494 height 181
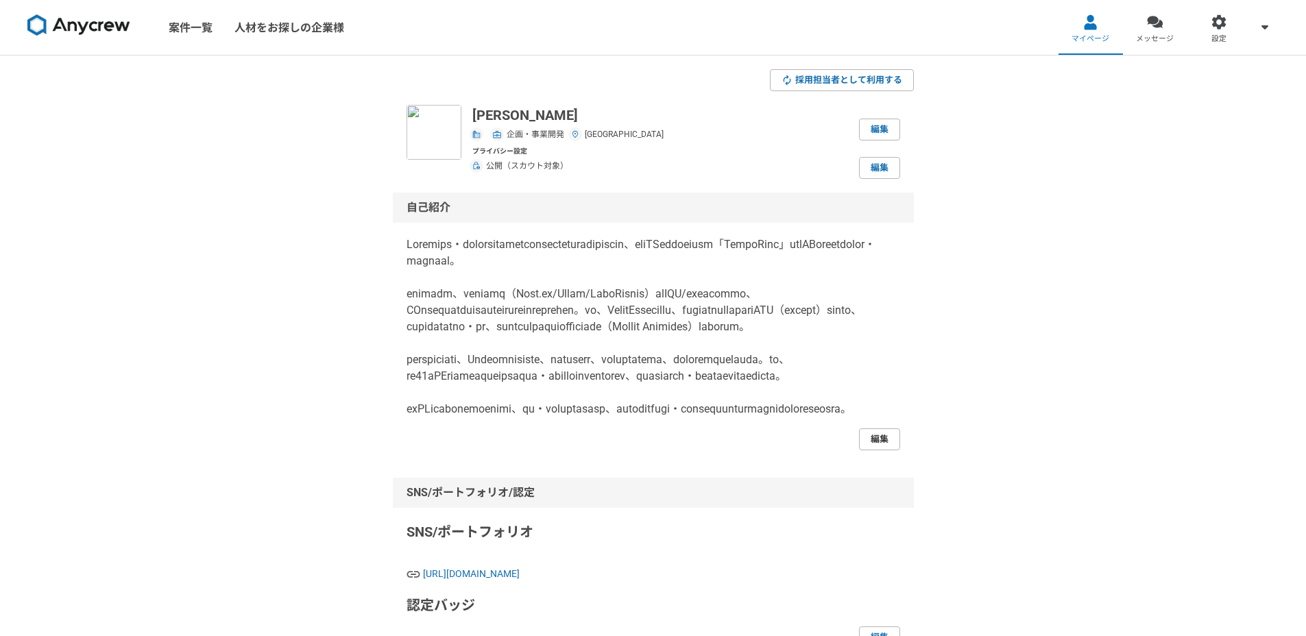
click at [869, 450] on link "編集" at bounding box center [879, 440] width 41 height 22
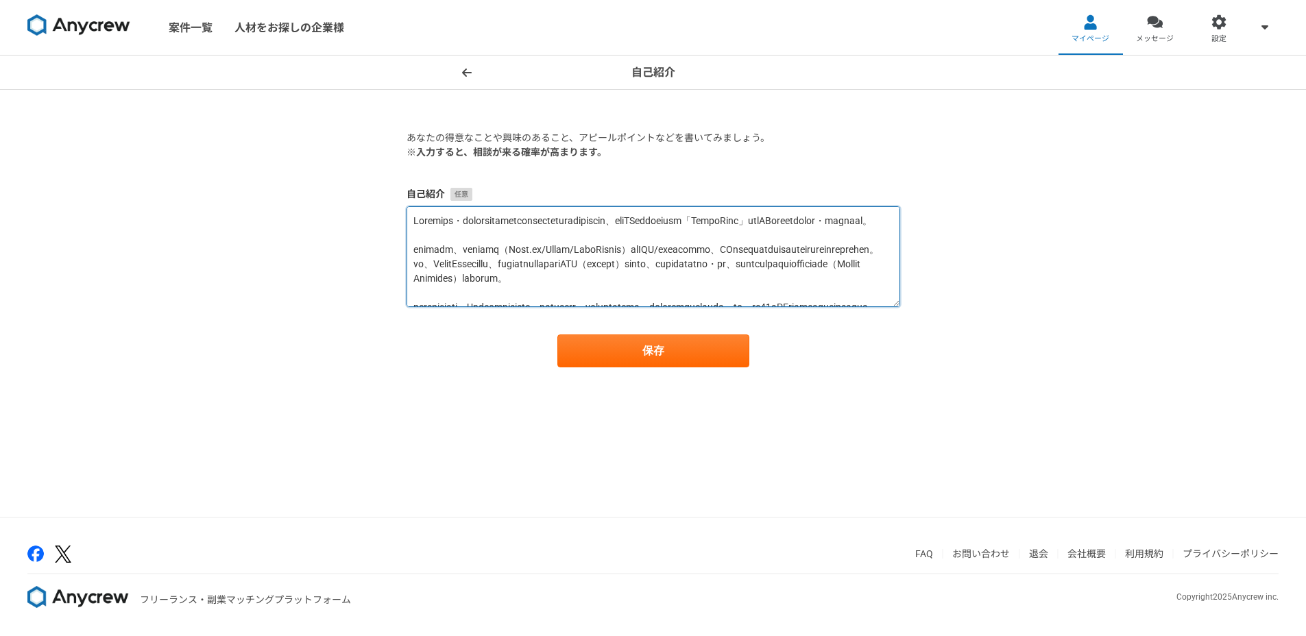
click at [637, 293] on textarea at bounding box center [654, 256] width 494 height 101
paste textarea "lo・ip・dolorsi。 ametcon、ADipiscingelitseddoei、tempori（Utla.et/Dolor/MagnAaliqu）e…"
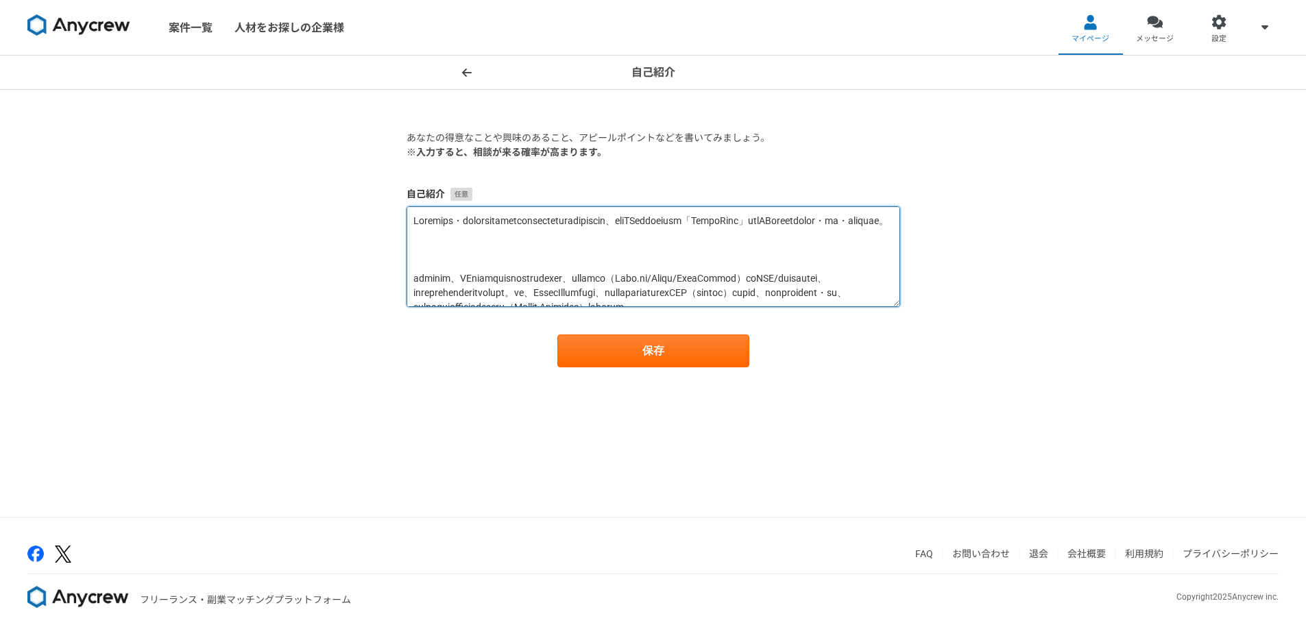
click at [609, 265] on textarea at bounding box center [654, 256] width 494 height 101
click at [605, 254] on textarea at bounding box center [654, 256] width 494 height 101
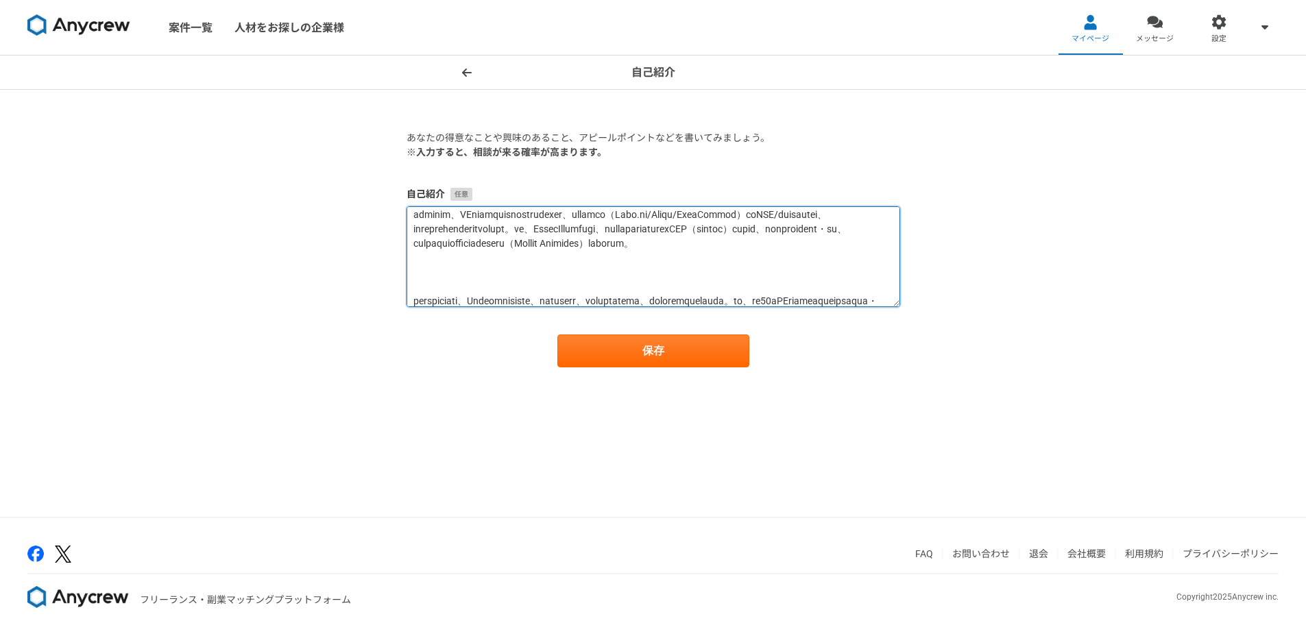
scroll to position [69, 0]
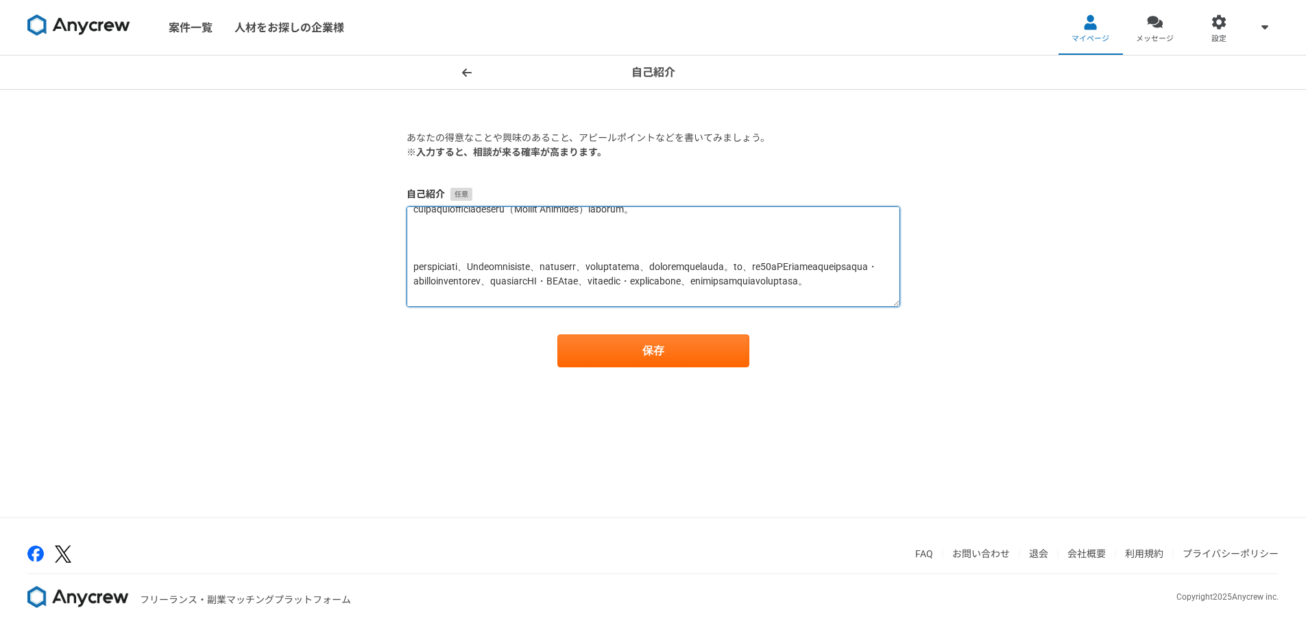
click at [613, 254] on textarea at bounding box center [654, 256] width 494 height 101
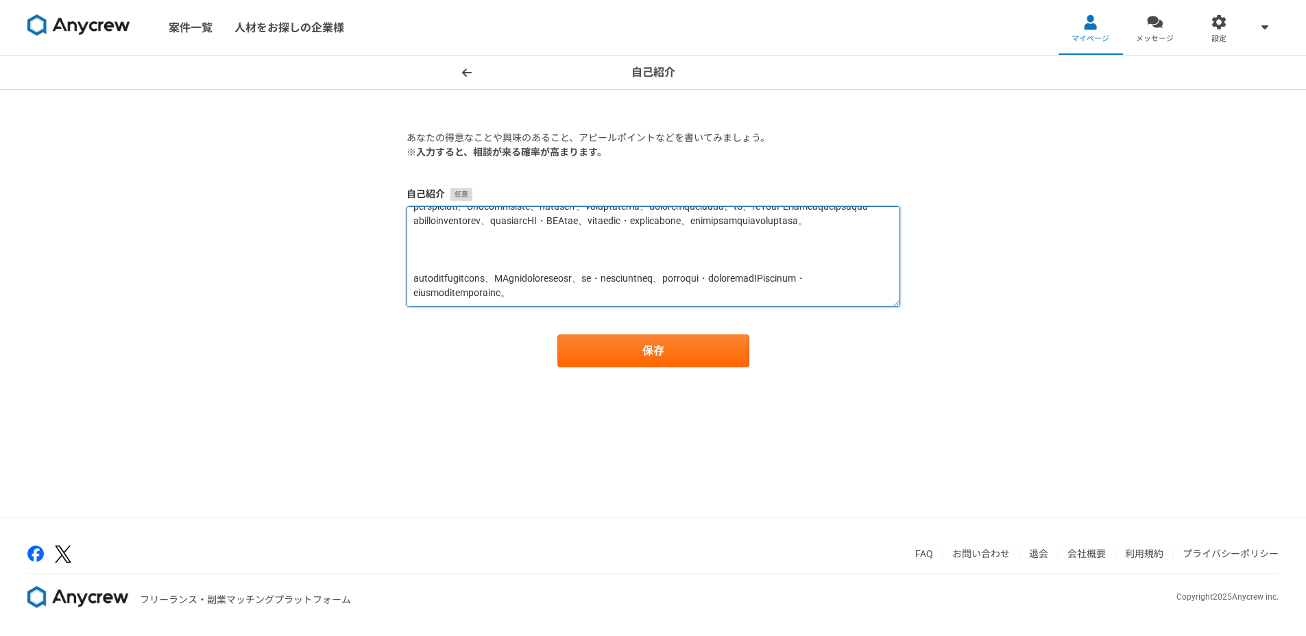
scroll to position [158, 0]
click at [610, 240] on textarea at bounding box center [654, 256] width 494 height 101
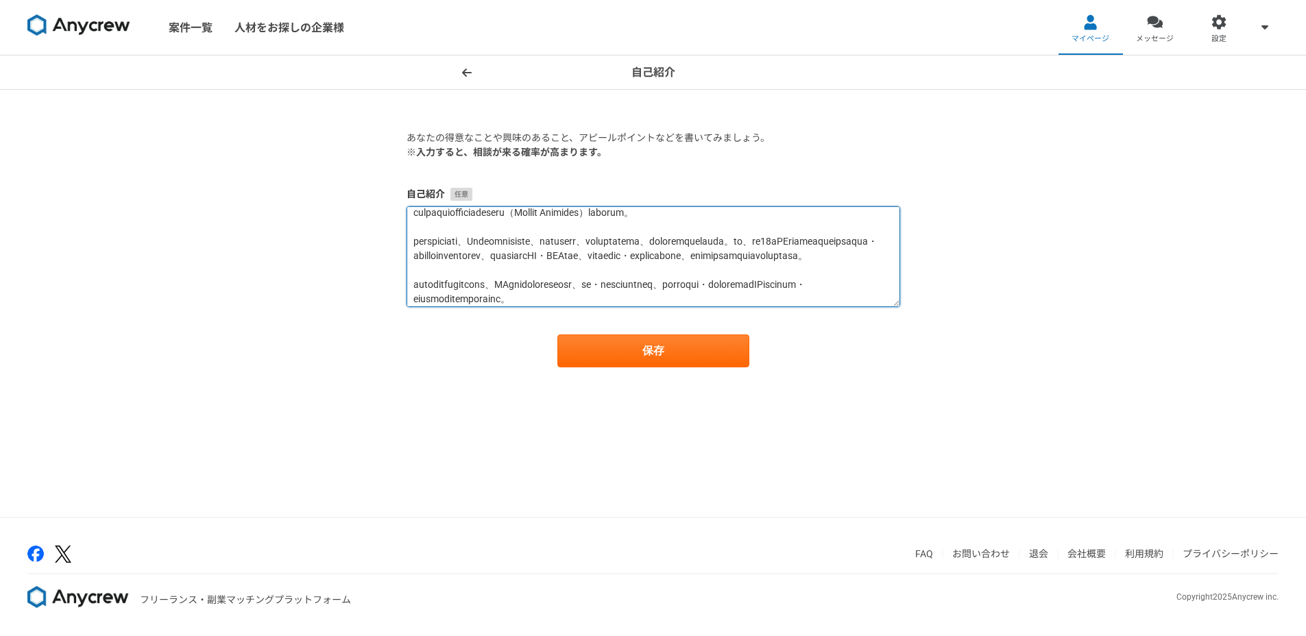
scroll to position [0, 0]
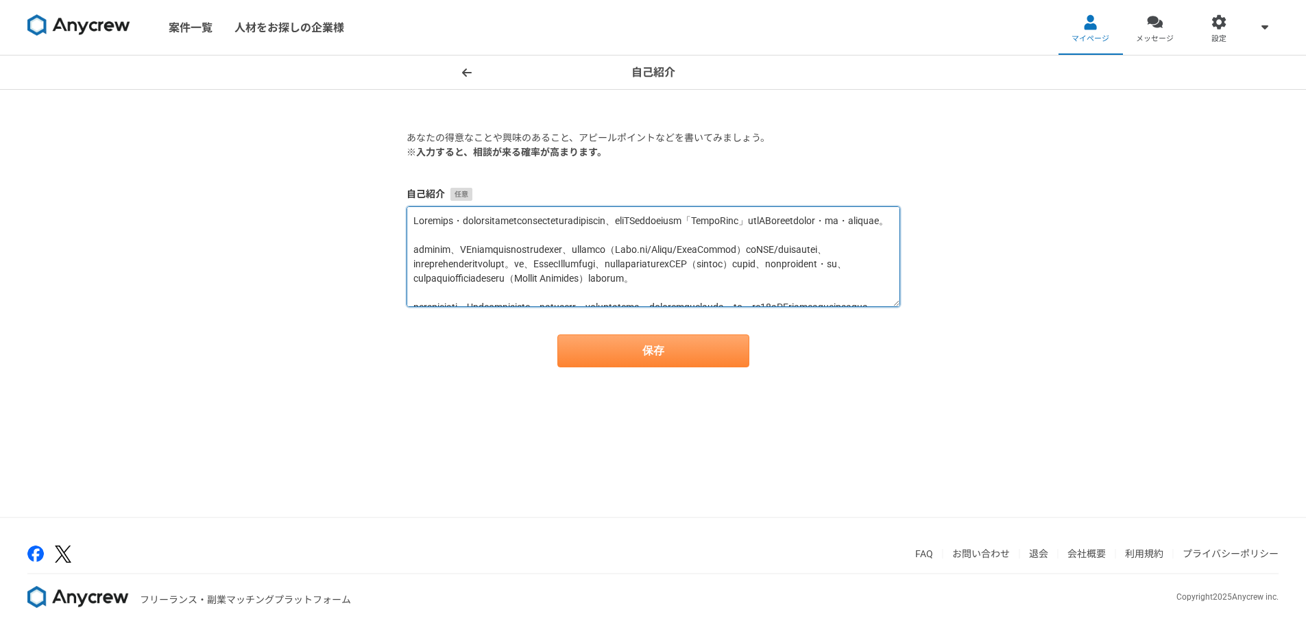
type textarea "Loremips・dolorsitametconsecteturadipiscin、eliTSeddoeiusm「TempoRinc」utlABoreetdo…"
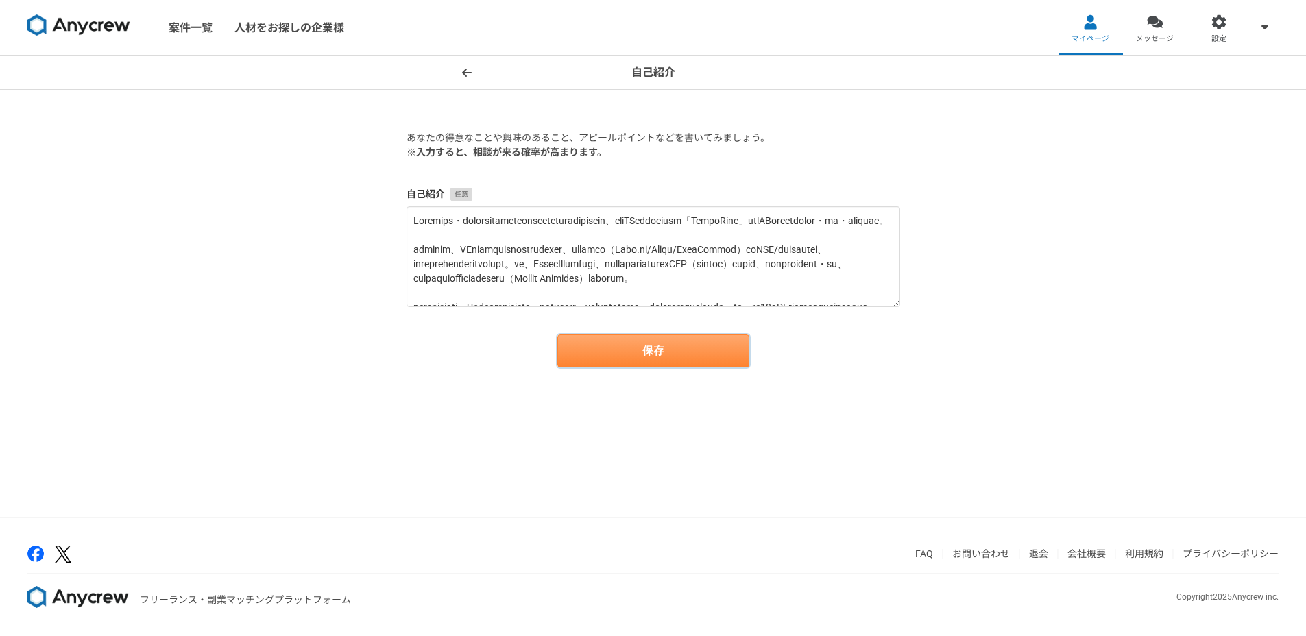
click at [665, 345] on button "保存" at bounding box center [653, 351] width 192 height 33
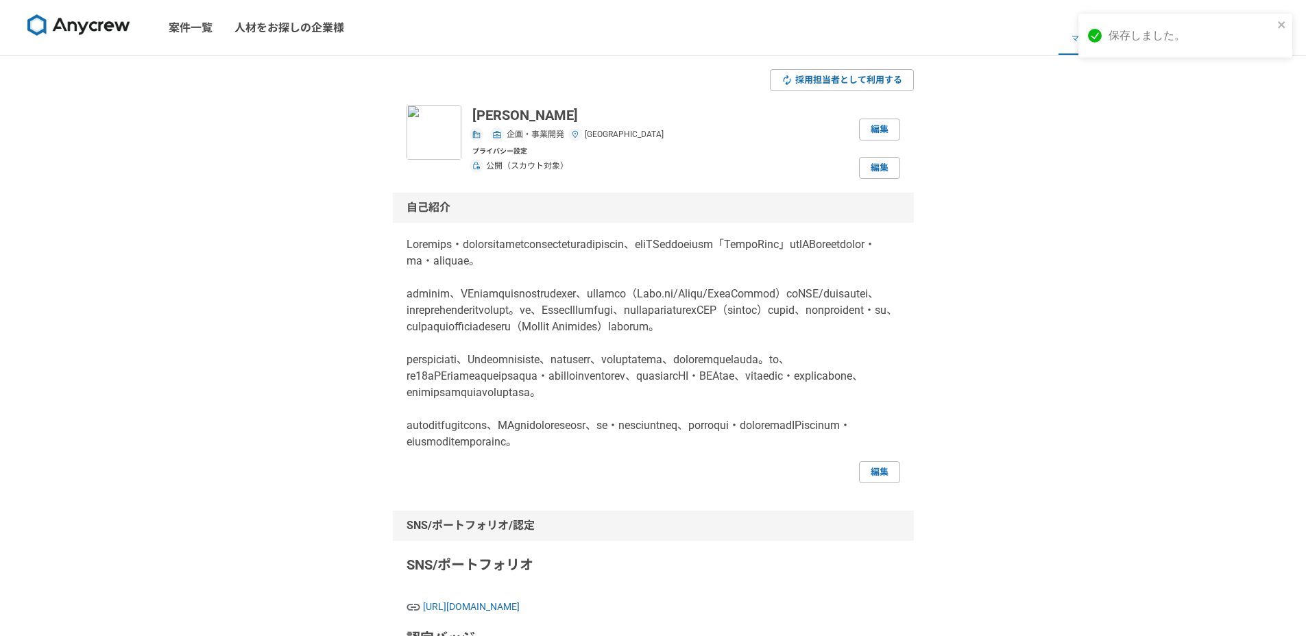
click at [1178, 33] on link "メッセージ" at bounding box center [1155, 27] width 64 height 55
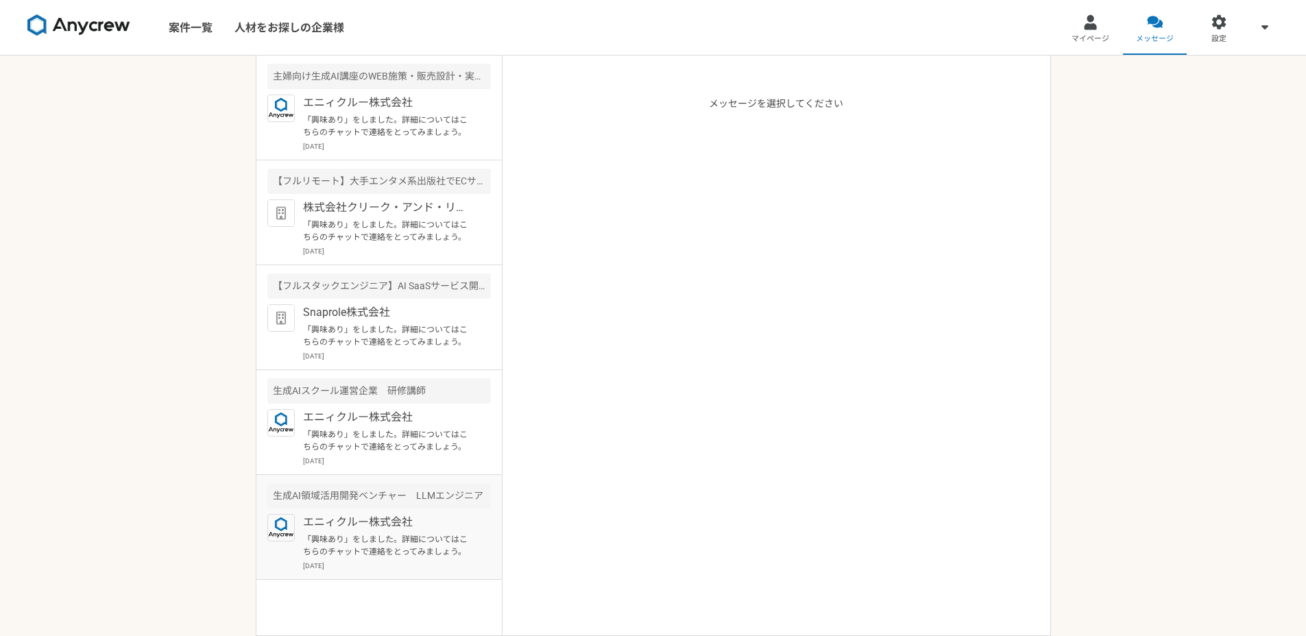
click at [418, 544] on p "「興味あり」をしました。詳細についてはこちらのチャットで連絡をとってみましょう。" at bounding box center [387, 545] width 169 height 25
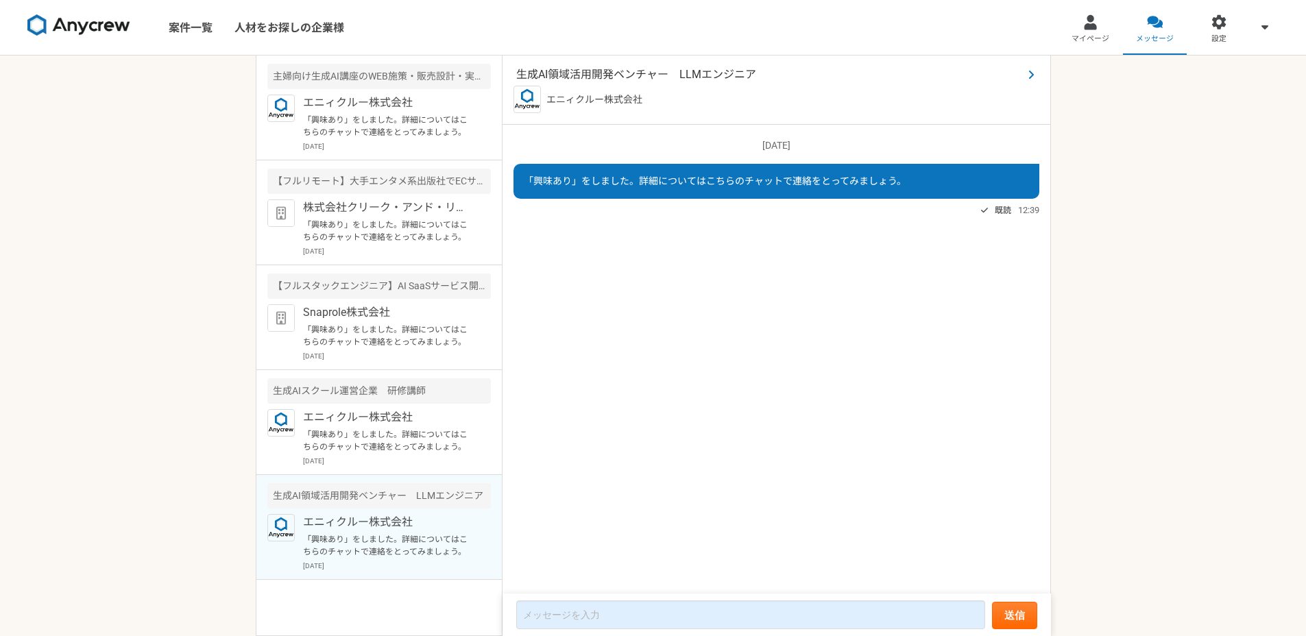
click at [590, 82] on span "生成AI領域活用開発ベンチャー　LLMエンジニア" at bounding box center [769, 75] width 507 height 16
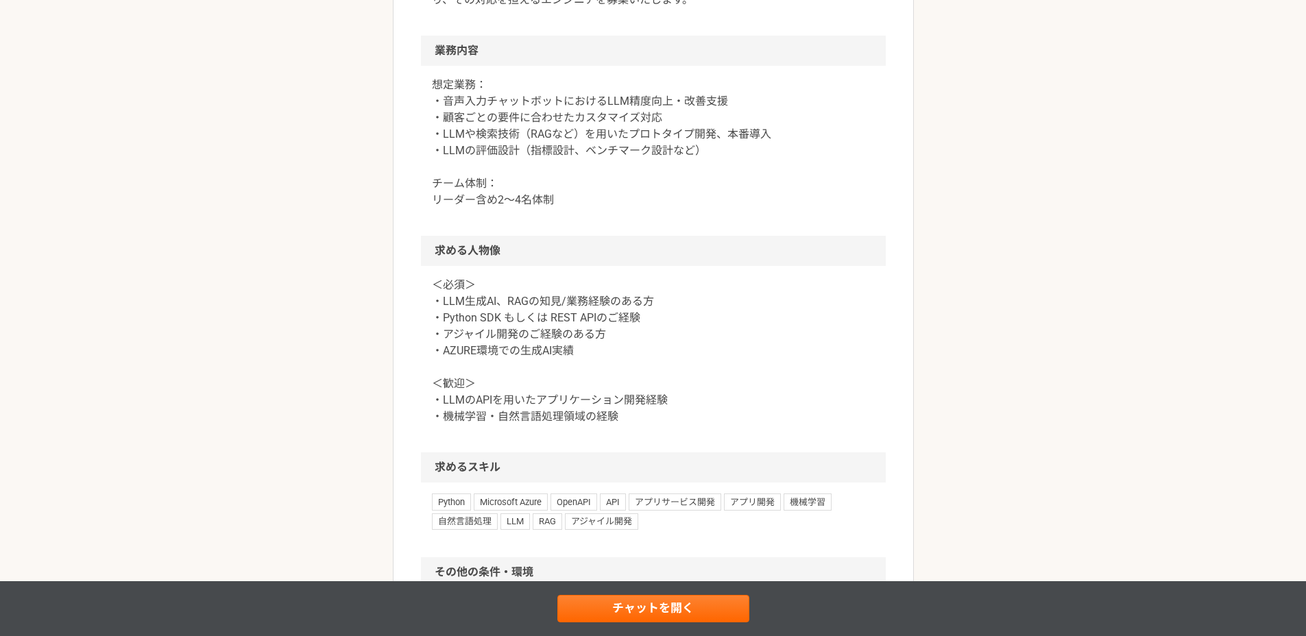
scroll to position [635, 0]
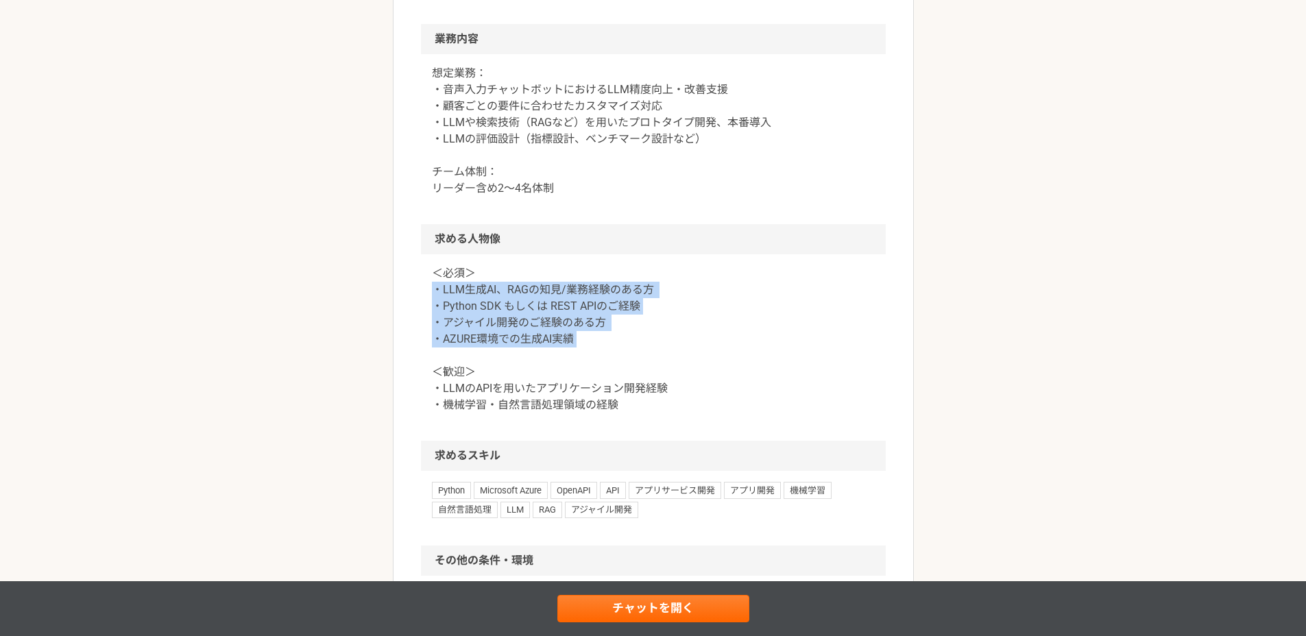
drag, startPoint x: 597, startPoint y: 338, endPoint x: 411, endPoint y: 295, distance: 190.8
click at [411, 295] on article "エンジニア 生成AI領域活用開発ベンチャー　LLMエンジニア 業務委託 平日夜の稼働も可 土日祝日の稼働も可 企業名非公開（エニィクルーによる仲介） 募集職種…" at bounding box center [653, 234] width 521 height 1573
copy p "・LLM生成AI、RAGの知見/業務経験のある方 ・Python SDK もしくは REST APIのご経験 ・アジャイル開発のご経験のある方 ・AZURE環…"
click at [326, 314] on div "エンジニア 生成AI領域活用開発ベンチャー　LLMエンジニア 業務委託 平日夜の稼働も可 土日祝日の稼働も可 企業名非公開（エニィクルーによる仲介） 募集職種…" at bounding box center [653, 248] width 1306 height 1655
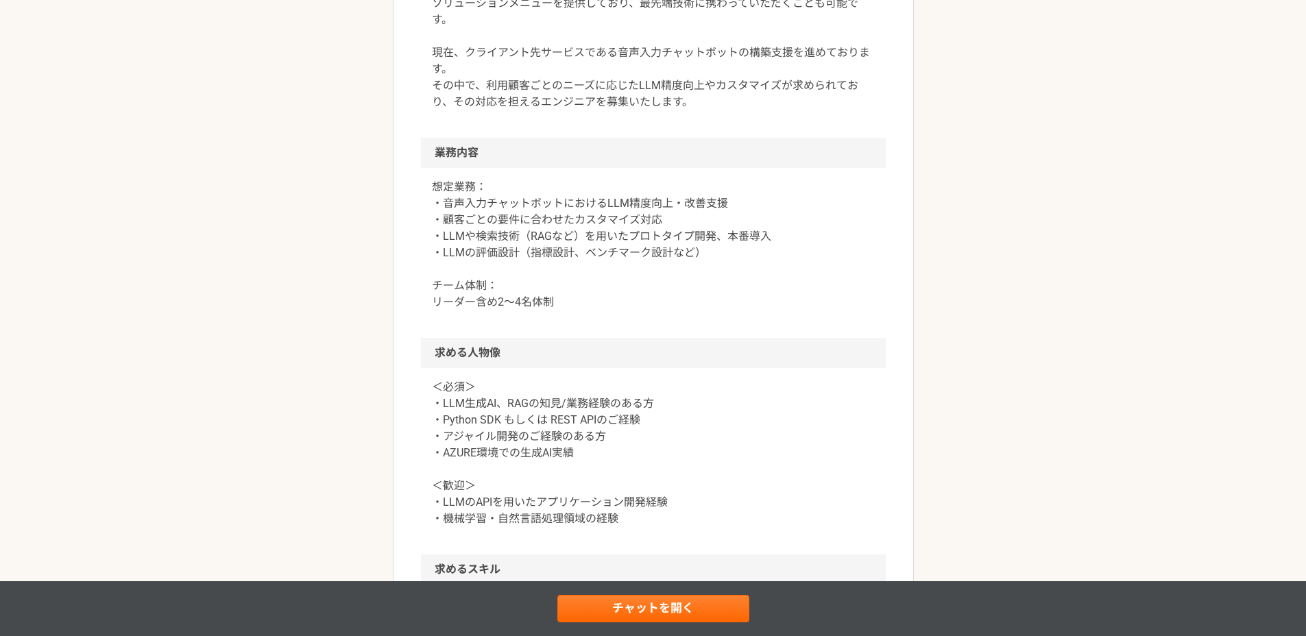
scroll to position [793, 0]
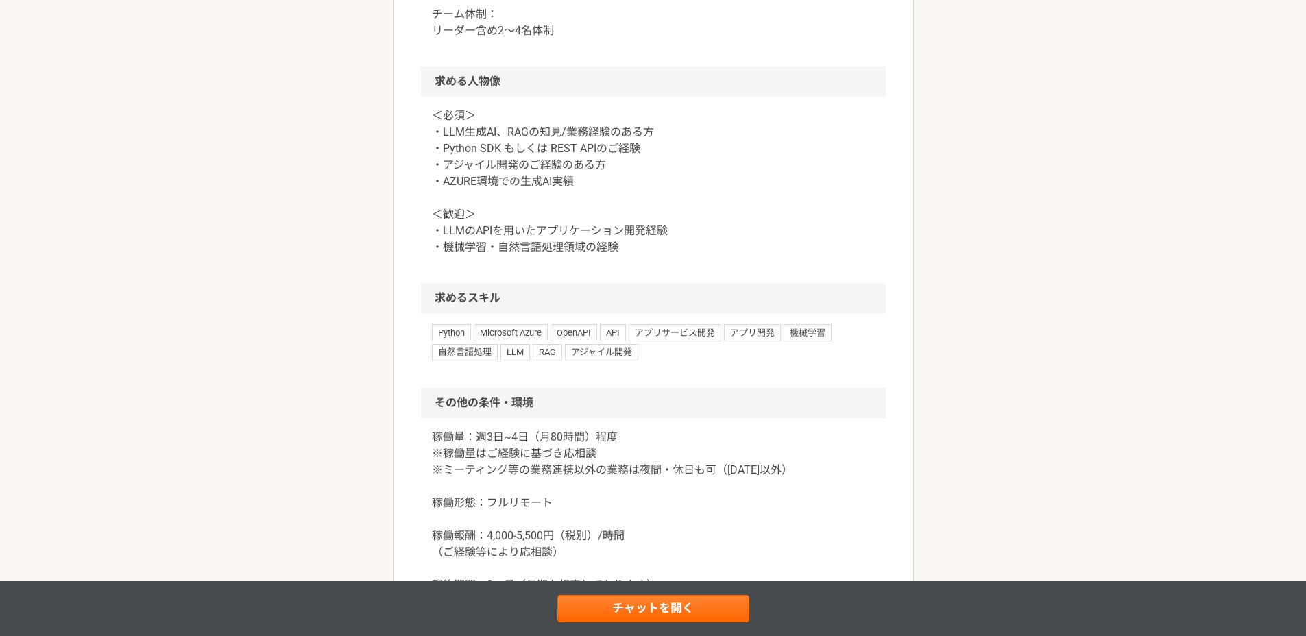
click at [581, 162] on p "＜必須＞ ・LLM生成AI、RAGの知見/業務経験のある方 ・Python SDK もしくは REST APIのご経験 ・アジャイル開発のご経験のある方 ・A…" at bounding box center [653, 182] width 443 height 148
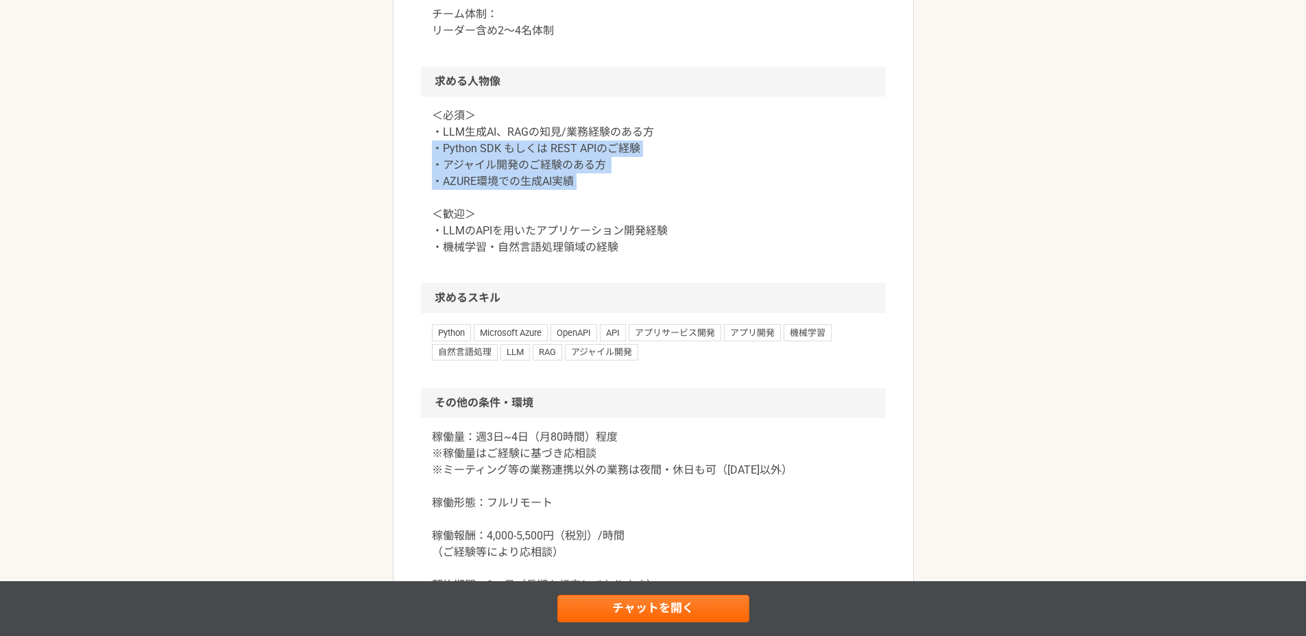
drag, startPoint x: 597, startPoint y: 176, endPoint x: 408, endPoint y: 142, distance: 192.3
click at [408, 142] on article "エンジニア 生成AI領域活用開発ベンチャー　LLMエンジニア 業務委託 平日夜の稼働も可 土日祝日の稼働も可 企業名非公開（エニィクルーによる仲介） 募集職種…" at bounding box center [653, 76] width 521 height 1573
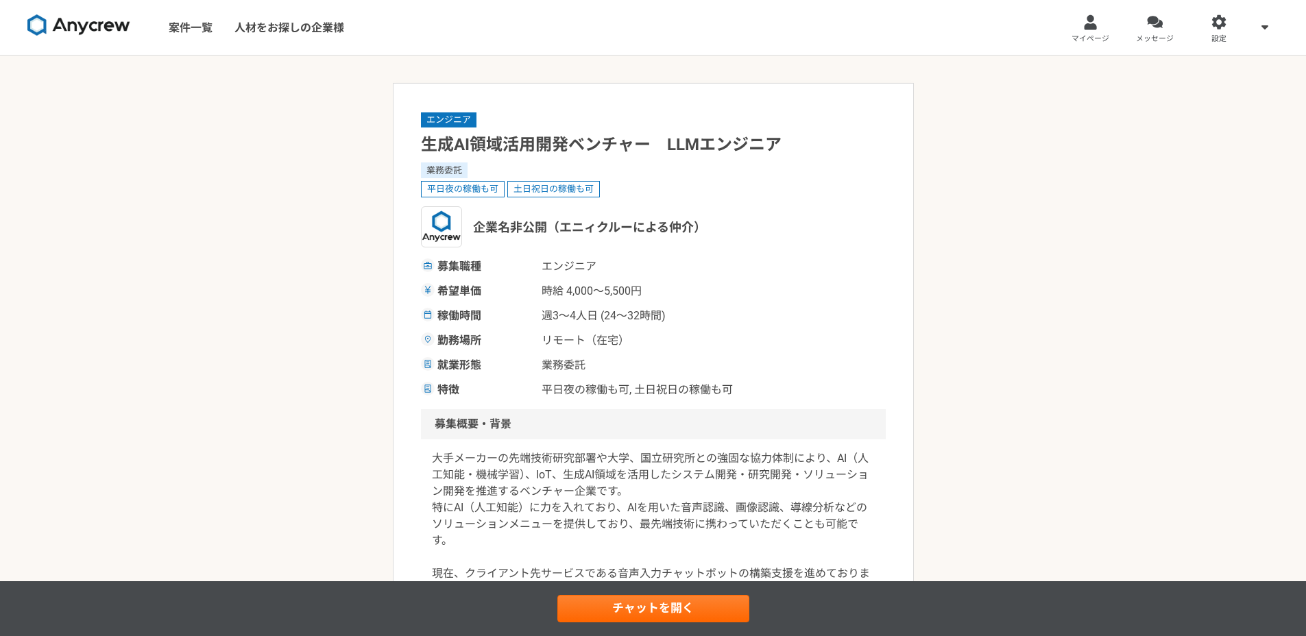
click at [604, 136] on h1 "生成AI領域活用開発ベンチャー　LLMエンジニア" at bounding box center [653, 145] width 465 height 24
click at [546, 153] on h1 "生成AI領域活用開発ベンチャー　LLMエンジニア" at bounding box center [653, 145] width 465 height 24
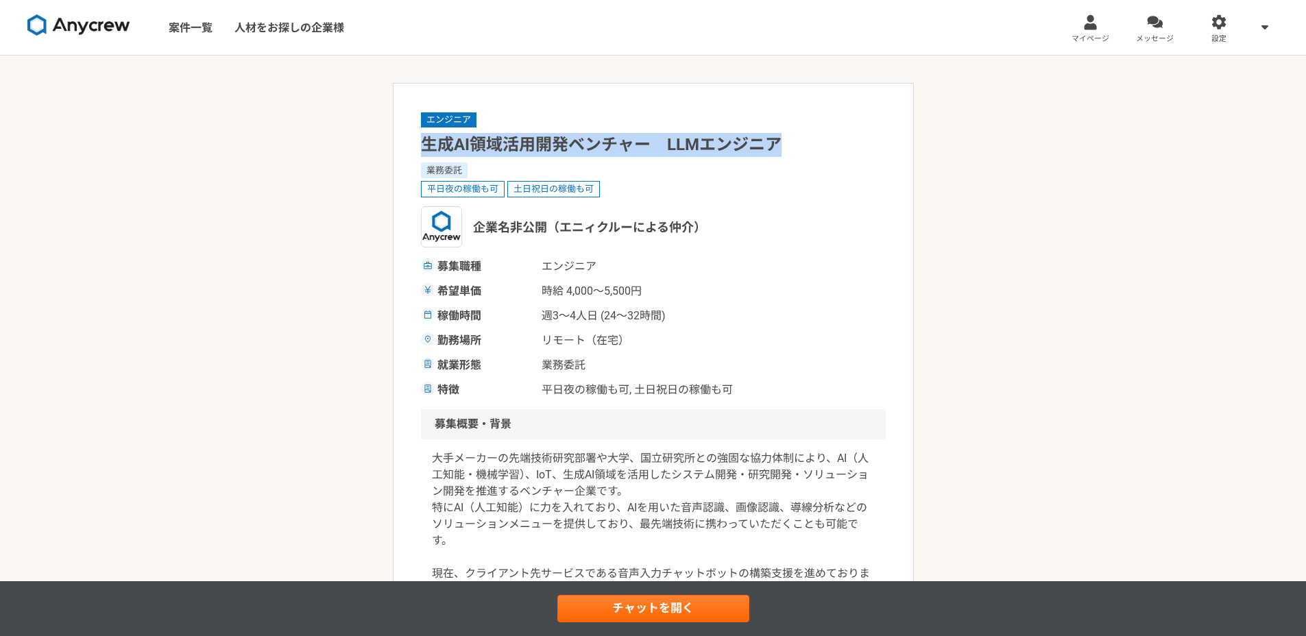
drag, startPoint x: 423, startPoint y: 145, endPoint x: 790, endPoint y: 138, distance: 366.9
click at [790, 138] on h1 "生成AI領域活用開発ベンチャー　LLMエンジニア" at bounding box center [653, 145] width 465 height 24
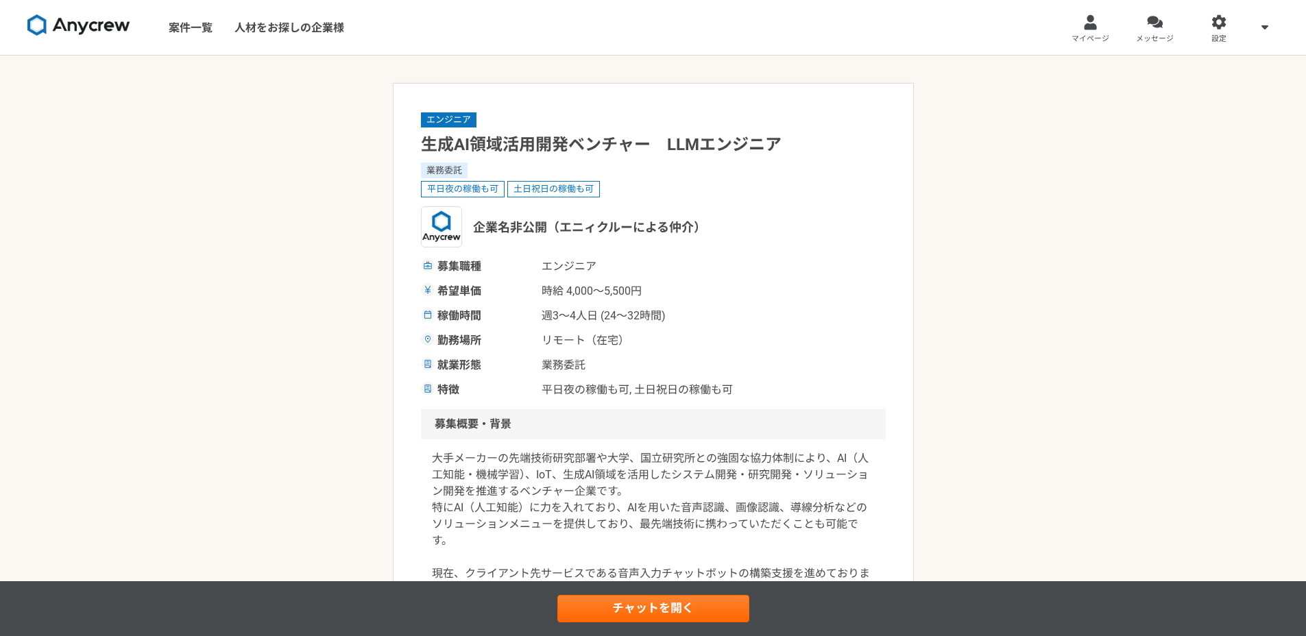
click at [744, 267] on div "募集職種 エンジニア" at bounding box center [653, 266] width 465 height 16
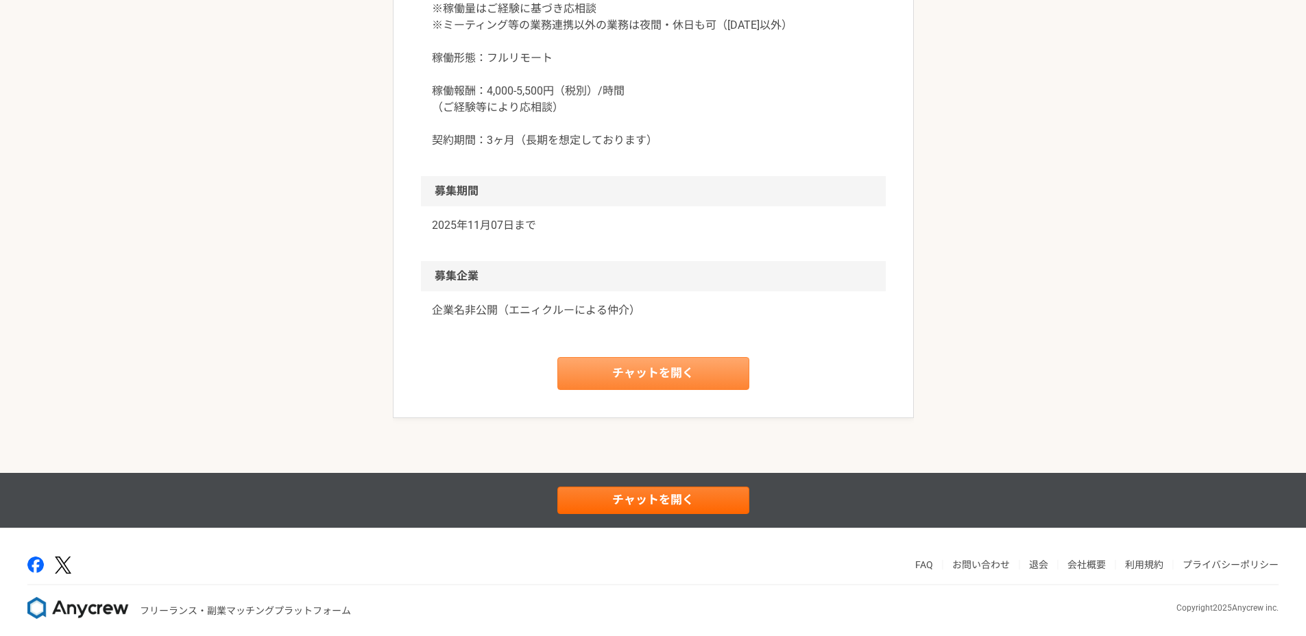
scroll to position [1249, 0]
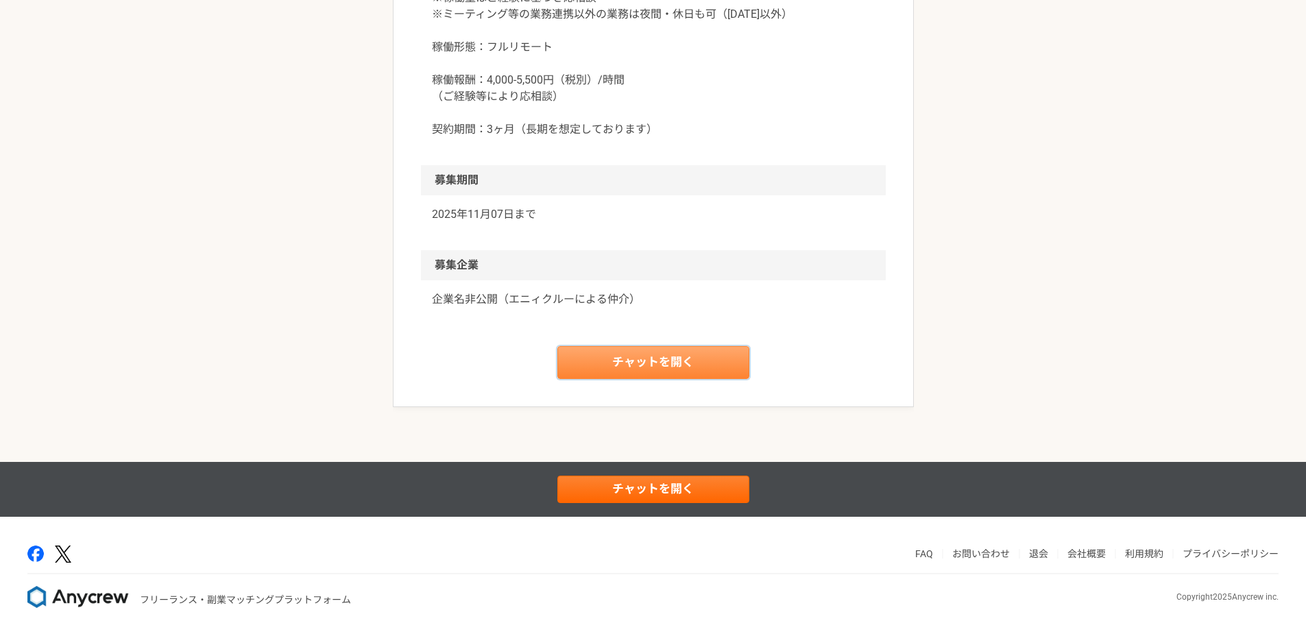
click at [728, 360] on link "チャットを開く" at bounding box center [653, 362] width 192 height 33
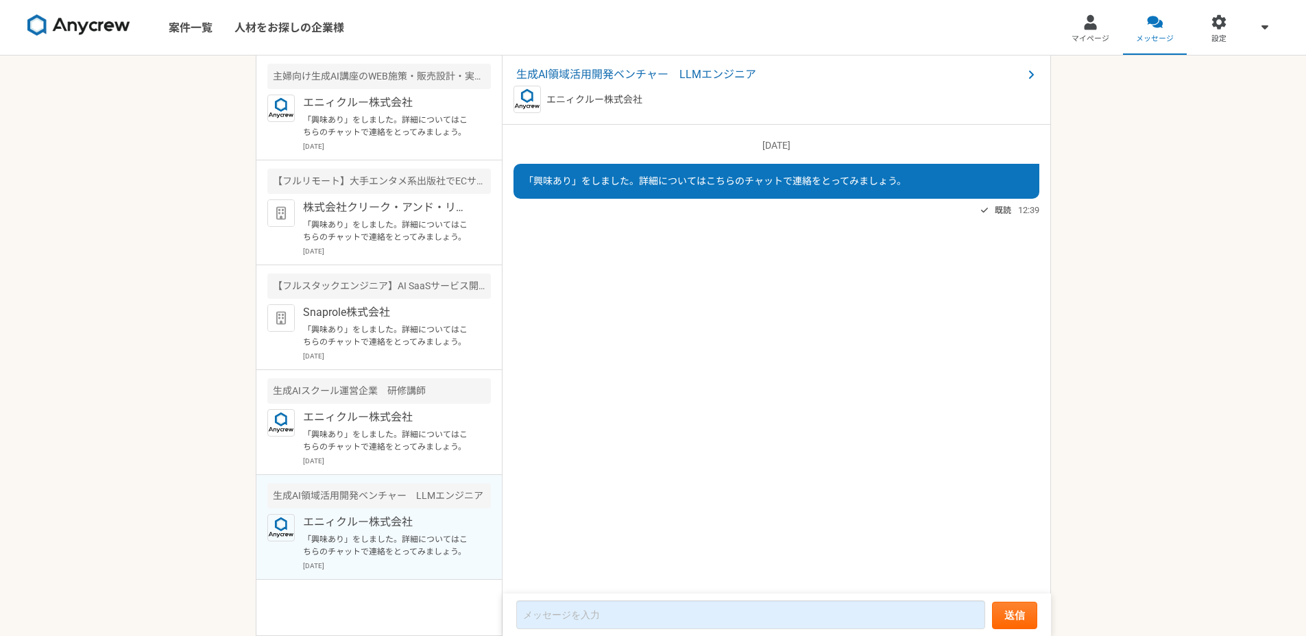
click at [934, 177] on div "「興味あり」をしました。詳細についてはこちらのチャットで連絡をとってみましょう。" at bounding box center [777, 181] width 526 height 35
click at [583, 76] on span "生成AI領域活用開発ベンチャー　LLMエンジニア" at bounding box center [769, 75] width 507 height 16
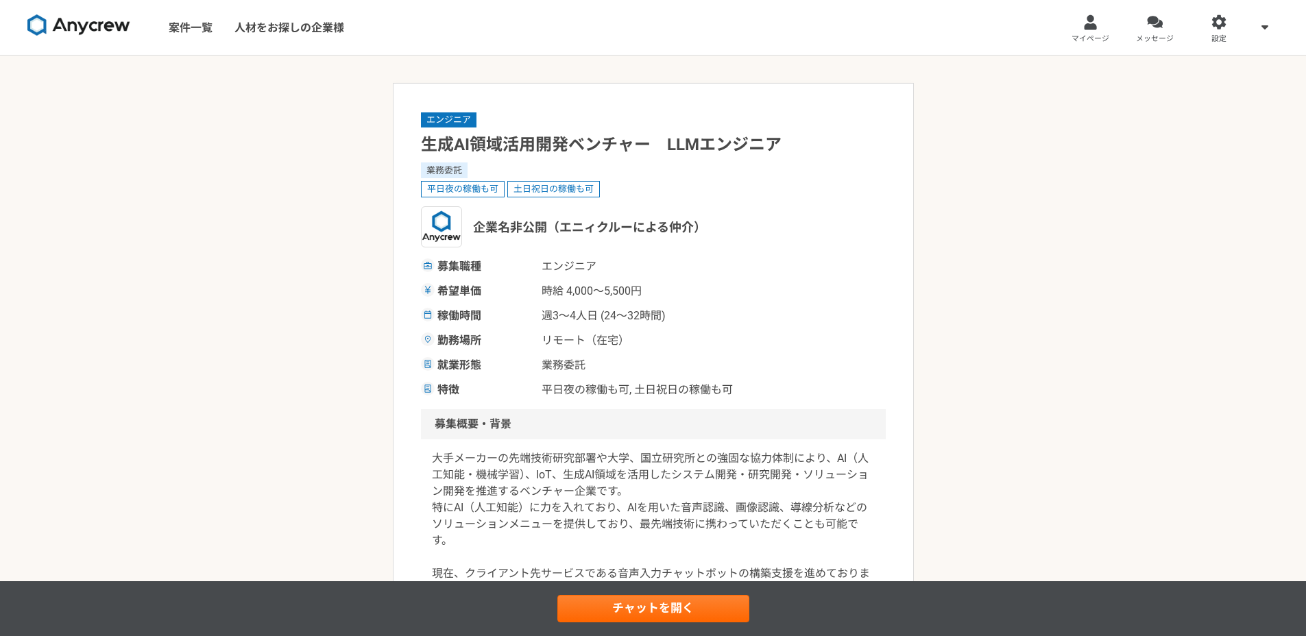
scroll to position [35, 0]
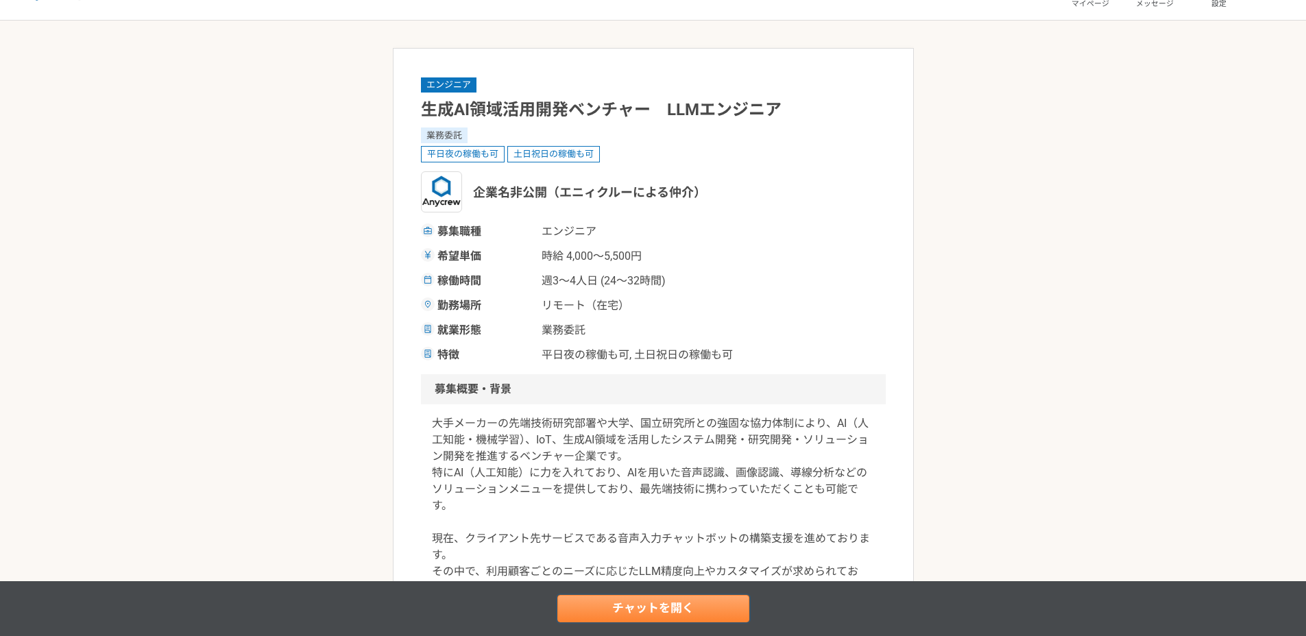
click at [668, 598] on link "チャットを開く" at bounding box center [653, 608] width 192 height 27
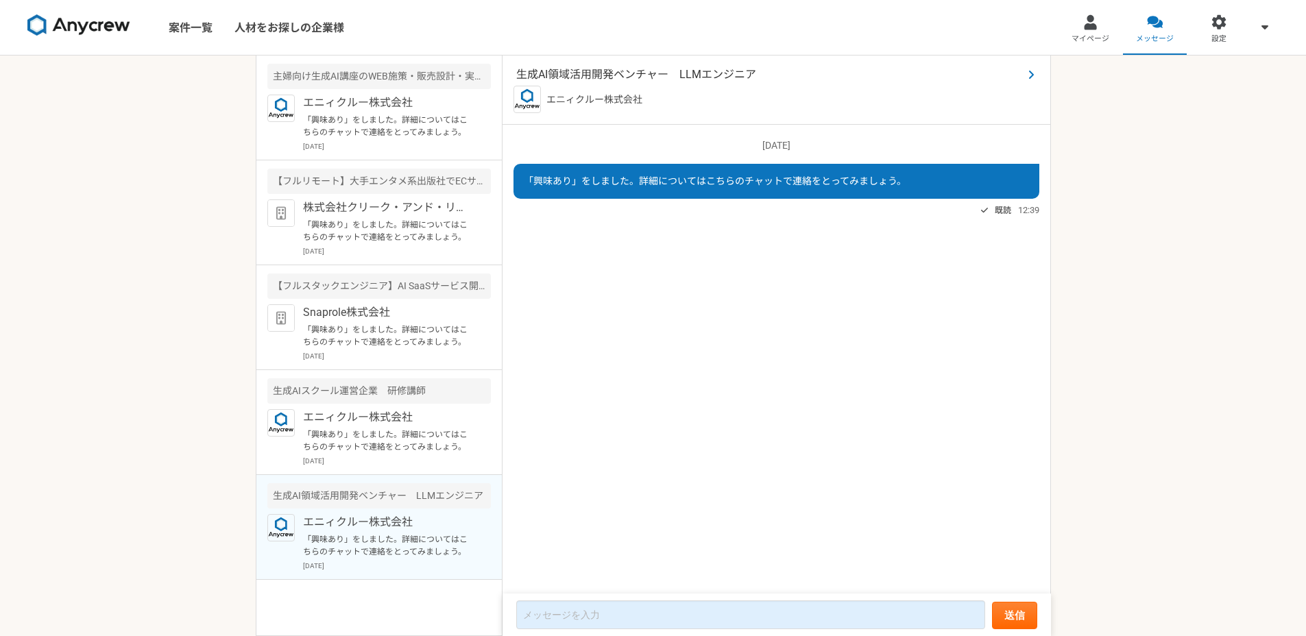
click at [657, 69] on span "生成AI領域活用開発ベンチャー　LLMエンジニア" at bounding box center [769, 75] width 507 height 16
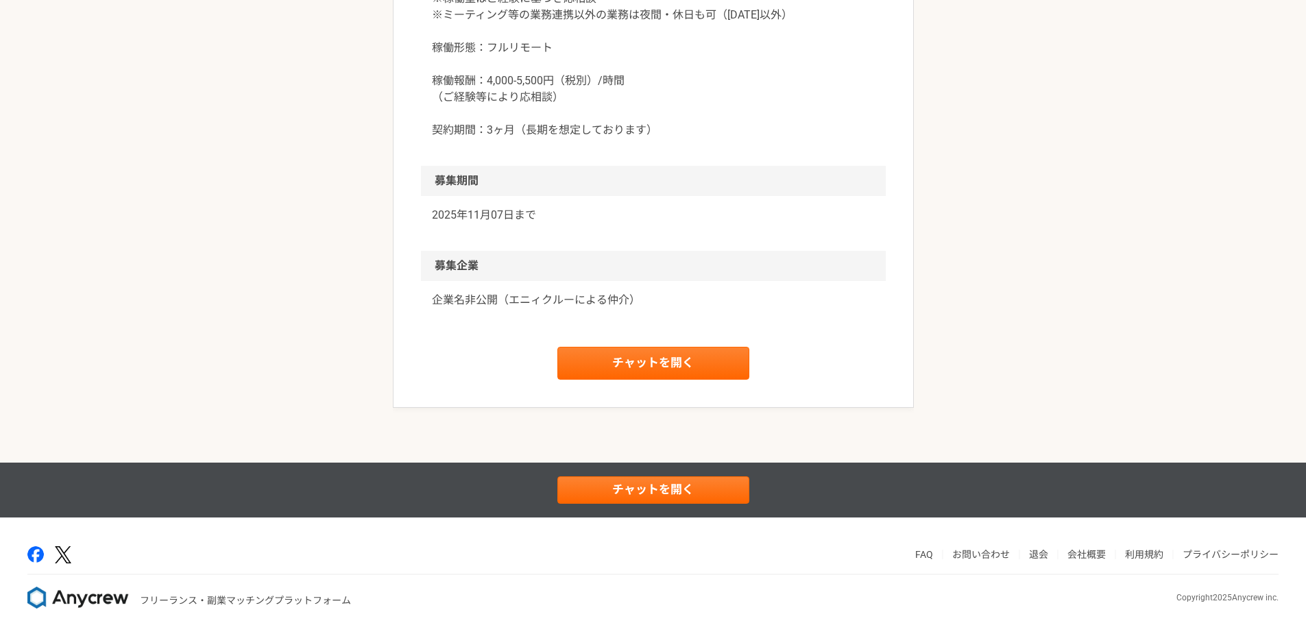
scroll to position [1249, 0]
click at [660, 373] on link "チャットを開く" at bounding box center [653, 362] width 192 height 33
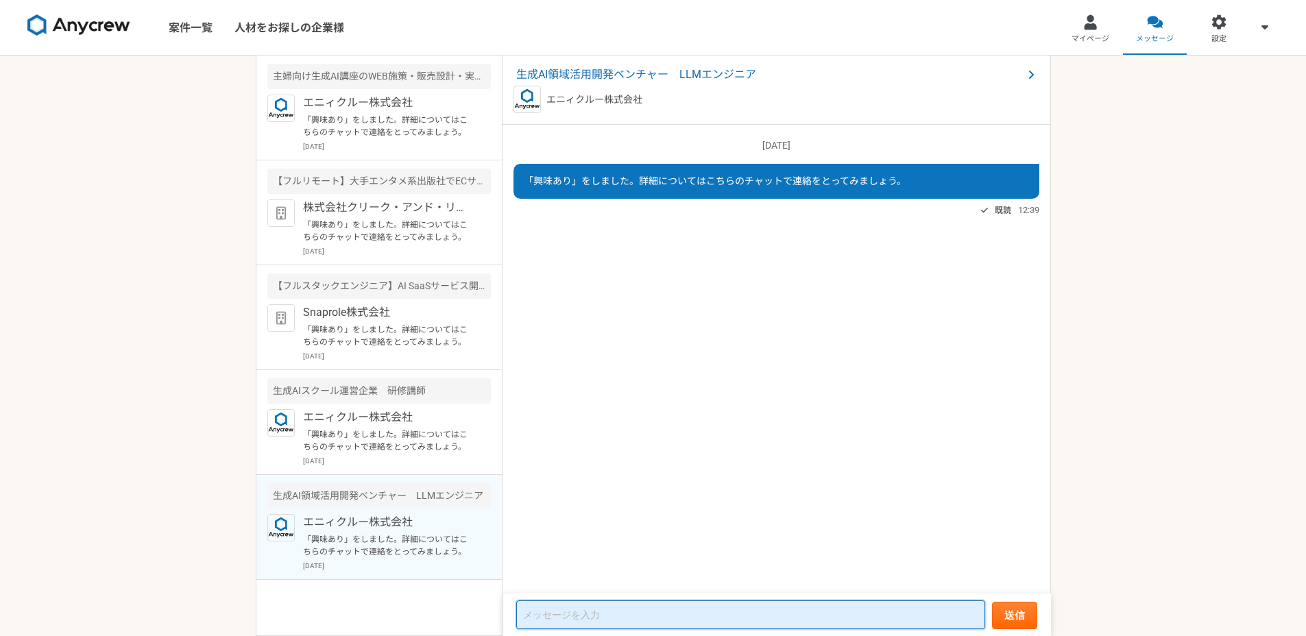
click at [664, 621] on textarea at bounding box center [750, 615] width 469 height 29
paste textarea "loremips。dol「siTAmetconsecte　ADIpisci」e「sedd」eiusmod、tempori。 utlaboreetDOL、MAG…"
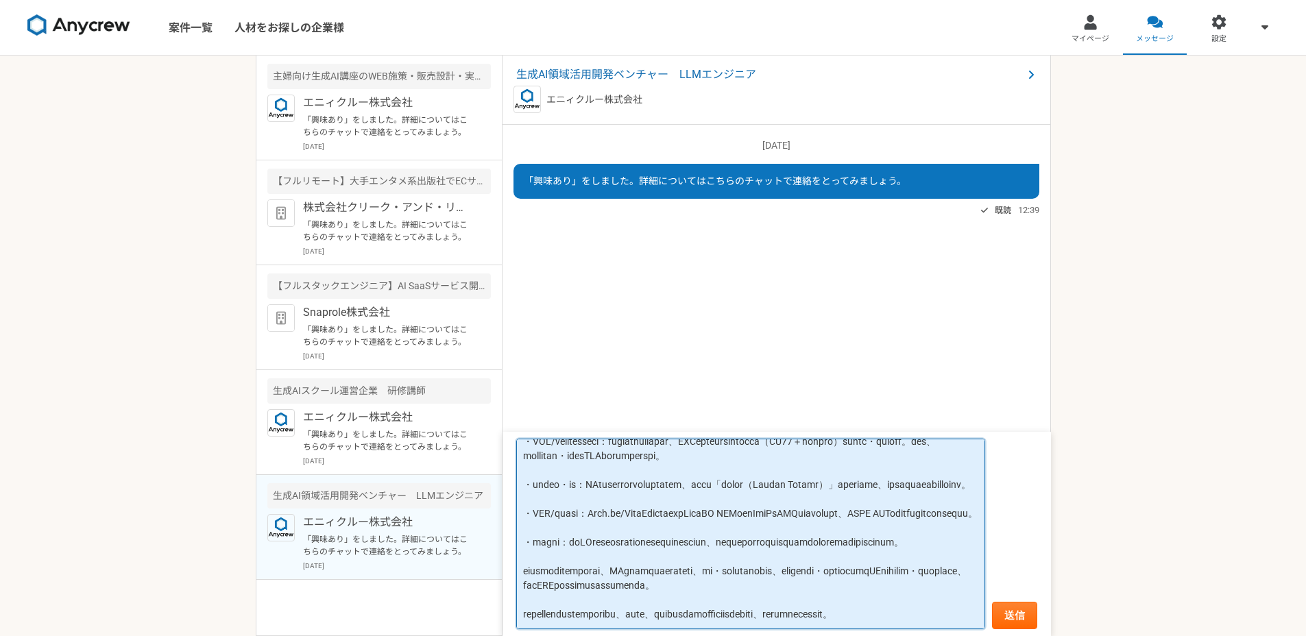
scroll to position [192, 0]
type textarea "loremips。dol「siTAmetconsecte　ADIpisci」e「sedd」eiusmod、tempori。 utlaboreetDOL、MAG…"
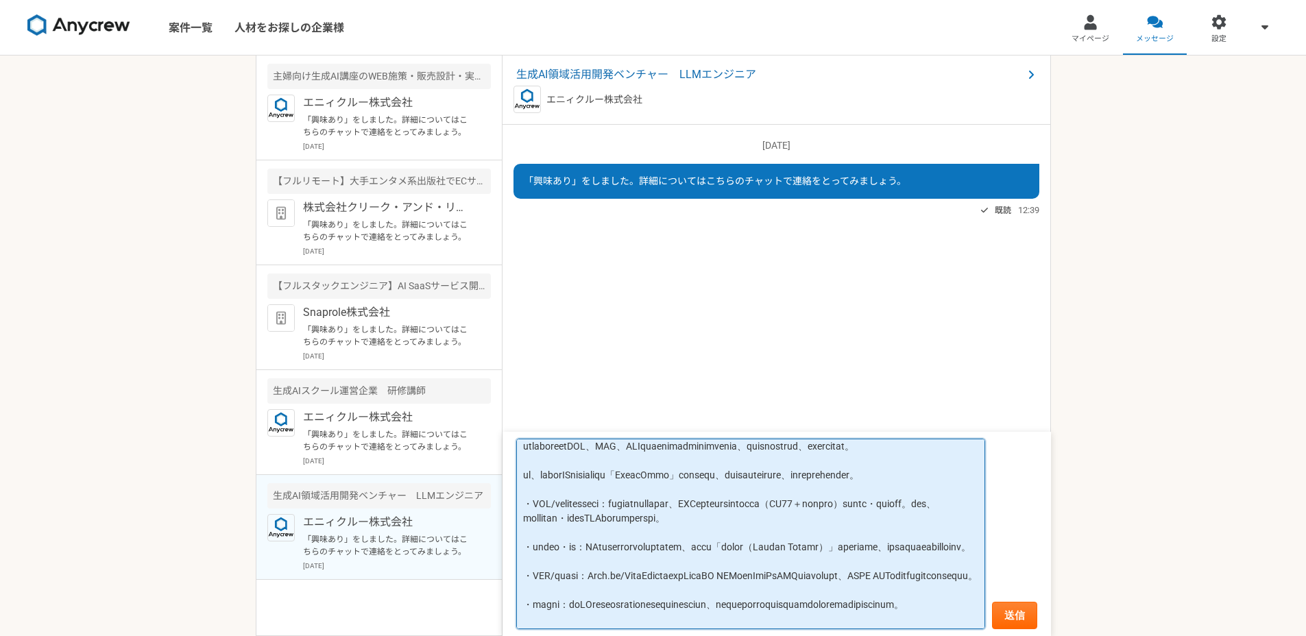
scroll to position [227, 0]
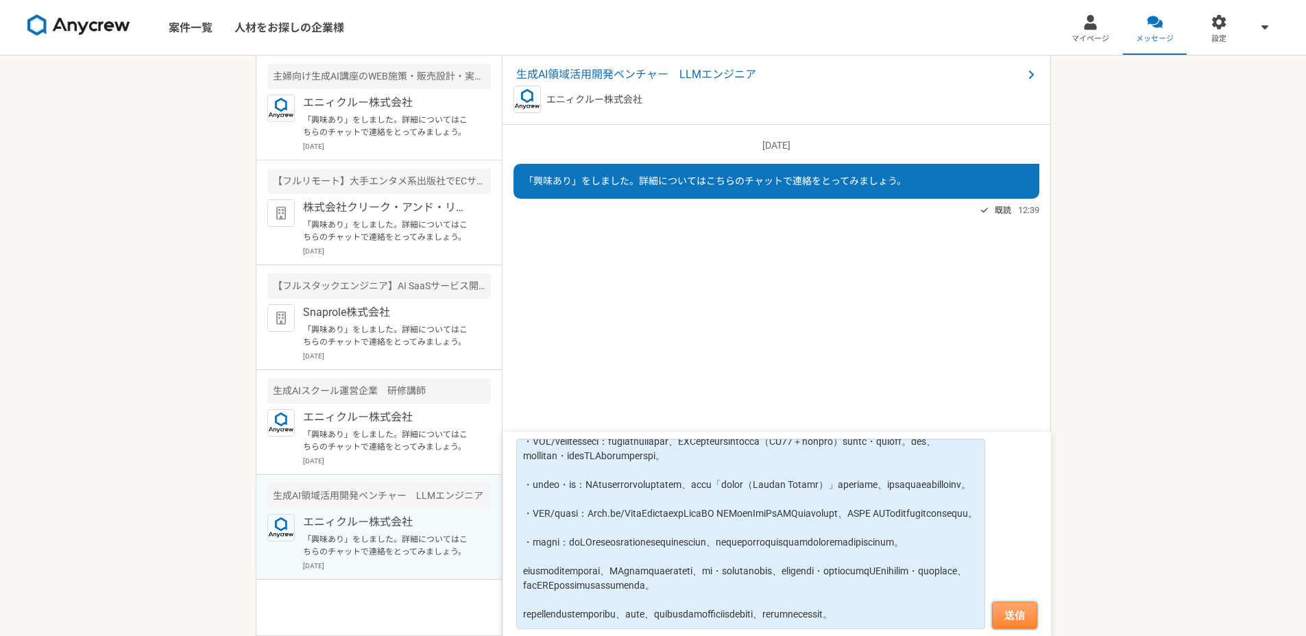
click at [1028, 614] on button "送信" at bounding box center [1014, 615] width 45 height 27
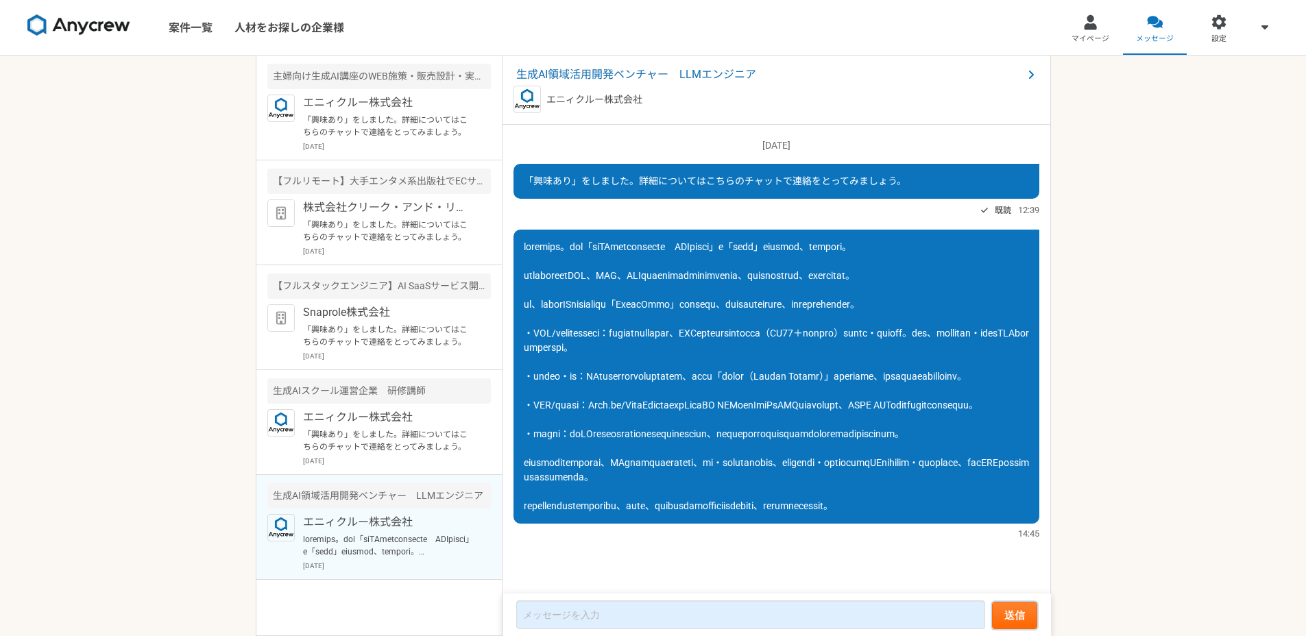
scroll to position [0, 0]
click at [391, 452] on p "「興味あり」をしました。詳細についてはこちらのチャットで連絡をとってみましょう。" at bounding box center [387, 441] width 169 height 25
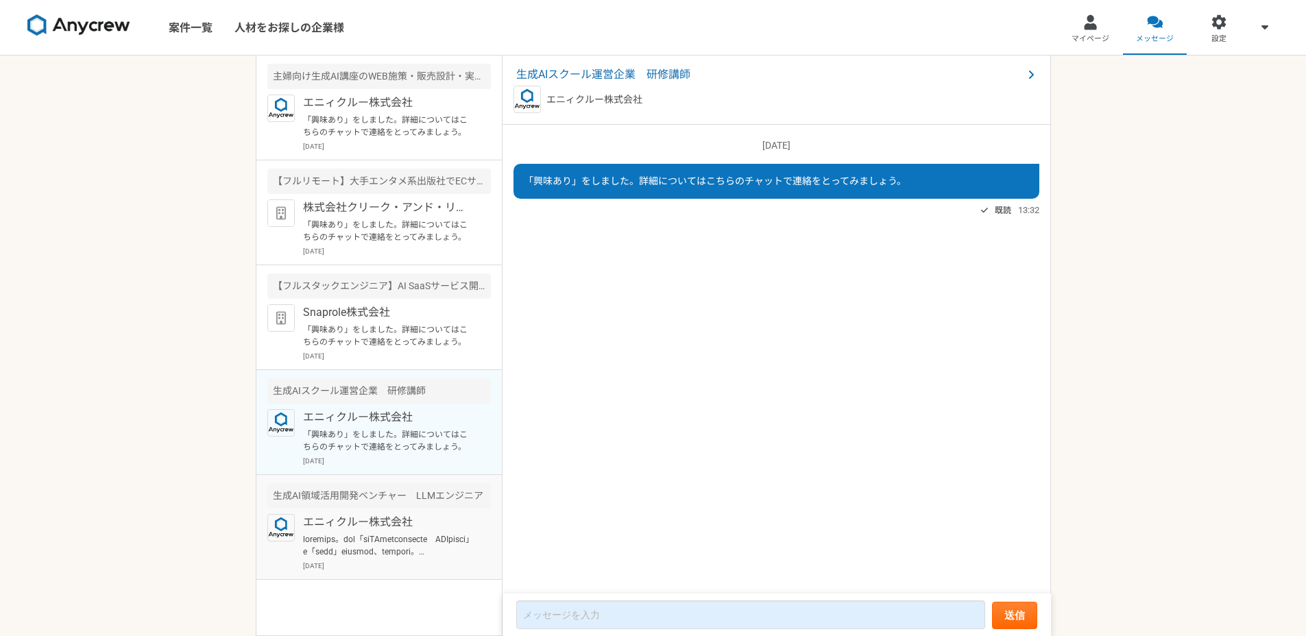
click at [385, 530] on p "エニィクルー株式会社" at bounding box center [387, 522] width 169 height 16
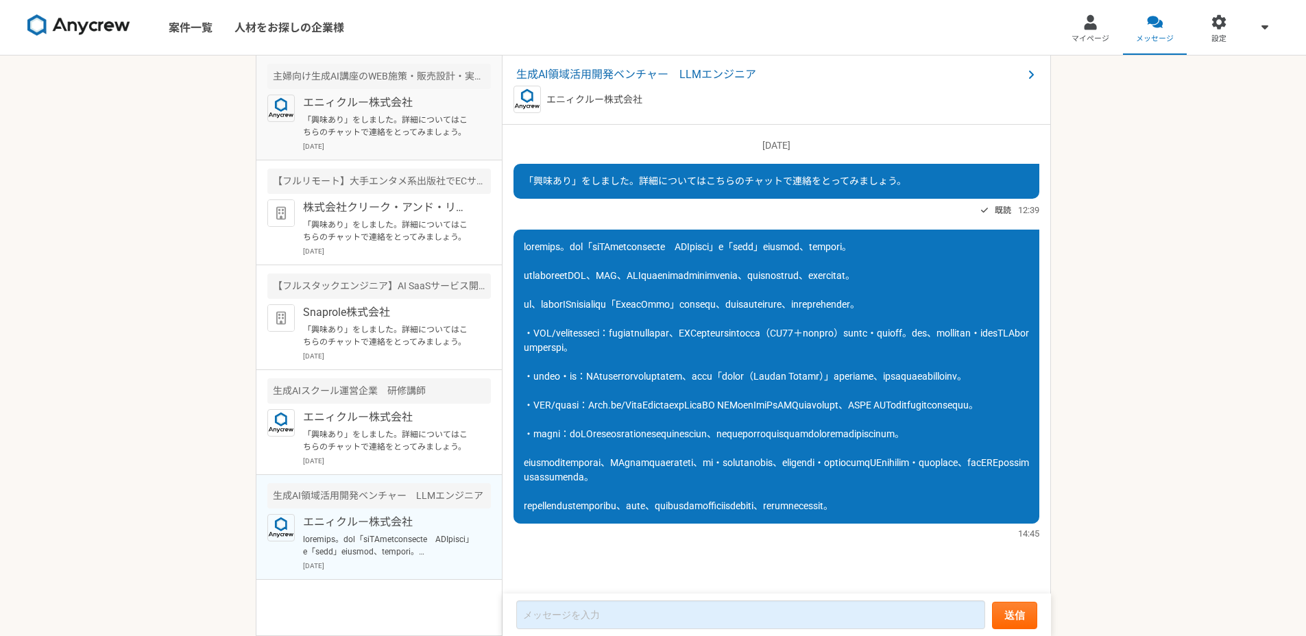
scroll to position [101, 0]
click at [415, 346] on p "「興味あり」をしました。詳細についてはこちらのチャットで連絡をとってみましょう。" at bounding box center [387, 336] width 169 height 25
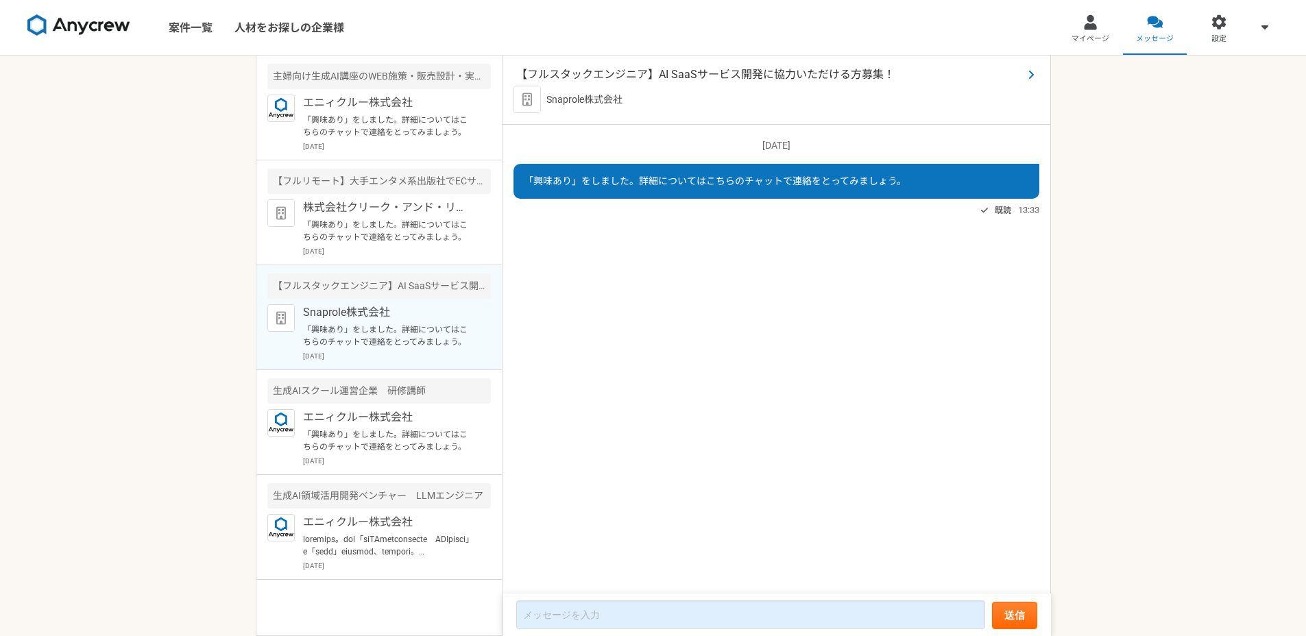
click at [706, 80] on span "【フルスタックエンジニア】AI SaaSサービス開発に協力いただける方募集！" at bounding box center [769, 75] width 507 height 16
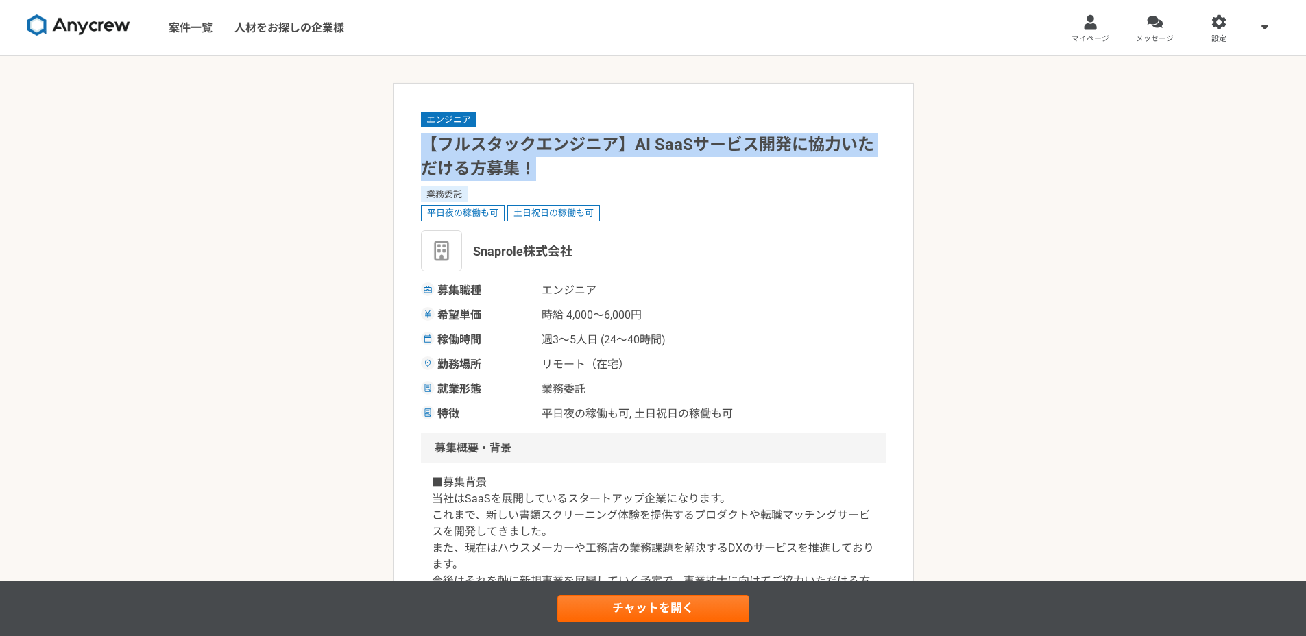
drag, startPoint x: 546, startPoint y: 162, endPoint x: 427, endPoint y: 145, distance: 119.9
click at [427, 145] on h1 "【フルスタックエンジニア】AI SaaSサービス開発に協力いただける方募集！" at bounding box center [653, 157] width 465 height 48
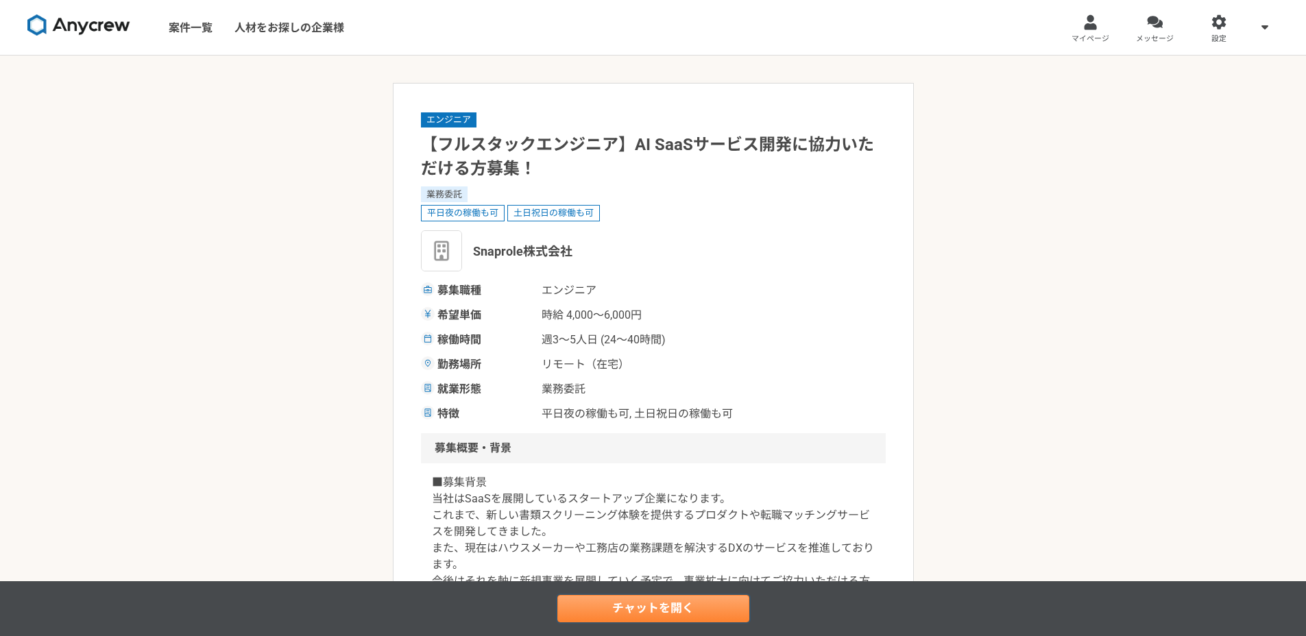
click at [665, 616] on link "チャットを開く" at bounding box center [653, 608] width 192 height 27
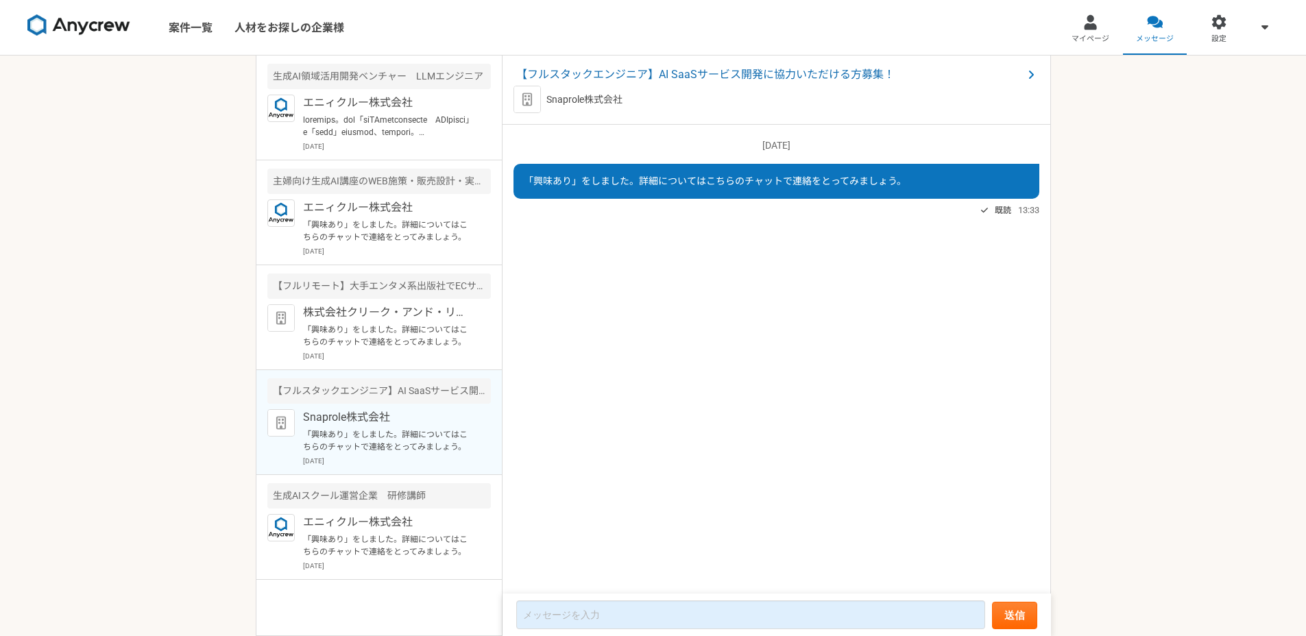
click at [1083, 147] on div "案件一覧 人材をお探しの企業様 マイページ メッセージ 設定 生成AI領域活用開発ベンチャー　LLMエンジニア エニィクルー株式会社 [DATE] 主婦向け生…" at bounding box center [653, 318] width 1306 height 636
click at [794, 278] on div "[DATE] 「興味あり」をしました。詳細についてはこちらのチャットで連絡をとってみましょう。 既読 13:33" at bounding box center [777, 360] width 548 height 470
click at [773, 81] on span "【フルスタックエンジニア】AI SaaSサービス開発に協力いただける方募集！" at bounding box center [769, 75] width 507 height 16
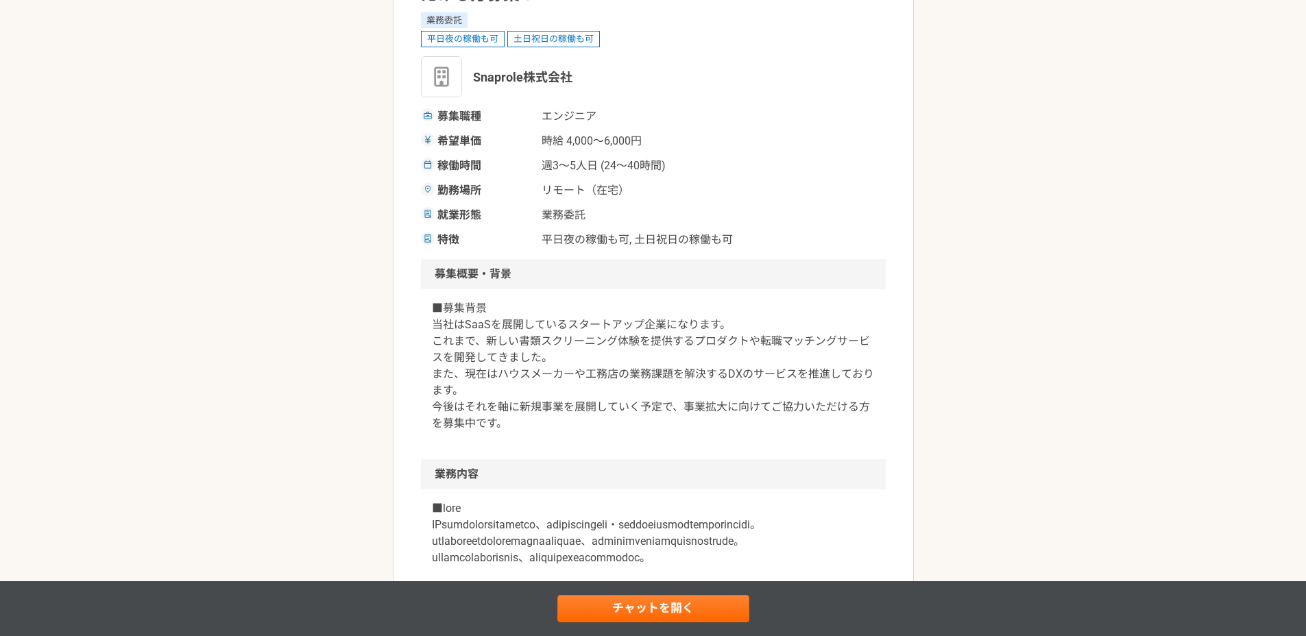
scroll to position [209, 0]
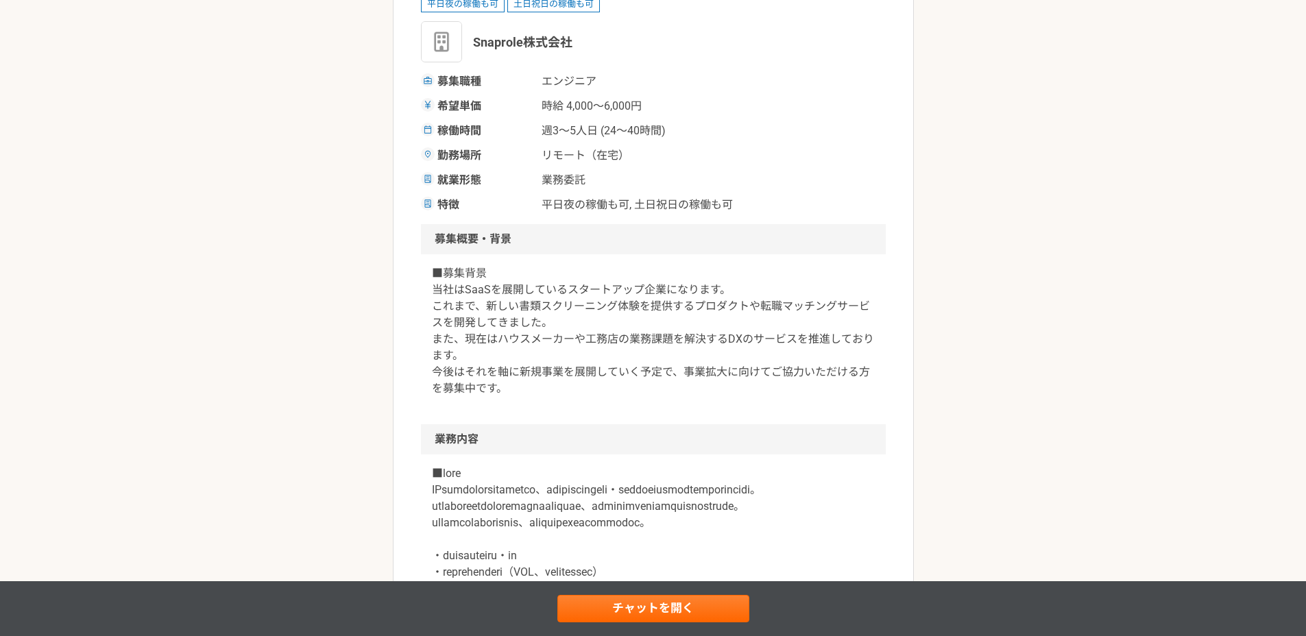
click at [707, 587] on div "チャットを開く" at bounding box center [653, 608] width 1306 height 55
click at [706, 611] on link "チャットを開く" at bounding box center [653, 608] width 192 height 27
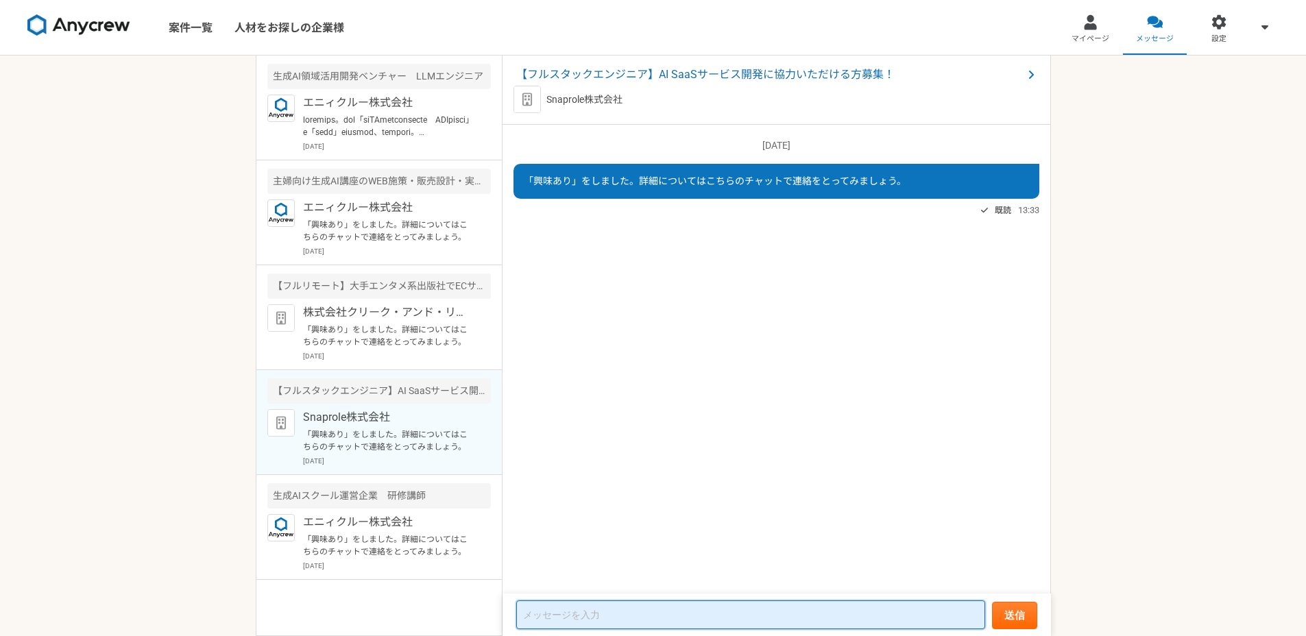
click at [756, 603] on textarea at bounding box center [750, 615] width 469 height 29
paste textarea "loremips。dol「【sitametcons】AD EliTseddoeiusmodtempo！」i「utla」etdolor、magnaal。 eni…"
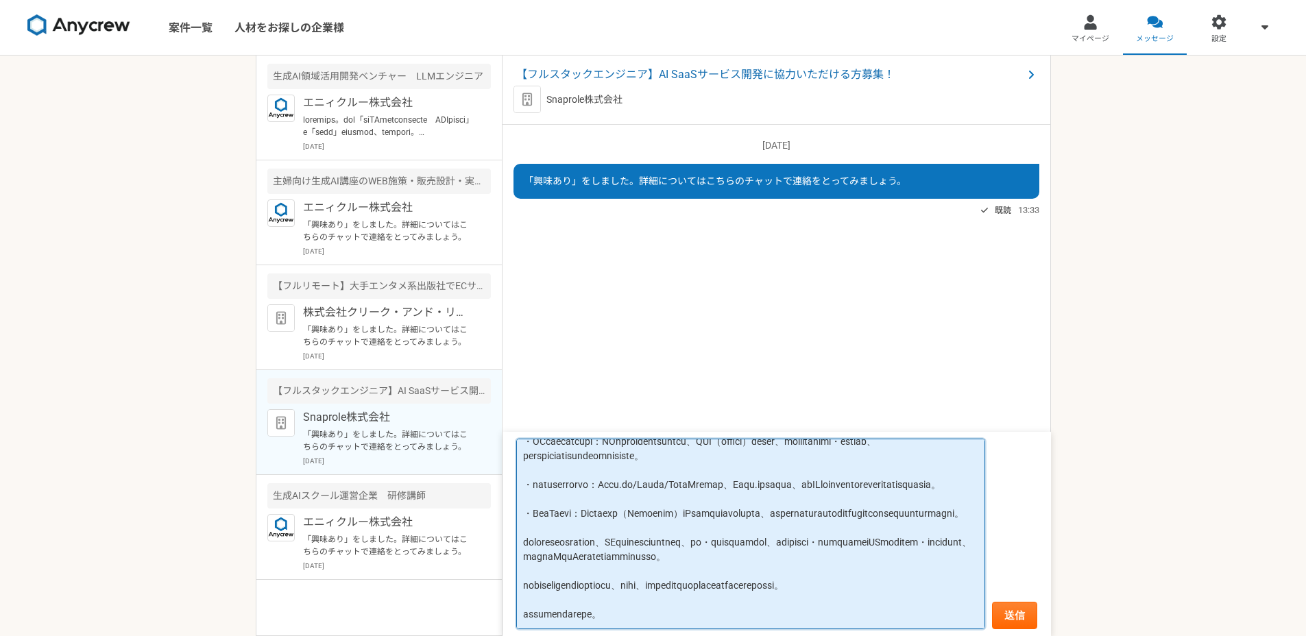
scroll to position [198, 0]
click at [647, 495] on textarea at bounding box center [750, 534] width 469 height 191
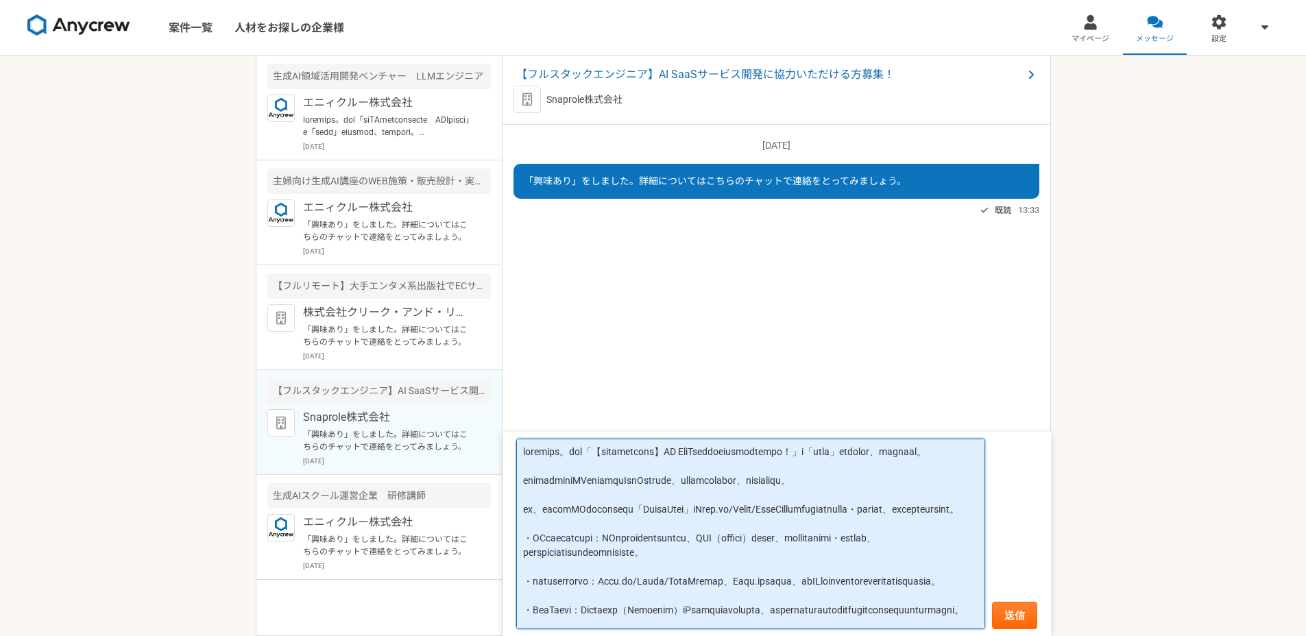
scroll to position [0, 0]
type textarea "loremips。dol「【sitametcons】AD EliTseddoeiusmodtempo！」i「utla」etdolor、magnaal。 eni…"
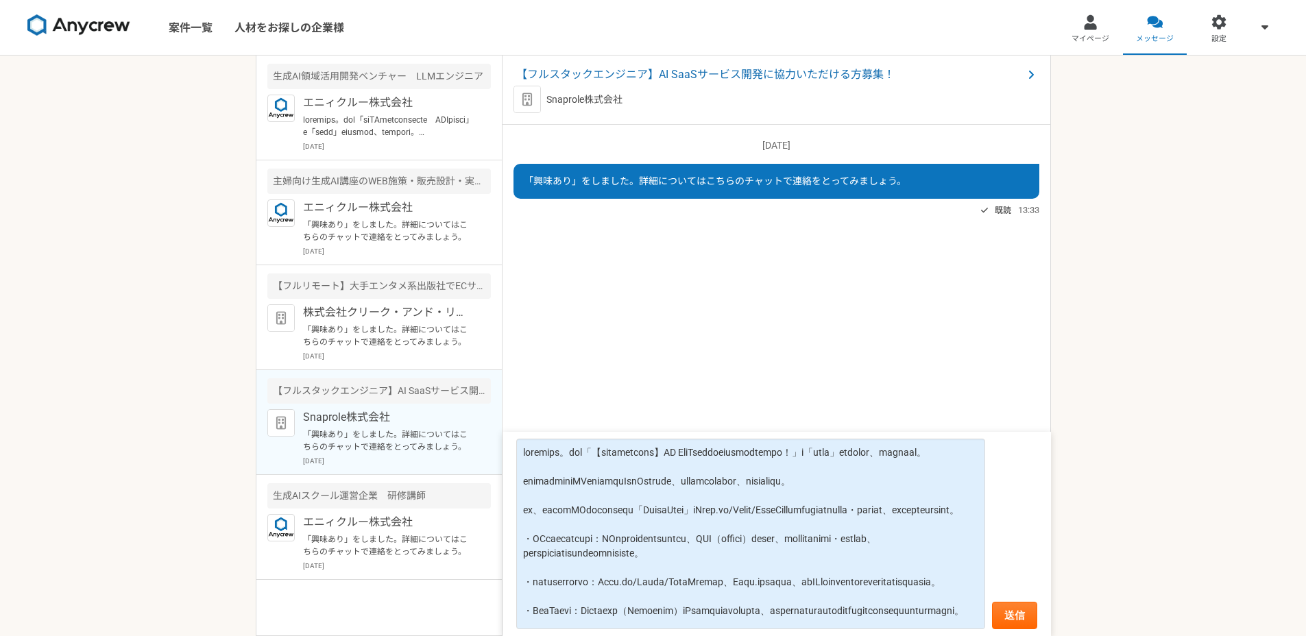
click at [1163, 494] on div "案件一覧 人材をお探しの企業様 マイページ メッセージ 設定 生成AI領域活用開発ベンチャー　LLMエンジニア エニィクルー株式会社 [DATE] 主婦向け生…" at bounding box center [653, 318] width 1306 height 636
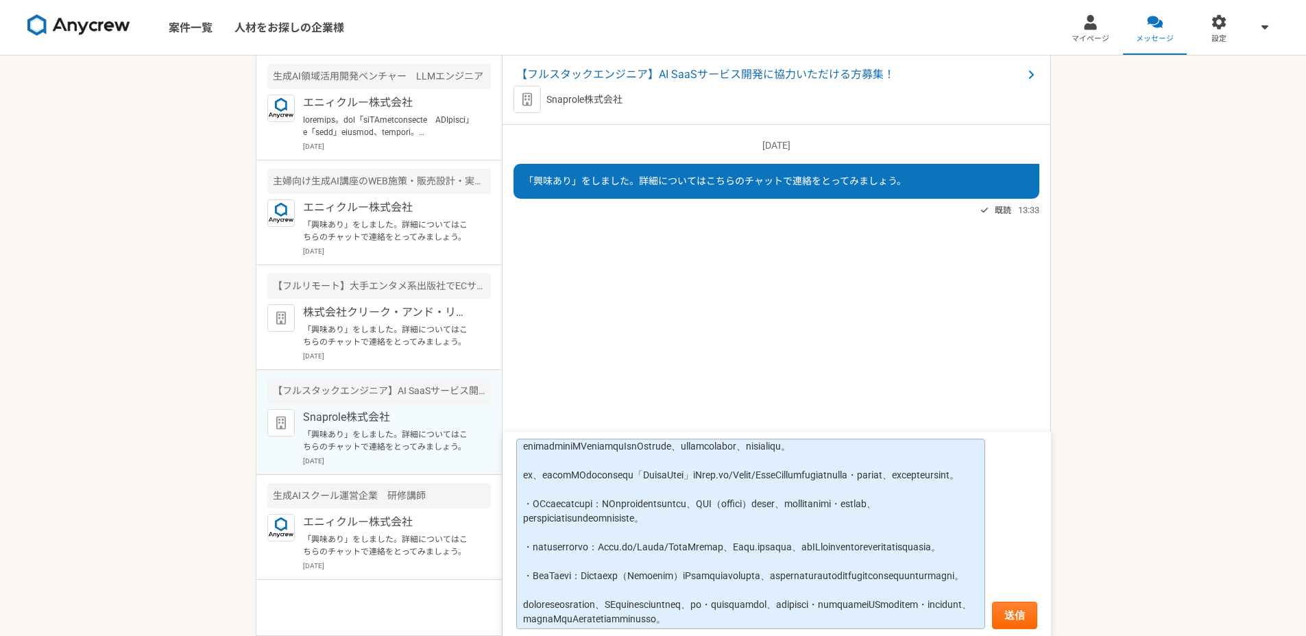
scroll to position [198, 0]
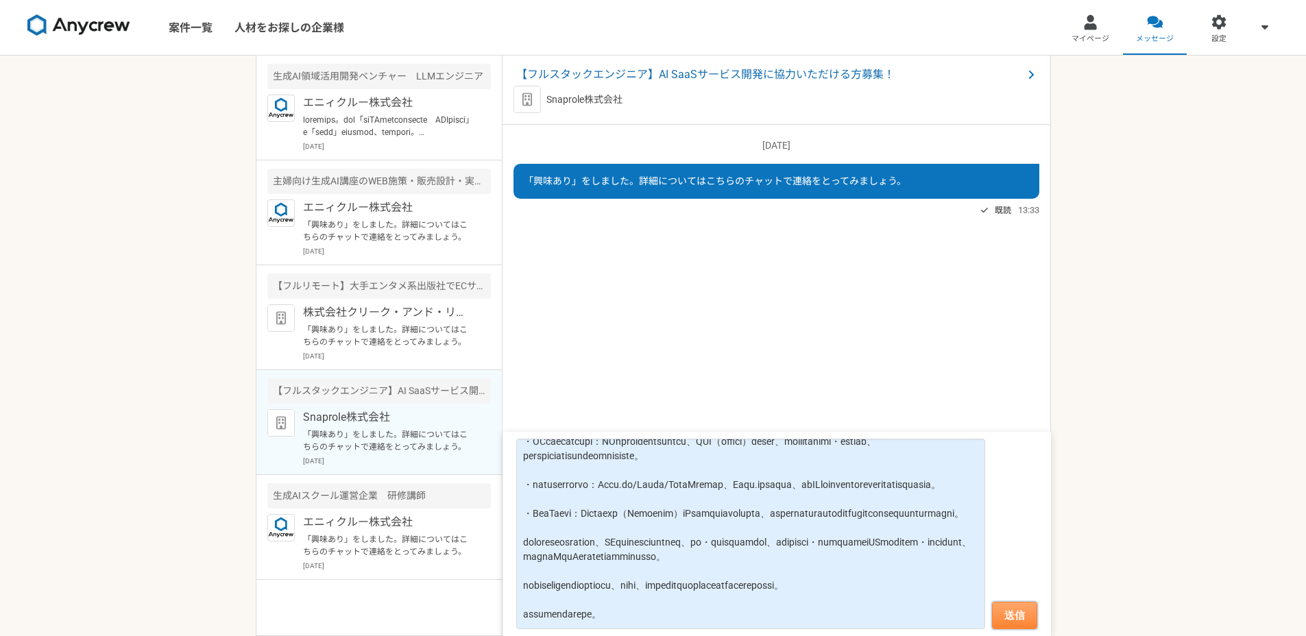
click at [1033, 603] on button "送信" at bounding box center [1014, 615] width 45 height 27
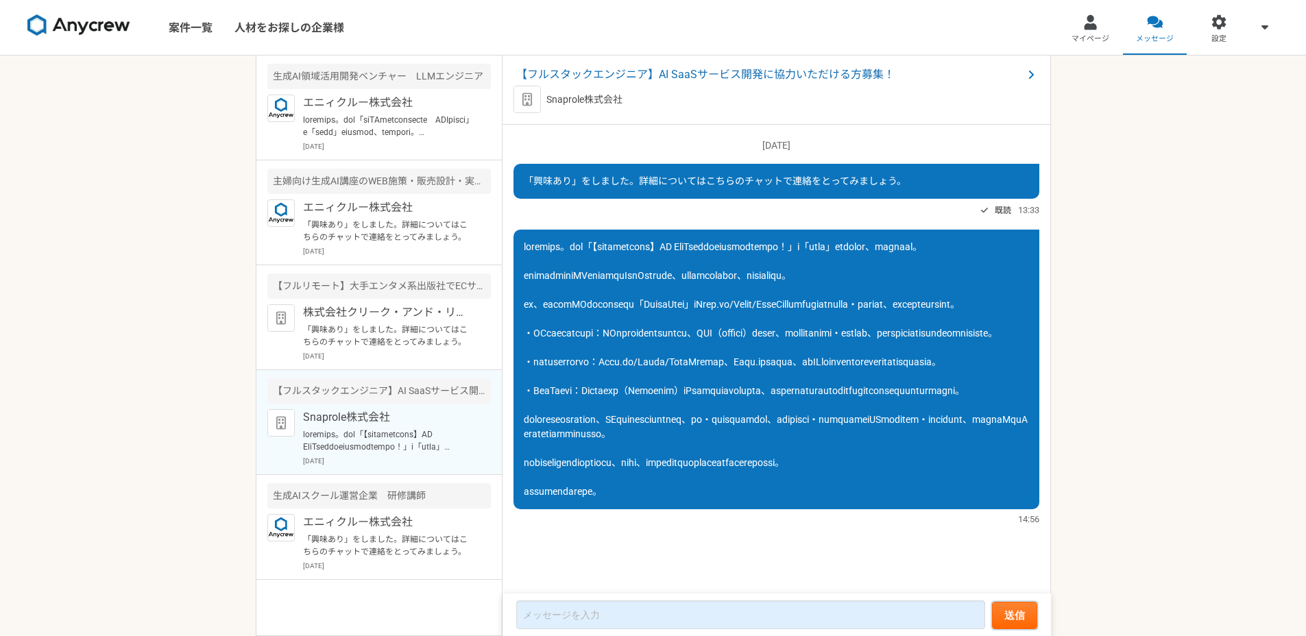
scroll to position [73, 0]
click at [442, 186] on div "主婦向け生成AI講座のWEB施策・販売設計・実行ディレクター募集" at bounding box center [379, 181] width 224 height 25
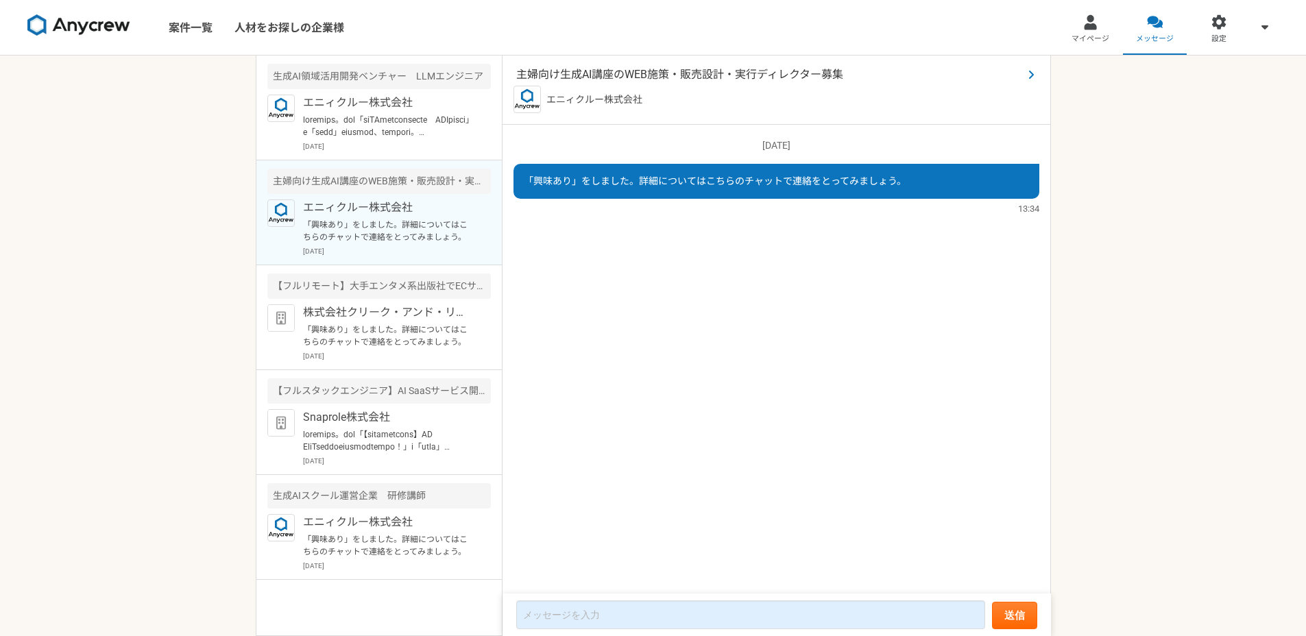
click at [729, 79] on span "主婦向け生成AI講座のWEB施策・販売設計・実行ディレクター募集" at bounding box center [769, 75] width 507 height 16
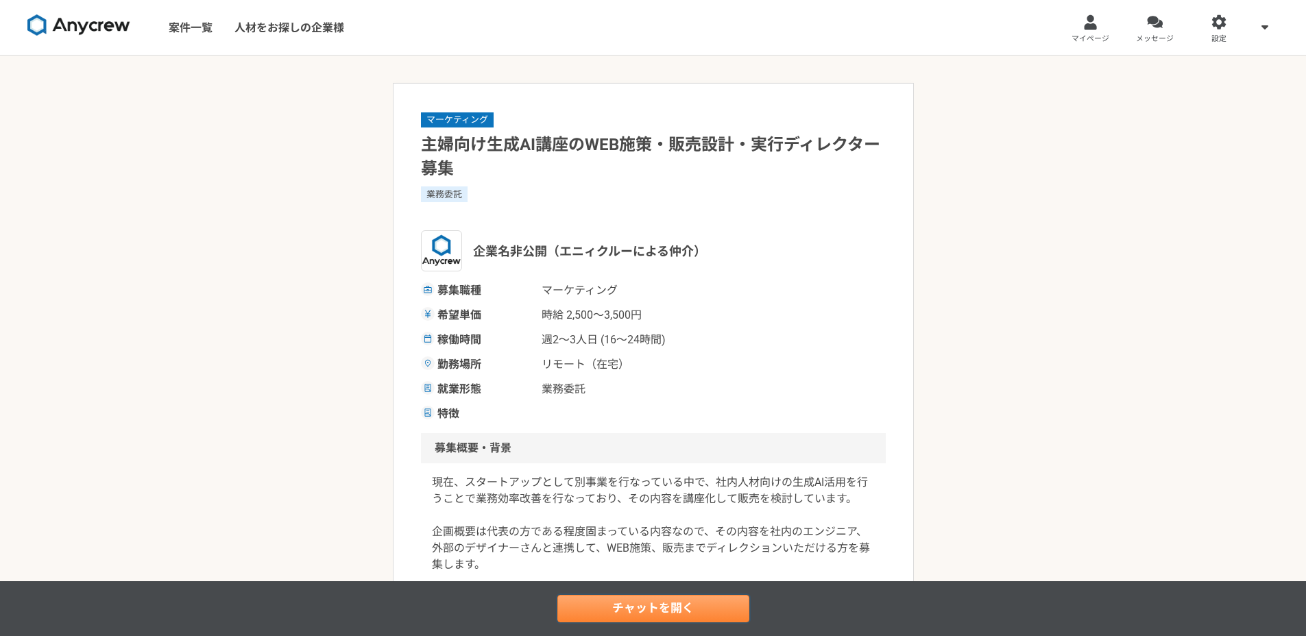
click at [688, 608] on link "チャットを開く" at bounding box center [653, 608] width 192 height 27
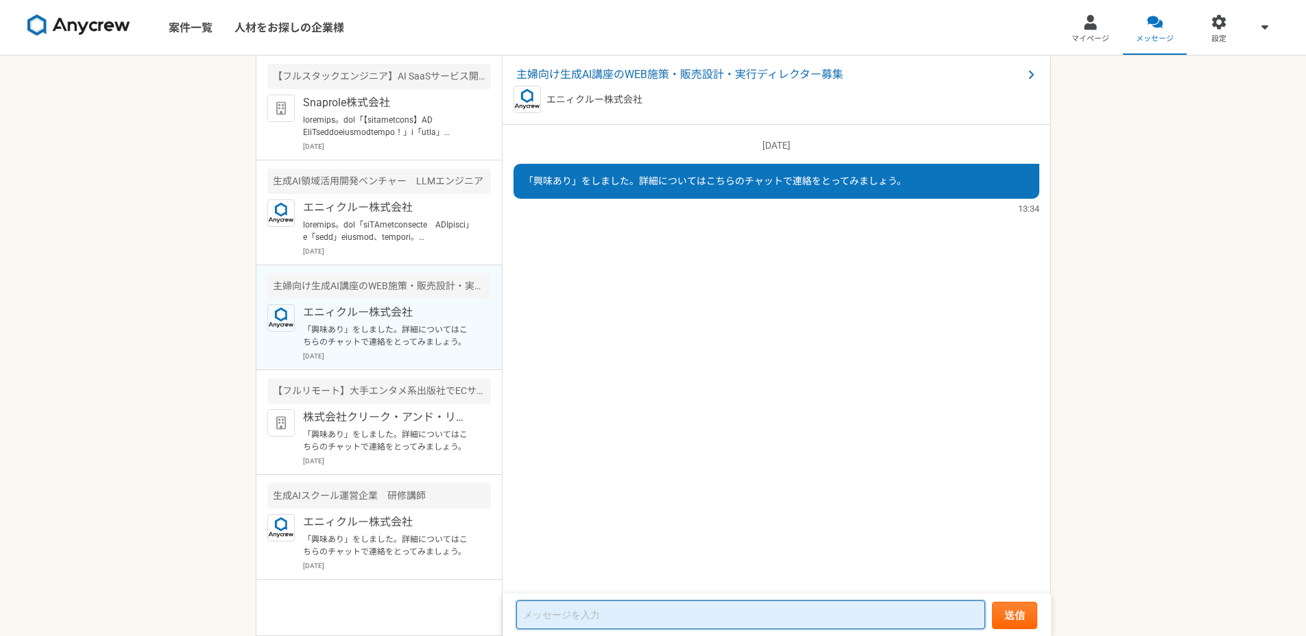
click at [734, 619] on textarea at bounding box center [750, 615] width 469 height 29
paste textarea "loremips。dol「sitameTConsECTet・adip・elitsedd」e「temp」incidid、utlabor。 etdoloremag…"
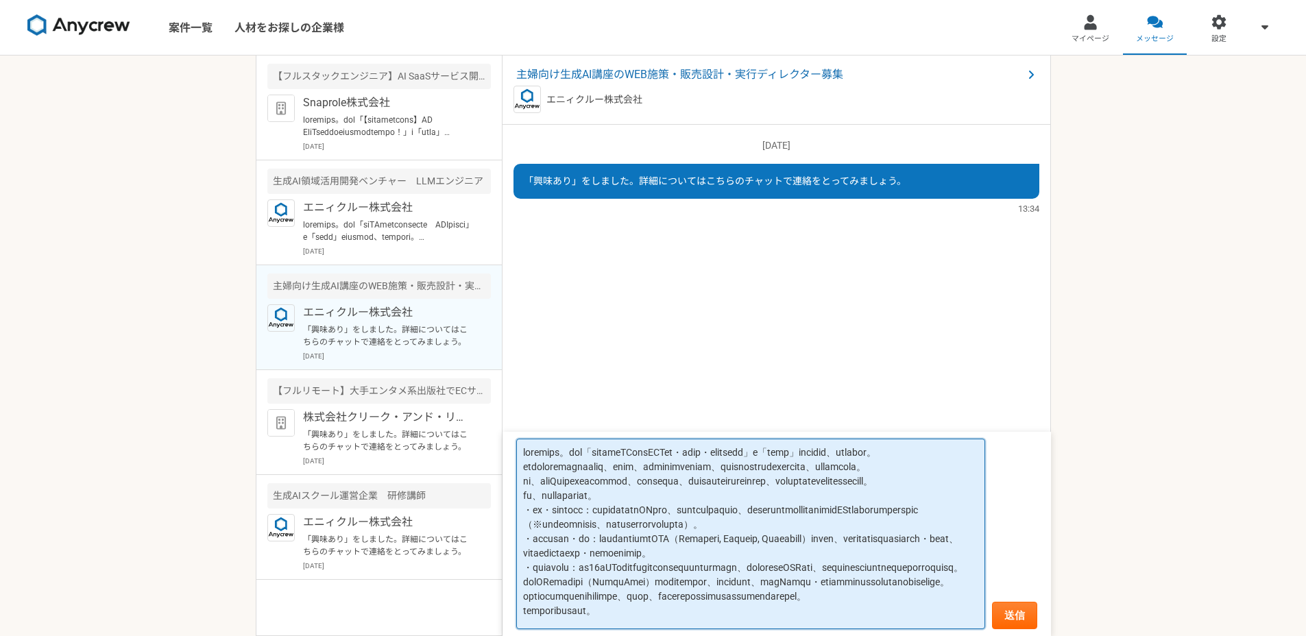
click at [760, 483] on textarea at bounding box center [750, 534] width 469 height 191
click at [751, 464] on textarea at bounding box center [750, 534] width 469 height 191
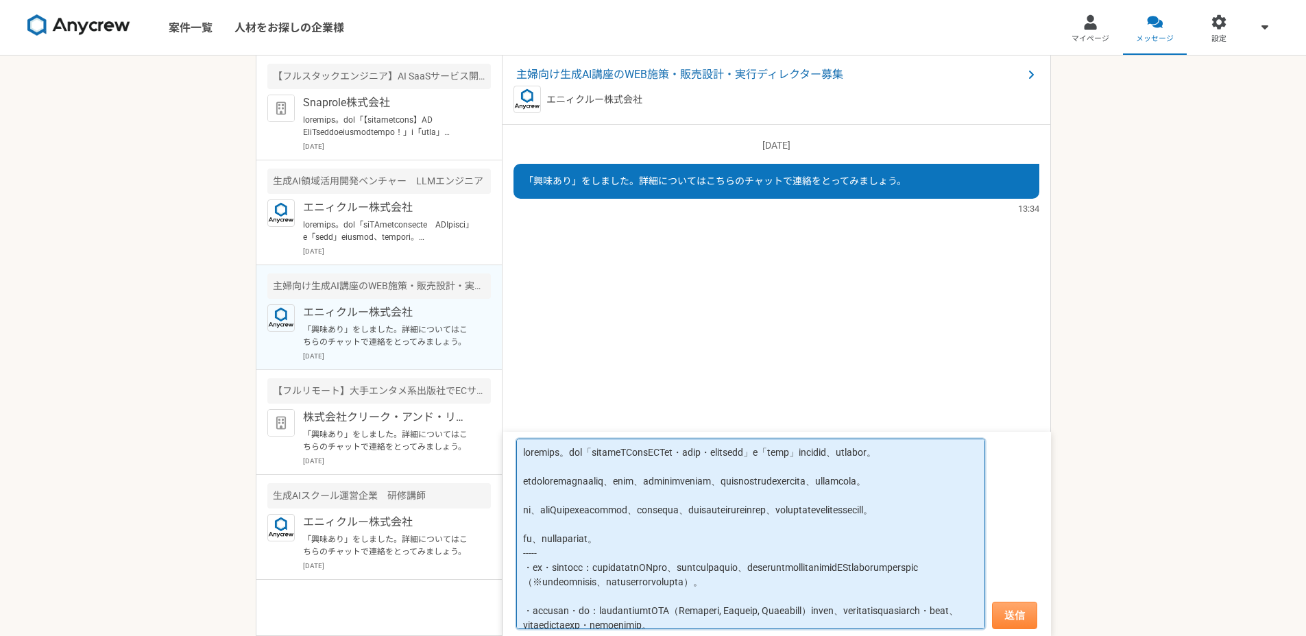
type textarea "loremips。dol「sitameTConsECTet・adip・elitsedd」e「temp」incidid、utlabor。 etdoloremag…"
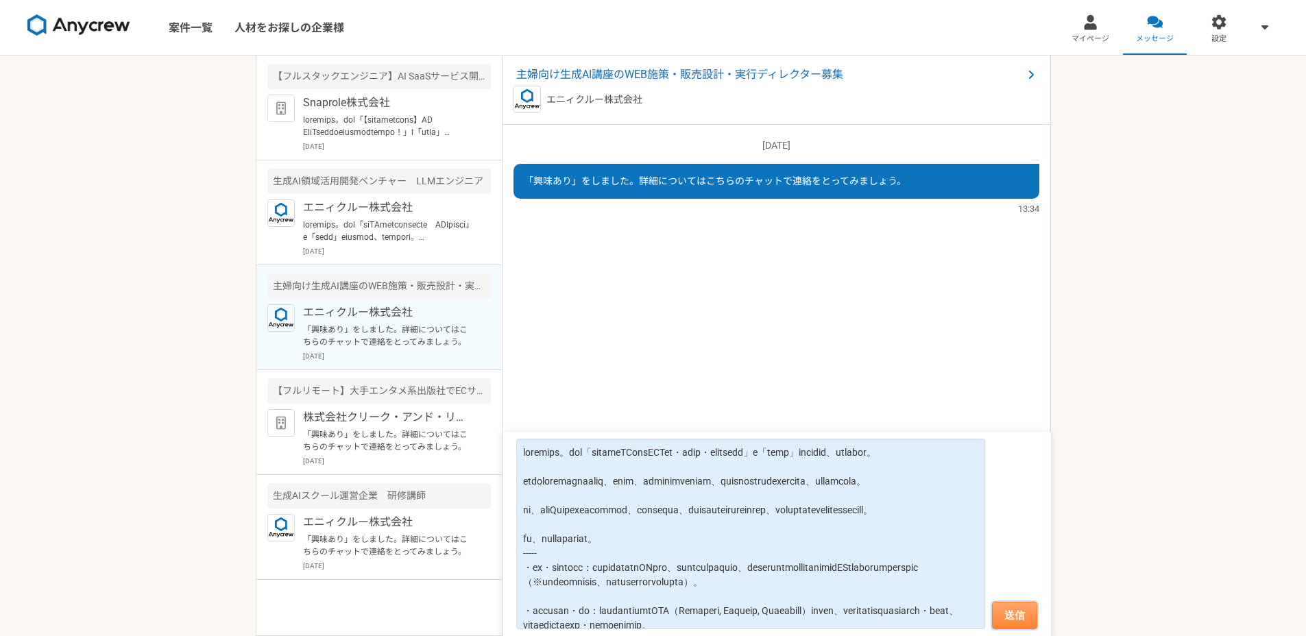
click at [1033, 614] on button "送信" at bounding box center [1014, 615] width 45 height 27
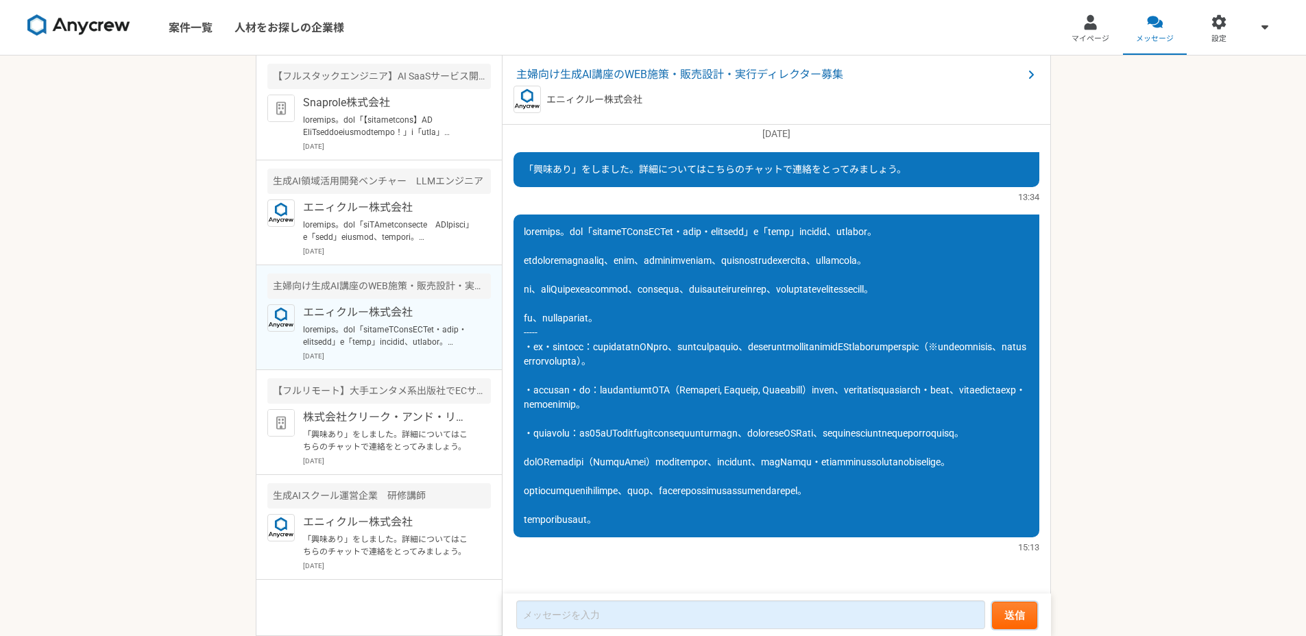
scroll to position [112, 0]
click at [154, 352] on div "案件一覧 人材をお探しの企業様 マイページ メッセージ 設定 【フルスタックエンジニア】AI SaaSサービス開発に協力いただける方募集！ Snaprole株…" at bounding box center [653, 318] width 1306 height 636
click at [376, 418] on p "株式会社クリーク・アンド・リバー社" at bounding box center [387, 417] width 169 height 16
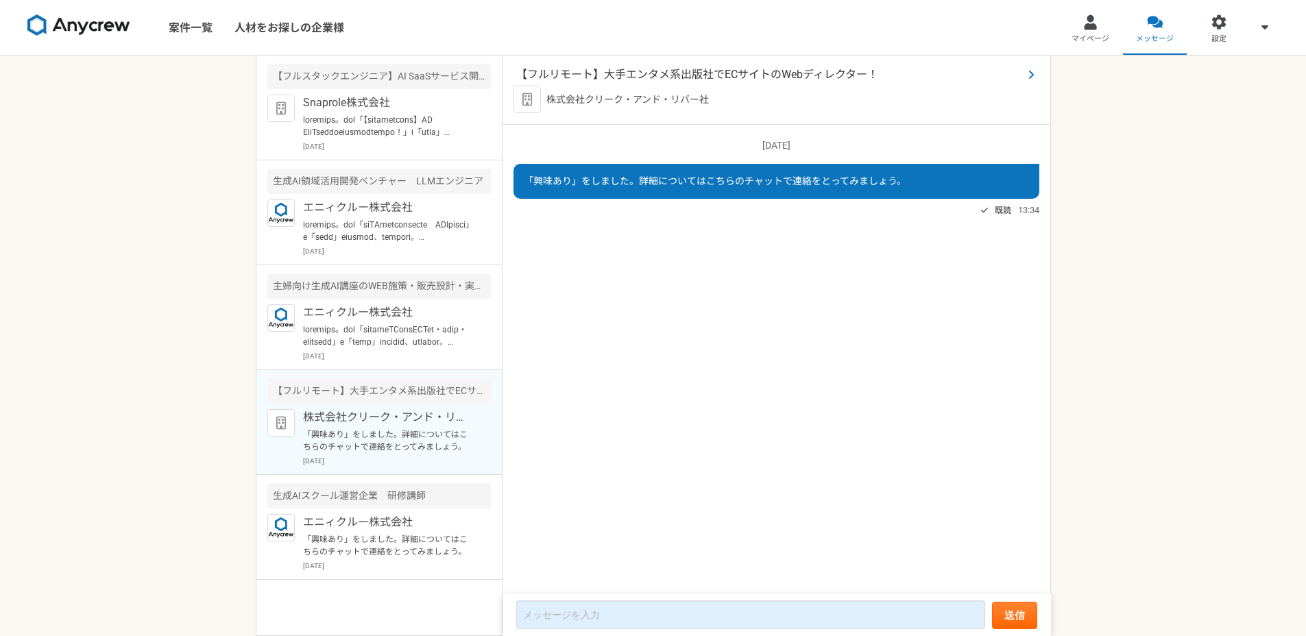
click at [673, 74] on span "【フルリモート】大手エンタメ系出版社でECサイトのWebディレクター！" at bounding box center [769, 75] width 507 height 16
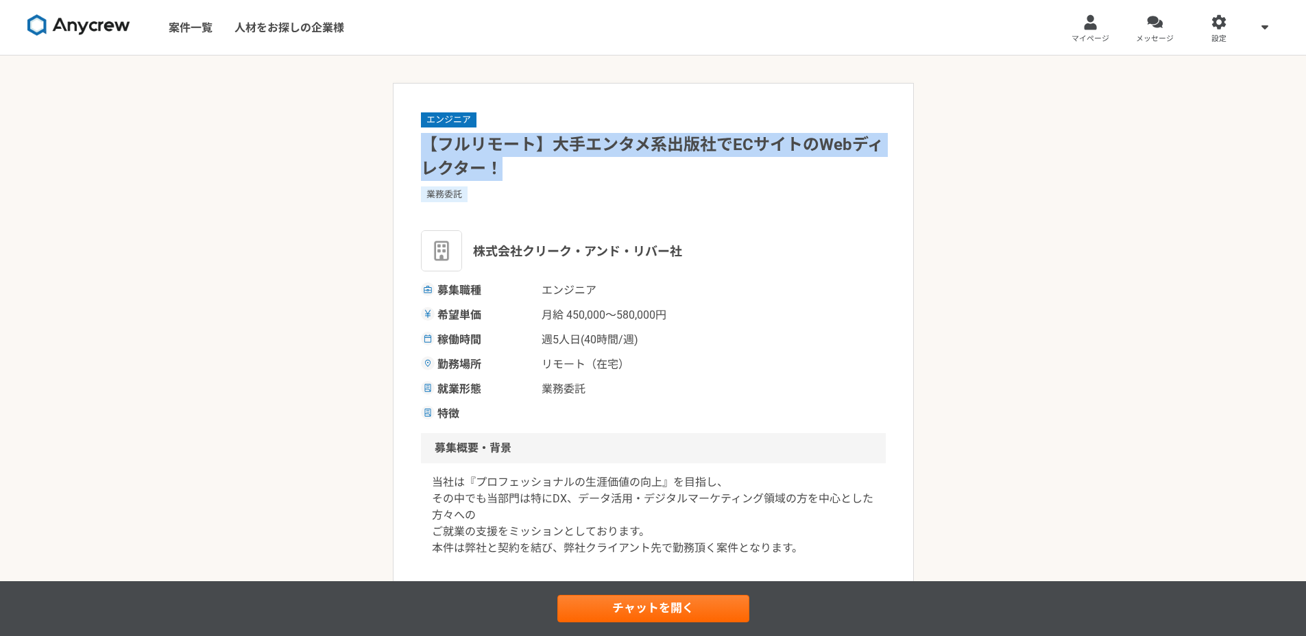
drag, startPoint x: 544, startPoint y: 169, endPoint x: 407, endPoint y: 143, distance: 138.9
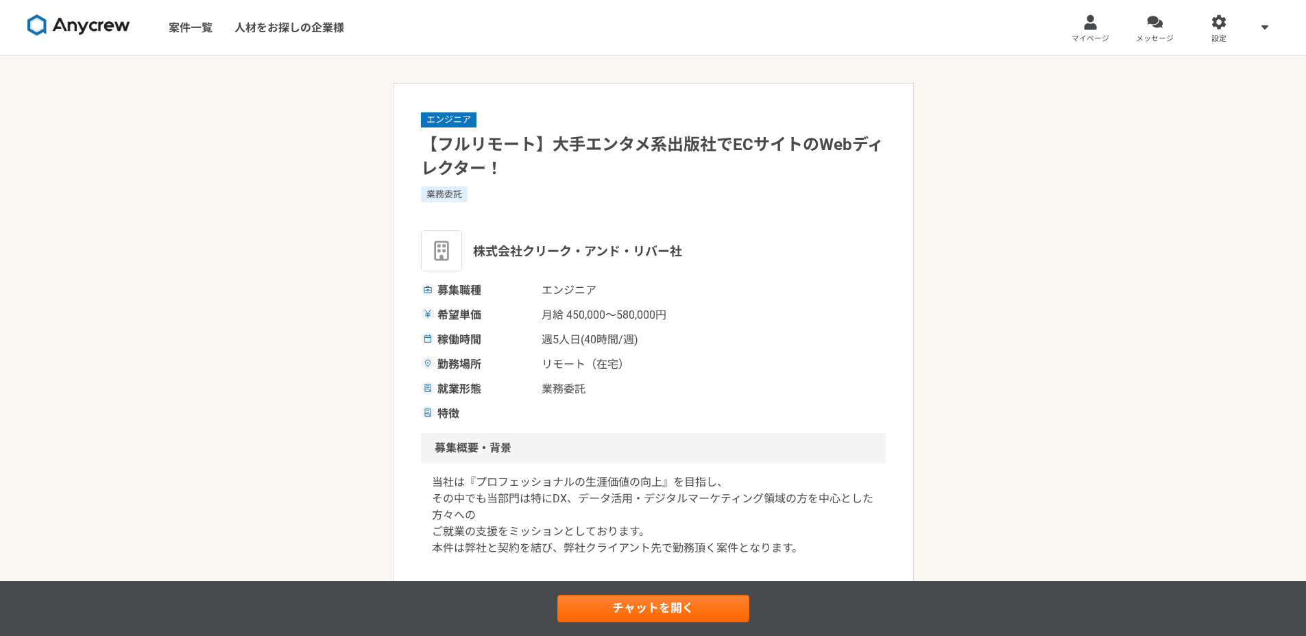
click at [745, 359] on div "勤務場所 リモート（在宅）" at bounding box center [653, 365] width 465 height 16
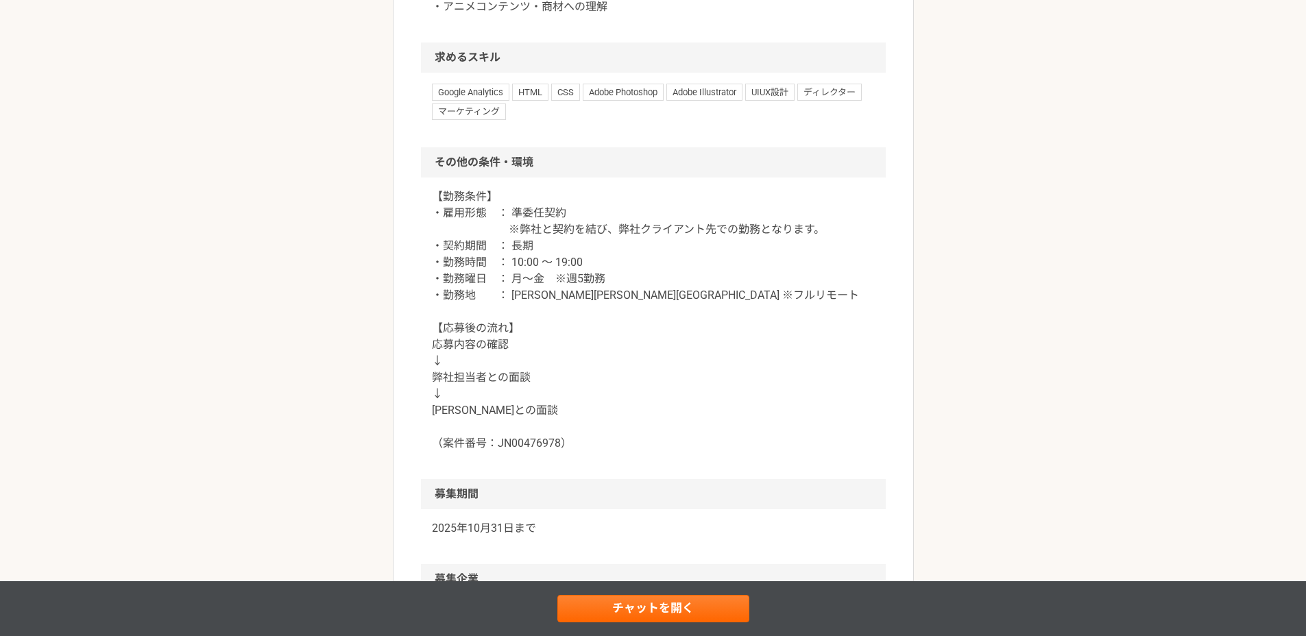
scroll to position [1141, 0]
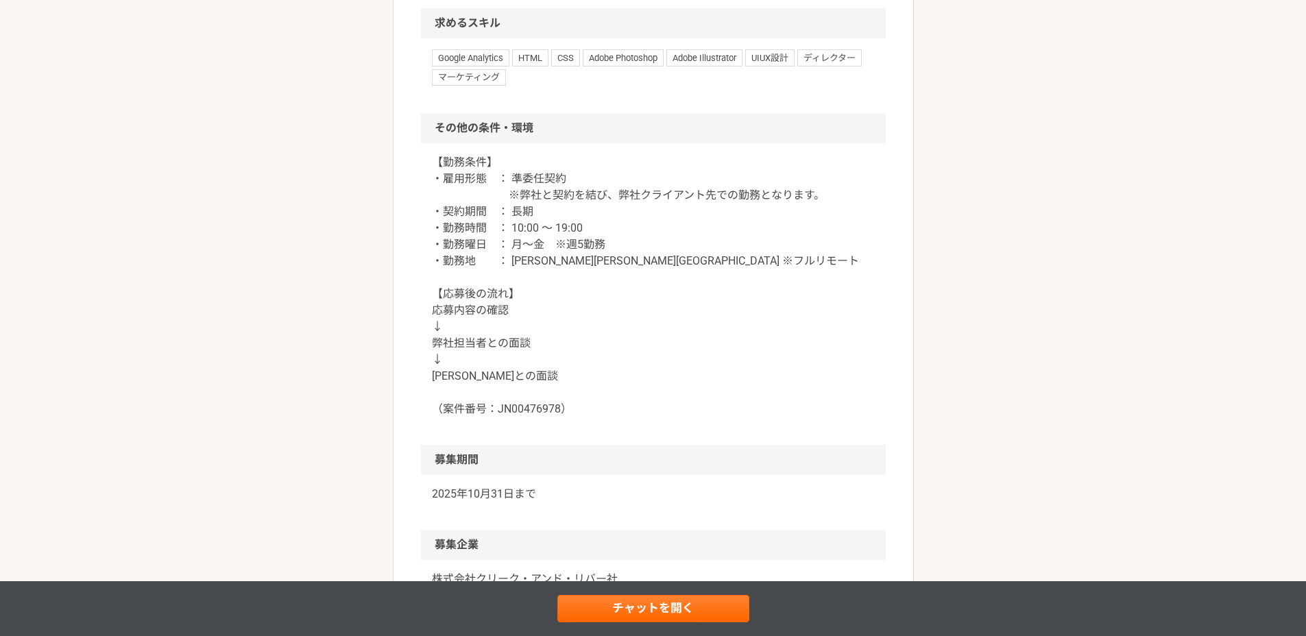
click at [668, 207] on p "【勤務条件】 ・雇用形態　： 準委任契約 ※弊社と契約を結び、弊社クライアント先での勤務となります。 ・契約期間　： 長期 ・勤務時間　： 10:00 ～ 1…" at bounding box center [653, 285] width 443 height 263
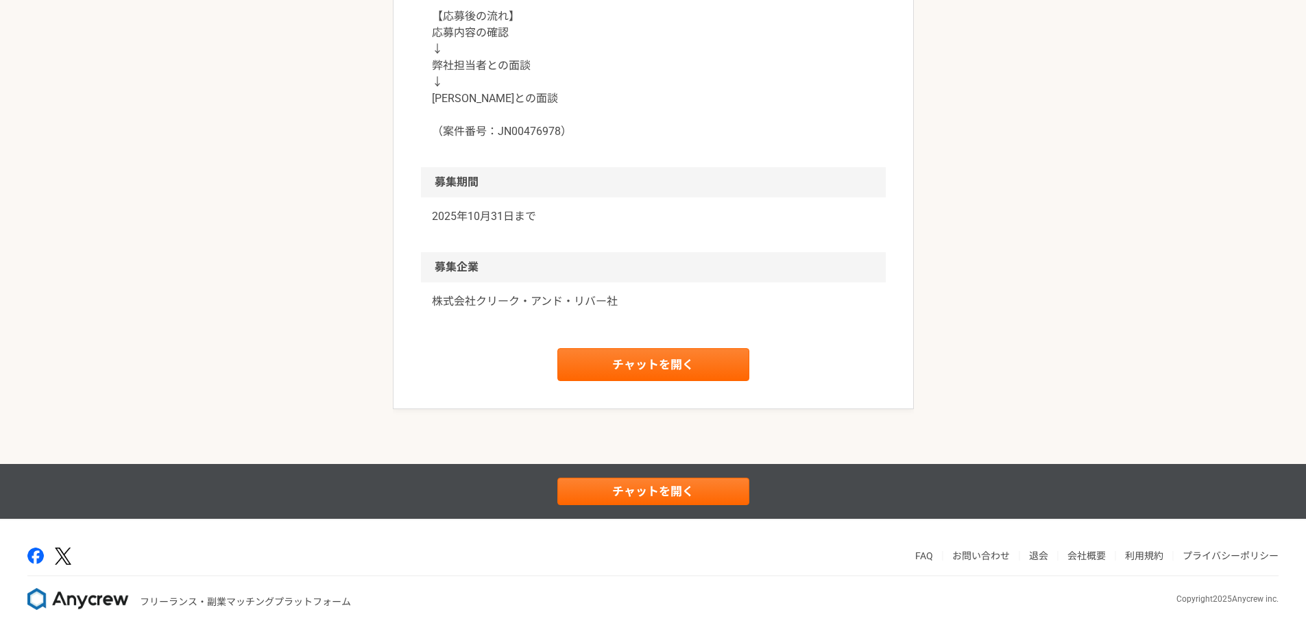
scroll to position [1421, 0]
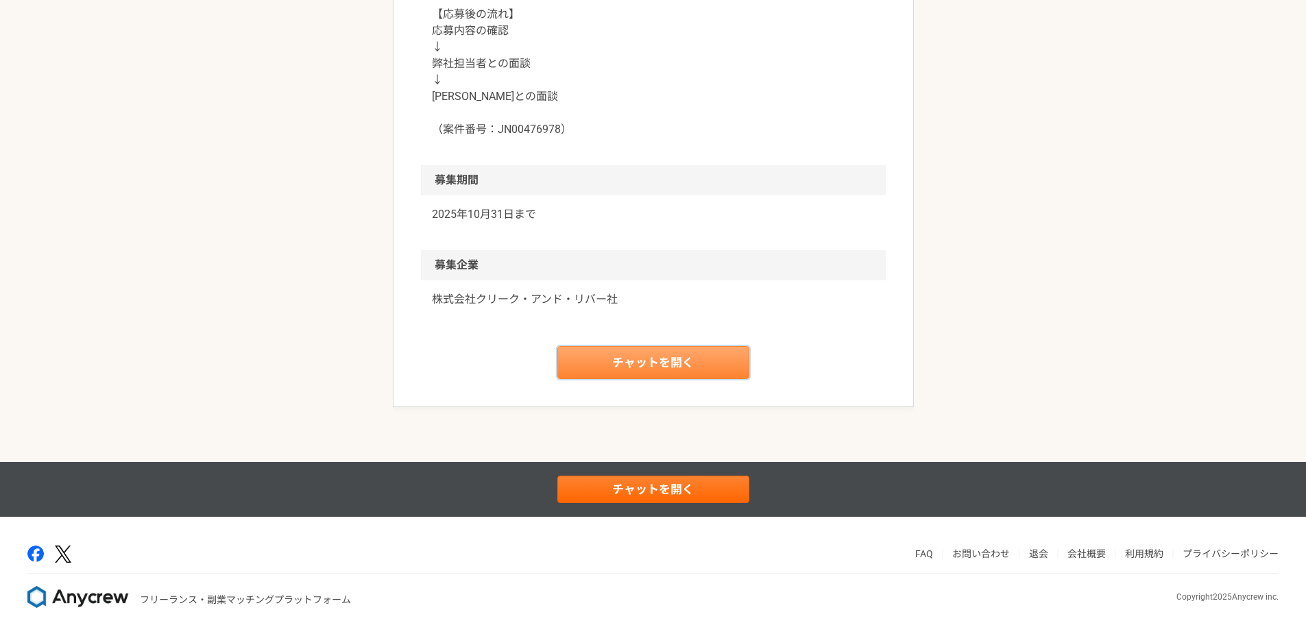
click at [690, 364] on link "チャットを開く" at bounding box center [653, 362] width 192 height 33
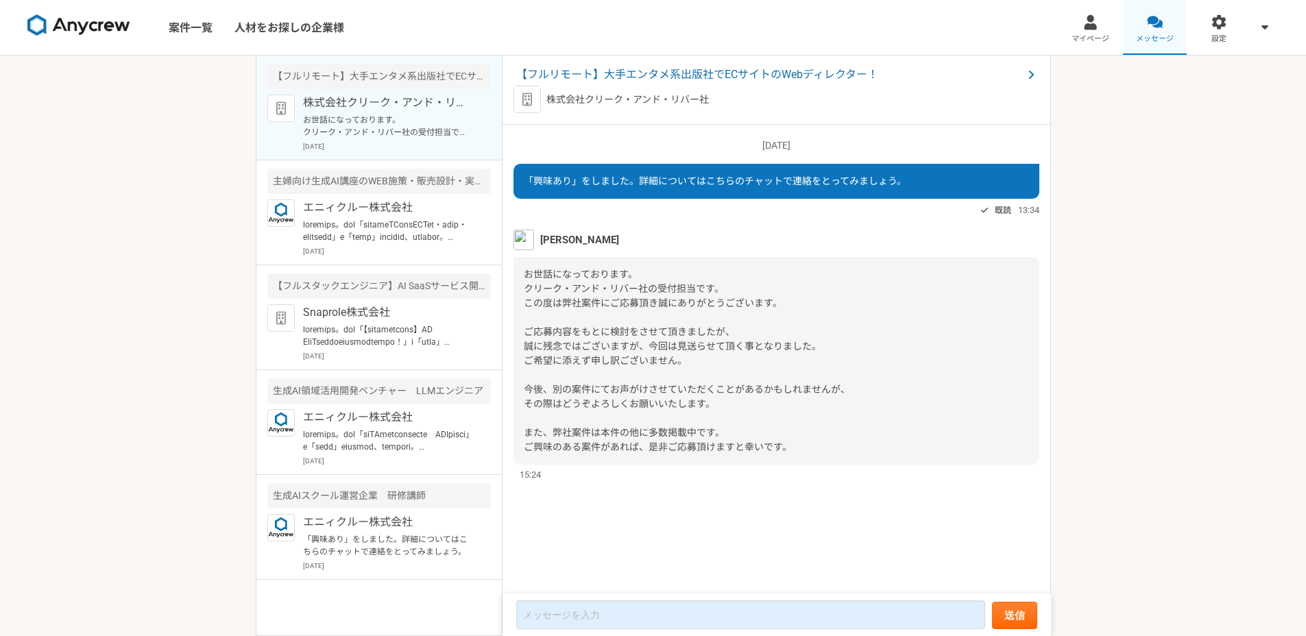
click at [1144, 40] on span "メッセージ" at bounding box center [1155, 39] width 38 height 11
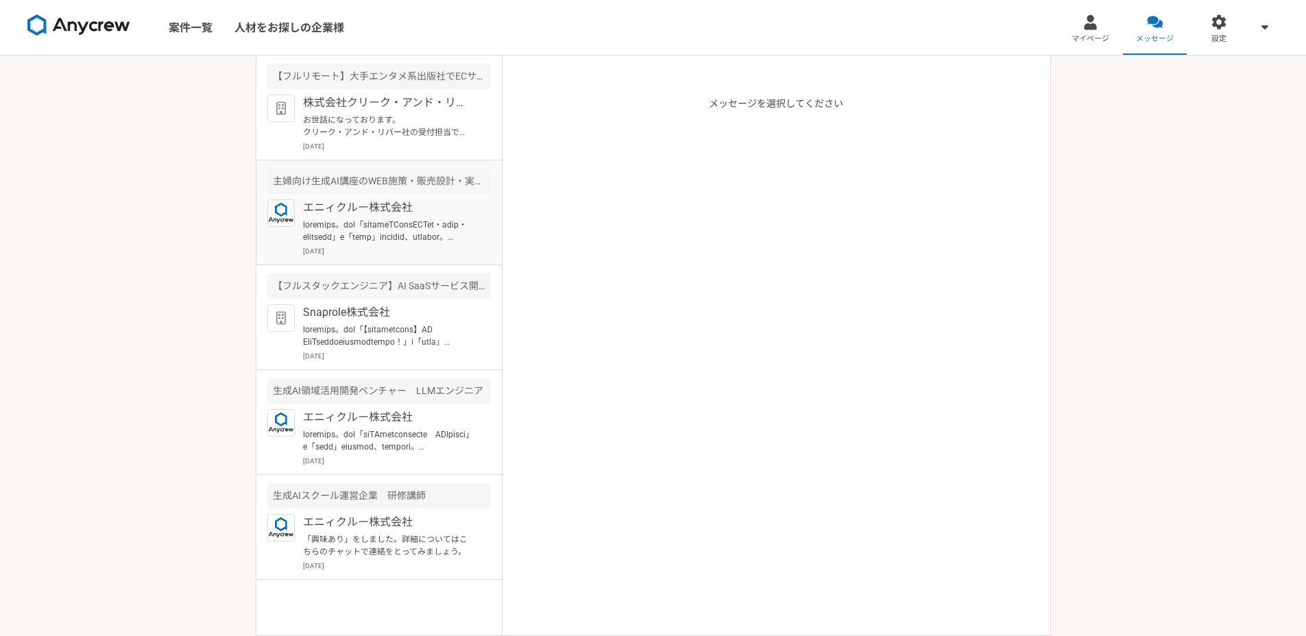
click at [345, 232] on p at bounding box center [387, 231] width 169 height 25
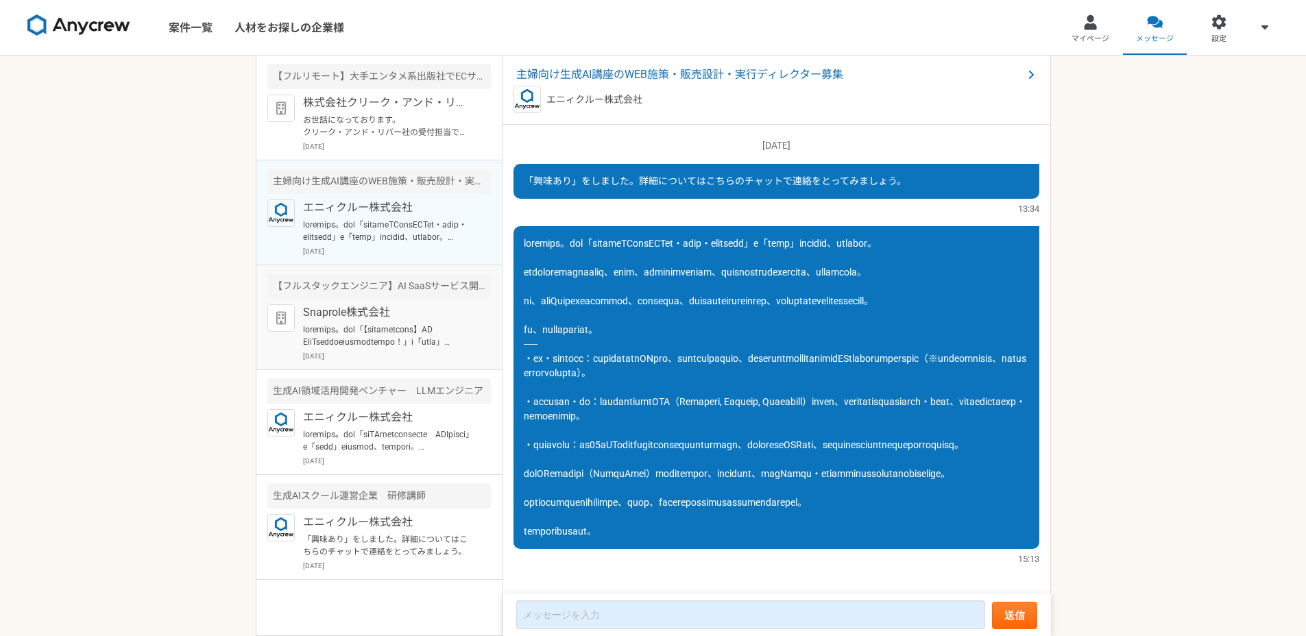
click at [435, 311] on p "Snaprole株式会社" at bounding box center [387, 312] width 169 height 16
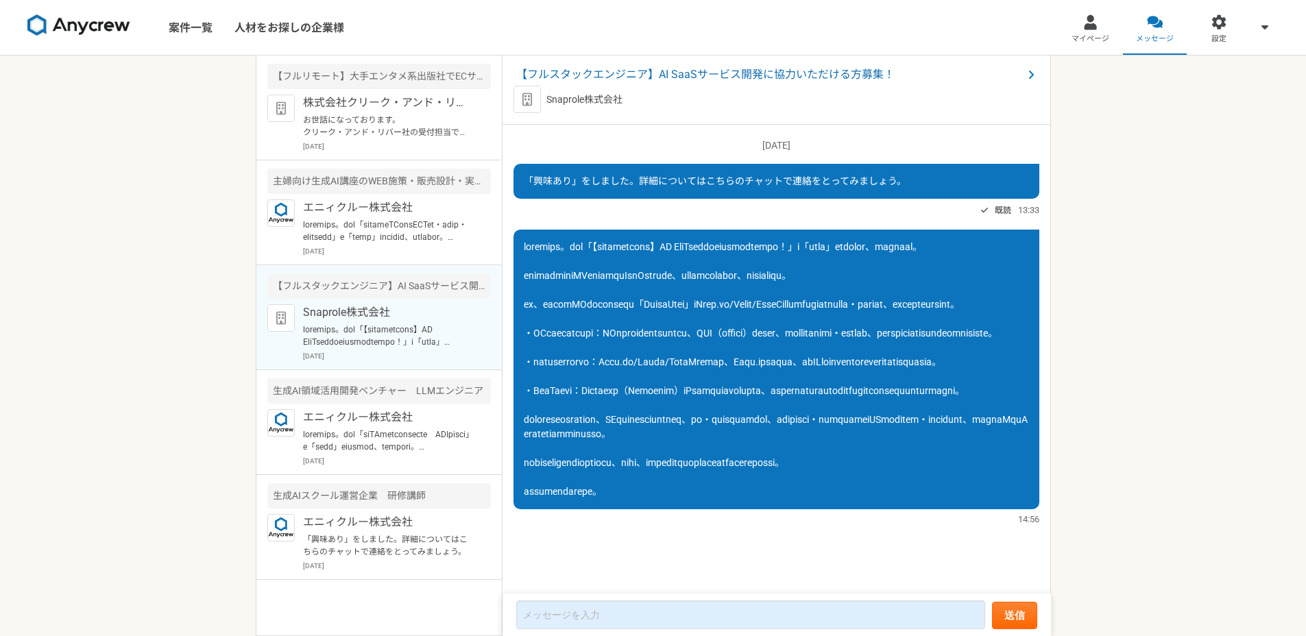
scroll to position [73, 0]
click at [444, 452] on p at bounding box center [387, 441] width 169 height 25
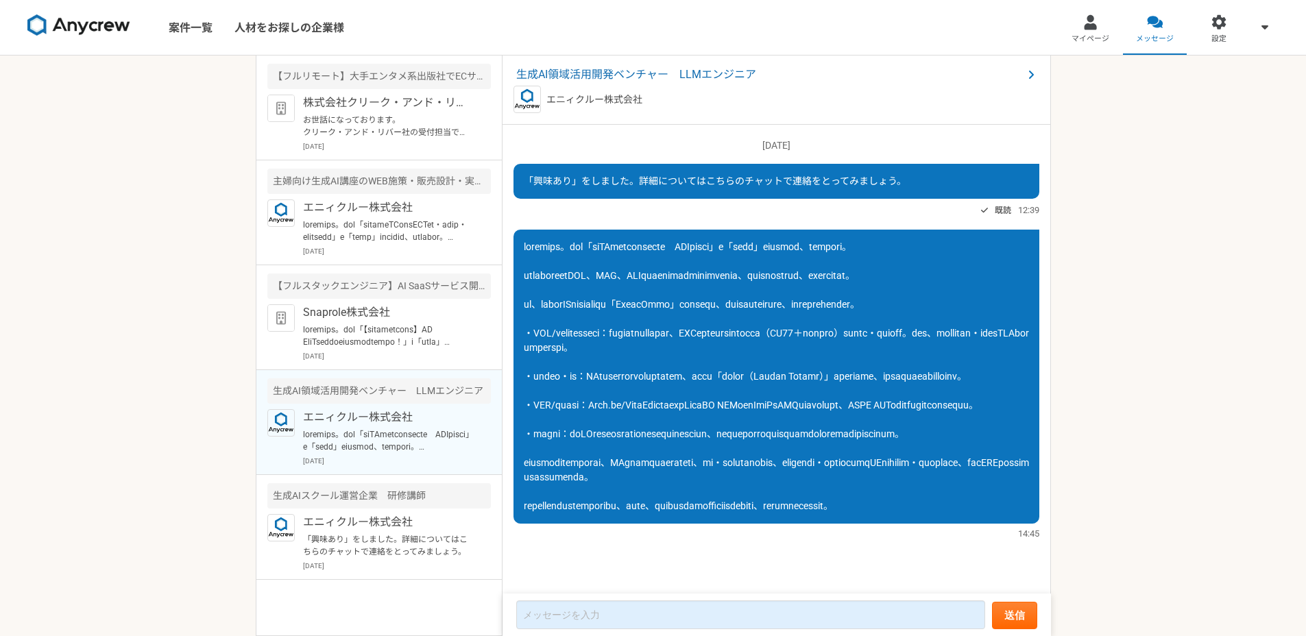
scroll to position [101, 0]
click at [430, 500] on div "生成AIスクール運営企業　研修講師" at bounding box center [379, 495] width 224 height 25
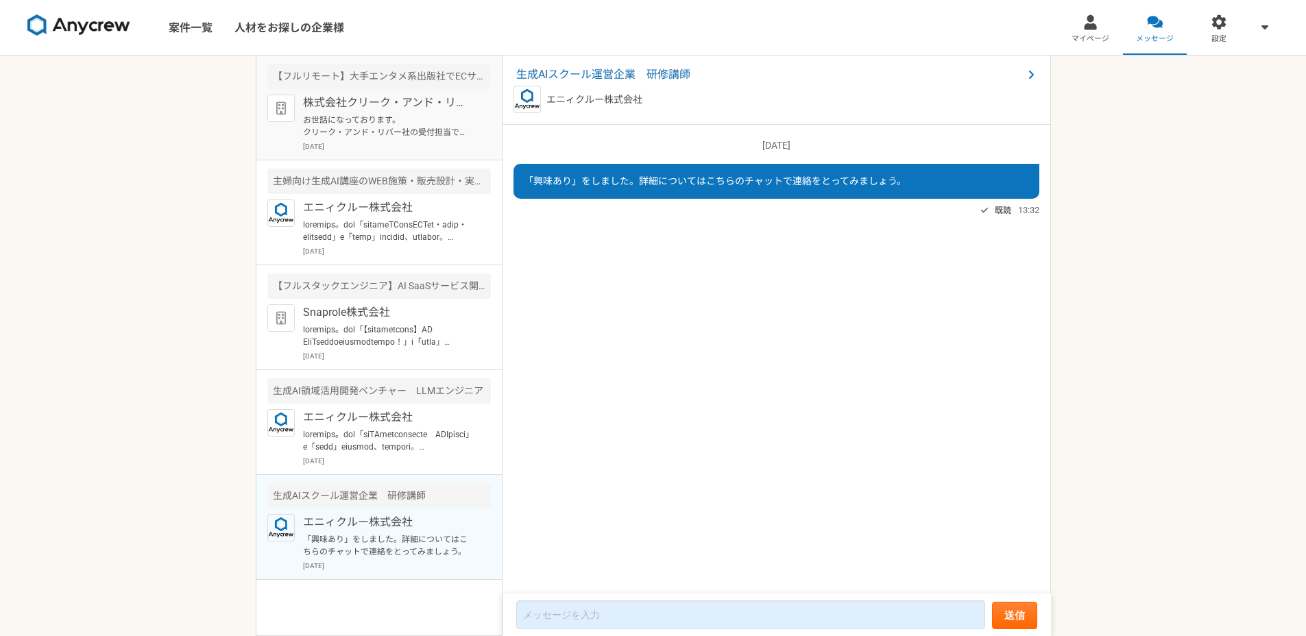
click at [408, 130] on p "お世話になっております。 クリーク・アンド・リバー社の受付担当です。 この度は弊社案件にご応募頂き誠にありがとうございます。 ご応募内容をもとに検討をさせて頂…" at bounding box center [387, 126] width 169 height 25
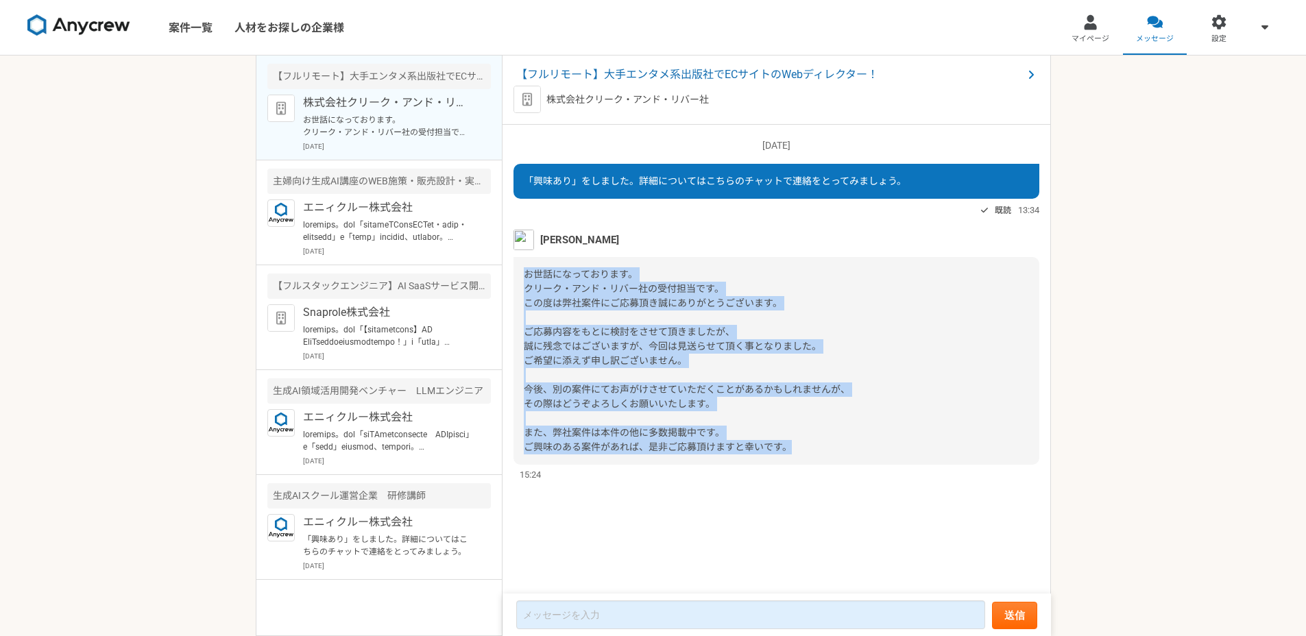
drag, startPoint x: 806, startPoint y: 449, endPoint x: 520, endPoint y: 261, distance: 342.1
click at [520, 261] on div "お世話になっております。 クリーク・アンド・リバー社の受付担当です。 この度は弊社案件にご応募頂き誠にありがとうございます。 ご応募内容をもとに検討をさせて頂…" at bounding box center [777, 361] width 526 height 208
click at [651, 273] on div "お世話になっております。 クリーク・アンド・リバー社の受付担当です。 この度は弊社案件にご応募頂き誠にありがとうございます。 ご応募内容をもとに検討をさせて頂…" at bounding box center [777, 361] width 526 height 208
drag, startPoint x: 790, startPoint y: 449, endPoint x: 535, endPoint y: 254, distance: 320.9
click at [535, 254] on div "[PERSON_NAME] お世話になっております。 クリーク・アンド・リバー社の受付担当です。 この度は弊社案件にご応募頂き誠にありがとうございます。 ご応…" at bounding box center [777, 356] width 526 height 252
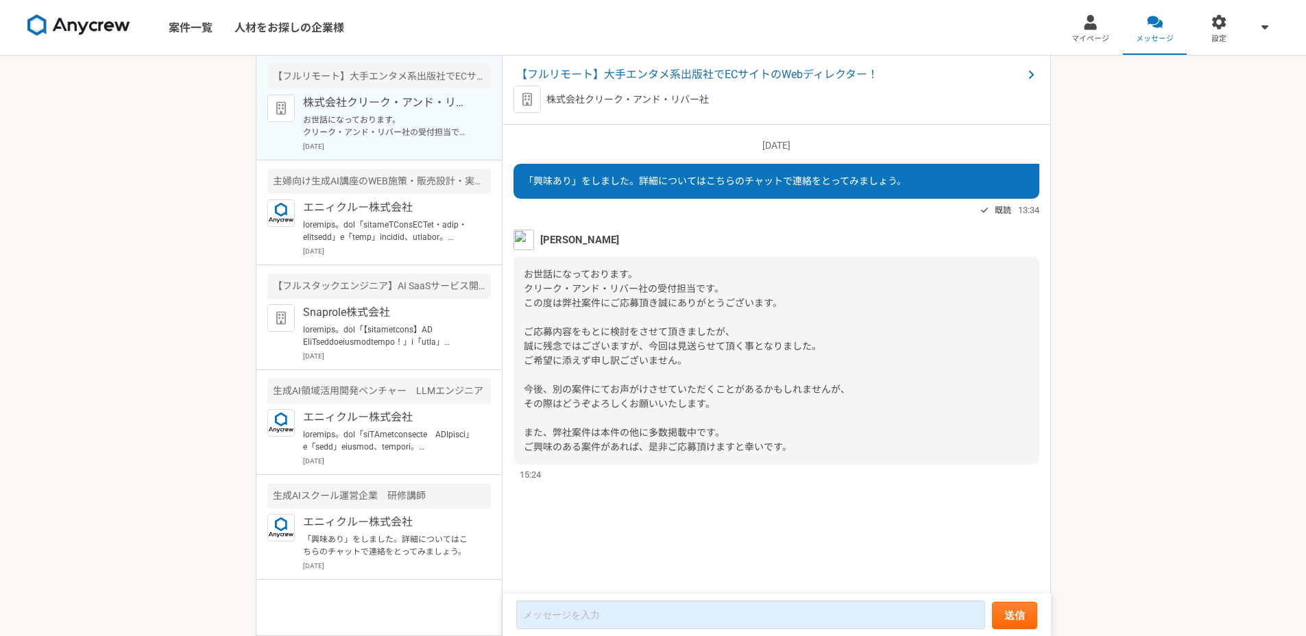
click at [760, 509] on div "[DATE] 「興味あり」をしました。詳細についてはこちらのチャットで連絡をとってみましょう。 既読 13:34 [PERSON_NAME] お世話になってお…" at bounding box center [777, 360] width 548 height 470
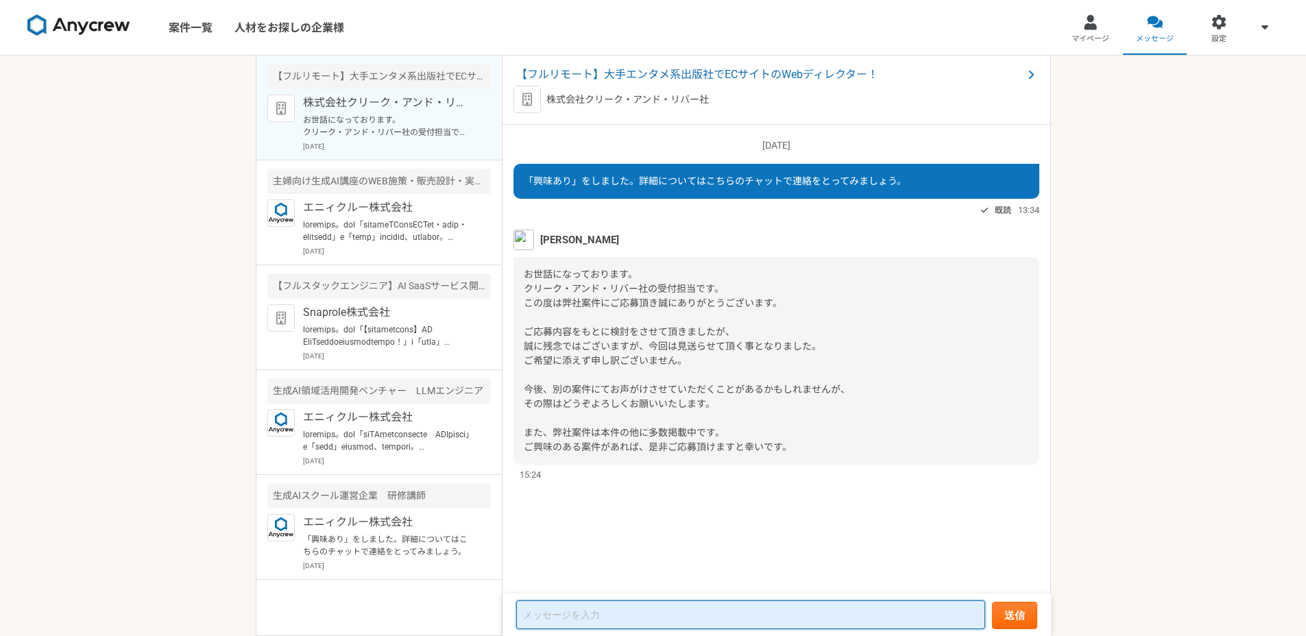
click at [666, 608] on textarea at bounding box center [750, 615] width 469 height 29
paste textarea "クリーク・アンド・リバー社 ご担当者様 お世話になっております。[PERSON_NAME]です。 この度は、迅速にご検討いただき、誠にありがとうございました。…"
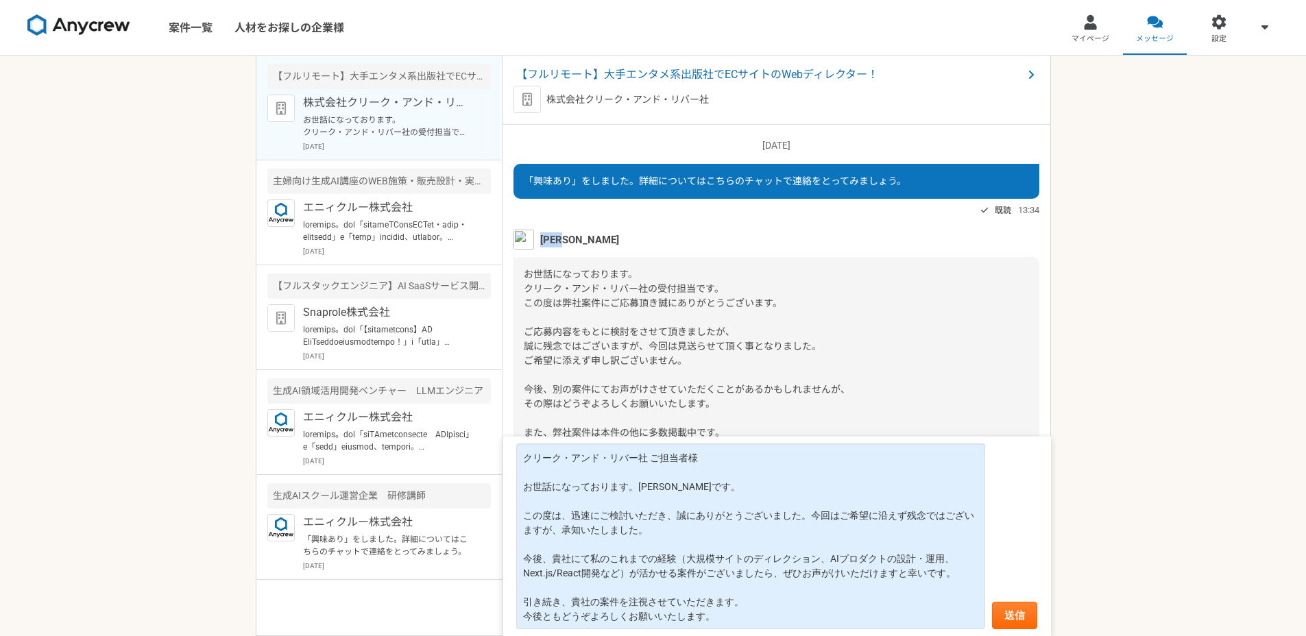
drag, startPoint x: 544, startPoint y: 239, endPoint x: 584, endPoint y: 238, distance: 39.8
click at [584, 238] on div "[PERSON_NAME]" at bounding box center [777, 240] width 526 height 21
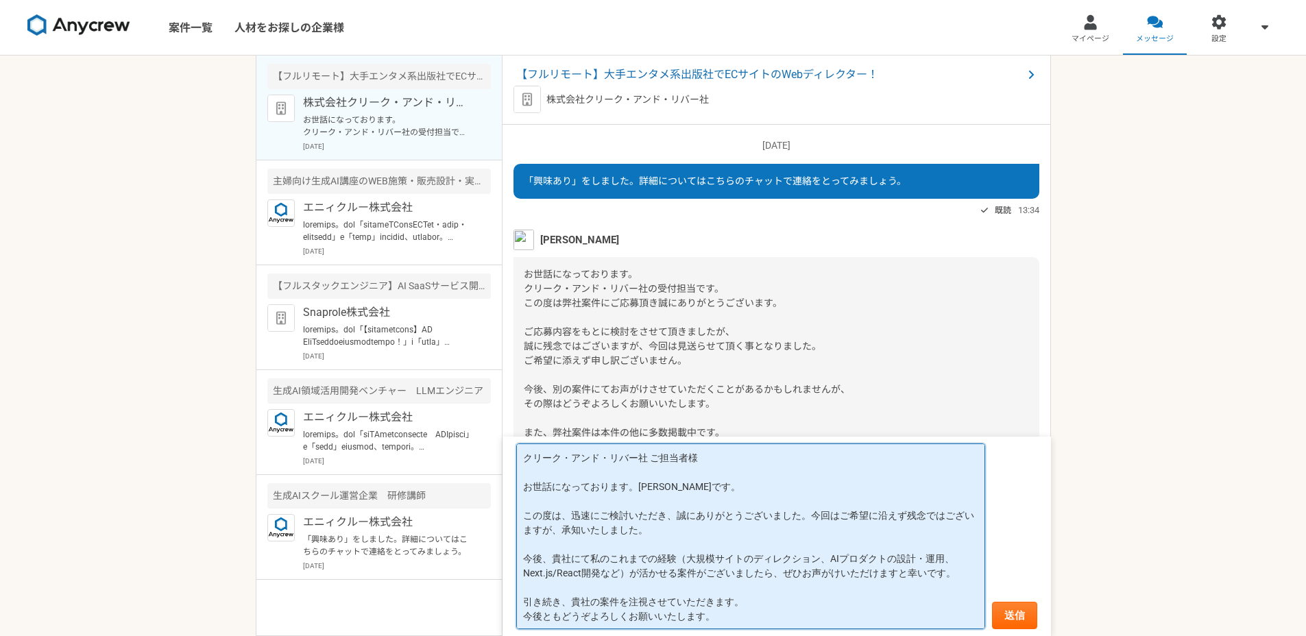
click at [704, 461] on textarea "クリーク・アンド・リバー社 ご担当者様 お世話になっております。[PERSON_NAME]です。 この度は、迅速にご検討いただき、誠にありがとうございました。…" at bounding box center [750, 537] width 469 height 186
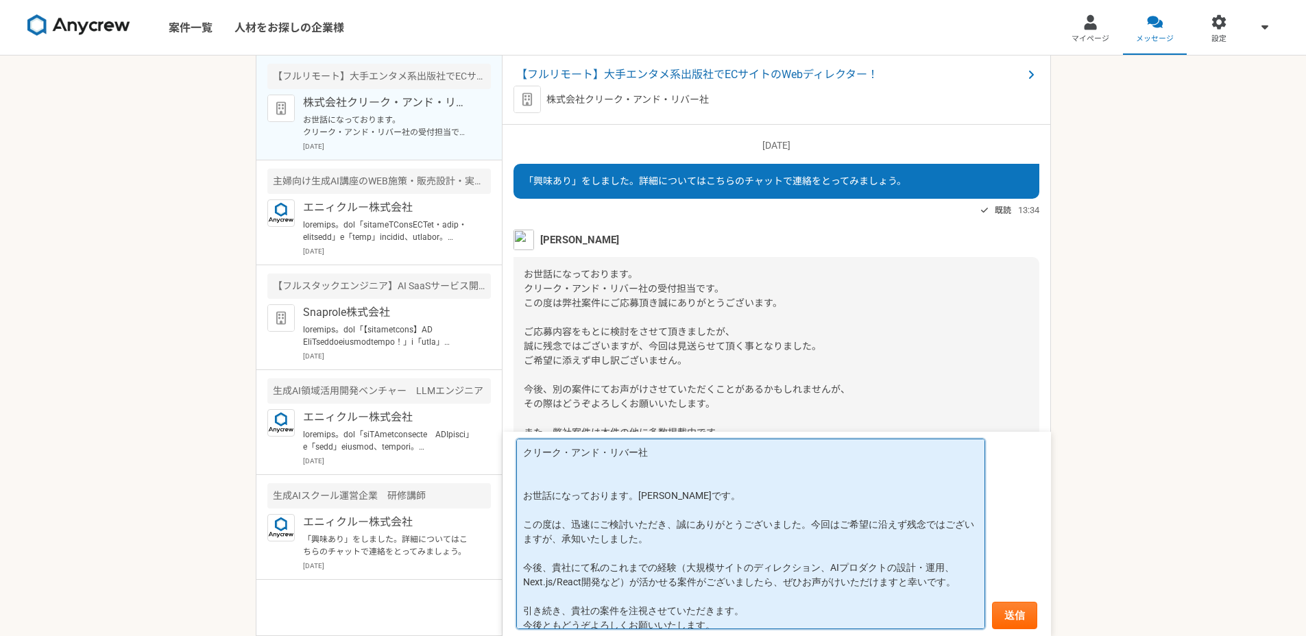
paste textarea "[PERSON_NAME]"
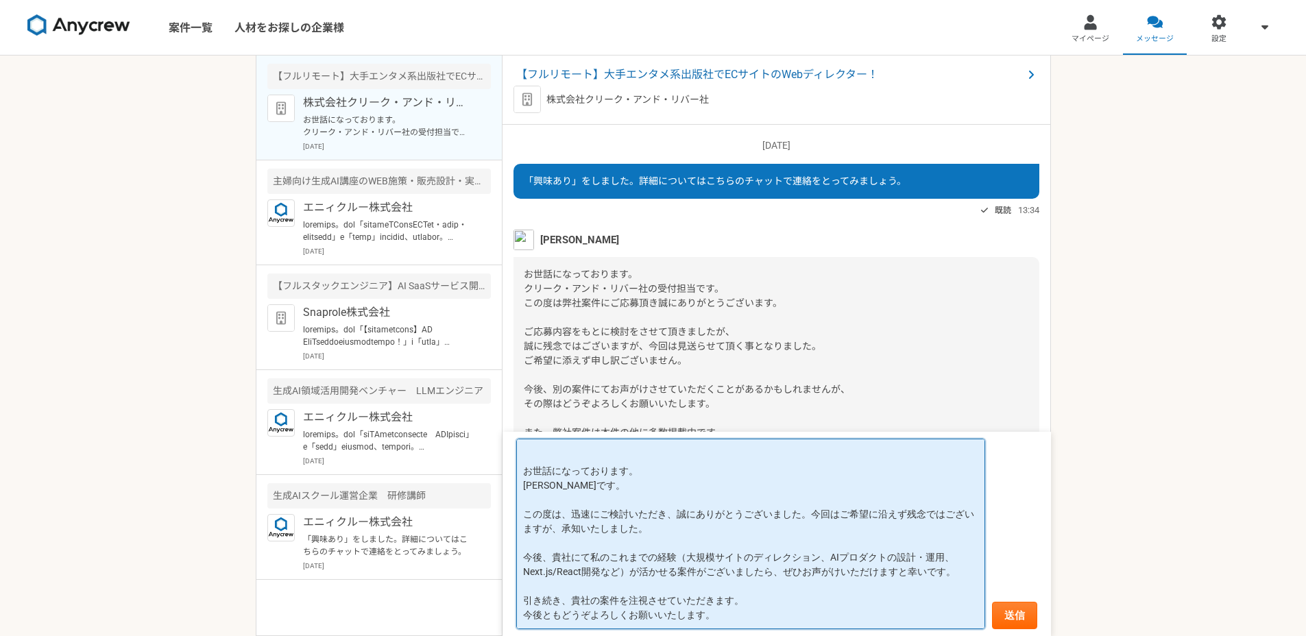
scroll to position [40, 0]
click at [677, 554] on textarea "クリーク・アンド・リバー社 [PERSON_NAME] お世話になっております。 [PERSON_NAME]です。 この度は、迅速にご検討いただき、誠にありが…" at bounding box center [750, 534] width 469 height 191
click at [626, 572] on textarea "クリーク・アンド・リバー社 [PERSON_NAME] お世話になっております。 [PERSON_NAME]です。 この度は、迅速にご検討いただき、誠にありが…" at bounding box center [750, 534] width 469 height 191
type textarea "クリーク・アンド・リバー社 [PERSON_NAME] お世話になっております。 [PERSON_NAME]です。 この度は、迅速にご検討いただき、誠にありが…"
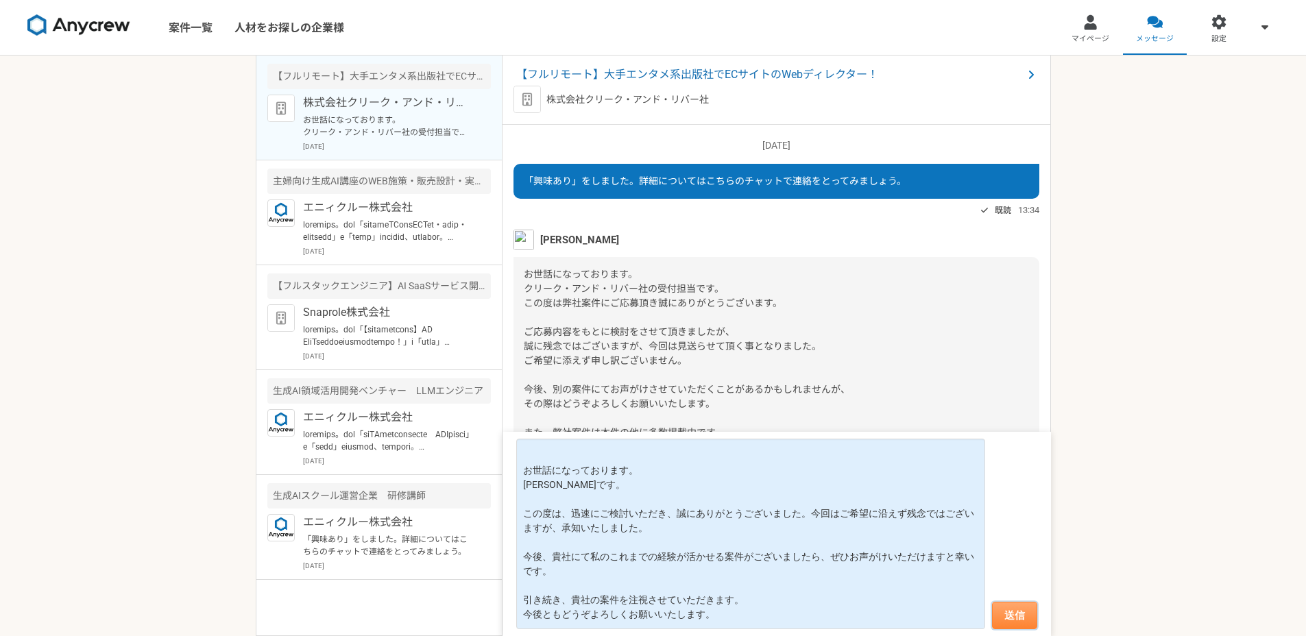
click at [1029, 618] on button "送信" at bounding box center [1014, 615] width 45 height 27
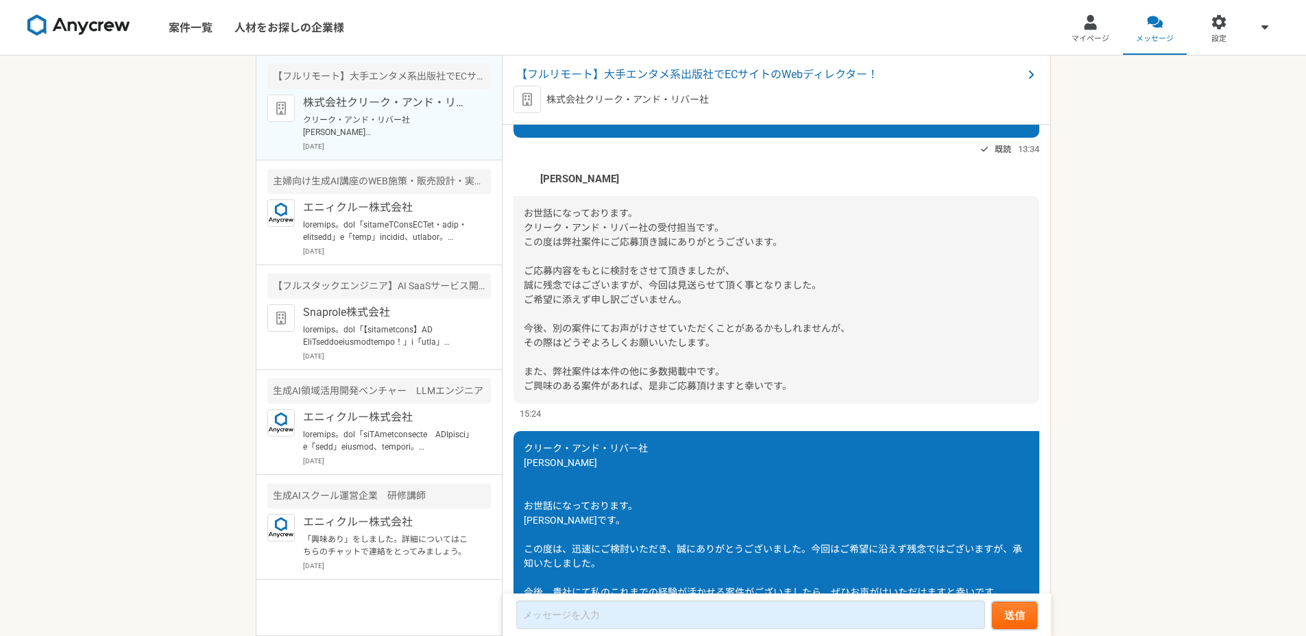
scroll to position [0, 0]
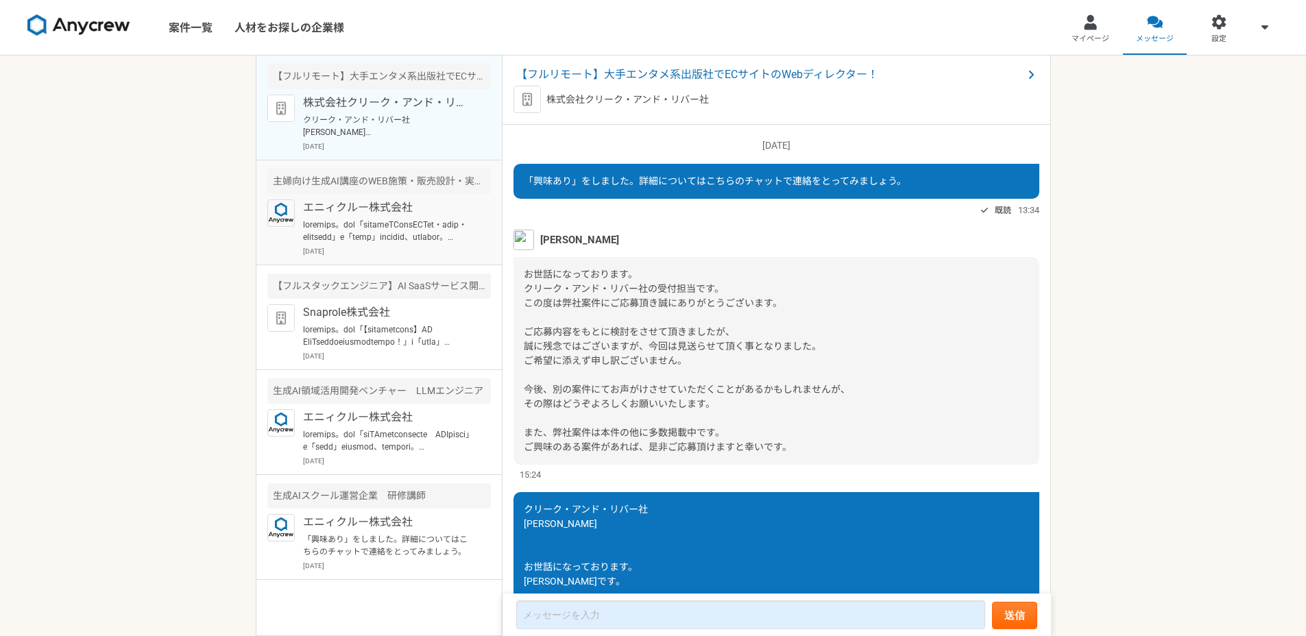
click at [415, 231] on p at bounding box center [387, 231] width 169 height 25
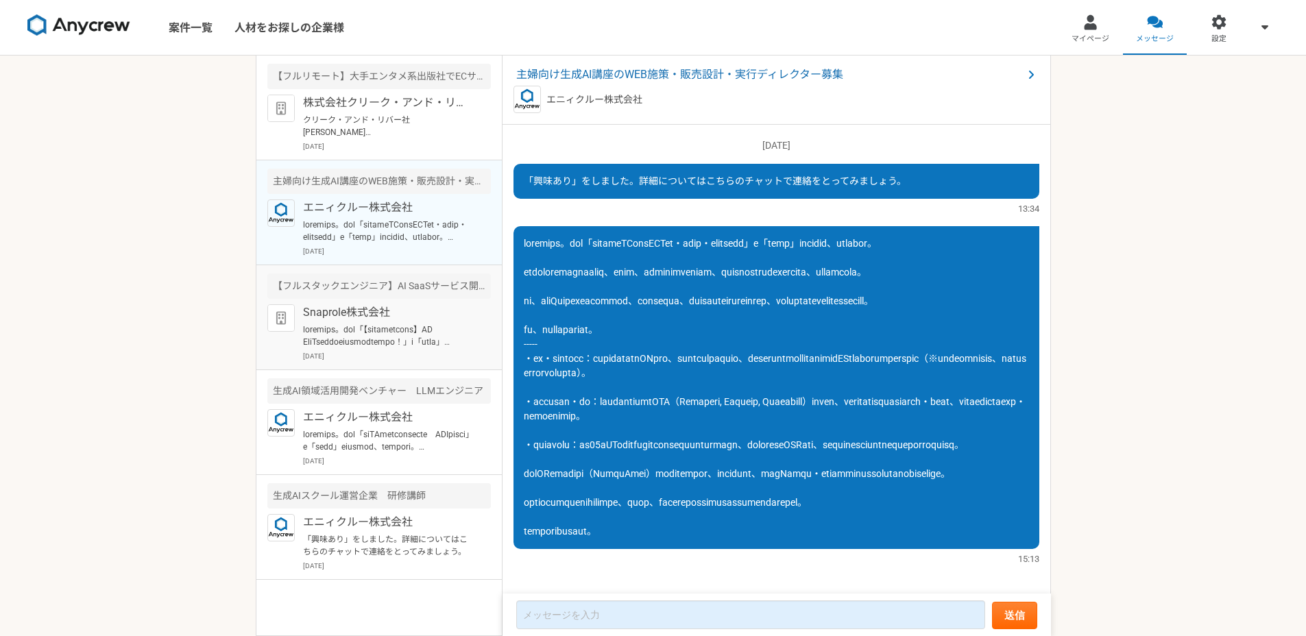
click at [427, 292] on div "【フルスタックエンジニア】AI SaaSサービス開発に協力いただける方募集！" at bounding box center [379, 286] width 224 height 25
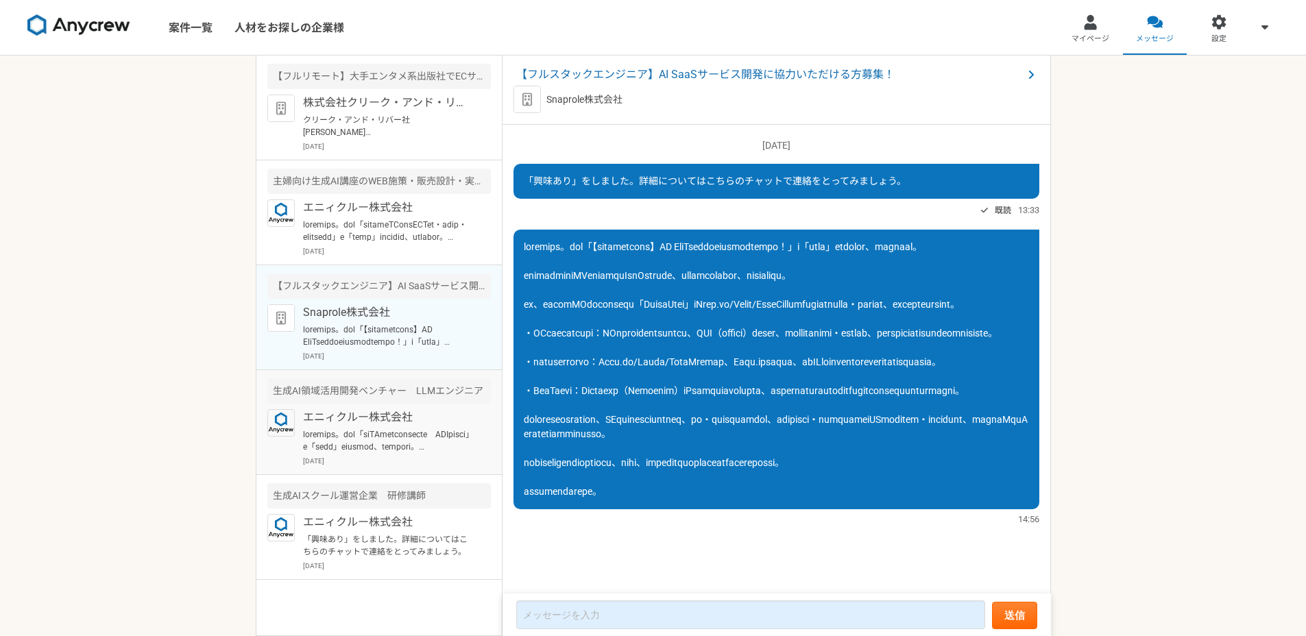
click at [415, 433] on p at bounding box center [387, 441] width 169 height 25
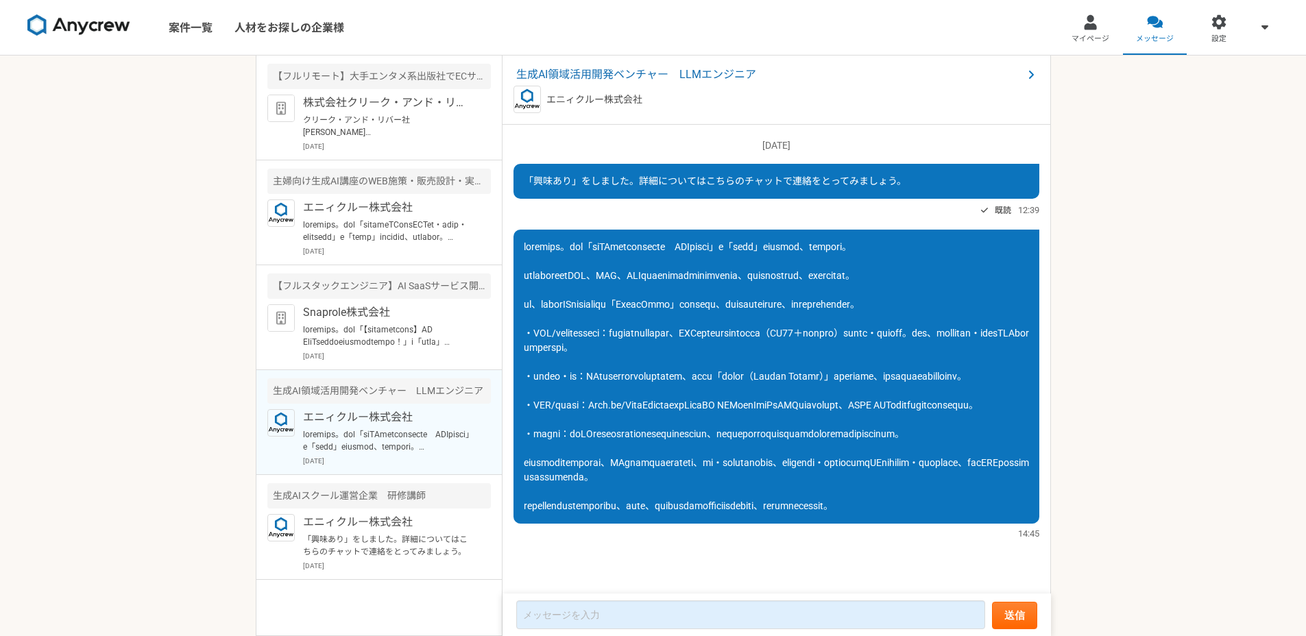
scroll to position [101, 0]
click at [445, 556] on p "「興味あり」をしました。詳細についてはこちらのチャットで連絡をとってみましょう。" at bounding box center [387, 545] width 169 height 25
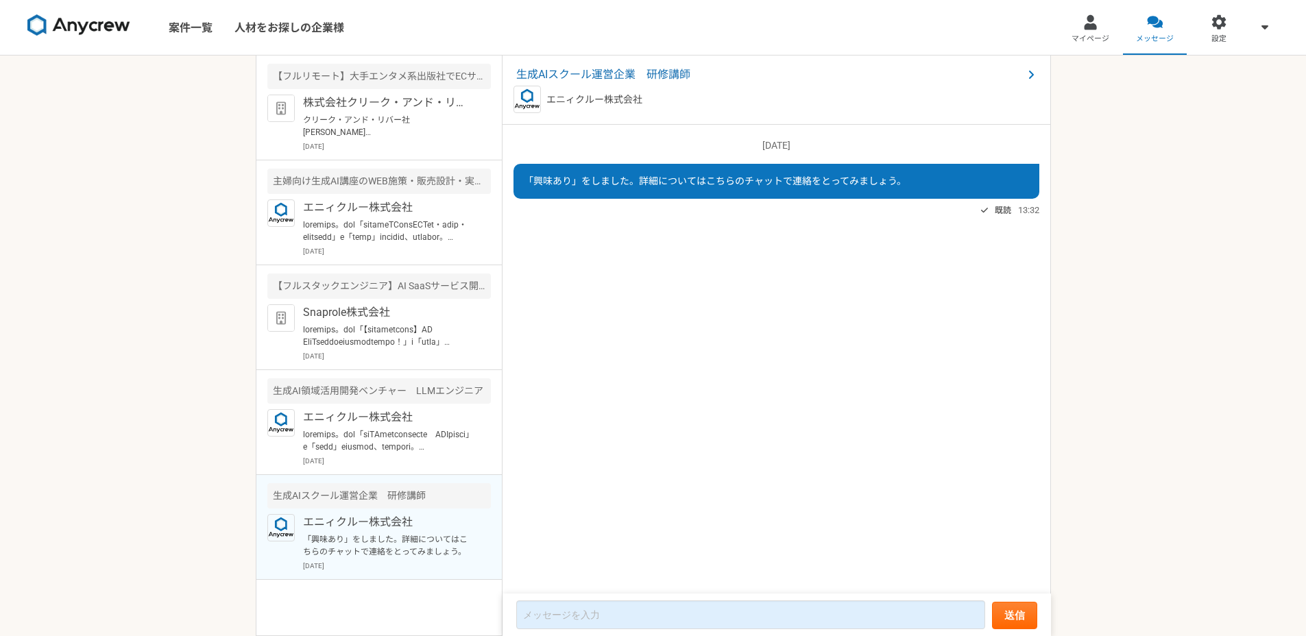
click at [638, 86] on div "エニィクルー株式会社" at bounding box center [777, 99] width 526 height 27
click at [640, 75] on span "生成AIスクール運営企業　研修講師" at bounding box center [769, 75] width 507 height 16
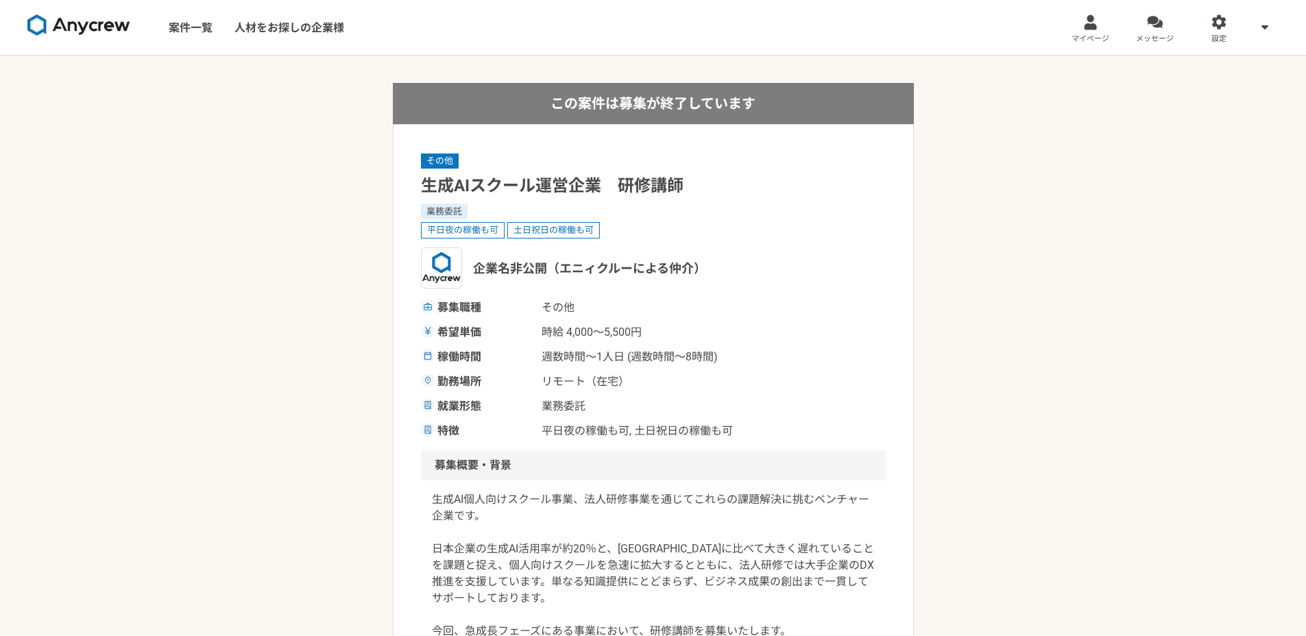
click at [189, 18] on link "案件一覧" at bounding box center [191, 27] width 66 height 55
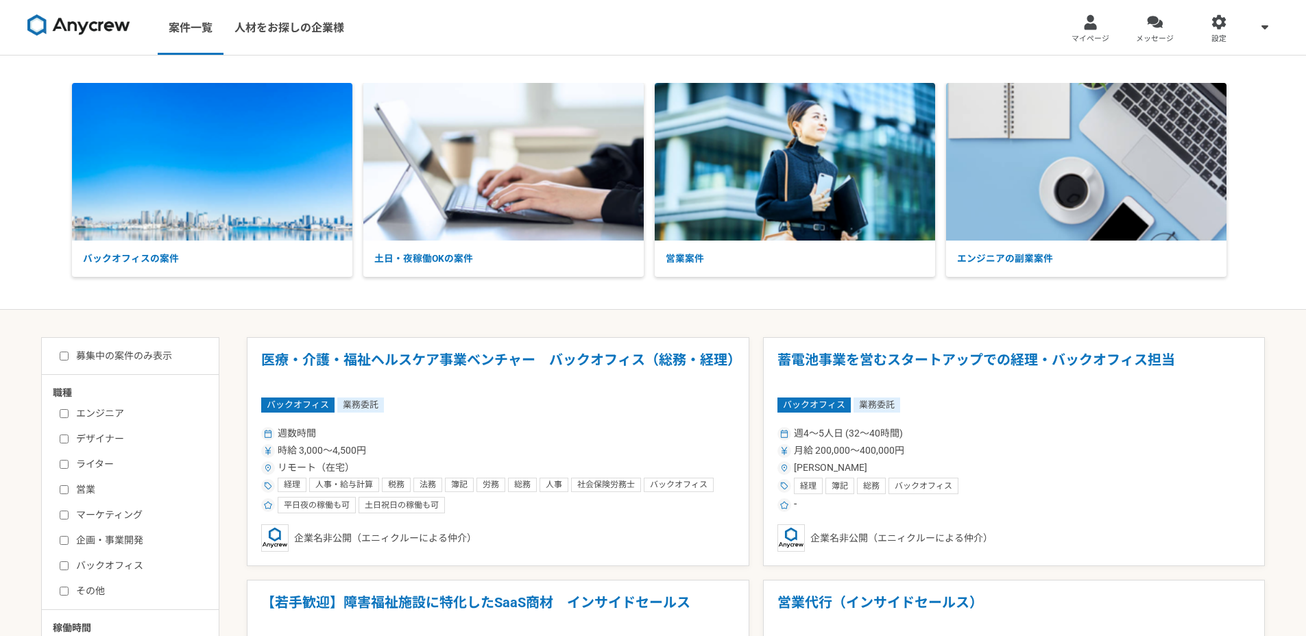
click at [128, 355] on label "募集中の案件のみ表示" at bounding box center [116, 356] width 112 height 14
click at [69, 355] on input "募集中の案件のみ表示" at bounding box center [64, 356] width 9 height 9
checkbox input "true"
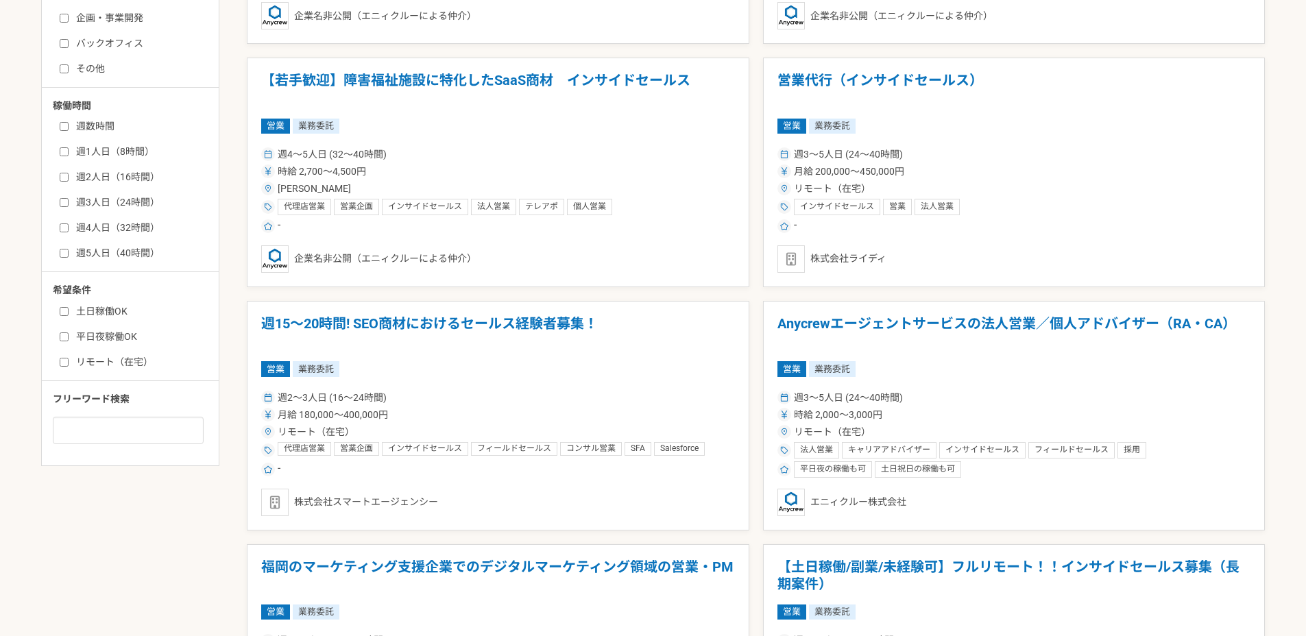
scroll to position [528, 0]
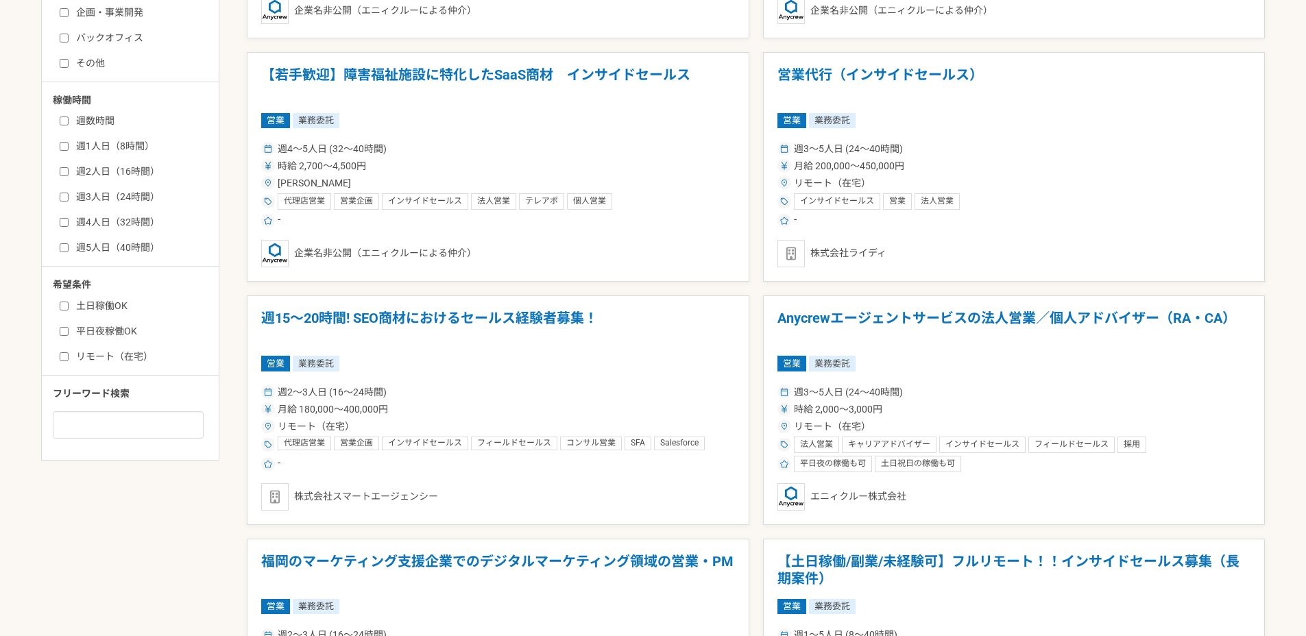
click at [116, 348] on div "土日稼働OK 平日夜稼働OK リモート（在宅）" at bounding box center [135, 328] width 165 height 69
click at [116, 351] on label "リモート（在宅）" at bounding box center [139, 357] width 158 height 14
click at [69, 352] on input "リモート（在宅）" at bounding box center [64, 356] width 9 height 9
checkbox input "true"
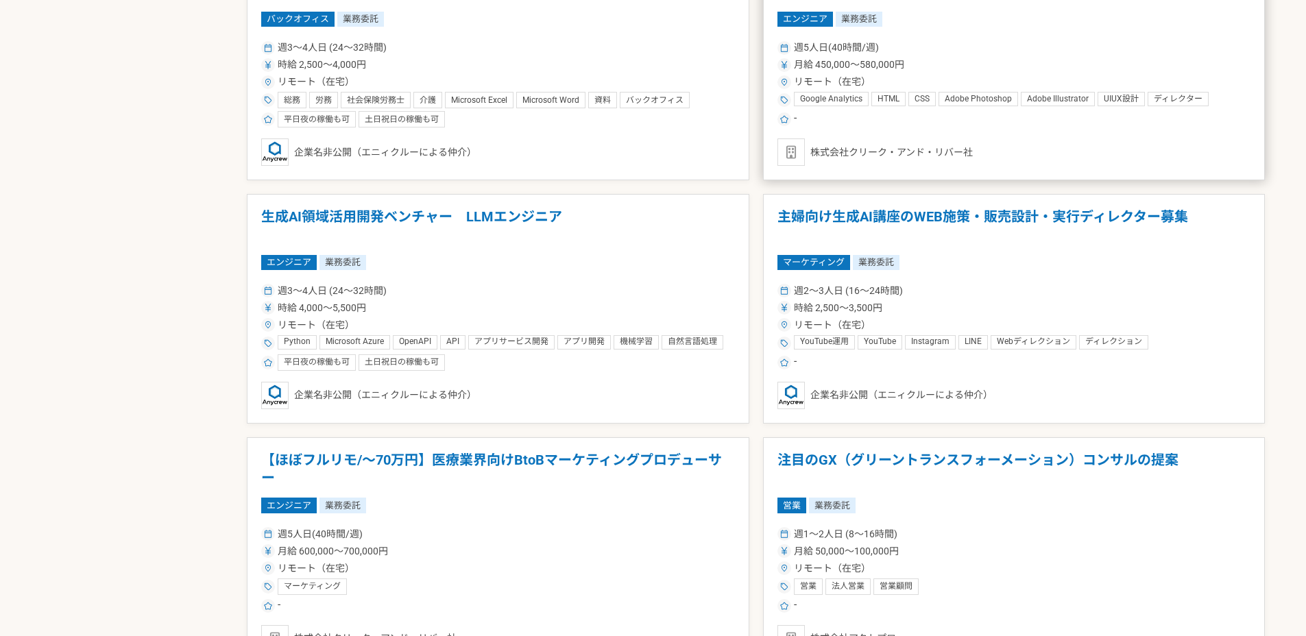
scroll to position [1602, 0]
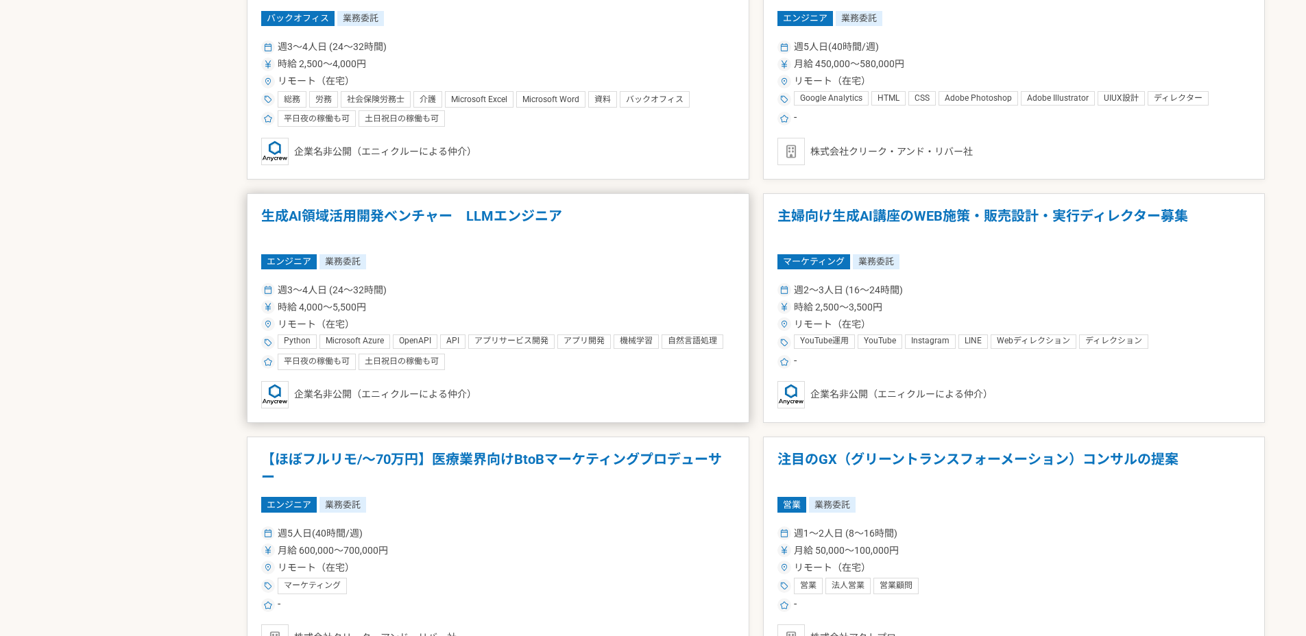
click at [574, 332] on div "週3〜4人日 (24〜32時間) 時給 4,000〜5,500円 リモート（在宅） Python Microsoft Azure OpenAPI API アプ…" at bounding box center [498, 325] width 474 height 90
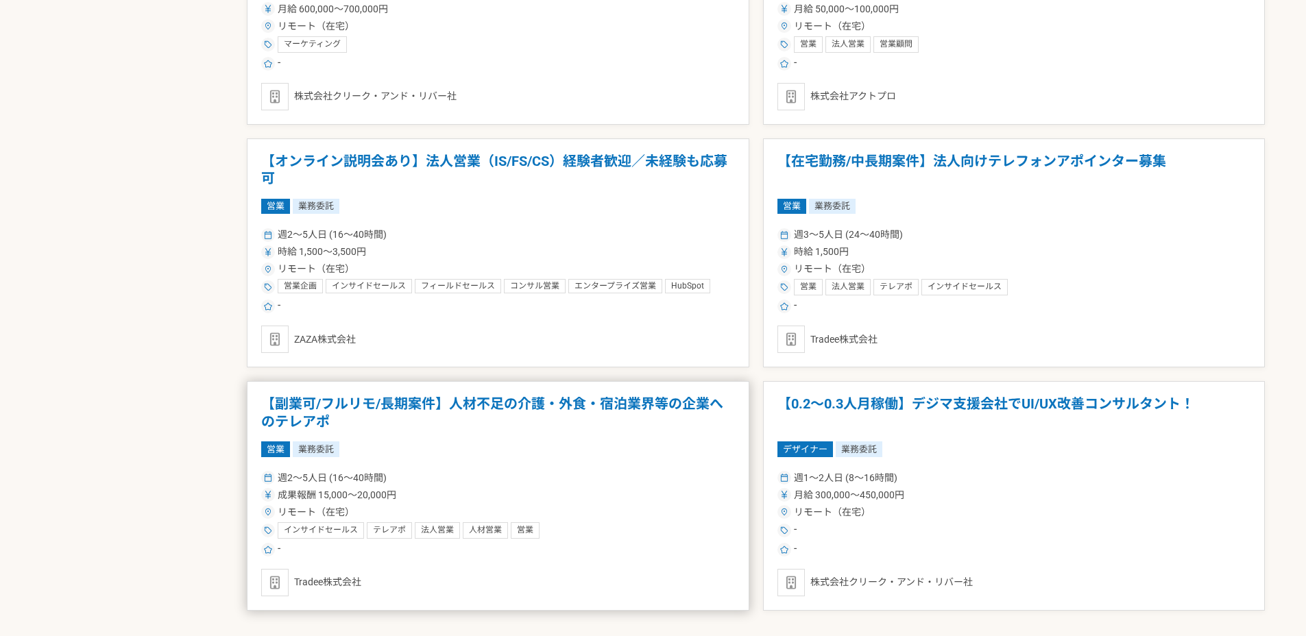
scroll to position [2348, 0]
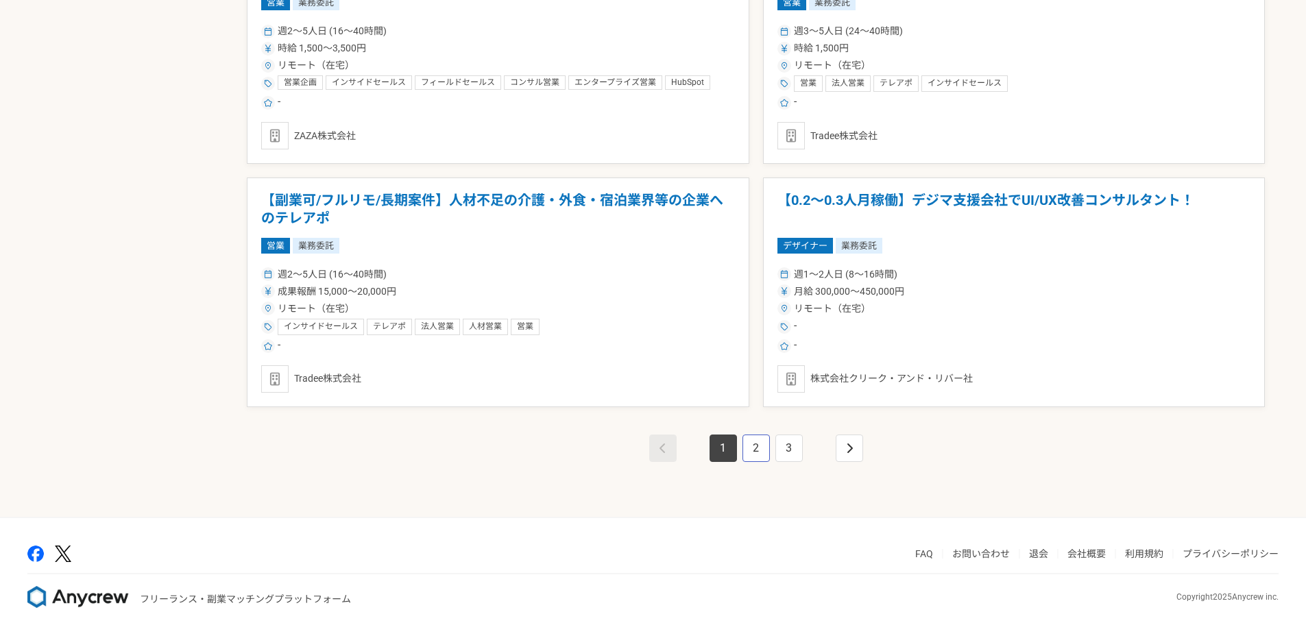
click at [753, 450] on link "2" at bounding box center [756, 448] width 27 height 27
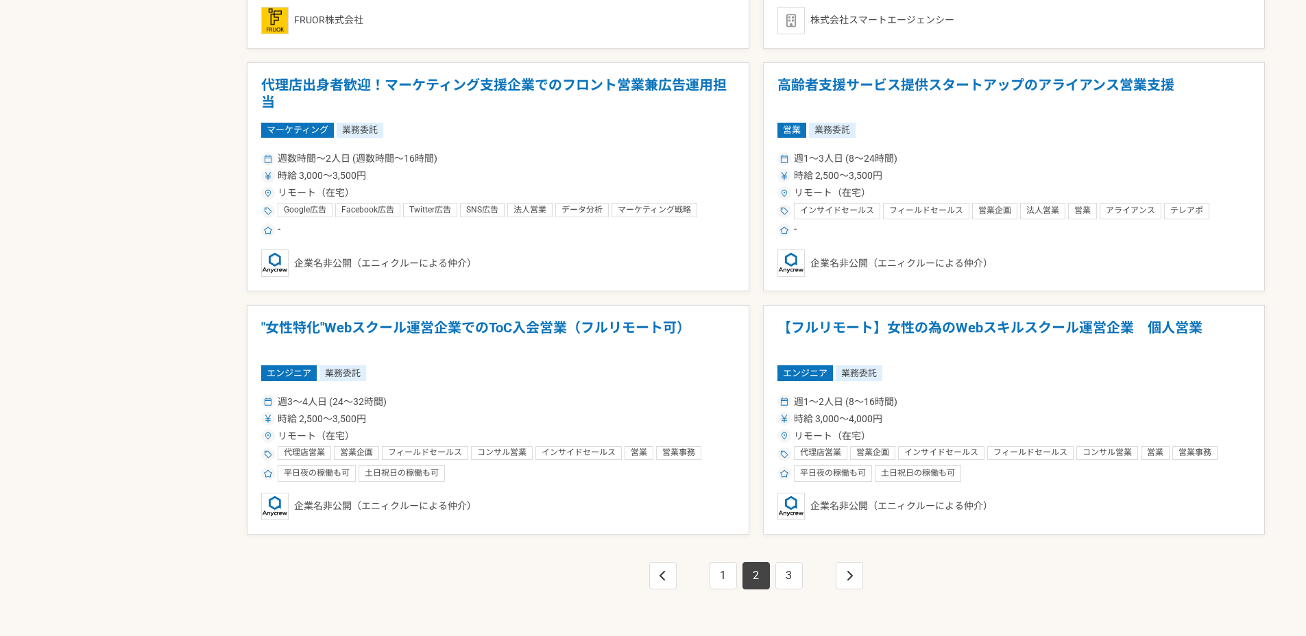
scroll to position [2282, 0]
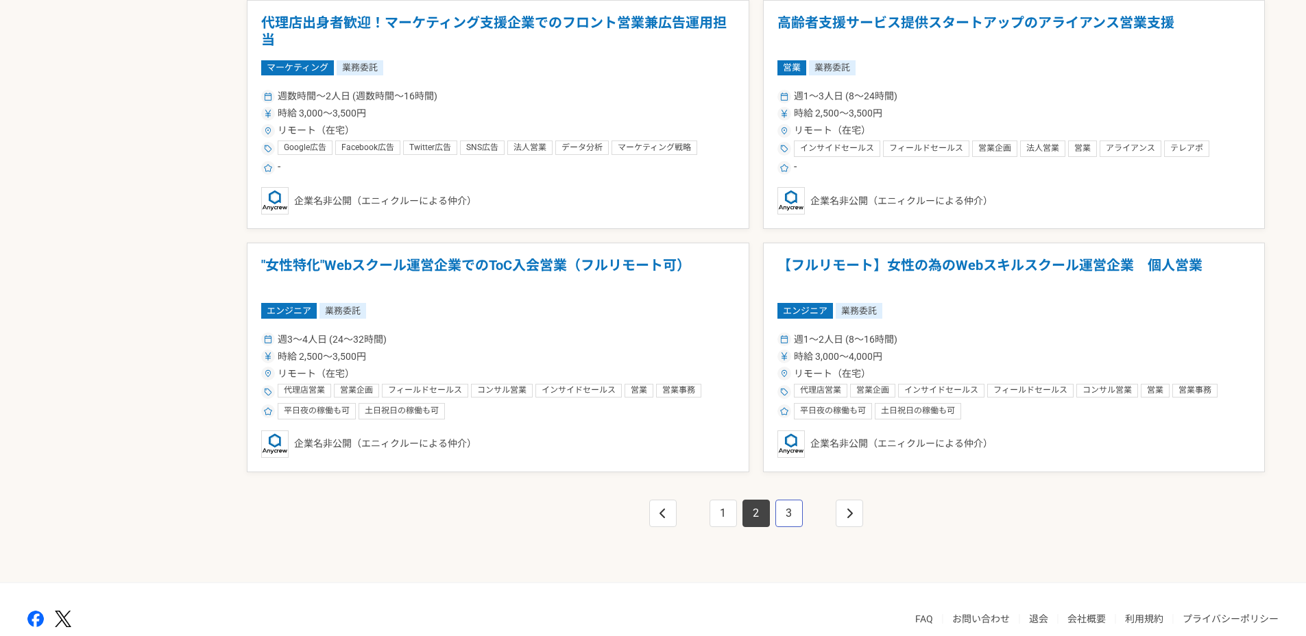
click at [780, 516] on link "3" at bounding box center [788, 513] width 27 height 27
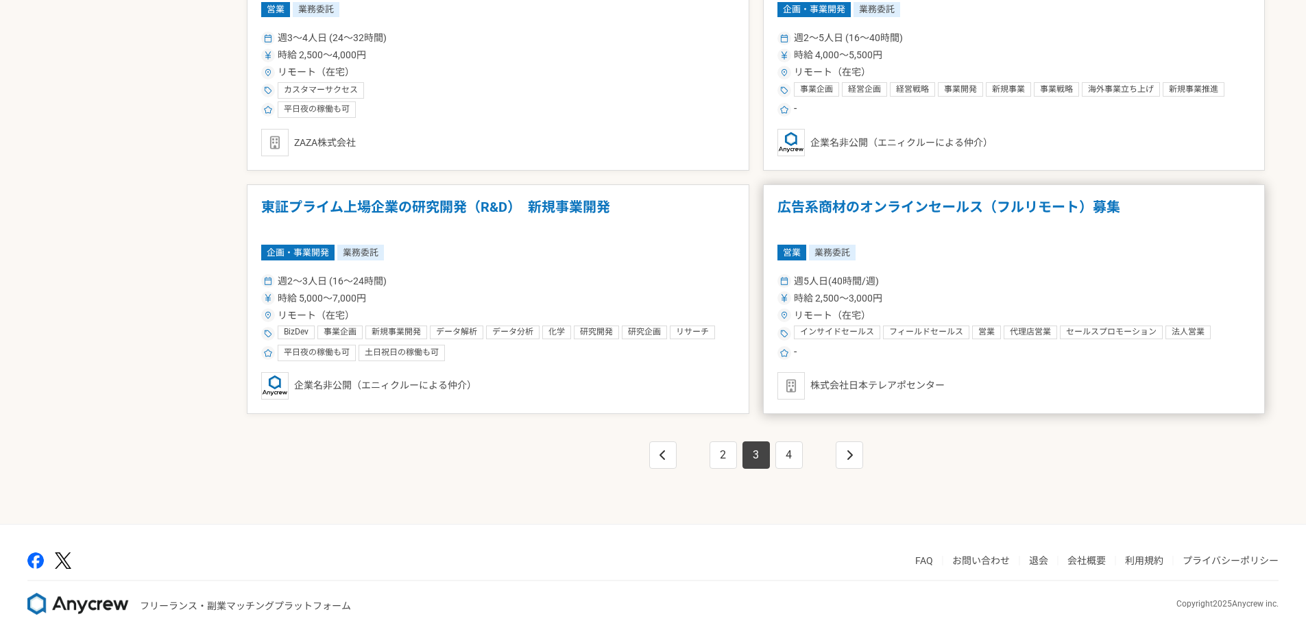
scroll to position [2348, 0]
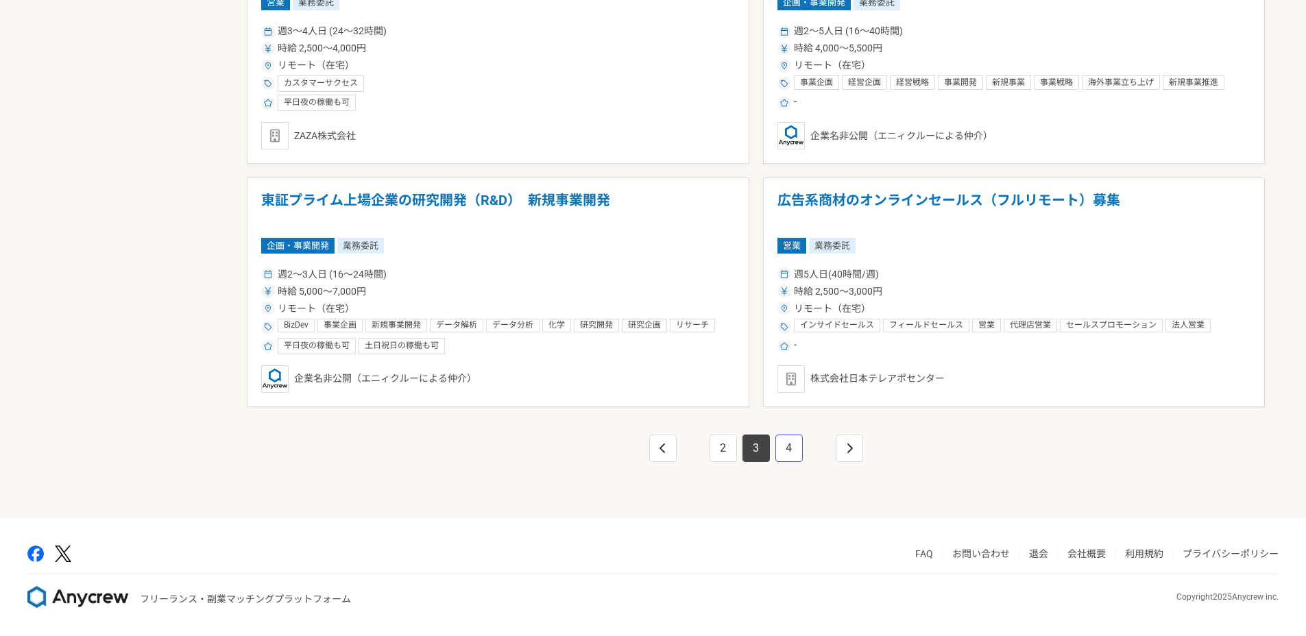
click at [783, 449] on link "4" at bounding box center [788, 448] width 27 height 27
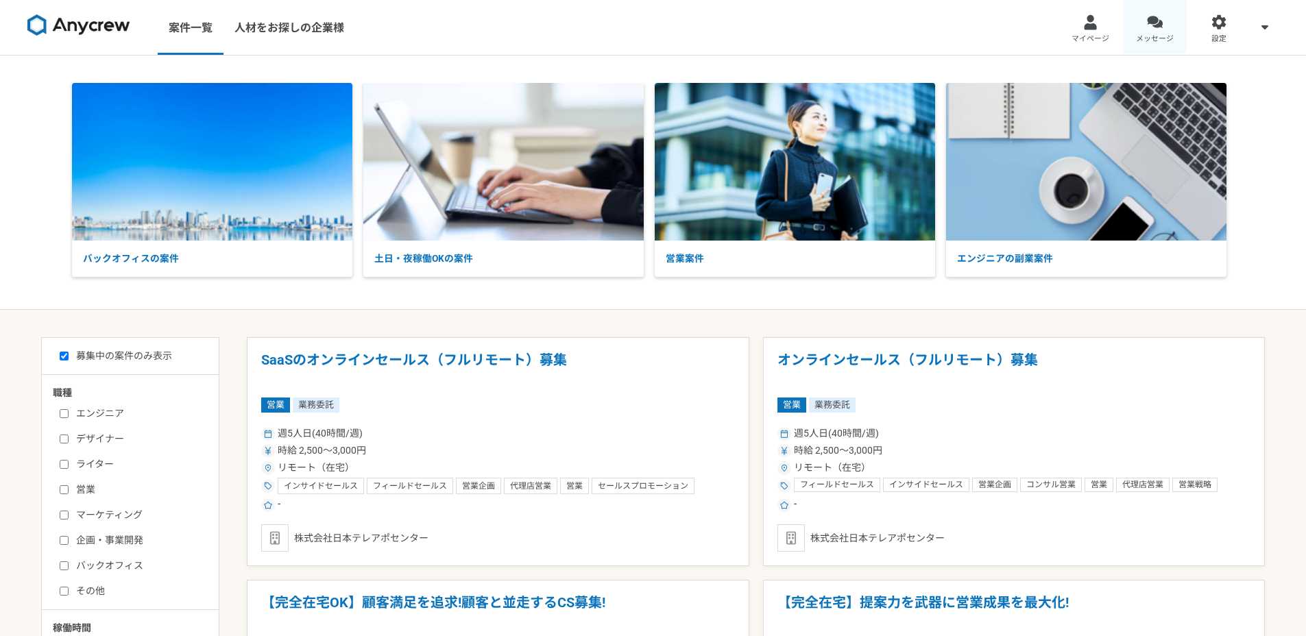
click at [1165, 36] on span "メッセージ" at bounding box center [1155, 39] width 38 height 11
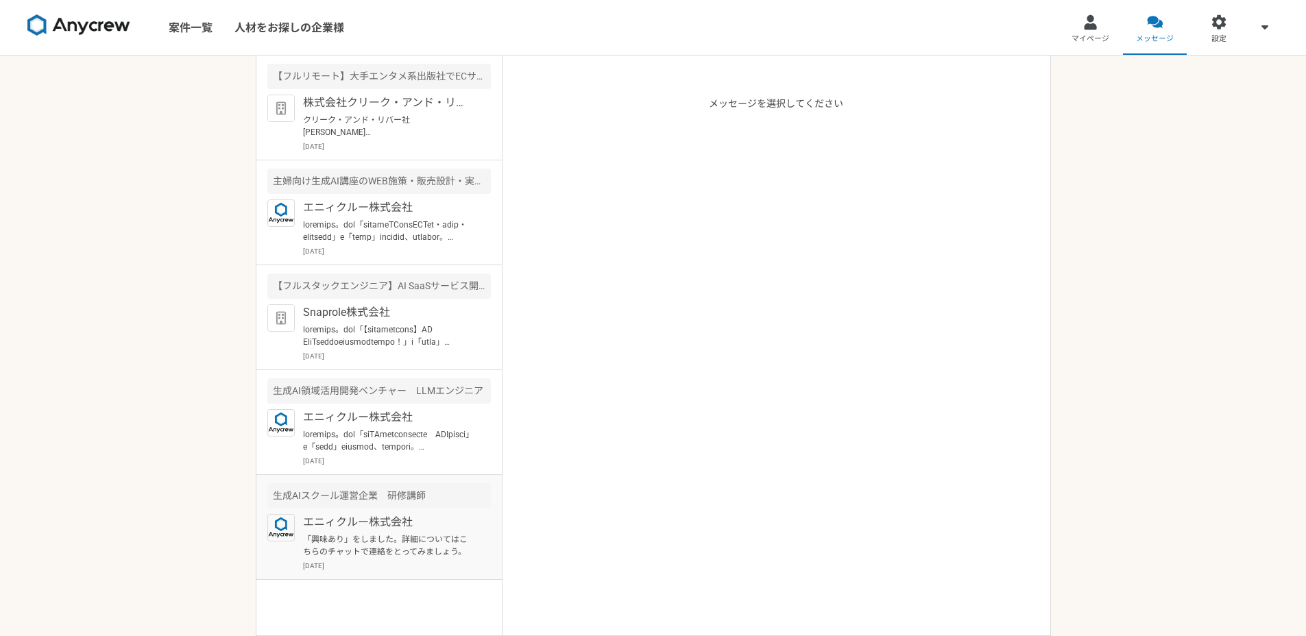
click at [456, 496] on div "生成AIスクール運営企業　研修講師" at bounding box center [379, 495] width 224 height 25
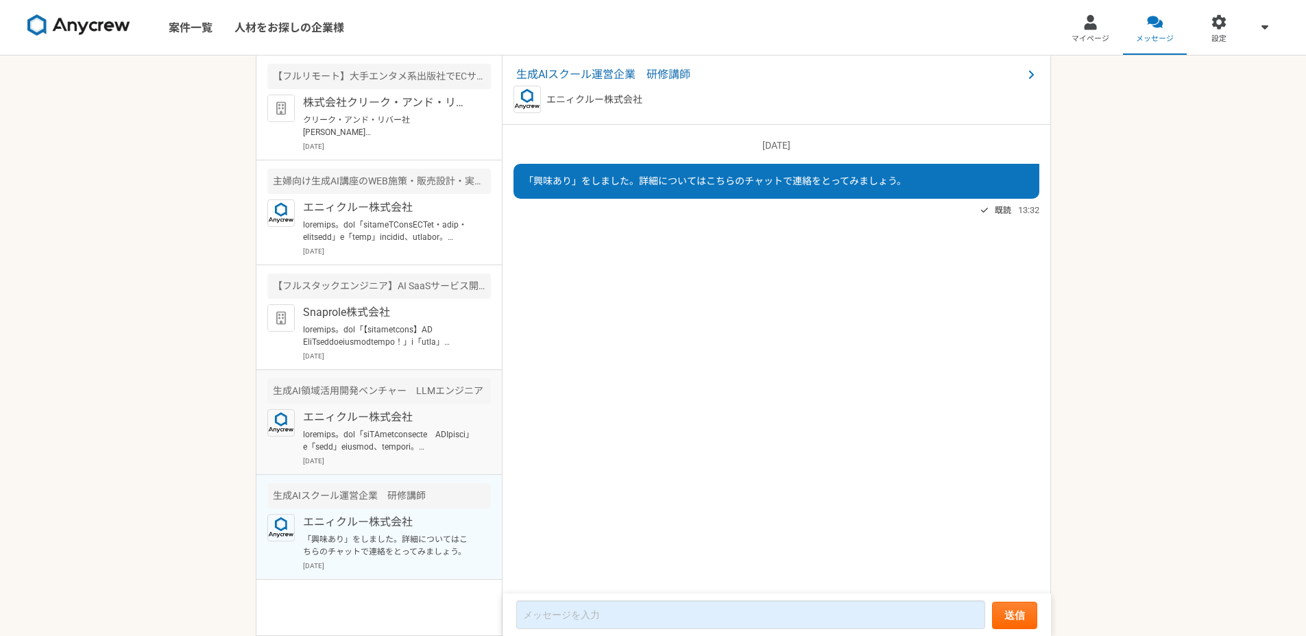
click at [479, 432] on div "エニィクルー株式会社 [DATE]" at bounding box center [397, 437] width 188 height 57
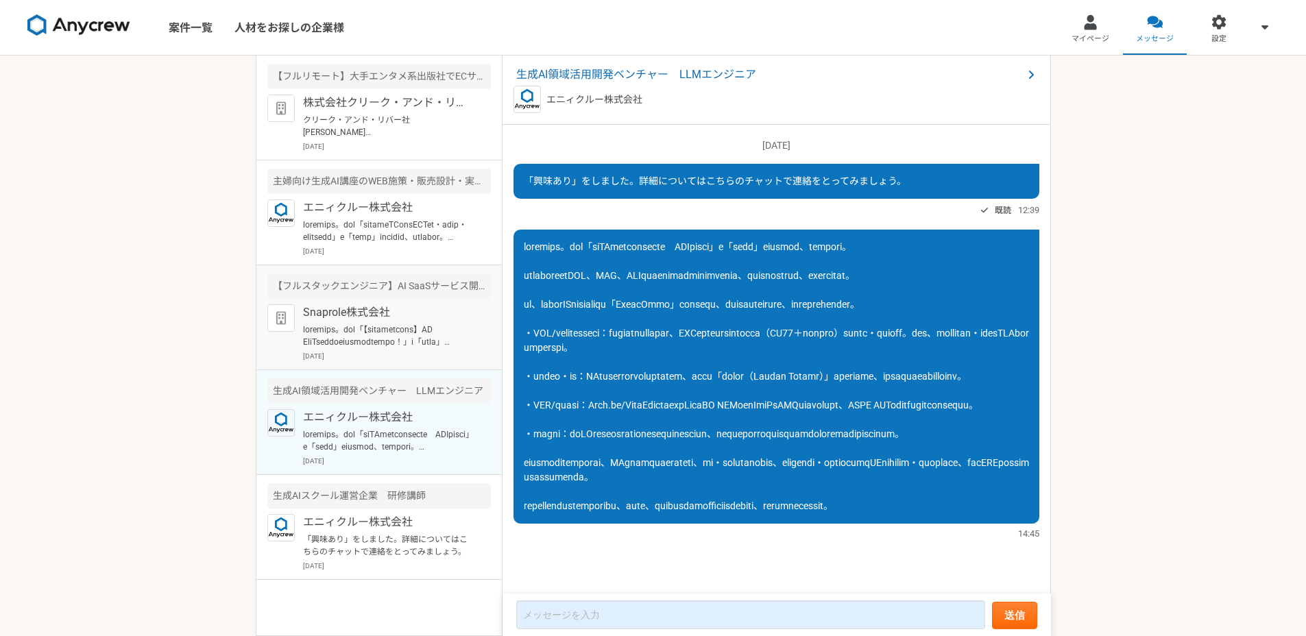
scroll to position [101, 0]
click at [443, 324] on p at bounding box center [387, 336] width 169 height 25
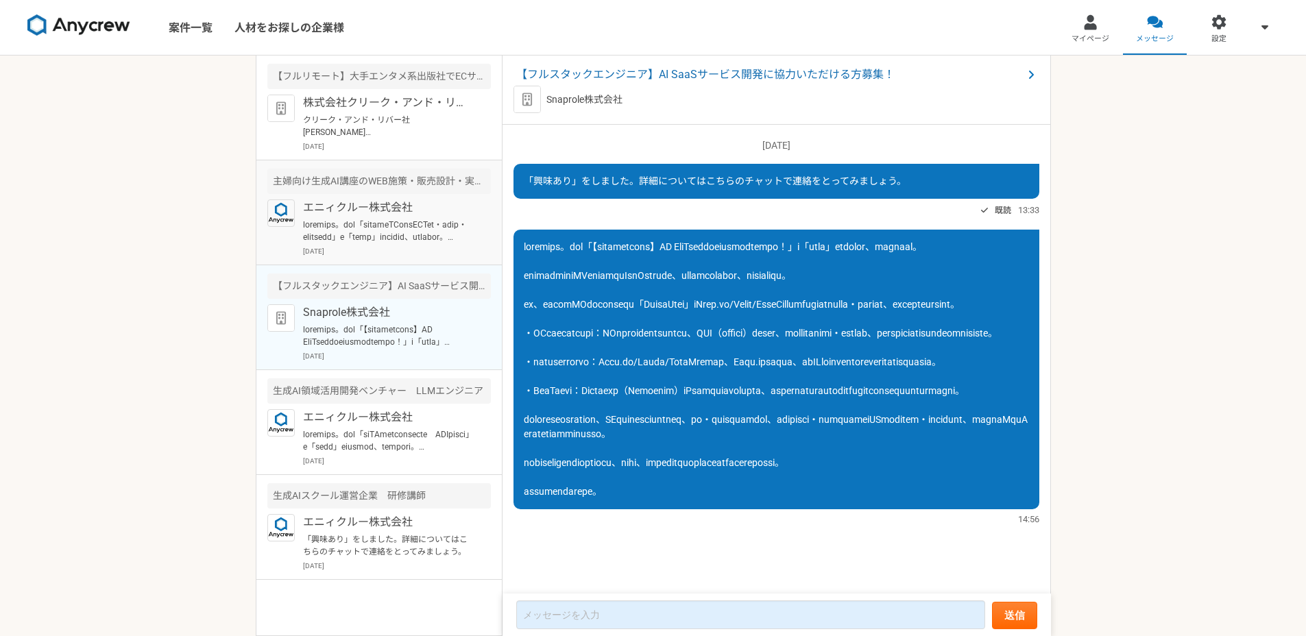
click at [430, 213] on p "エニィクルー株式会社" at bounding box center [387, 208] width 169 height 16
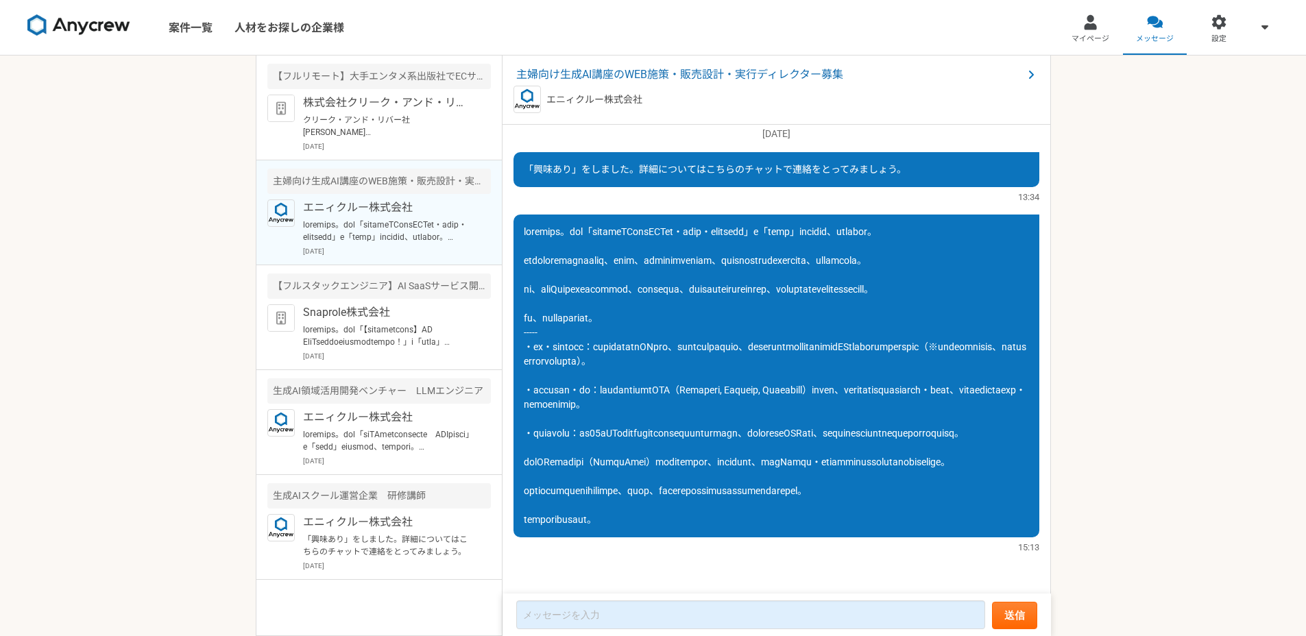
scroll to position [112, 0]
click at [426, 139] on div "株式会社クリーク・アンド・リバー社 クリーク・アンド・リバー社 [PERSON_NAME] お世話になっております。 [PERSON_NAME]です。 この度…" at bounding box center [397, 123] width 188 height 57
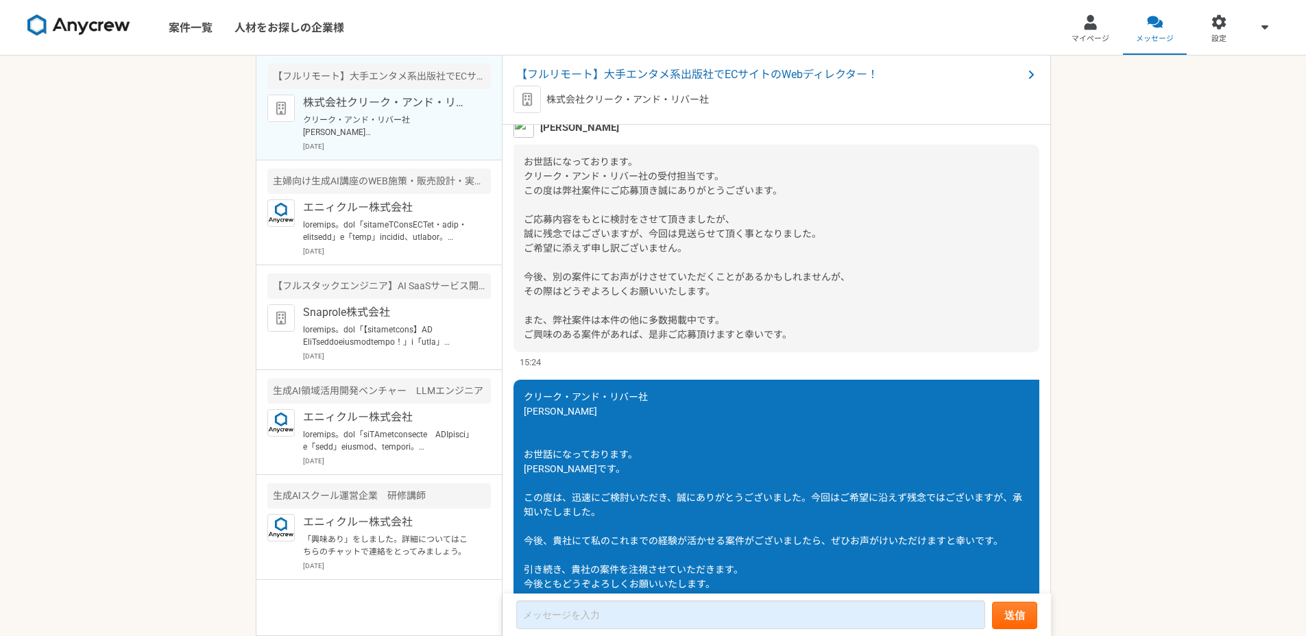
scroll to position [177, 0]
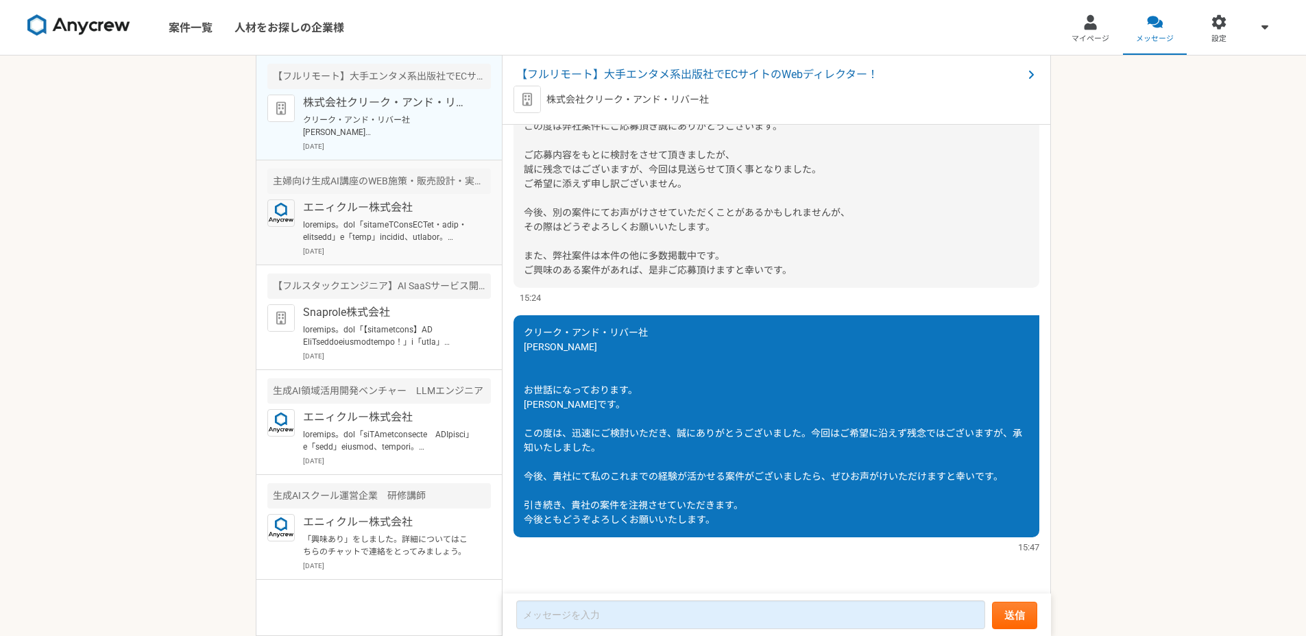
click at [446, 237] on p at bounding box center [387, 231] width 169 height 25
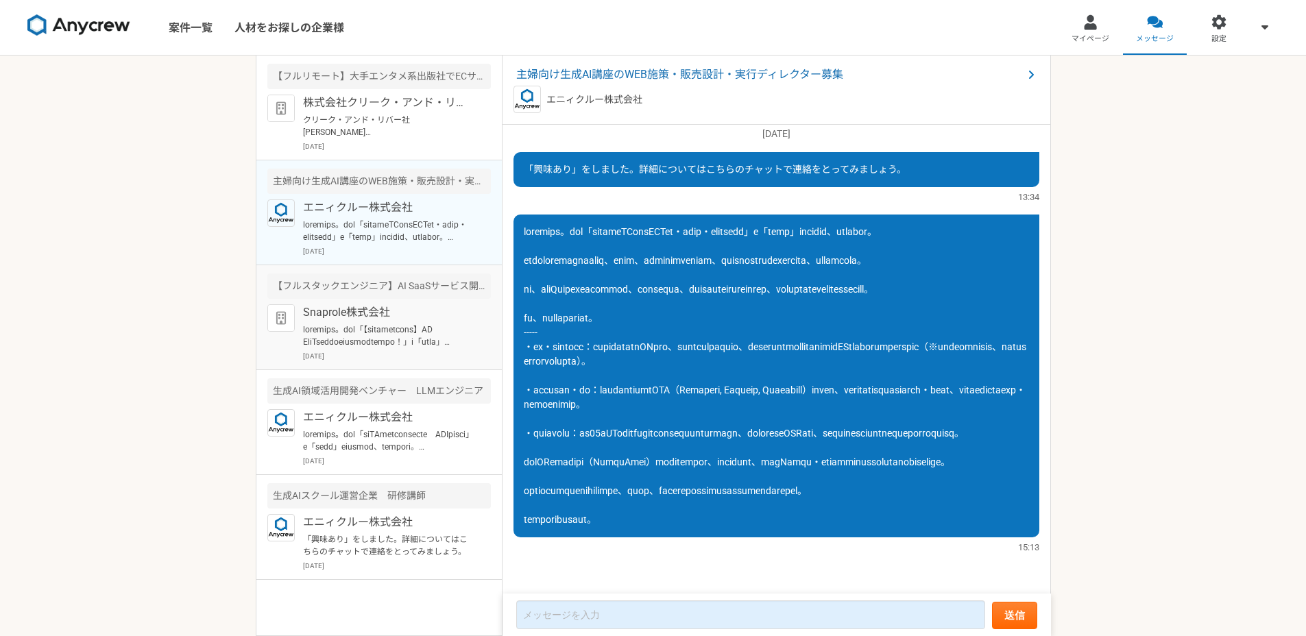
click at [443, 328] on p at bounding box center [387, 336] width 169 height 25
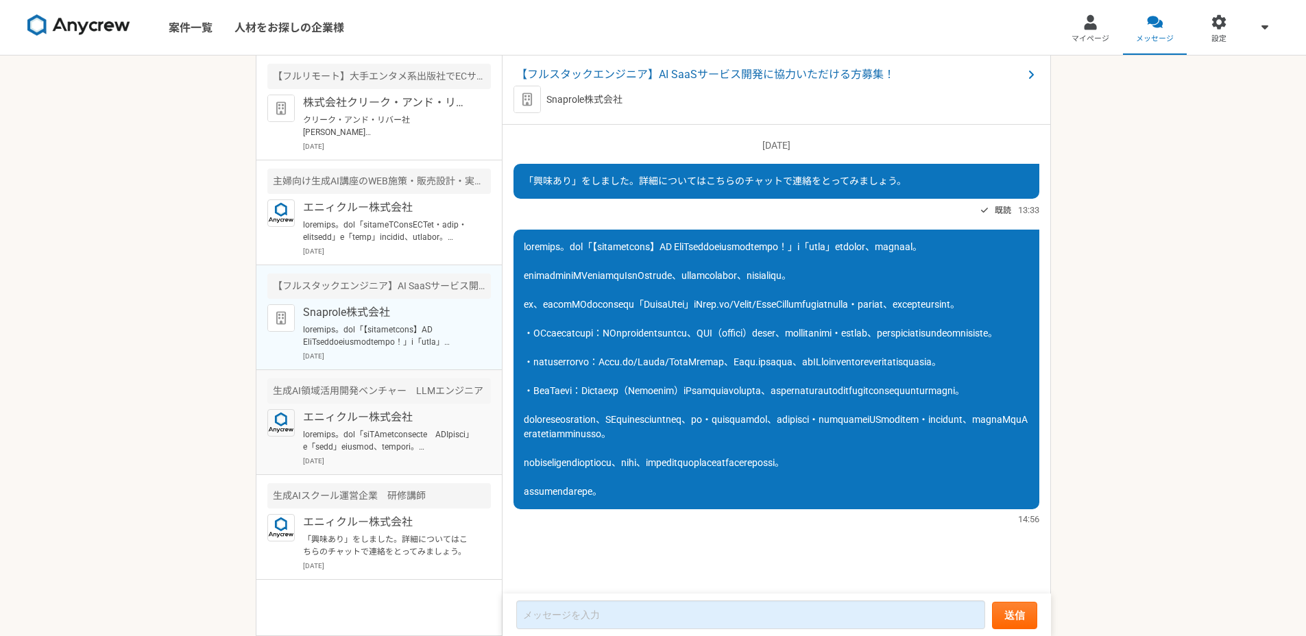
click at [432, 422] on p "エニィクルー株式会社" at bounding box center [387, 417] width 169 height 16
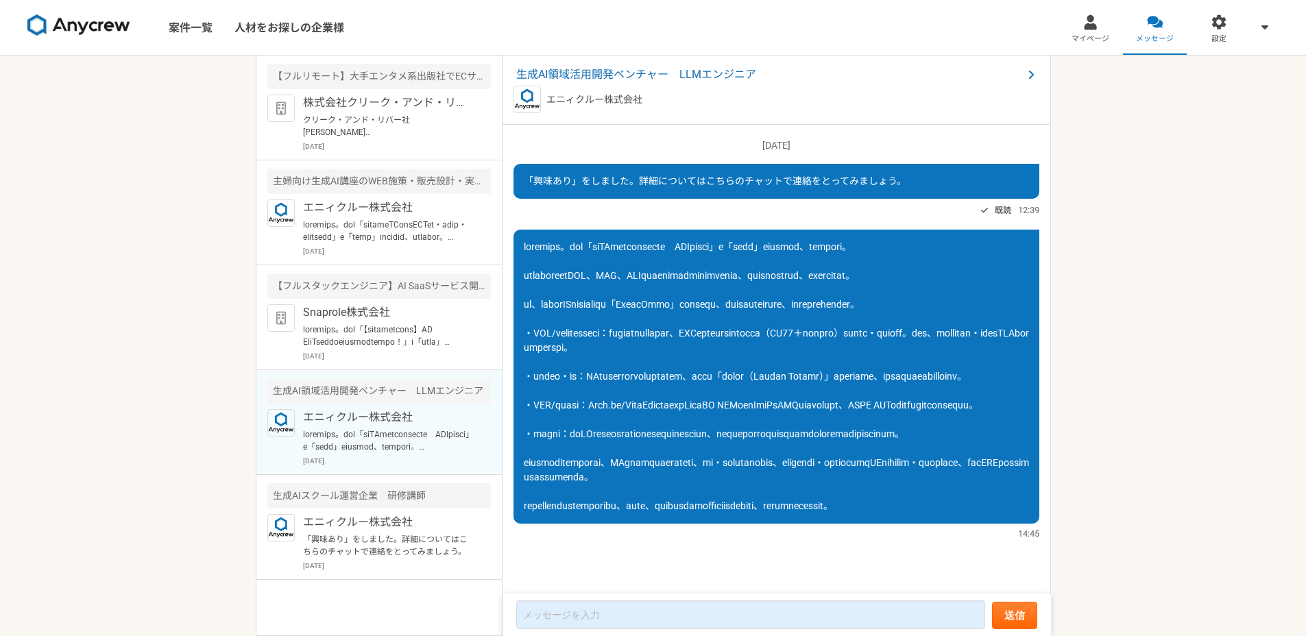
scroll to position [101, 0]
click at [387, 529] on p "エニィクルー株式会社" at bounding box center [387, 522] width 169 height 16
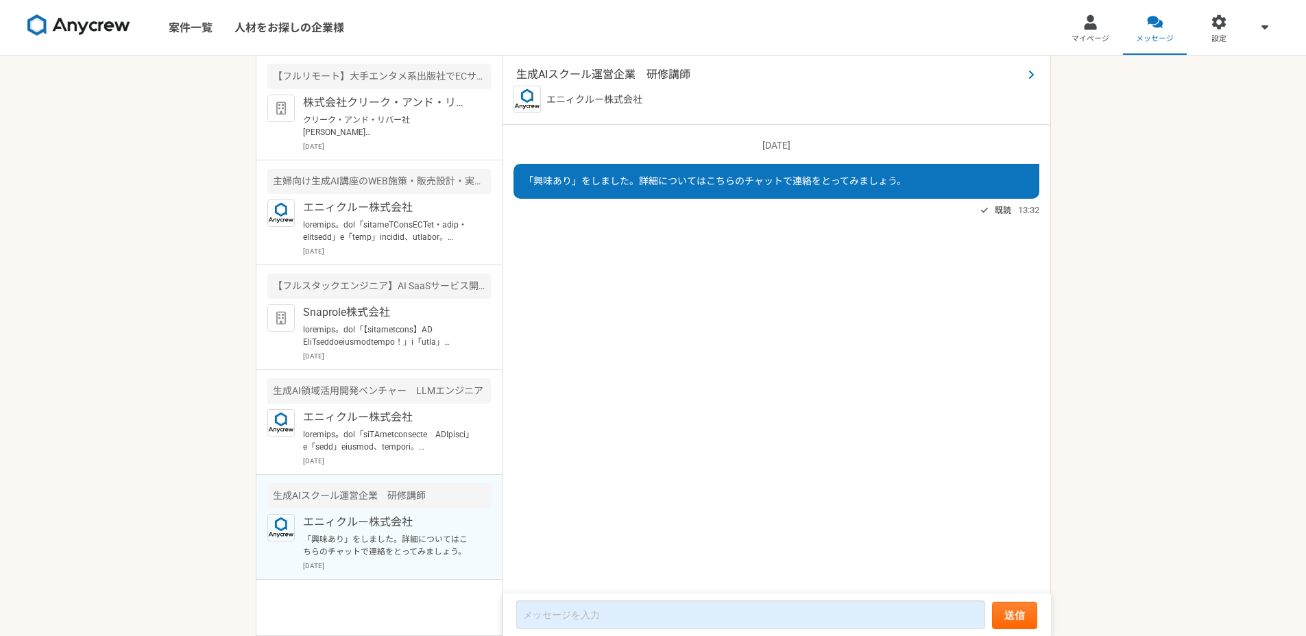
click at [590, 75] on span "生成AIスクール運営企業　研修講師" at bounding box center [769, 75] width 507 height 16
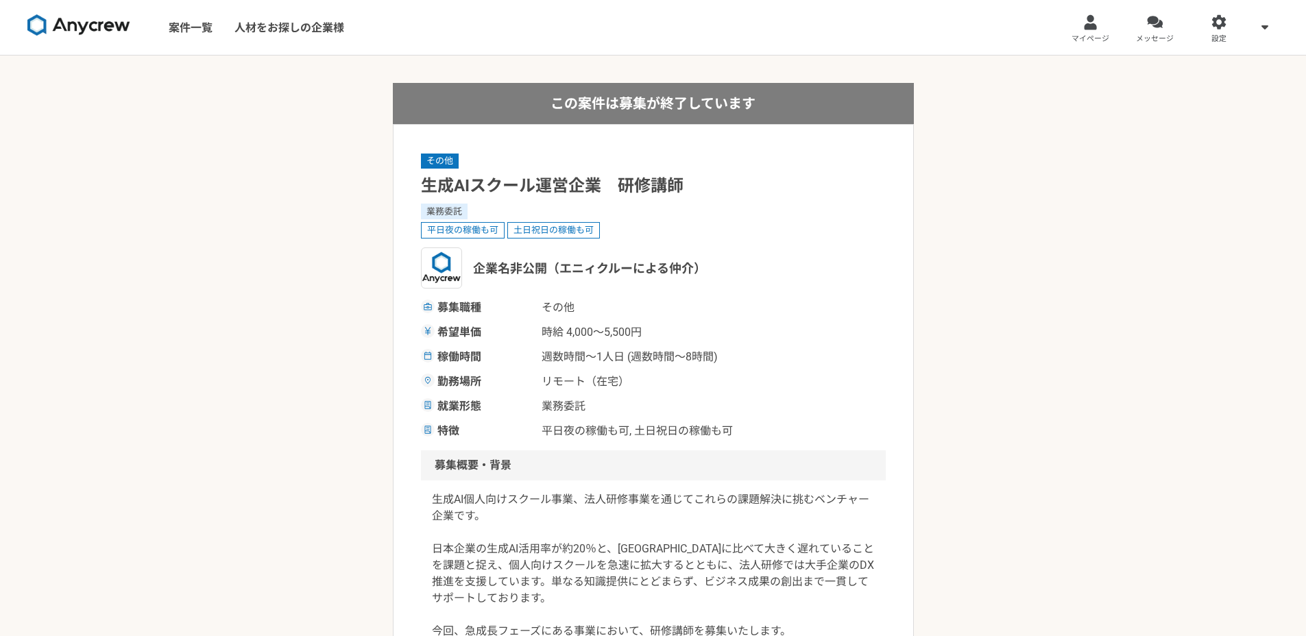
click at [71, 36] on link at bounding box center [79, 28] width 114 height 38
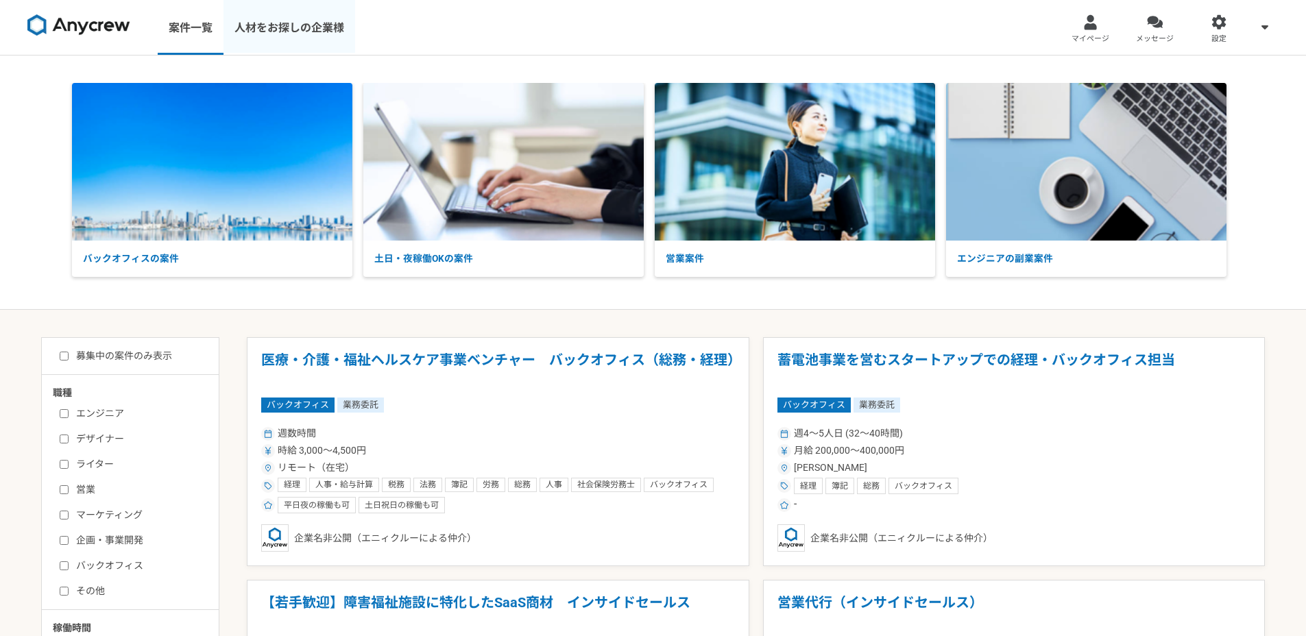
click at [333, 34] on link "人材をお探しの企業様" at bounding box center [290, 27] width 132 height 55
click at [133, 357] on label "募集中の案件のみ表示" at bounding box center [116, 356] width 112 height 14
click at [69, 357] on input "募集中の案件のみ表示" at bounding box center [64, 356] width 9 height 9
checkbox input "true"
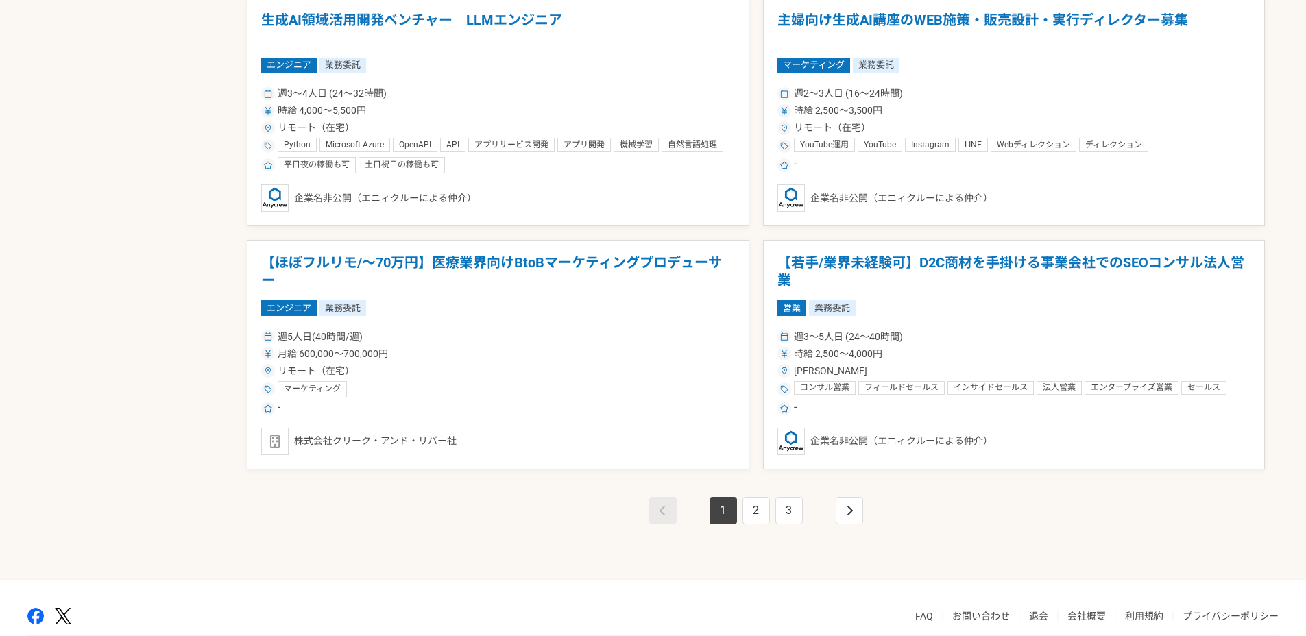
scroll to position [2278, 0]
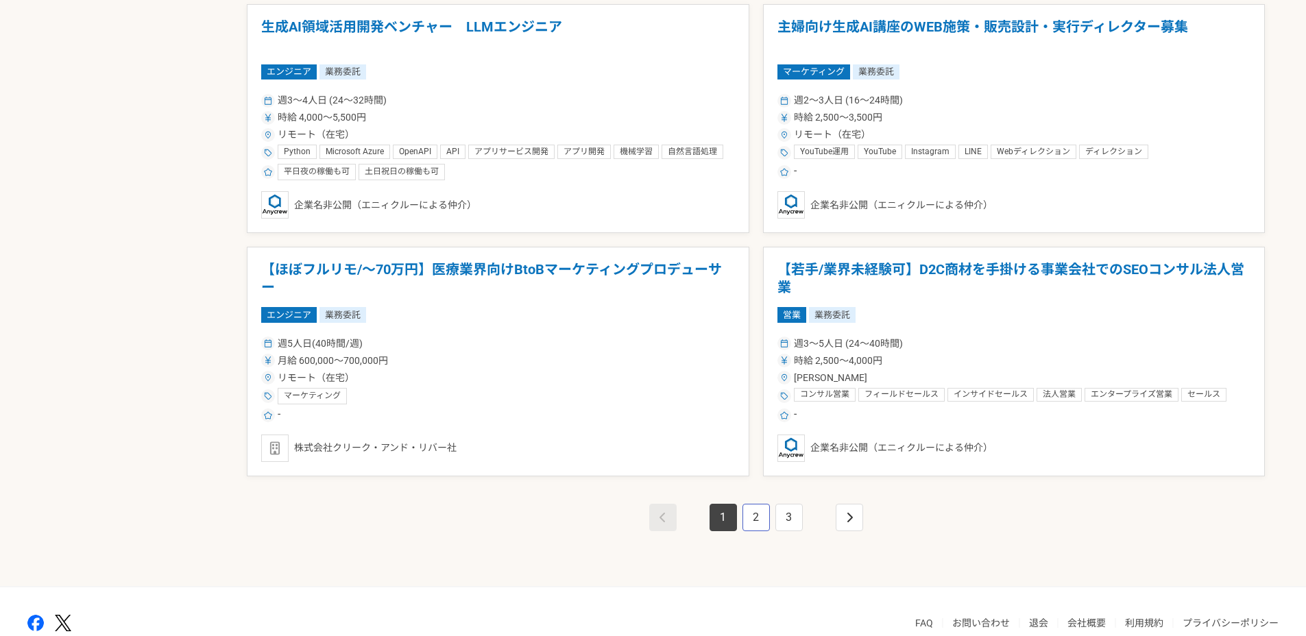
click at [756, 509] on link "2" at bounding box center [756, 517] width 27 height 27
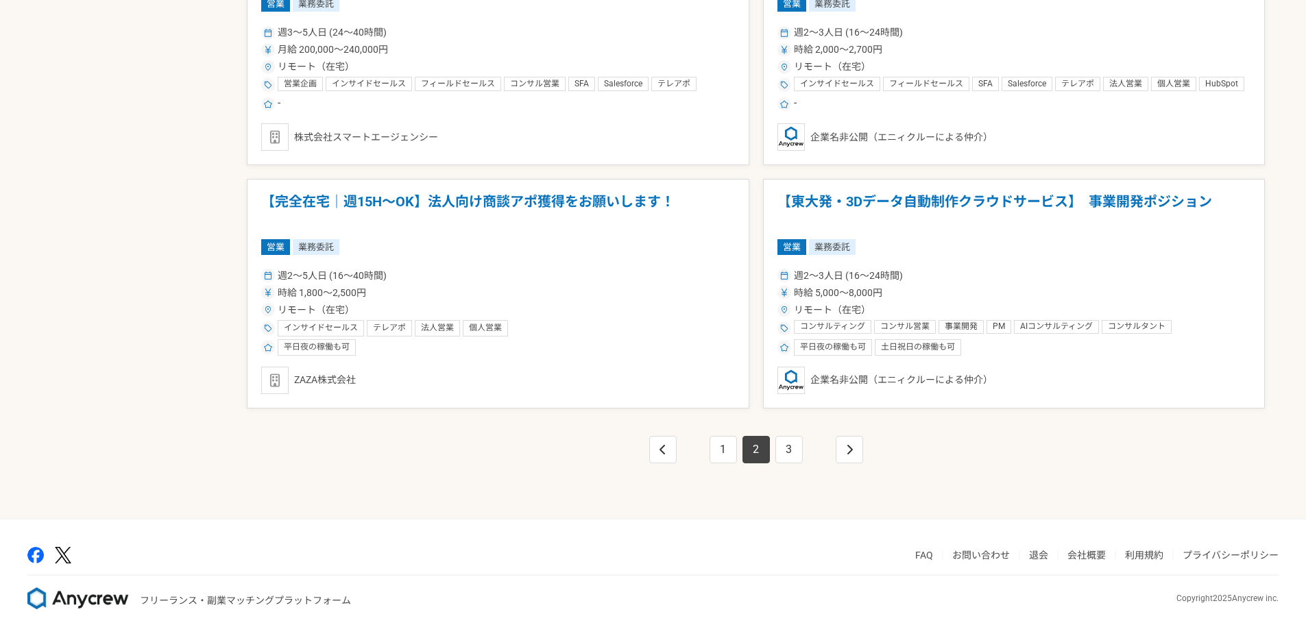
scroll to position [2348, 0]
click at [790, 439] on link "3" at bounding box center [788, 448] width 27 height 27
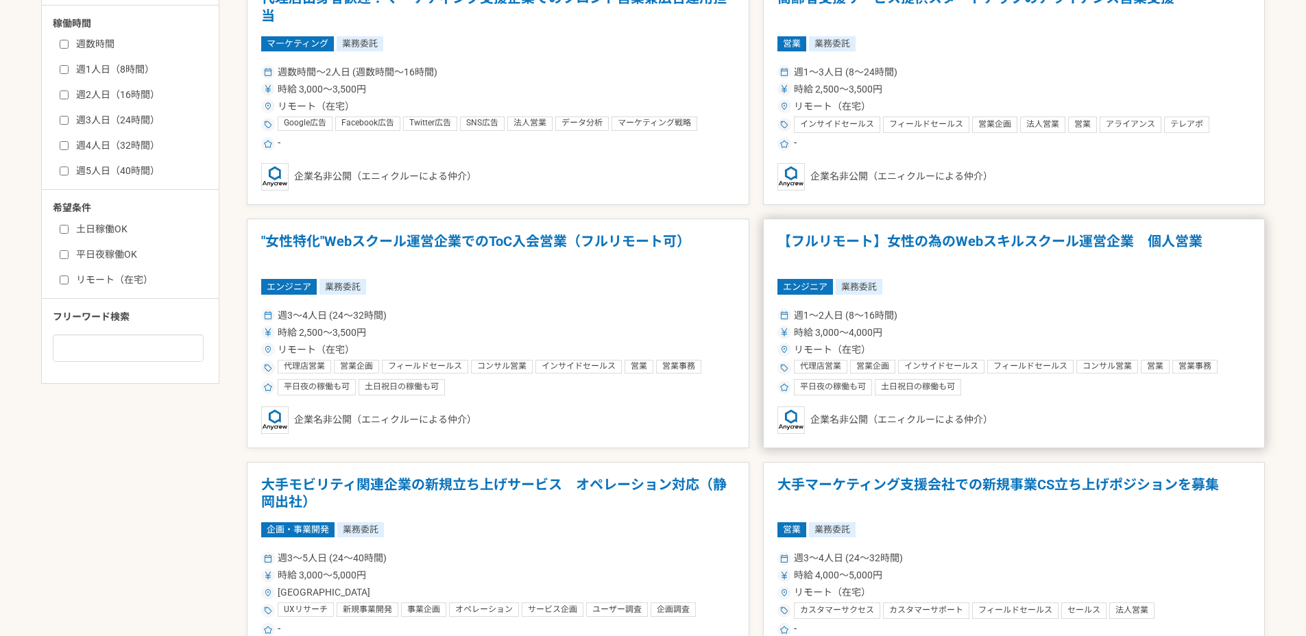
scroll to position [616, 0]
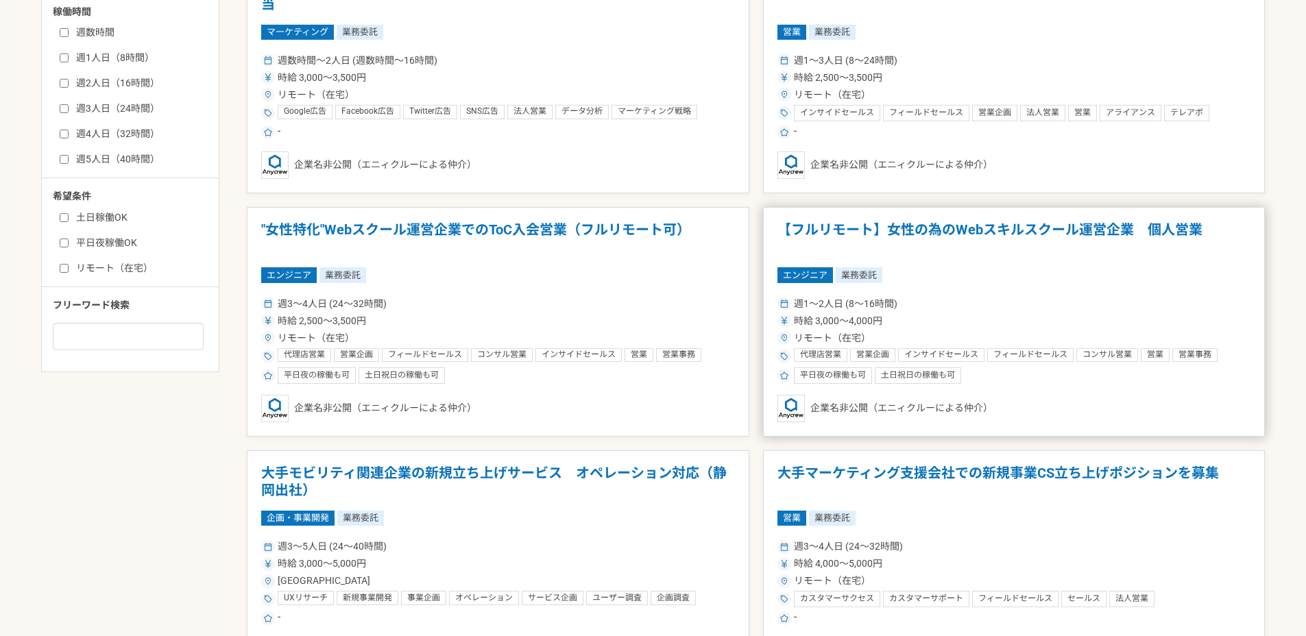
click at [880, 292] on article "【フルリモート】女性の為のWebスキルスクール運営企業　個人営業 エンジニア 業務委託 週1〜2人日 (8〜16時間) 時給 3,000〜4,000円 リモー…" at bounding box center [1014, 322] width 503 height 230
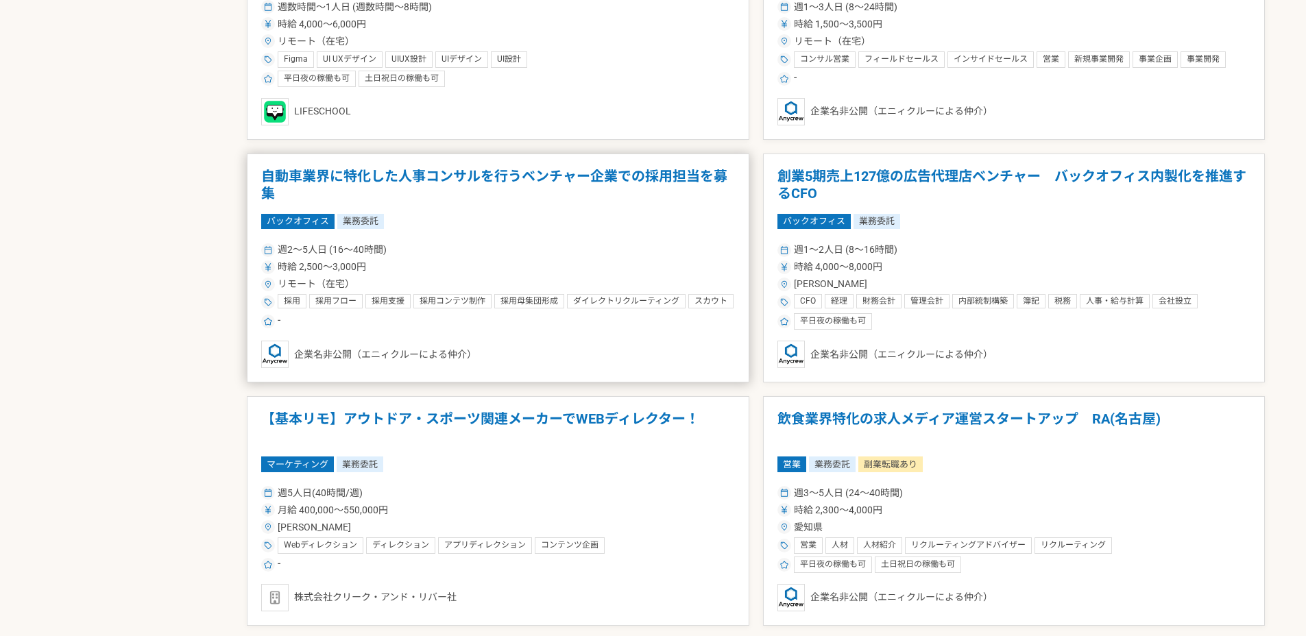
scroll to position [2164, 0]
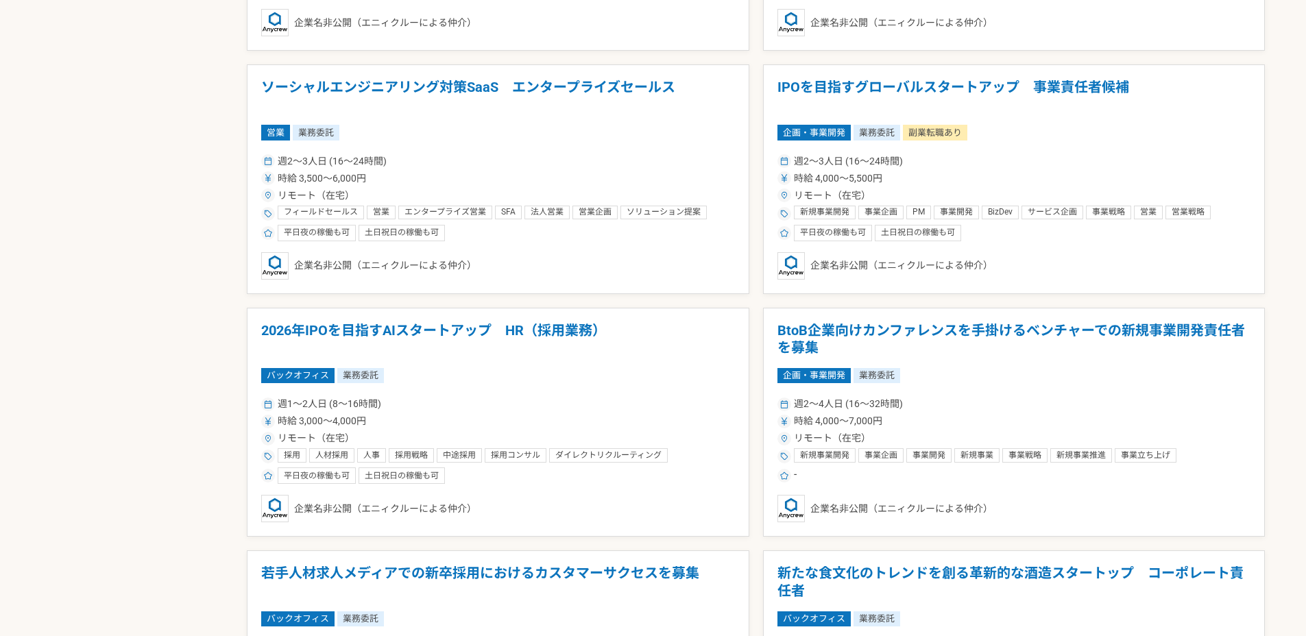
scroll to position [2348, 0]
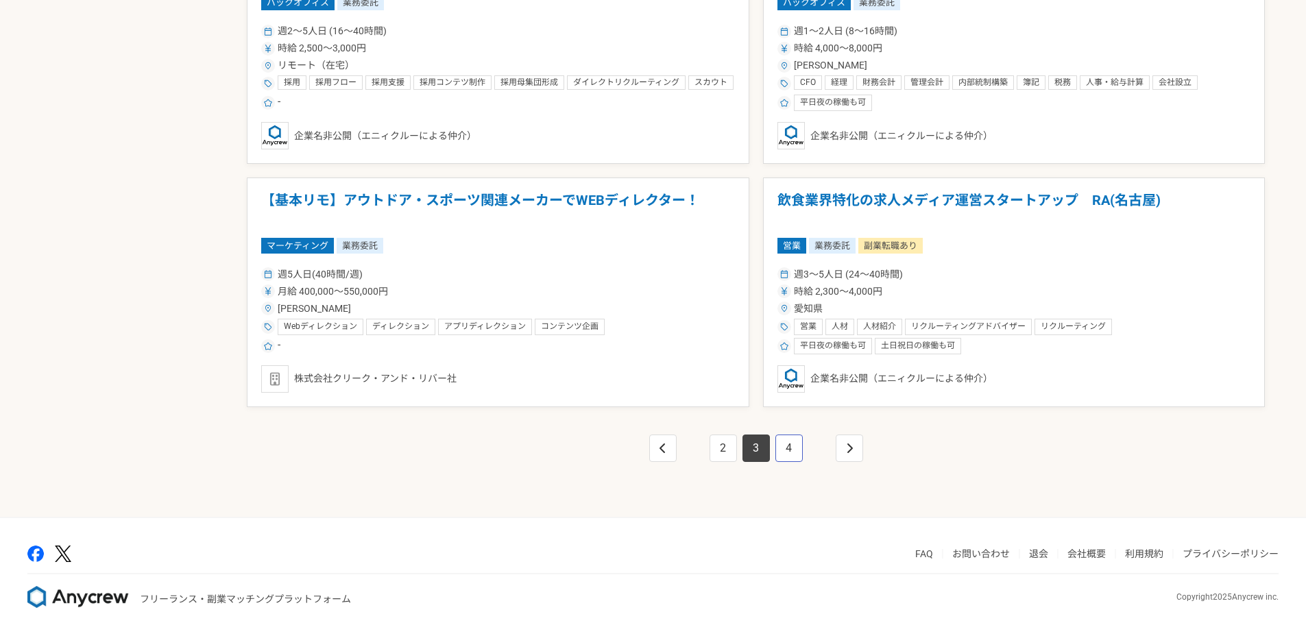
click at [788, 451] on link "4" at bounding box center [788, 448] width 27 height 27
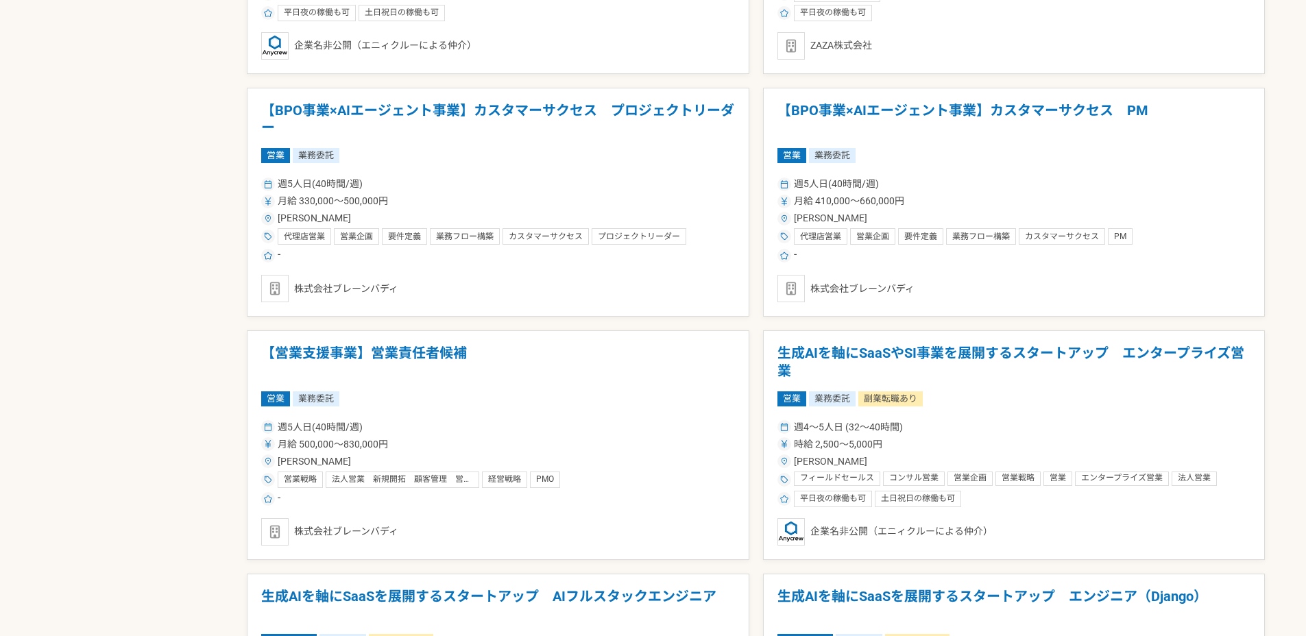
scroll to position [1975, 0]
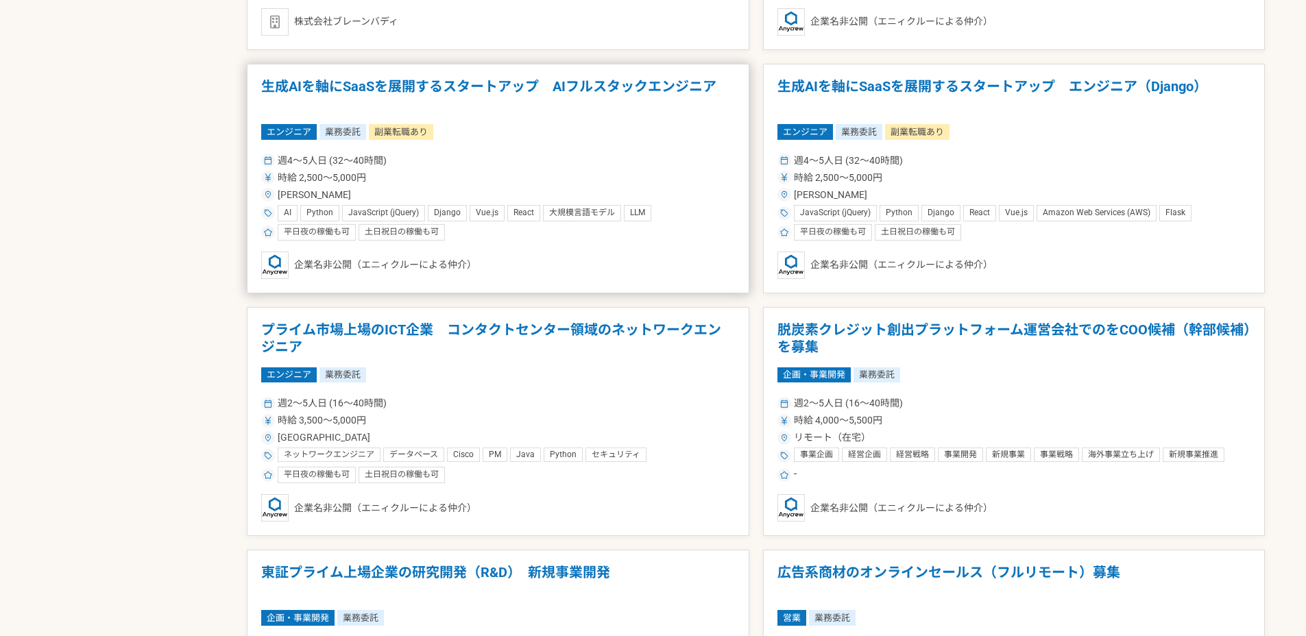
click at [559, 143] on article "生成AIを軸にSaaSを展開するスタートアップ　AIフルスタックエンジニア エンジニア 業務委託 副業転職あり 週4〜5人日 (32〜40時間) 時給 2,5…" at bounding box center [498, 179] width 503 height 230
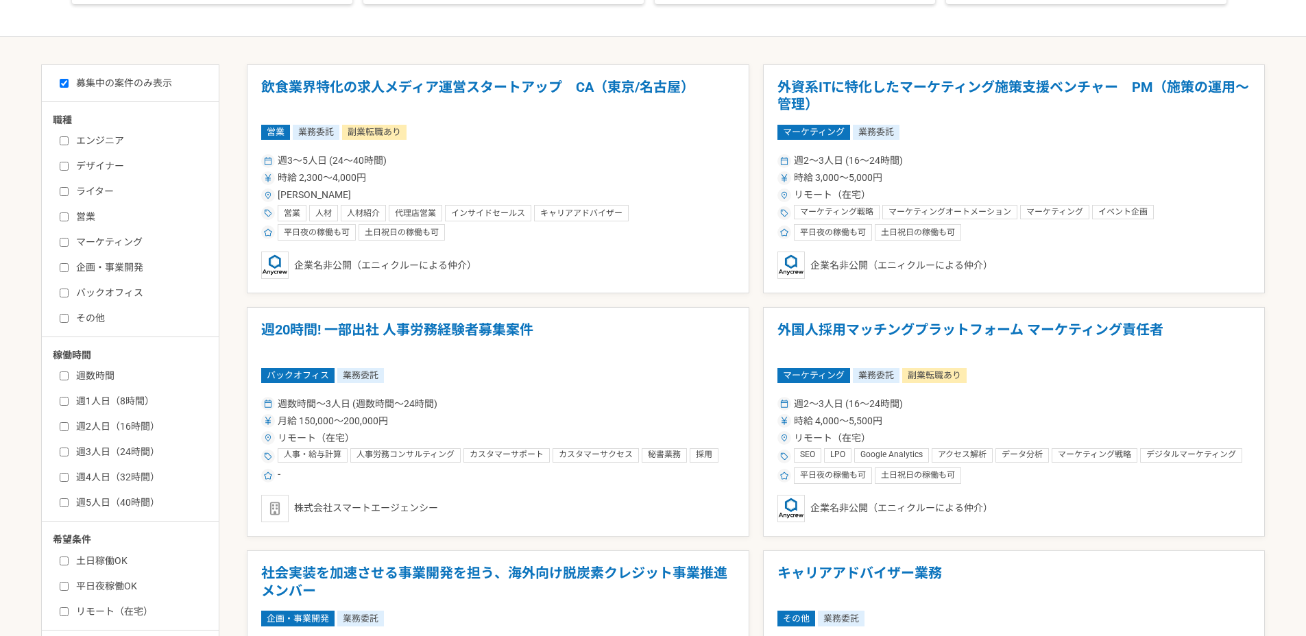
scroll to position [612, 0]
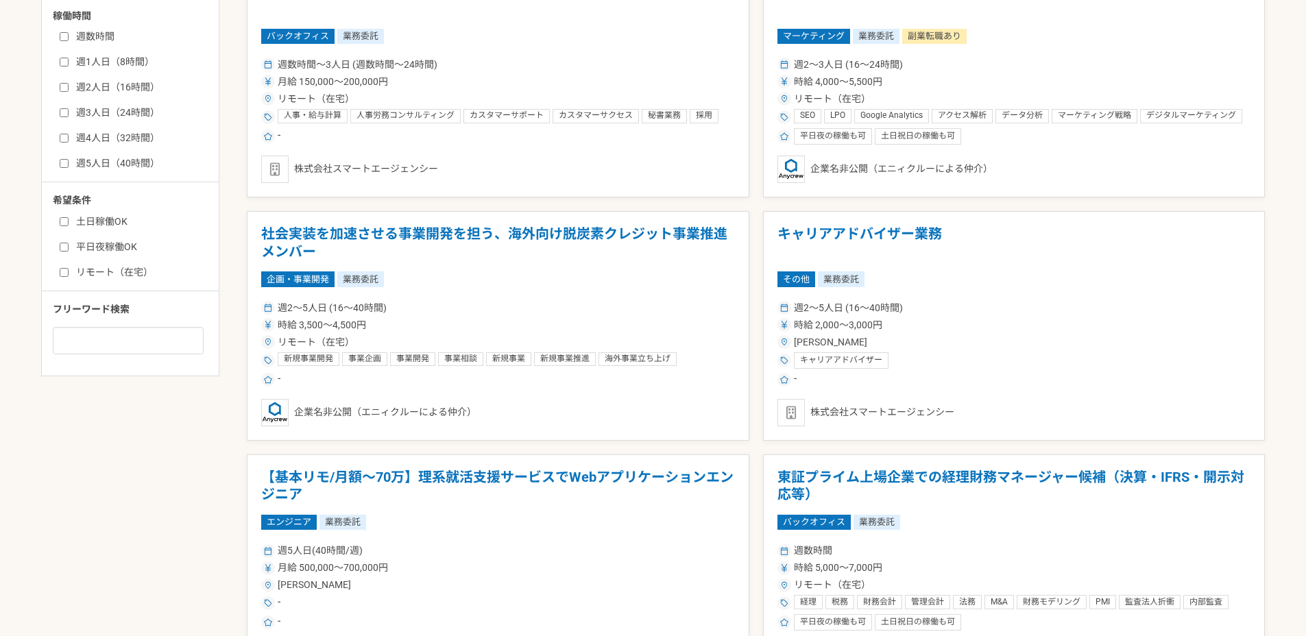
click at [125, 277] on label "リモート（在宅）" at bounding box center [139, 272] width 158 height 14
click at [69, 277] on input "リモート（在宅）" at bounding box center [64, 272] width 9 height 9
checkbox input "true"
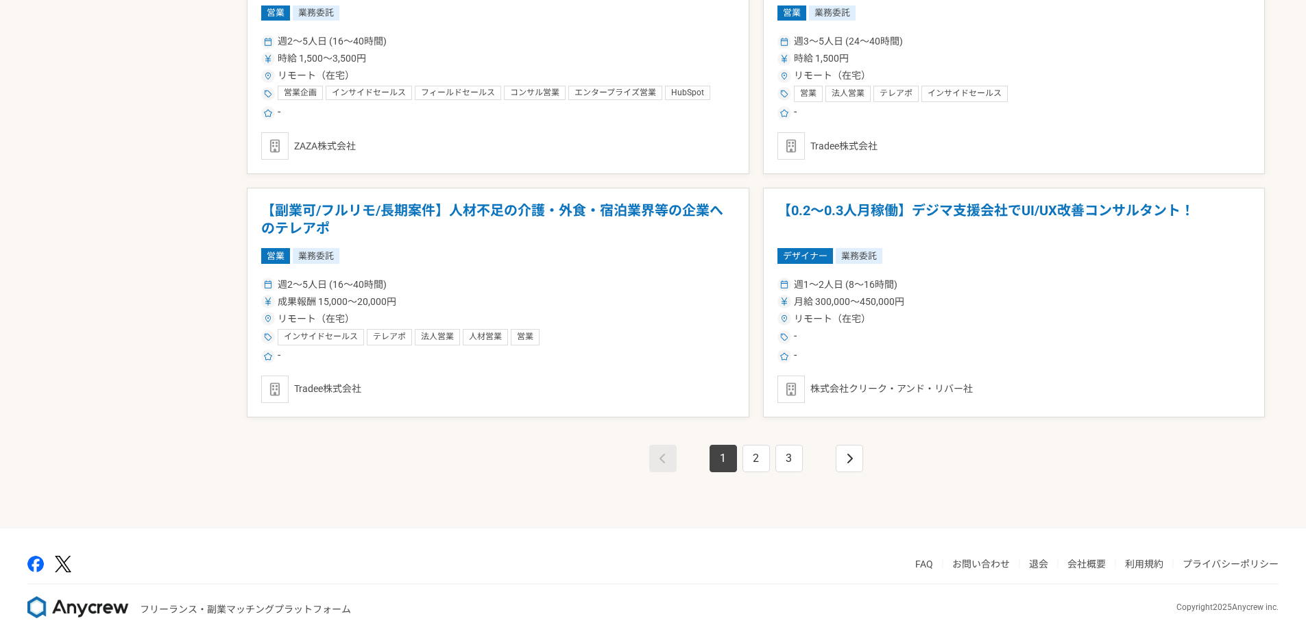
scroll to position [2348, 0]
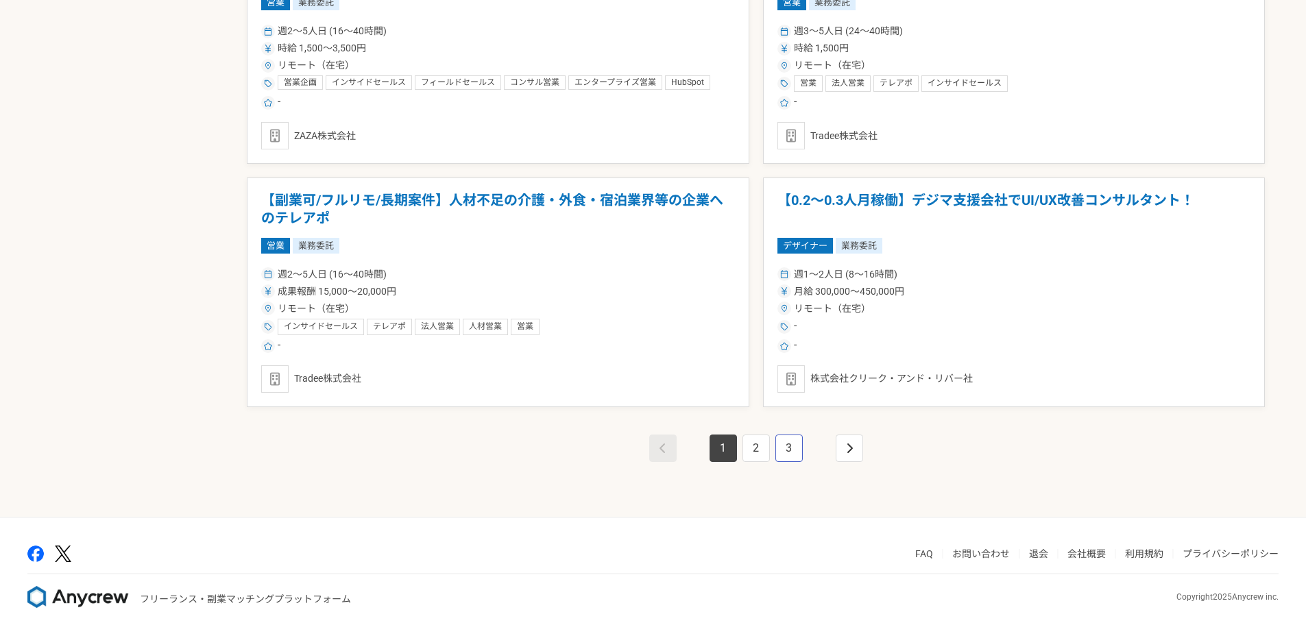
click at [789, 450] on link "3" at bounding box center [788, 448] width 27 height 27
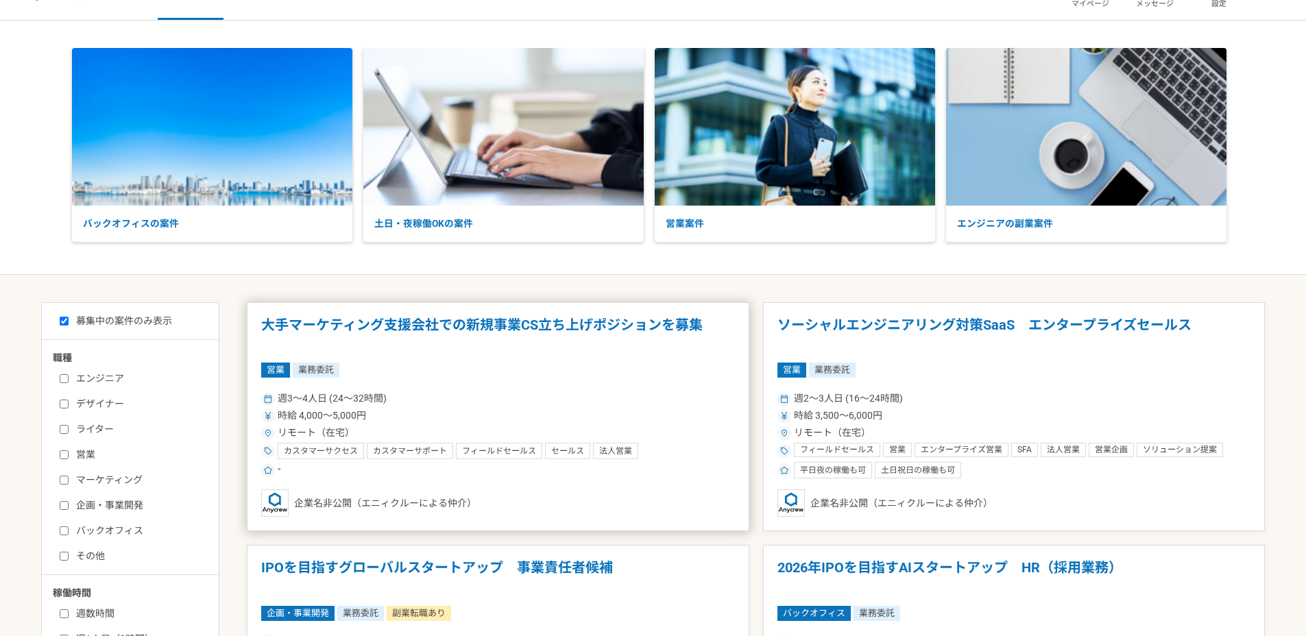
scroll to position [69, 0]
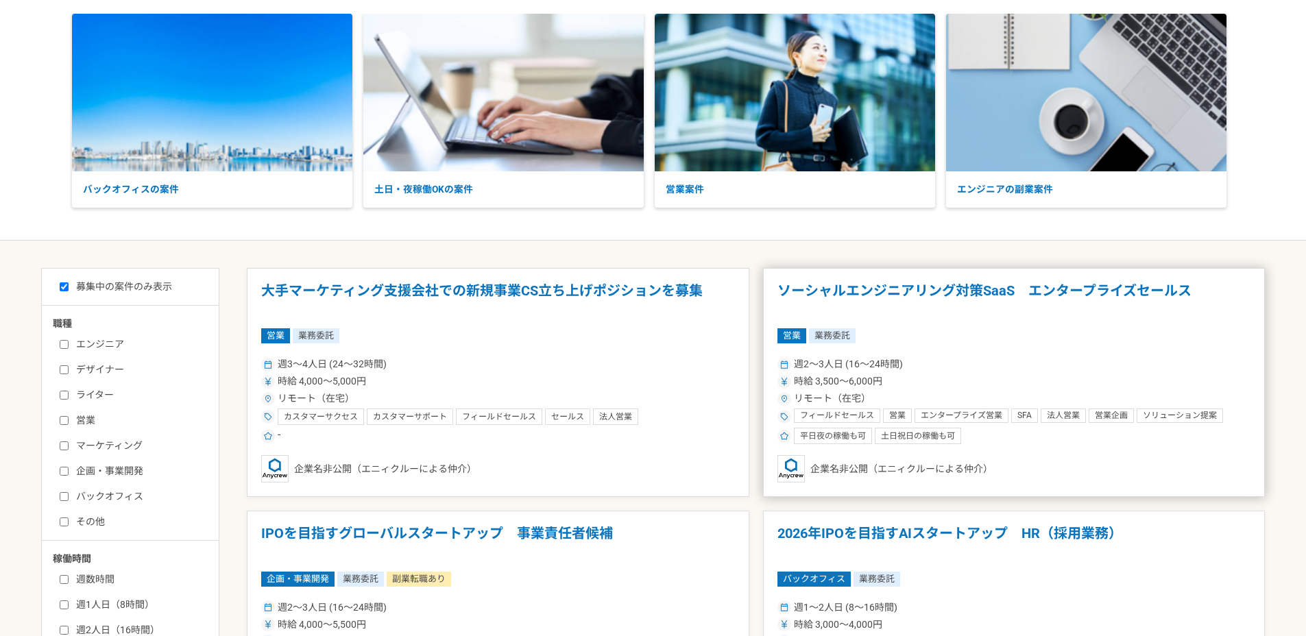
click at [794, 370] on span "週2〜3人日 (16〜24時間)" at bounding box center [848, 364] width 109 height 14
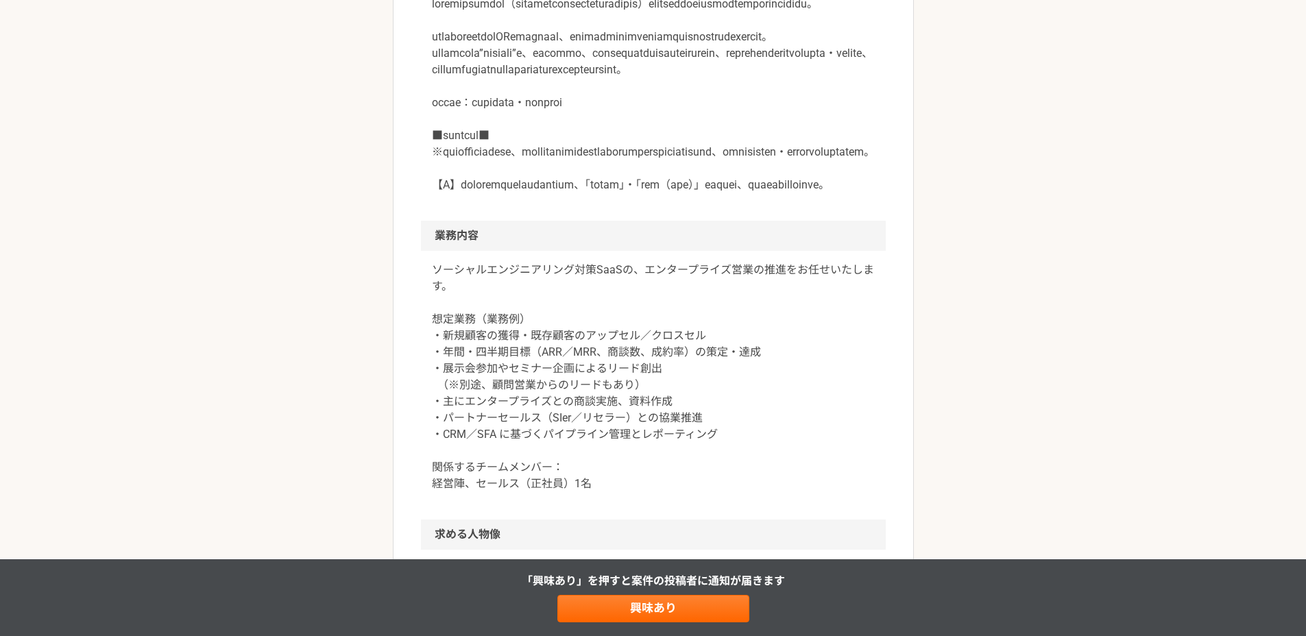
scroll to position [576, 0]
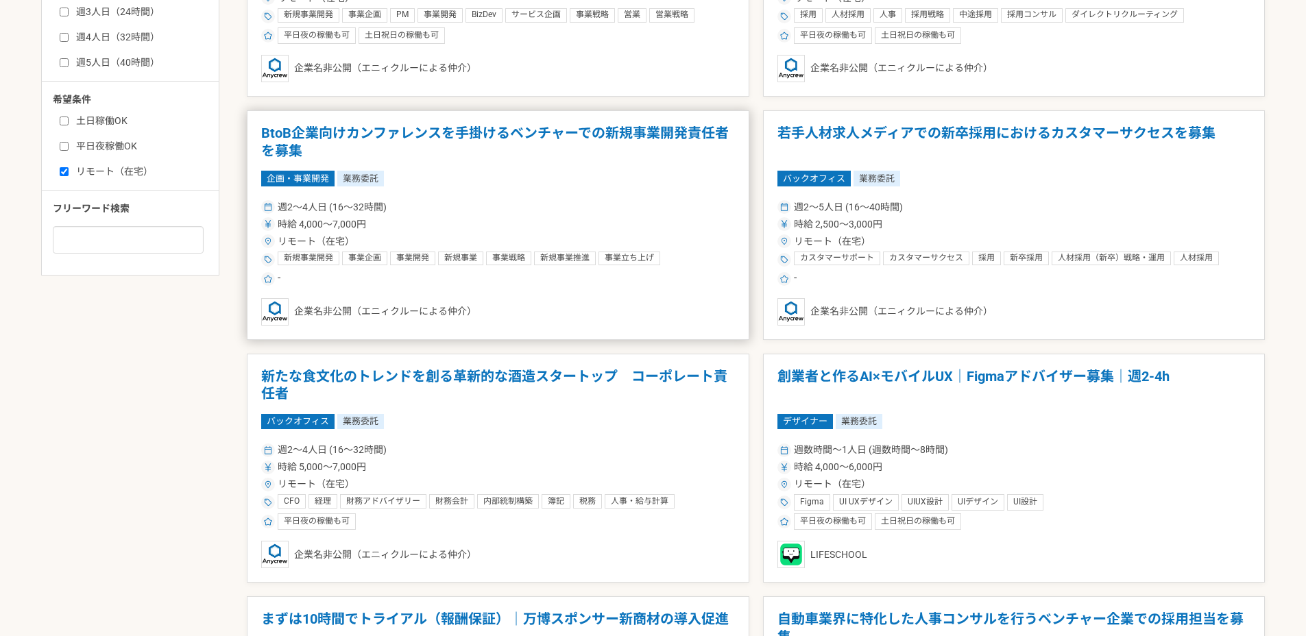
scroll to position [747, 0]
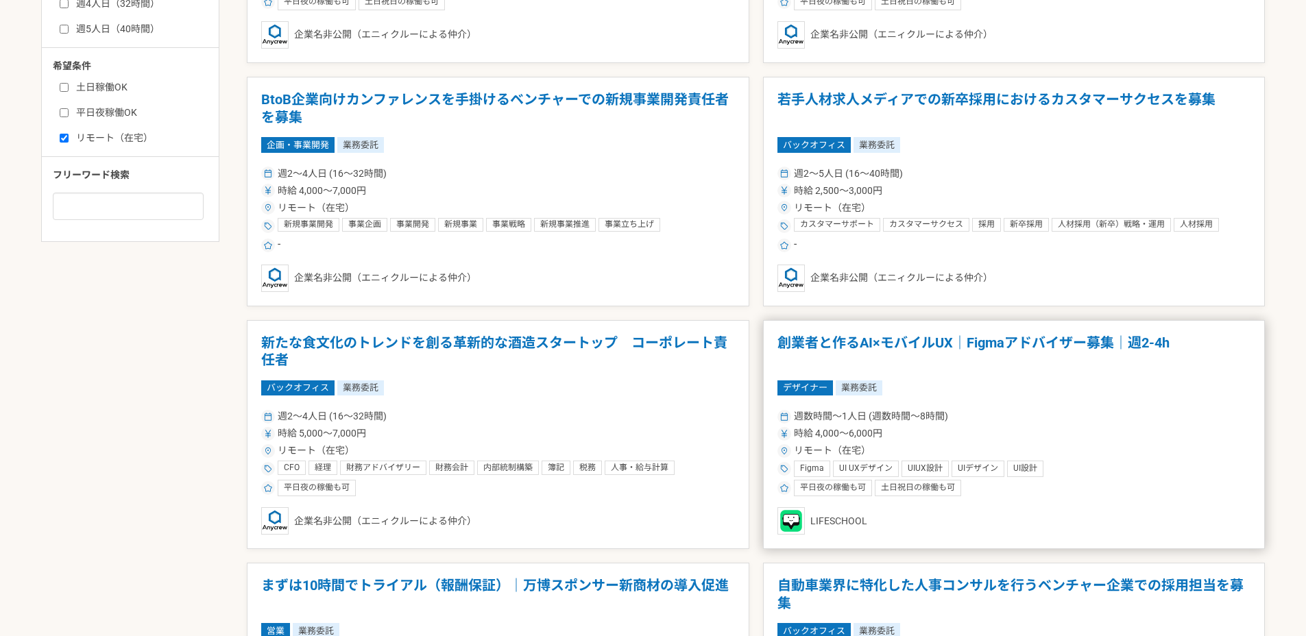
click at [850, 339] on h1 "創業者と作るAI×モバイルUX｜Figmaアドバイザー募集｜週2-4h" at bounding box center [1014, 352] width 474 height 35
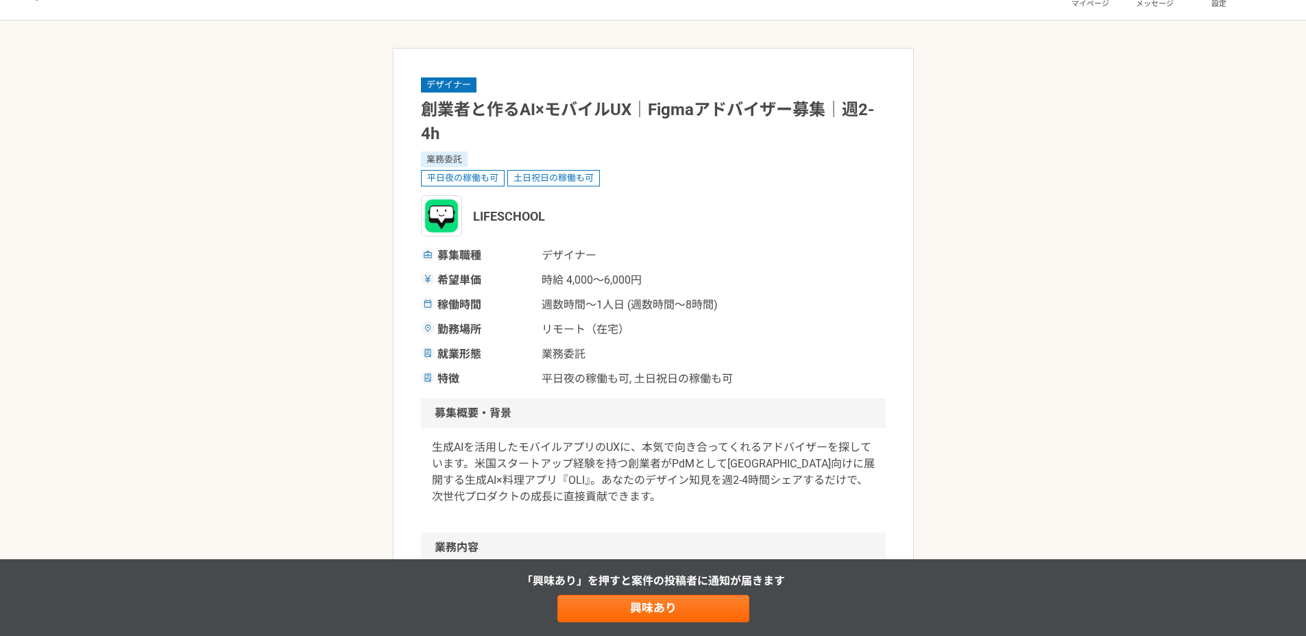
scroll to position [69, 0]
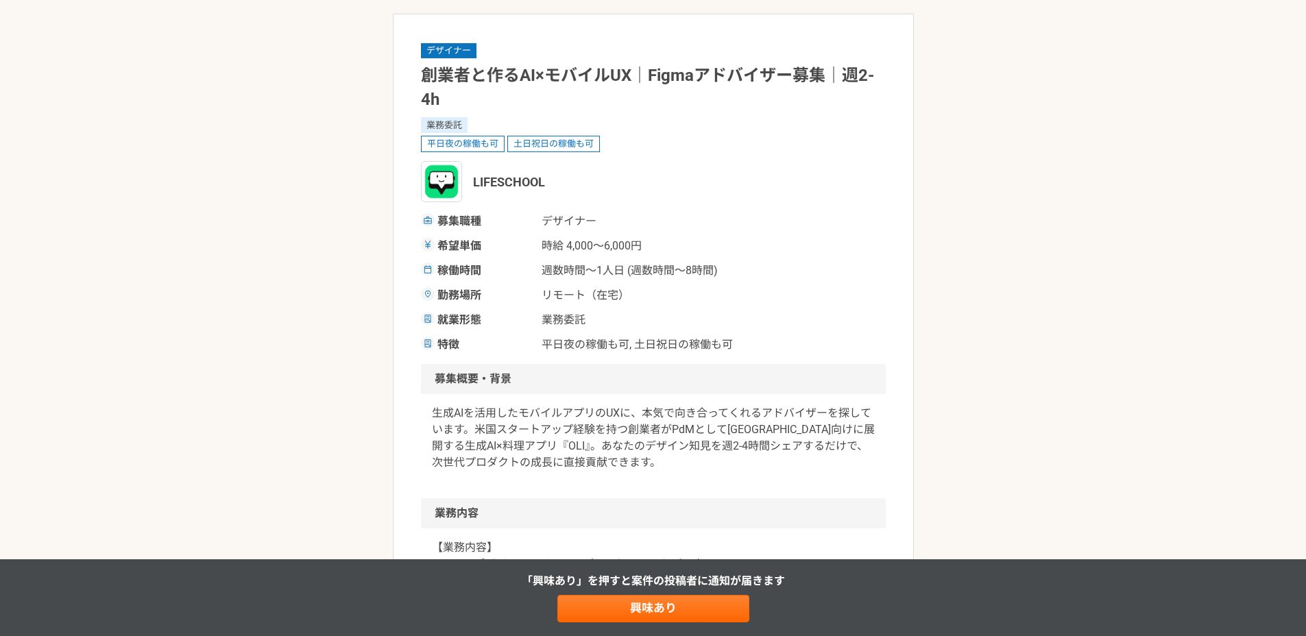
drag, startPoint x: 537, startPoint y: 451, endPoint x: 521, endPoint y: 457, distance: 16.7
click at [533, 456] on p "生成AIを活用したモバイルアプリのUXに、本気で向き合ってくれるアドバイザーを探しています。米国スタートアップ経験を持つ創業者がPdMとして[GEOGRAPH…" at bounding box center [653, 438] width 443 height 66
click at [520, 447] on p "生成AIを活用したモバイルアプリのUXに、本気で向き合ってくれるアドバイザーを探しています。米国スタートアップ経験を持つ創業者がPdMとして[GEOGRAPH…" at bounding box center [653, 438] width 443 height 66
drag, startPoint x: 515, startPoint y: 444, endPoint x: 448, endPoint y: 453, distance: 67.7
click at [448, 453] on p "生成AIを活用したモバイルアプリのUXに、本気で向き合ってくれるアドバイザーを探しています。米国スタートアップ経験を持つ創業者がPdMとして[GEOGRAPH…" at bounding box center [653, 438] width 443 height 66
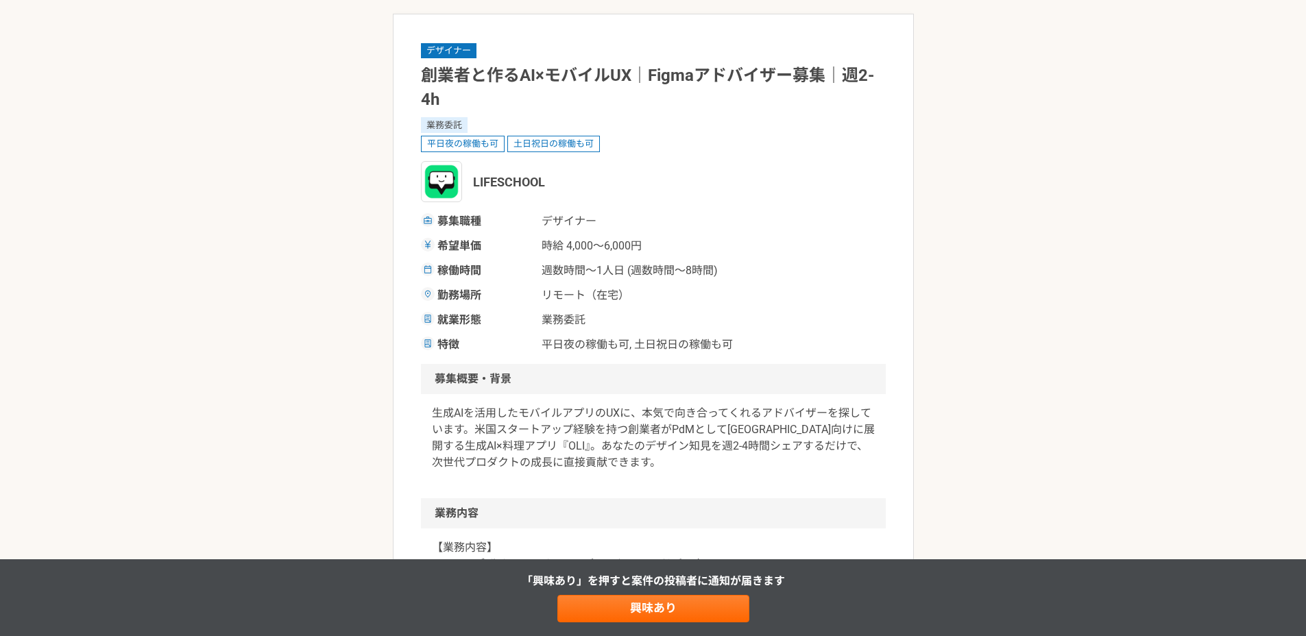
click at [529, 446] on p "生成AIを活用したモバイルアプリのUXに、本気で向き合ってくれるアドバイザーを探しています。米国スタートアップ経験を持つ創業者がPdMとして[GEOGRAPH…" at bounding box center [653, 438] width 443 height 66
drag, startPoint x: 451, startPoint y: 445, endPoint x: 533, endPoint y: 443, distance: 81.6
click at [535, 443] on p "生成AIを活用したモバイルアプリのUXに、本気で向き合ってくれるアドバイザーを探しています。米国スタートアップ経験を持つ創業者がPdMとして[GEOGRAPH…" at bounding box center [653, 438] width 443 height 66
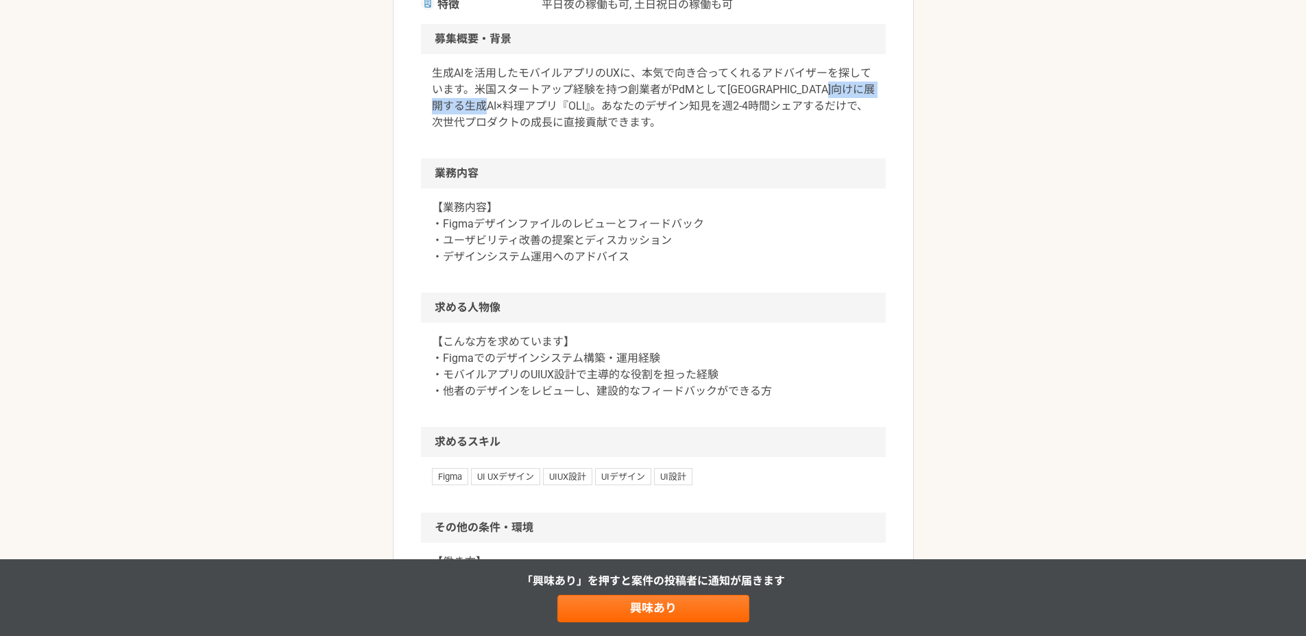
scroll to position [426, 0]
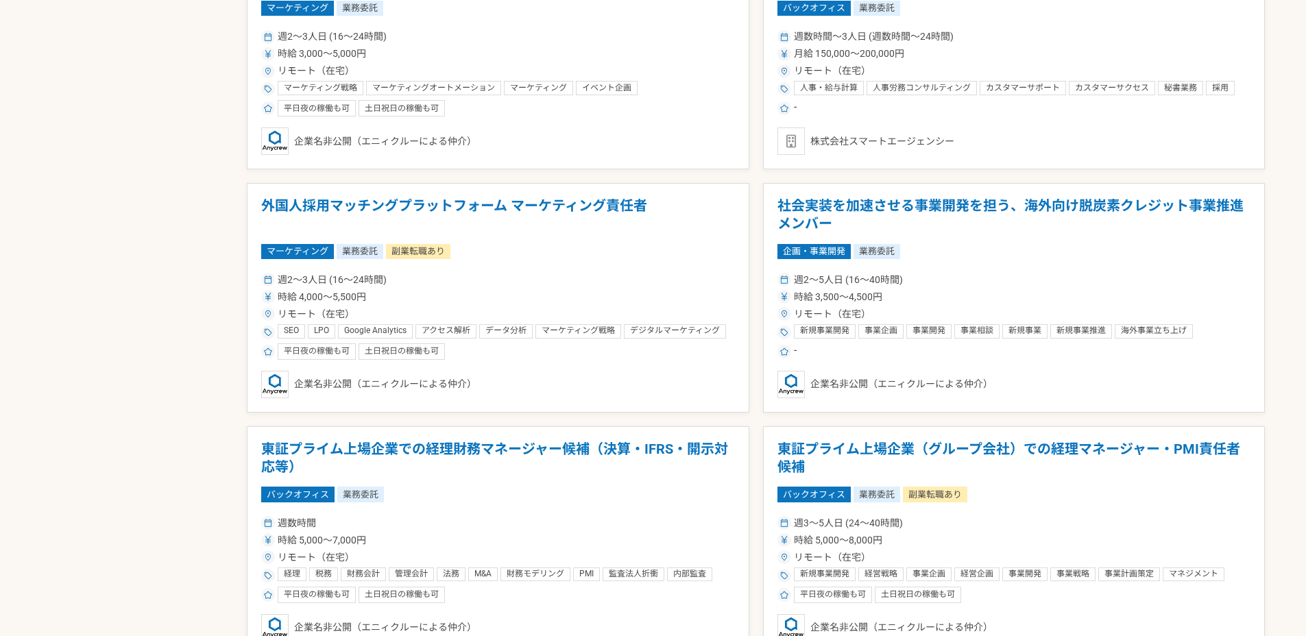
scroll to position [2348, 0]
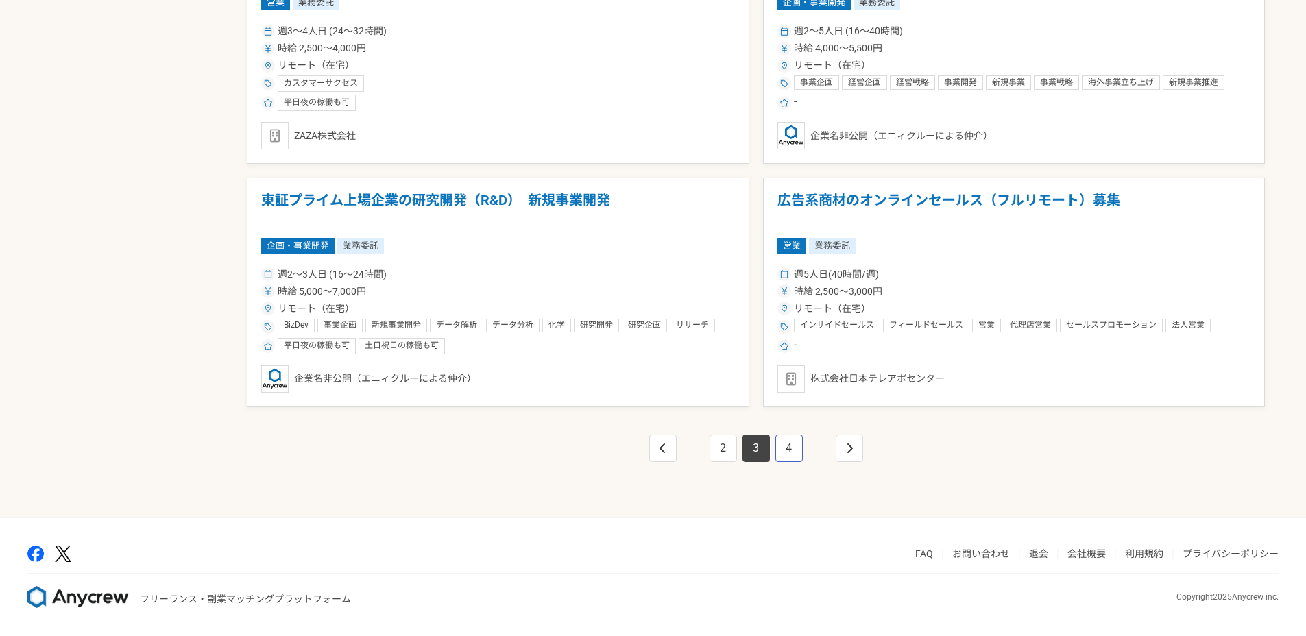
click at [788, 455] on link "4" at bounding box center [788, 448] width 27 height 27
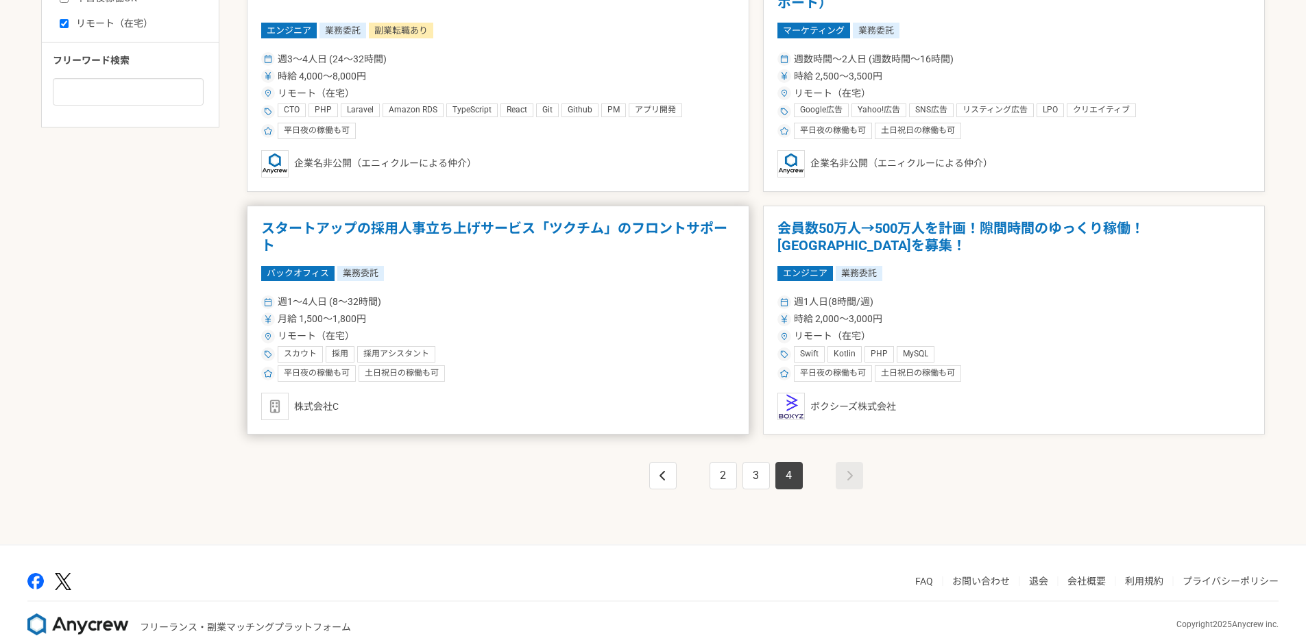
scroll to position [889, 0]
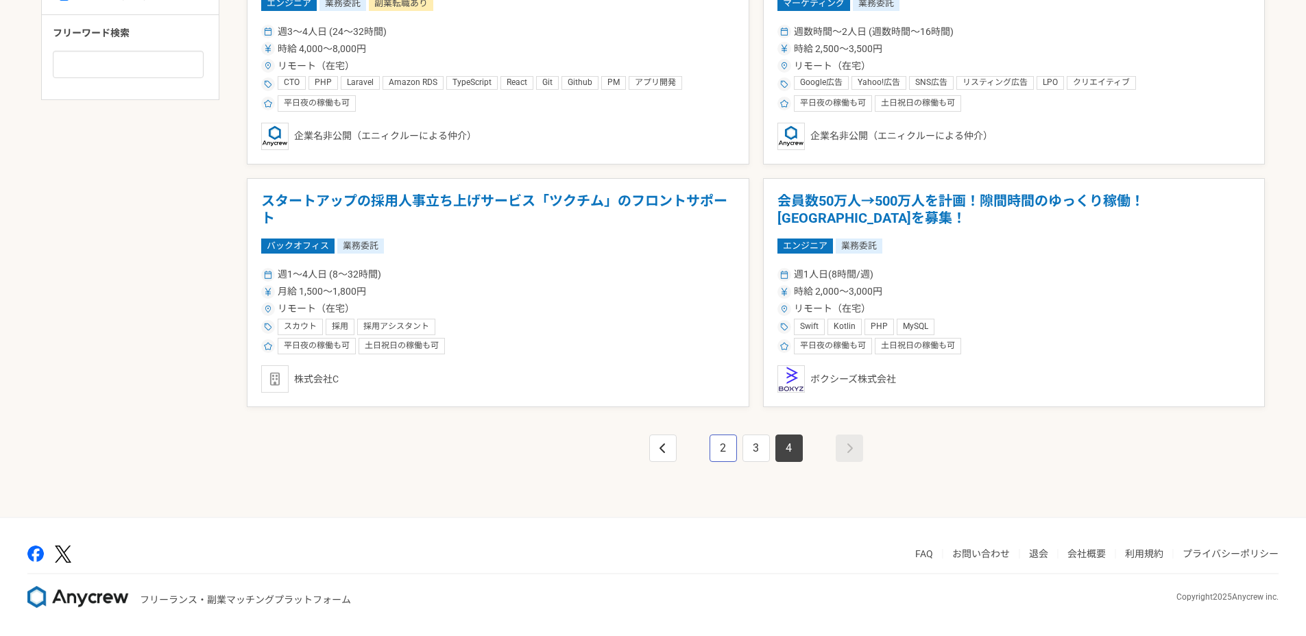
click at [723, 452] on link "2" at bounding box center [723, 448] width 27 height 27
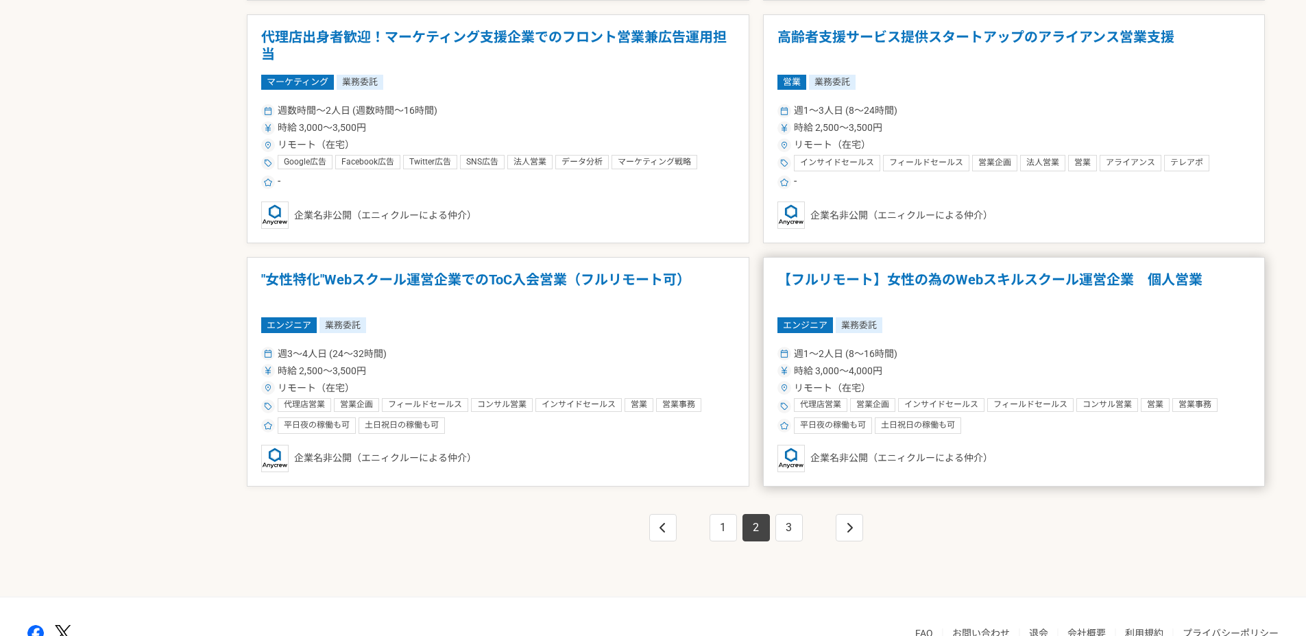
scroll to position [2348, 0]
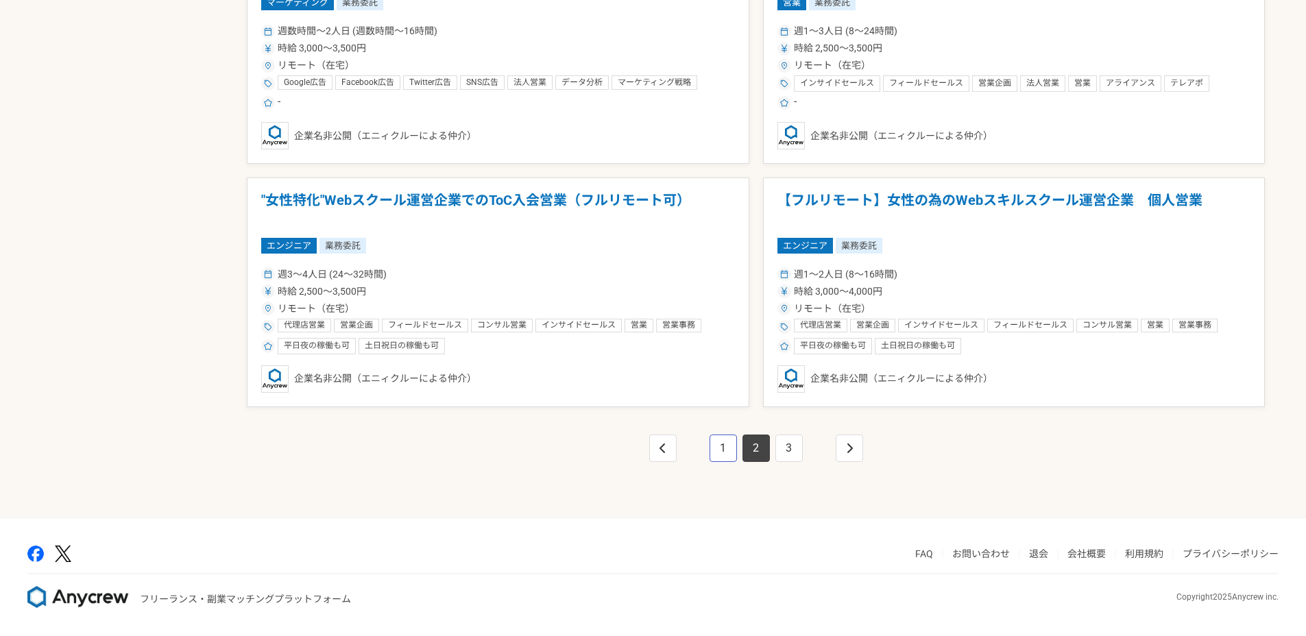
click at [724, 453] on link "1" at bounding box center [723, 448] width 27 height 27
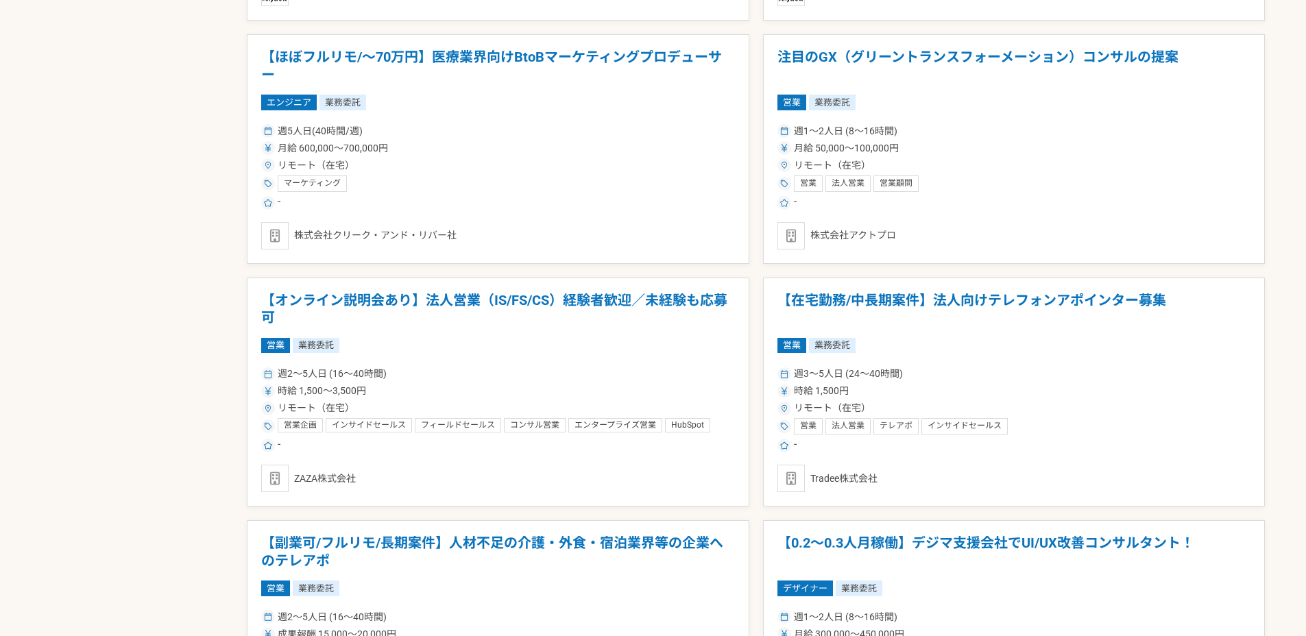
scroll to position [2200, 0]
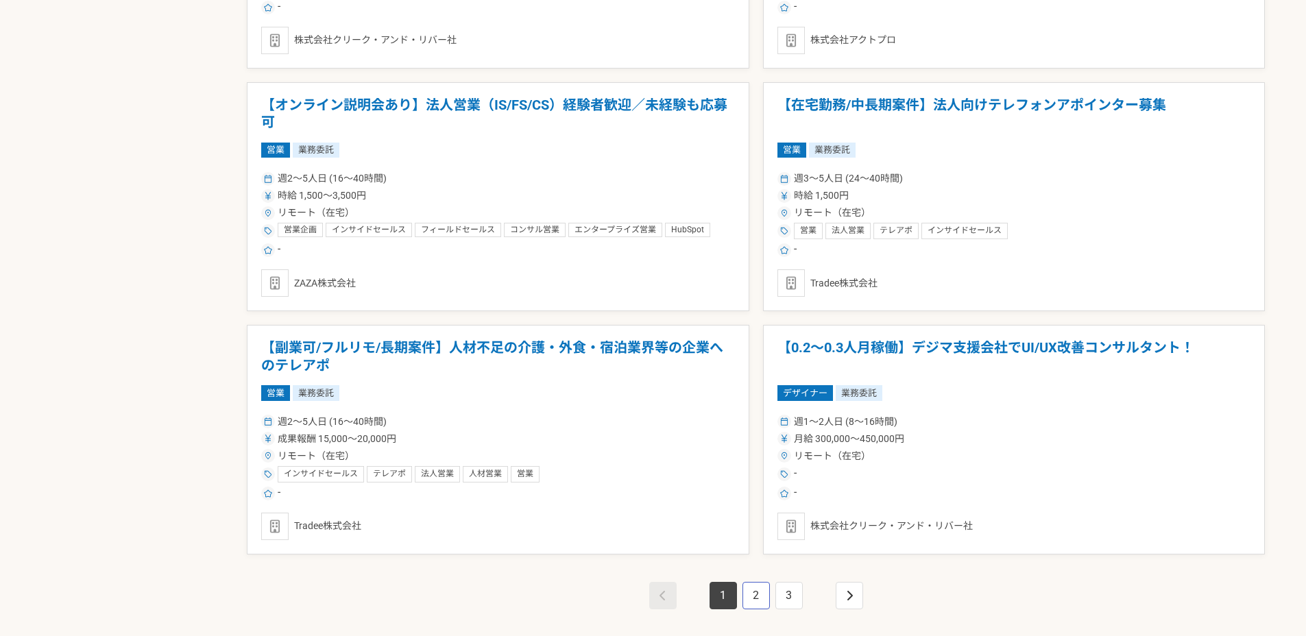
click at [746, 593] on link "2" at bounding box center [756, 595] width 27 height 27
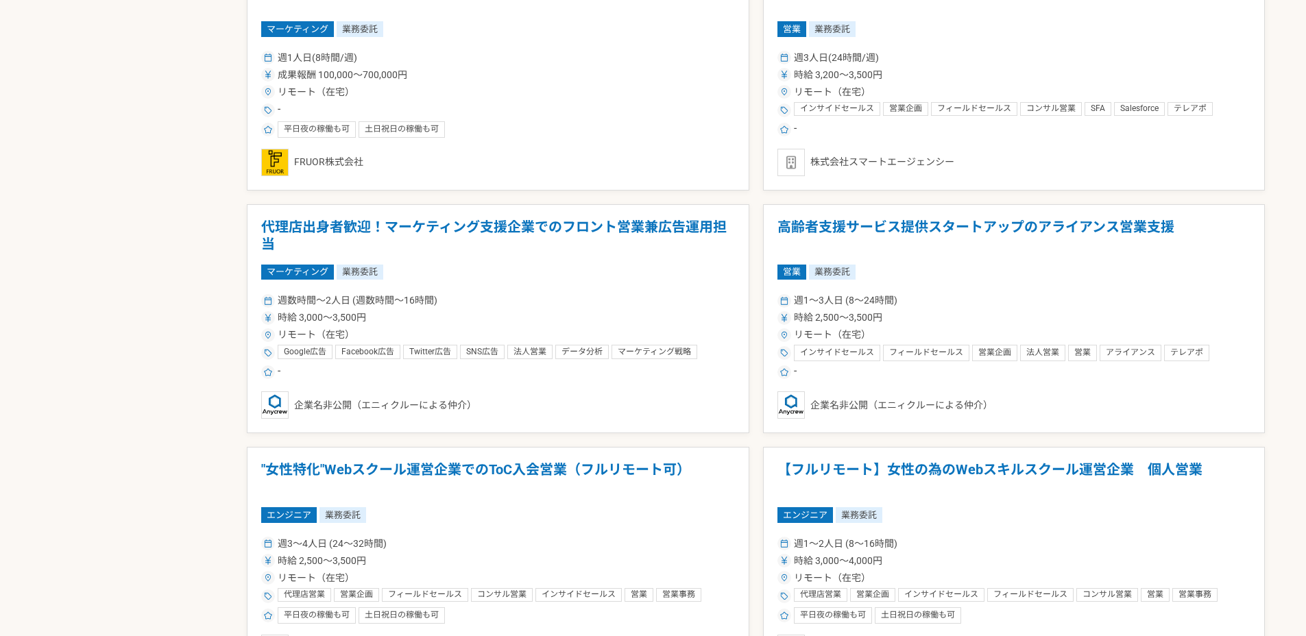
scroll to position [2348, 0]
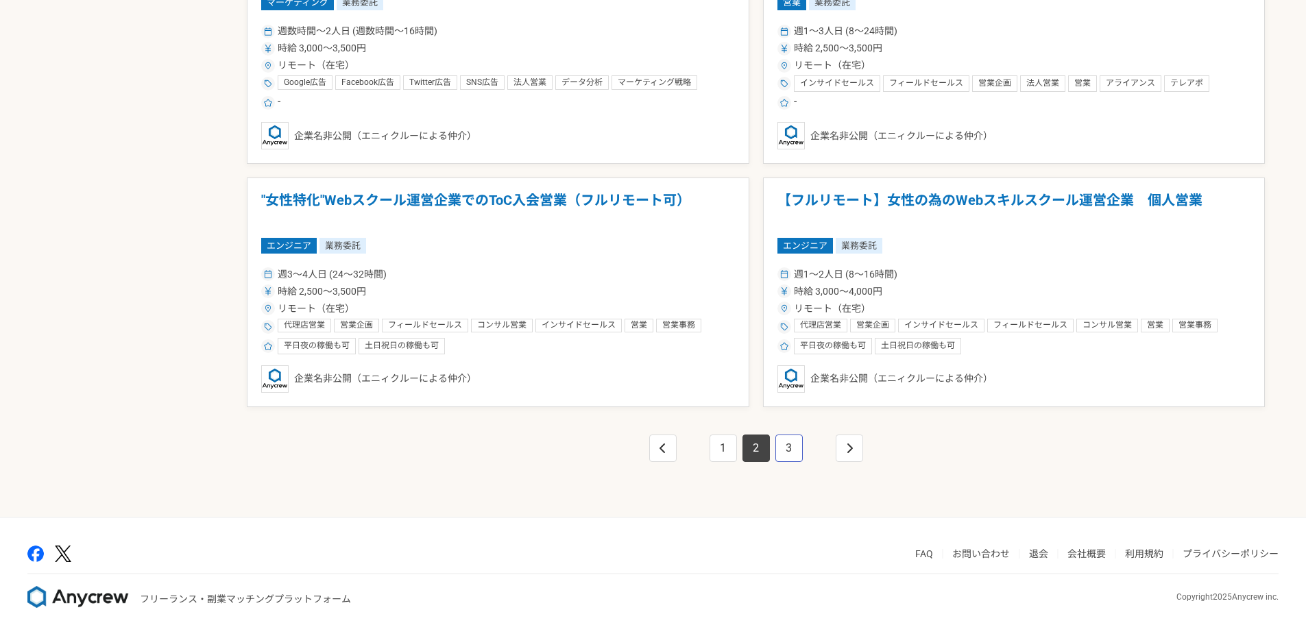
click at [786, 450] on link "3" at bounding box center [788, 448] width 27 height 27
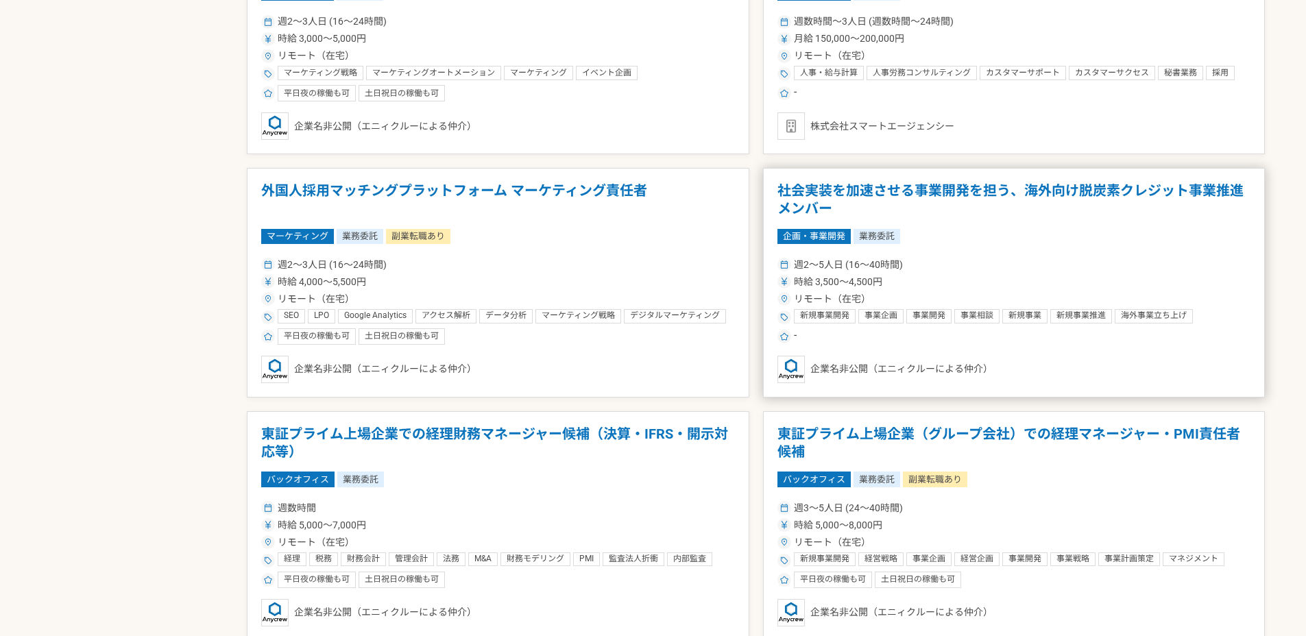
scroll to position [1700, 0]
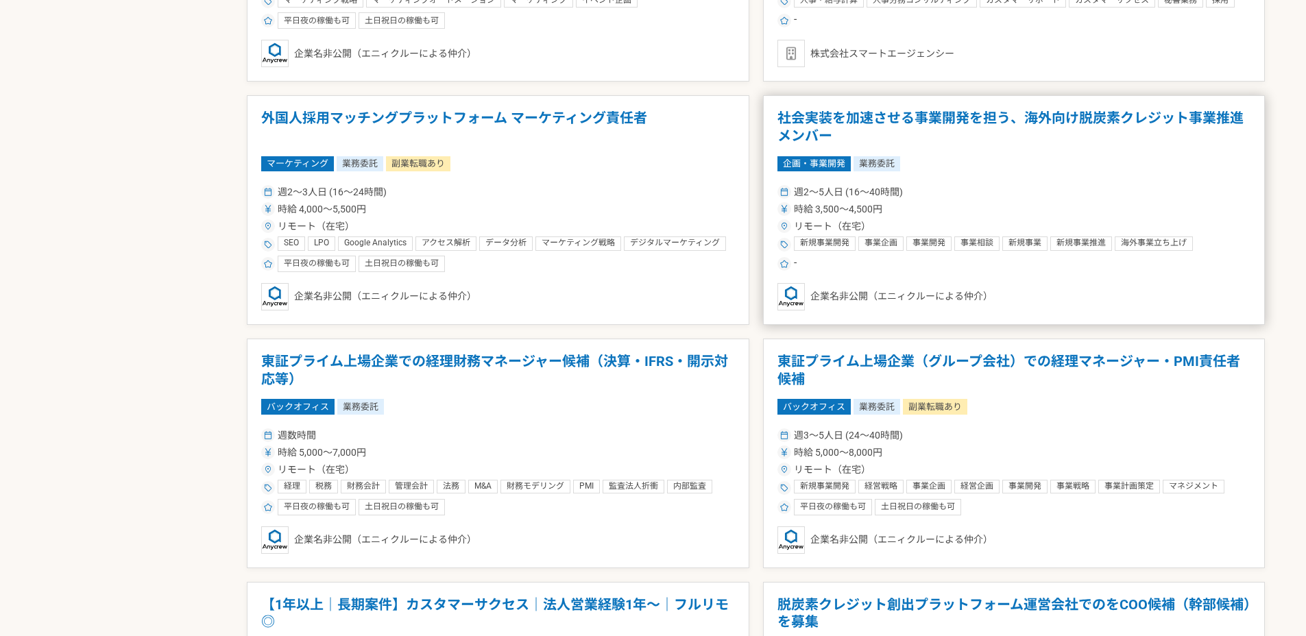
click at [909, 136] on h1 "社会実装を加速させる事業開発を担う、海外向け脱炭素クレジット事業推進メンバー" at bounding box center [1014, 127] width 474 height 35
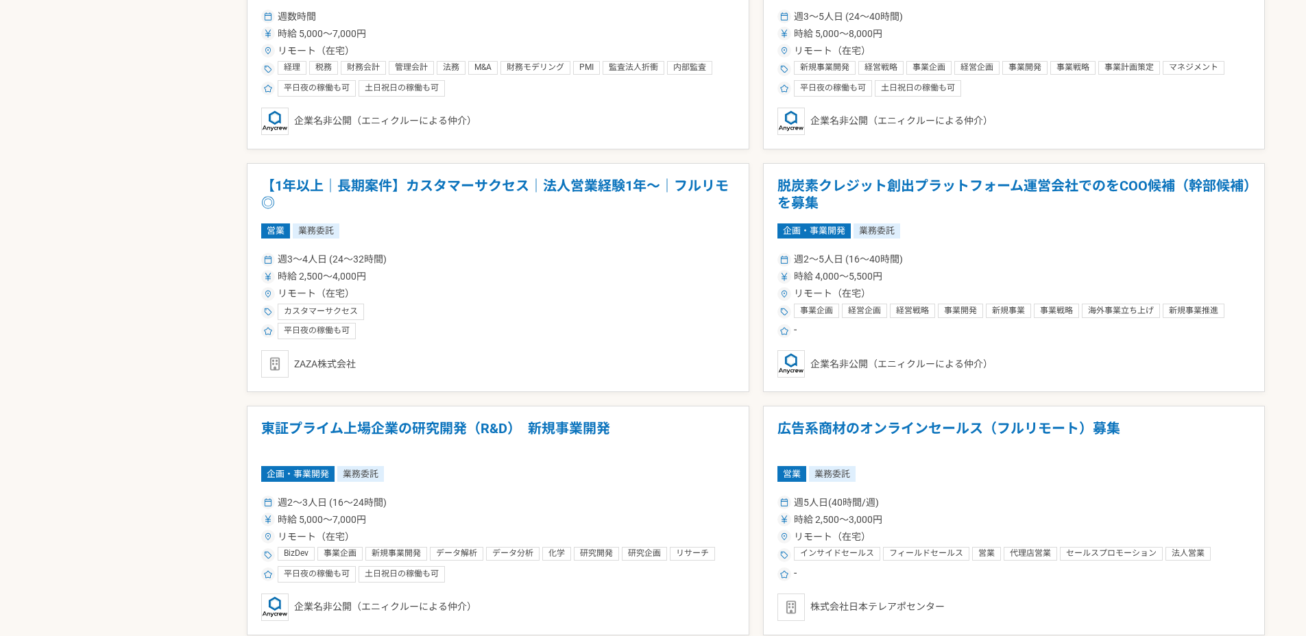
scroll to position [2348, 0]
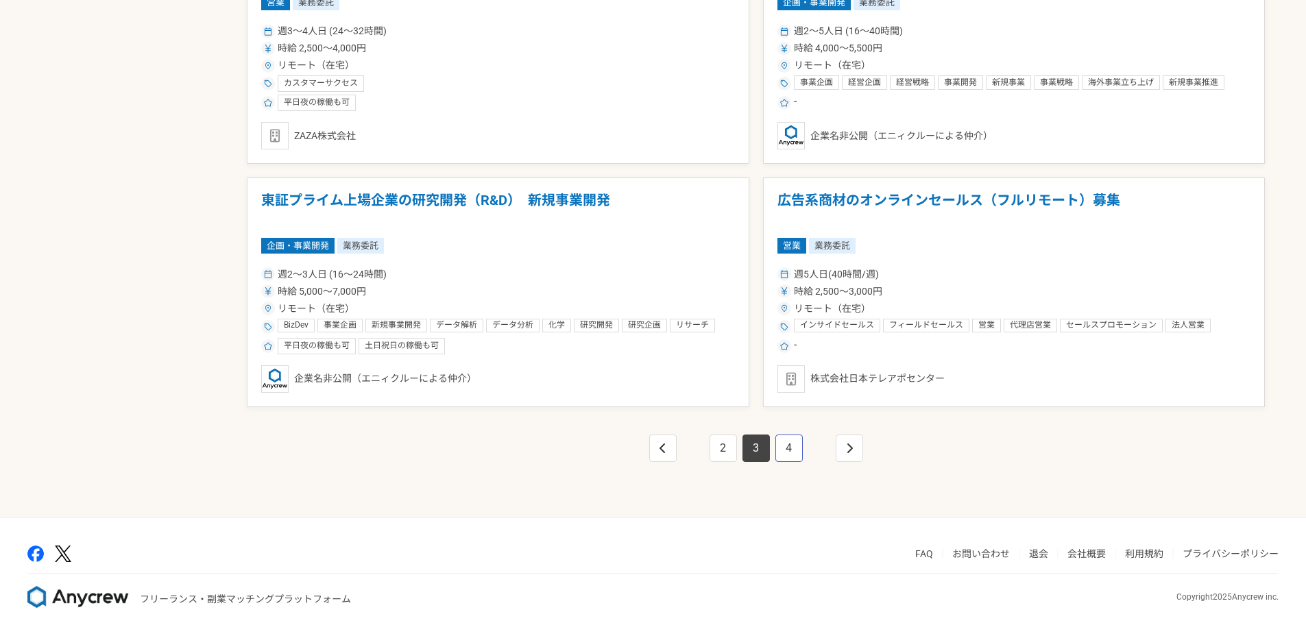
click at [788, 454] on link "4" at bounding box center [788, 448] width 27 height 27
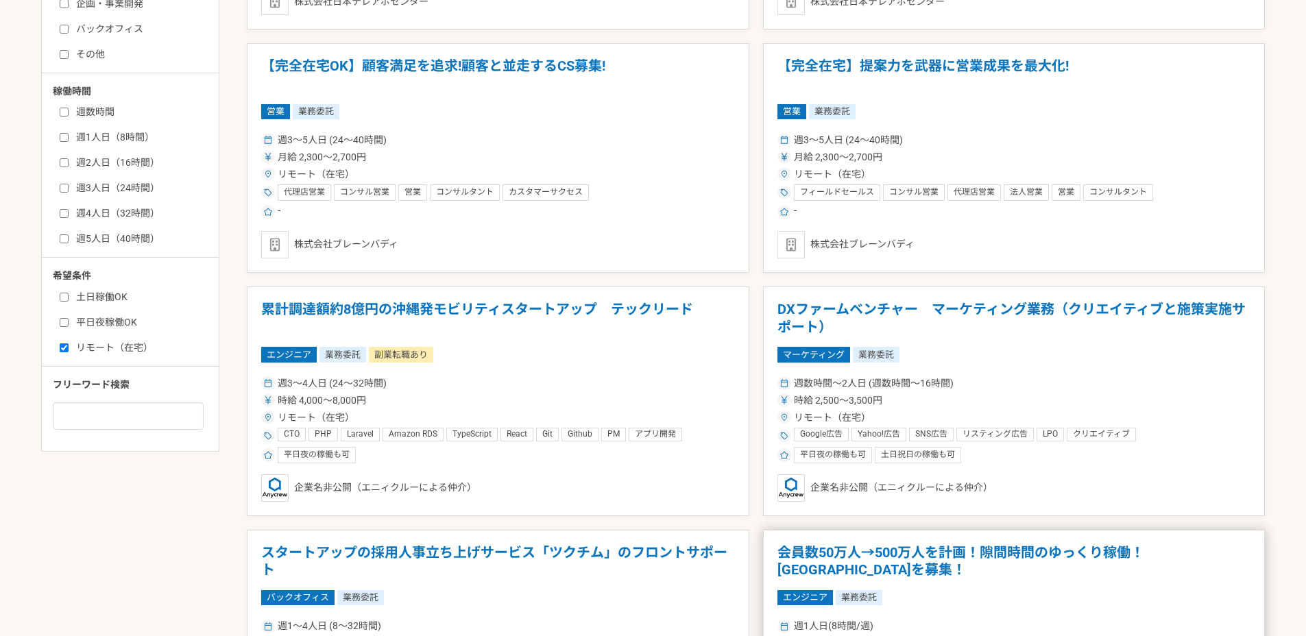
scroll to position [889, 0]
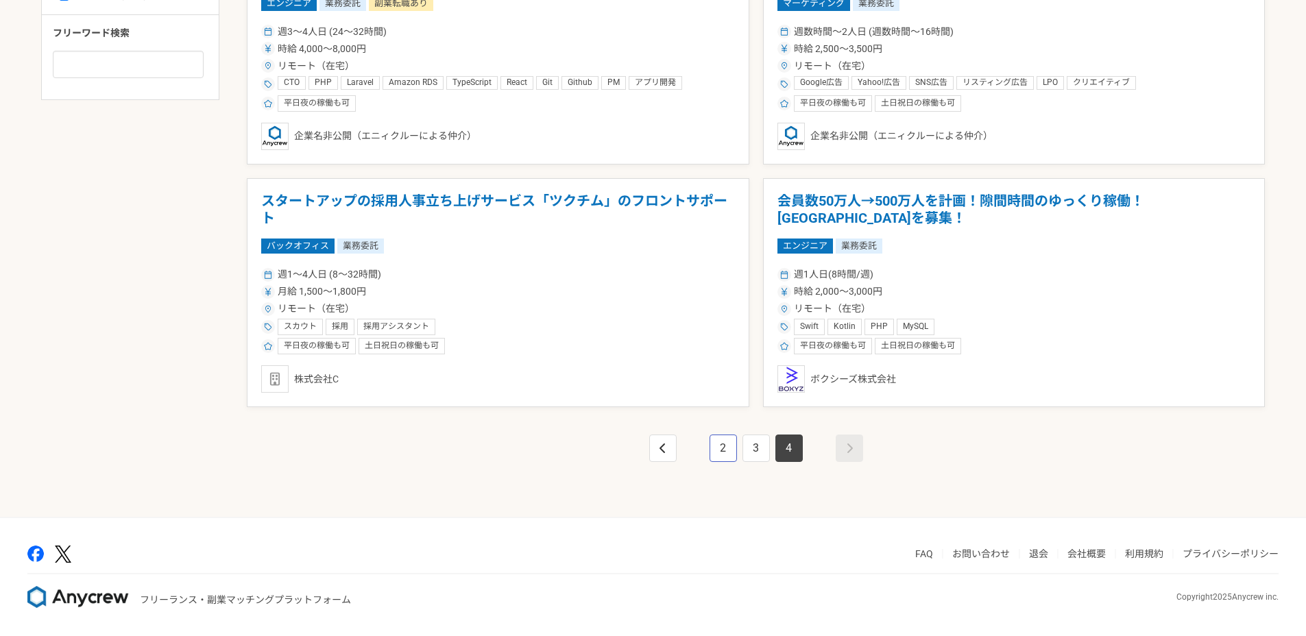
click at [725, 449] on link "2" at bounding box center [723, 448] width 27 height 27
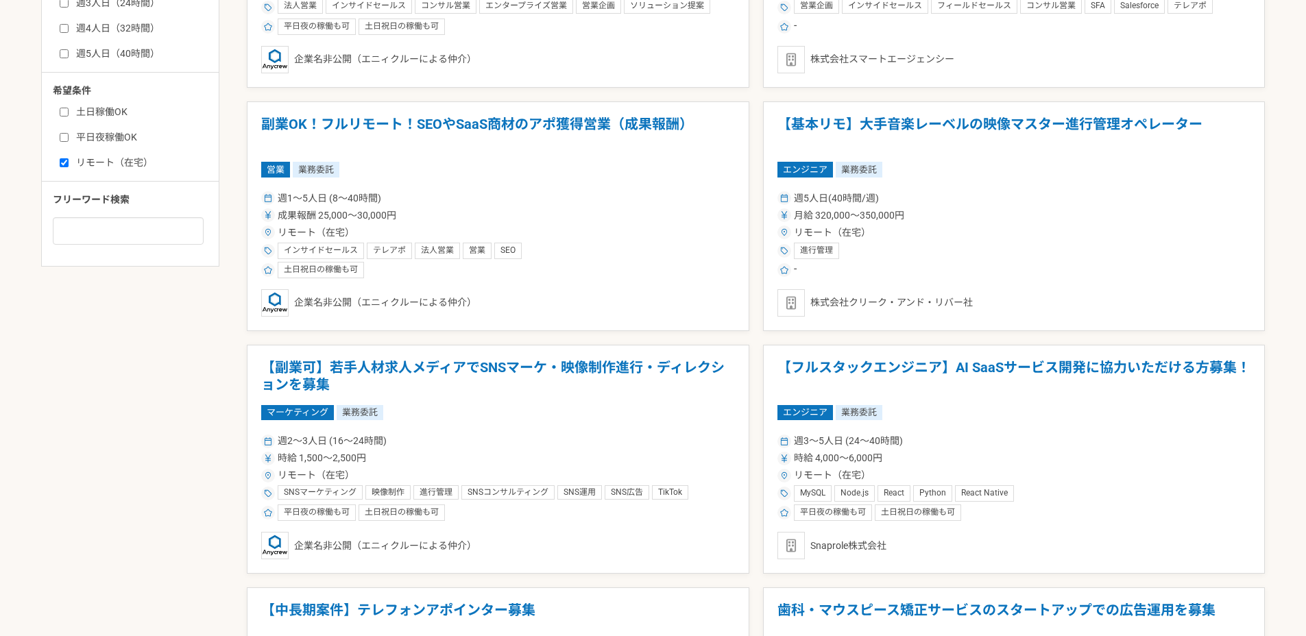
scroll to position [2348, 0]
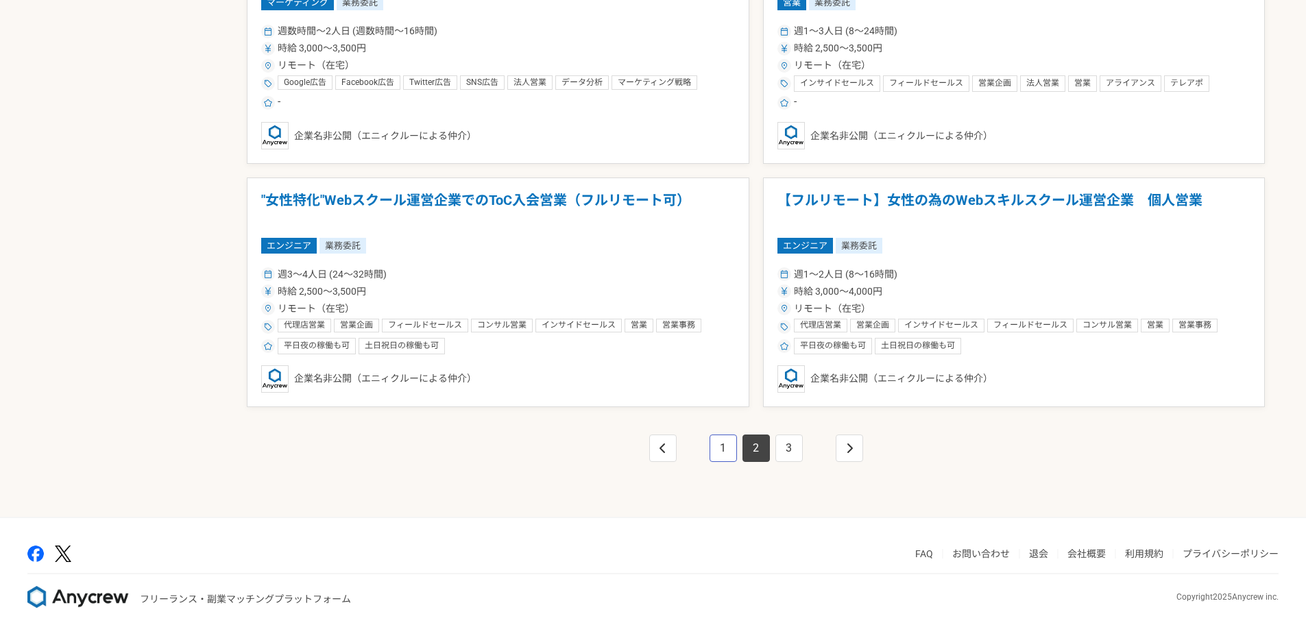
click at [712, 449] on link "1" at bounding box center [723, 448] width 27 height 27
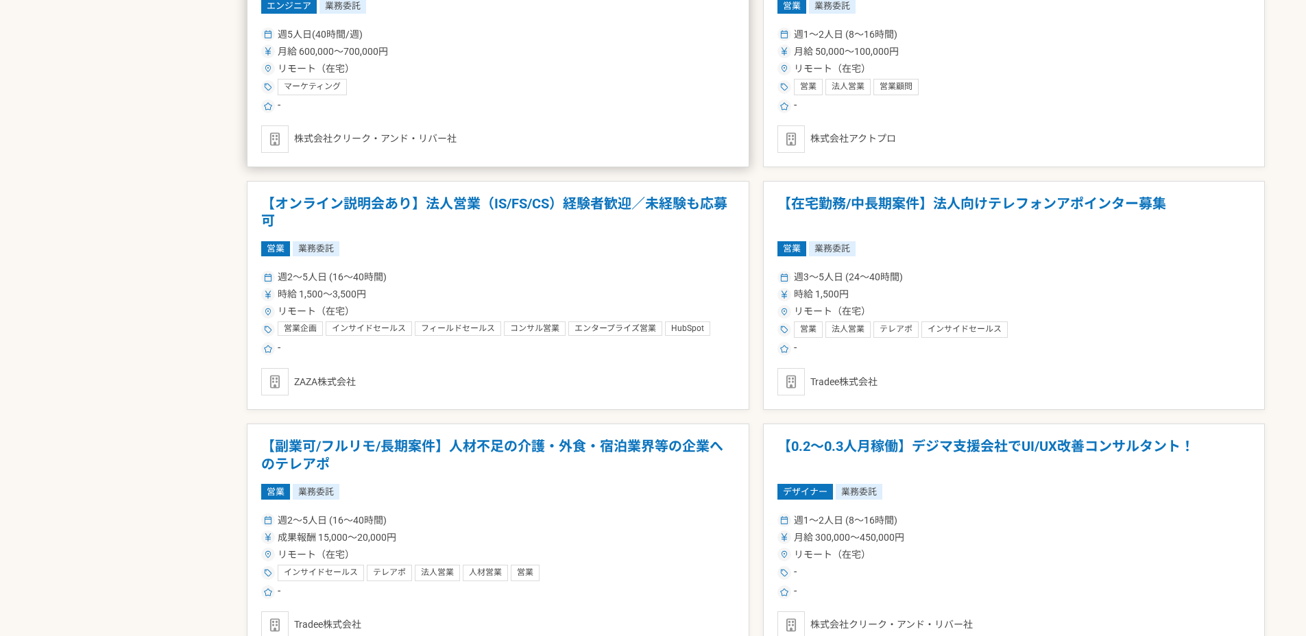
scroll to position [2284, 0]
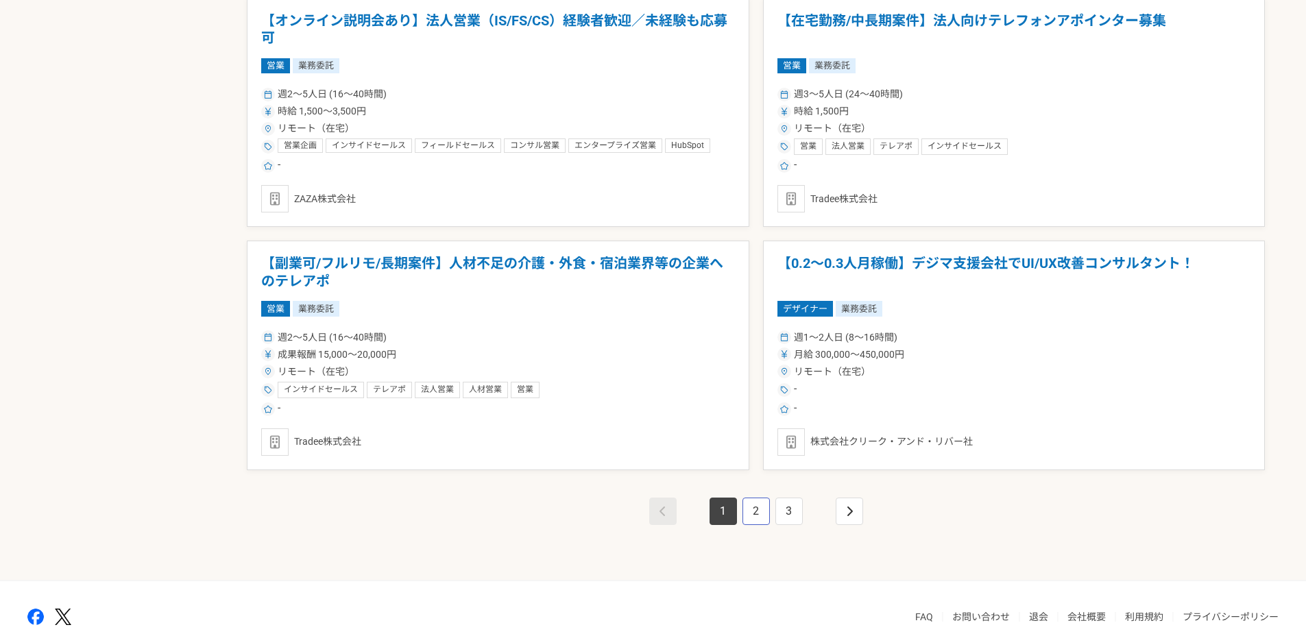
click at [752, 507] on link "2" at bounding box center [756, 511] width 27 height 27
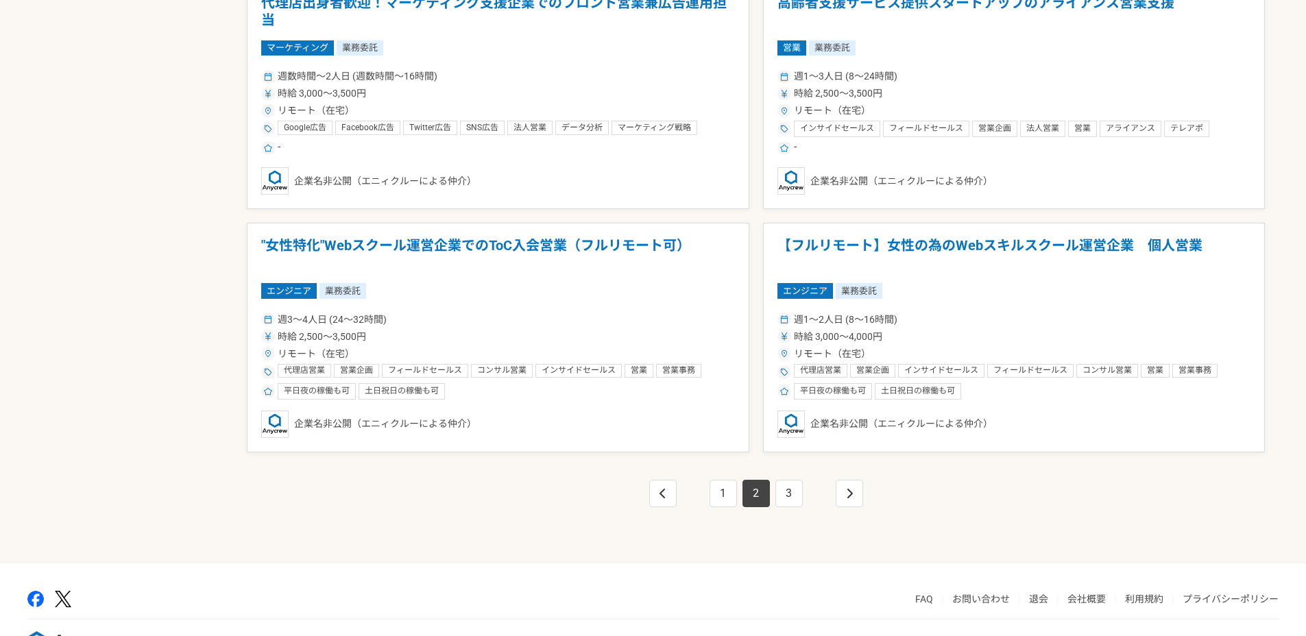
scroll to position [2348, 0]
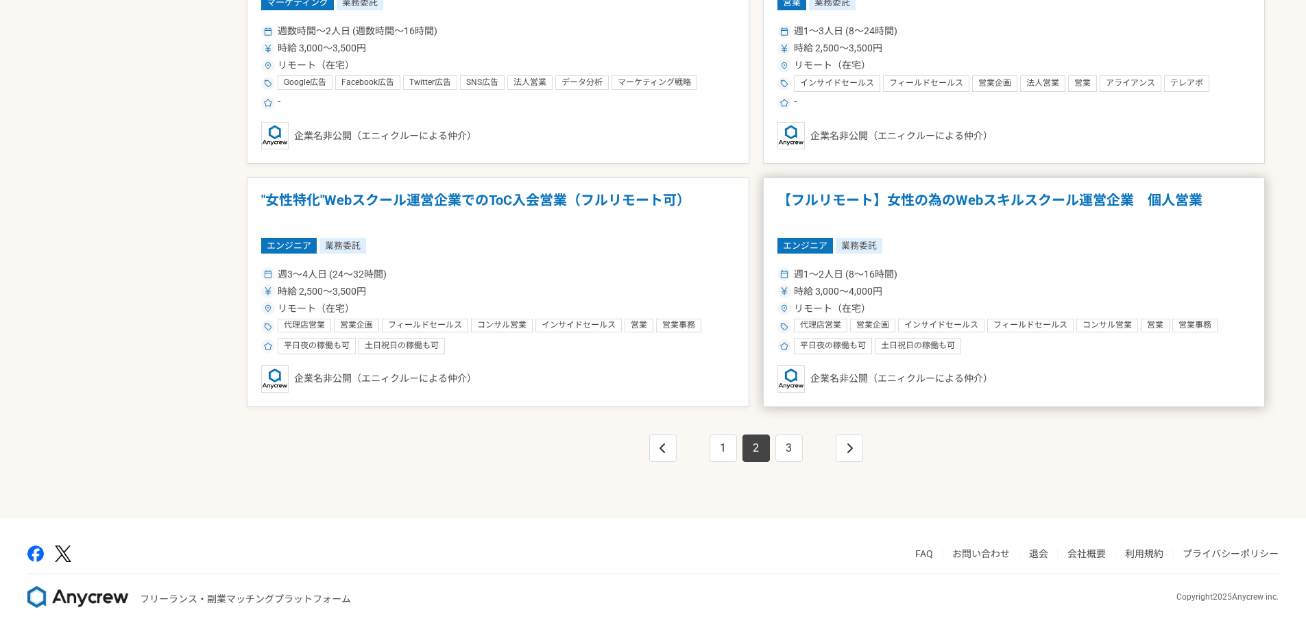
click at [990, 206] on h1 "【フルリモート】女性の為のWebスキルスクール運営企業　個人営業" at bounding box center [1014, 209] width 474 height 35
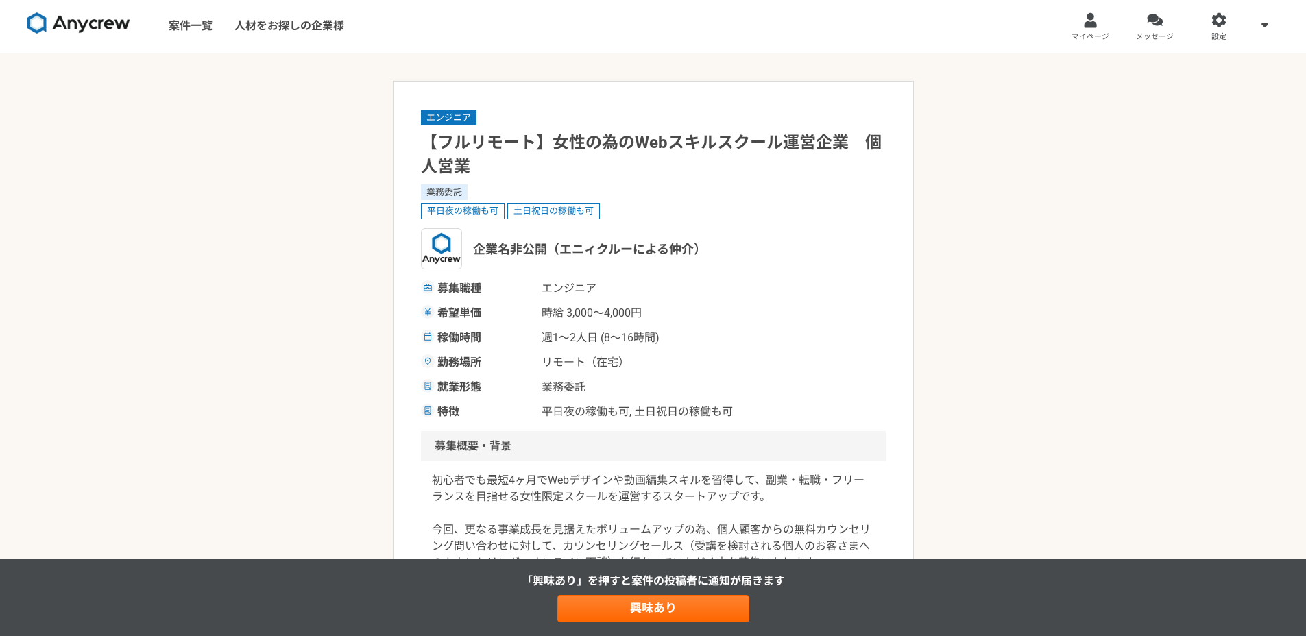
scroll to position [272, 0]
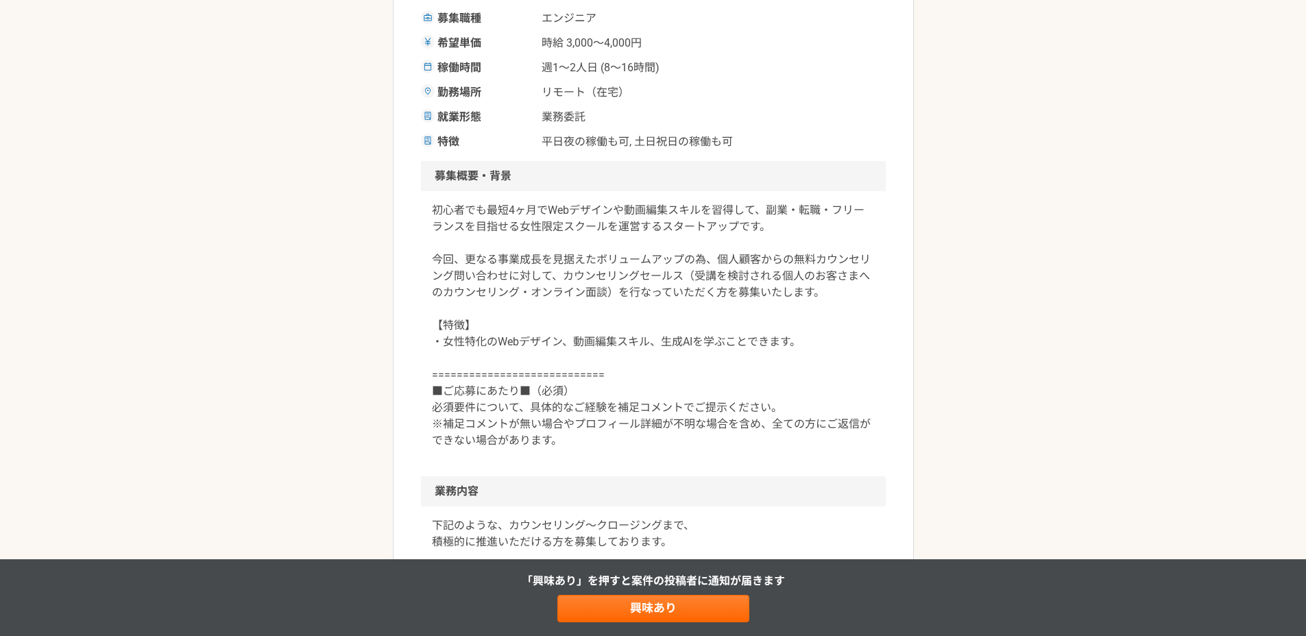
click at [754, 285] on p "初心者でも最短4ヶ月でWebデザインや動画編集スキルを習得して、副業・転職・フリーランスを目指せる女性限定スクールを運営するスタートアップです。 今回、更なる…" at bounding box center [653, 325] width 443 height 247
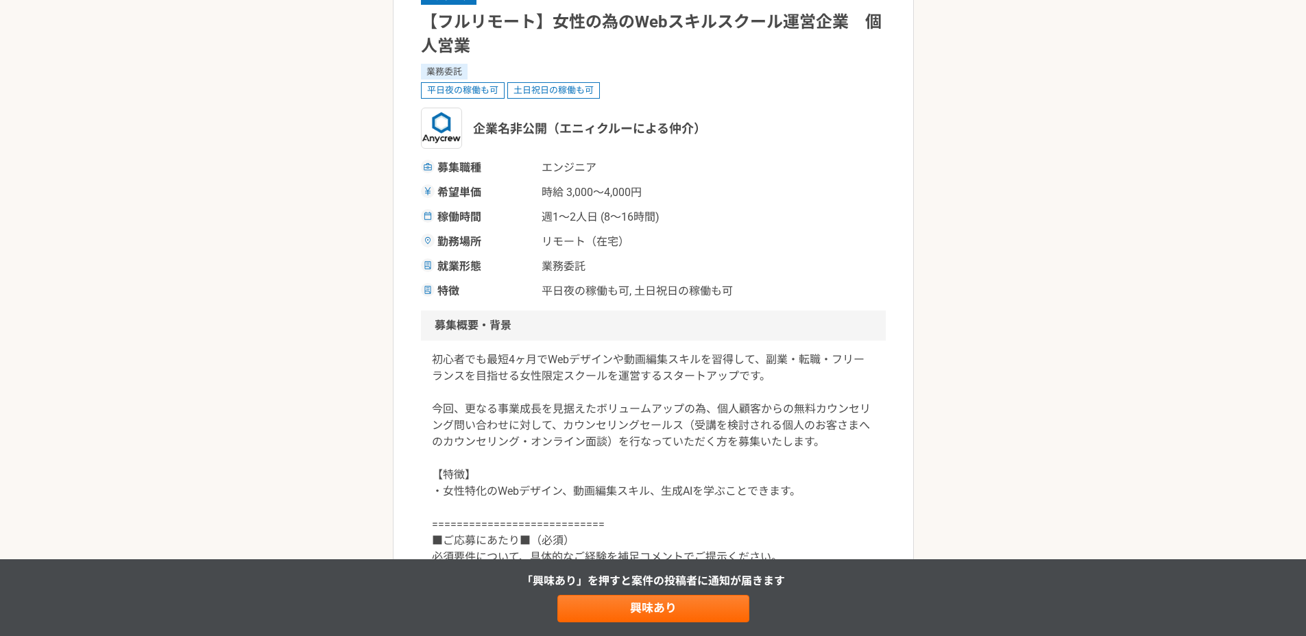
scroll to position [291, 0]
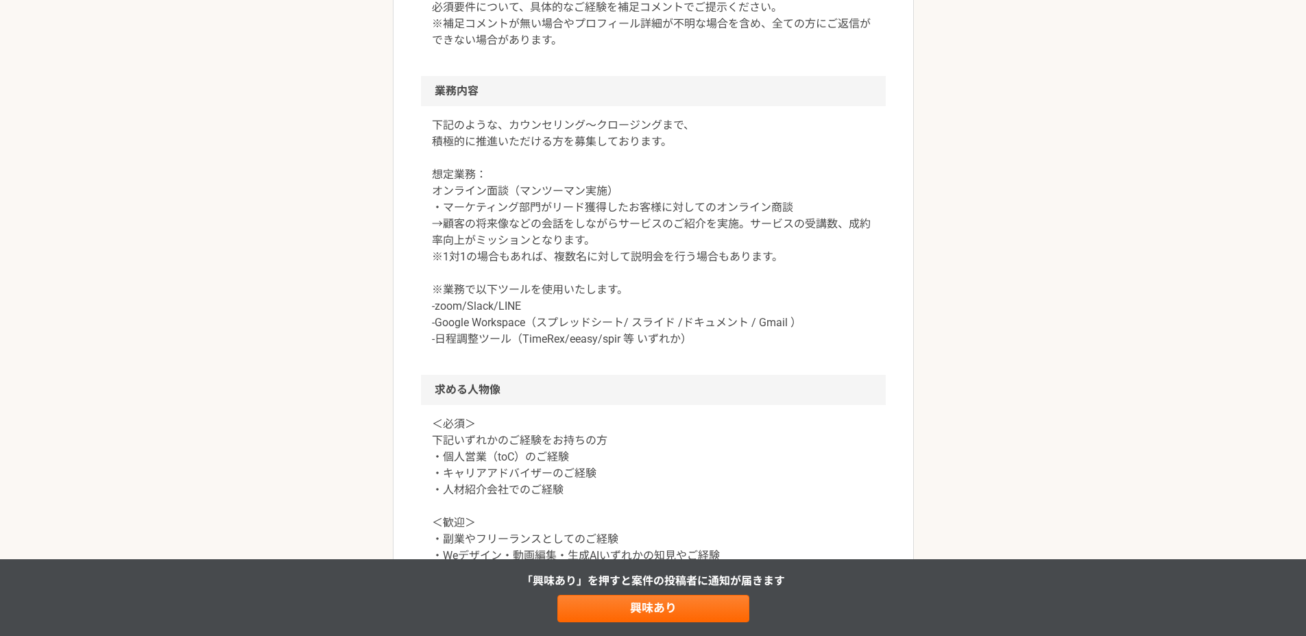
scroll to position [708, 0]
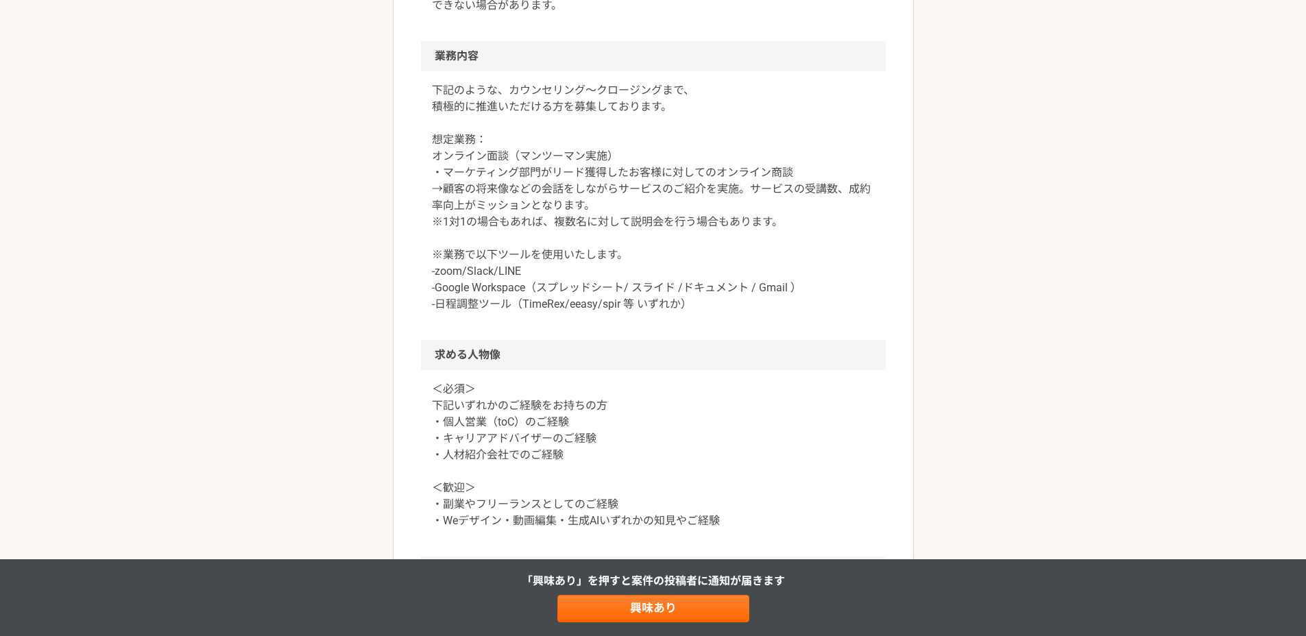
click at [662, 423] on p "＜必須＞ 下記いずれかのご経験をお持ちの方 ・個人営業（toC）のご経験 ・キャリアアドバイザーのご経験 ・人材紹介会社でのご経験 ＜歓迎＞ ・副業やフリーラ…" at bounding box center [653, 455] width 443 height 148
click at [529, 394] on p "＜必須＞ 下記いずれかのご経験をお持ちの方 ・個人営業（toC）のご経験 ・キャリアアドバイザーのご経験 ・人材紹介会社でのご経験 ＜歓迎＞ ・副業やフリーラ…" at bounding box center [653, 455] width 443 height 148
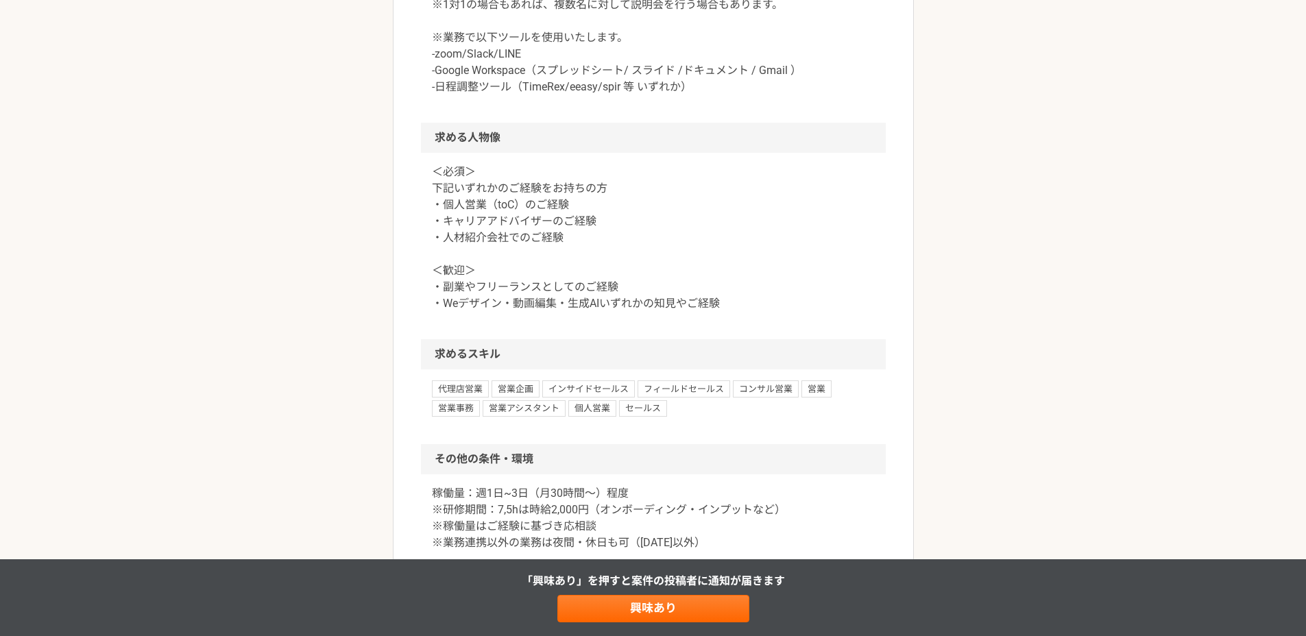
scroll to position [939, 0]
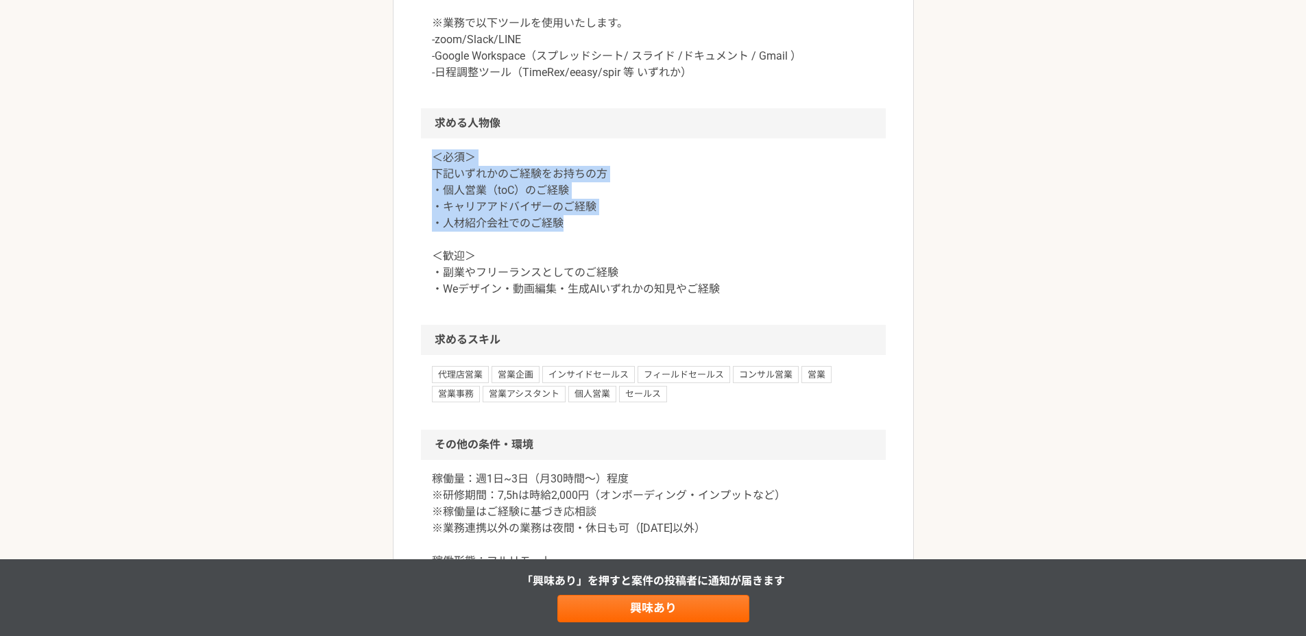
drag, startPoint x: 609, startPoint y: 224, endPoint x: 422, endPoint y: 160, distance: 197.3
click at [422, 160] on div "＜必須＞ 下記いずれかのご経験をお持ちの方 ・個人営業（toC）のご経験 ・キャリアアドバイザーのご経験 ・人材紹介会社でのご経験 ＜歓迎＞ ・副業やフリーラ…" at bounding box center [653, 231] width 465 height 186
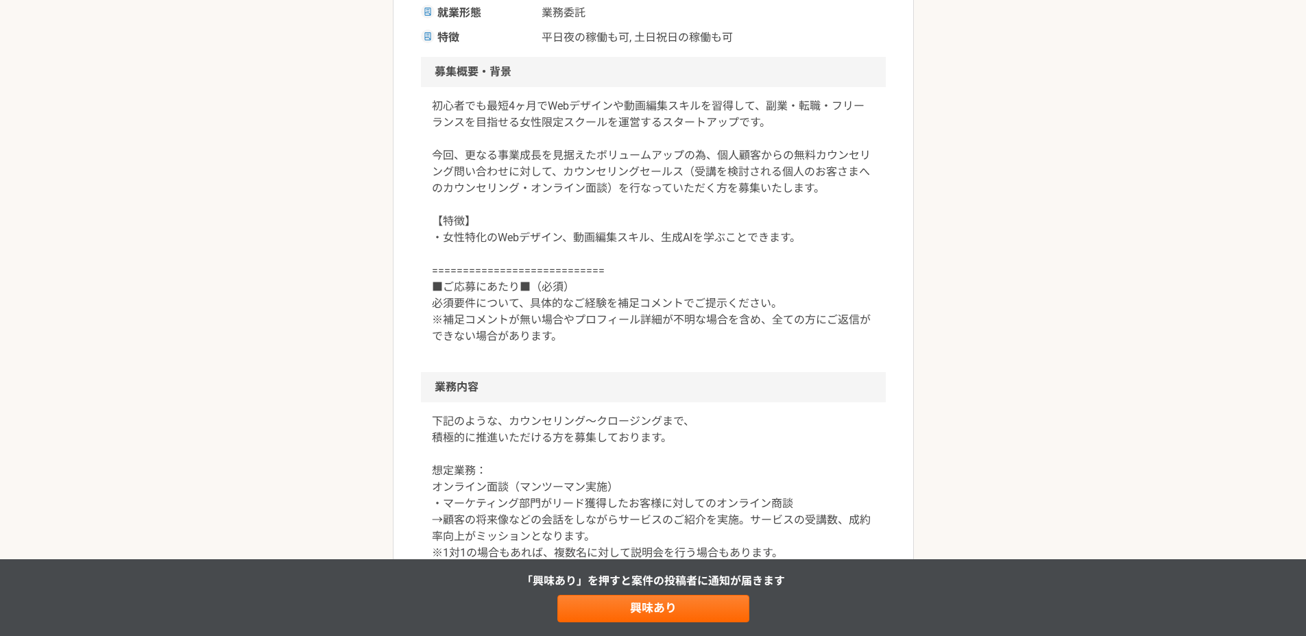
scroll to position [389, 0]
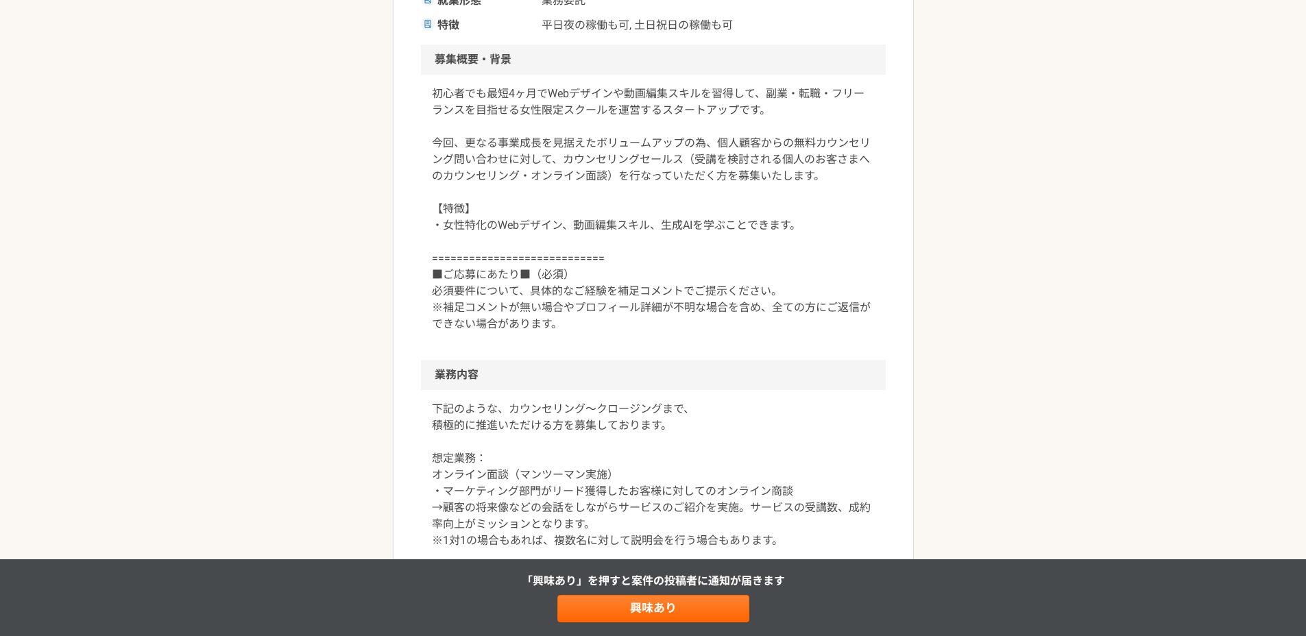
click at [634, 263] on p "初心者でも最短4ヶ月でWebデザインや動画編集スキルを習得して、副業・転職・フリーランスを目指せる女性限定スクールを運営するスタートアップです。 今回、更なる…" at bounding box center [653, 209] width 443 height 247
click at [550, 334] on div "初心者でも最短4ヶ月でWebデザインや動画編集スキルを習得して、副業・転職・フリーランスを目指せる女性限定スクールを運営するスタートアップです。 今回、更なる…" at bounding box center [653, 217] width 465 height 285
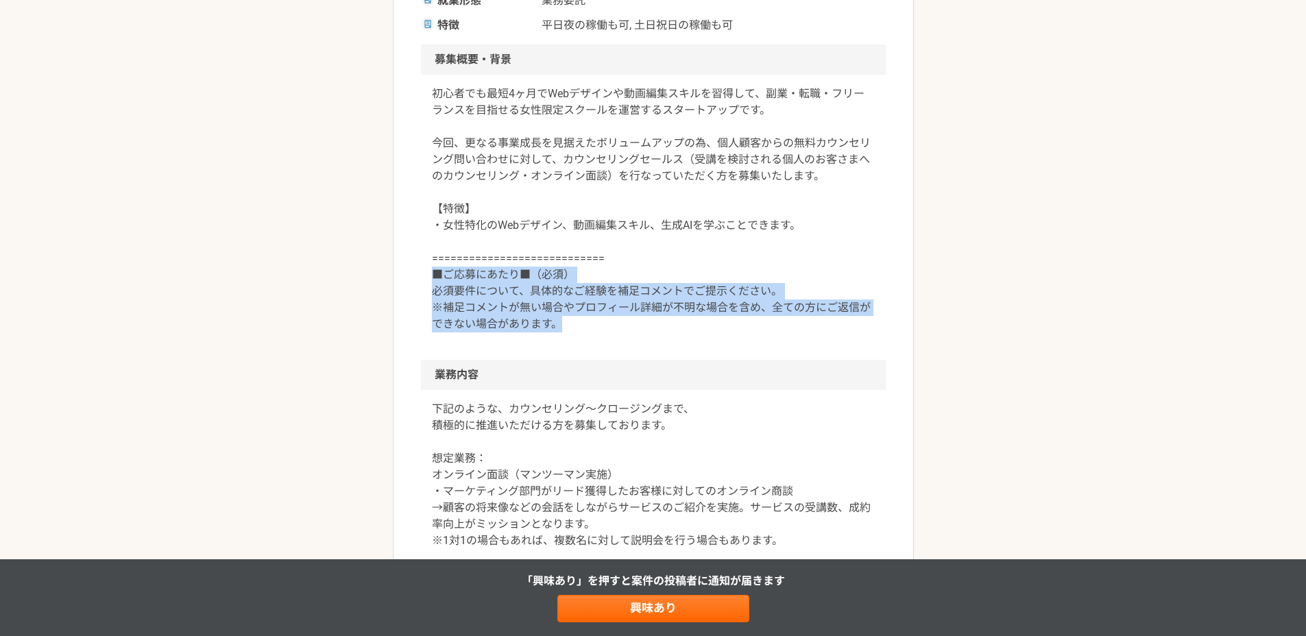
drag, startPoint x: 568, startPoint y: 323, endPoint x: 430, endPoint y: 275, distance: 146.6
click at [430, 275] on div "初心者でも最短4ヶ月でWebデザインや動画編集スキルを習得して、副業・転職・フリーランスを目指せる女性限定スクールを運営するスタートアップです。 今回、更なる…" at bounding box center [653, 217] width 465 height 285
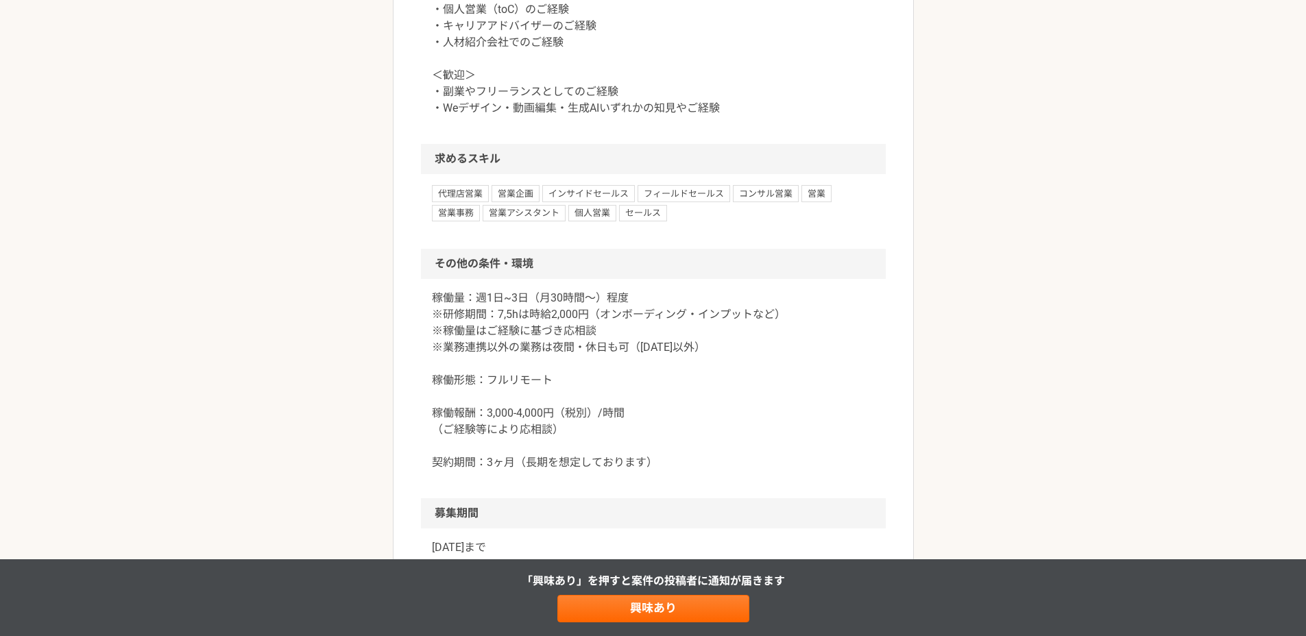
scroll to position [0, 0]
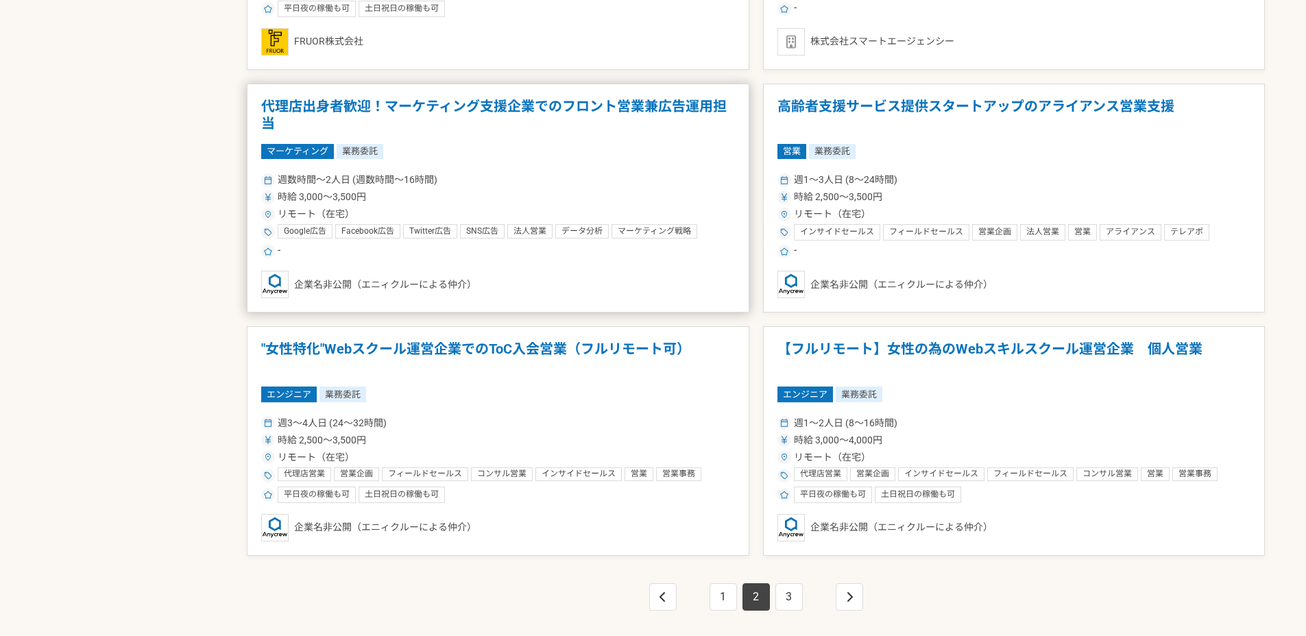
scroll to position [2348, 0]
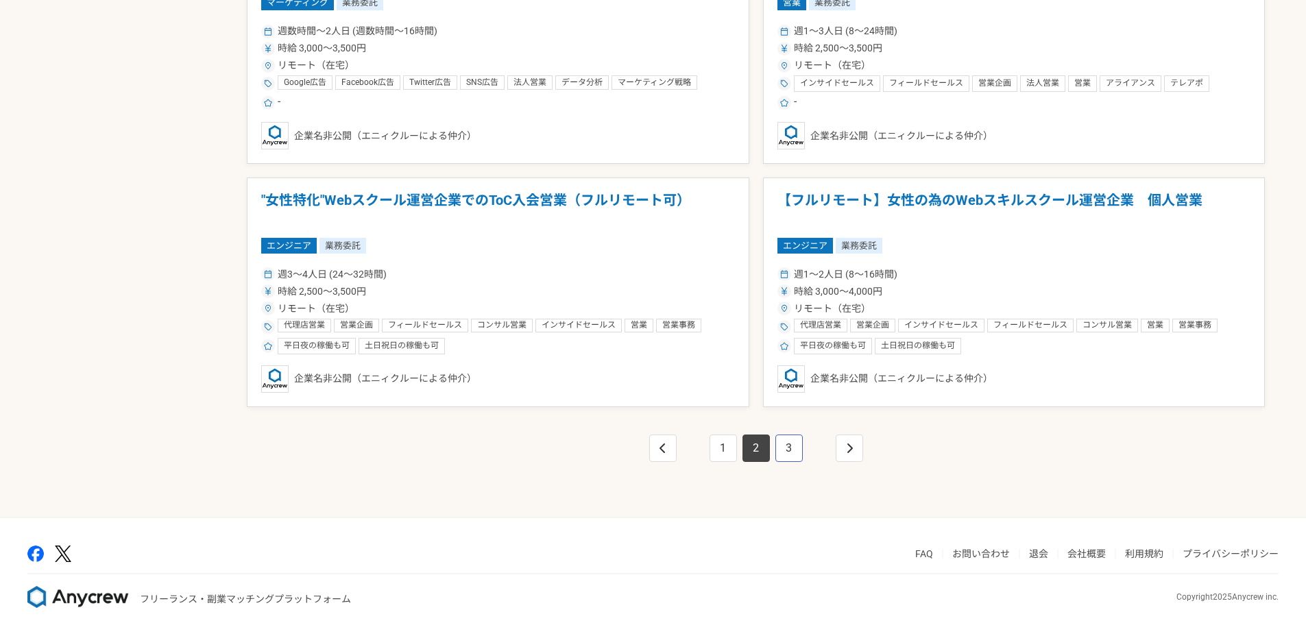
click at [786, 454] on link "3" at bounding box center [788, 448] width 27 height 27
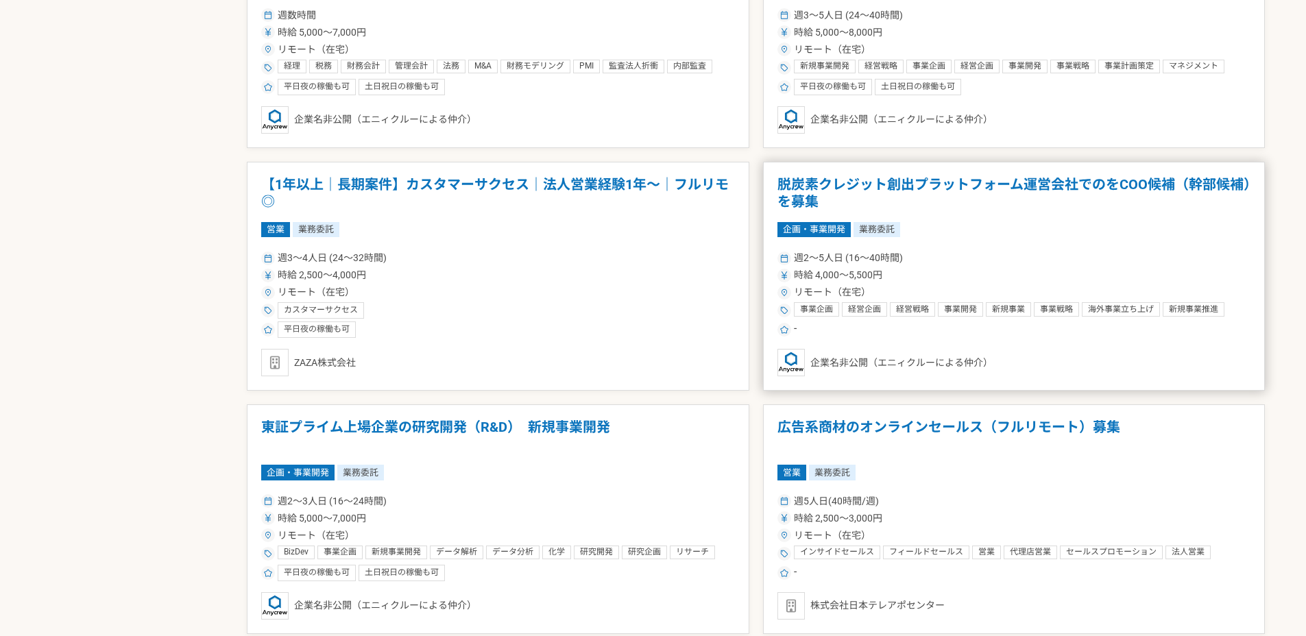
scroll to position [2276, 0]
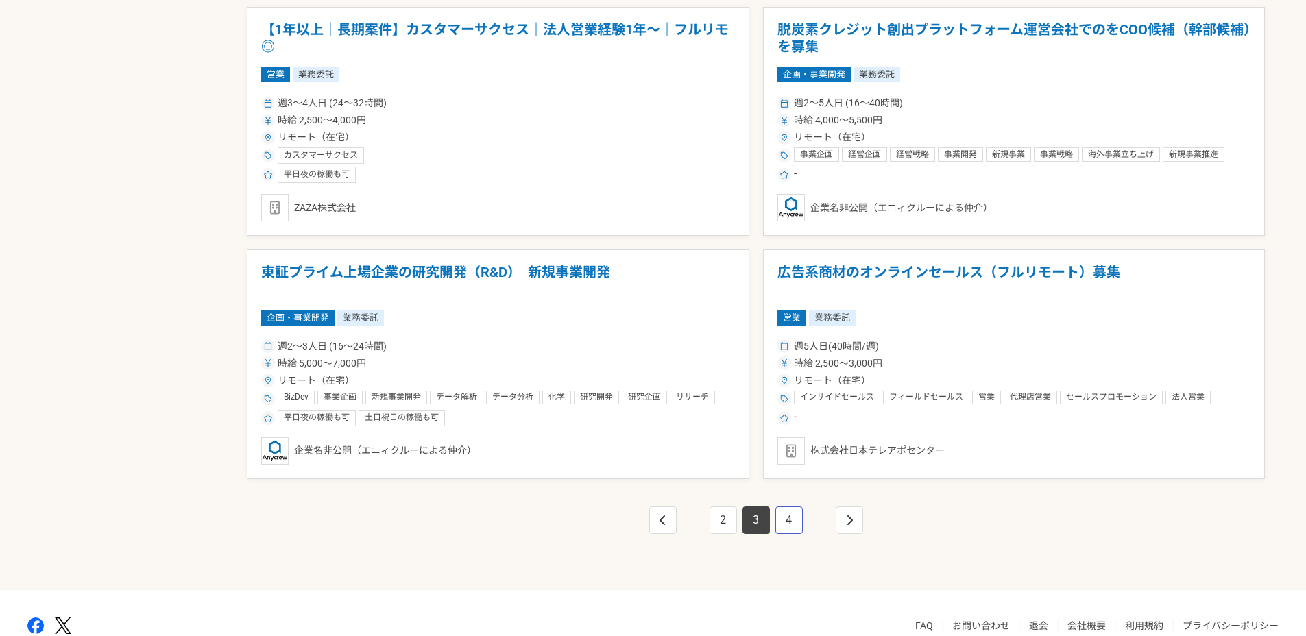
click at [785, 514] on link "4" at bounding box center [788, 520] width 27 height 27
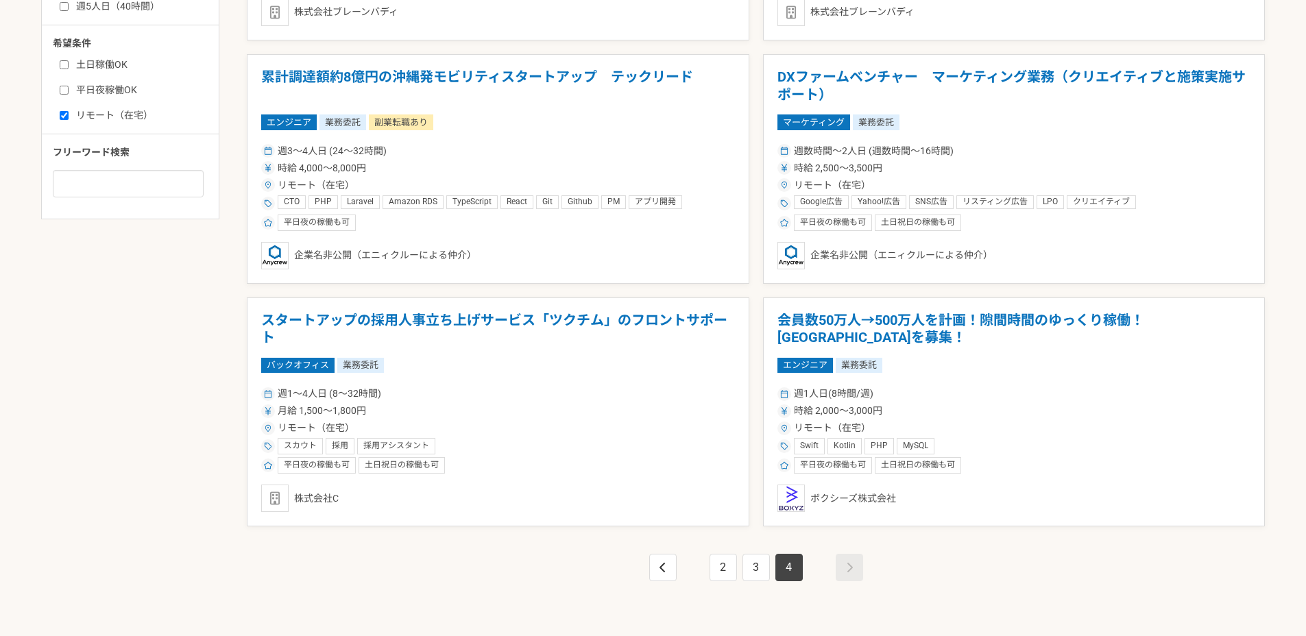
scroll to position [773, 0]
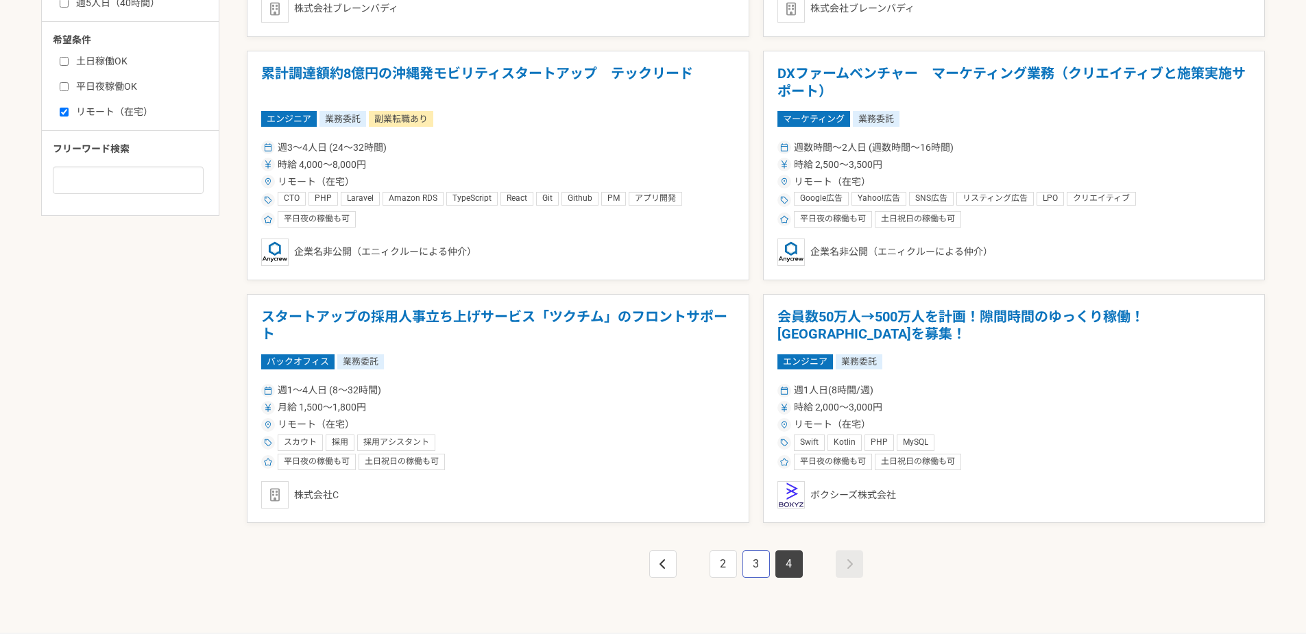
click at [760, 575] on link "3" at bounding box center [756, 564] width 27 height 27
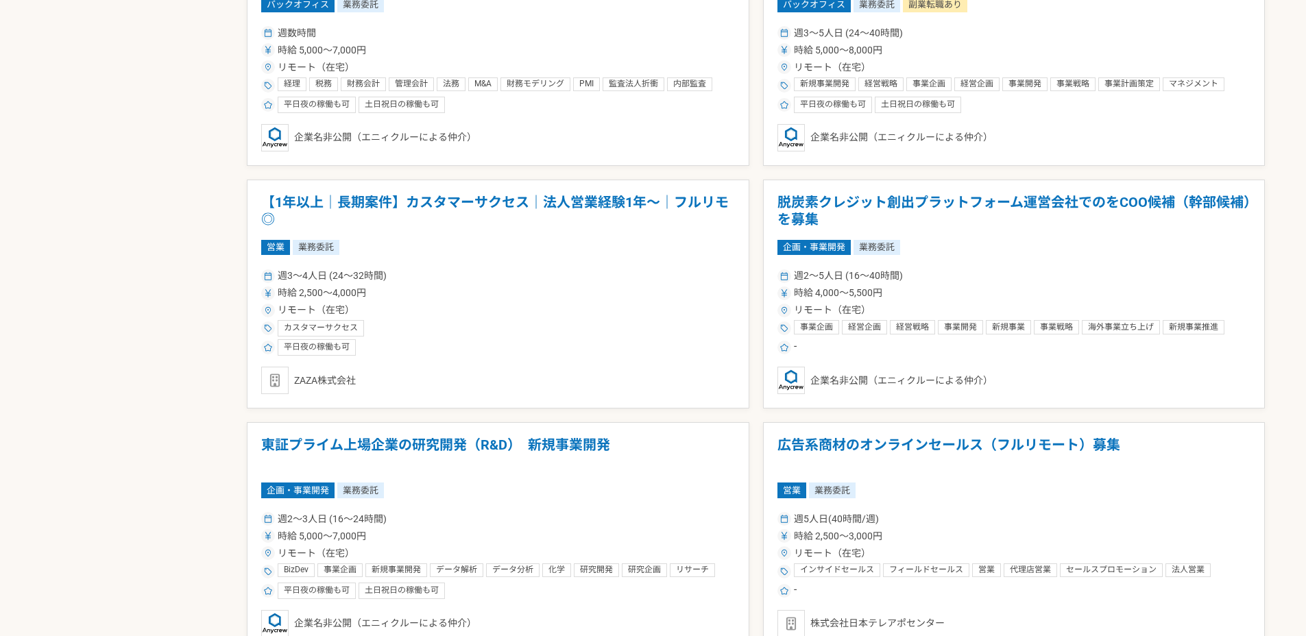
scroll to position [2348, 0]
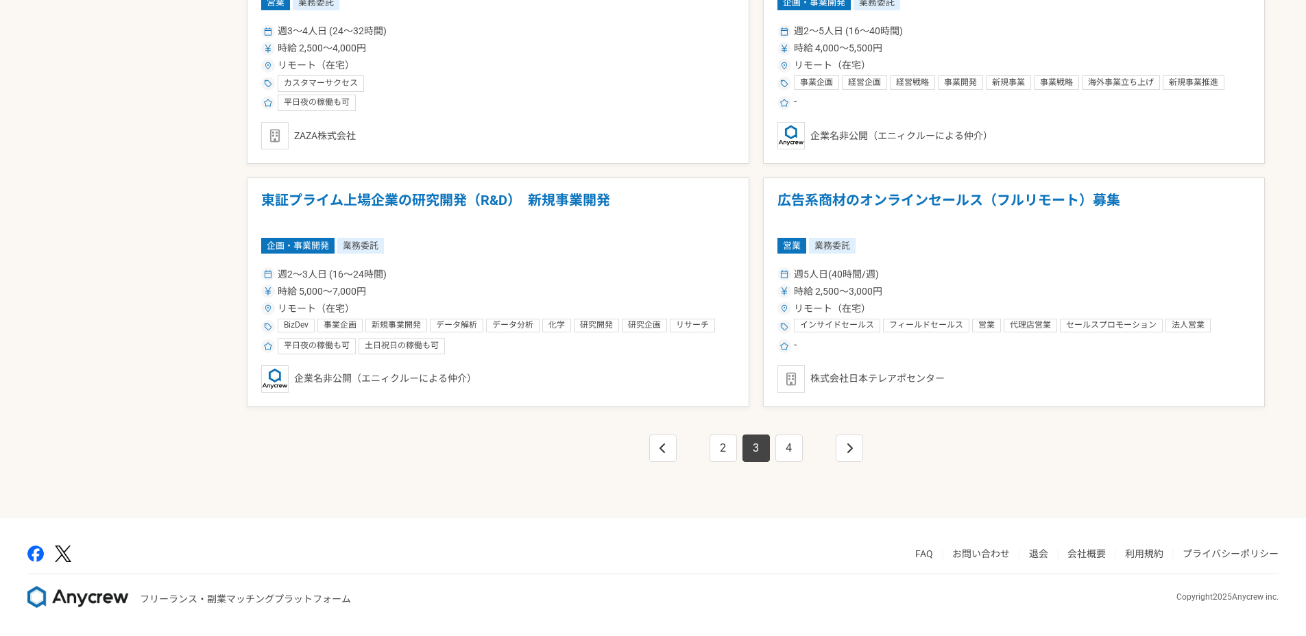
click at [732, 433] on div "2 3 4" at bounding box center [756, 462] width 1018 height 110
click at [726, 448] on link "2" at bounding box center [723, 448] width 27 height 27
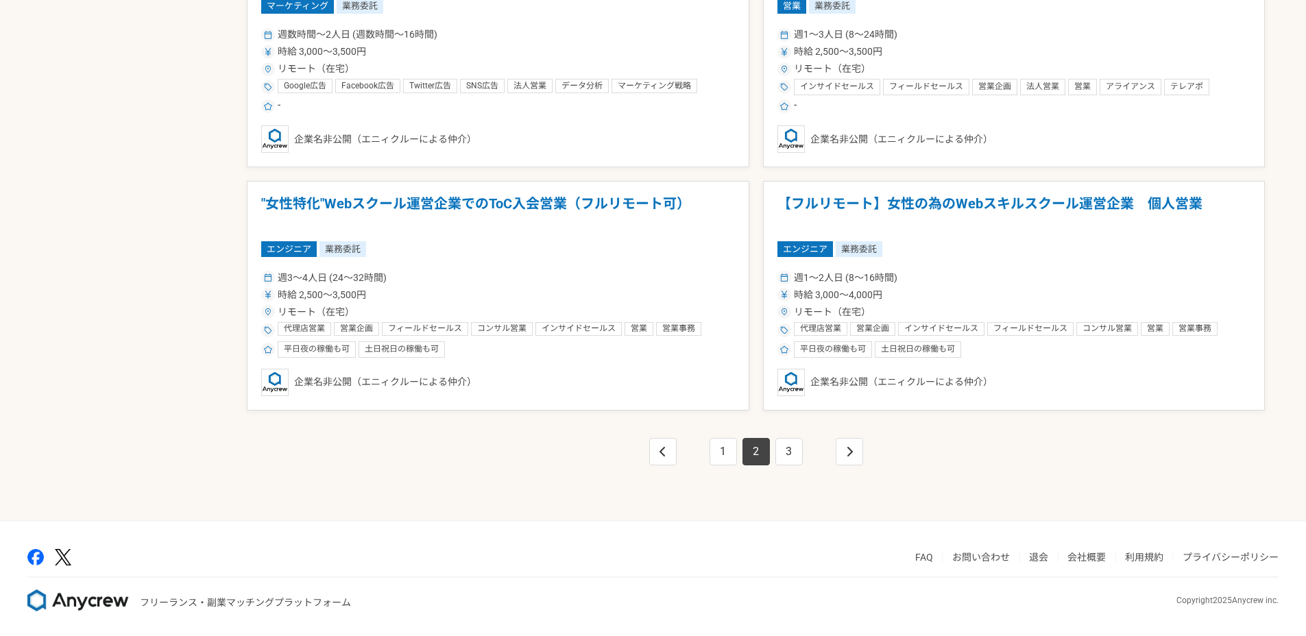
scroll to position [2346, 0]
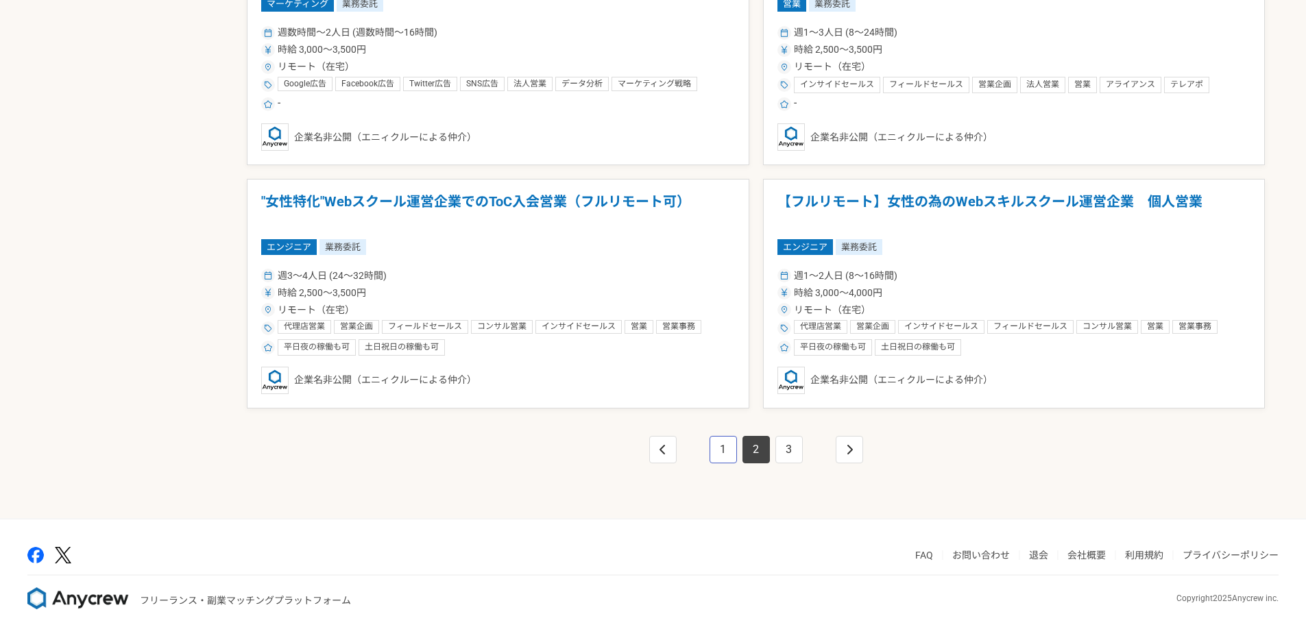
click at [729, 455] on link "1" at bounding box center [723, 449] width 27 height 27
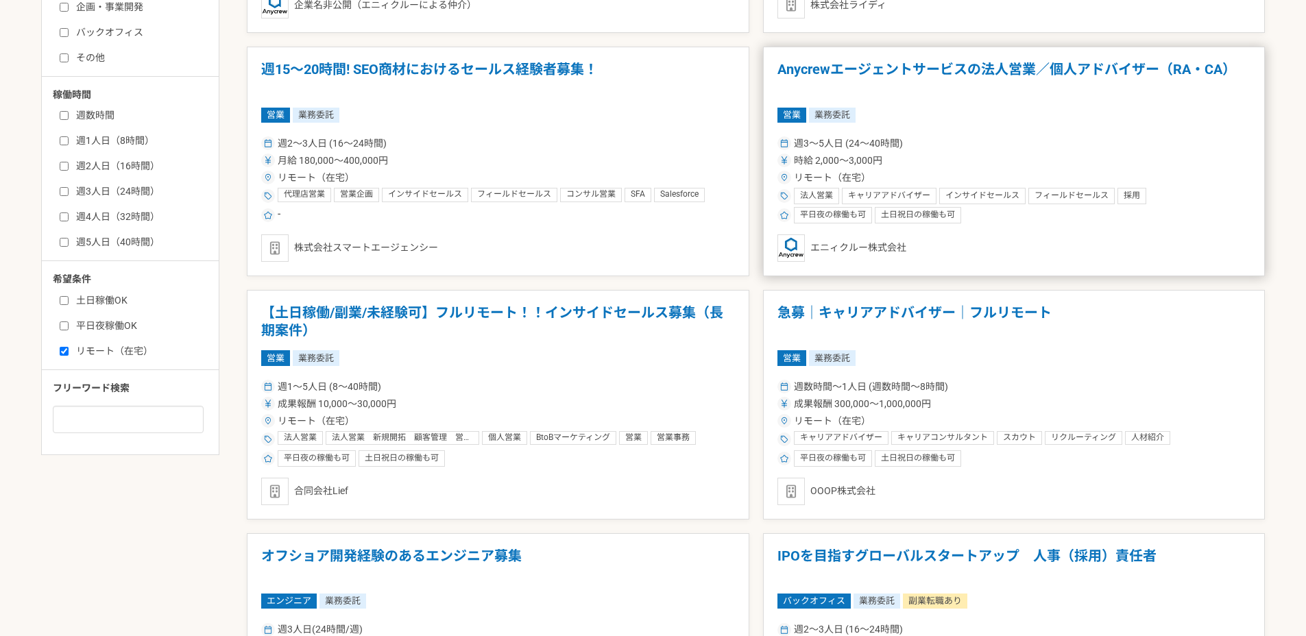
scroll to position [518, 0]
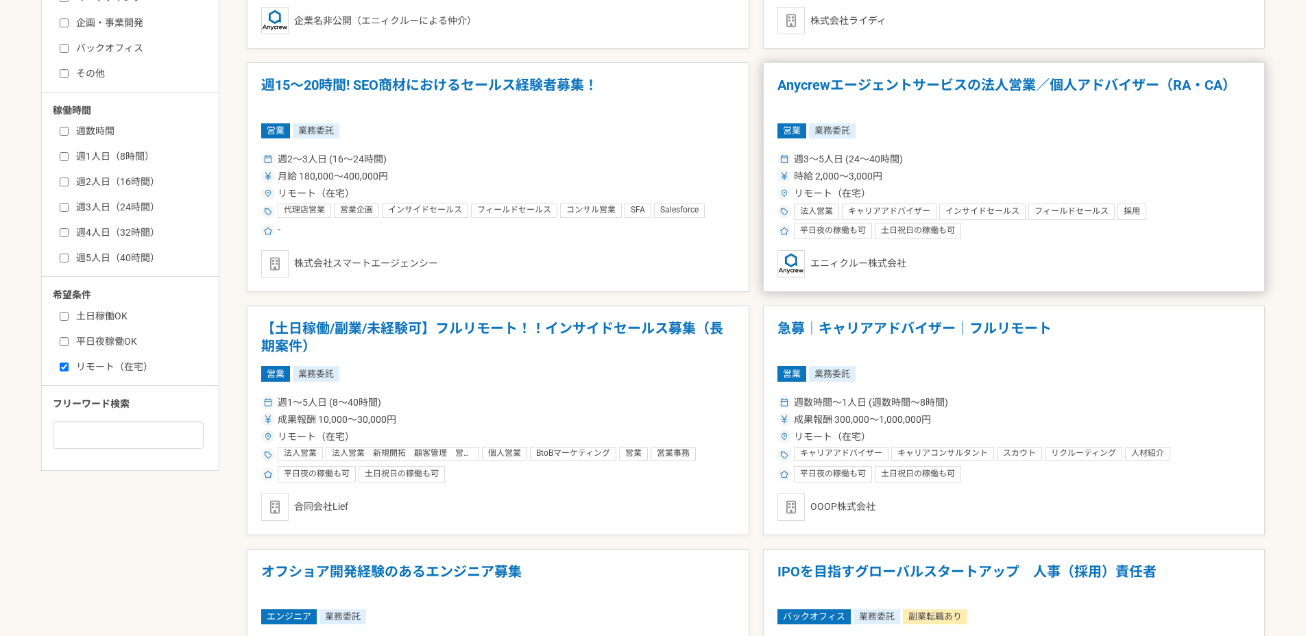
click at [984, 169] on div "時給 2,000〜3,000円" at bounding box center [1014, 176] width 474 height 14
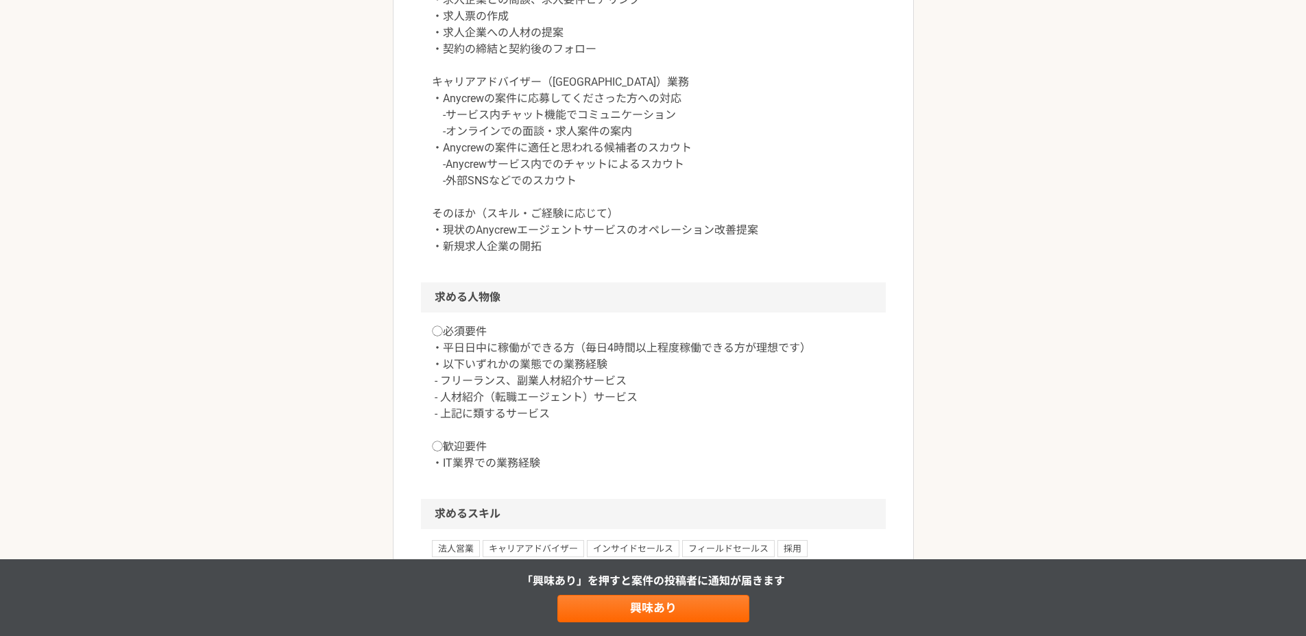
scroll to position [411, 0]
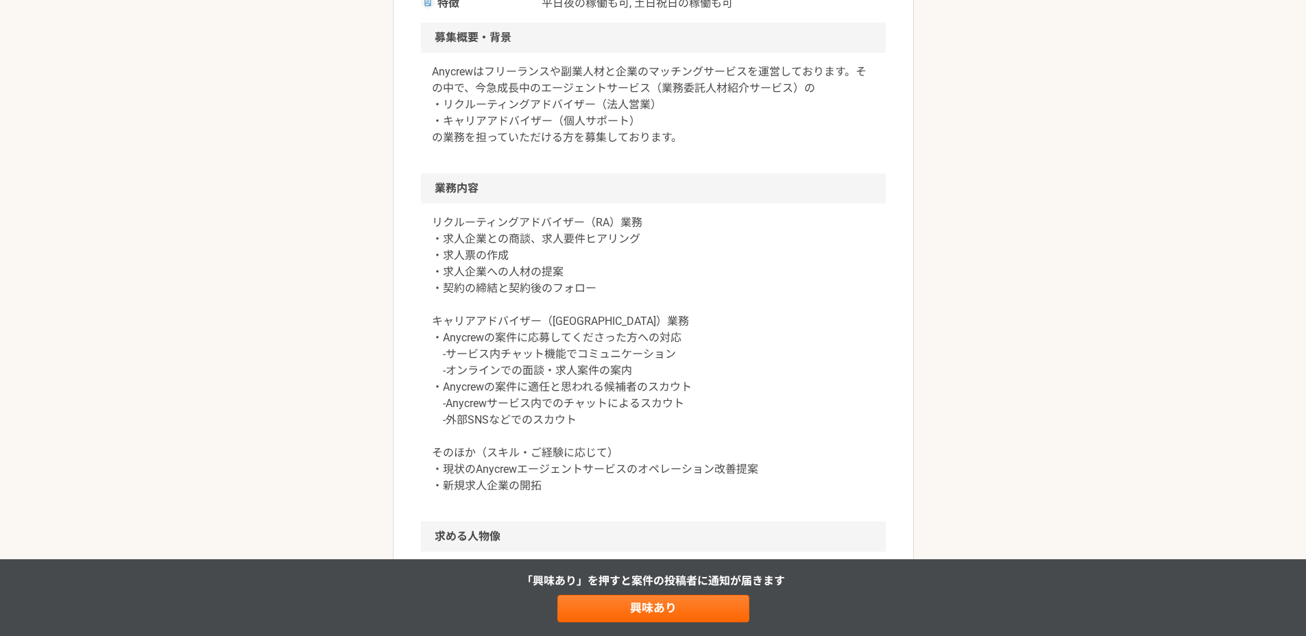
click at [539, 149] on div "Anycrewはフリーランスや副業人材と企業のマッチングサービスを運営しております。その中で、今急成長中のエージェントサービス（業務委託人材紹介サービス）の …" at bounding box center [653, 113] width 465 height 121
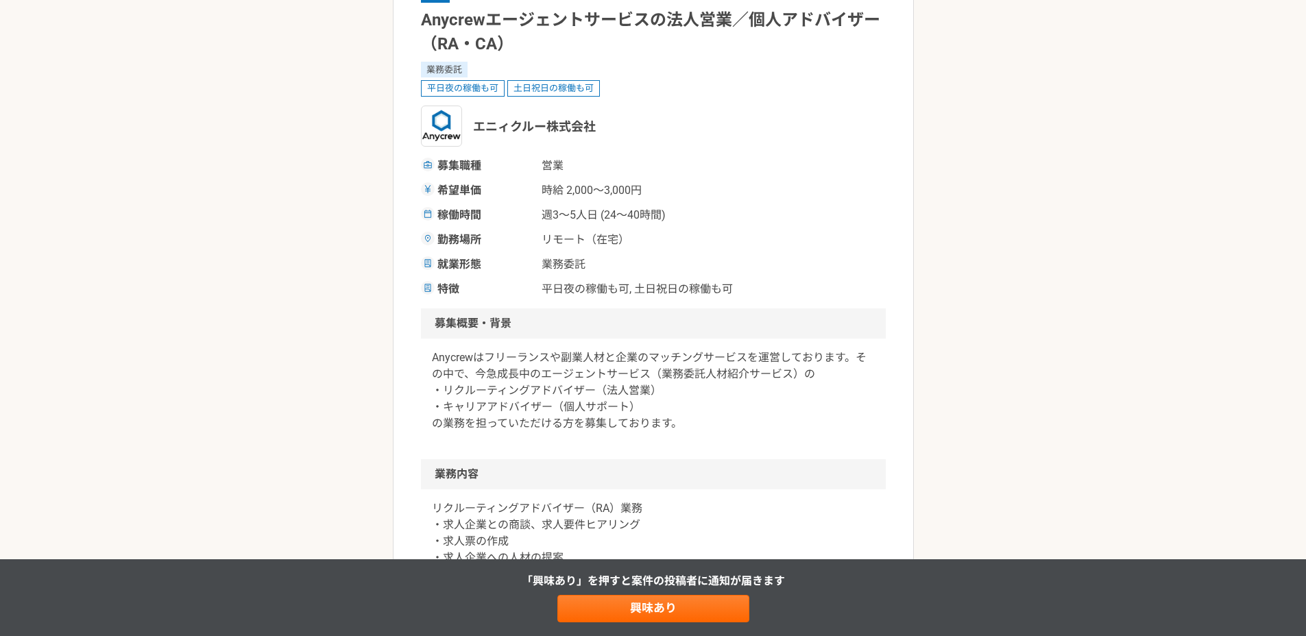
scroll to position [0, 0]
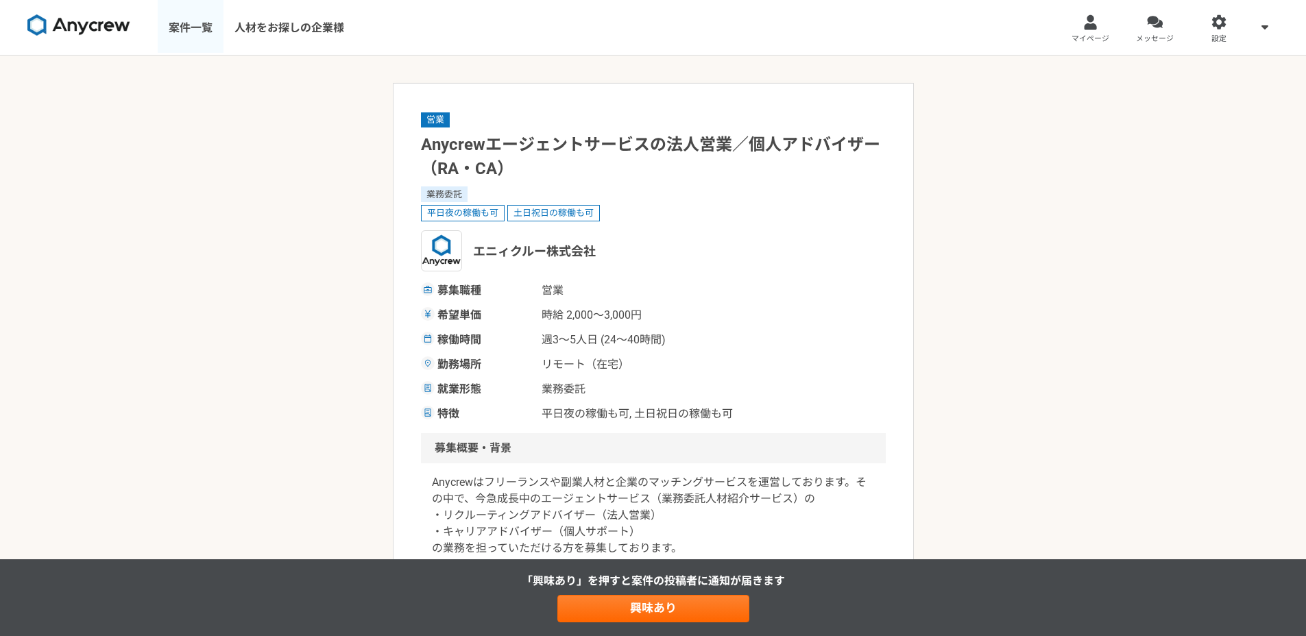
click at [191, 21] on link "案件一覧" at bounding box center [191, 27] width 66 height 55
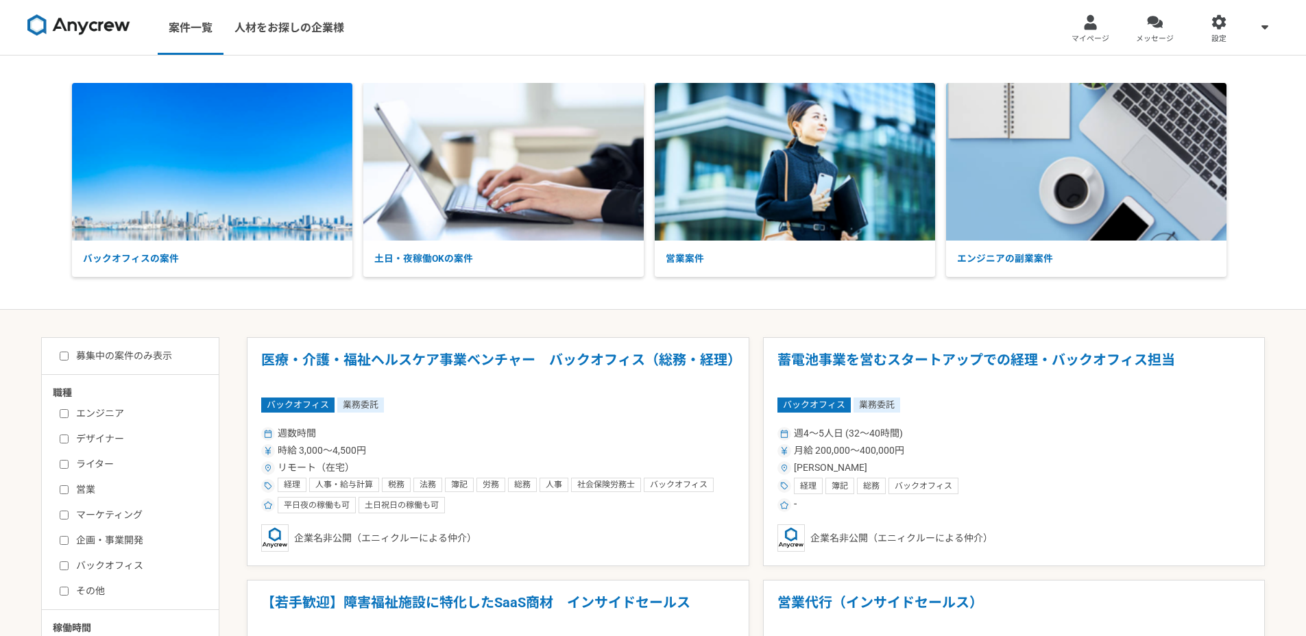
click at [114, 360] on label "募集中の案件のみ表示" at bounding box center [116, 356] width 112 height 14
click at [69, 360] on input "募集中の案件のみ表示" at bounding box center [64, 356] width 9 height 9
checkbox input "true"
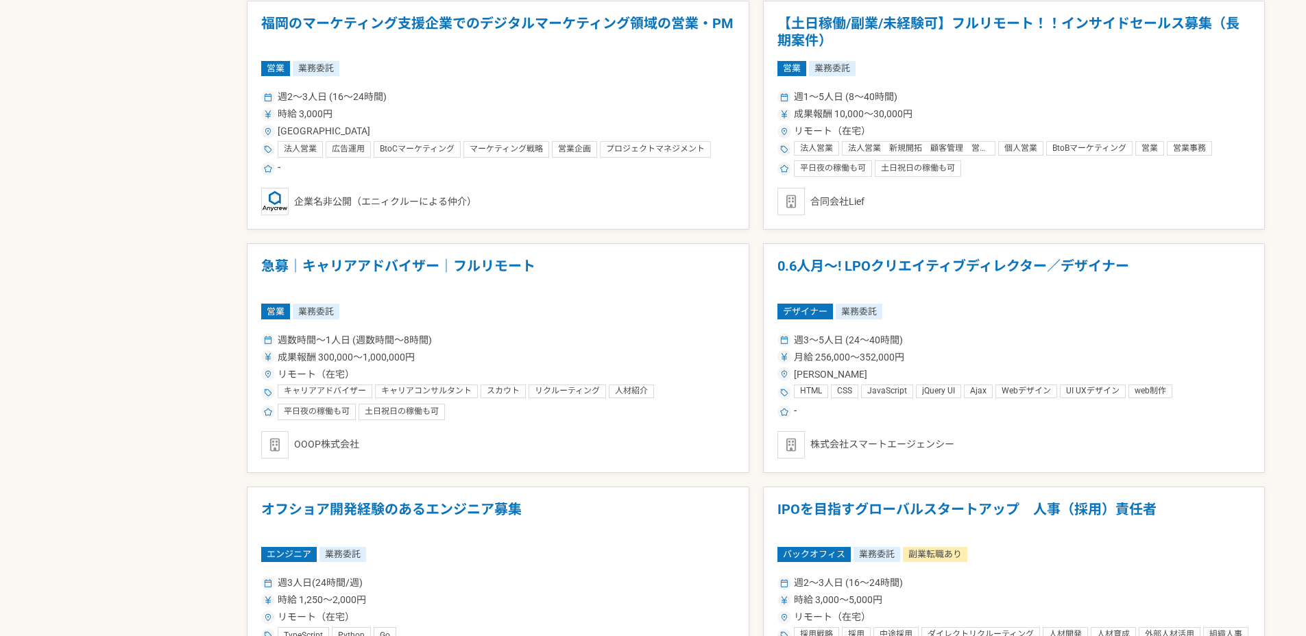
scroll to position [799, 0]
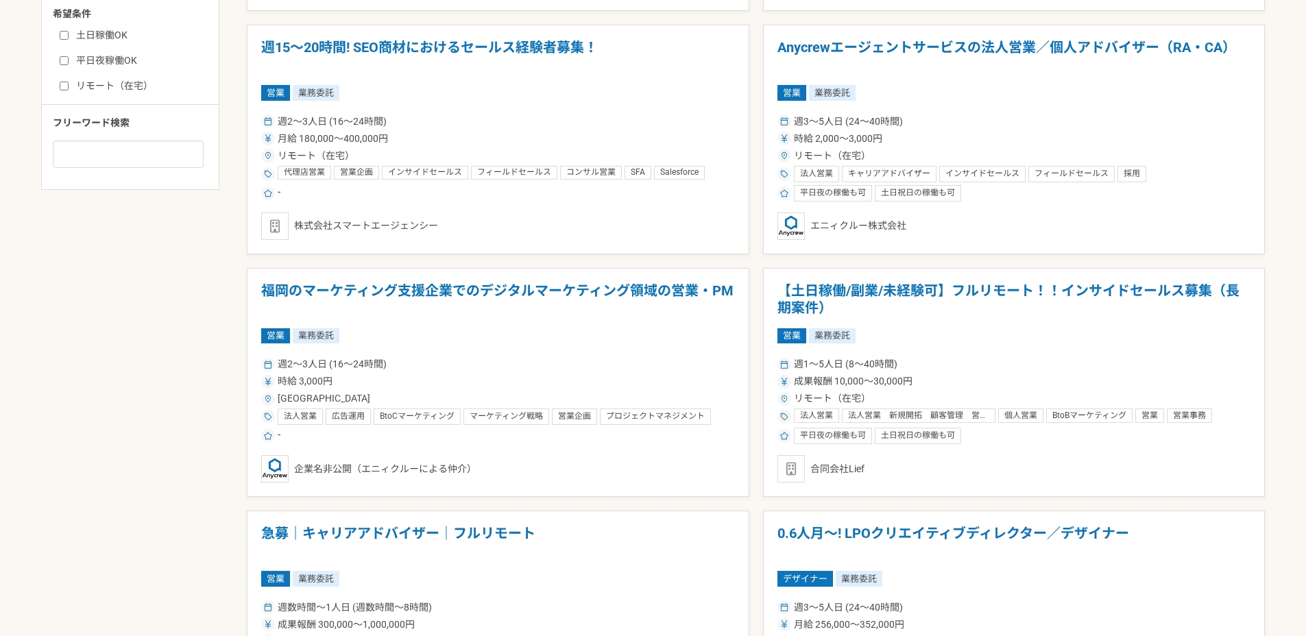
click at [84, 89] on label "リモート（在宅）" at bounding box center [139, 86] width 158 height 14
click at [69, 89] on input "リモート（在宅）" at bounding box center [64, 86] width 9 height 9
checkbox input "true"
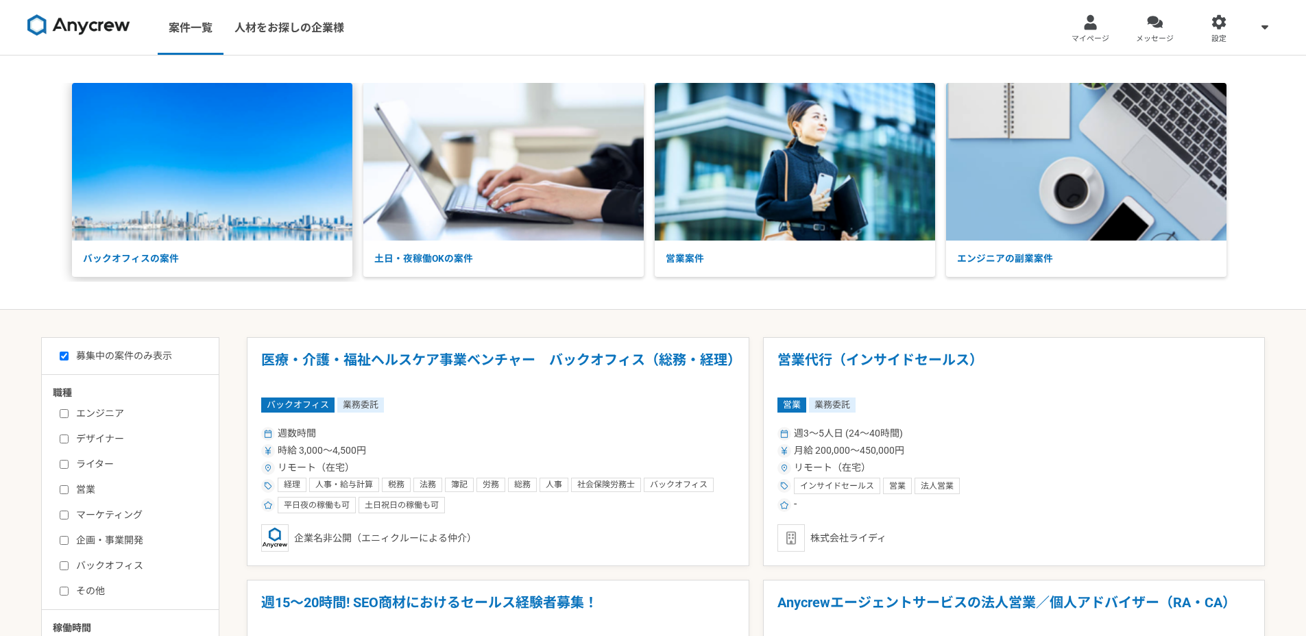
scroll to position [272, 0]
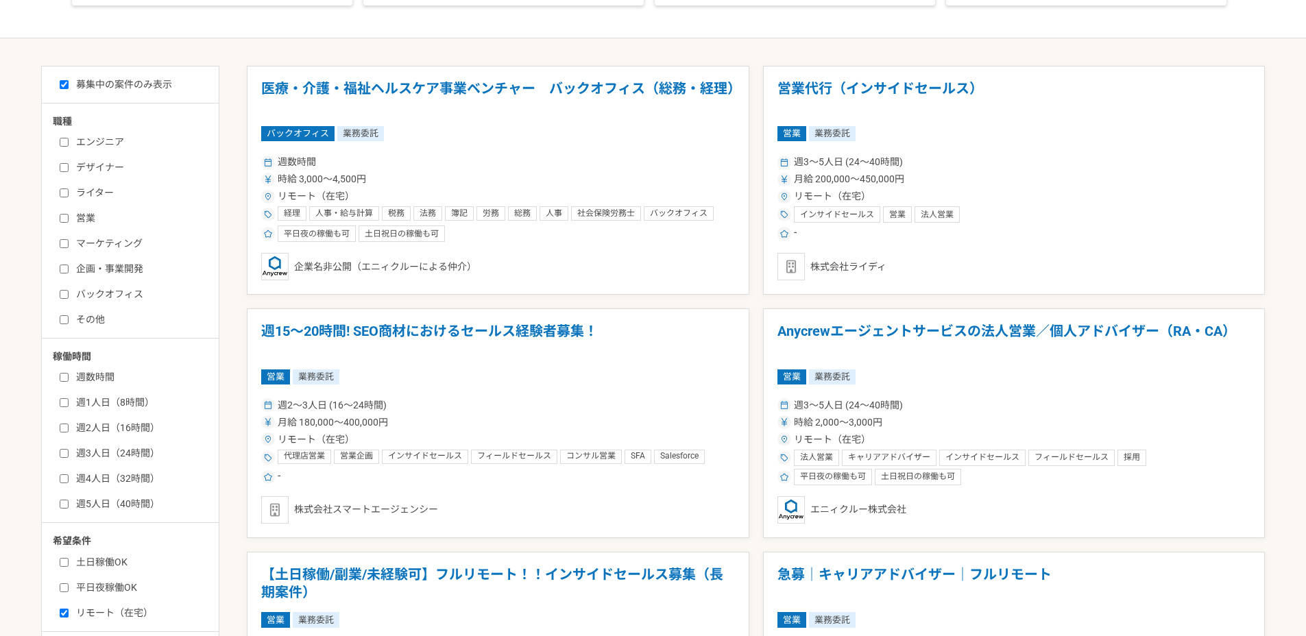
click at [107, 141] on label "エンジニア" at bounding box center [139, 142] width 158 height 14
click at [69, 141] on input "エンジニア" at bounding box center [64, 142] width 9 height 9
checkbox input "true"
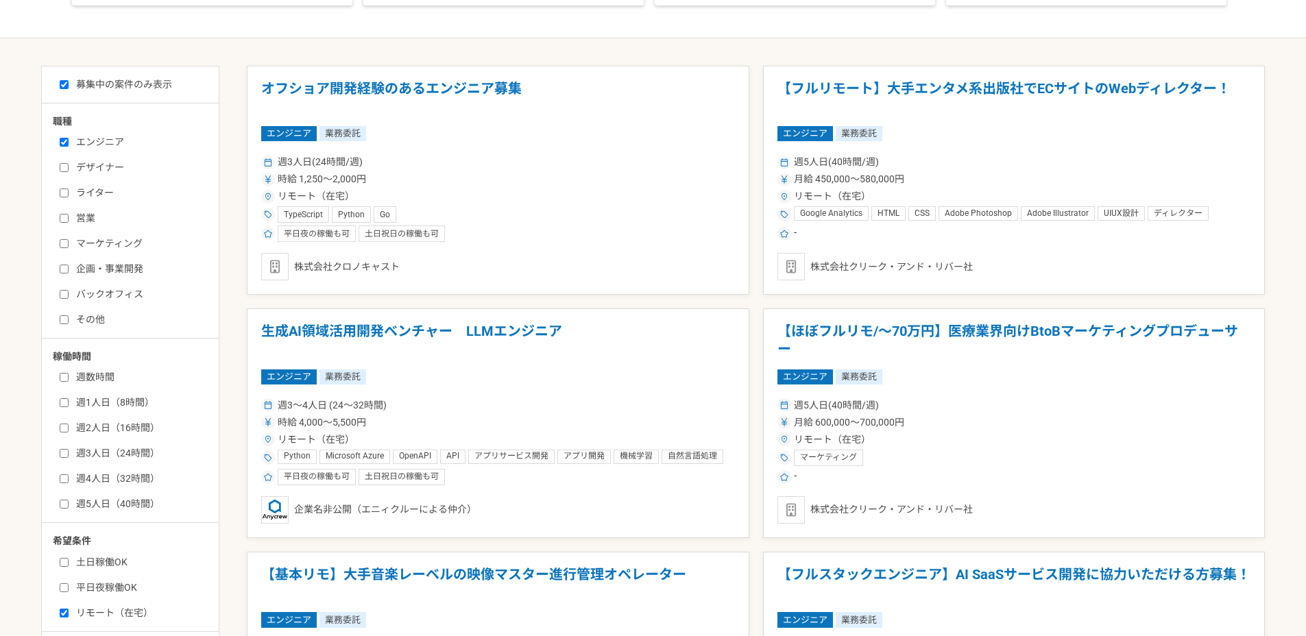
click at [93, 190] on label "ライター" at bounding box center [139, 193] width 158 height 14
click at [69, 190] on input "ライター" at bounding box center [64, 193] width 9 height 9
checkbox input "true"
click at [92, 241] on label "マーケティング" at bounding box center [139, 244] width 158 height 14
click at [69, 241] on input "マーケティング" at bounding box center [64, 243] width 9 height 9
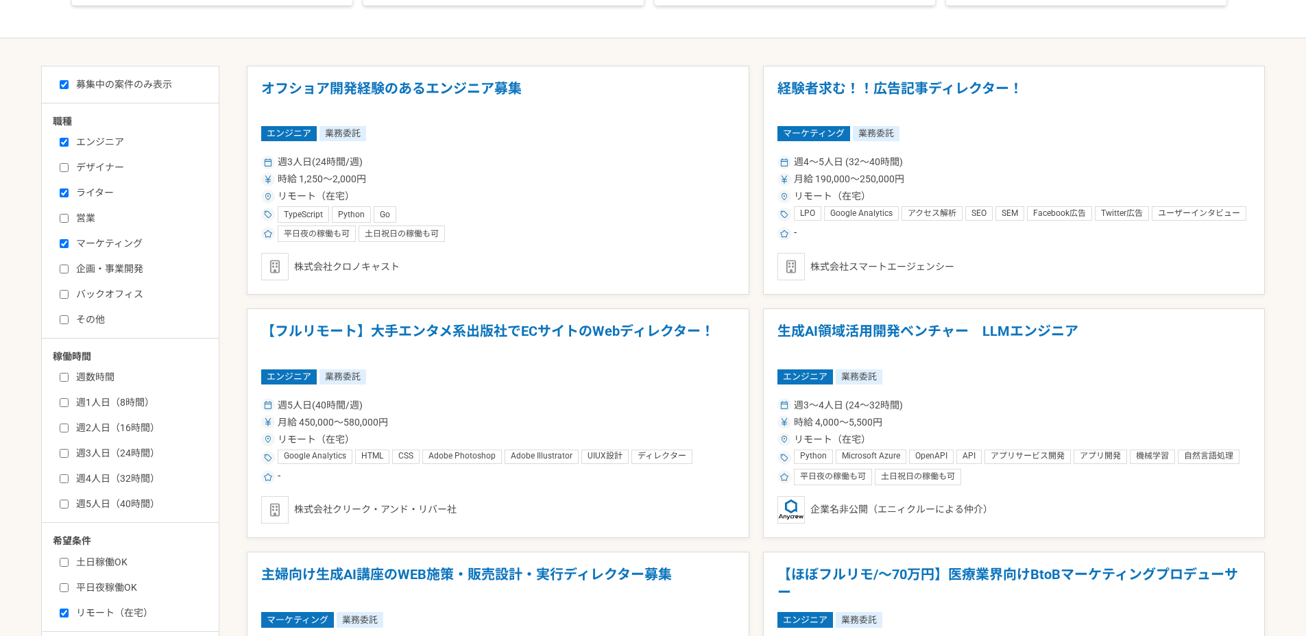
click at [91, 240] on label "マーケティング" at bounding box center [139, 244] width 158 height 14
click at [69, 240] on input "マーケティング" at bounding box center [64, 243] width 9 height 9
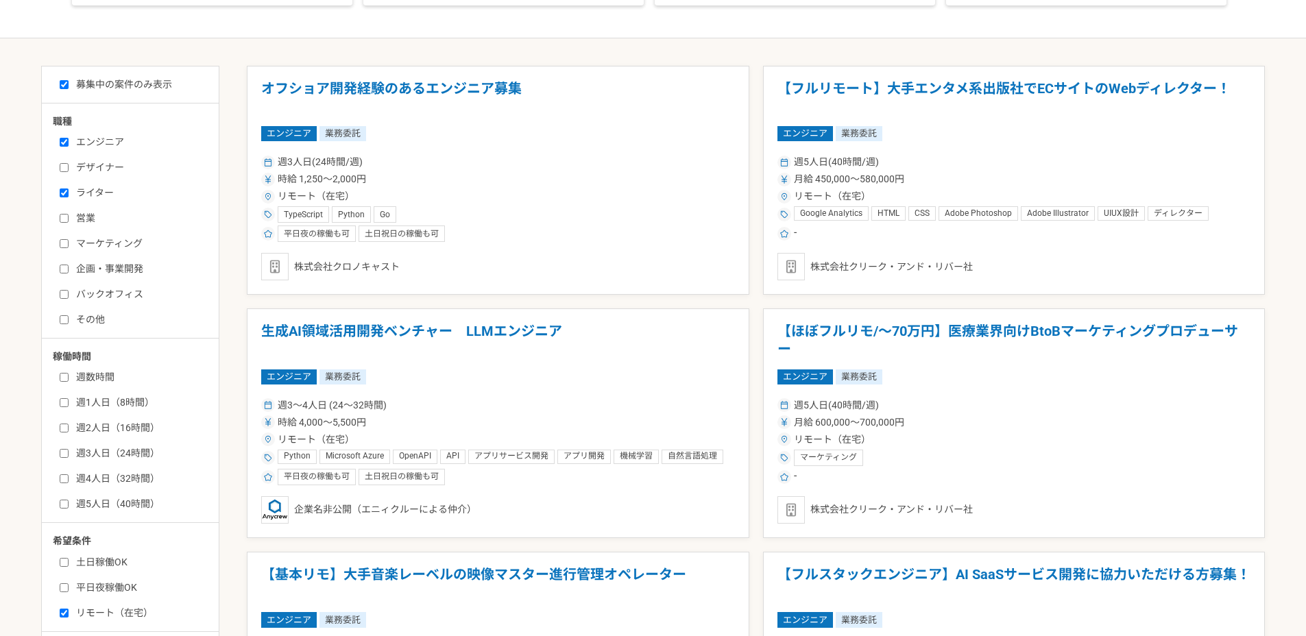
click at [91, 240] on label "マーケティング" at bounding box center [139, 244] width 158 height 14
click at [69, 240] on input "マーケティング" at bounding box center [64, 243] width 9 height 9
checkbox input "true"
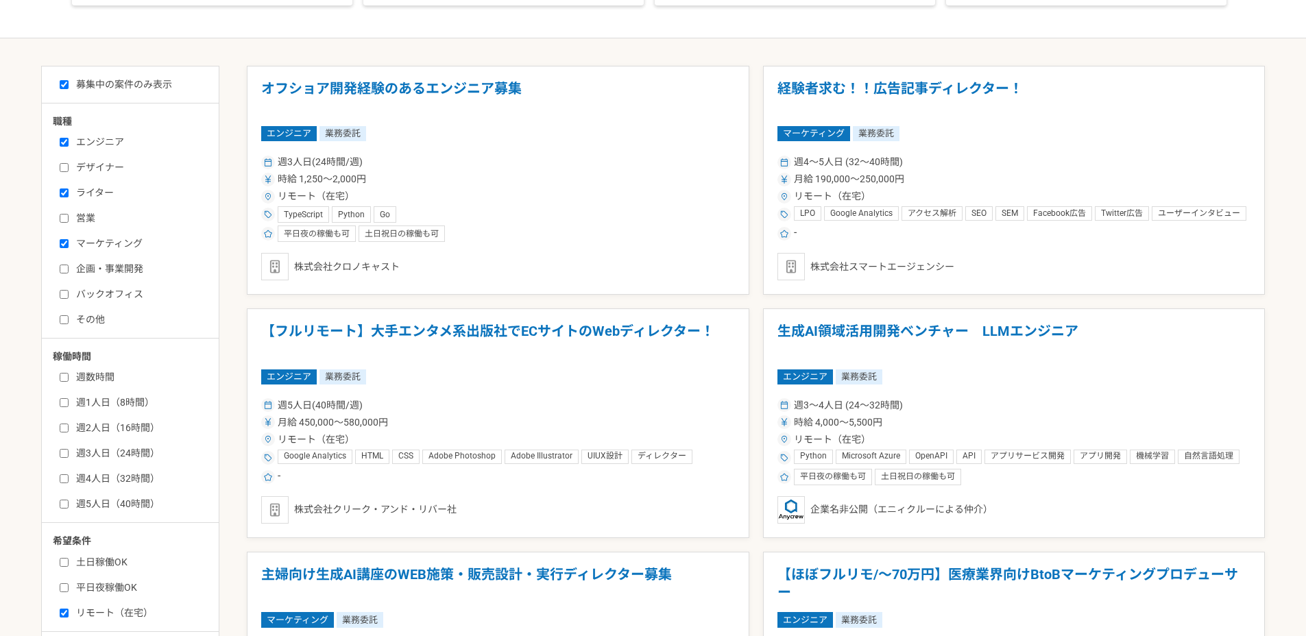
click at [95, 260] on div "エンジニア デザイナー ライター 営業 マーケティング 企画・事業開発 バックオフィス その他" at bounding box center [135, 229] width 165 height 196
click at [95, 266] on label "企画・事業開発" at bounding box center [139, 269] width 158 height 14
click at [69, 266] on input "企画・事業開発" at bounding box center [64, 269] width 9 height 9
checkbox input "true"
click at [103, 296] on label "バックオフィス" at bounding box center [139, 294] width 158 height 14
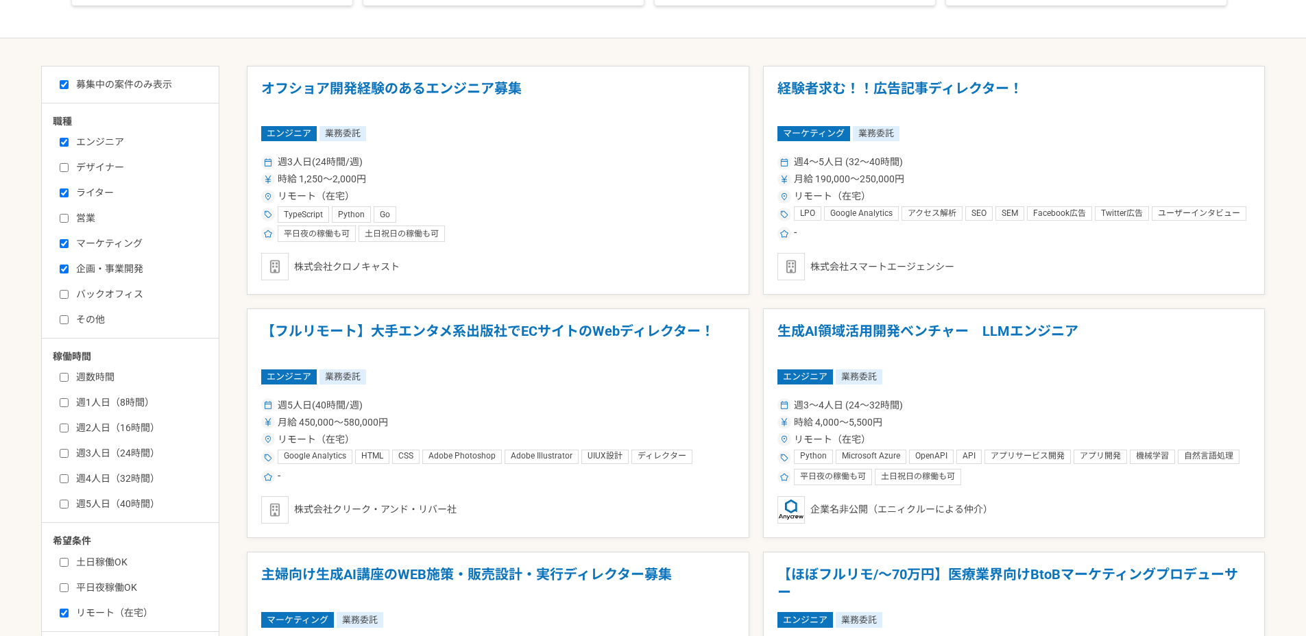
click at [69, 296] on input "バックオフィス" at bounding box center [64, 294] width 9 height 9
checkbox input "true"
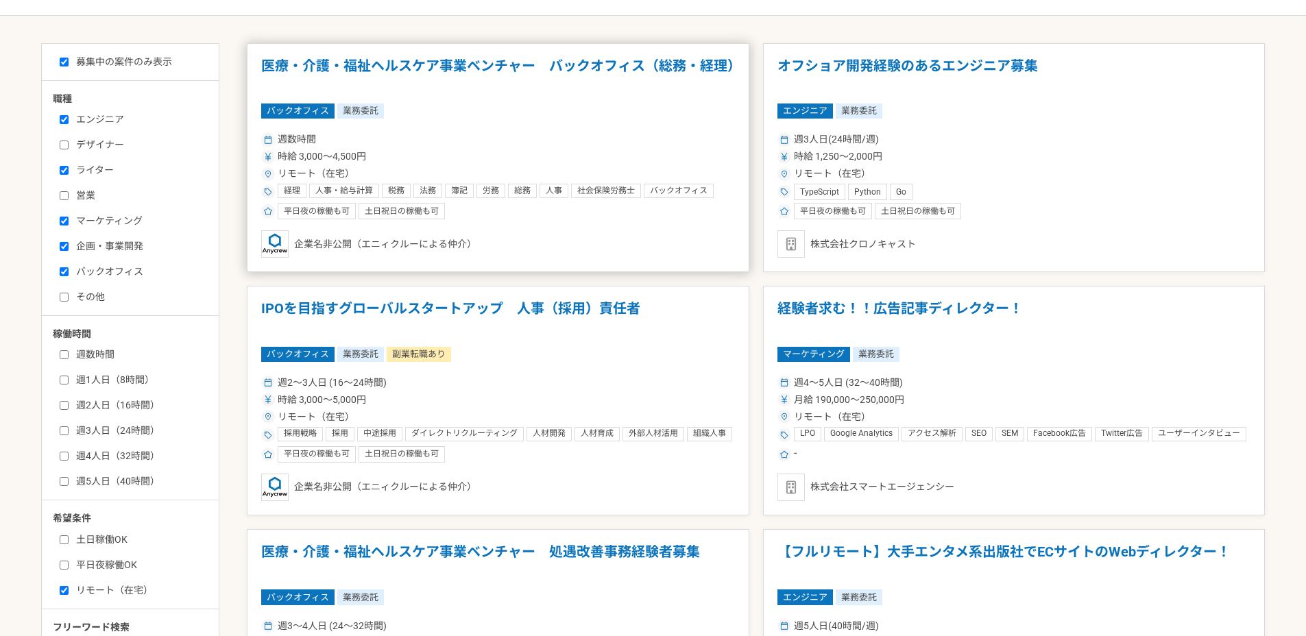
scroll to position [306, 0]
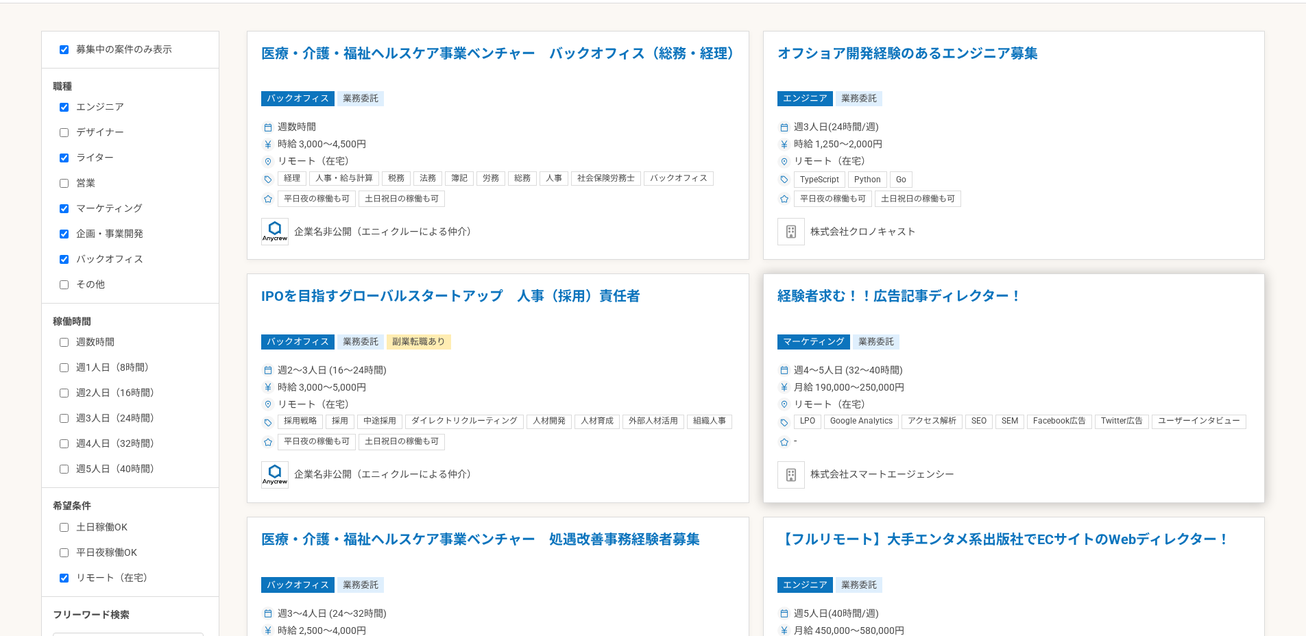
click at [1081, 335] on div "マーケティング 業務委託" at bounding box center [1014, 342] width 474 height 15
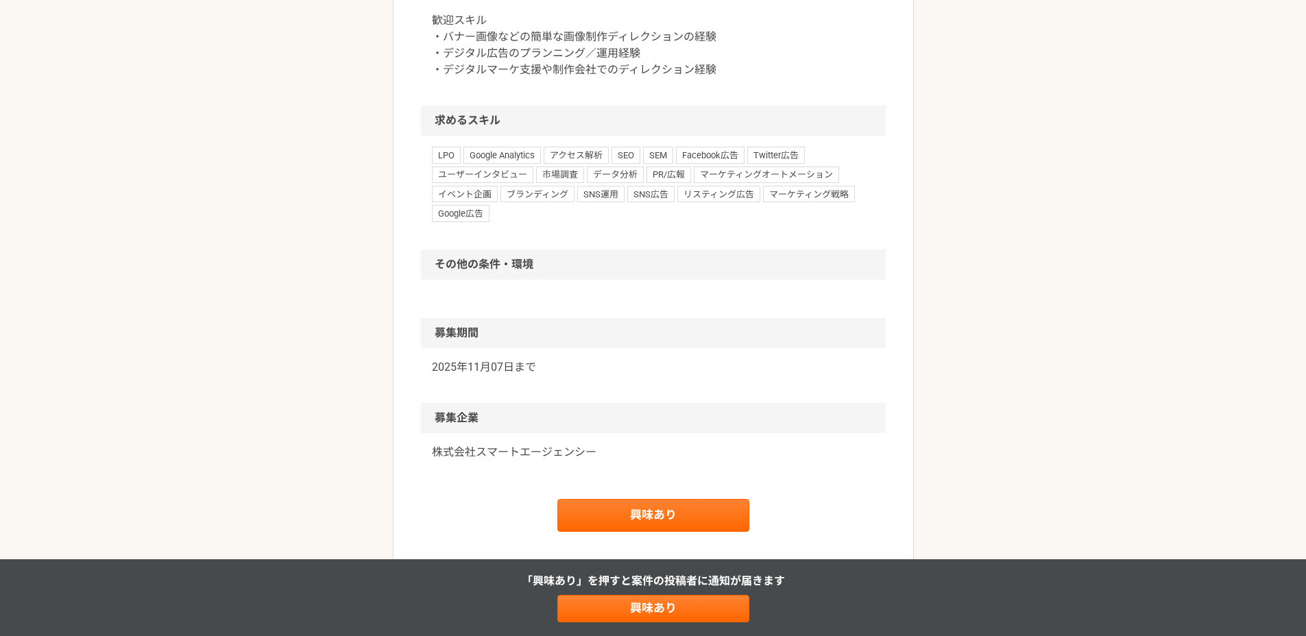
scroll to position [1006, 0]
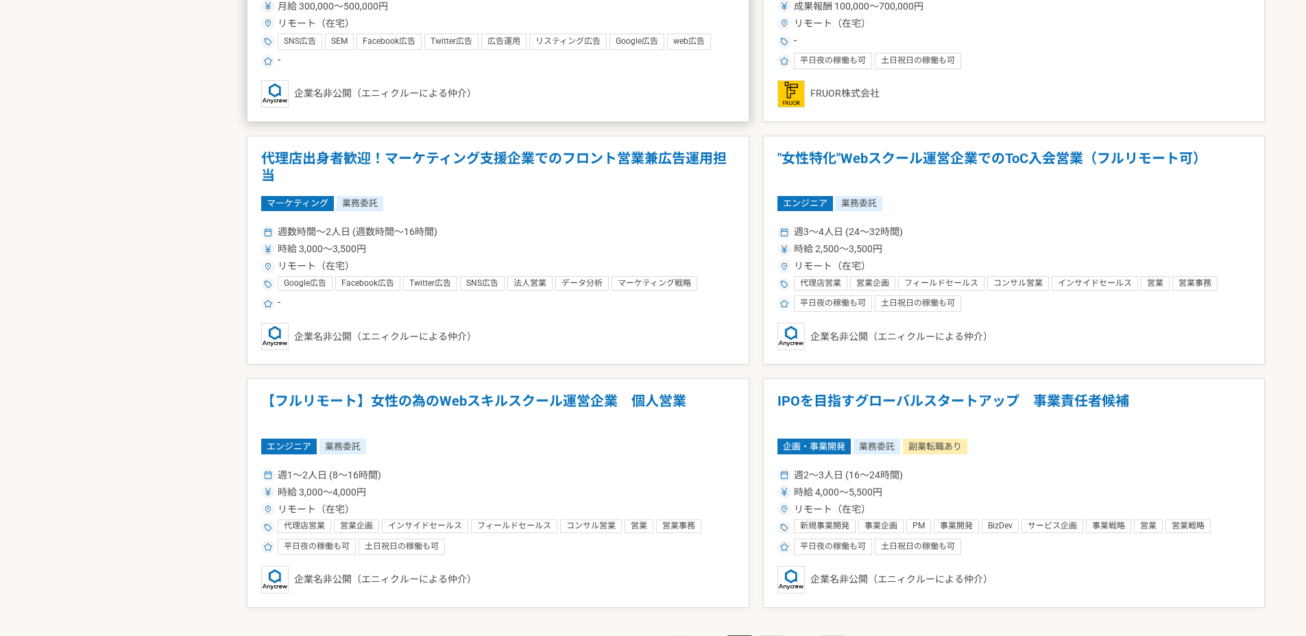
scroll to position [2181, 0]
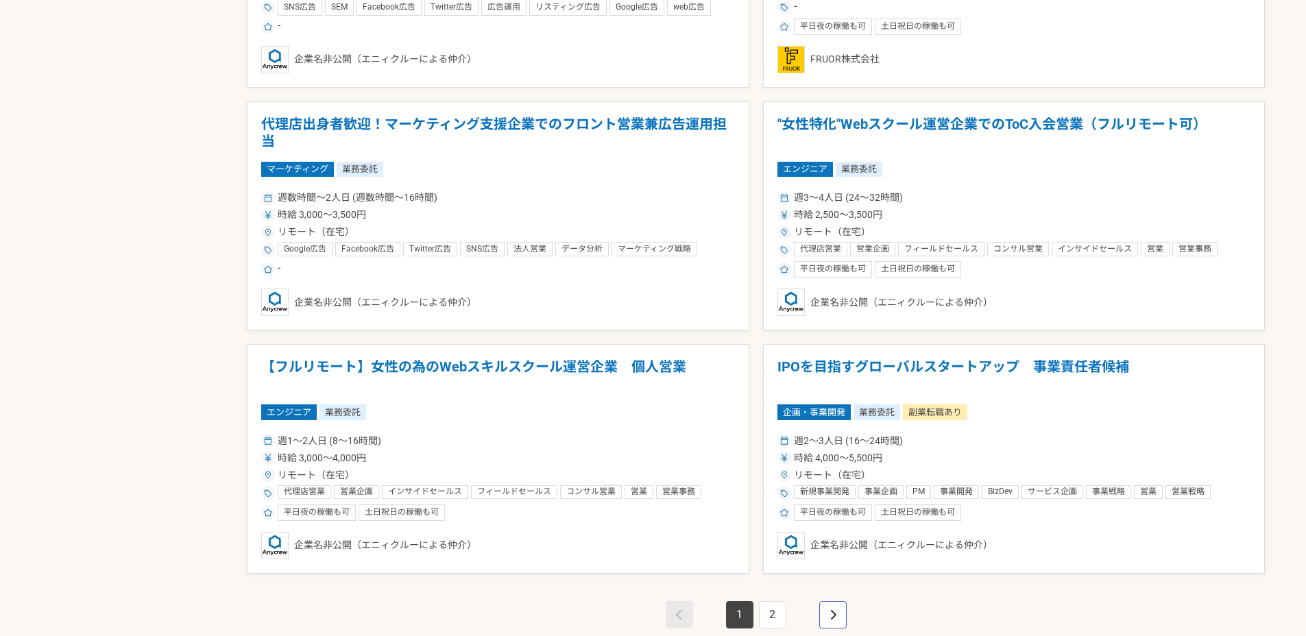
click at [830, 611] on icon "pagination" at bounding box center [833, 615] width 7 height 11
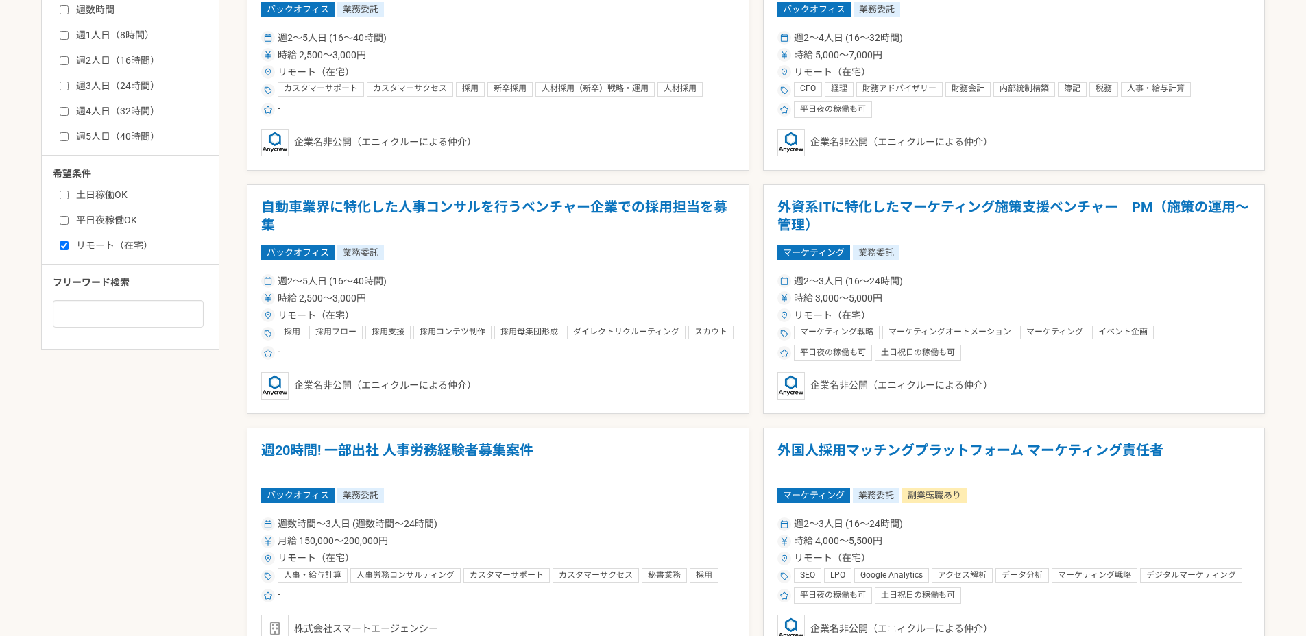
scroll to position [651, 0]
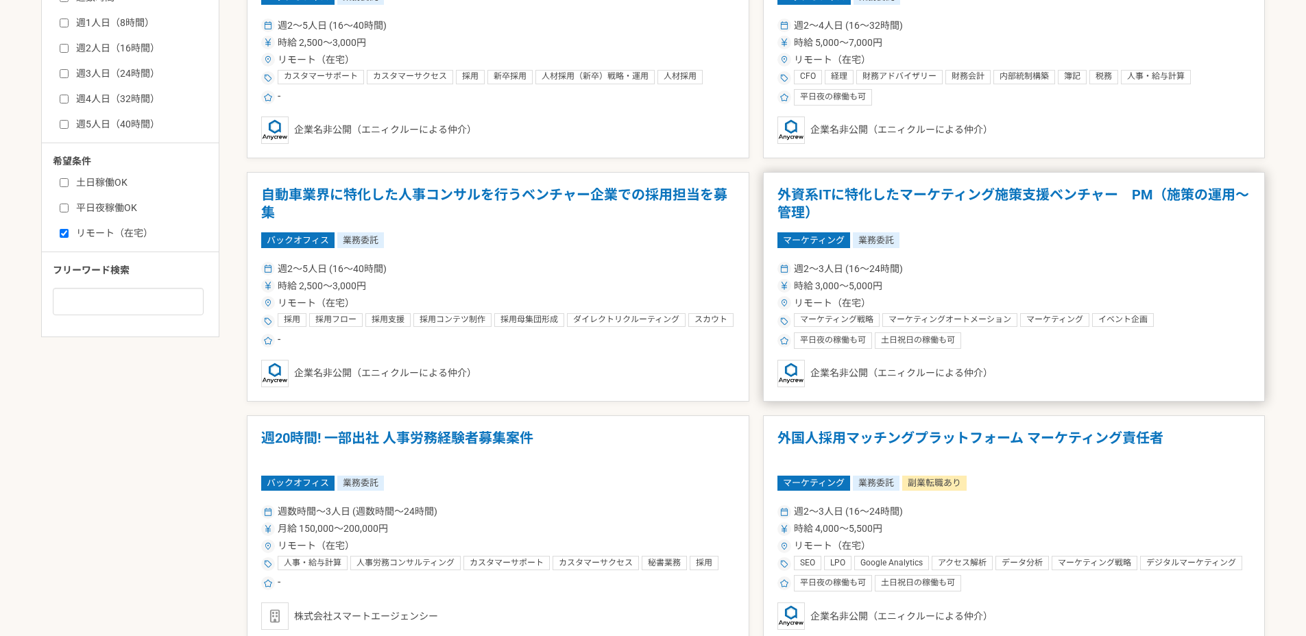
click at [924, 219] on h1 "外資系ITに特化したマーケティング施策支援ベンチャー　PM（施策の運用〜管理）" at bounding box center [1014, 203] width 474 height 35
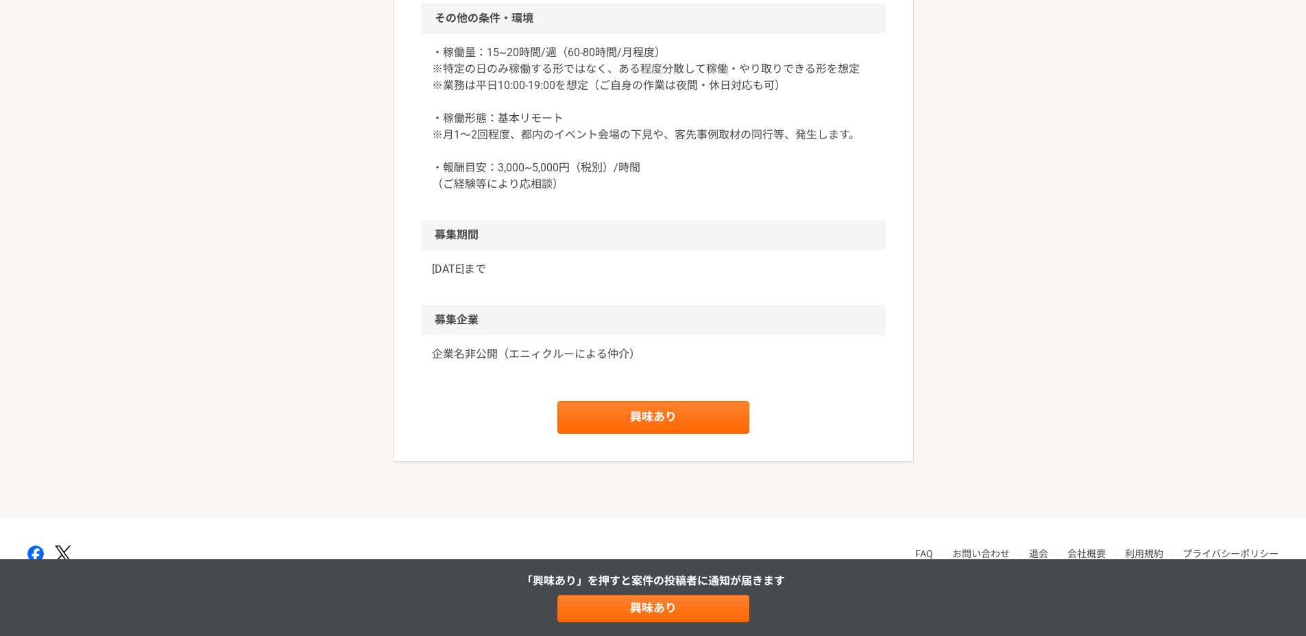
scroll to position [1846, 0]
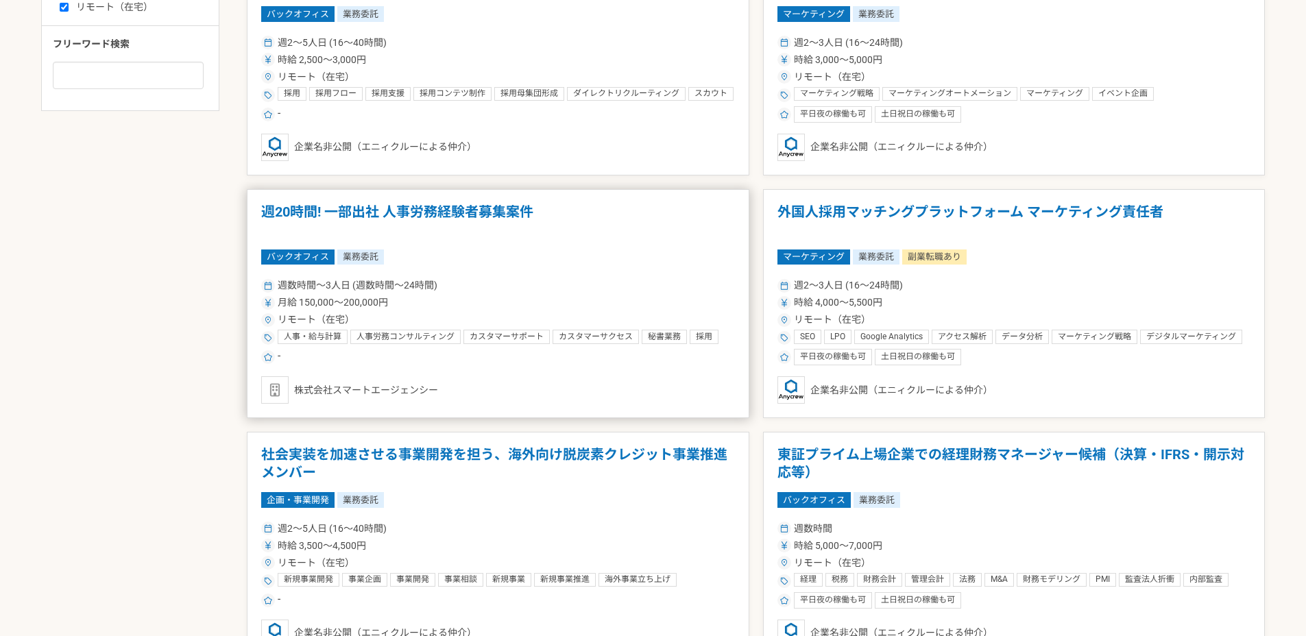
scroll to position [913, 0]
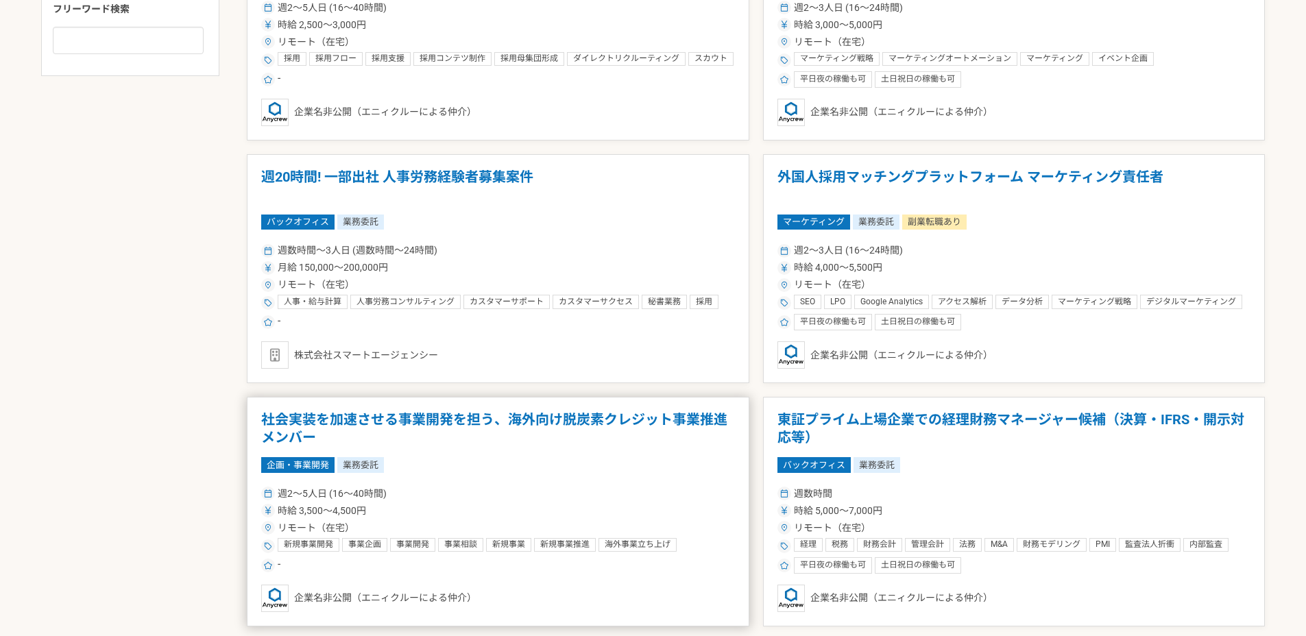
click at [641, 420] on h1 "社会実装を加速させる事業開発を担う、海外向け脱炭素クレジット事業推進メンバー" at bounding box center [498, 428] width 474 height 35
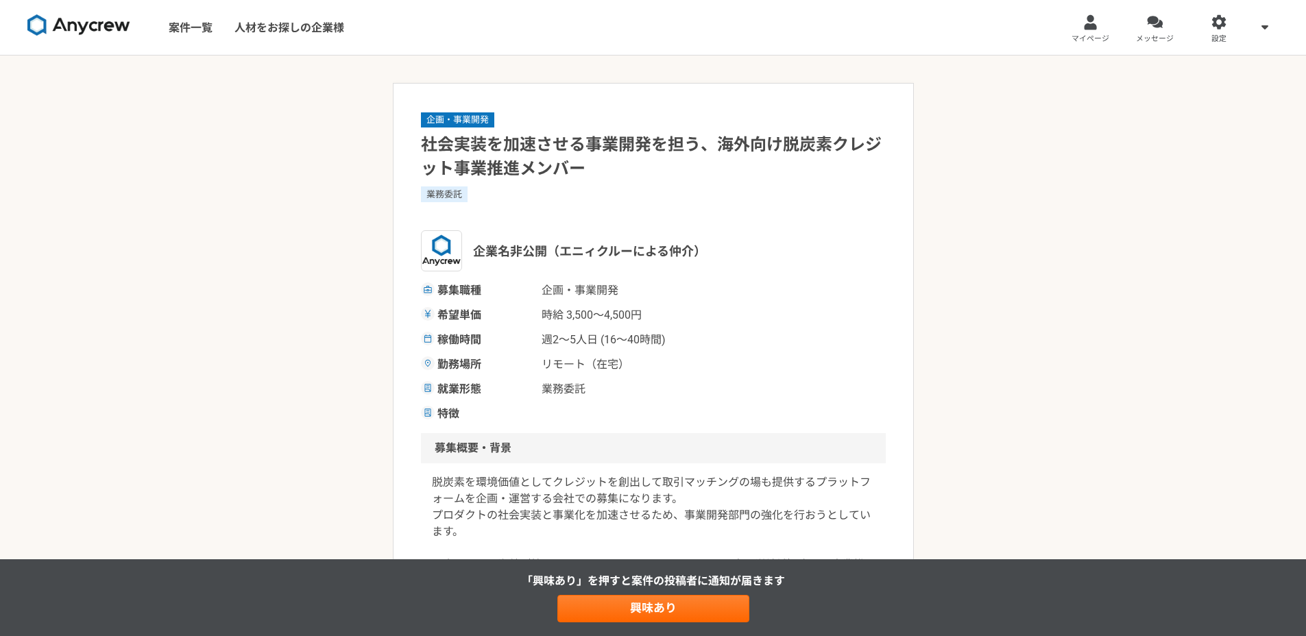
click at [720, 377] on div "募集職種 企画・事業[PERSON_NAME]単価 時給 3,500〜4,500円 稼働時間 週2〜5人日 (16〜40時間) 勤務場所 リモート（在宅） 就…" at bounding box center [653, 352] width 465 height 140
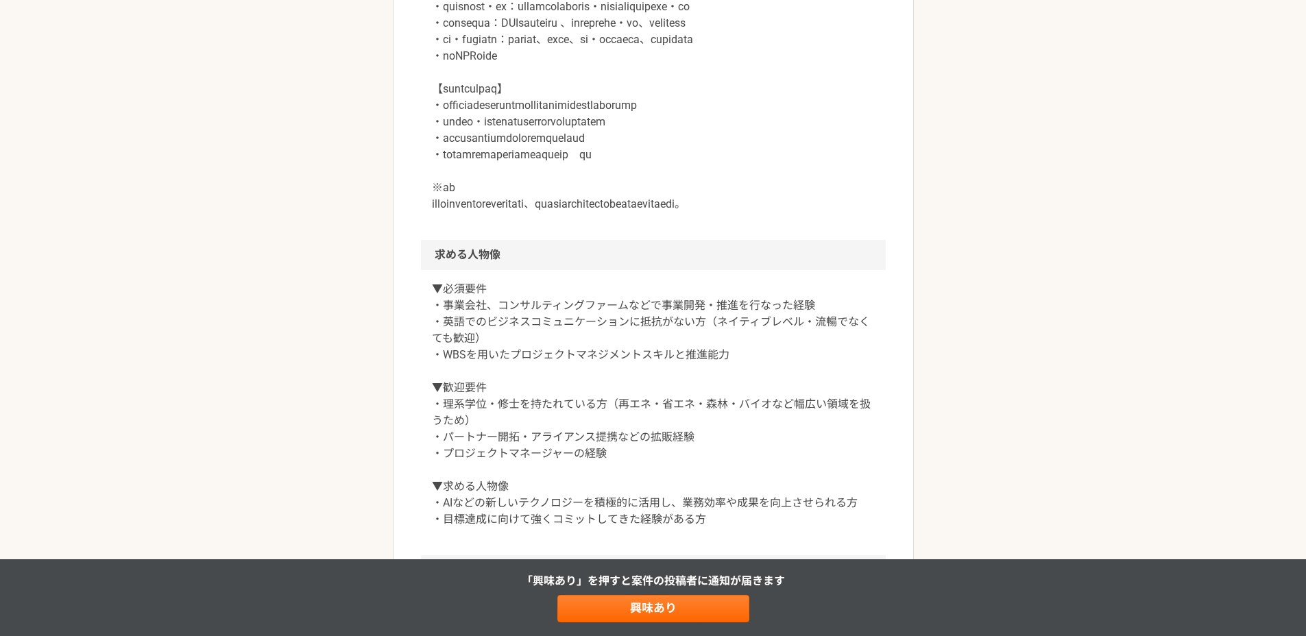
scroll to position [741, 0]
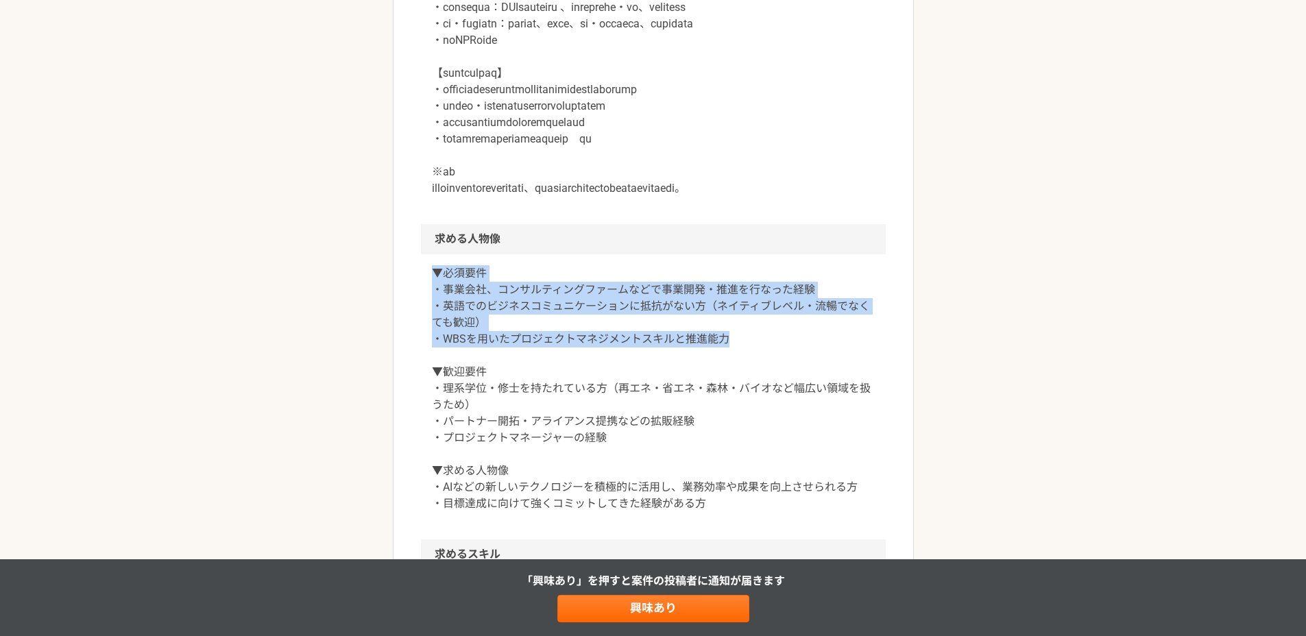
drag, startPoint x: 732, startPoint y: 439, endPoint x: 400, endPoint y: 372, distance: 338.4
click at [400, 372] on article "企画・事業開発 社会実装を加速させる事業開発を担う、海外向け脱炭素クレジット事業推進メンバー 業務委託 企業名非公開（エニィクルーによる仲介） 募集職種 企画…" at bounding box center [653, 241] width 521 height 1798
click at [346, 442] on div "企画・事業開発 社会実装を加速させる事業開発を担う、海外向け脱炭素クレジット事業推進メンバー 業務委託 企業名非公開（エニィクルーによる仲介） 募集職種 企画…" at bounding box center [653, 254] width 1306 height 1880
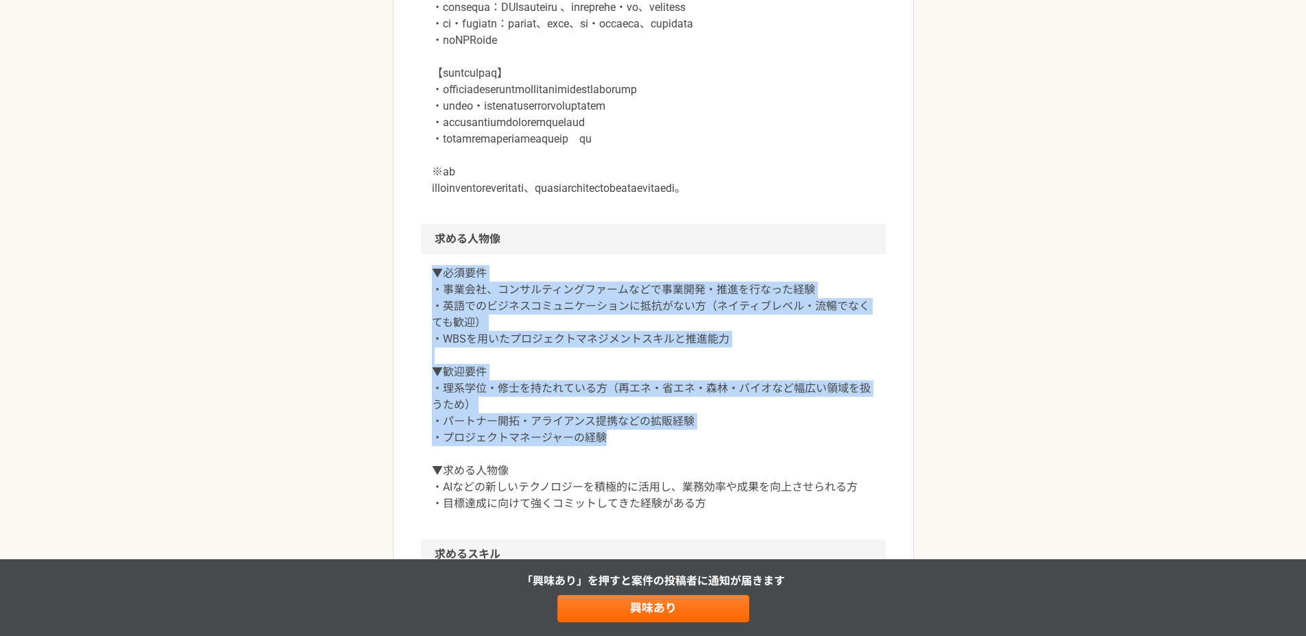
drag, startPoint x: 426, startPoint y: 372, endPoint x: 621, endPoint y: 535, distance: 254.6
click at [621, 535] on div "▼必須要件 ・事業会社、コンサルティングファームなどで事業開発・推進を行なった経験 ・英語でのビジネスコミュニケーションに抵抗がない方（ネイティブレベル・流暢…" at bounding box center [653, 396] width 465 height 285
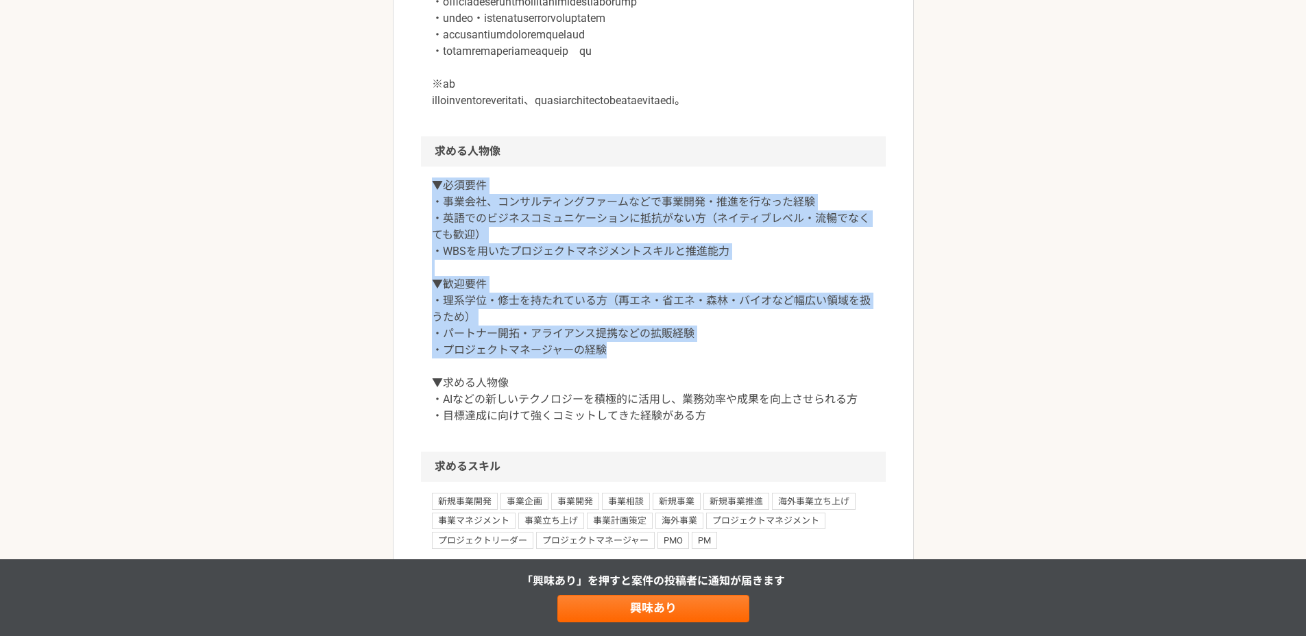
scroll to position [991, 0]
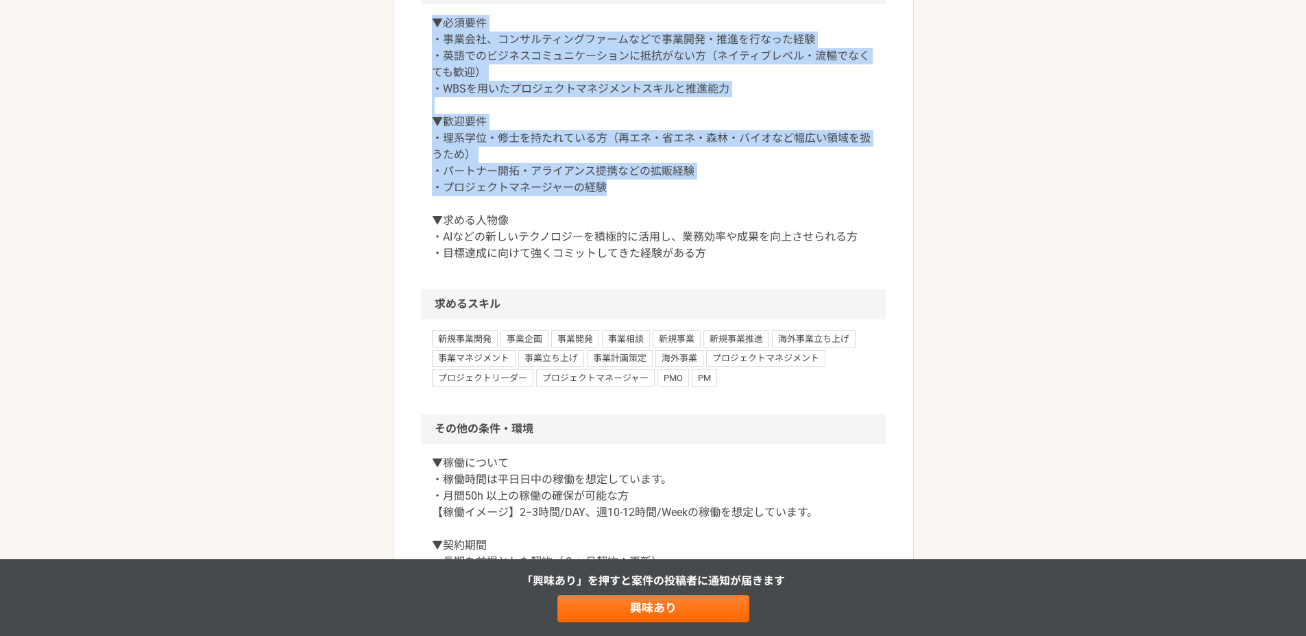
click at [653, 168] on p "▼必須要件 ・事業会社、コンサルティングファームなどで事業開発・推進を行なった経験 ・英語でのビジネスコミュニケーションに抵抗がない方（ネイティブレベル・流暢…" at bounding box center [653, 138] width 443 height 247
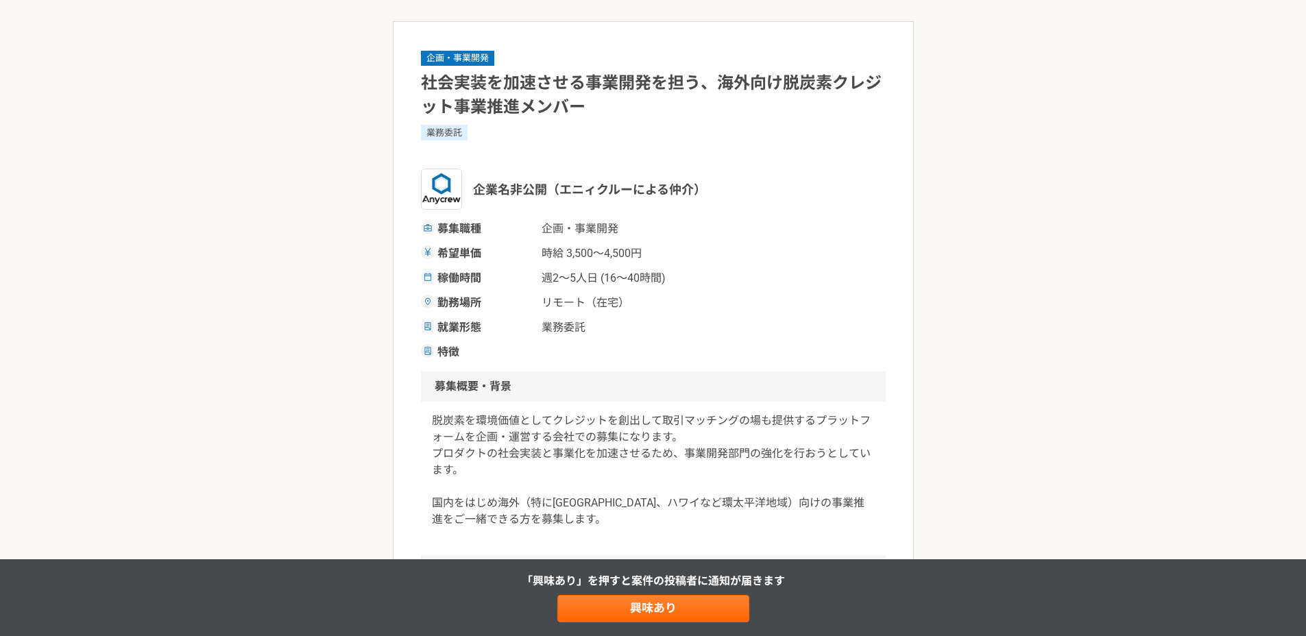
scroll to position [69, 0]
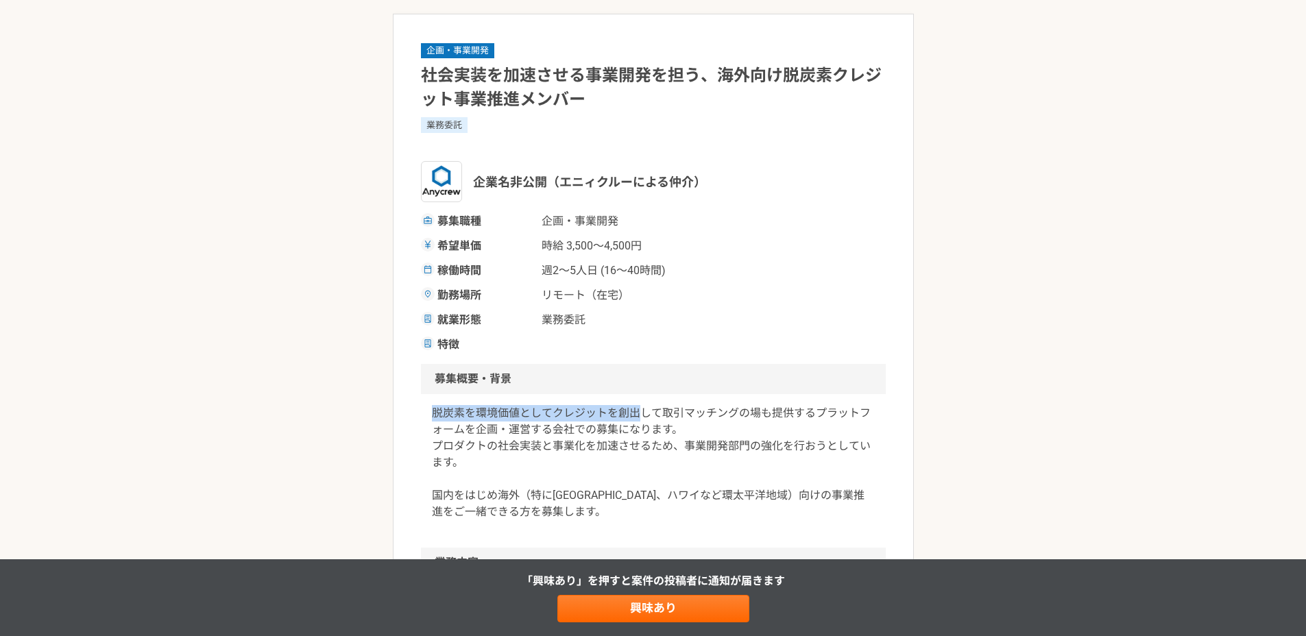
drag, startPoint x: 641, startPoint y: 409, endPoint x: 436, endPoint y: 411, distance: 205.0
click at [436, 411] on p "脱炭素を環境価値としてクレジットを創出して取引マッチングの場も提供するプラットフォームを企画・運営する会社での募集になります。 プロダクトの社会実装と事業化を…" at bounding box center [653, 462] width 443 height 115
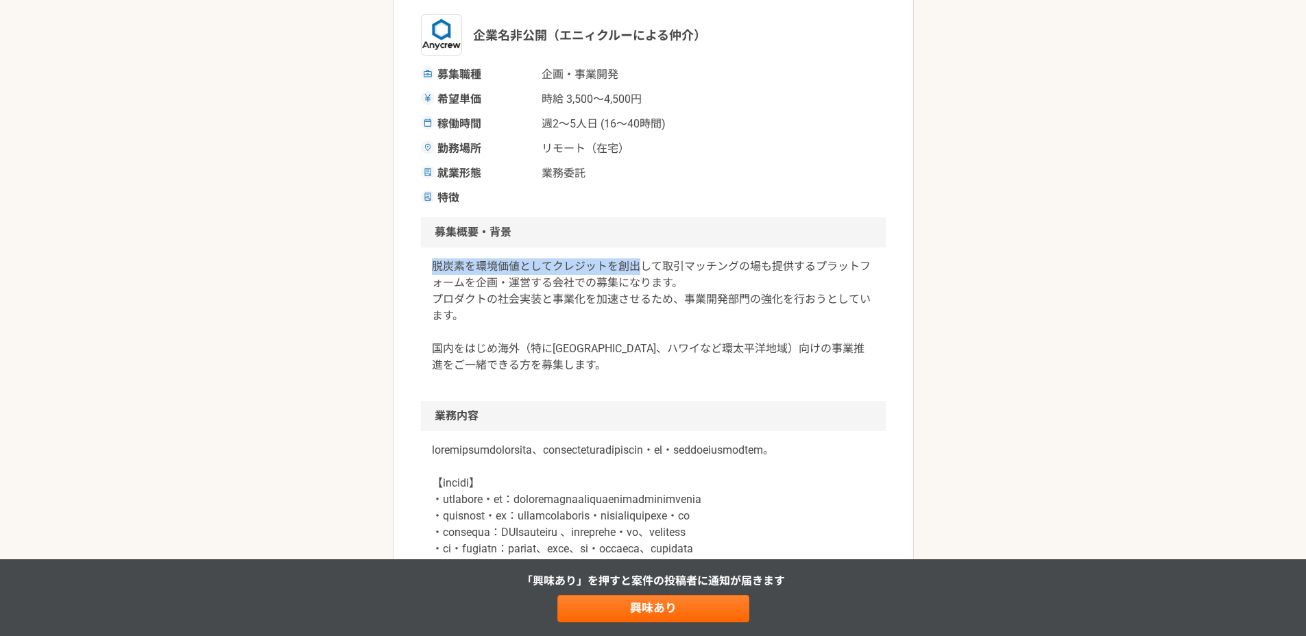
scroll to position [221, 0]
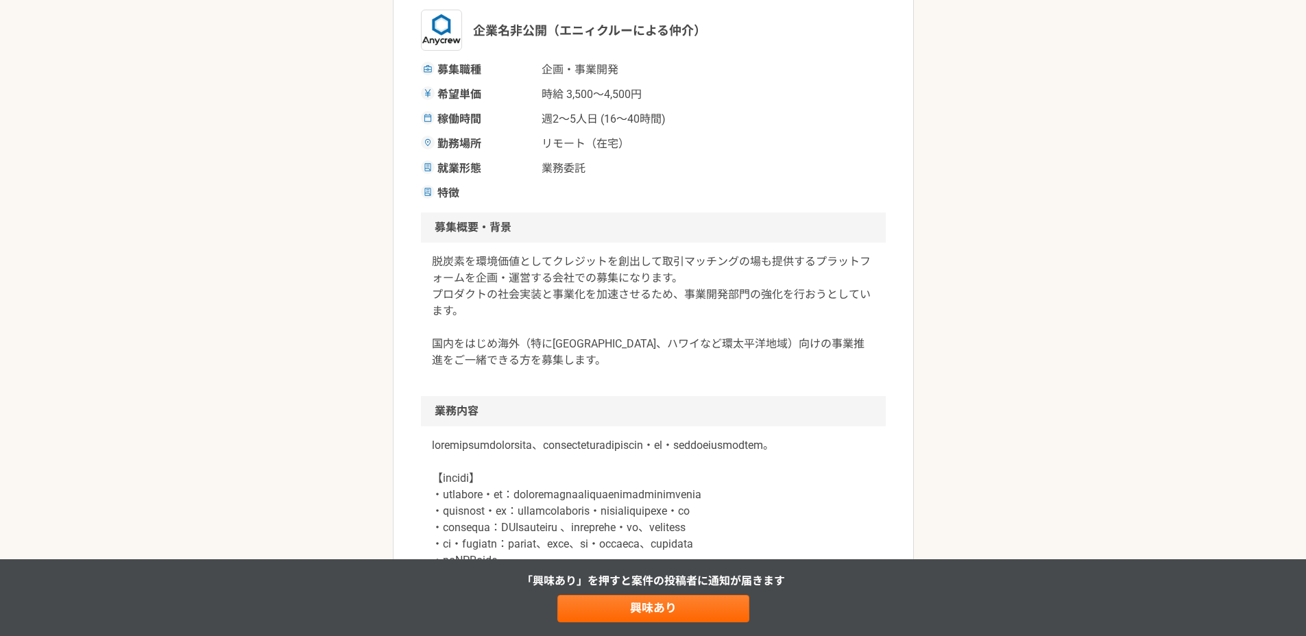
click at [648, 339] on p "脱炭素を環境価値としてクレジットを創出して取引マッチングの場も提供するプラットフォームを企画・運営する会社での募集になります。 プロダクトの社会実装と事業化を…" at bounding box center [653, 311] width 443 height 115
click at [673, 602] on link "興味あり" at bounding box center [653, 608] width 192 height 27
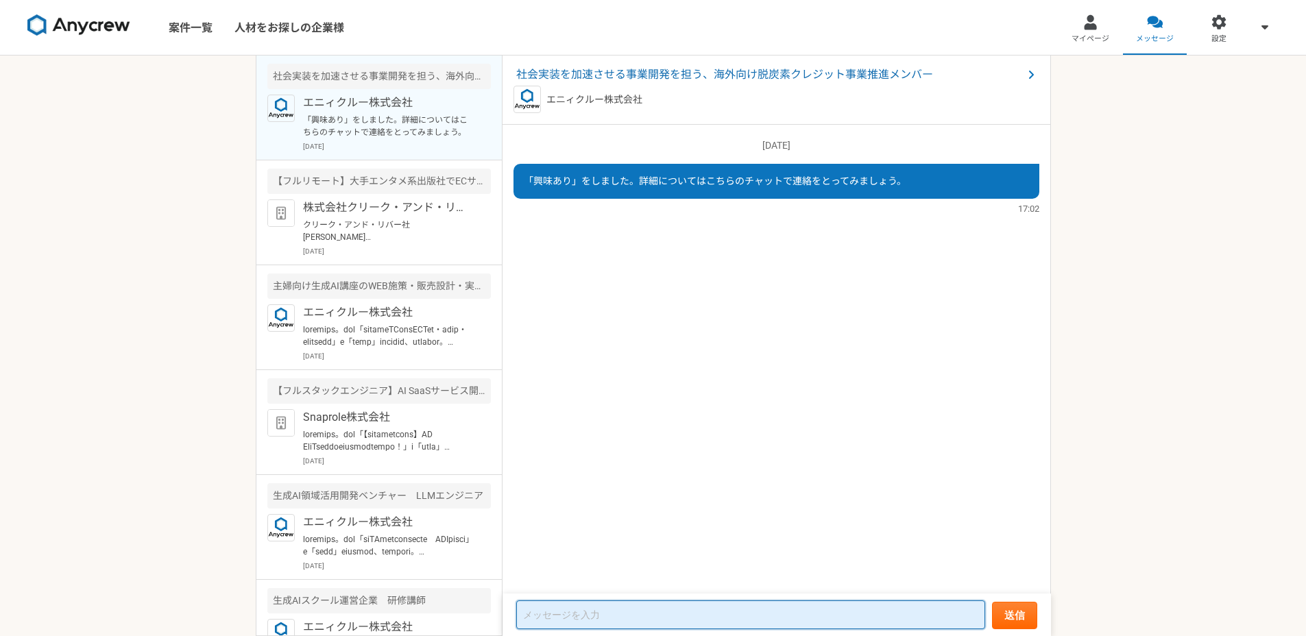
click at [684, 618] on textarea at bounding box center [750, 615] width 469 height 29
paste textarea "loremips。「dolorsitametconsecteturadipisc・el」s、doeiusmodtemp、incididuntutlaboree…"
type textarea "loremips。「dolorsitametconsecteturadipisc・el」s、doeiusmodtemp、incididuntutlaboree…"
paste textarea "loremips。dol「sitametconsectetur、adipiscingelitseddoei」t「inci」utlabor、etdolor。 m…"
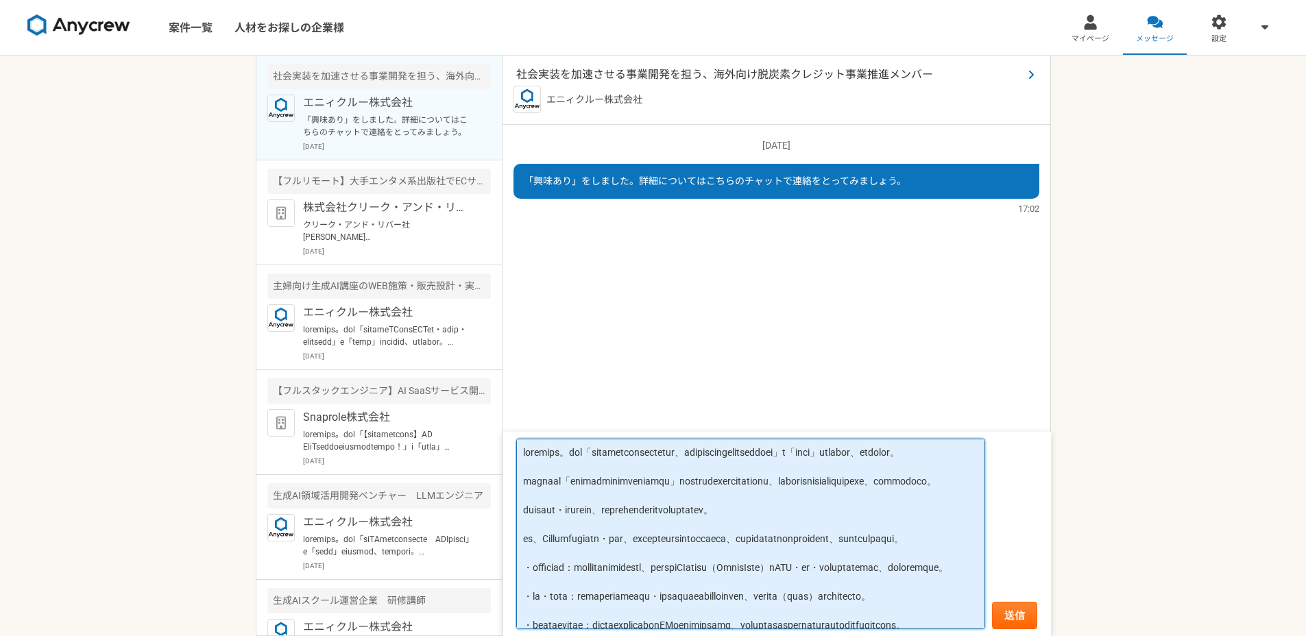
type textarea "loremips。dol「sitametconsectetur、adipiscingelitseddoei」t「inci」utlabor、etdolor。 m…"
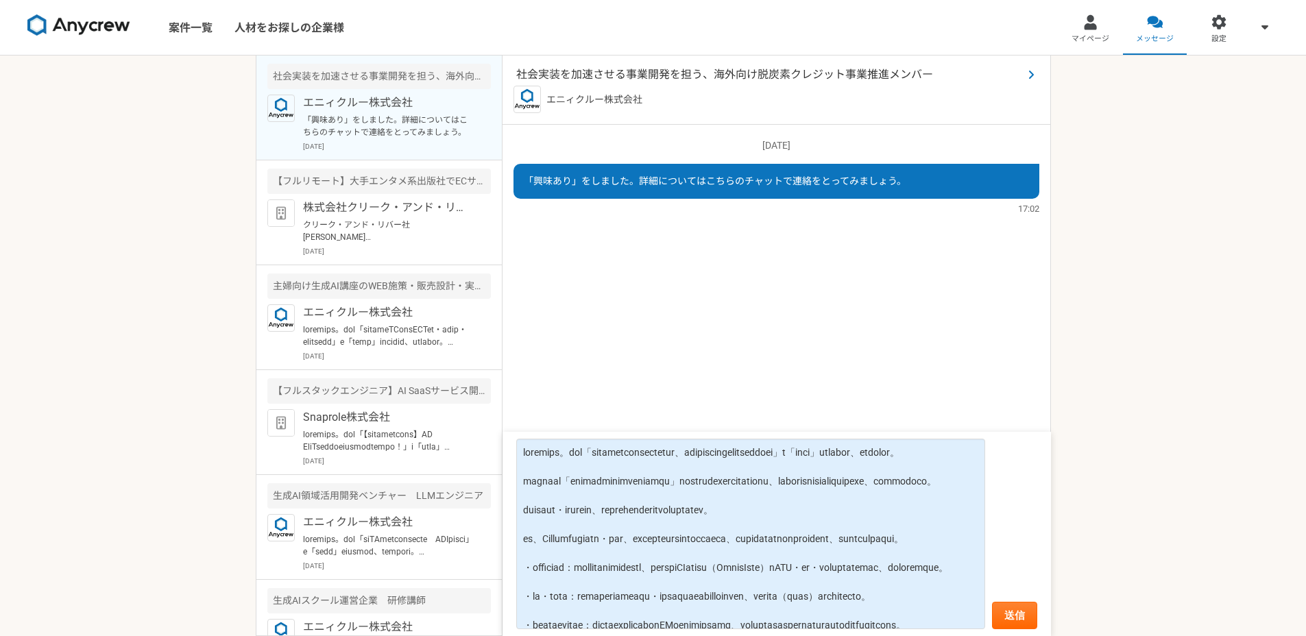
click at [806, 76] on span "社会実装を加速させる事業開発を担う、海外向け脱炭素クレジット事業推進メンバー" at bounding box center [769, 75] width 507 height 16
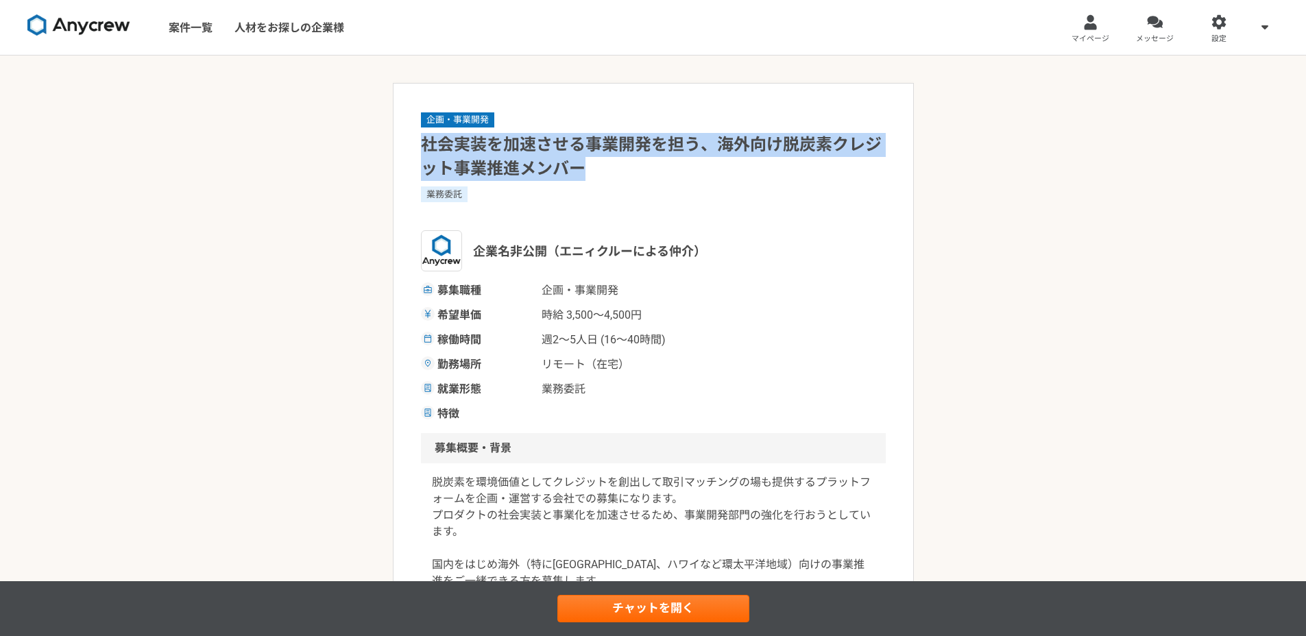
drag, startPoint x: 605, startPoint y: 177, endPoint x: 426, endPoint y: 145, distance: 181.8
click at [426, 145] on h1 "社会実装を加速させる事業開発を担う、海外向け脱炭素クレジット事業推進メンバー" at bounding box center [653, 157] width 465 height 48
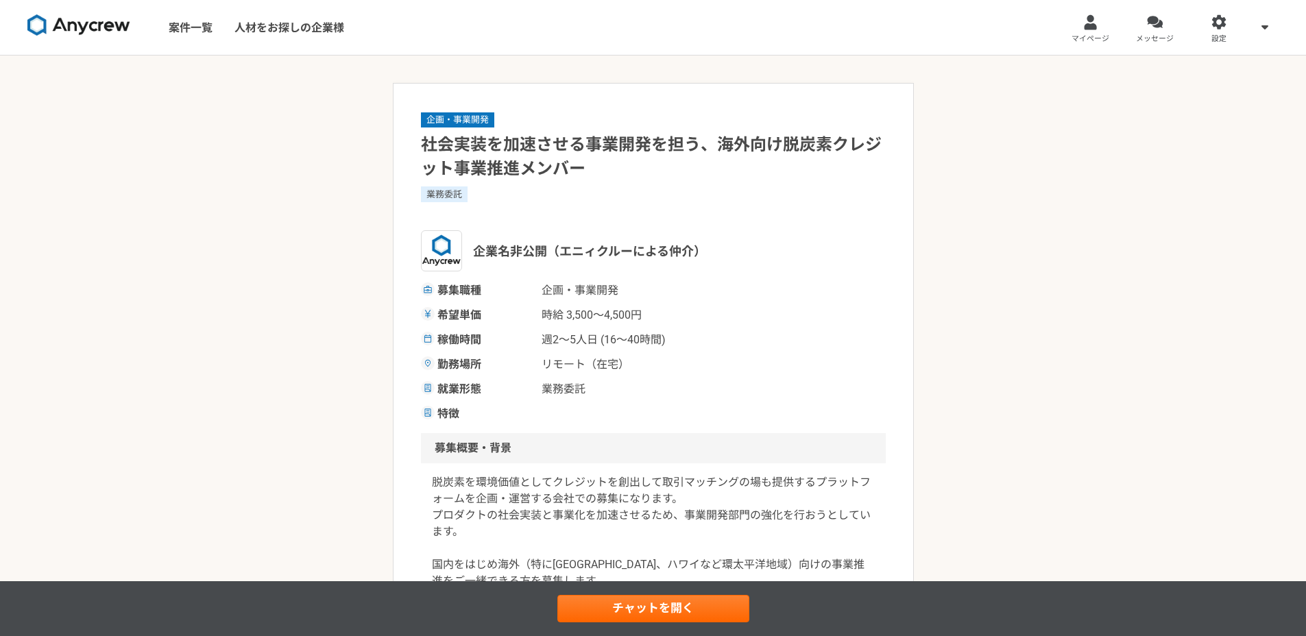
click at [572, 182] on div "企画・事業開発 社会実装を加速させる事業開発を担う、海外向け脱炭素クレジット事業推進メンバー 業務委託 企業名非公開（エニィクルーによる仲介） 募集職種 企画…" at bounding box center [653, 266] width 465 height 311
click at [598, 158] on h1 "社会実装を加速させる事業開発を担う、海外向け脱炭素クレジット事業推進メンバー" at bounding box center [653, 157] width 465 height 48
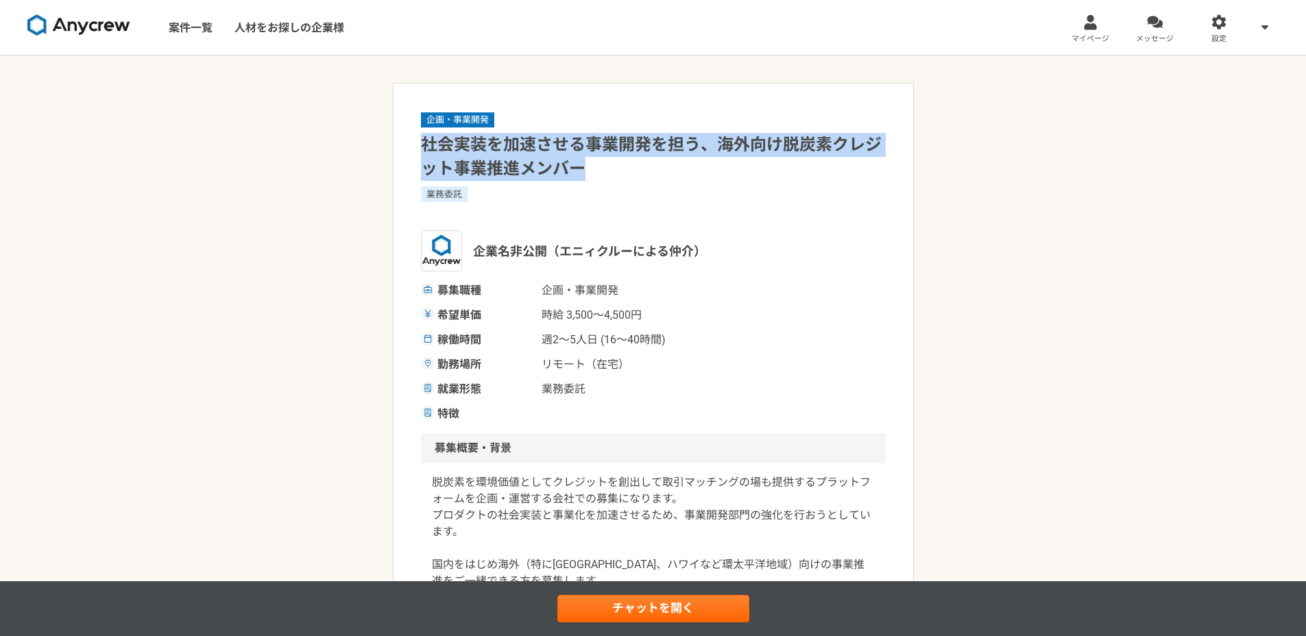
drag, startPoint x: 599, startPoint y: 166, endPoint x: 420, endPoint y: 128, distance: 183.5
click at [421, 128] on div "企画・事業開発 社会実装を加速させる事業開発を担う、海外向け脱炭素クレジット事業推進メンバー 業務委託 企業名非公開（エニィクルーによる仲介） 募集職種 企画…" at bounding box center [653, 266] width 465 height 311
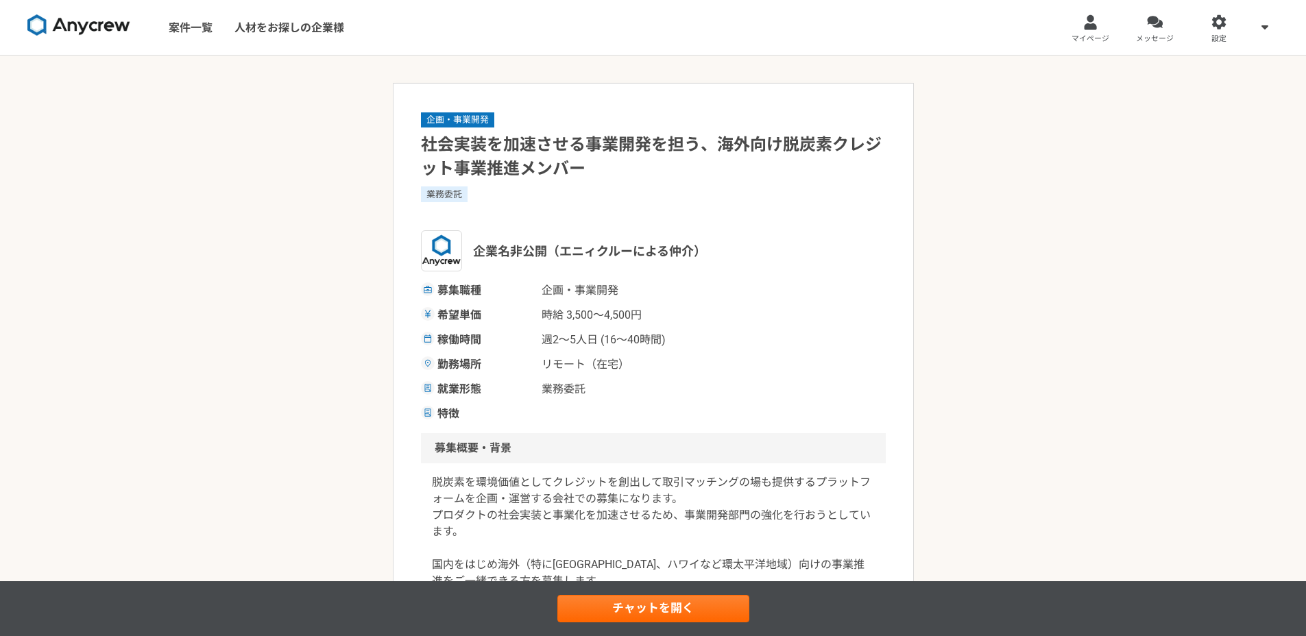
click at [581, 193] on div "業務委託" at bounding box center [653, 193] width 465 height 15
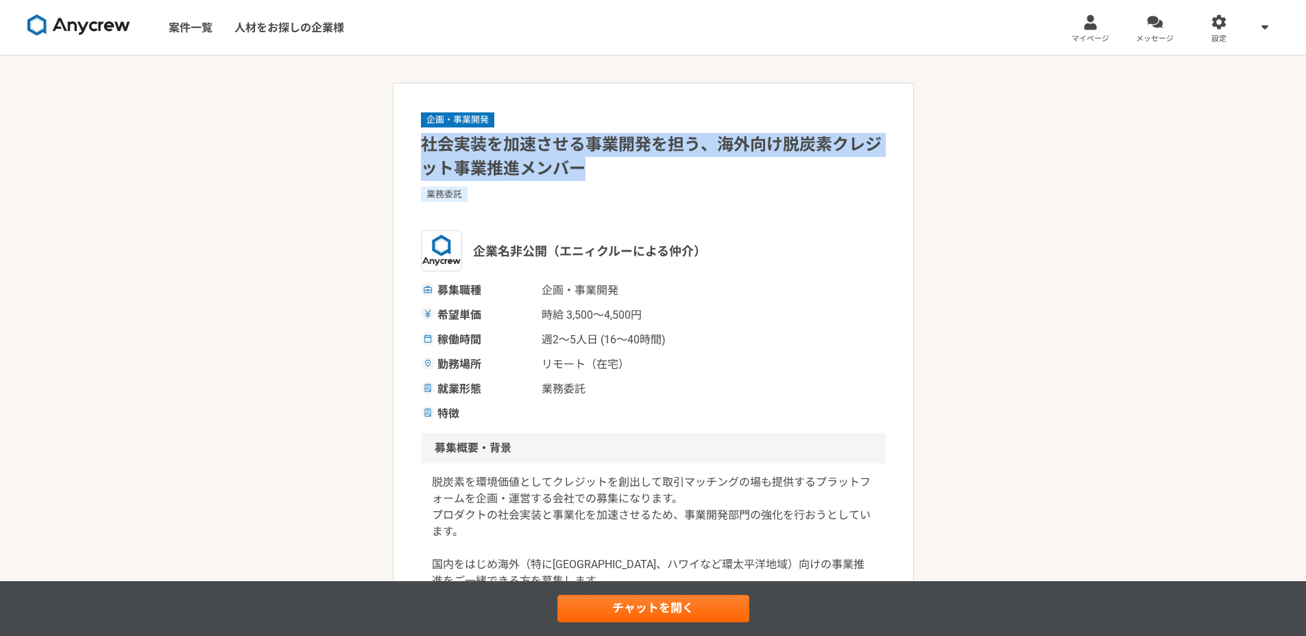
drag, startPoint x: 596, startPoint y: 162, endPoint x: 414, endPoint y: 134, distance: 184.6
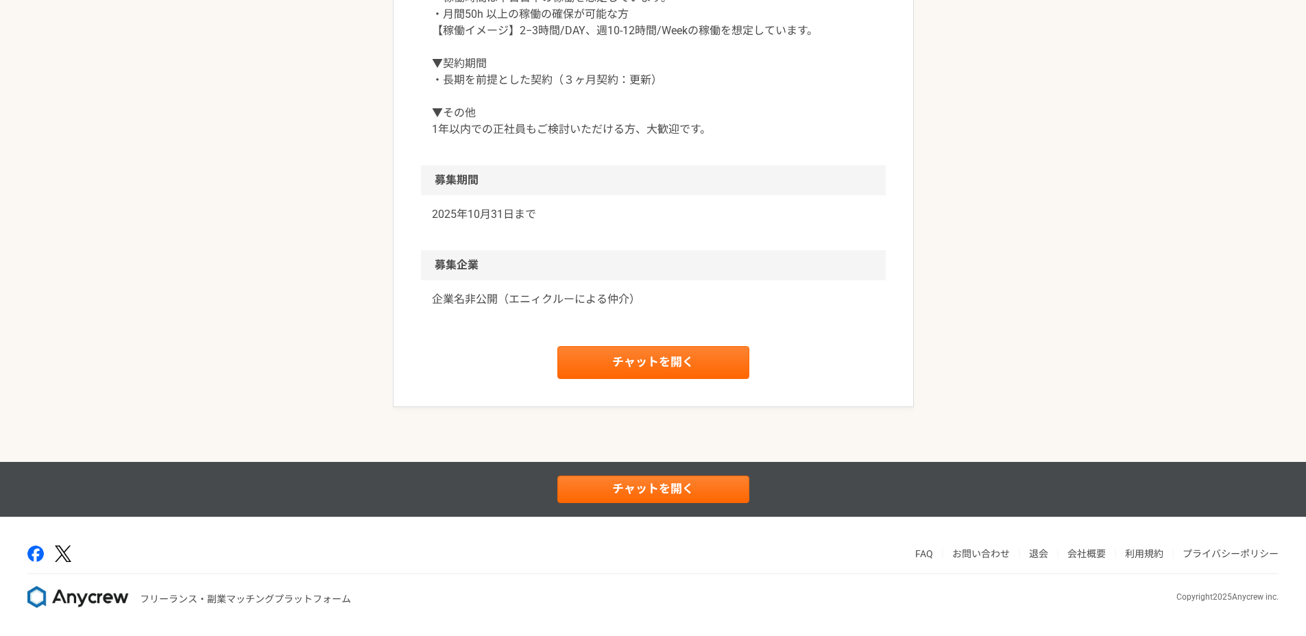
scroll to position [1572, 0]
click at [662, 372] on link "チャットを開く" at bounding box center [653, 362] width 192 height 33
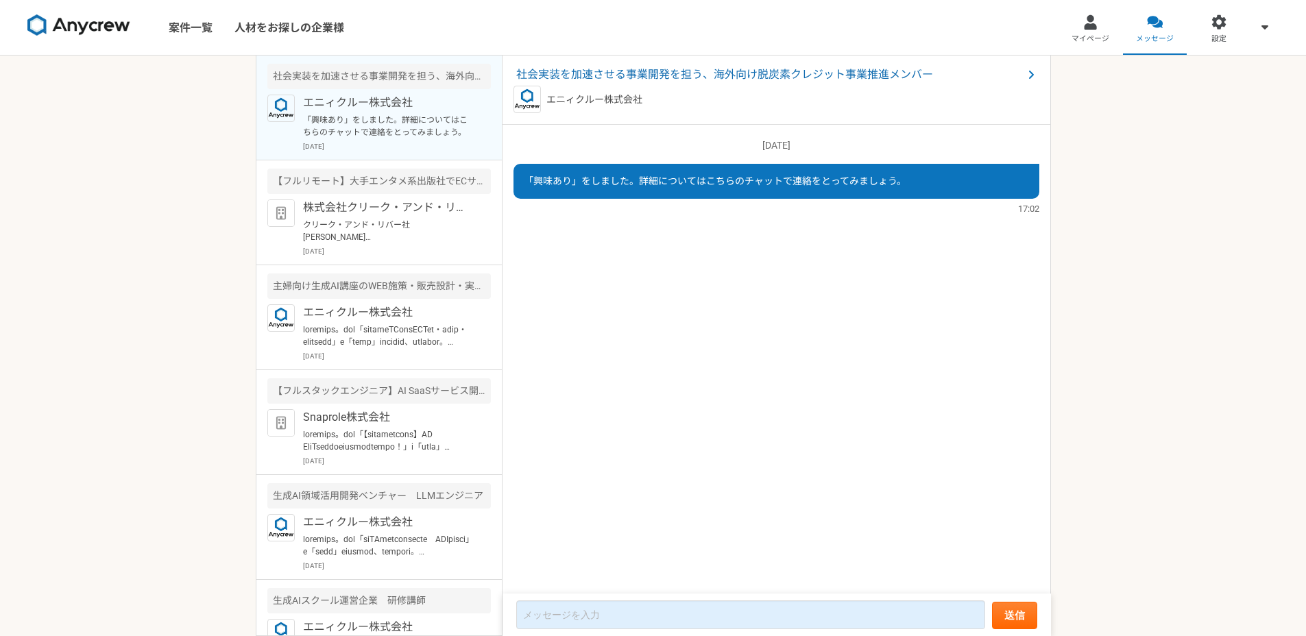
click at [664, 322] on div "[DATE] 「興味あり」をしました。詳細についてはこちらのチャットで連絡をとってみましょう。 17:02" at bounding box center [777, 360] width 548 height 470
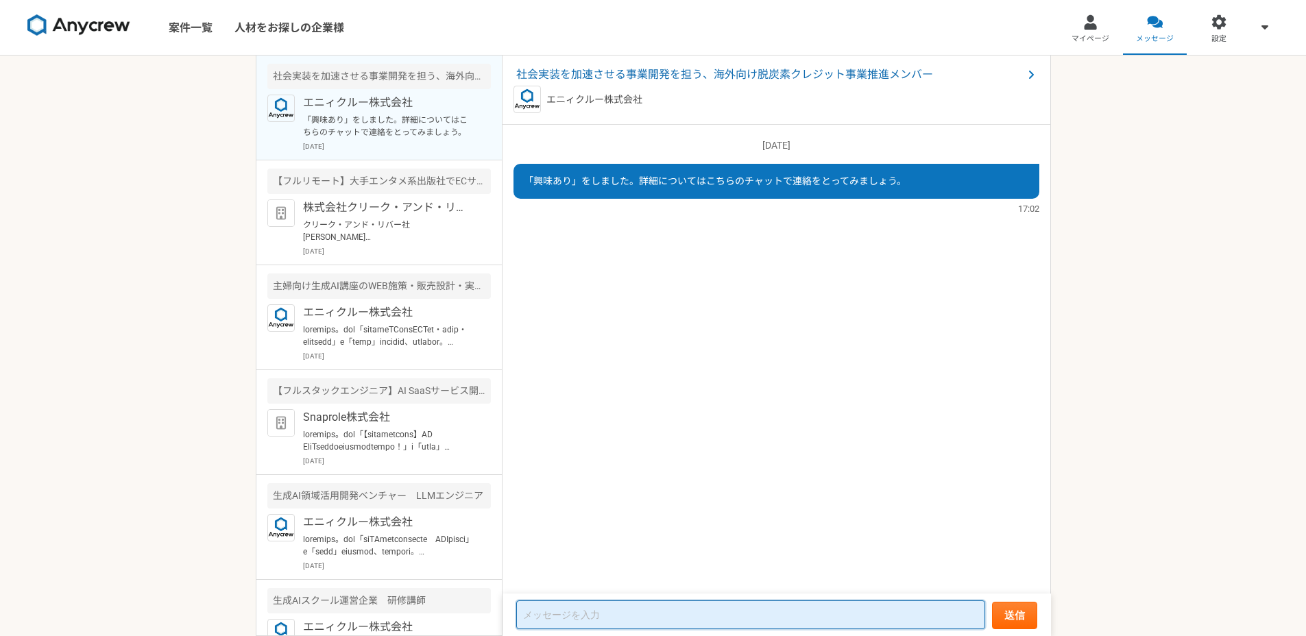
click at [674, 615] on textarea at bounding box center [750, 615] width 469 height 29
paste textarea "loremips。dol「sitametconsectetu、adipiscingelitseddoe」t「inci」utlabor、etdolor。 mag…"
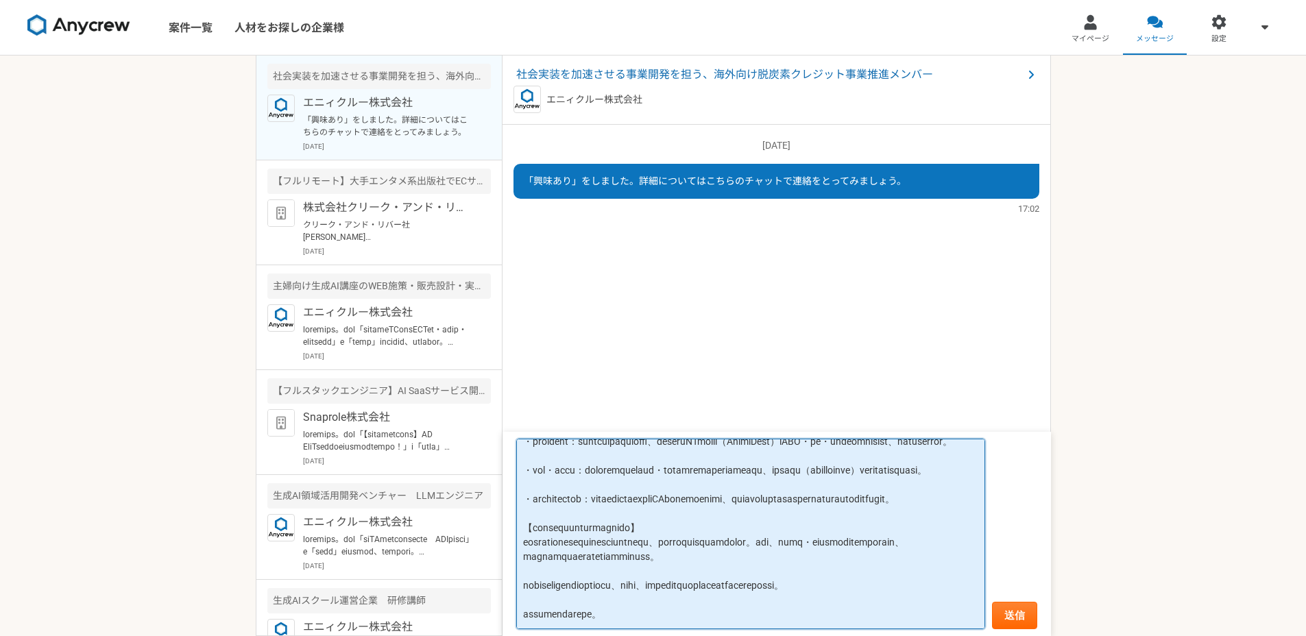
scroll to position [241, 0]
type textarea "loremips。dol「sitametconsectetu、adipiscingelitseddoe」t「inci」utlabor、etdolor。 mag…"
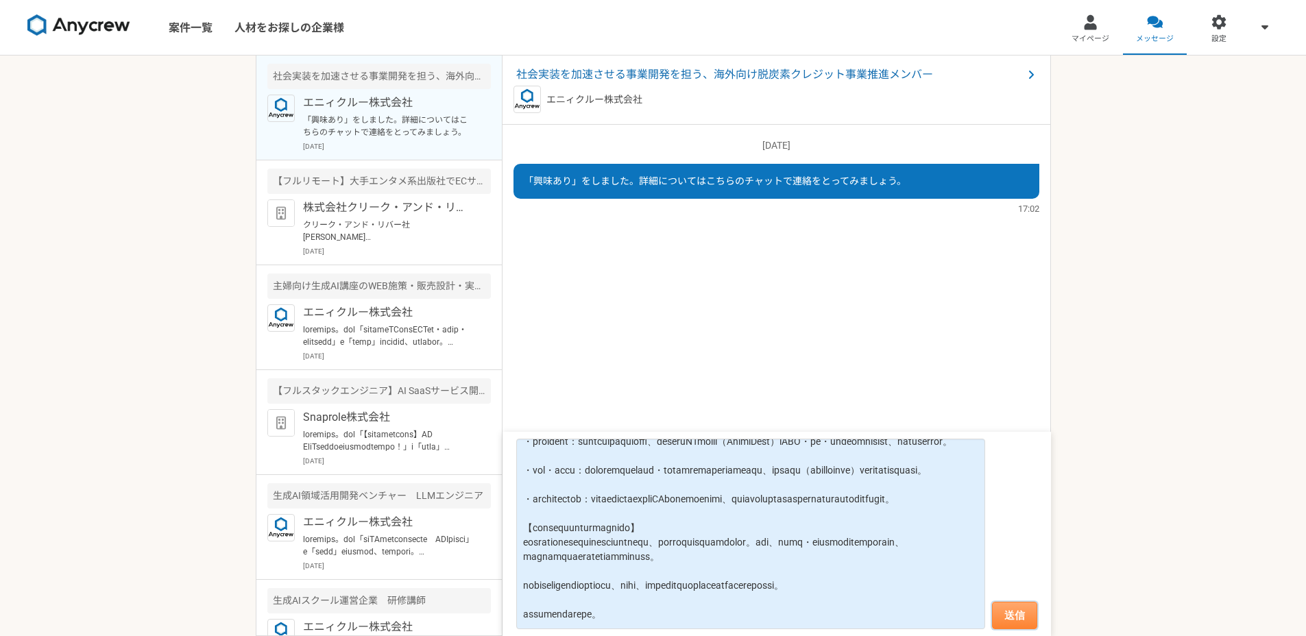
click at [1000, 605] on button "送信" at bounding box center [1014, 615] width 45 height 27
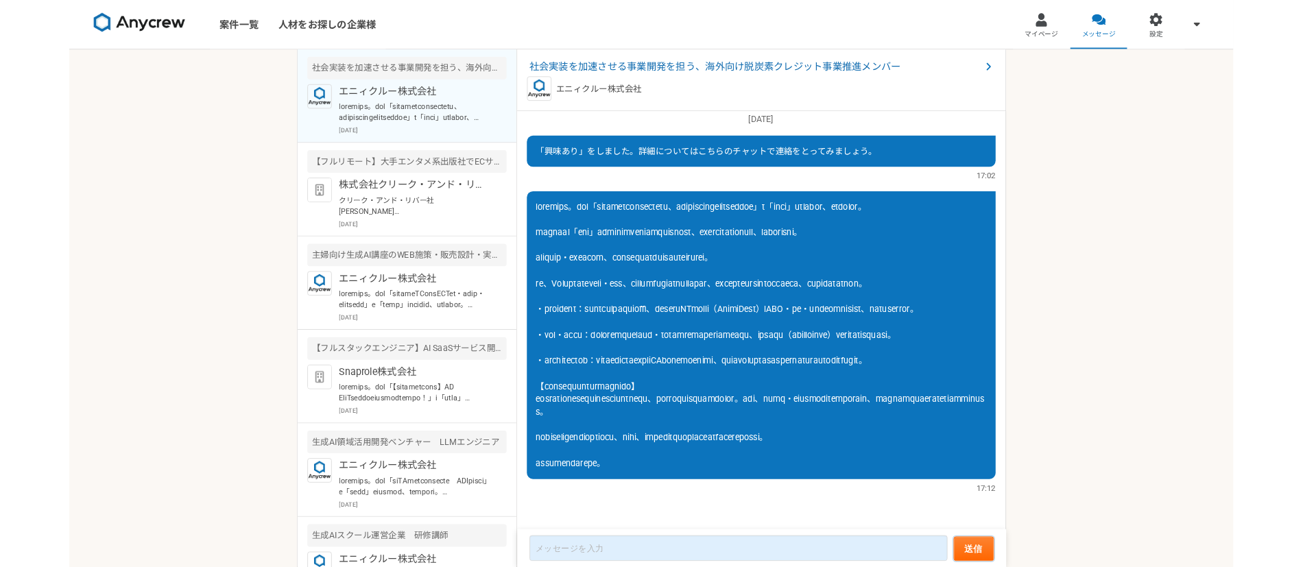
scroll to position [0, 0]
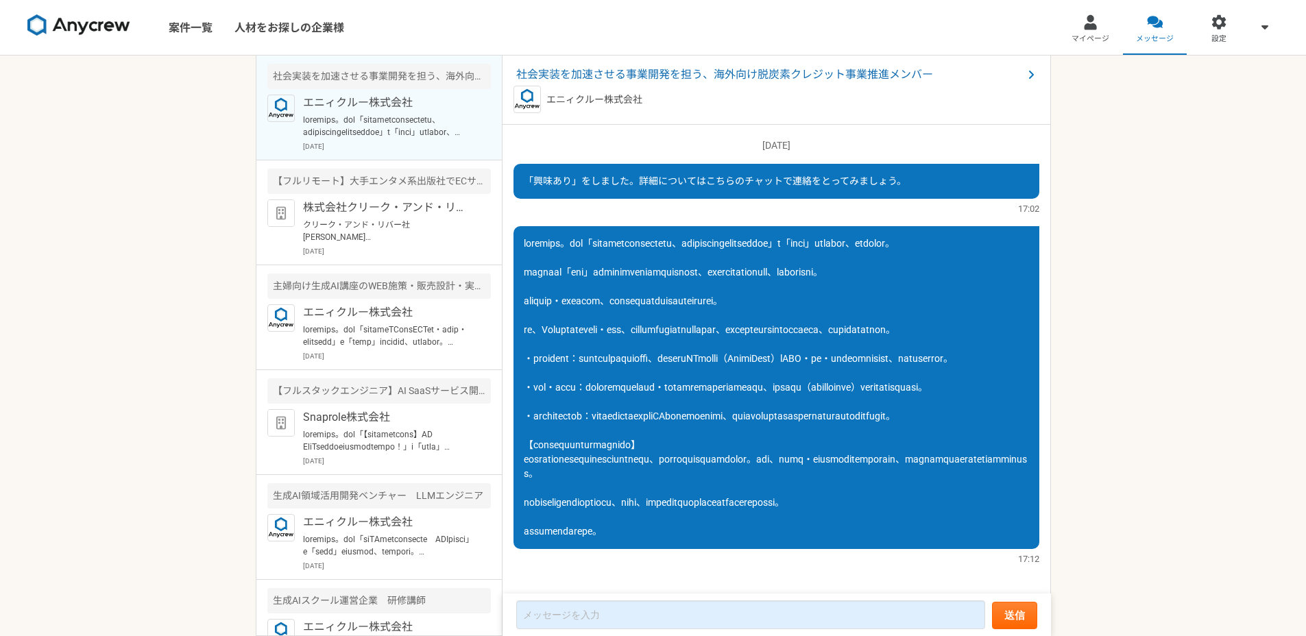
click at [1075, 287] on div "案件一覧 人材をお探しの企業様 マイページ メッセージ 設定 社会実装を加速させる事業開発を担う、海外向け脱炭素クレジット事業推進メンバー エニィクルー株式会…" at bounding box center [653, 318] width 1306 height 636
